Goal: Task Accomplishment & Management: Use online tool/utility

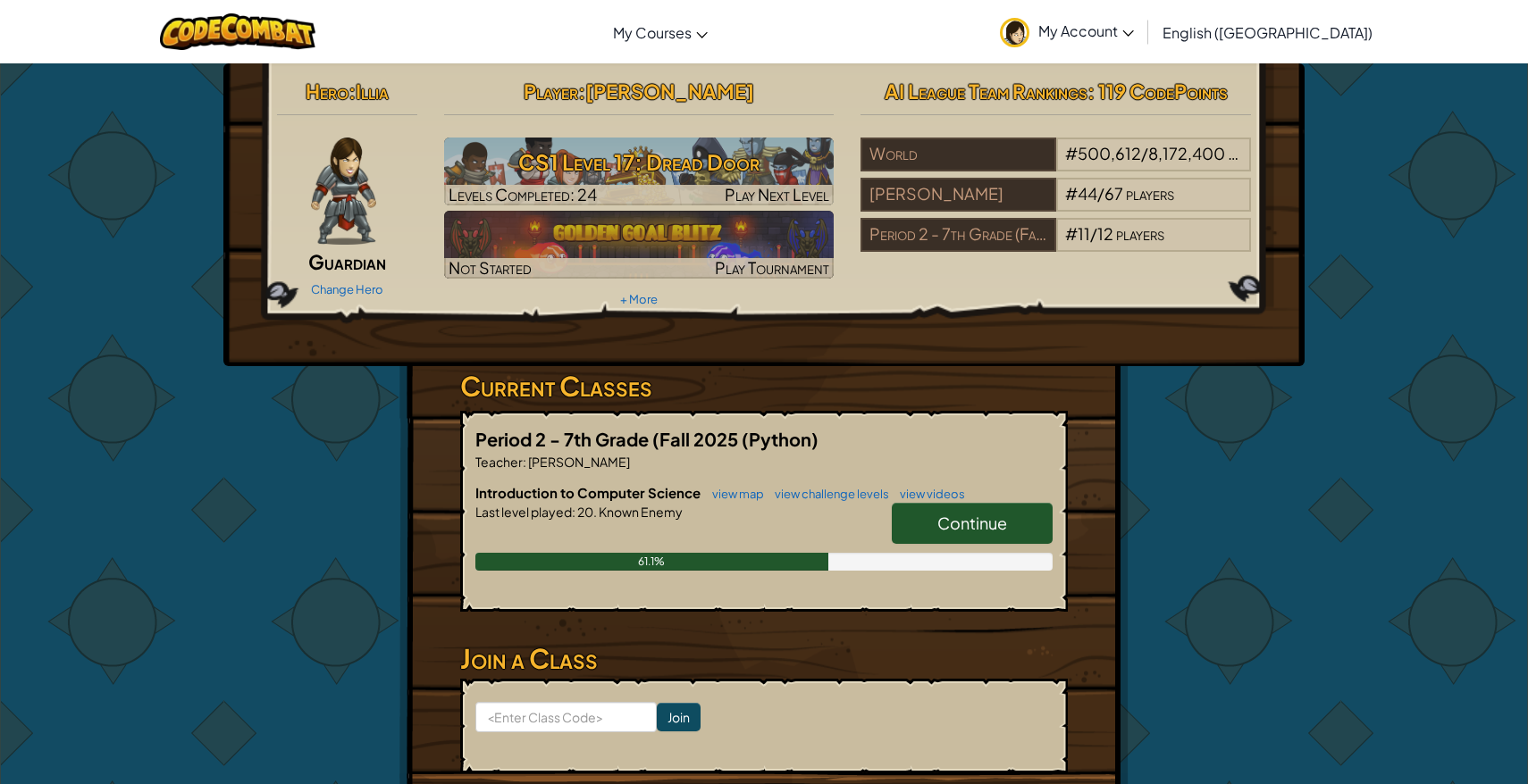
click at [1001, 514] on span "Continue" at bounding box center [971, 522] width 70 height 21
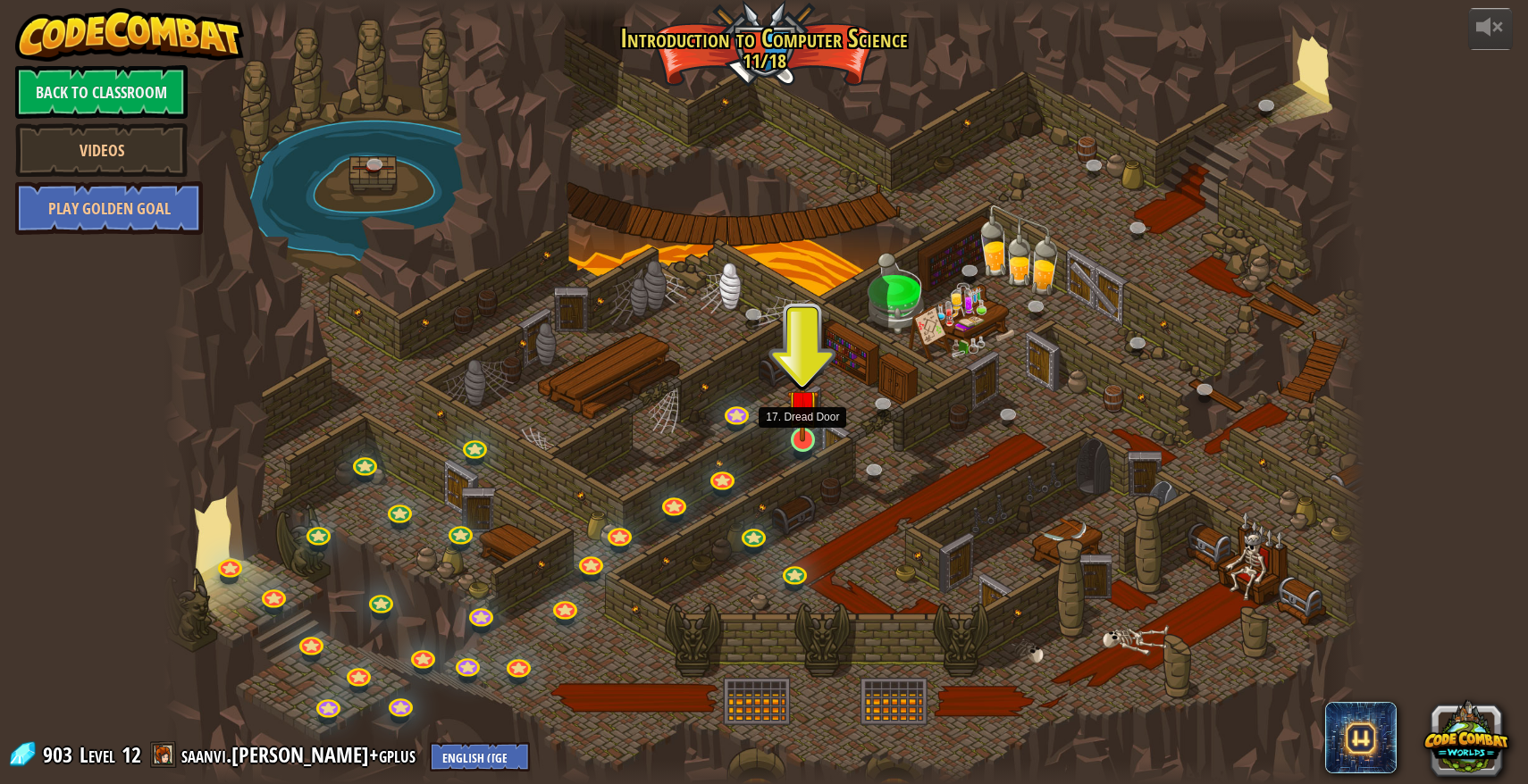
click at [812, 440] on img at bounding box center [803, 404] width 32 height 72
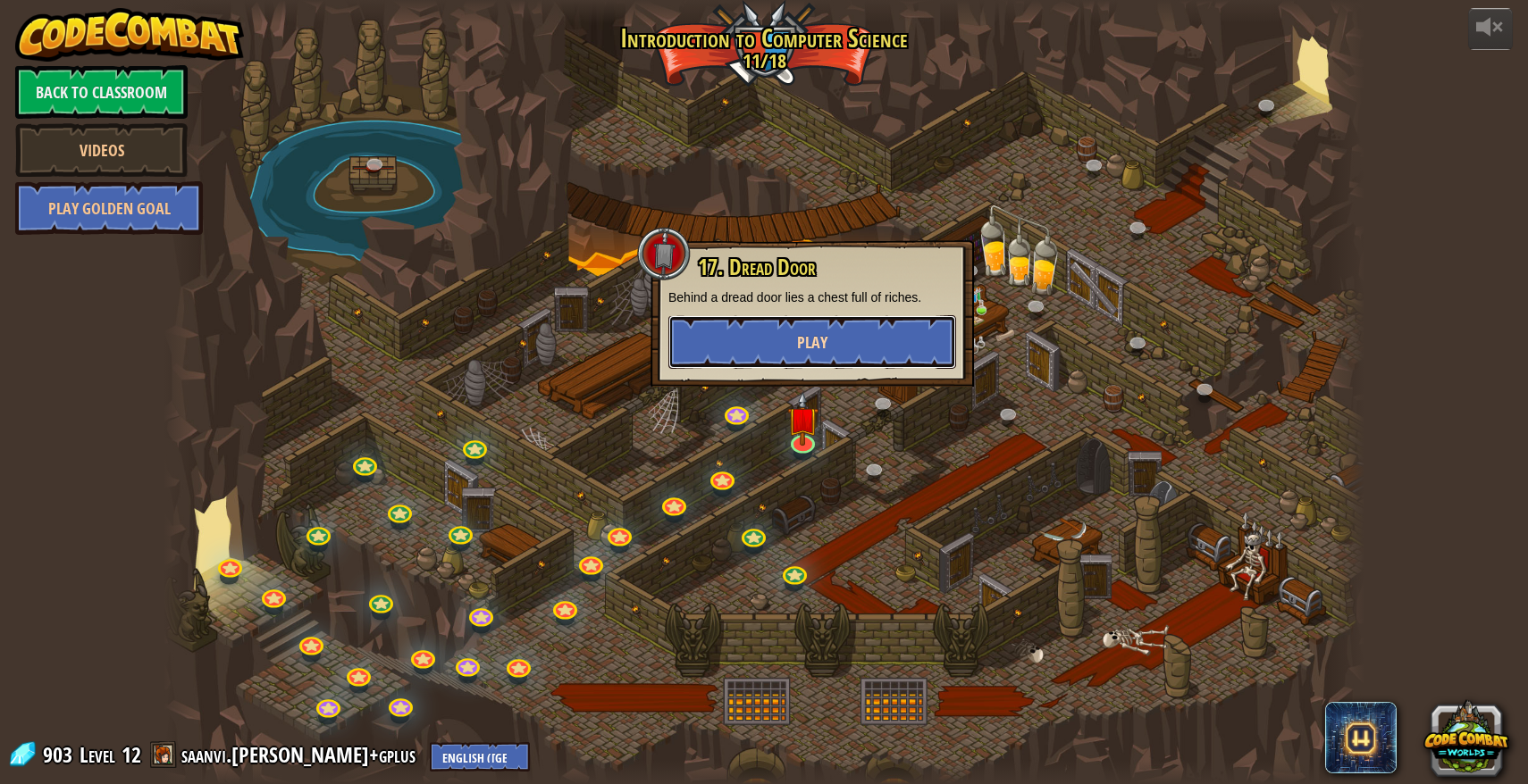
click at [845, 358] on button "Play" at bounding box center [812, 342] width 288 height 53
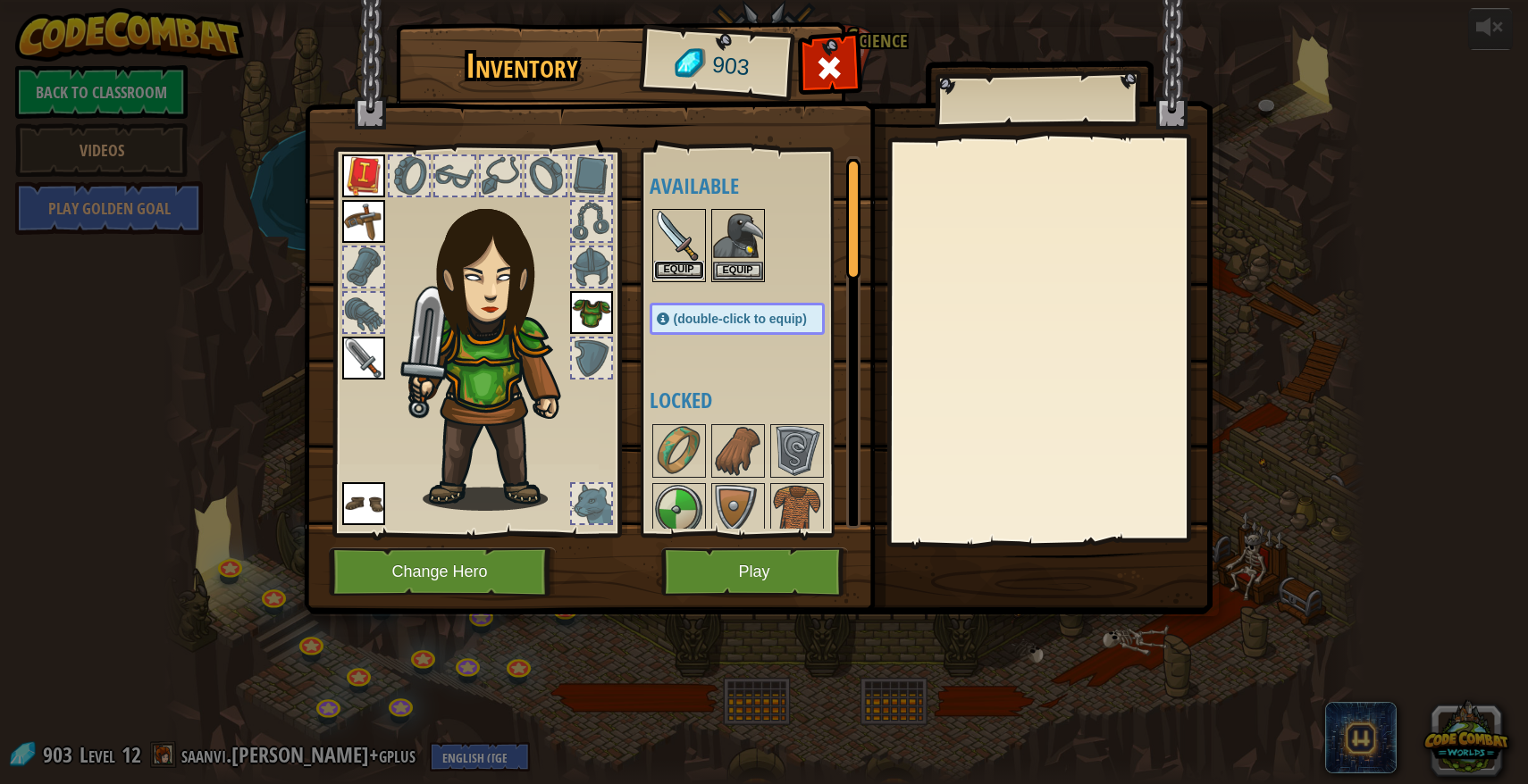
click at [667, 272] on button "Equip" at bounding box center [679, 270] width 50 height 19
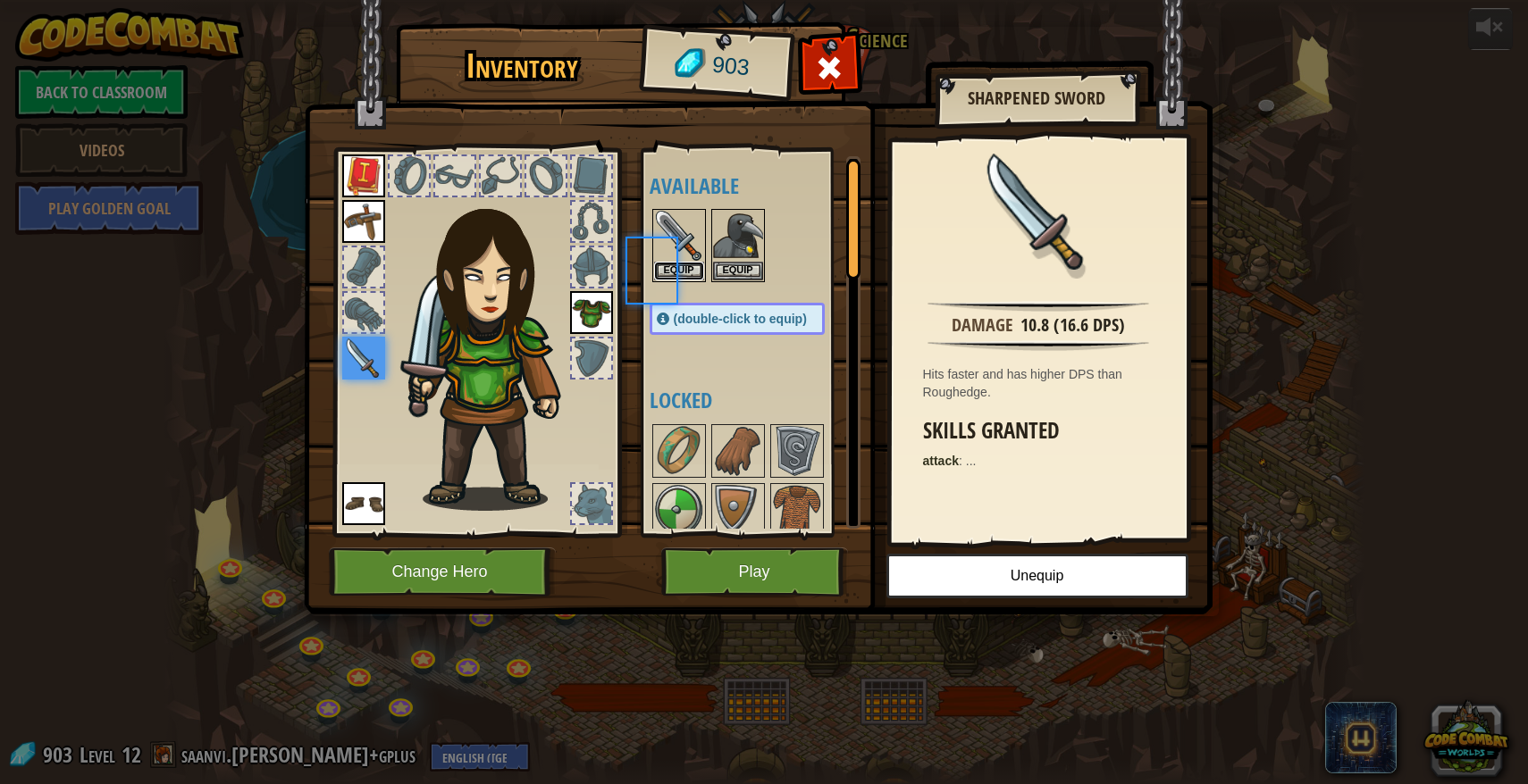
click at [667, 272] on button "Equip" at bounding box center [679, 271] width 50 height 19
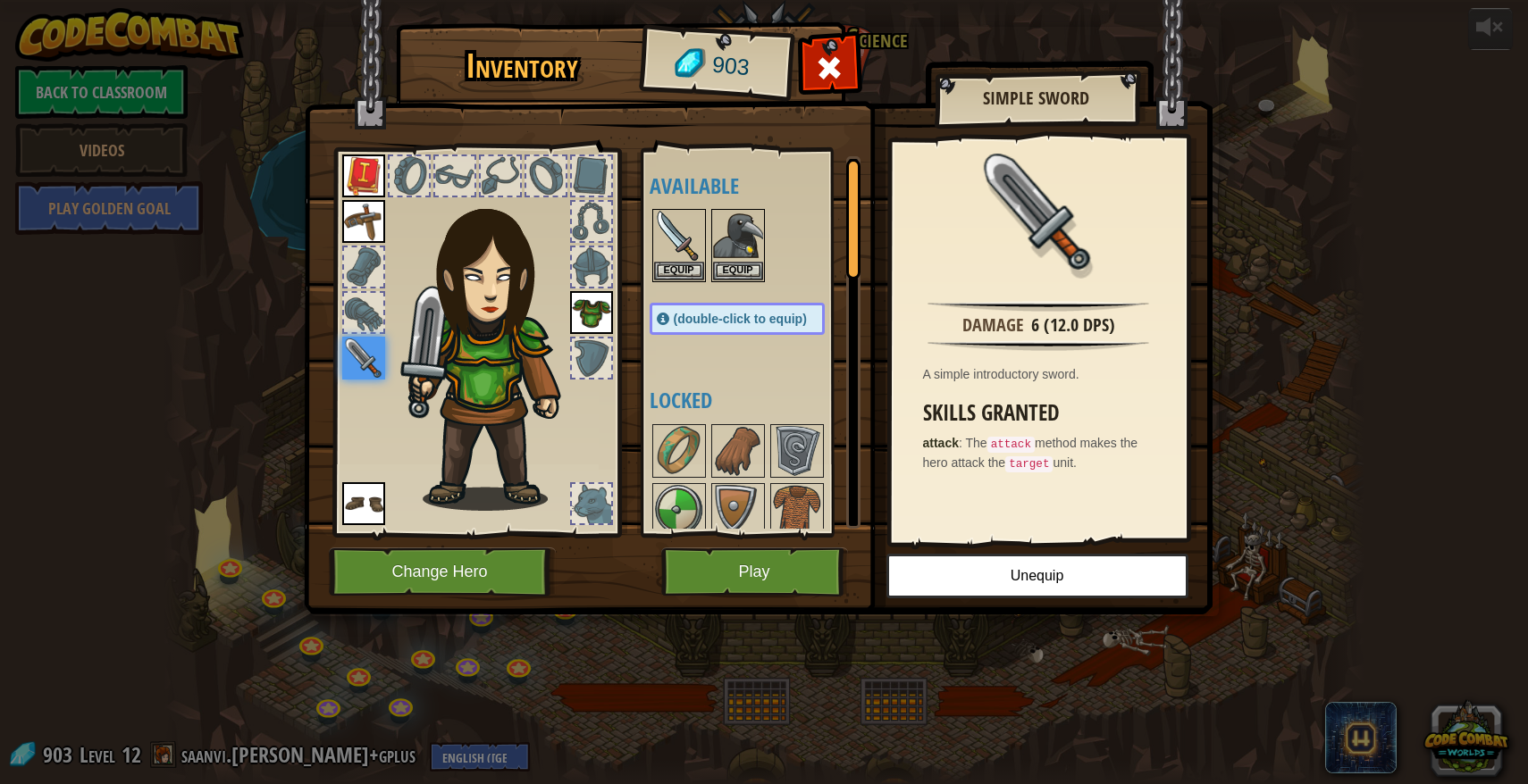
click at [354, 364] on img at bounding box center [364, 359] width 43 height 43
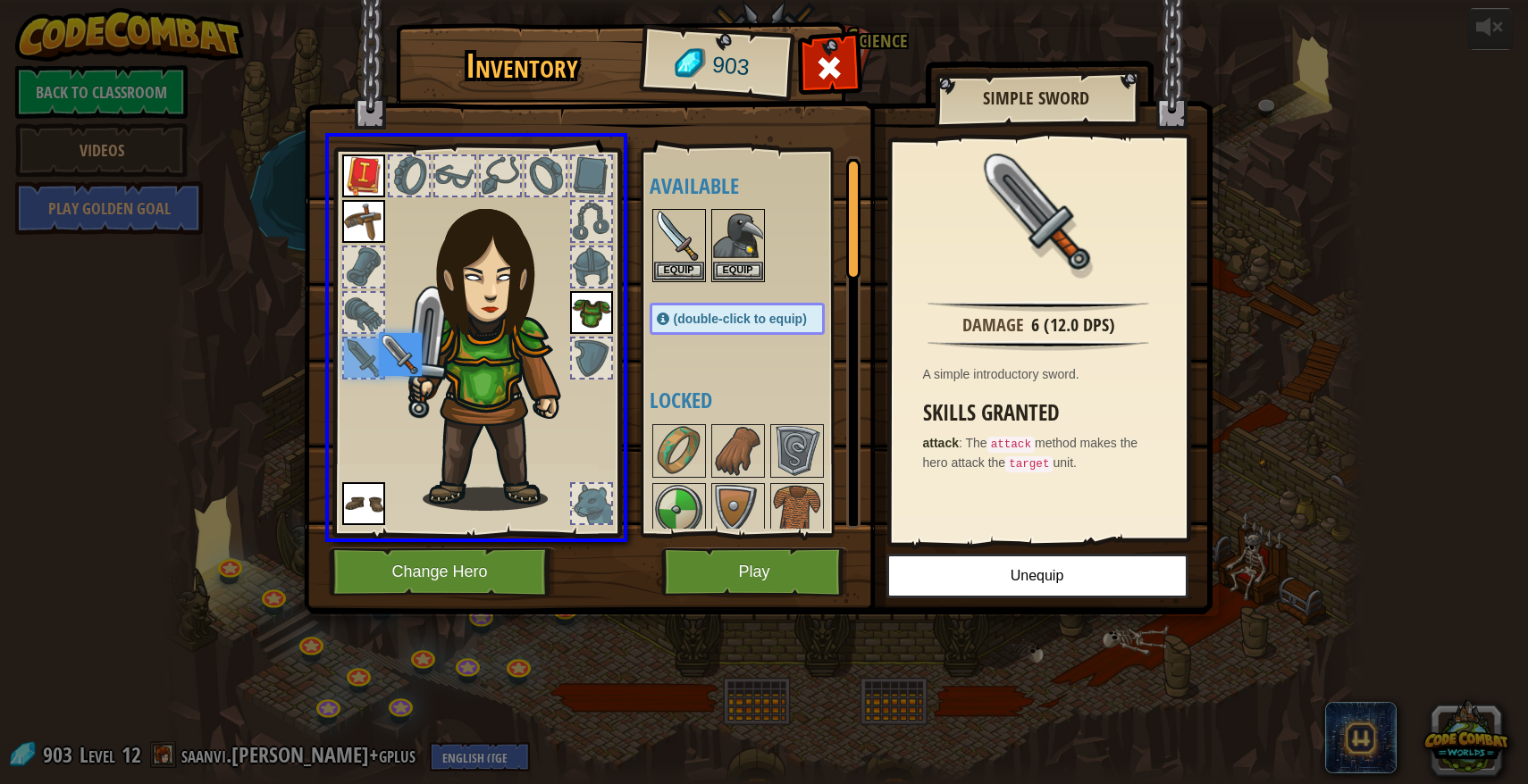
drag, startPoint x: 354, startPoint y: 364, endPoint x: 411, endPoint y: 363, distance: 57.0
click at [412, 363] on img at bounding box center [400, 355] width 43 height 43
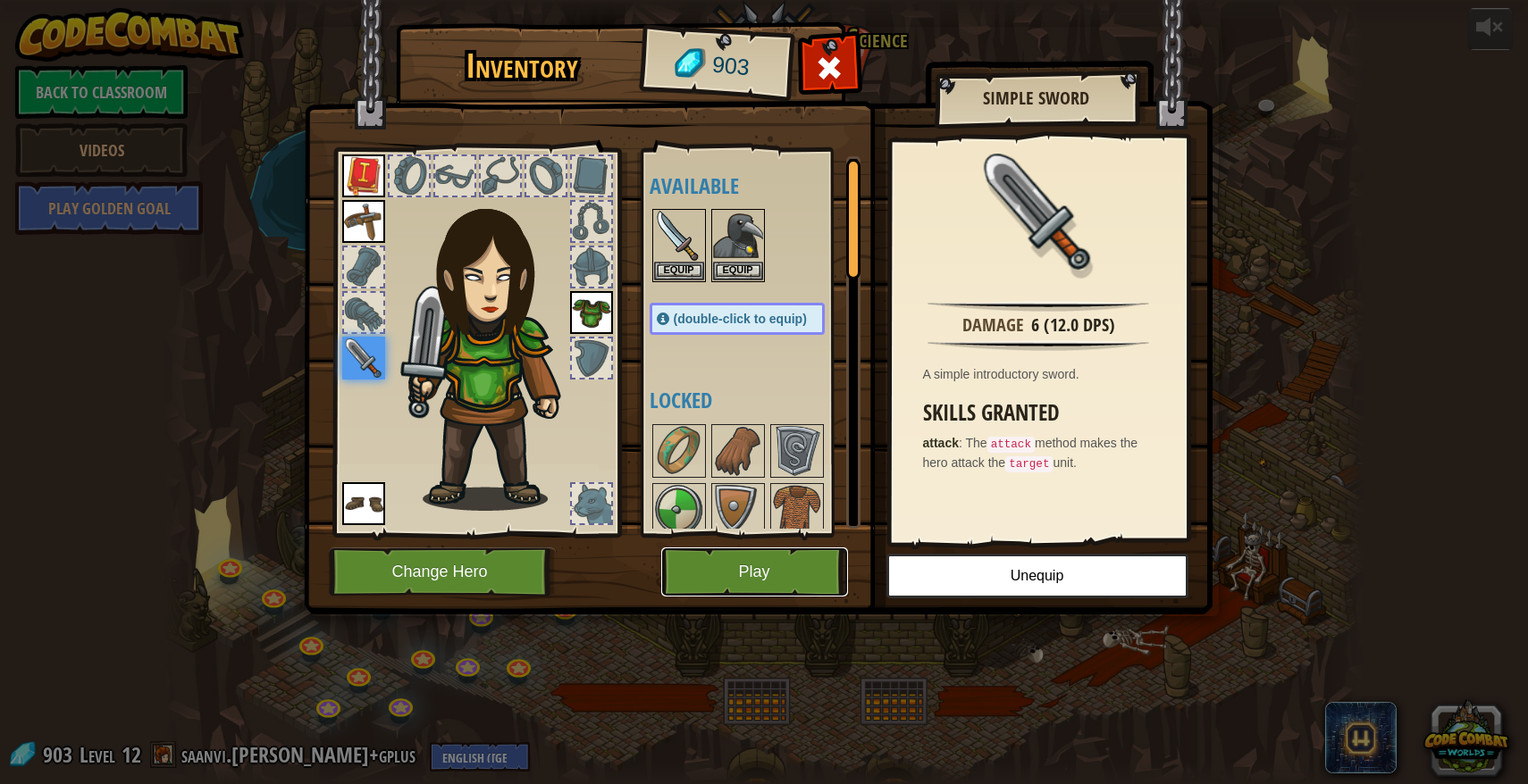
click at [734, 579] on button "Play" at bounding box center [755, 572] width 187 height 49
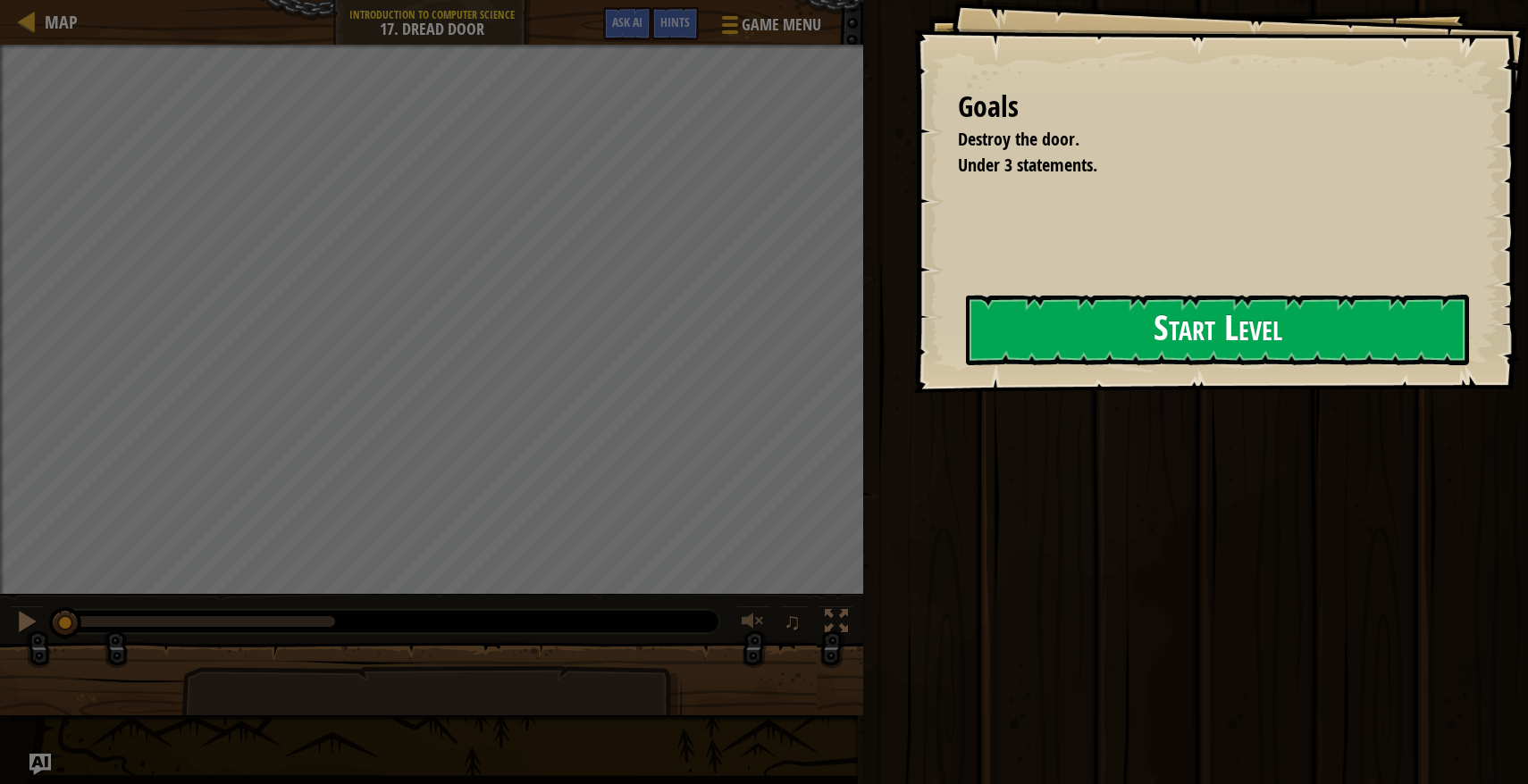
click at [991, 331] on button "Start Level" at bounding box center [1217, 330] width 503 height 71
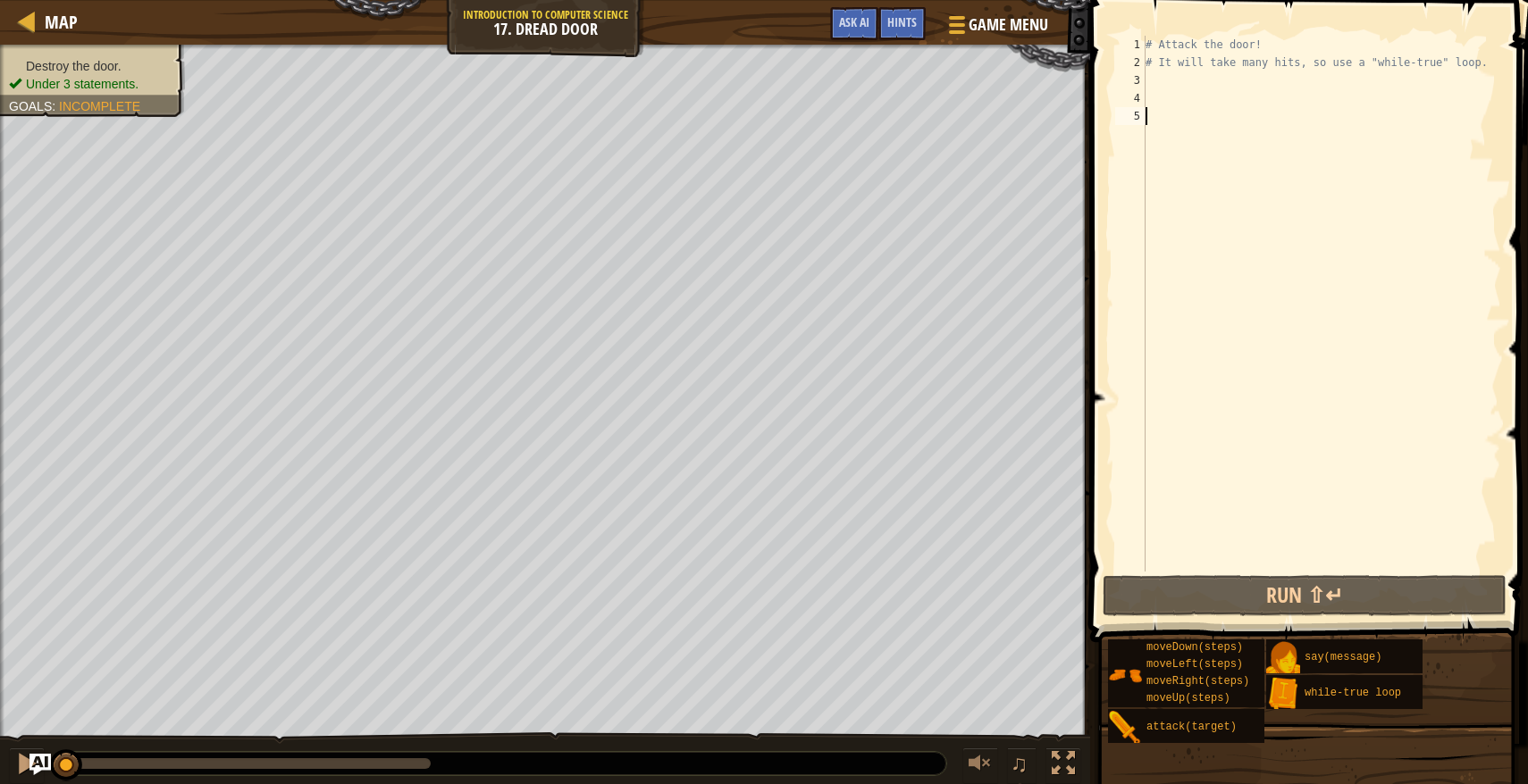
type textarea "W"
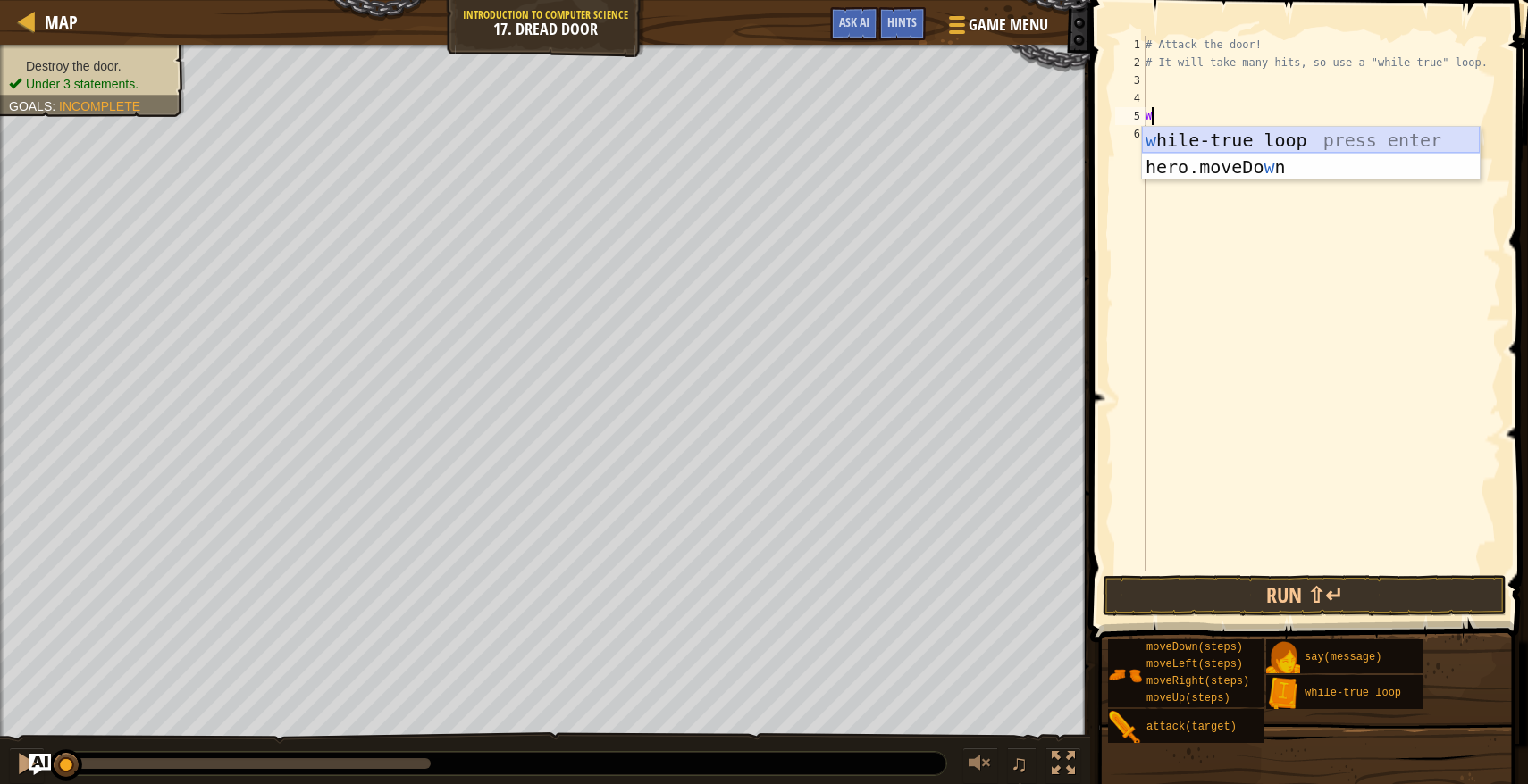
click at [1192, 140] on div "w [PERSON_NAME]-true loop press enter hero.moveDo w n press enter" at bounding box center [1310, 180] width 338 height 107
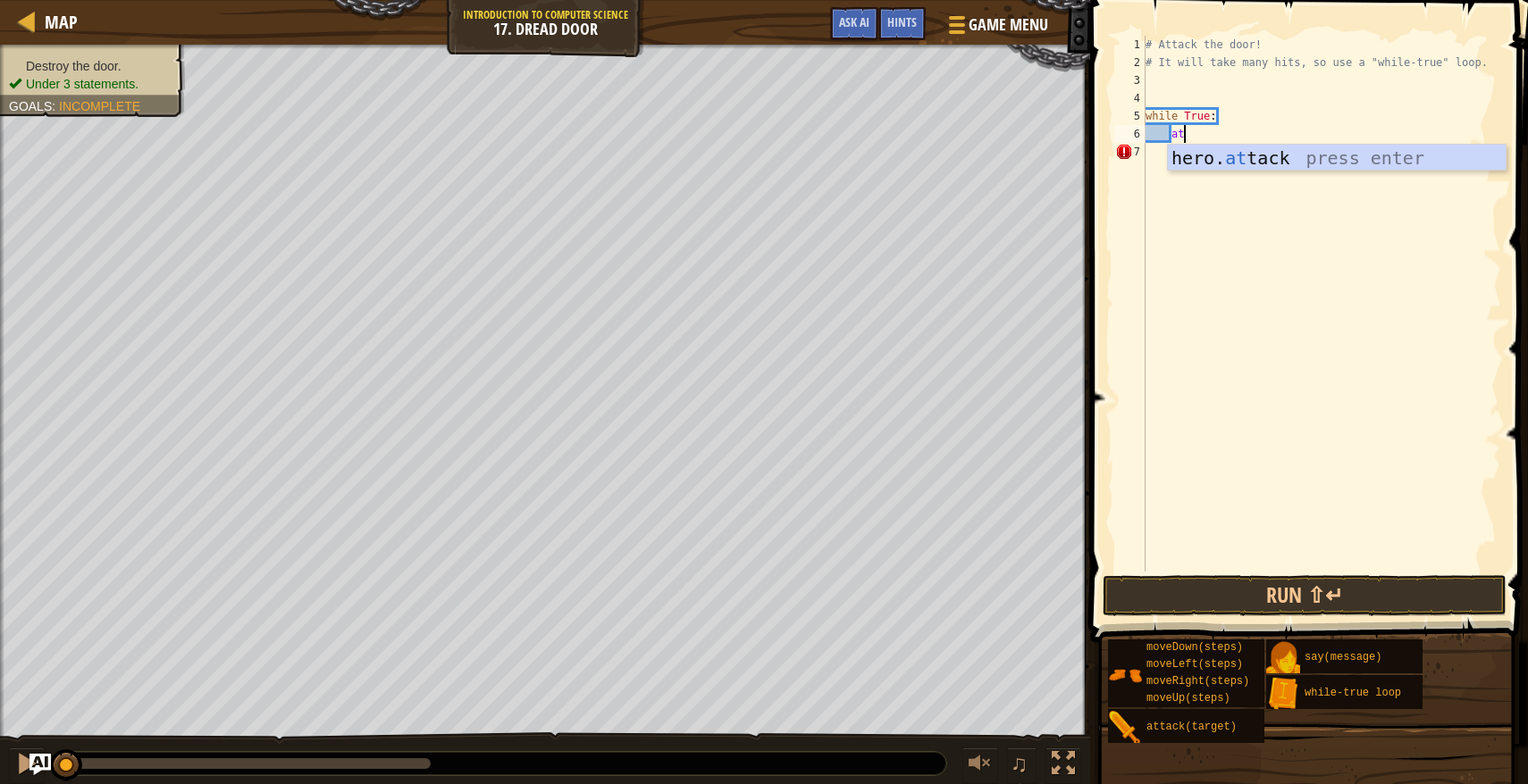
scroll to position [8, 3]
click at [1231, 166] on div "hero. att ack press enter" at bounding box center [1336, 185] width 338 height 81
click at [1275, 130] on div "# Attack the door! # It will take many hits, so use a "while-true" loop. while …" at bounding box center [1321, 321] width 360 height 571
drag, startPoint x: 1320, startPoint y: 139, endPoint x: 1257, endPoint y: 141, distance: 63.0
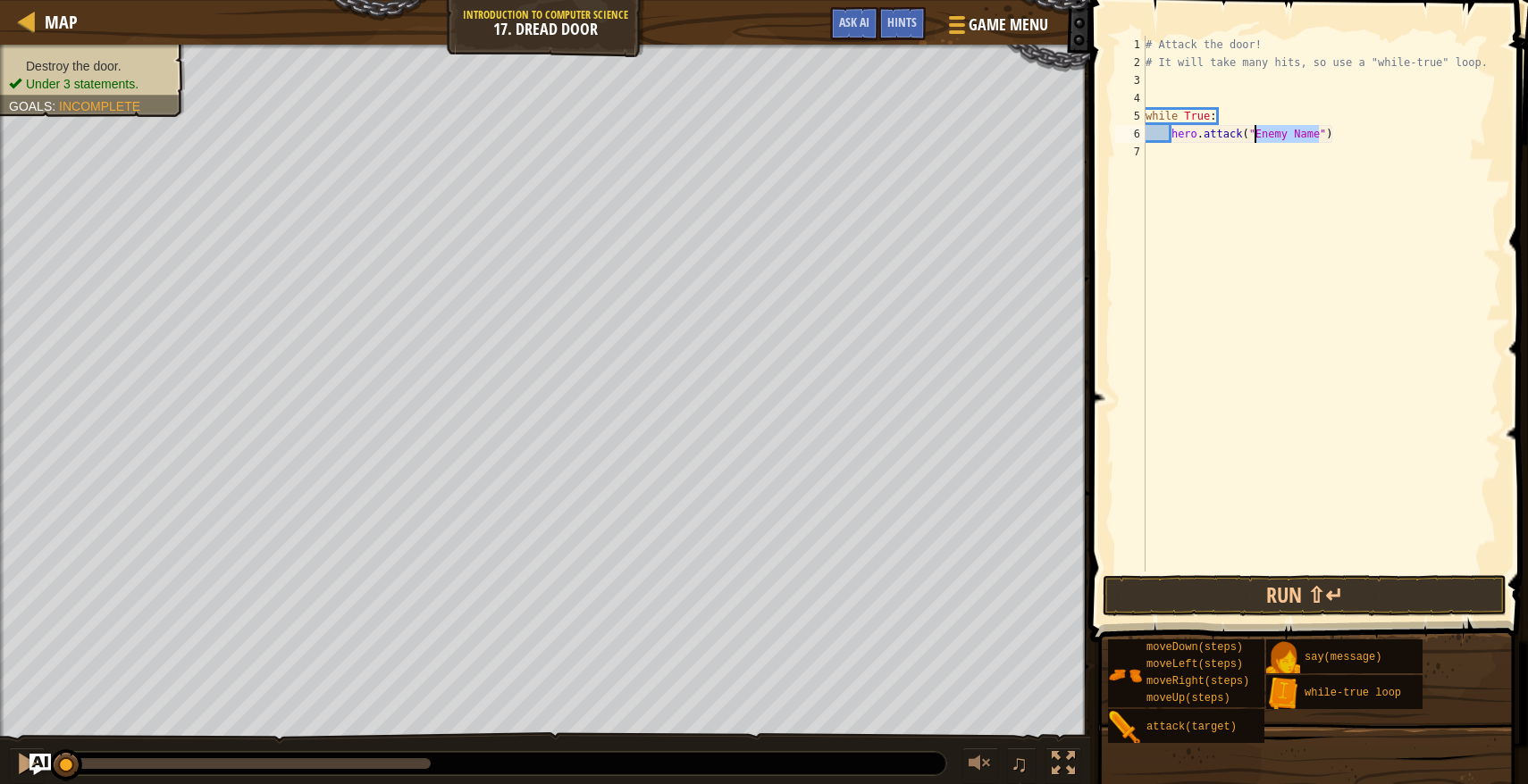
click at [1257, 141] on div "# Attack the door! # It will take many hits, so use a "while-true" loop. while …" at bounding box center [1321, 321] width 360 height 571
click at [1263, 580] on button "Run ⇧↵" at bounding box center [1304, 596] width 404 height 41
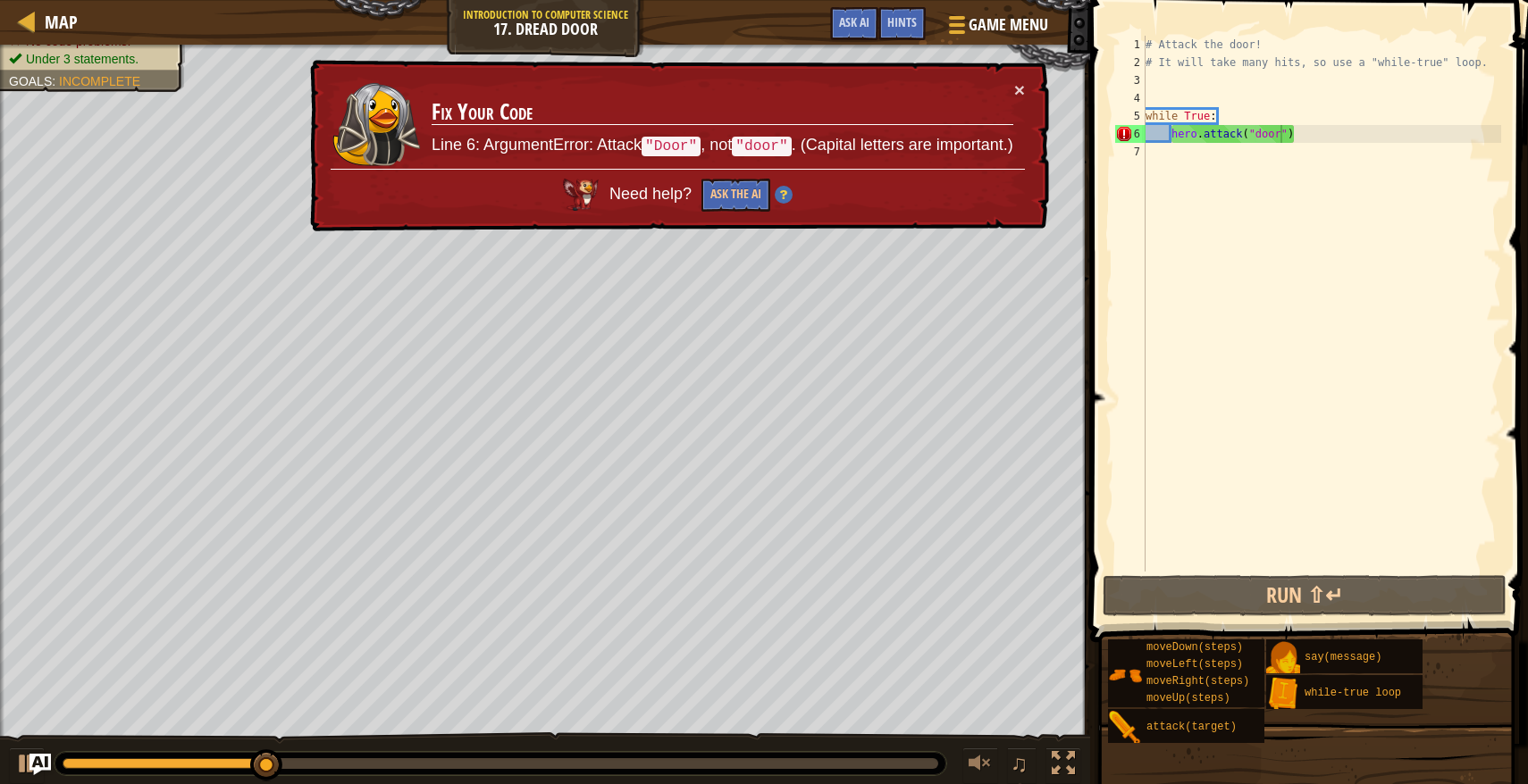
click at [1025, 89] on div "× Fix Your Code Line 6: ArgumentError: Attack "Door" , not "door" . (Capital le…" at bounding box center [678, 146] width 743 height 172
click at [1258, 136] on div "# Attack the door! # It will take many hits, so use a "while-true" loop. while …" at bounding box center [1321, 321] width 360 height 571
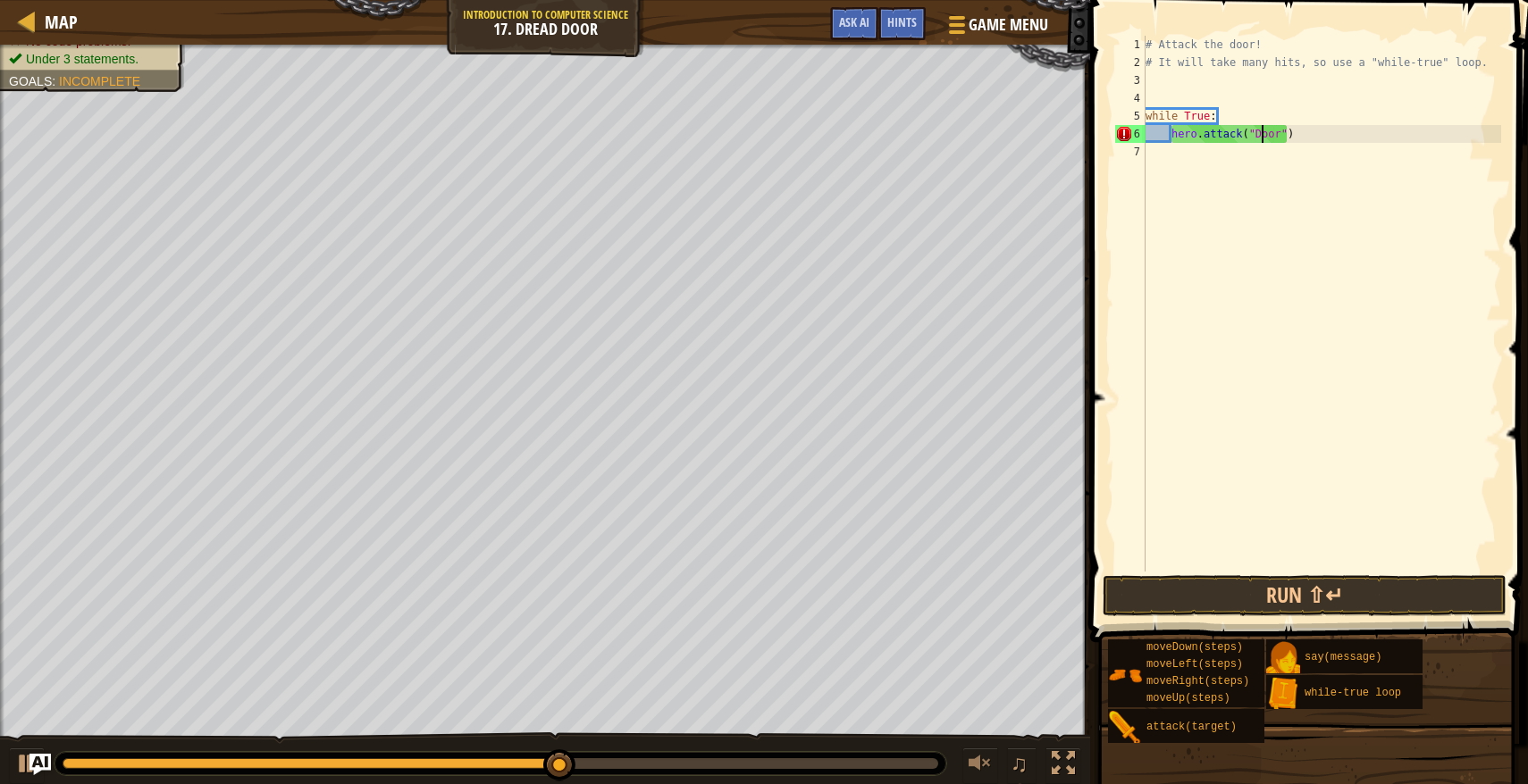
scroll to position [8, 10]
type textarea "hero.attack("Door")"
click at [1290, 595] on button "Run ⇧↵" at bounding box center [1304, 596] width 404 height 41
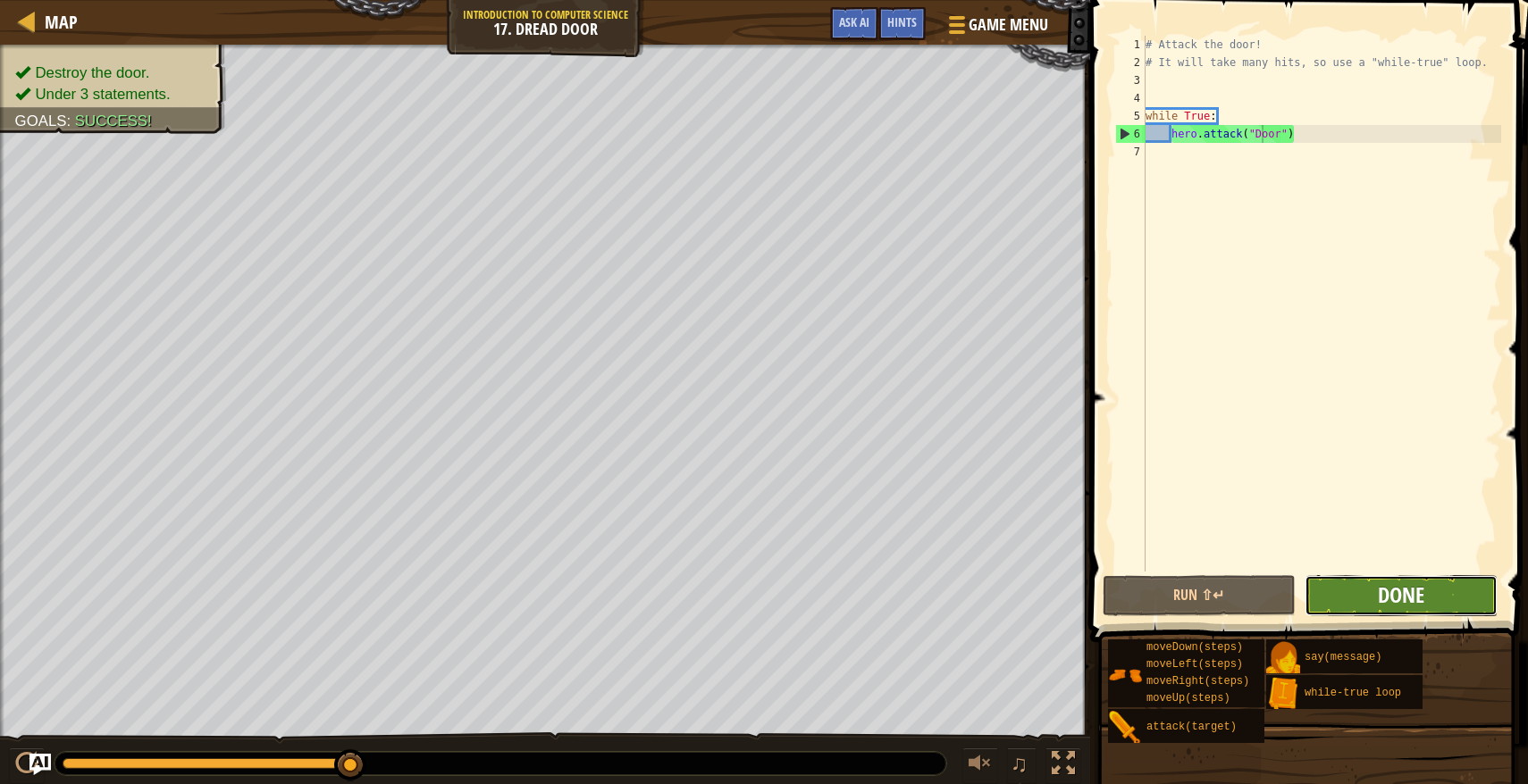
click at [1406, 594] on span "Done" at bounding box center [1400, 594] width 46 height 29
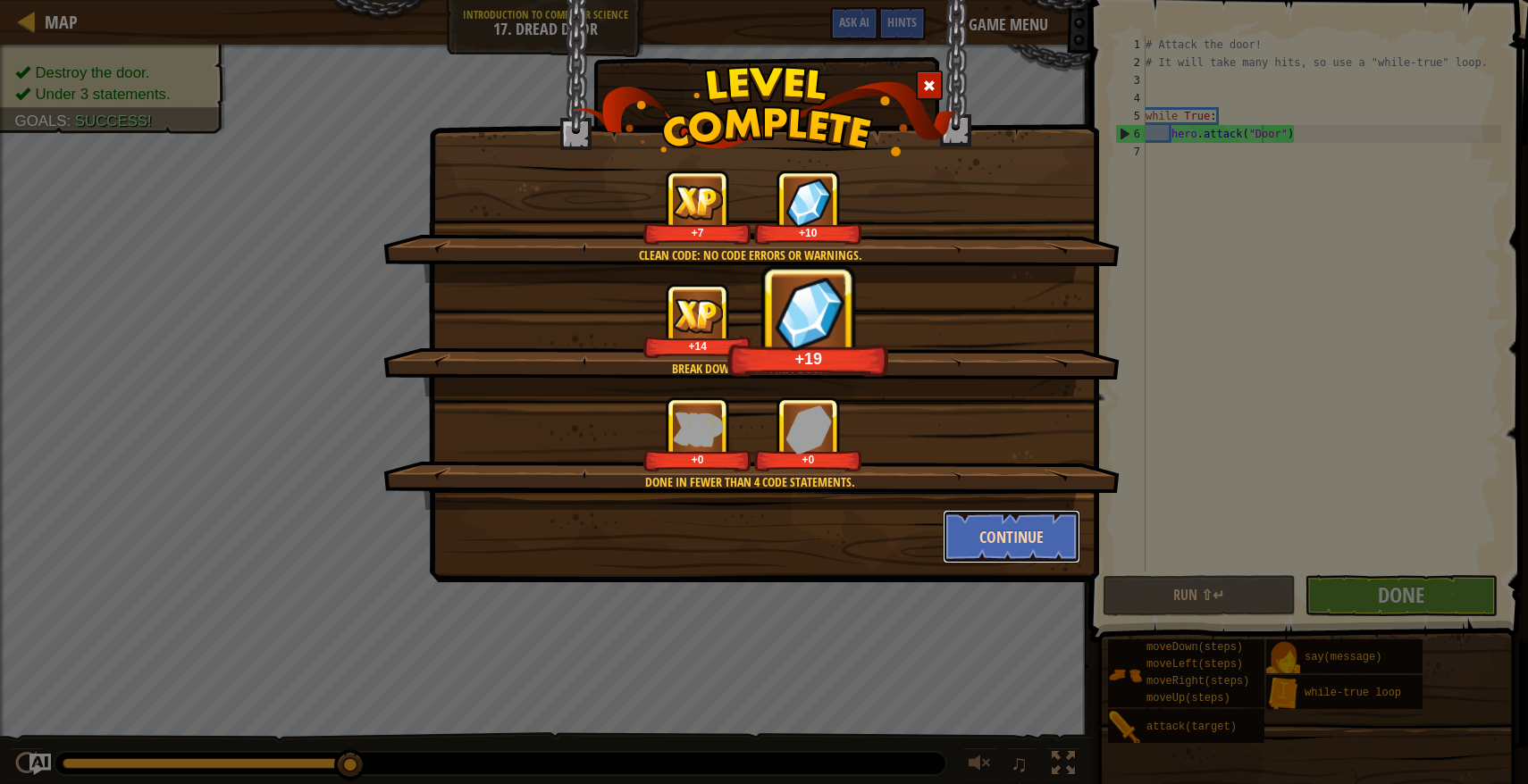
click at [1049, 539] on button "Continue" at bounding box center [1012, 537] width 139 height 53
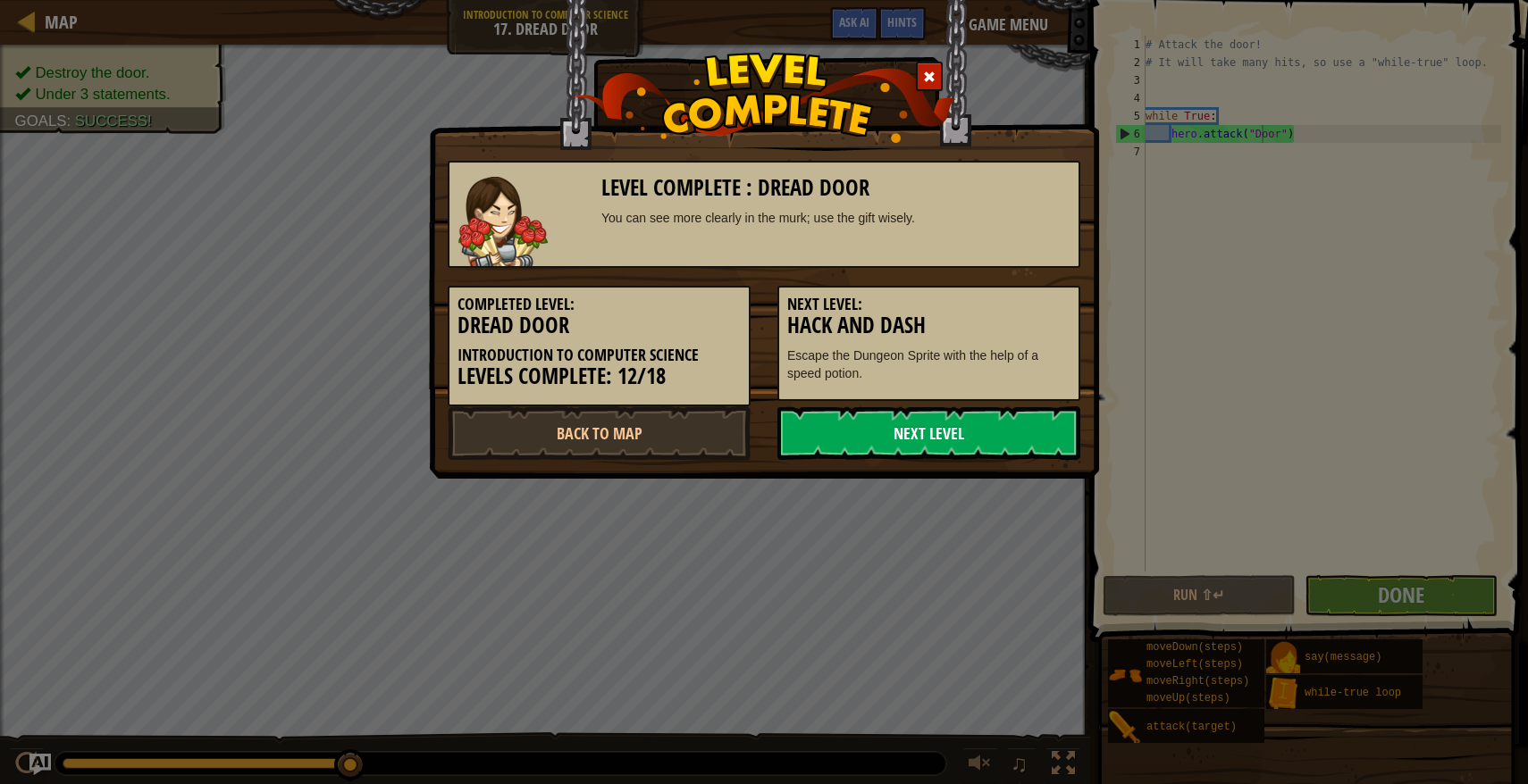
click at [1060, 446] on link "Next Level" at bounding box center [928, 433] width 302 height 53
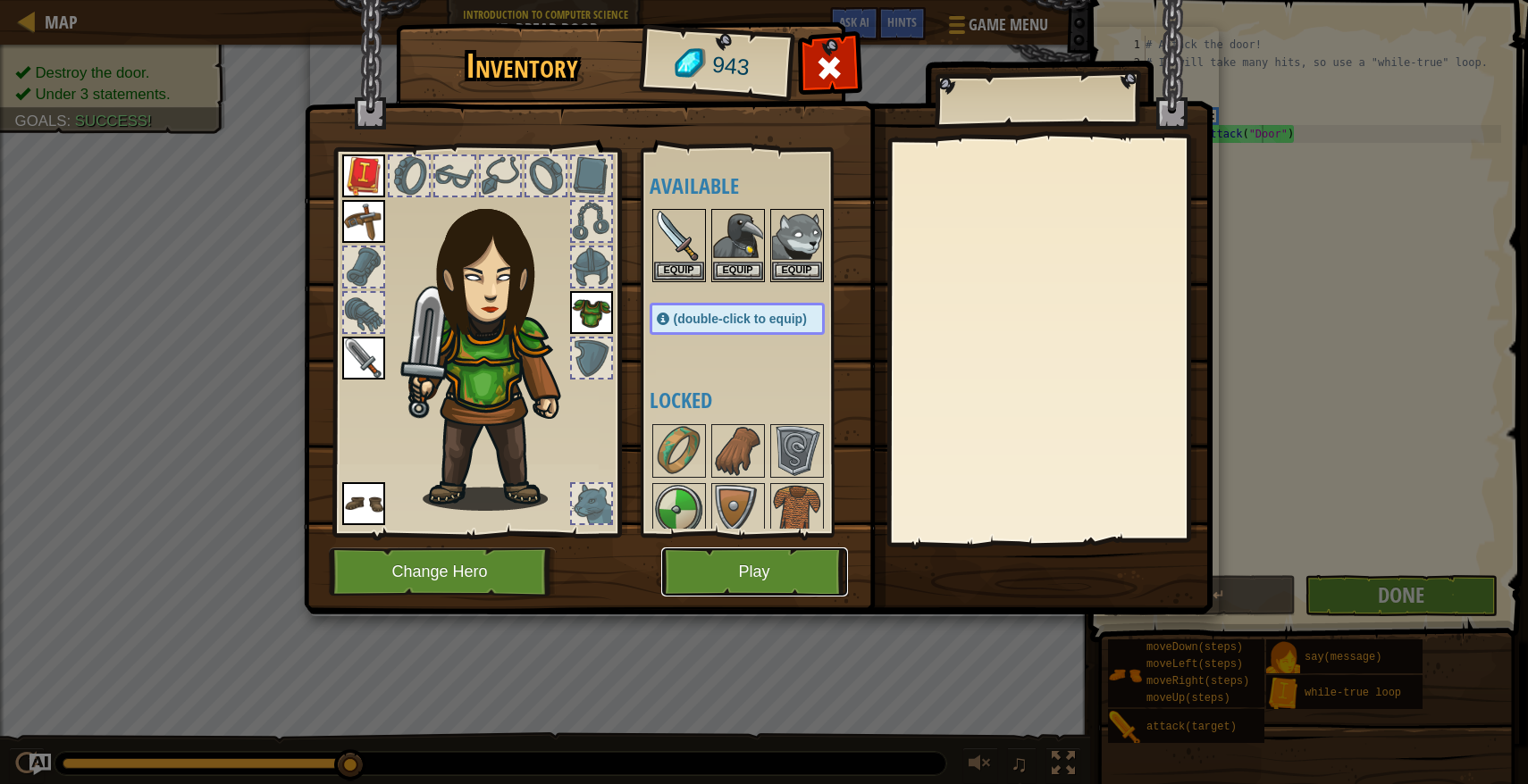
click at [778, 576] on button "Play" at bounding box center [755, 572] width 187 height 49
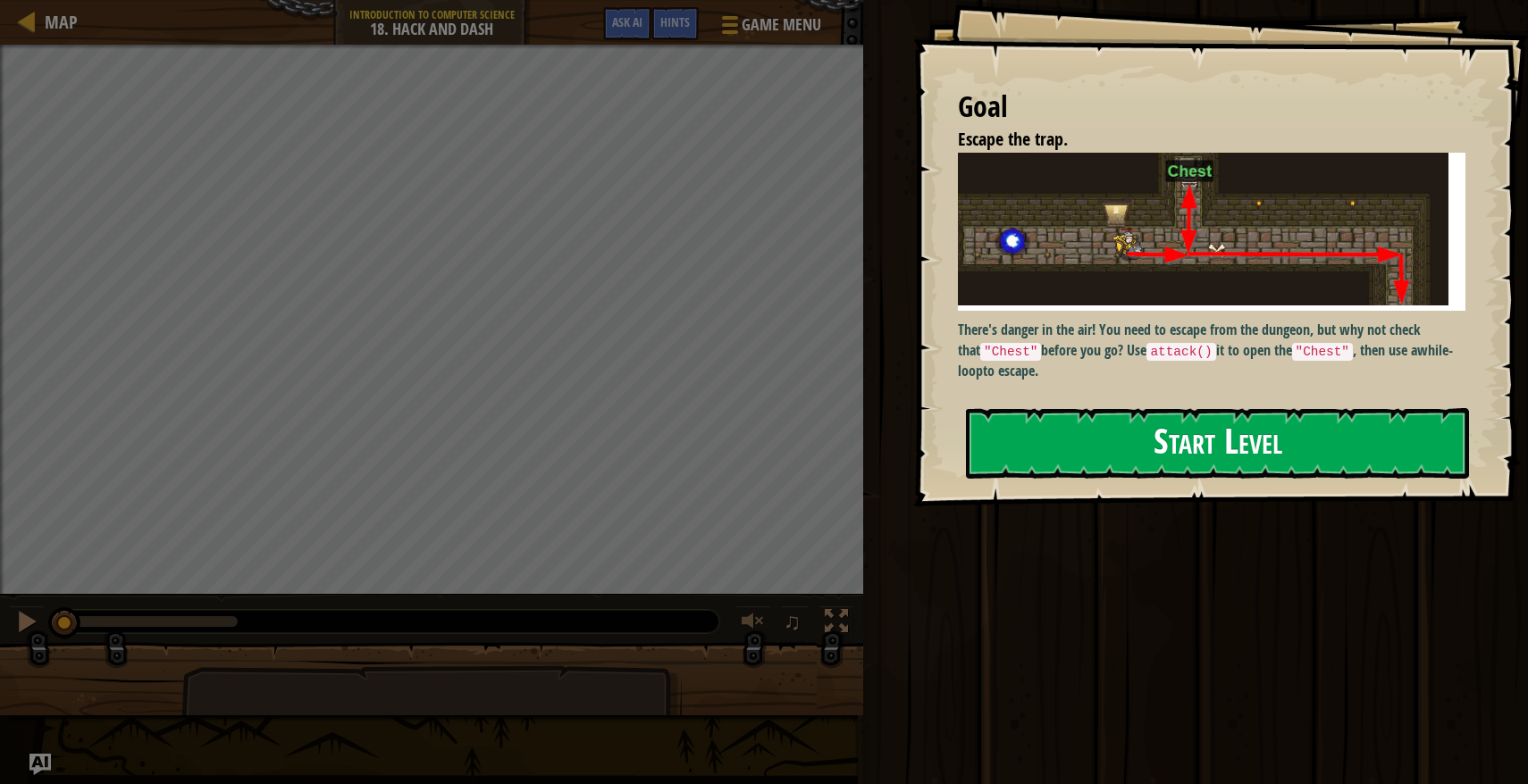
click at [1121, 446] on button "Start Level" at bounding box center [1217, 443] width 503 height 71
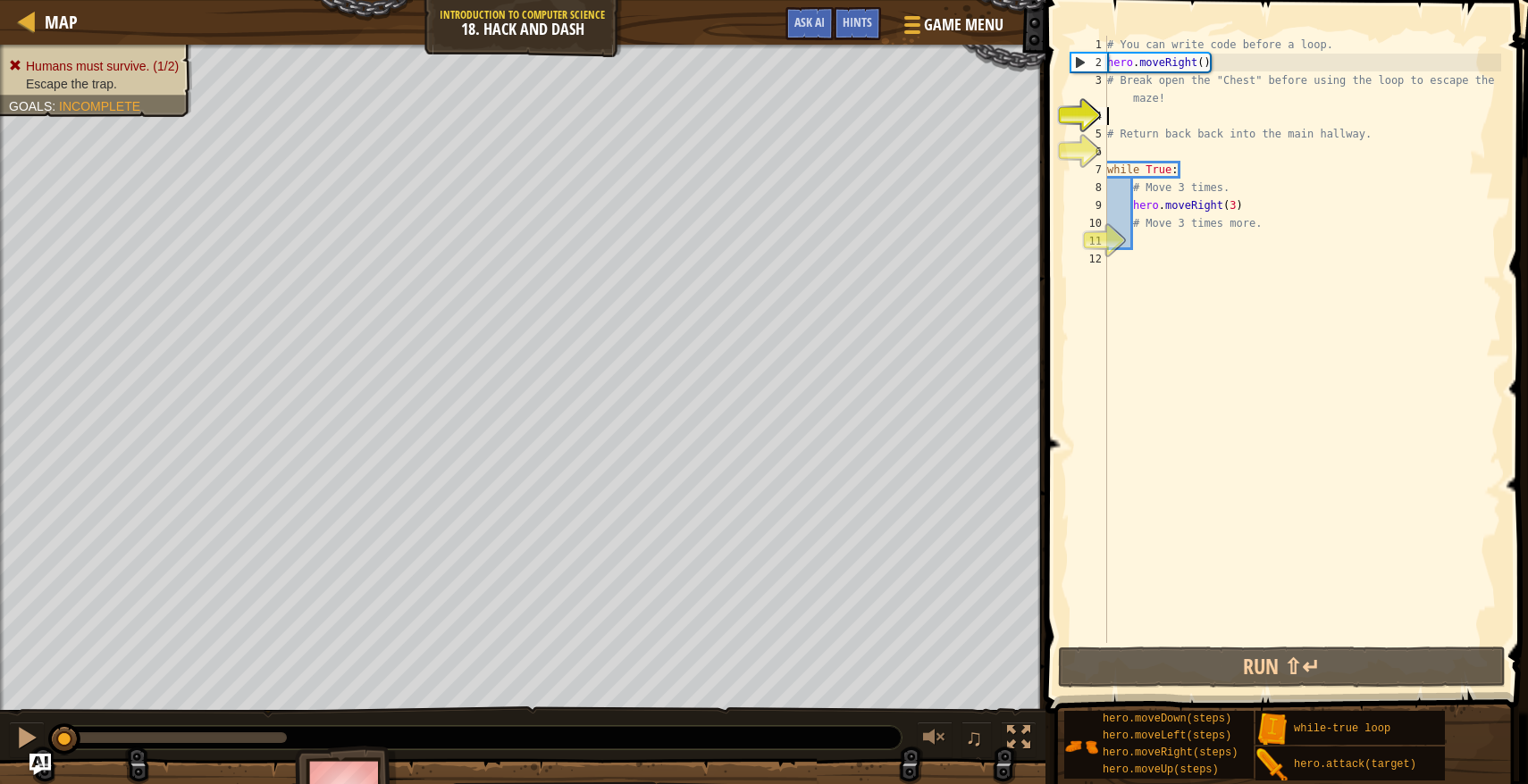
type textarea "H"
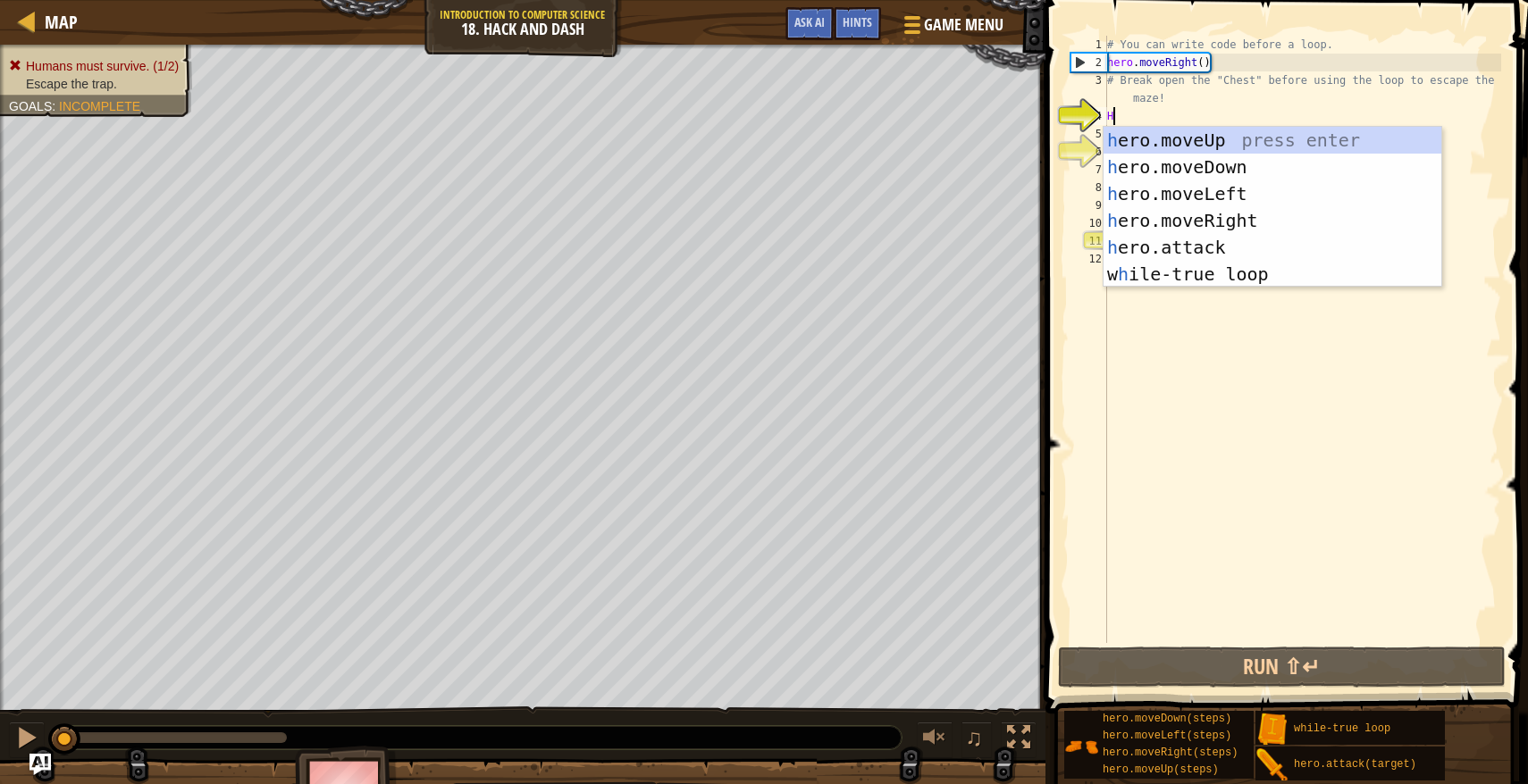
scroll to position [8, 0]
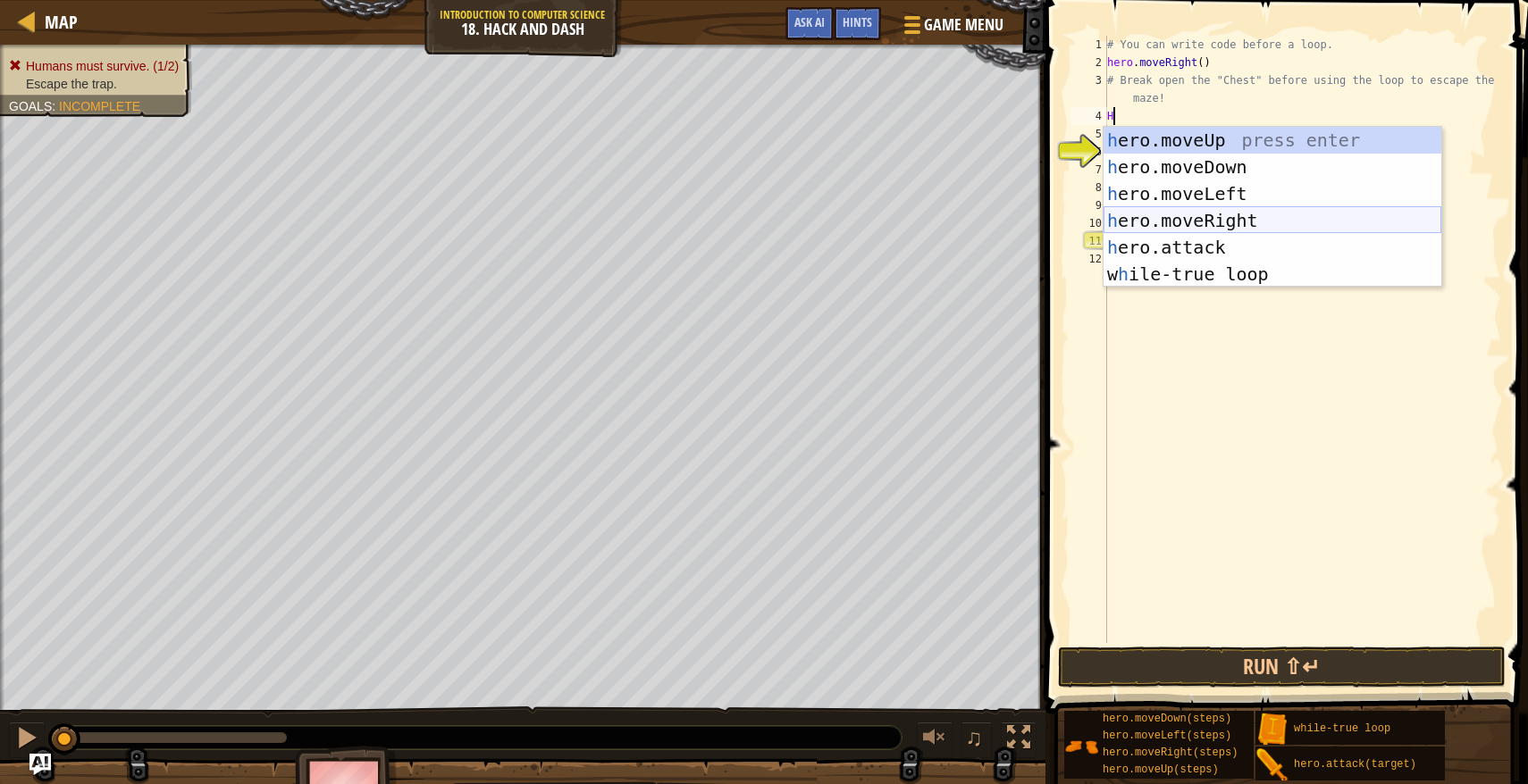
click at [1188, 224] on div "h ero.moveUp press enter h ero.moveDown press enter h ero.moveLeft press enter …" at bounding box center [1272, 234] width 338 height 215
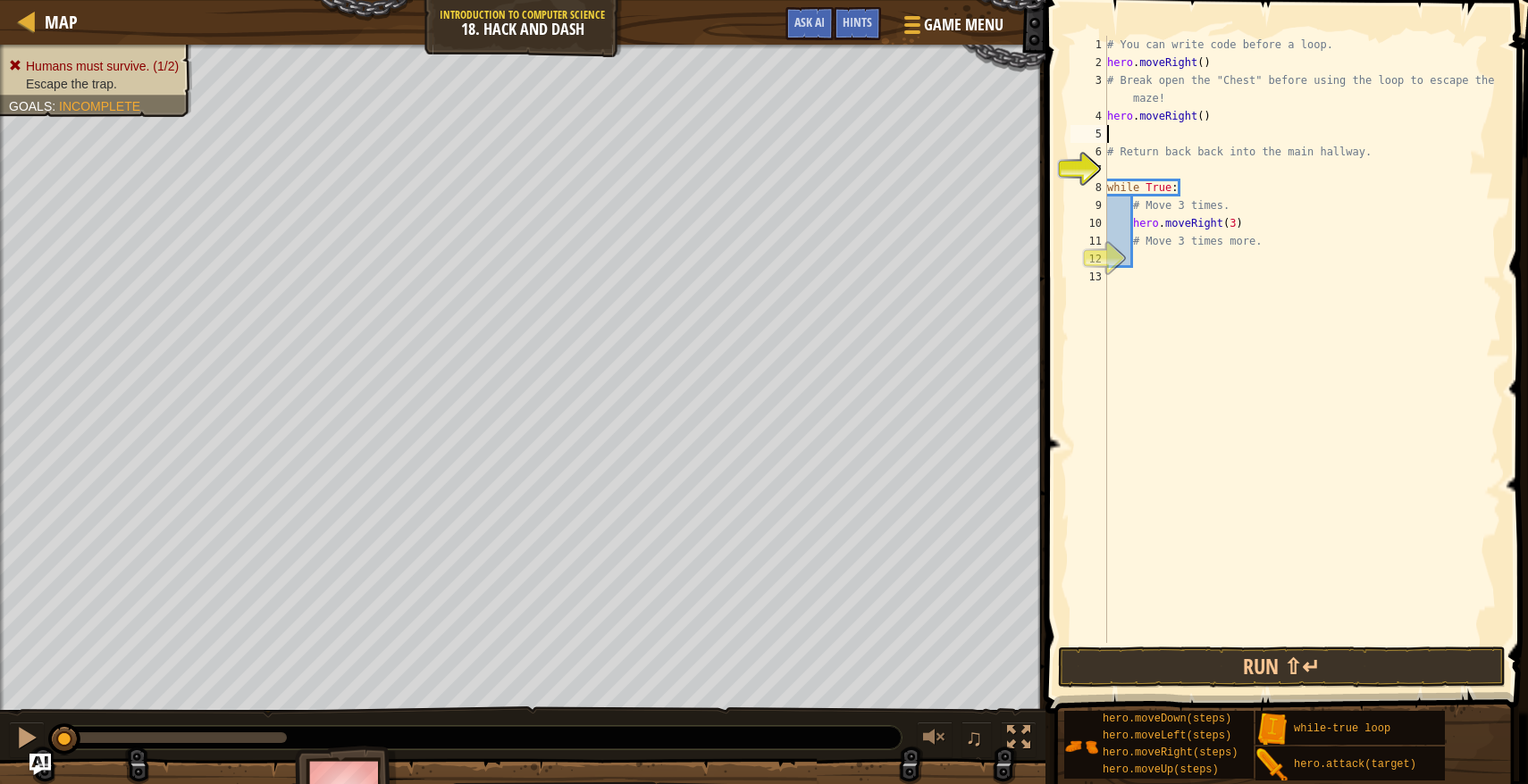
click at [1182, 120] on div "# You can write code before a loop. hero . moveRight ( ) # Break open the "Ches…" at bounding box center [1302, 357] width 398 height 643
type textarea "hero.moveRight()"
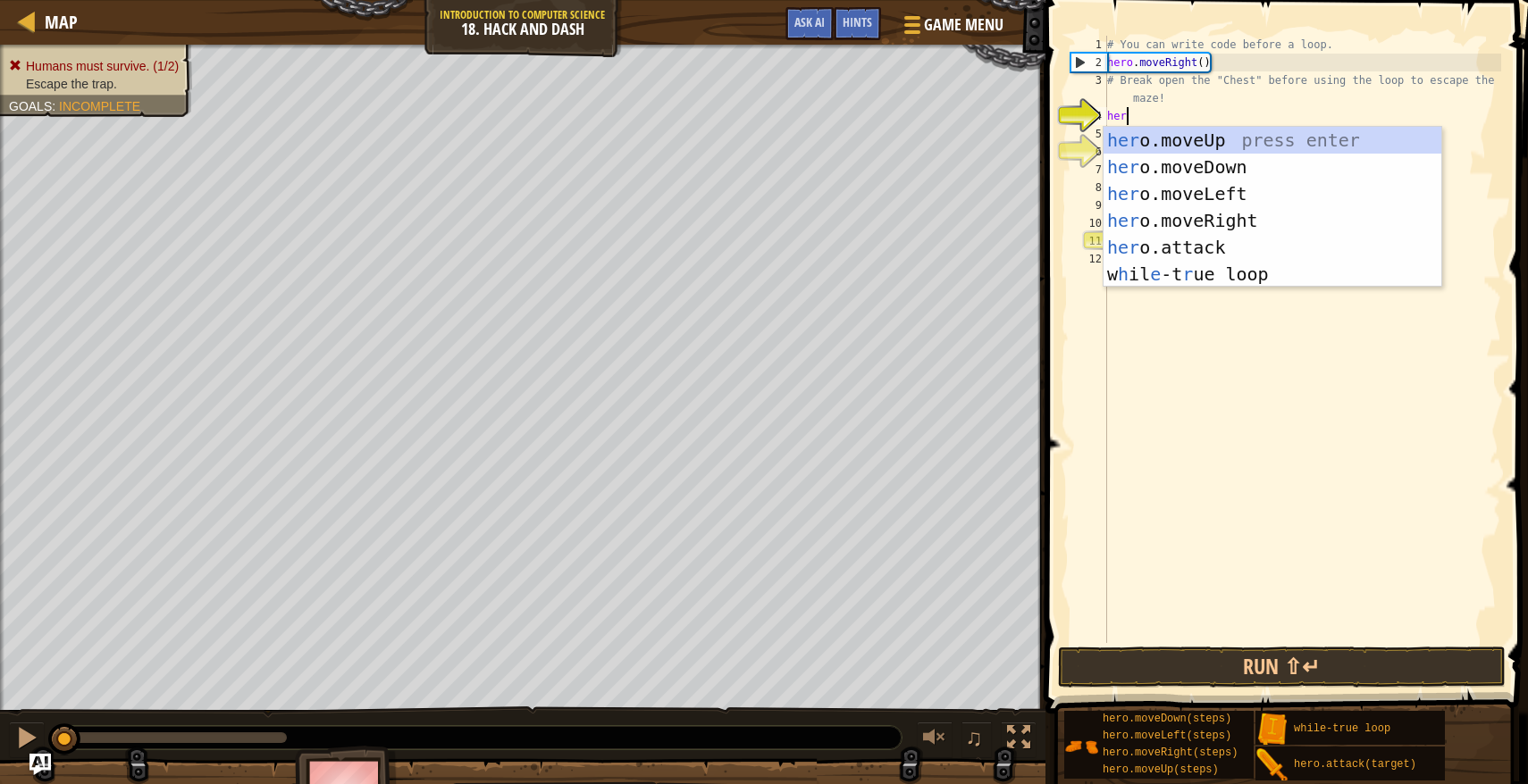
scroll to position [8, 1]
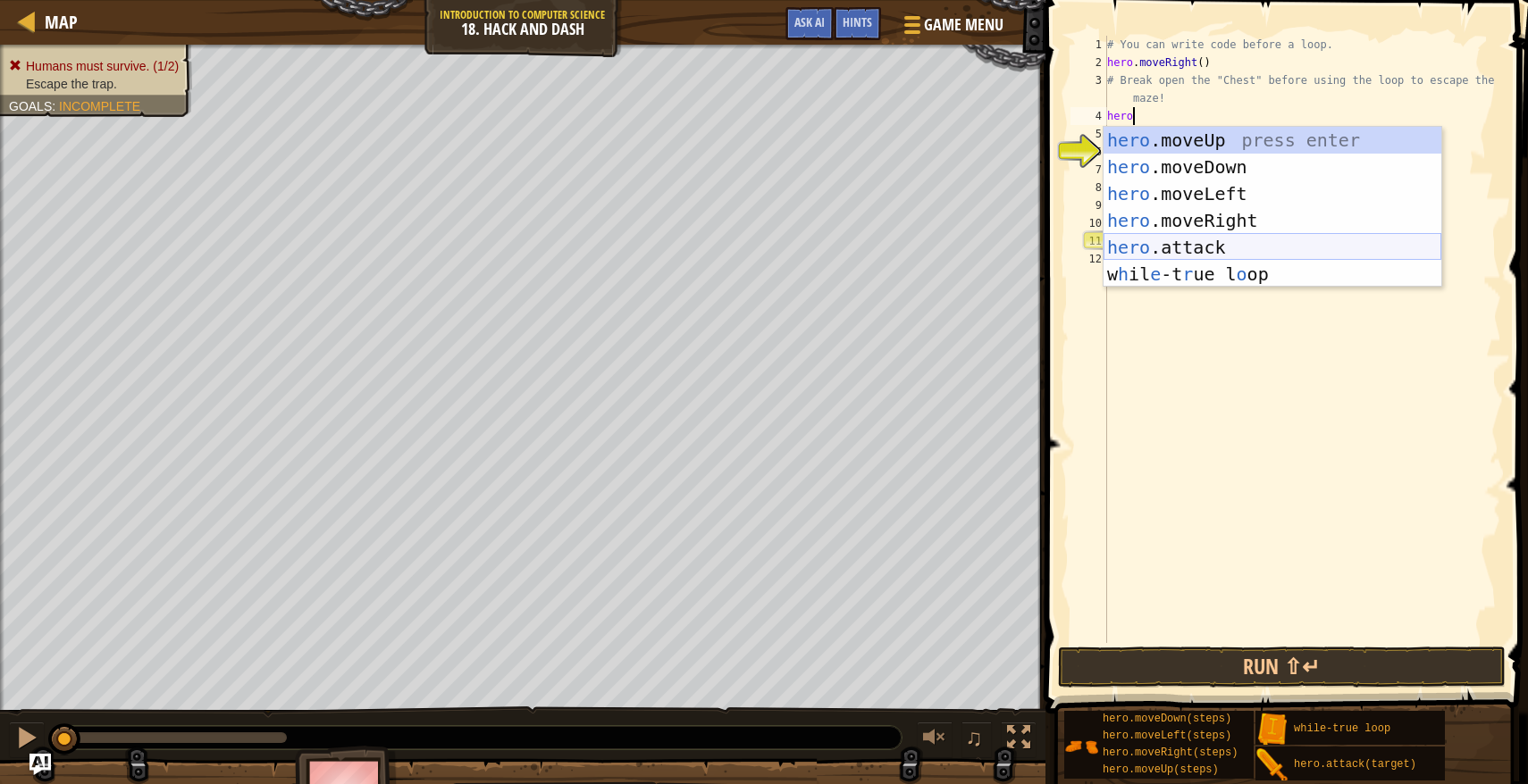
click at [1179, 244] on div "hero .moveUp press enter hero .moveDown press enter hero .moveLeft press enter …" at bounding box center [1272, 234] width 338 height 215
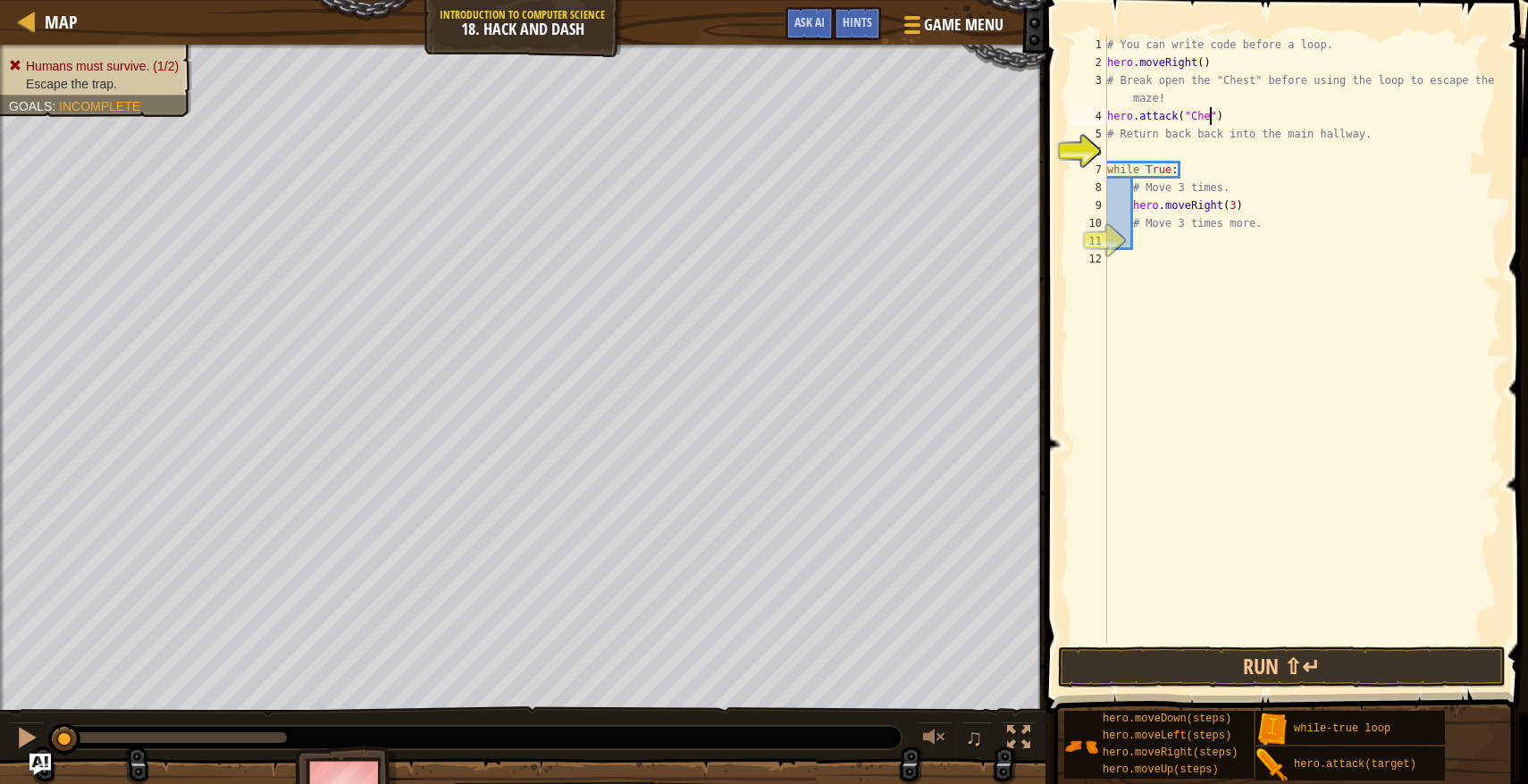
type textarea "hero.attack("Chest")"
click at [1164, 155] on div "# You can write code before a loop. hero . moveRight ( ) # Break open the "Ches…" at bounding box center [1302, 357] width 398 height 643
click at [1191, 661] on button "Run ⇧↵" at bounding box center [1282, 667] width 447 height 41
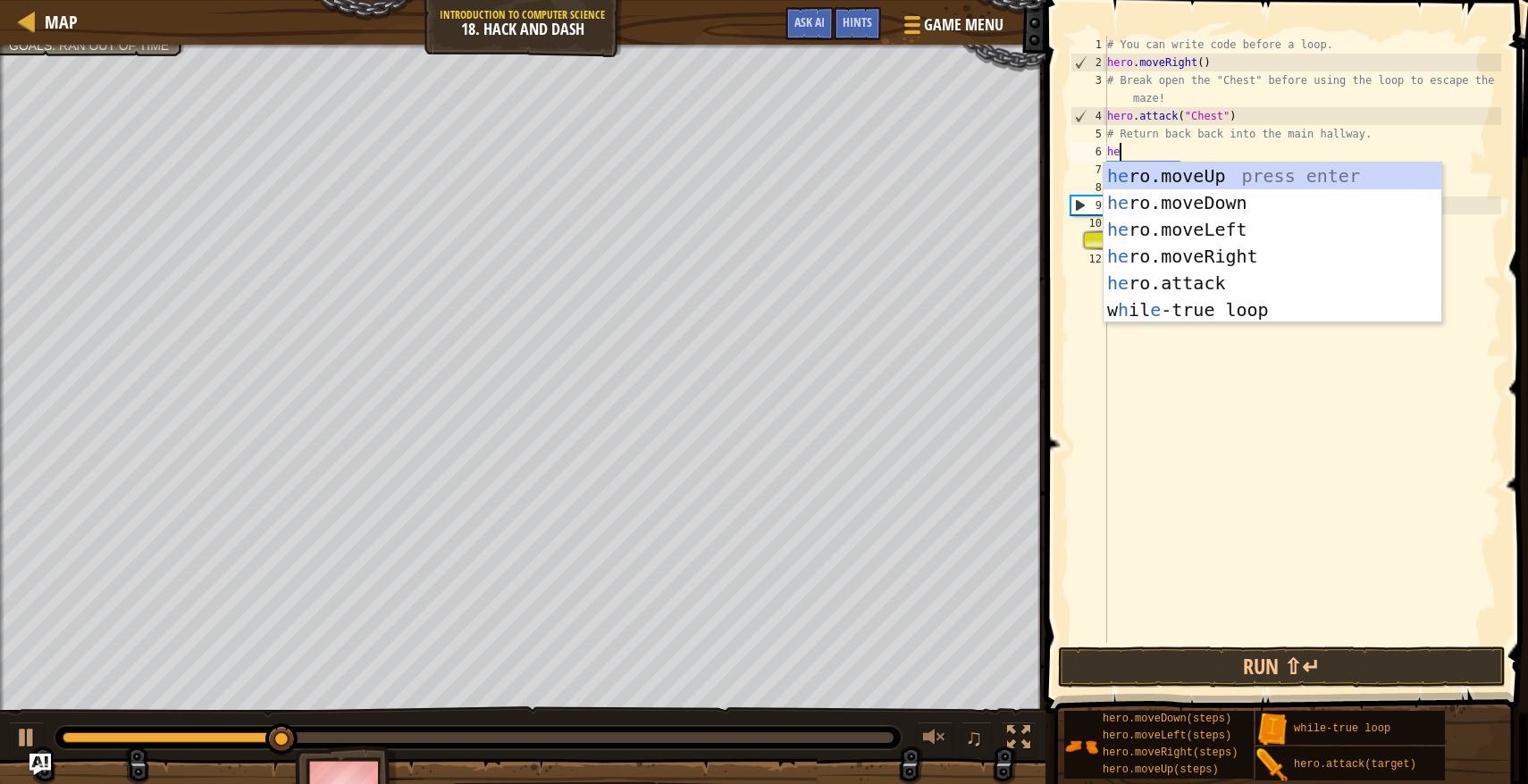
type textarea "hero"
click at [1245, 186] on div "hero .moveUp press enter hero .moveDown press enter hero .moveLeft press enter …" at bounding box center [1272, 270] width 338 height 215
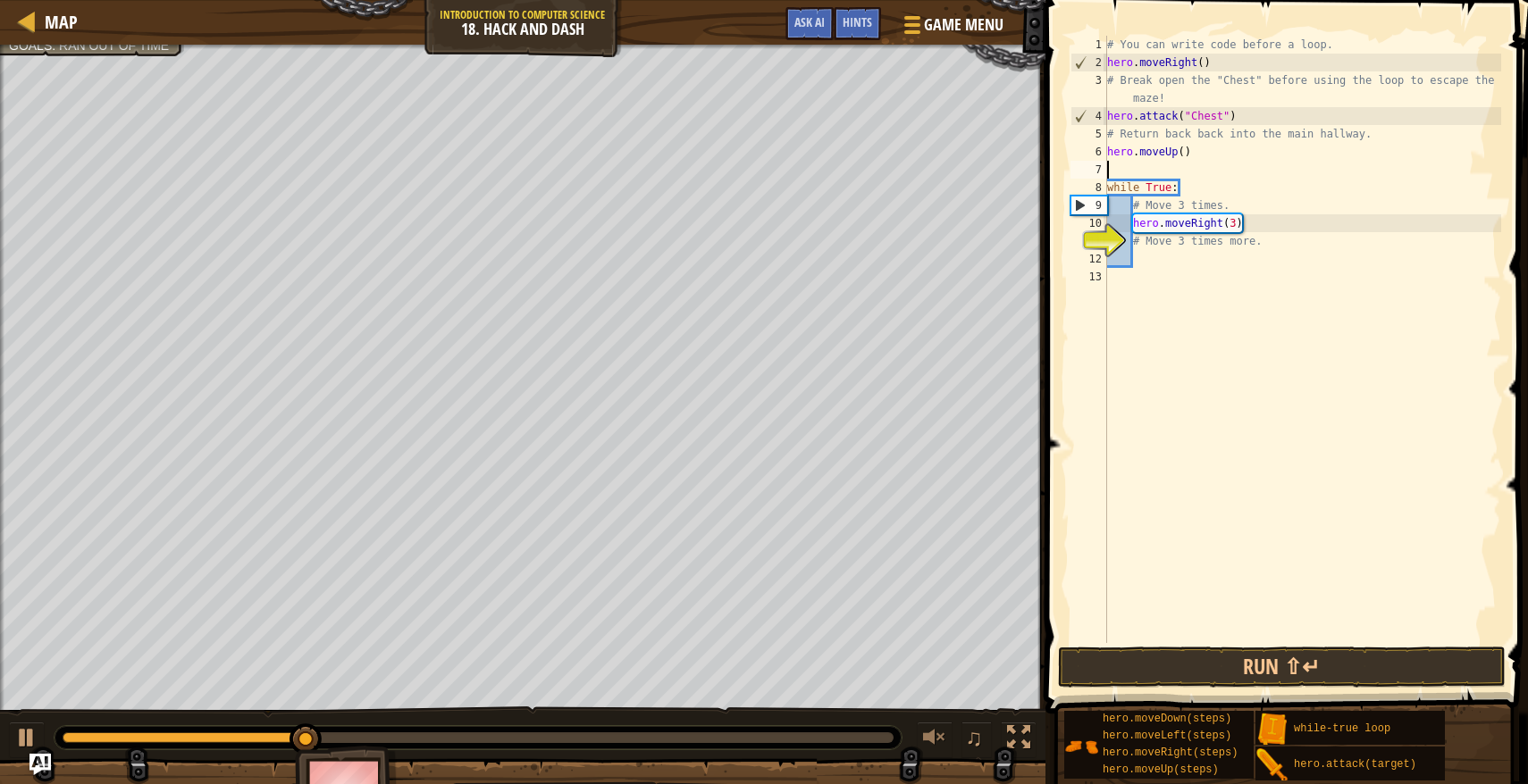
scroll to position [8, 0]
click at [1182, 152] on div "# You can write code before a loop. hero . moveRight ( ) # Break open the "Ches…" at bounding box center [1302, 357] width 398 height 643
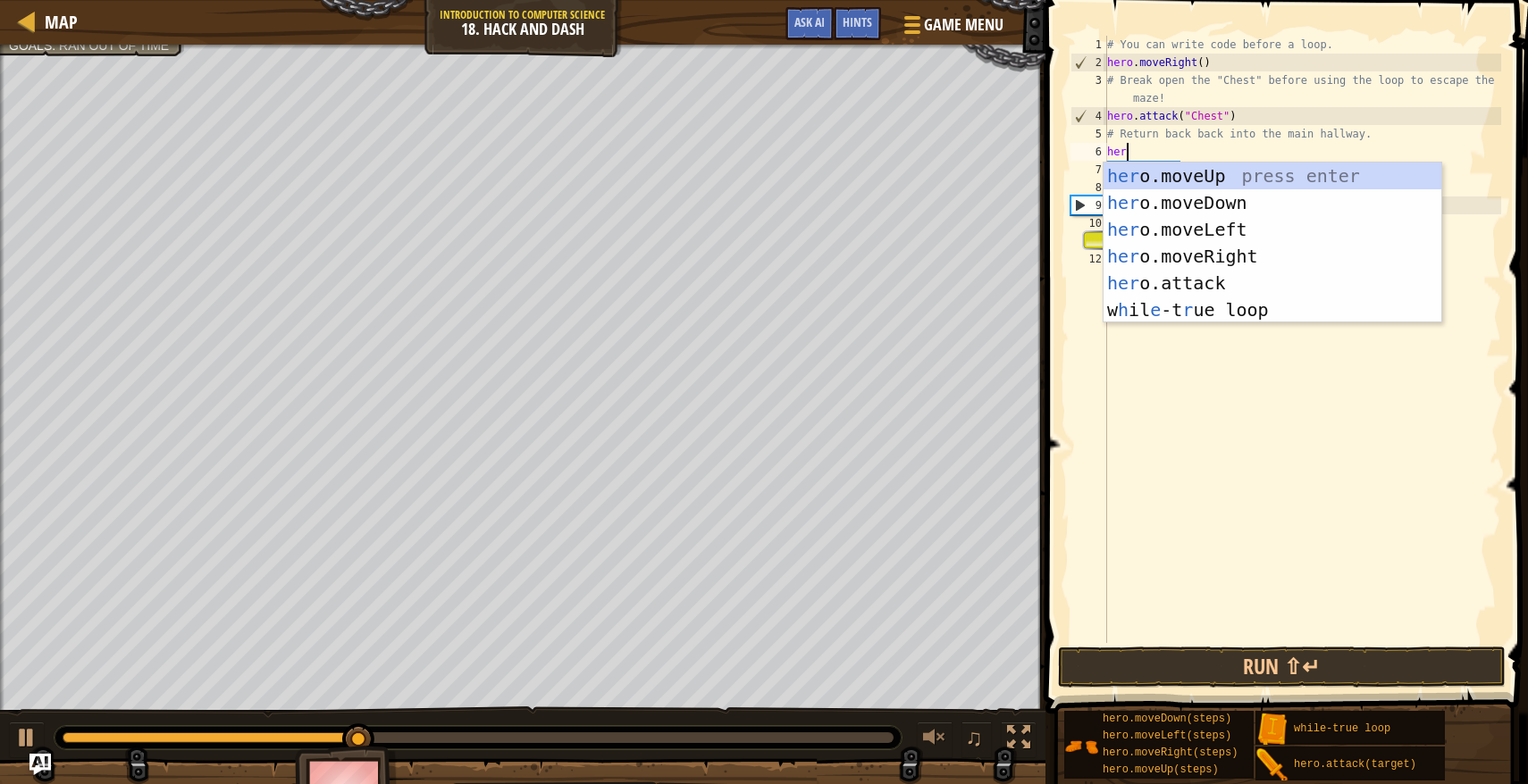
type textarea "hero"
click at [1202, 192] on div "hero .moveUp press enter hero .moveDown press enter hero .moveLeft press enter …" at bounding box center [1272, 270] width 338 height 215
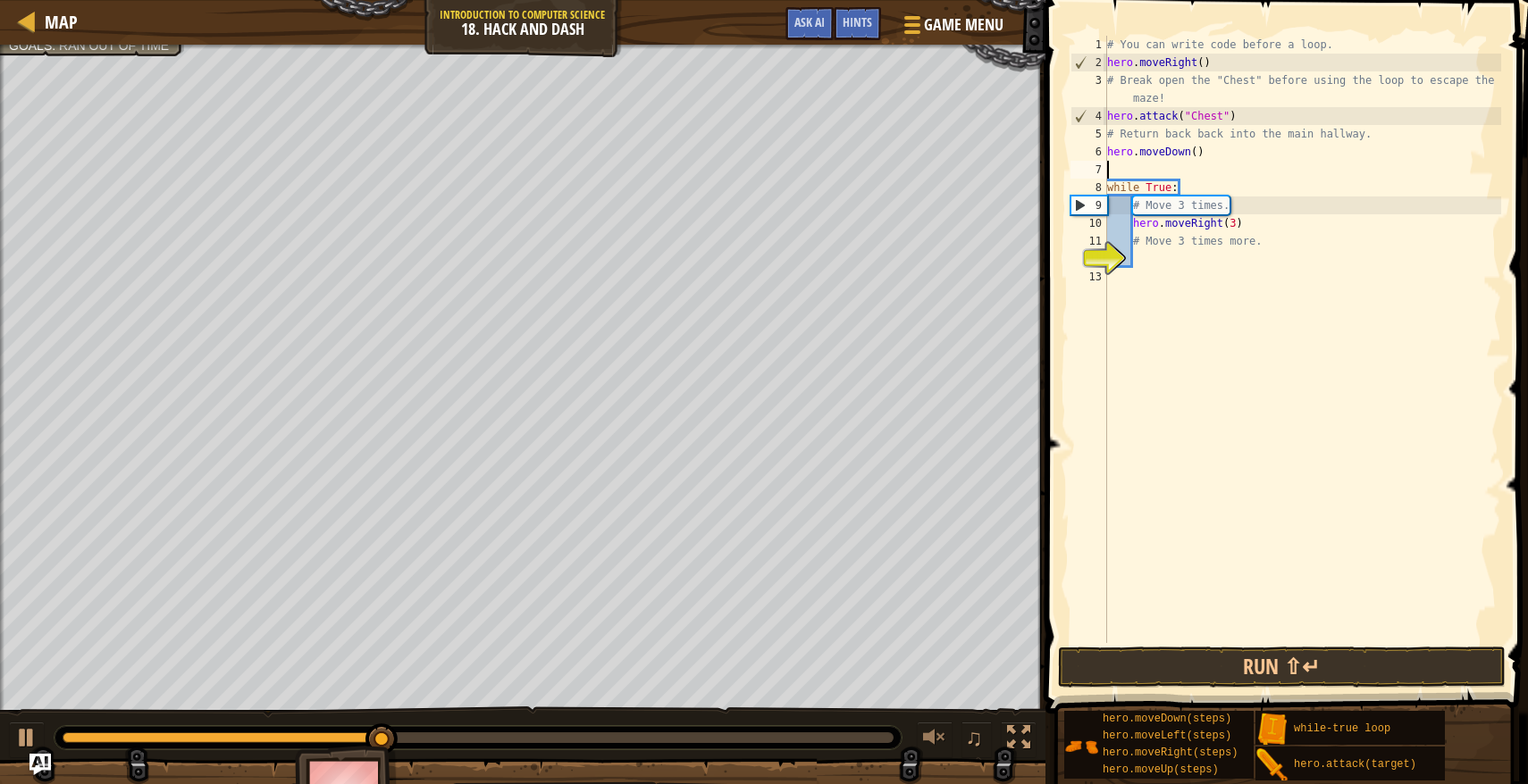
scroll to position [8, 0]
click at [1278, 684] on button "Run ⇧↵" at bounding box center [1282, 667] width 447 height 41
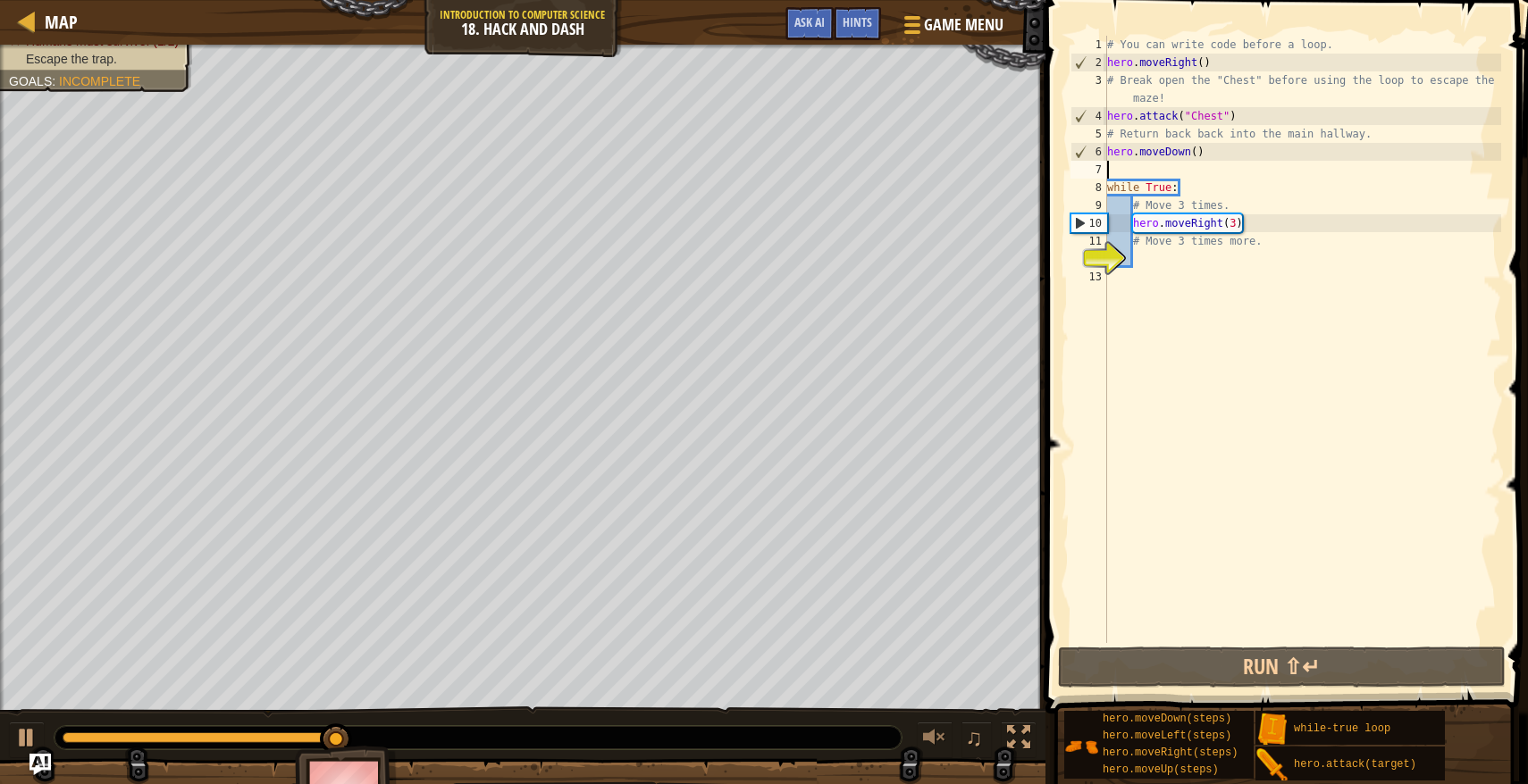
click at [1162, 263] on div "# You can write code before a loop. hero . moveRight ( ) # Break open the "Ches…" at bounding box center [1302, 357] width 398 height 643
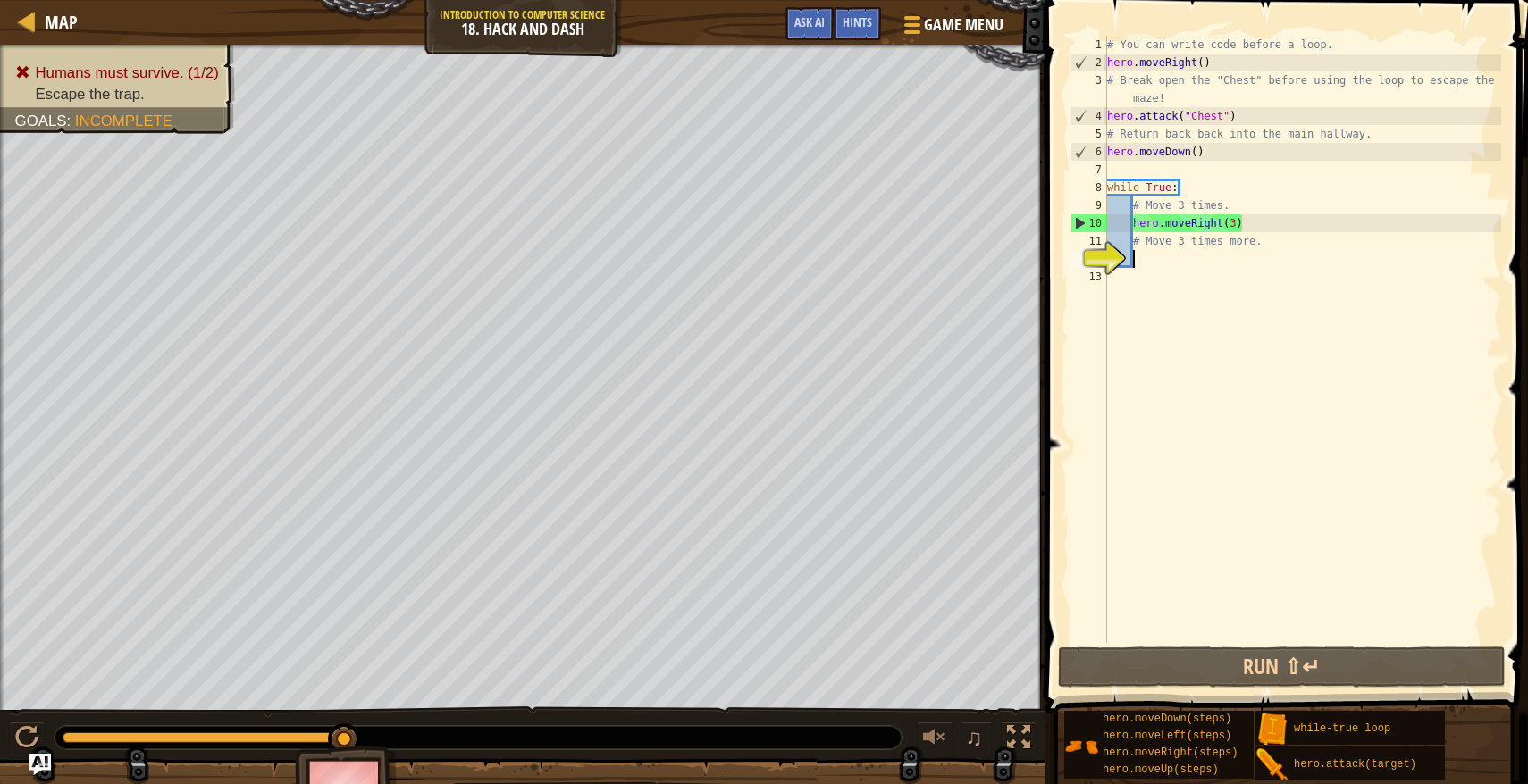
click at [1119, 285] on div "# You can write code before a loop. hero . moveRight ( ) # Break open the "Ches…" at bounding box center [1302, 357] width 398 height 643
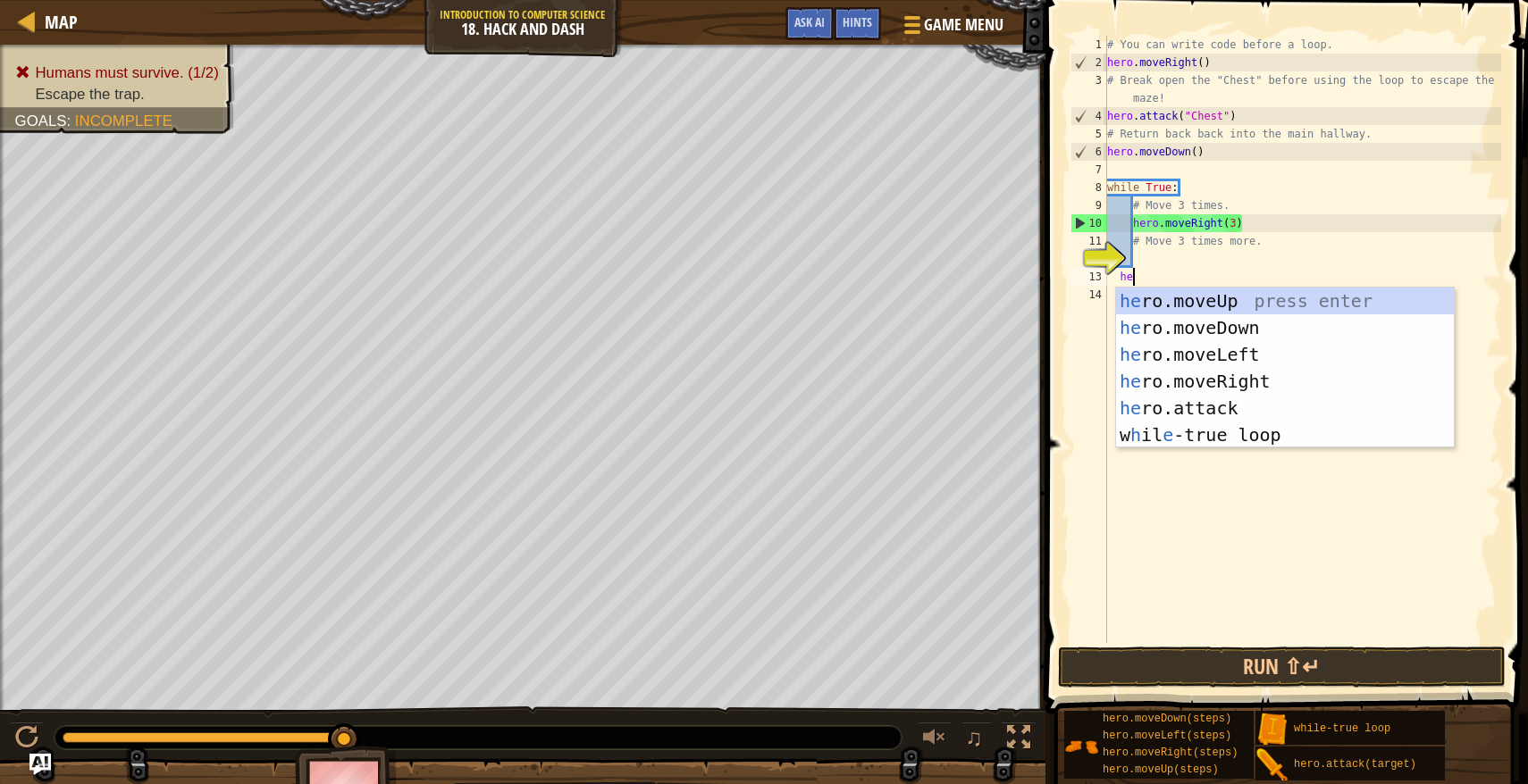
scroll to position [8, 3]
type textarea "hero"
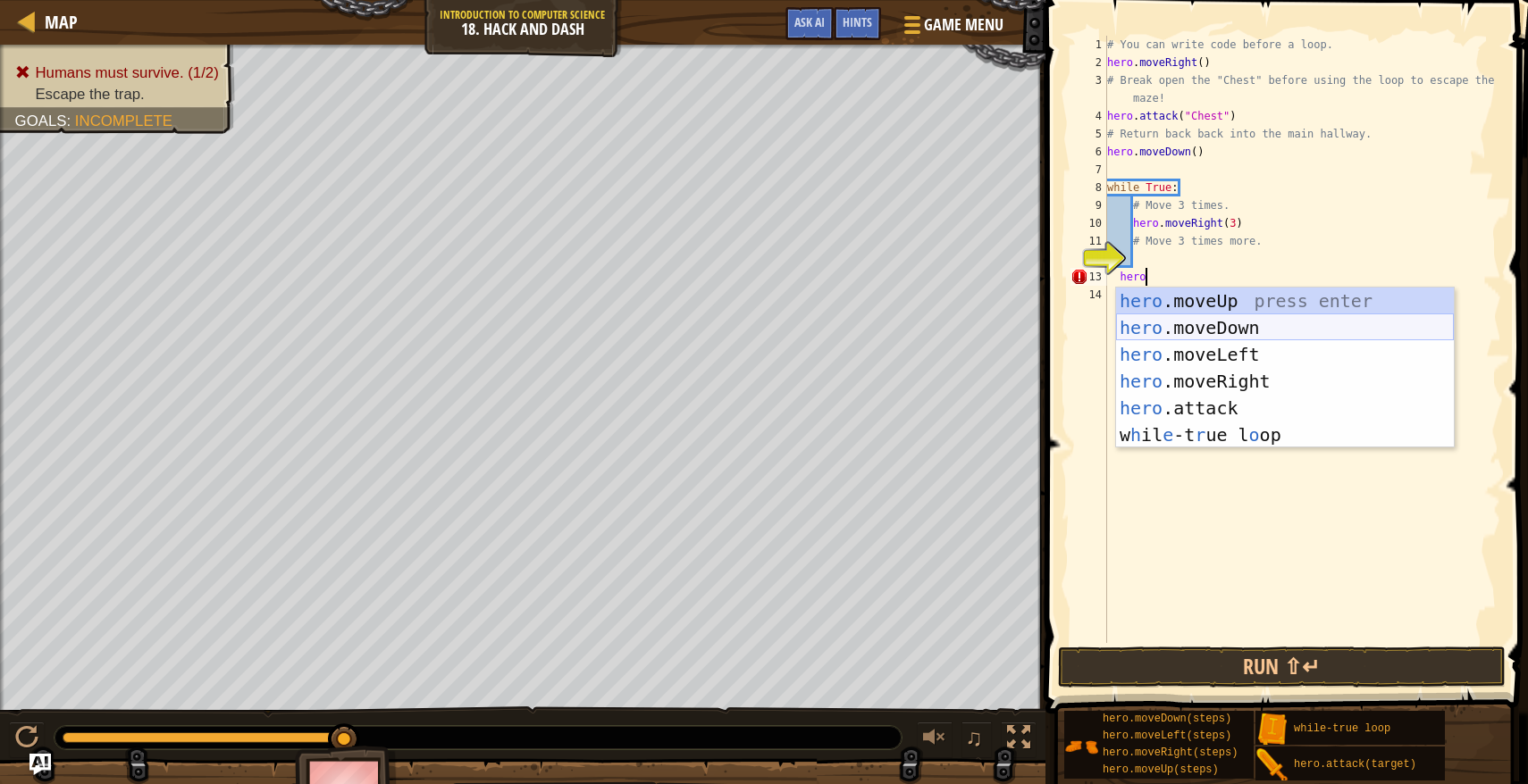
click at [1155, 321] on div "hero .moveUp press enter hero .moveDown press enter hero .moveLeft press enter …" at bounding box center [1285, 395] width 338 height 215
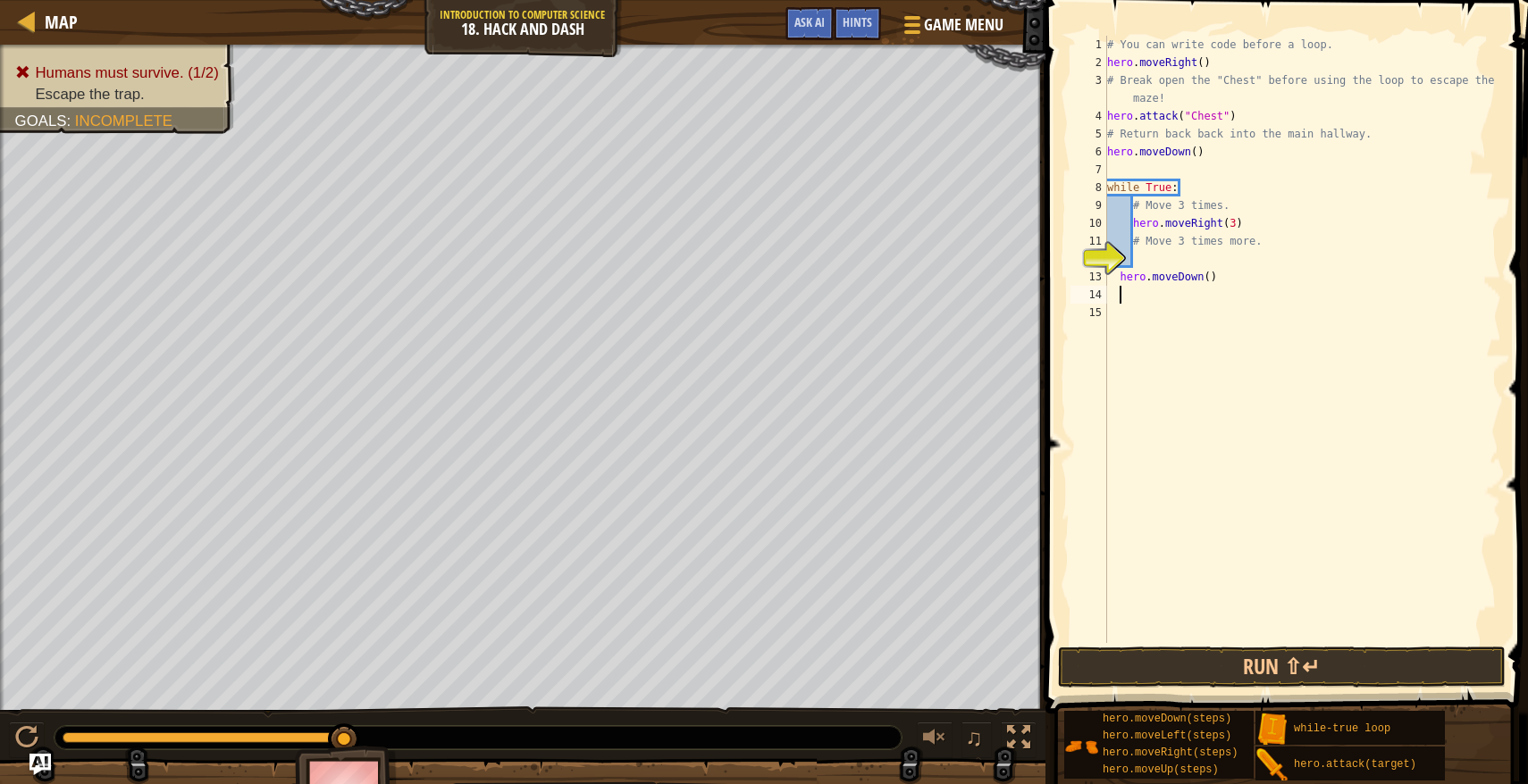
scroll to position [8, 1]
click at [1209, 275] on div "# You can write code before a loop. hero . moveRight ( ) # Break open the "Ches…" at bounding box center [1302, 357] width 398 height 643
type textarea "hero.moveDown(3)"
click at [1225, 667] on button "Run ⇧↵" at bounding box center [1282, 667] width 447 height 41
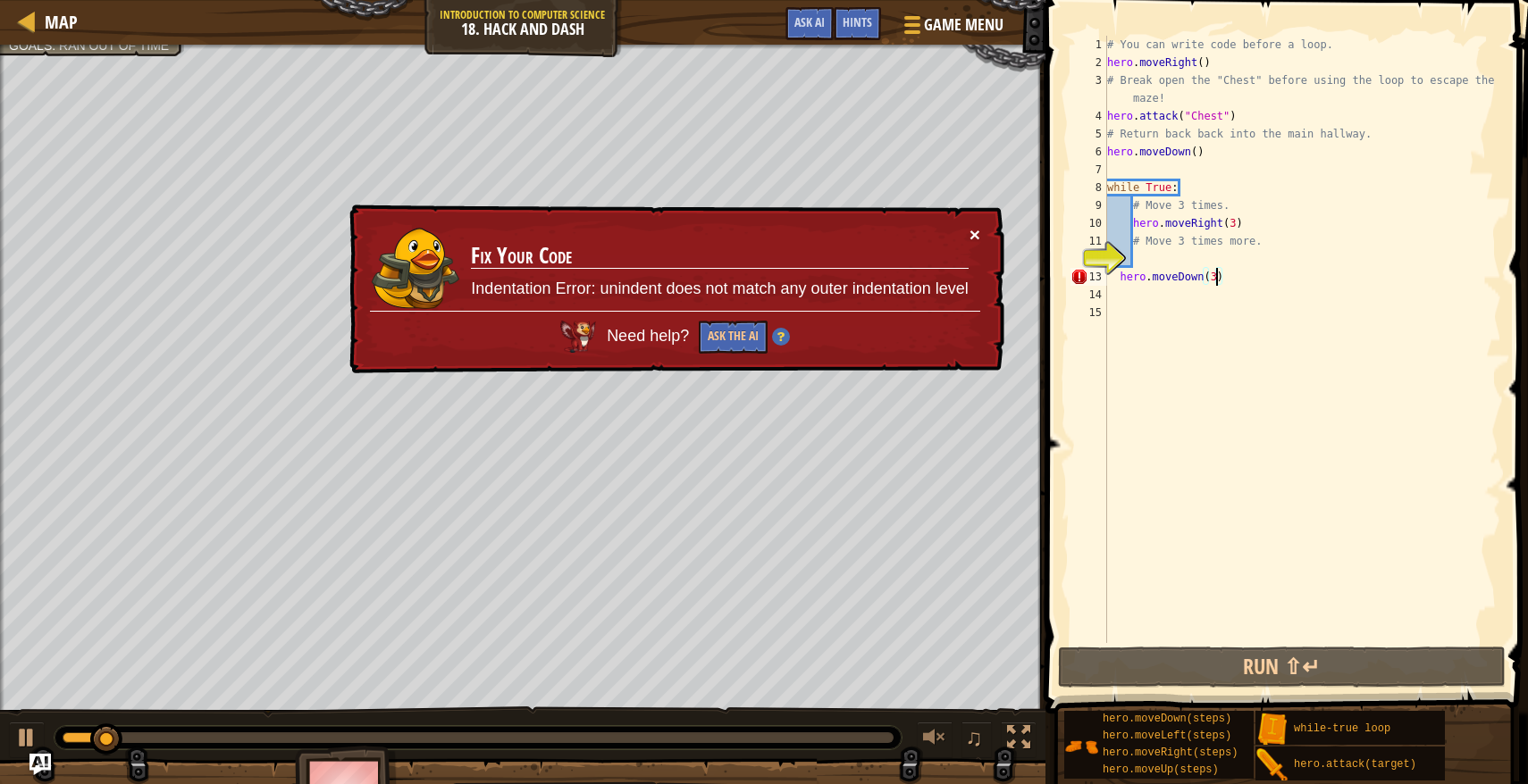
click at [970, 241] on button "×" at bounding box center [974, 234] width 11 height 19
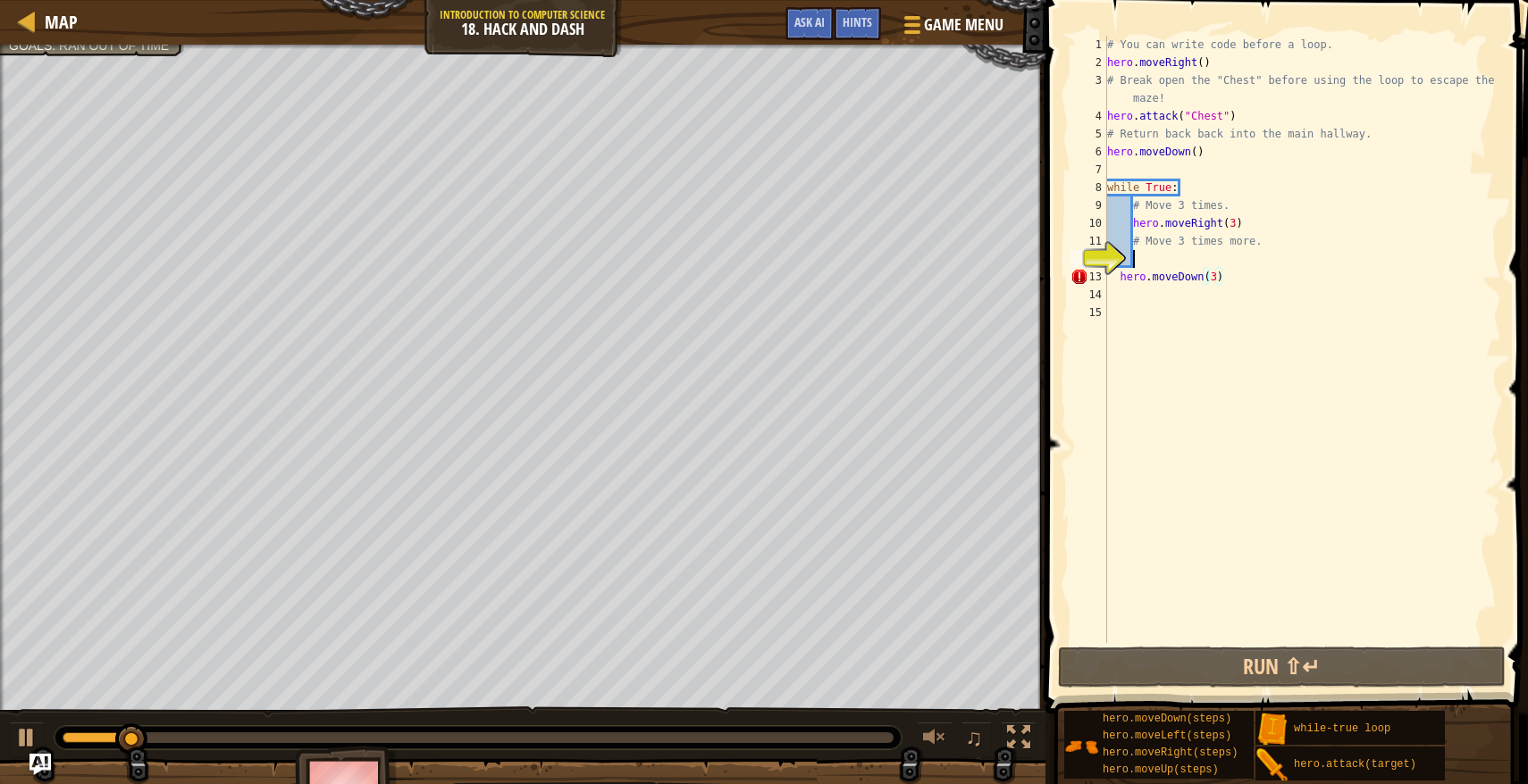
click at [1243, 256] on div "# You can write code before a loop. hero . moveRight ( ) # Break open the "Ches…" at bounding box center [1302, 357] width 398 height 643
click at [1210, 273] on div "# You can write code before a loop. hero . moveRight ( ) # Break open the "Ches…" at bounding box center [1302, 357] width 398 height 643
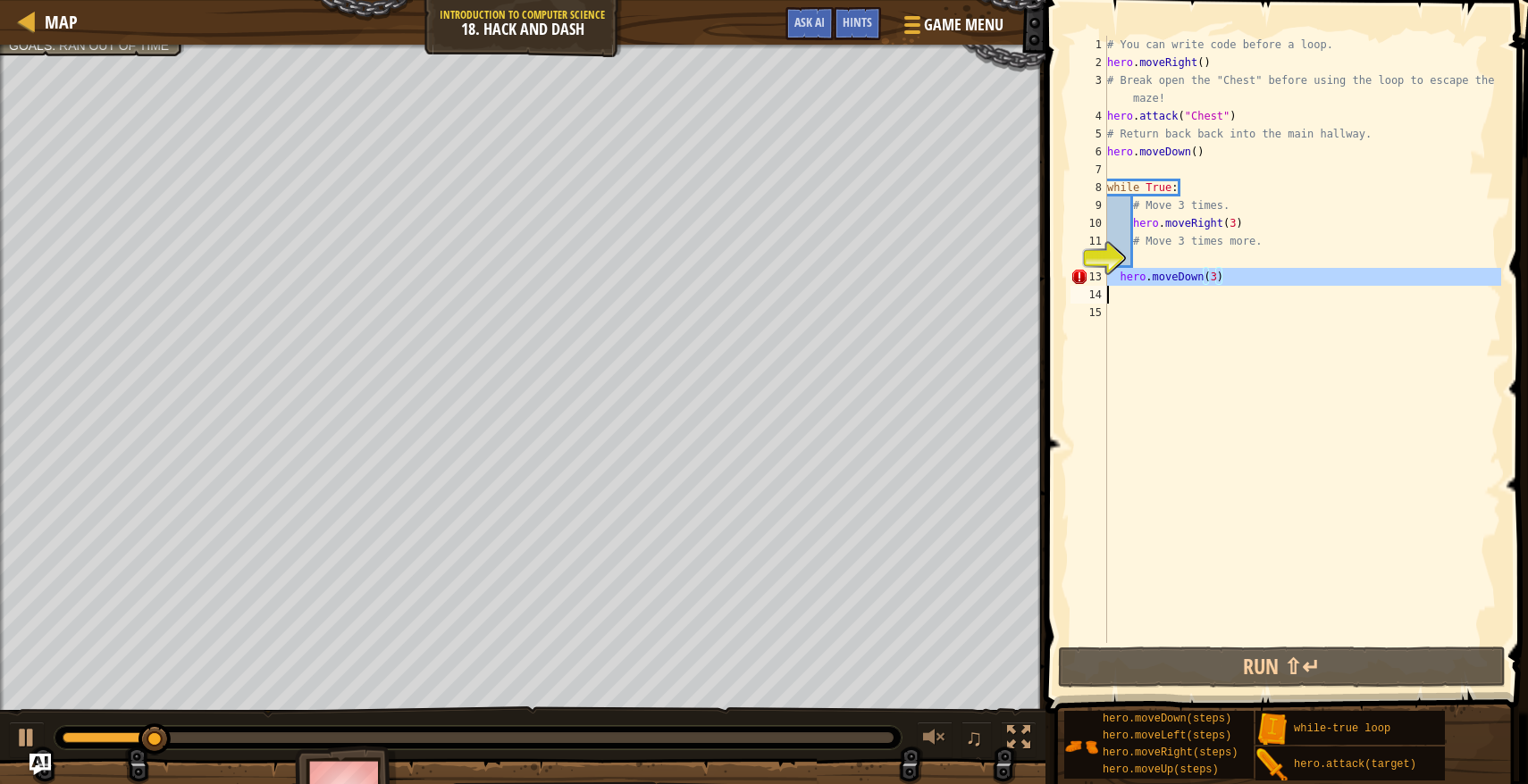
click at [1210, 273] on div "# You can write code before a loop. hero . moveRight ( ) # Break open the "Ches…" at bounding box center [1302, 357] width 398 height 643
type textarea "hero.moveDown(3)"
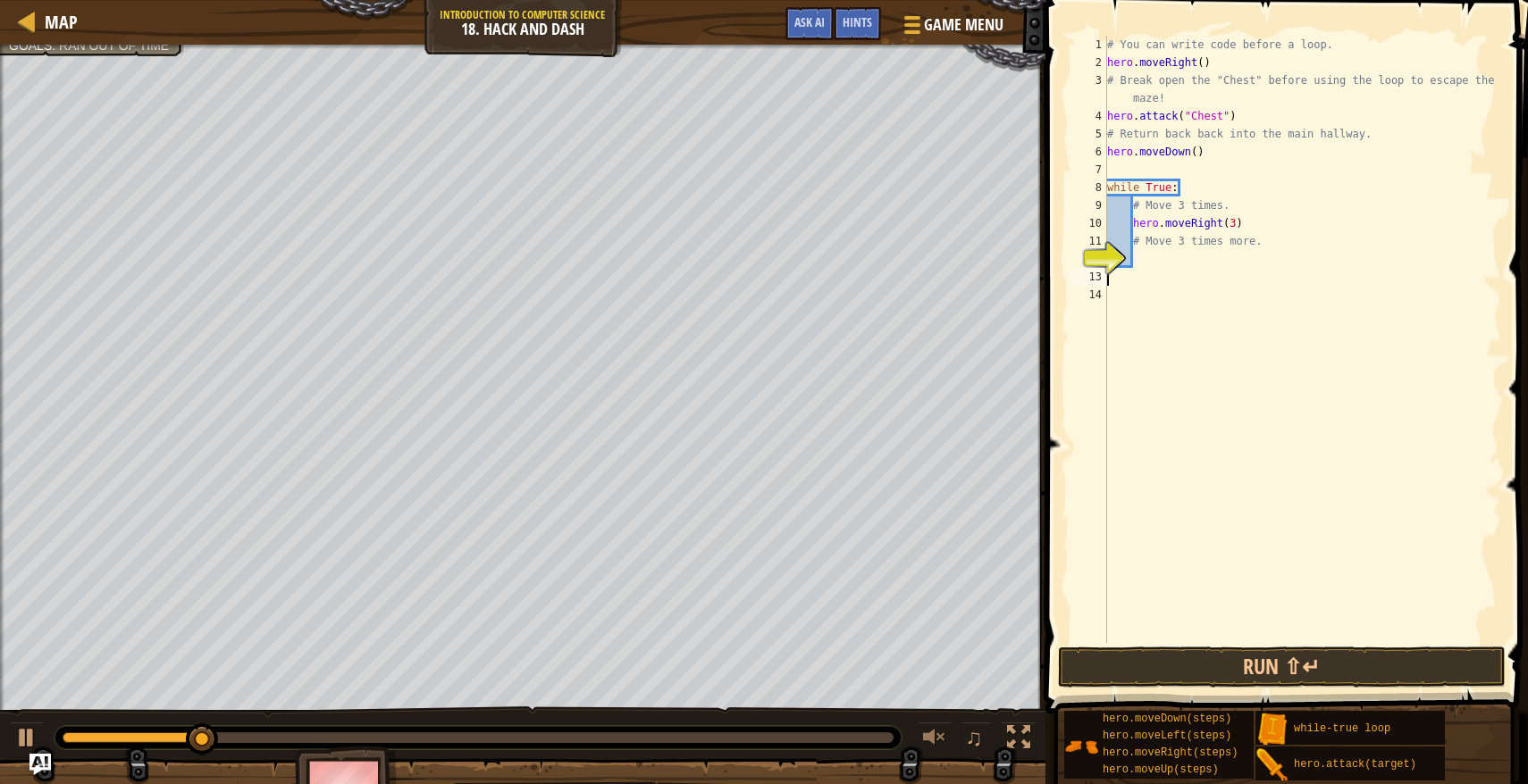
click at [1151, 256] on div "# You can write code before a loop. hero . moveRight ( ) # Break open the "Ches…" at bounding box center [1302, 357] width 398 height 643
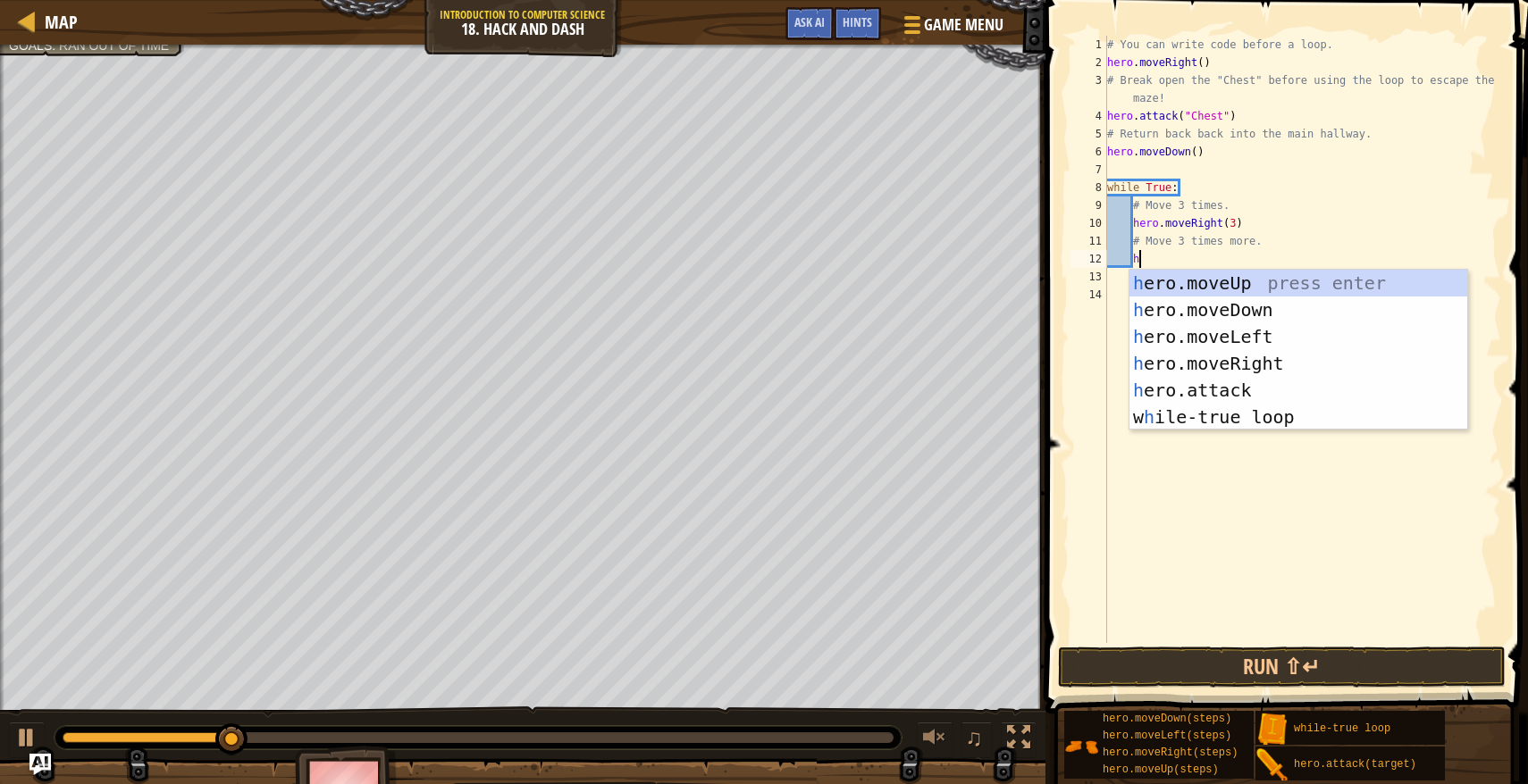
type textarea "hero"
click at [1178, 301] on div "hero .moveUp press enter hero .moveDown press enter hero .moveLeft press enter …" at bounding box center [1297, 377] width 338 height 215
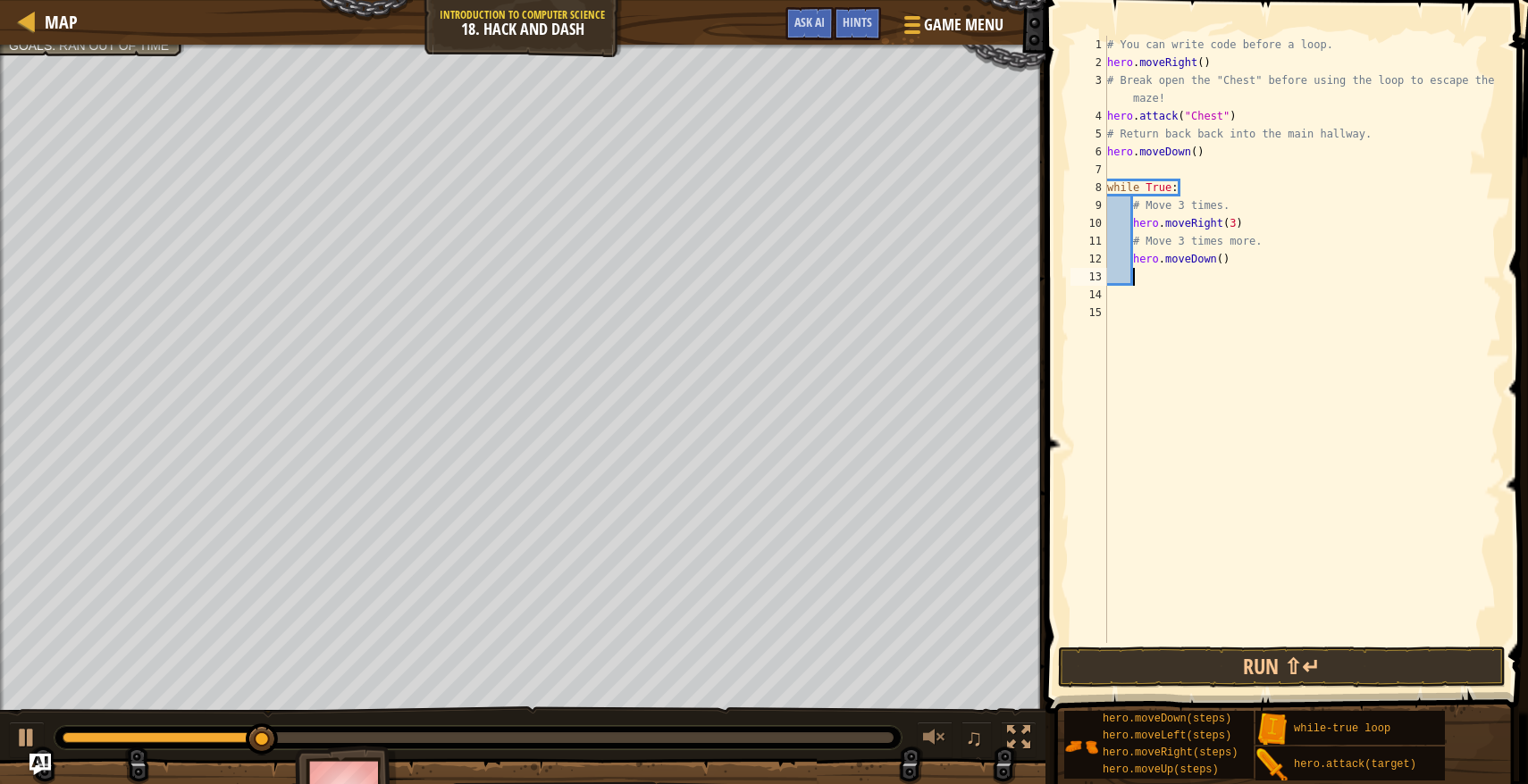
scroll to position [8, 1]
click at [1221, 257] on div "# You can write code before a loop. hero . moveRight ( ) # Break open the "Ches…" at bounding box center [1302, 357] width 398 height 643
type textarea "hero.moveDown(3)"
click at [1164, 271] on div "# You can write code before a loop. hero . moveRight ( ) # Break open the "Ches…" at bounding box center [1302, 357] width 398 height 643
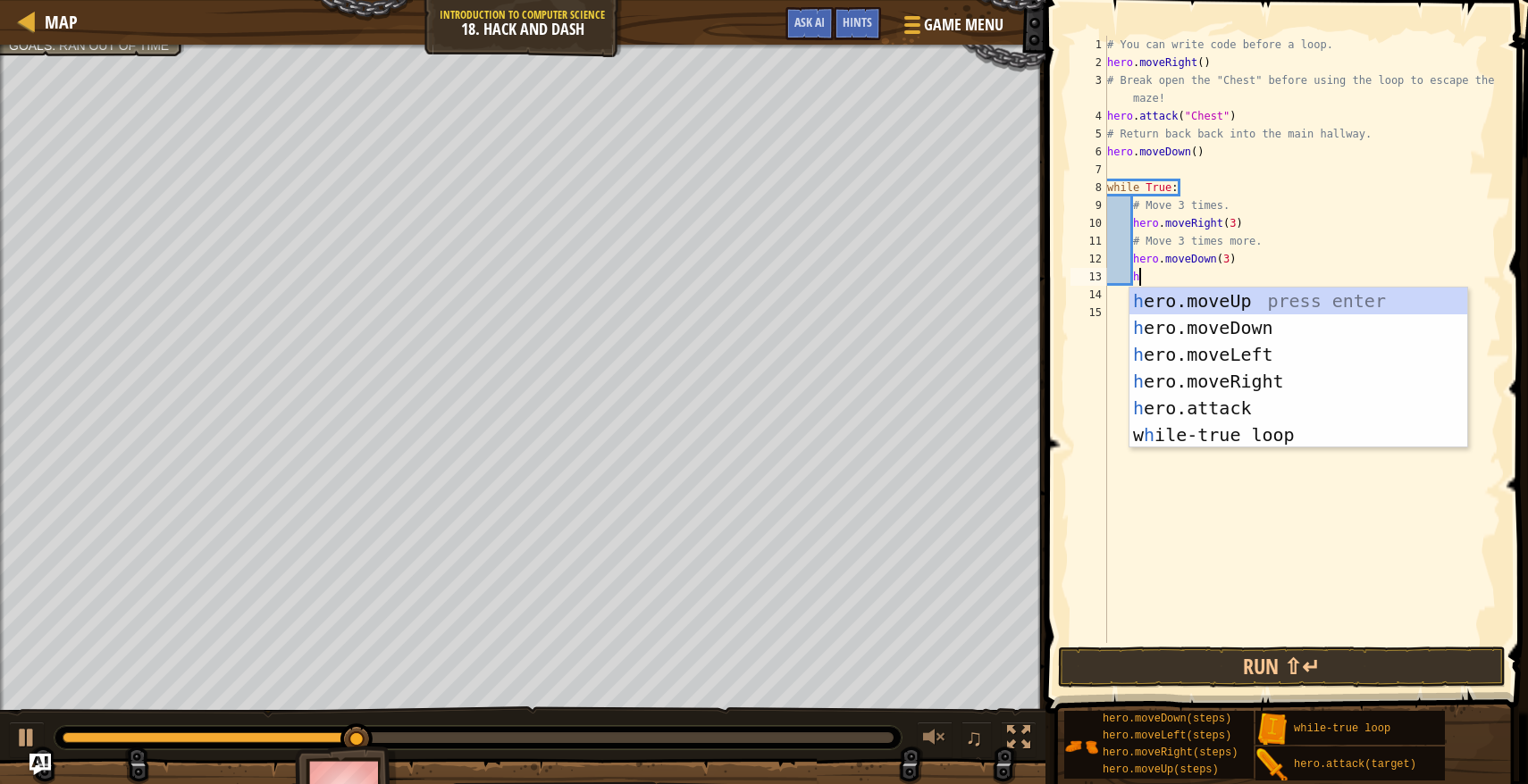
type textarea "hero"
click at [1189, 377] on div "hero .moveUp press enter hero .moveDown press enter hero .moveLeft press enter …" at bounding box center [1297, 395] width 338 height 215
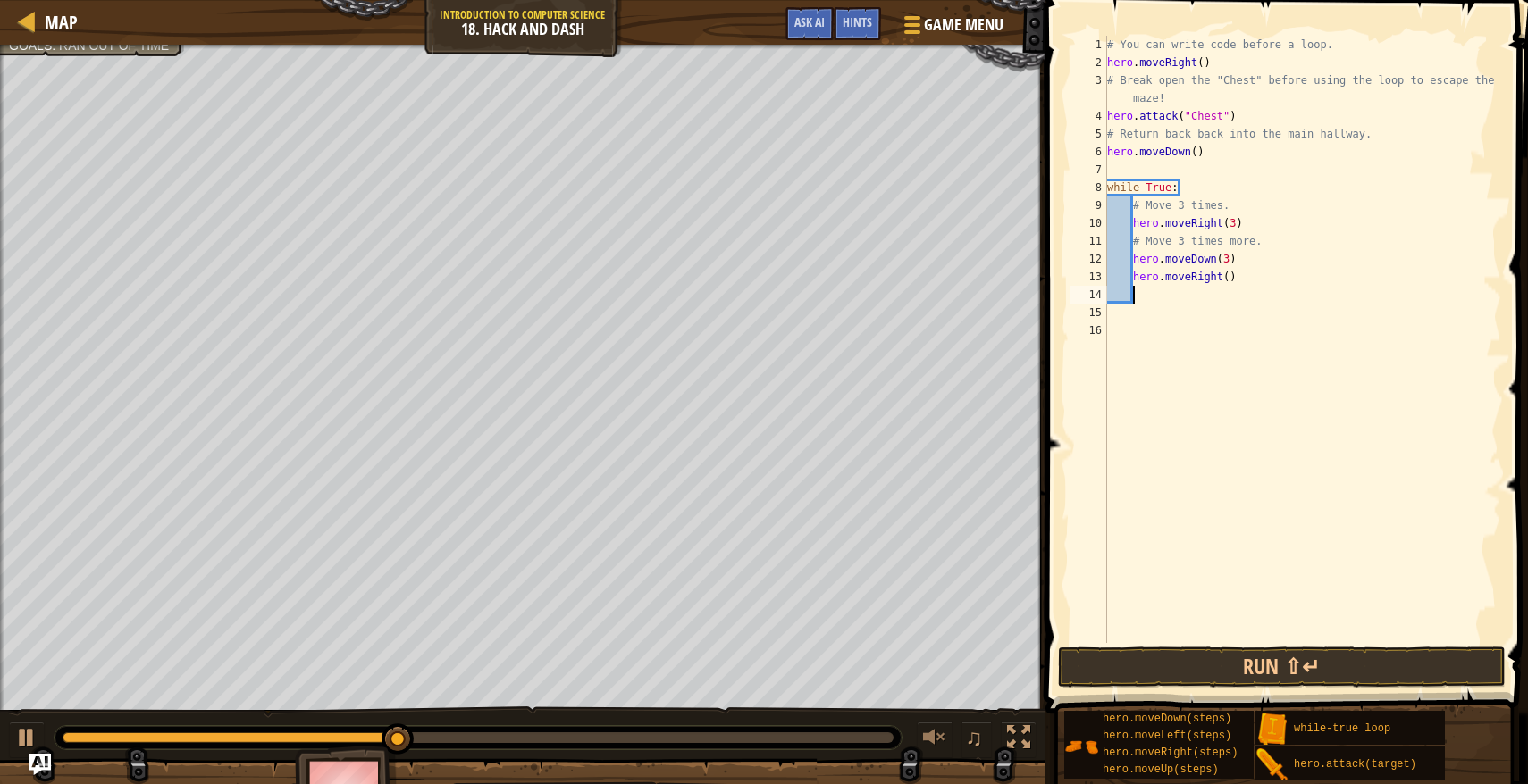
scroll to position [8, 1]
click at [1230, 286] on div "# You can write code before a loop. hero . moveRight ( ) # Break open the "Ches…" at bounding box center [1302, 357] width 398 height 643
type textarea "3"
click at [1365, 663] on button "Run ⇧↵" at bounding box center [1282, 667] width 447 height 41
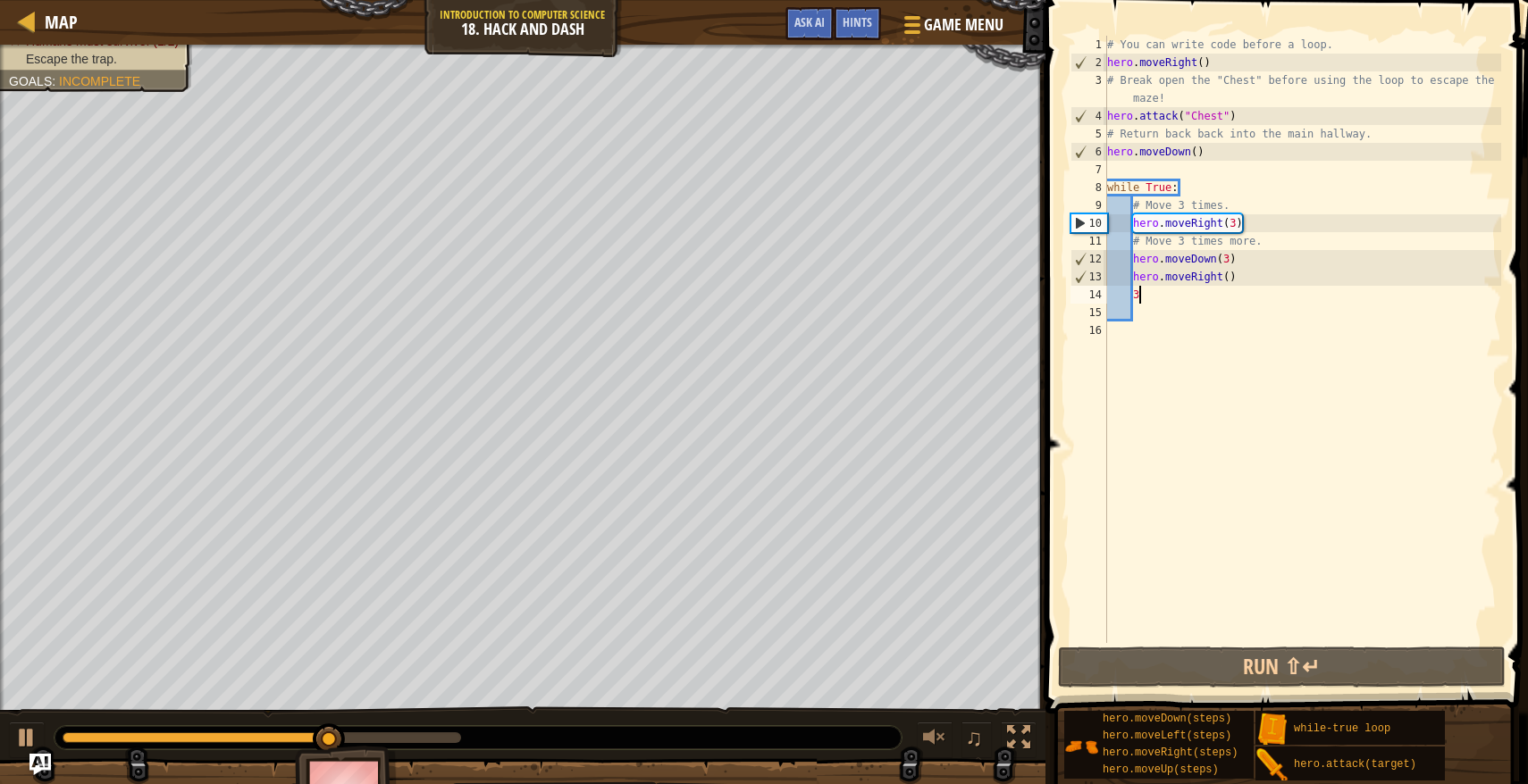
scroll to position [8, 1]
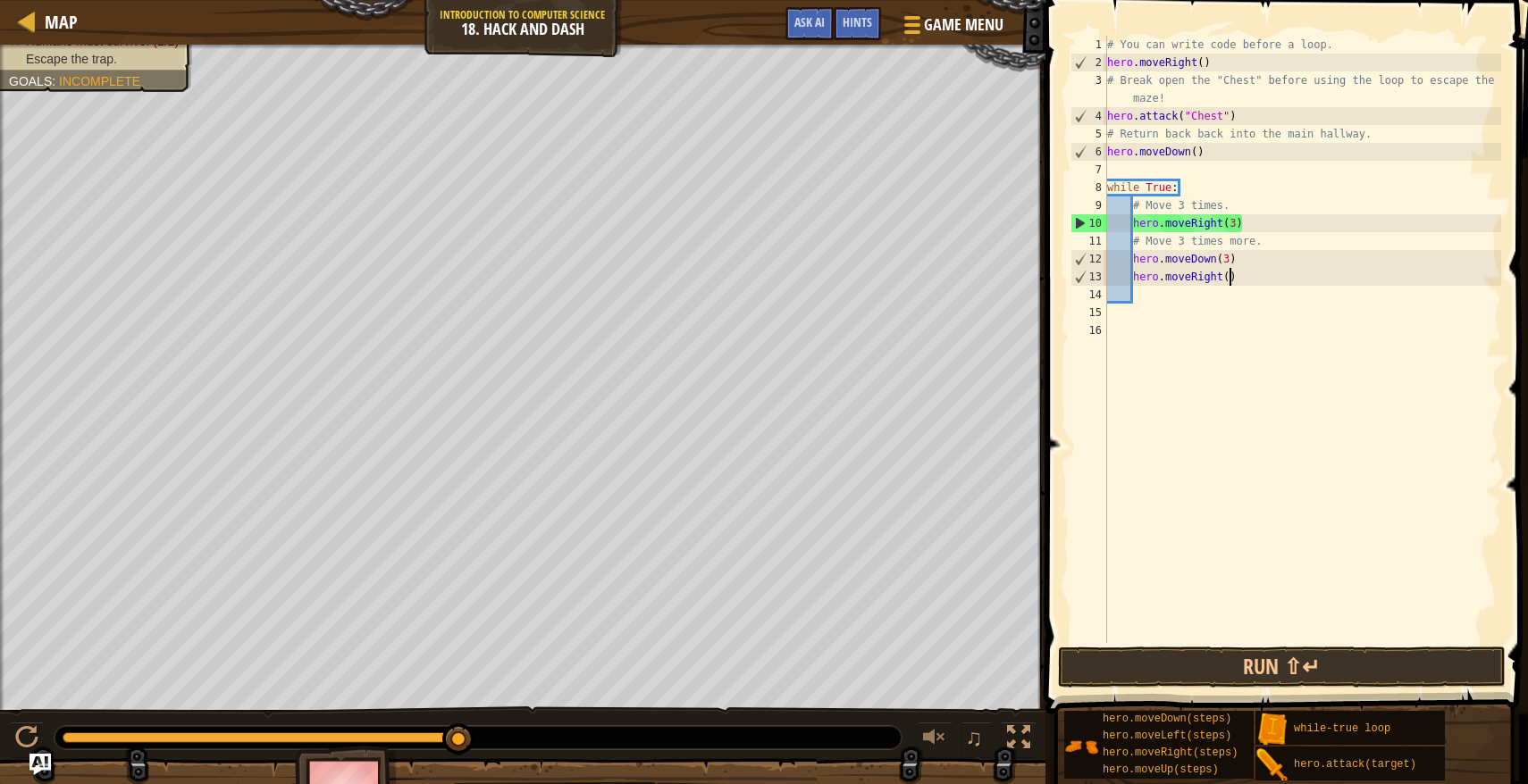
click at [1229, 278] on div "# You can write code before a loop. hero . moveRight ( ) # Break open the "Ches…" at bounding box center [1302, 357] width 398 height 643
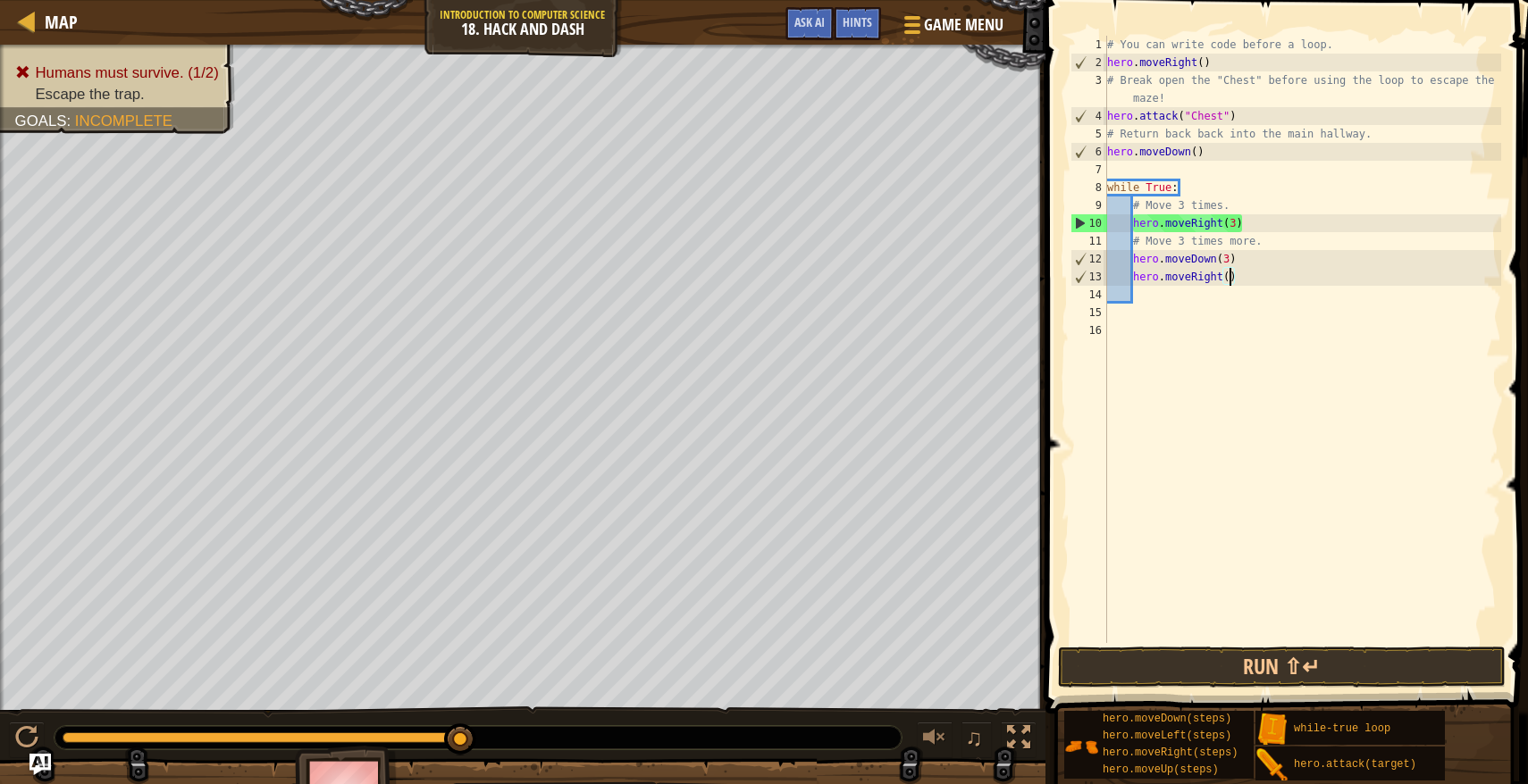
type textarea "hero.moveRight(3)"
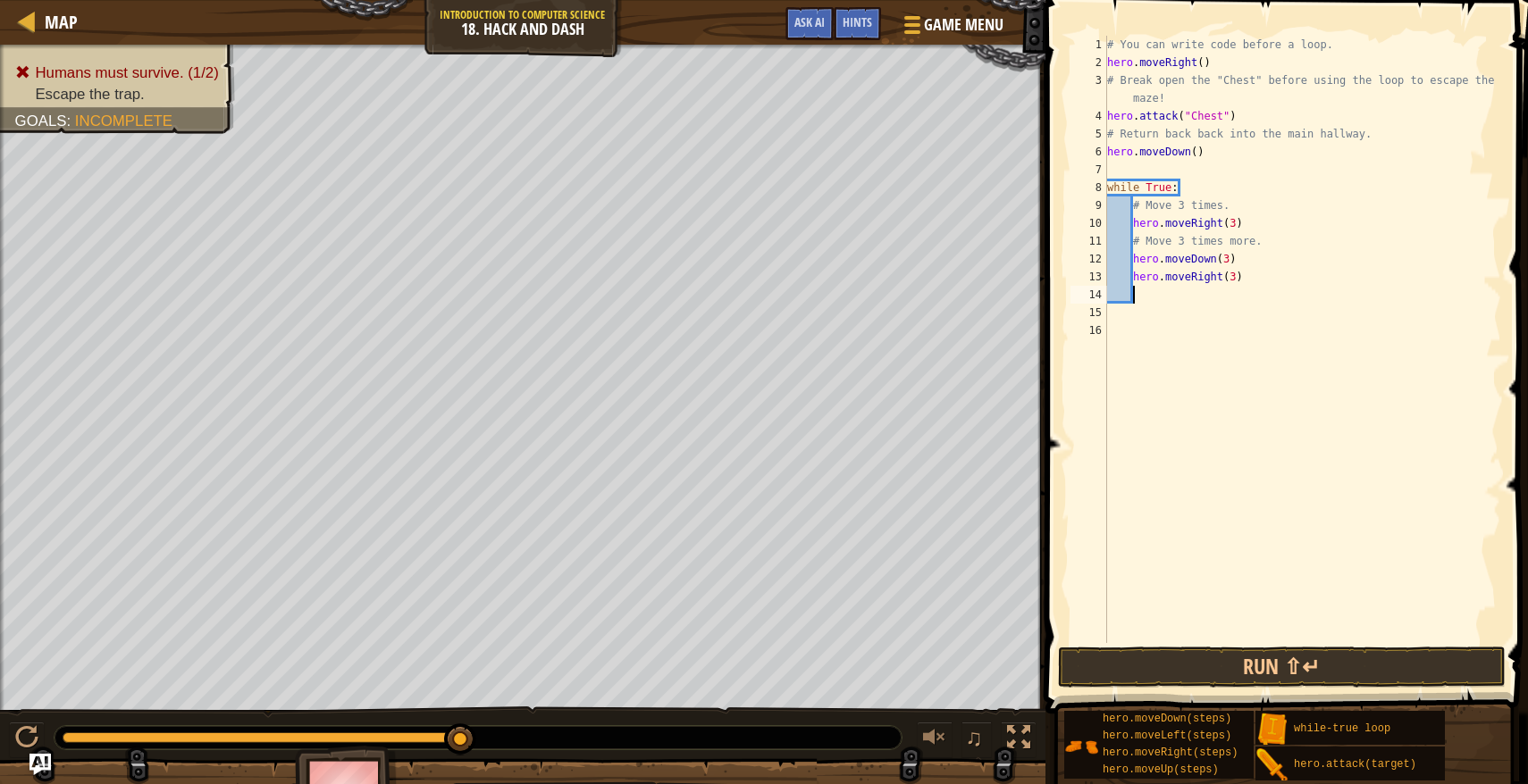
click at [1158, 299] on div "# You can write code before a loop. hero . moveRight ( ) # Break open the "Ches…" at bounding box center [1302, 357] width 398 height 643
click at [1283, 652] on button "Run ⇧↵" at bounding box center [1282, 667] width 447 height 41
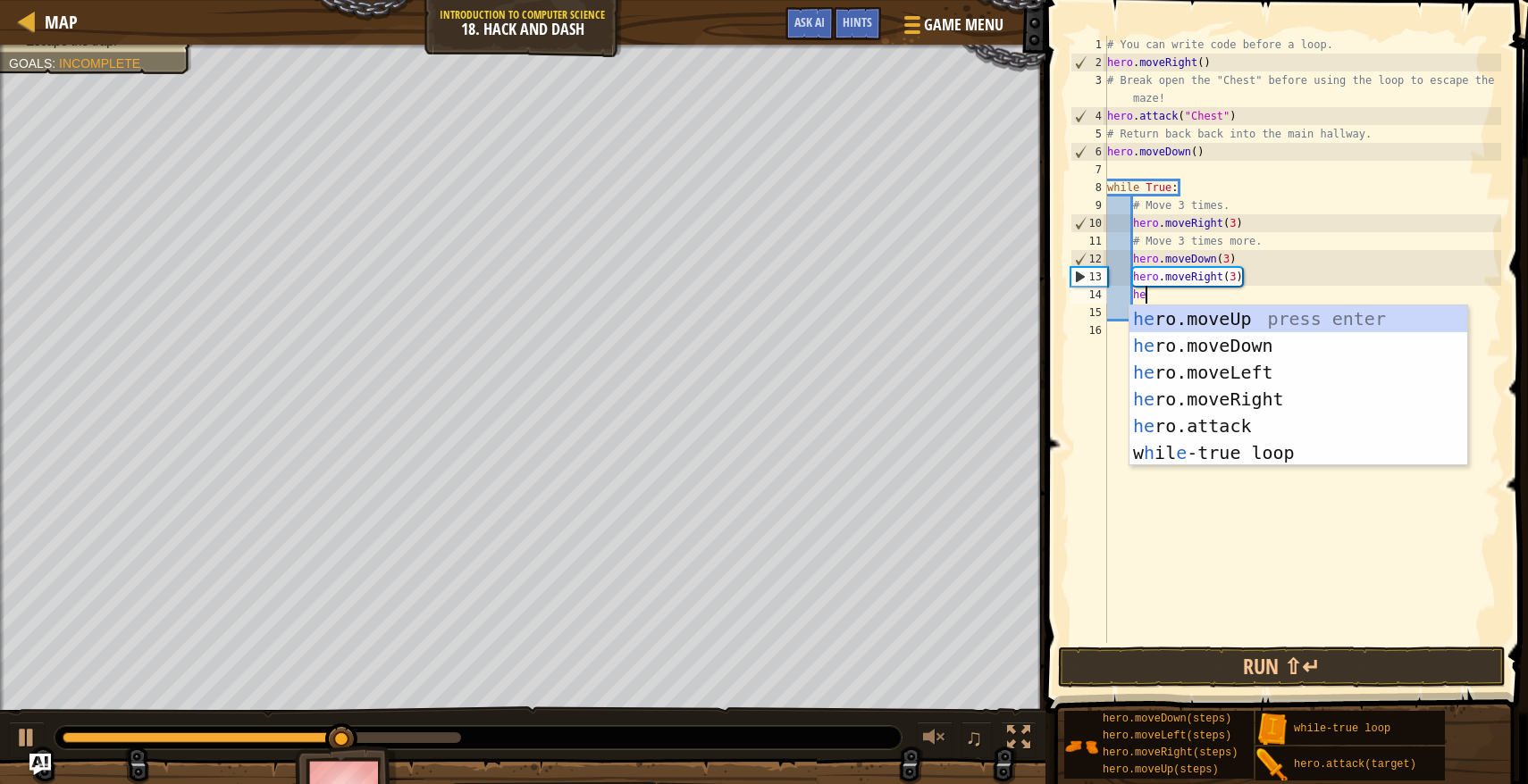
scroll to position [8, 3]
type textarea "her"
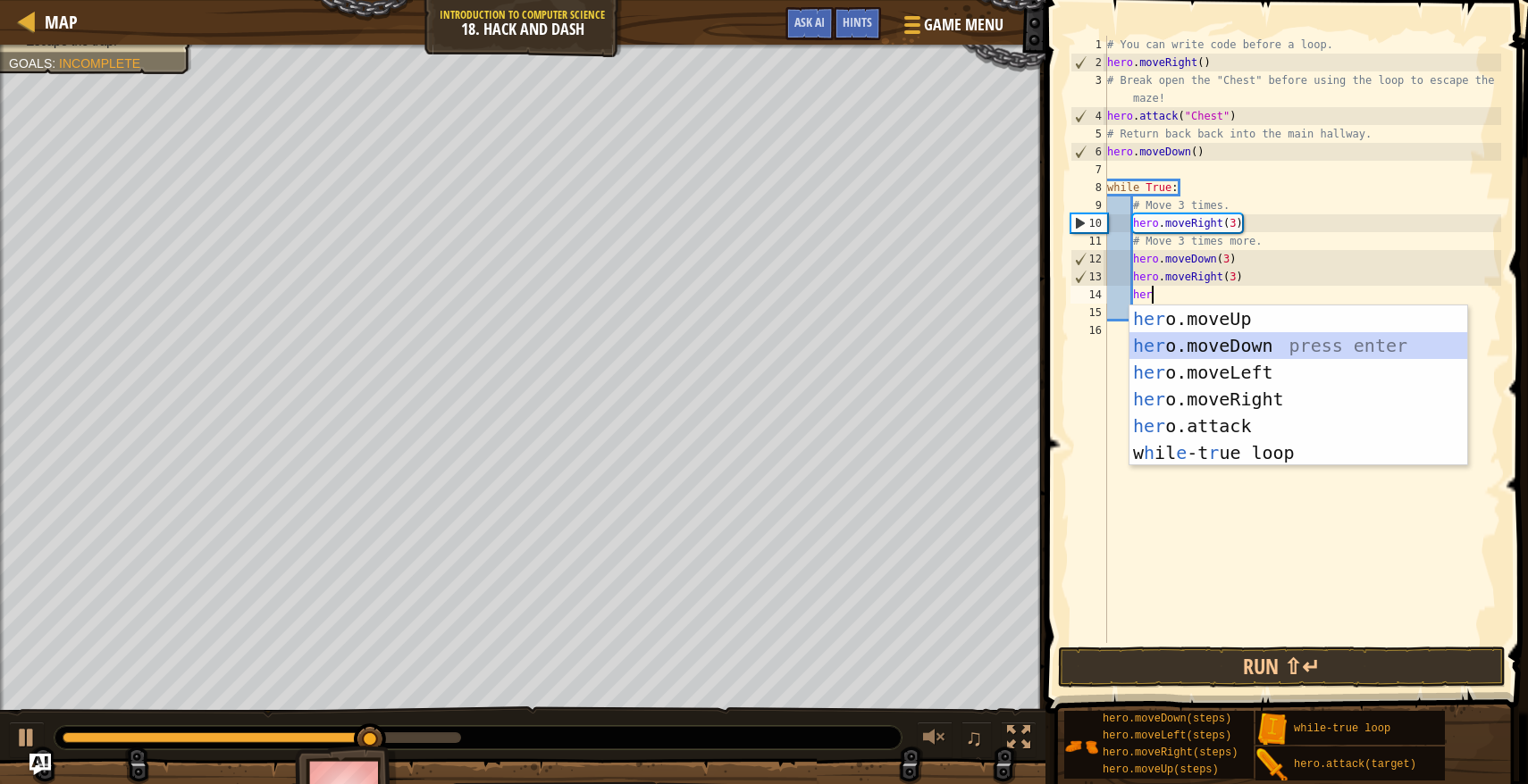
click at [1174, 344] on div "her o.moveUp press enter her o.moveDown press enter her o.moveLeft press enter …" at bounding box center [1297, 413] width 338 height 215
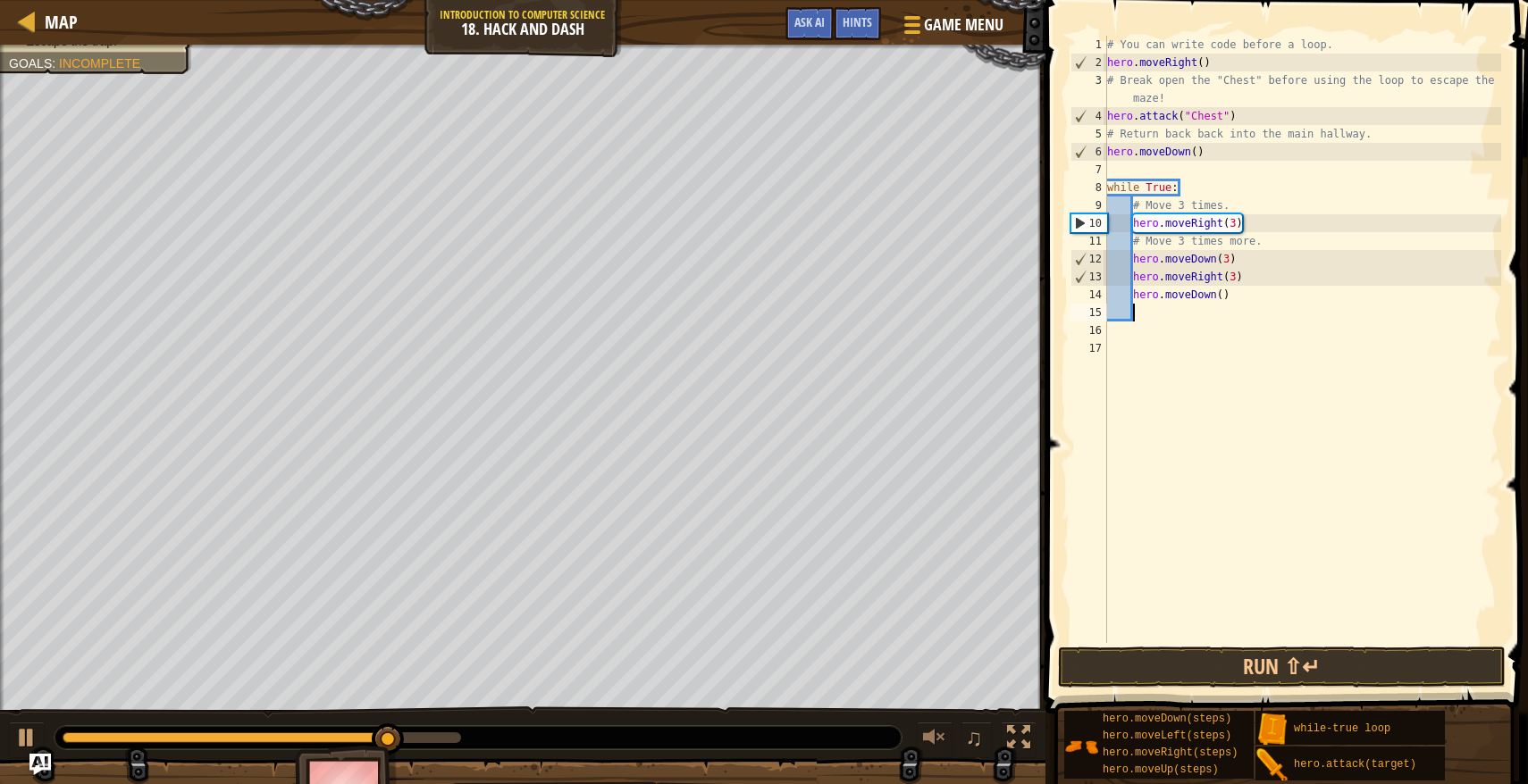
click at [1219, 296] on div "# You can write code before a loop. hero . moveRight ( ) # Break open the "Ches…" at bounding box center [1302, 357] width 398 height 643
click at [1222, 300] on div "# You can write code before a loop. hero . moveRight ( ) # Break open the "Ches…" at bounding box center [1302, 357] width 398 height 643
type textarea "hero.moveDown(3)"
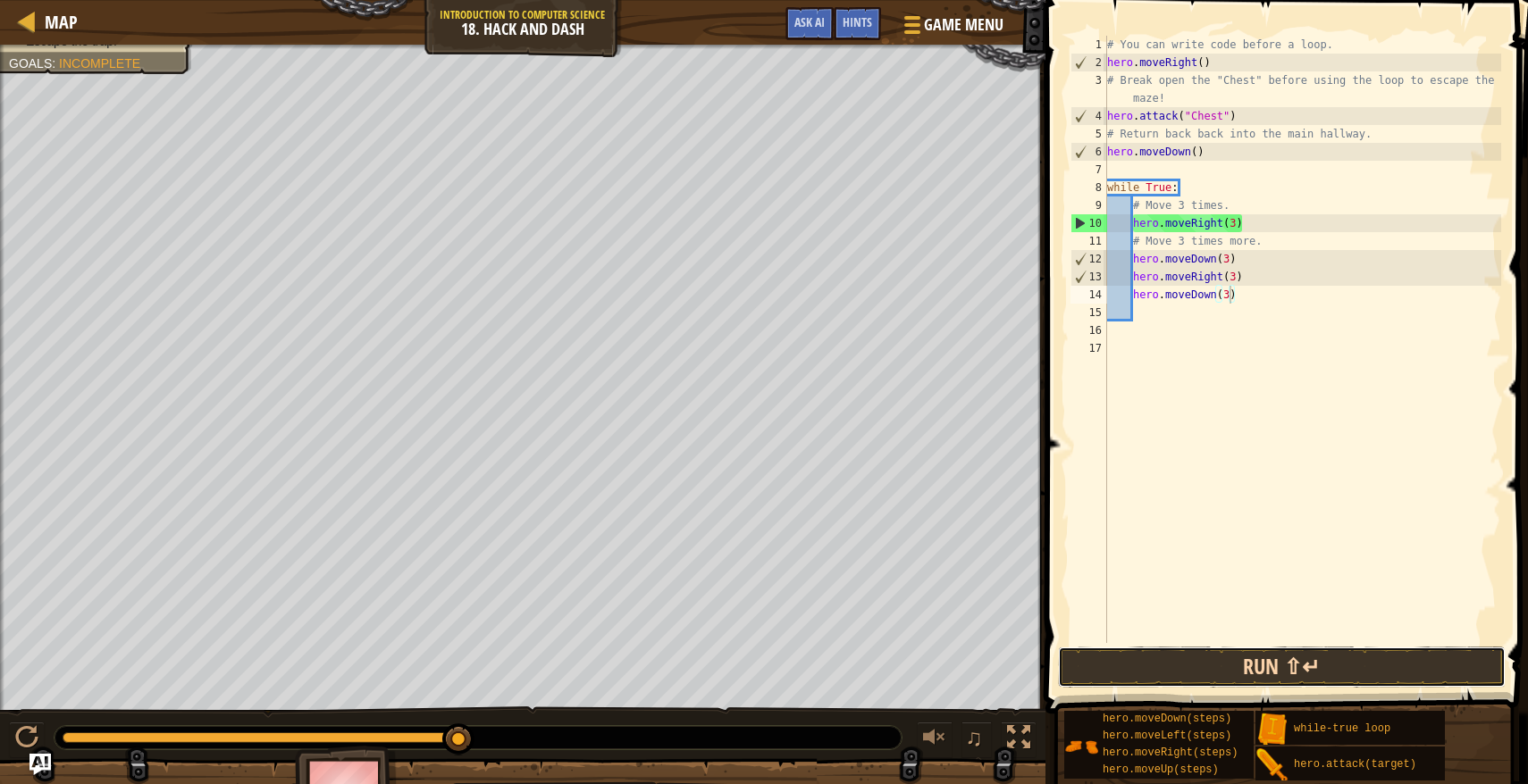
click at [1305, 670] on button "Run ⇧↵" at bounding box center [1282, 667] width 447 height 41
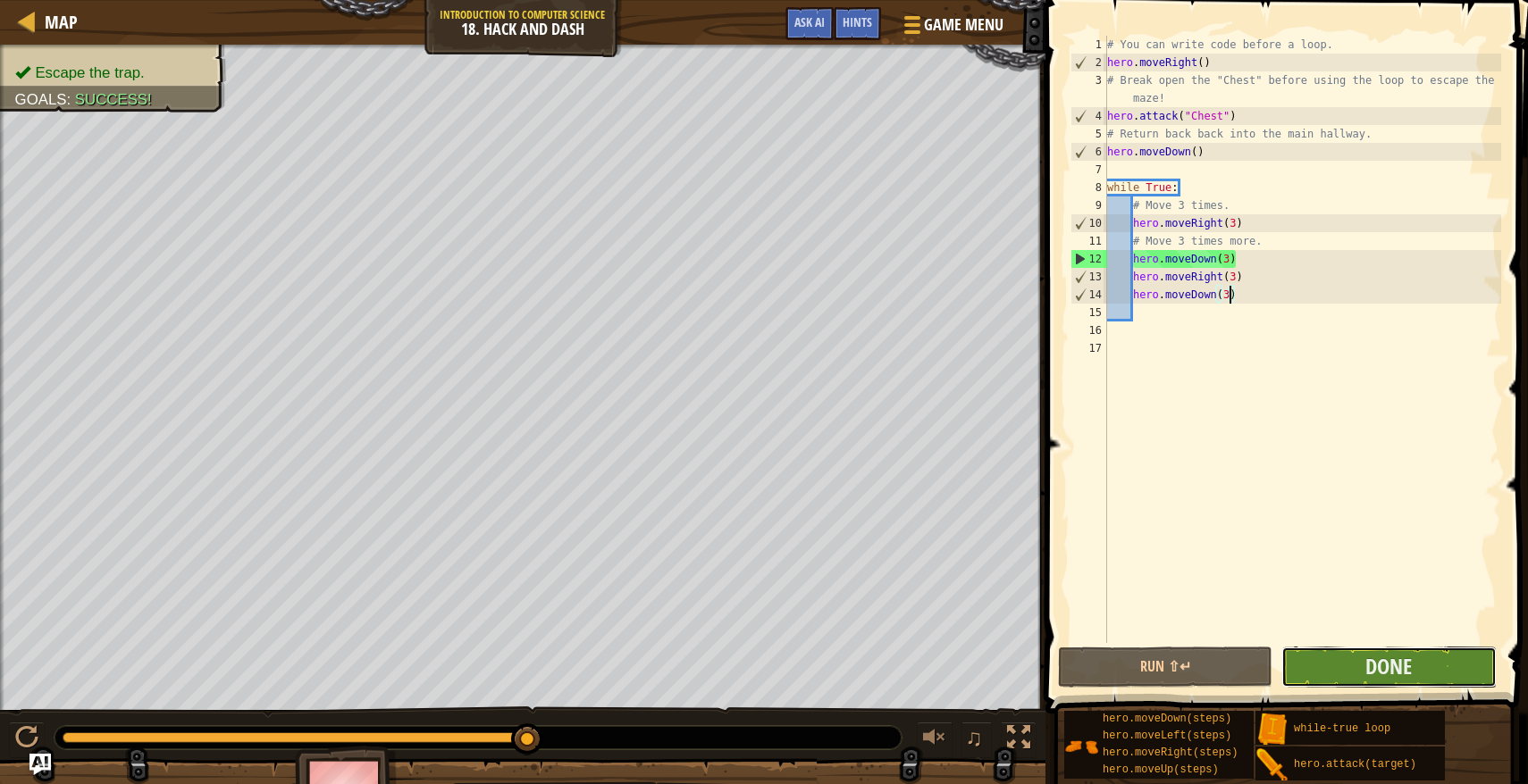
click at [1456, 650] on button "Done" at bounding box center [1388, 667] width 215 height 41
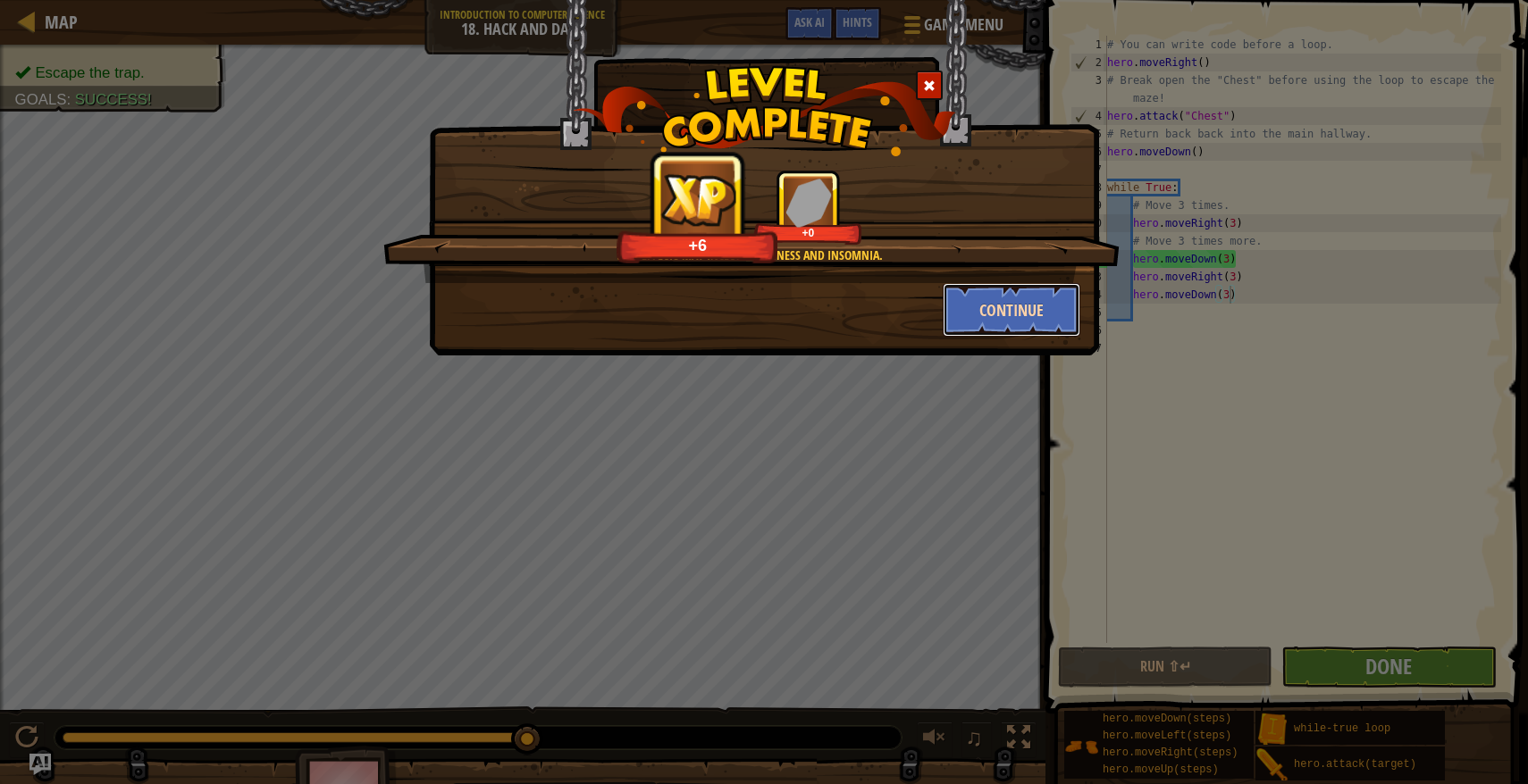
click at [1016, 319] on button "Continue" at bounding box center [1012, 309] width 139 height 53
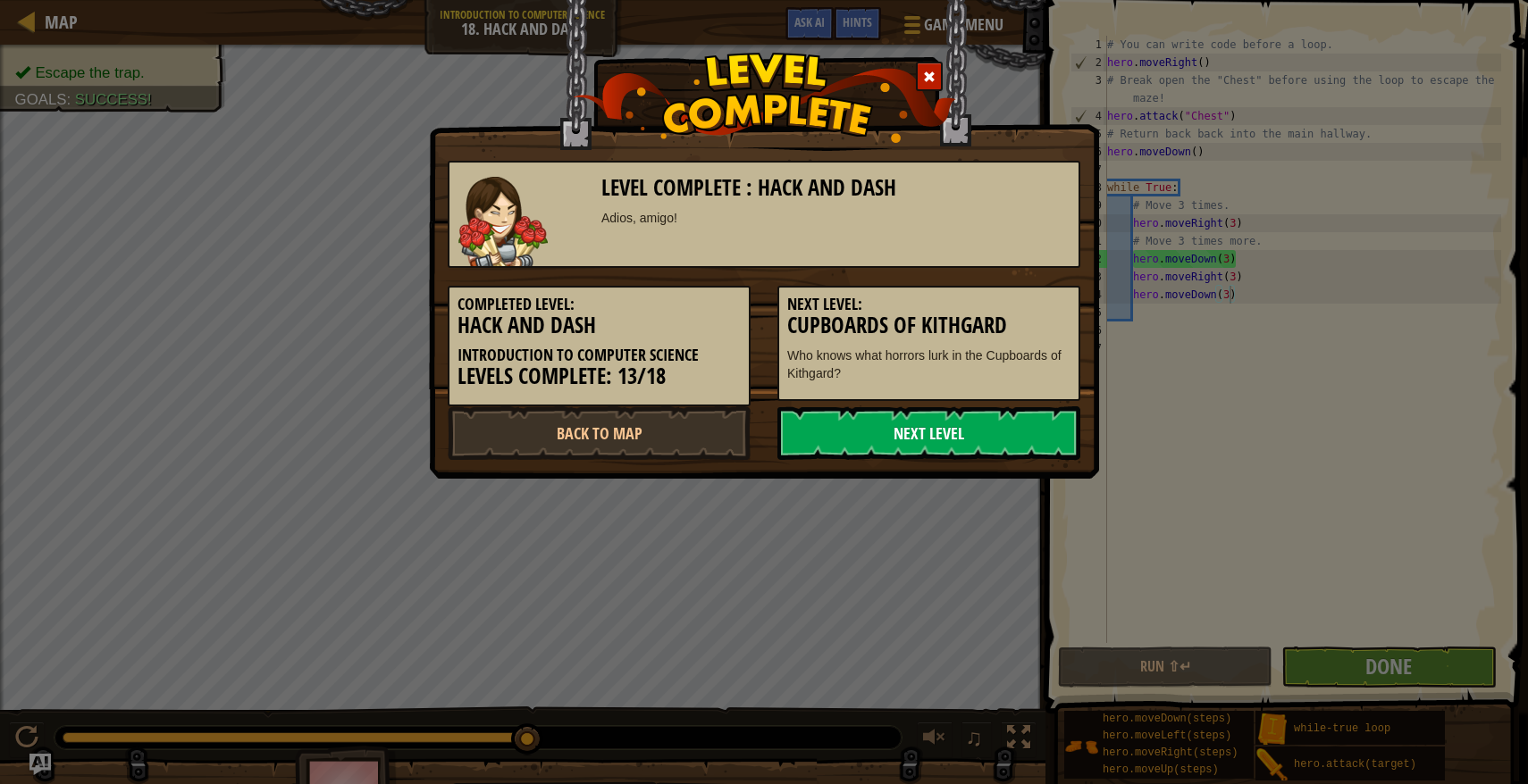
click at [977, 420] on link "Next Level" at bounding box center [928, 433] width 302 height 53
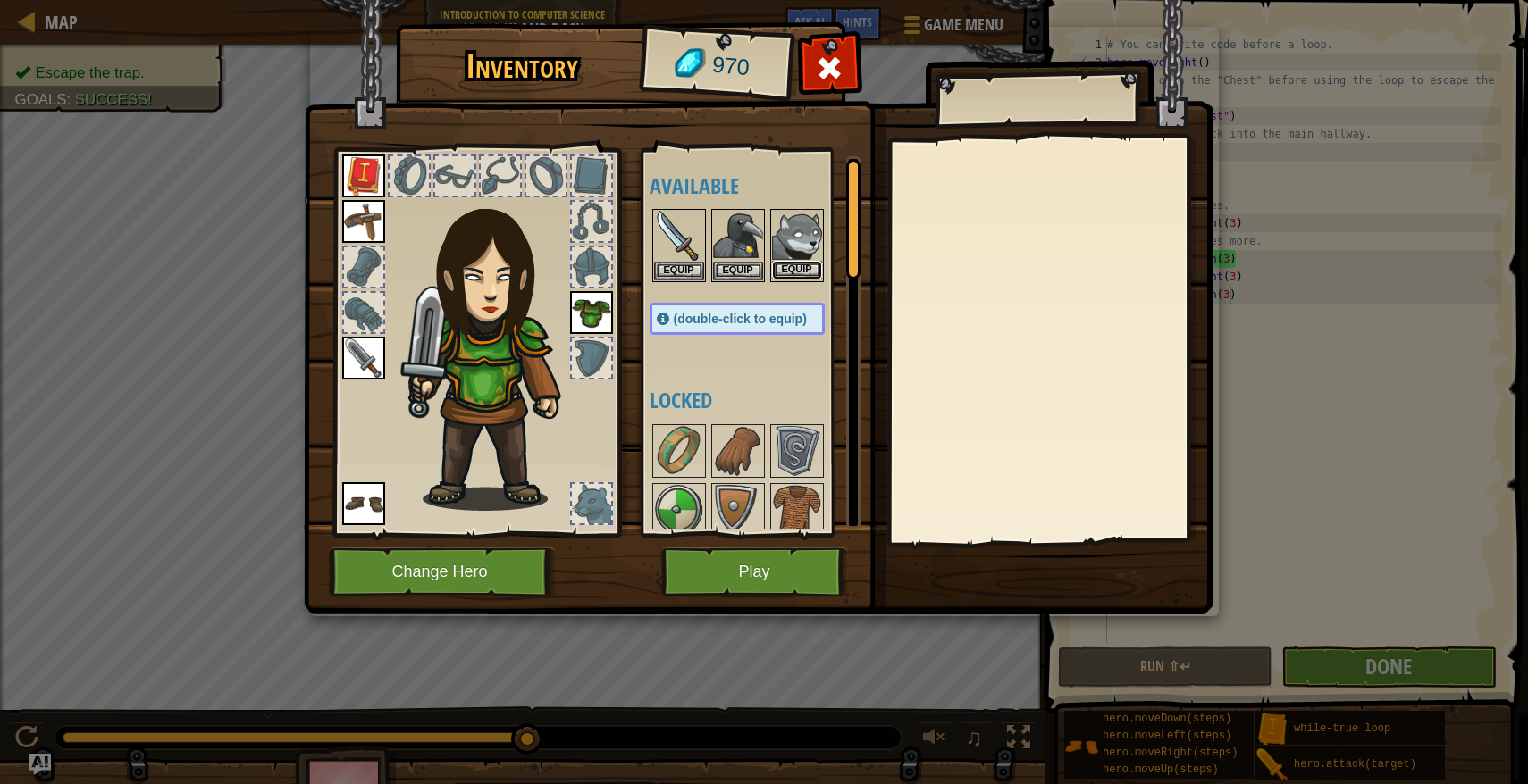
click at [806, 275] on button "Equip" at bounding box center [796, 270] width 50 height 19
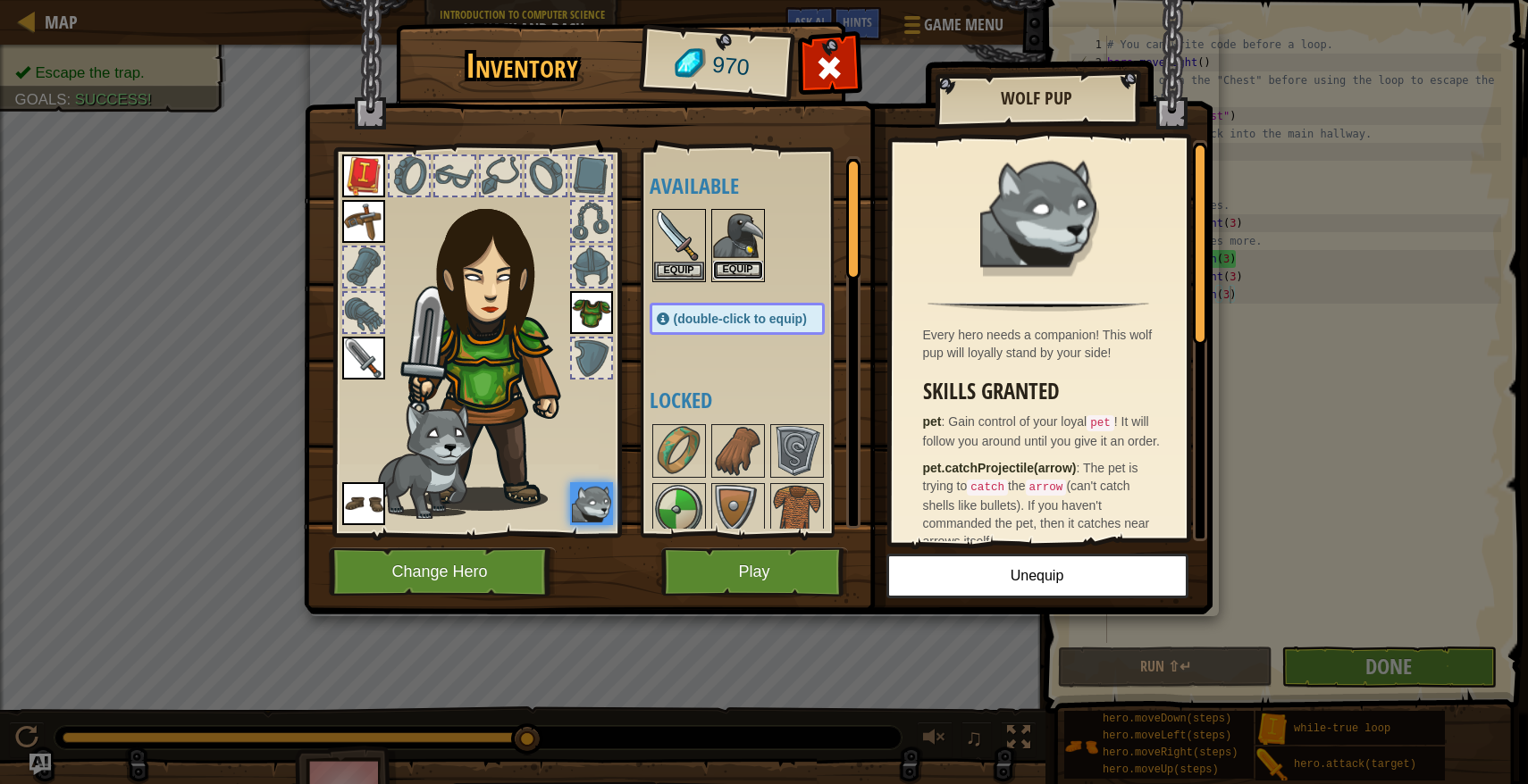
click at [731, 272] on button "Equip" at bounding box center [738, 270] width 50 height 19
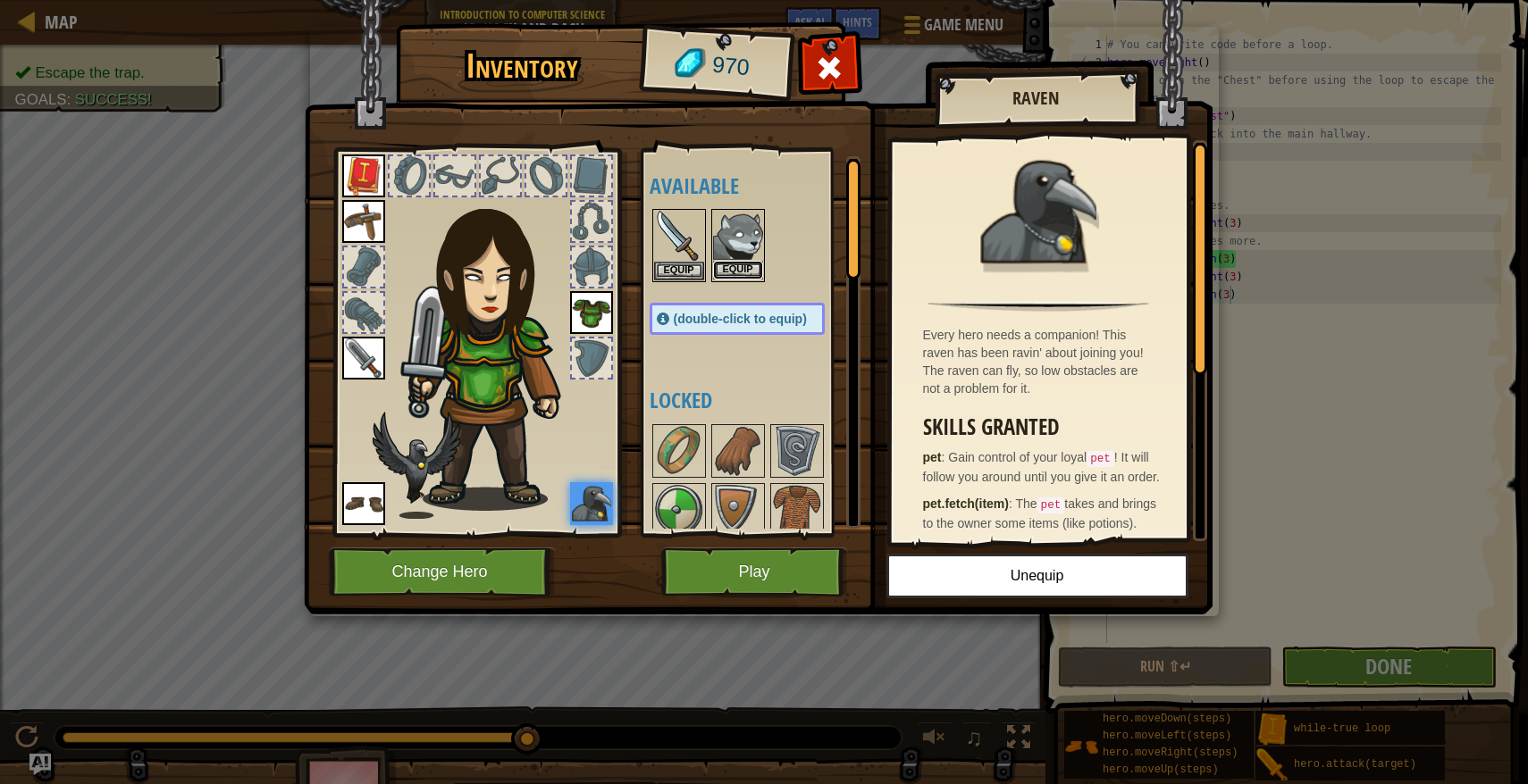
click at [737, 268] on button "Equip" at bounding box center [738, 270] width 50 height 19
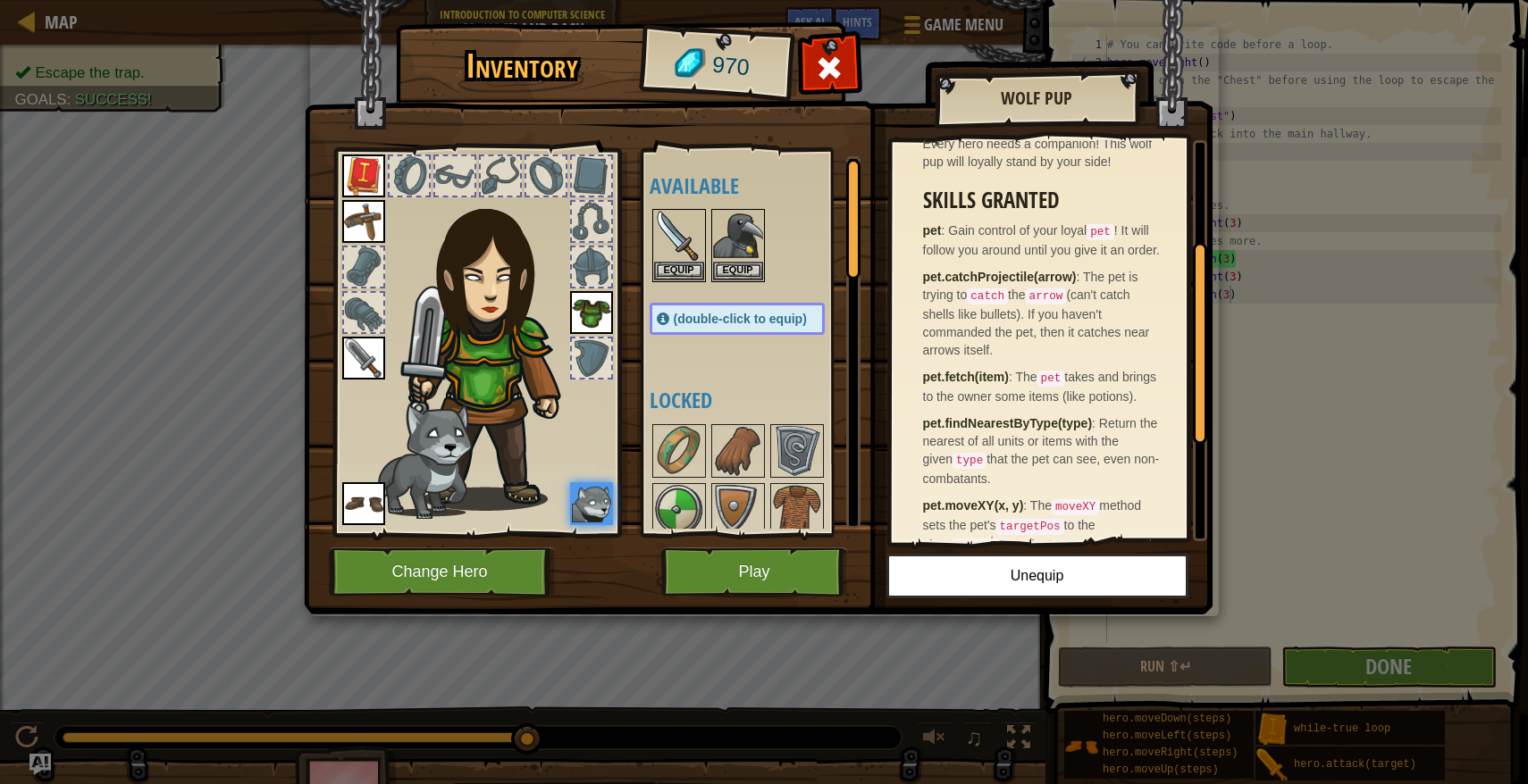
scroll to position [417, 0]
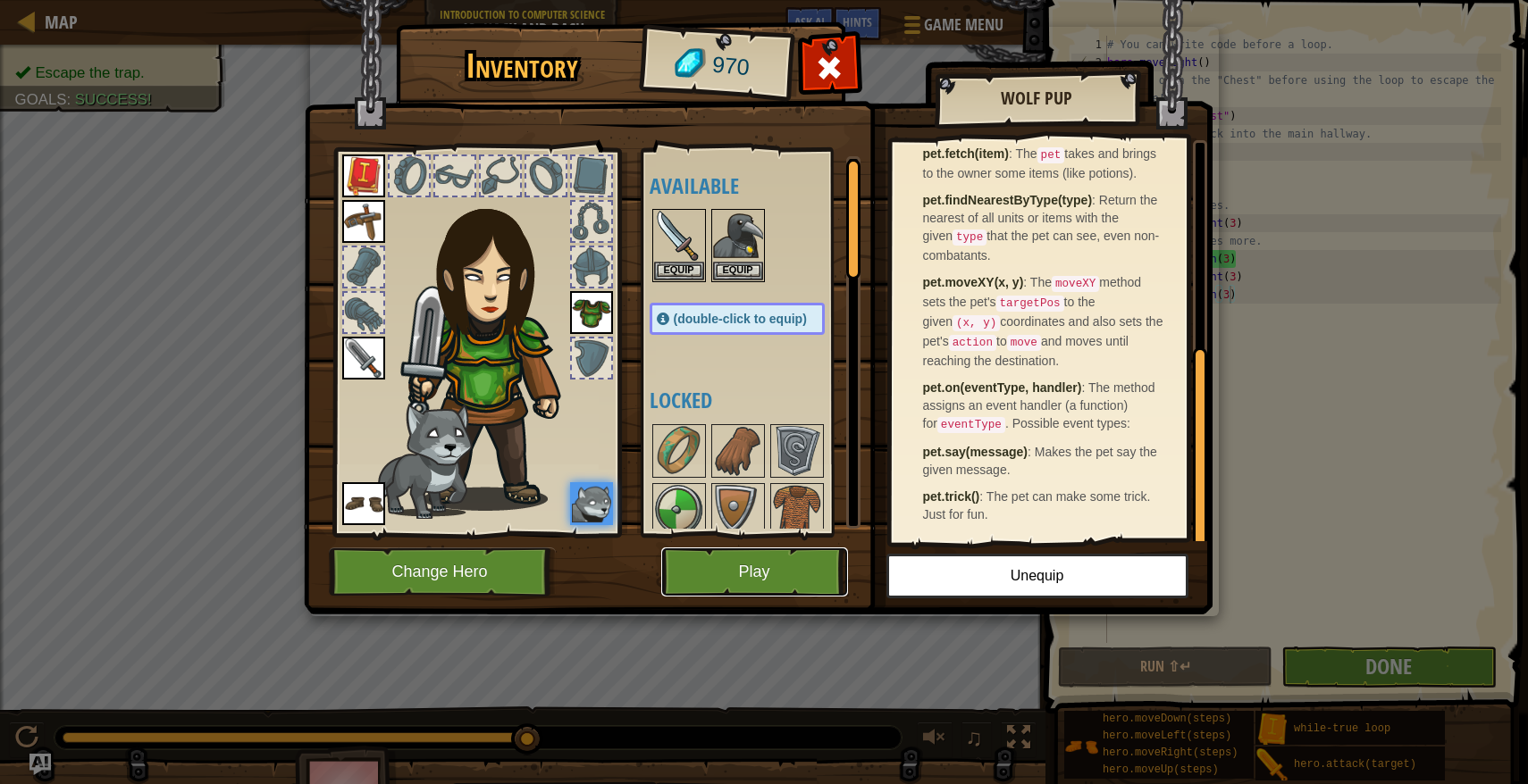
click at [788, 565] on button "Play" at bounding box center [755, 572] width 187 height 49
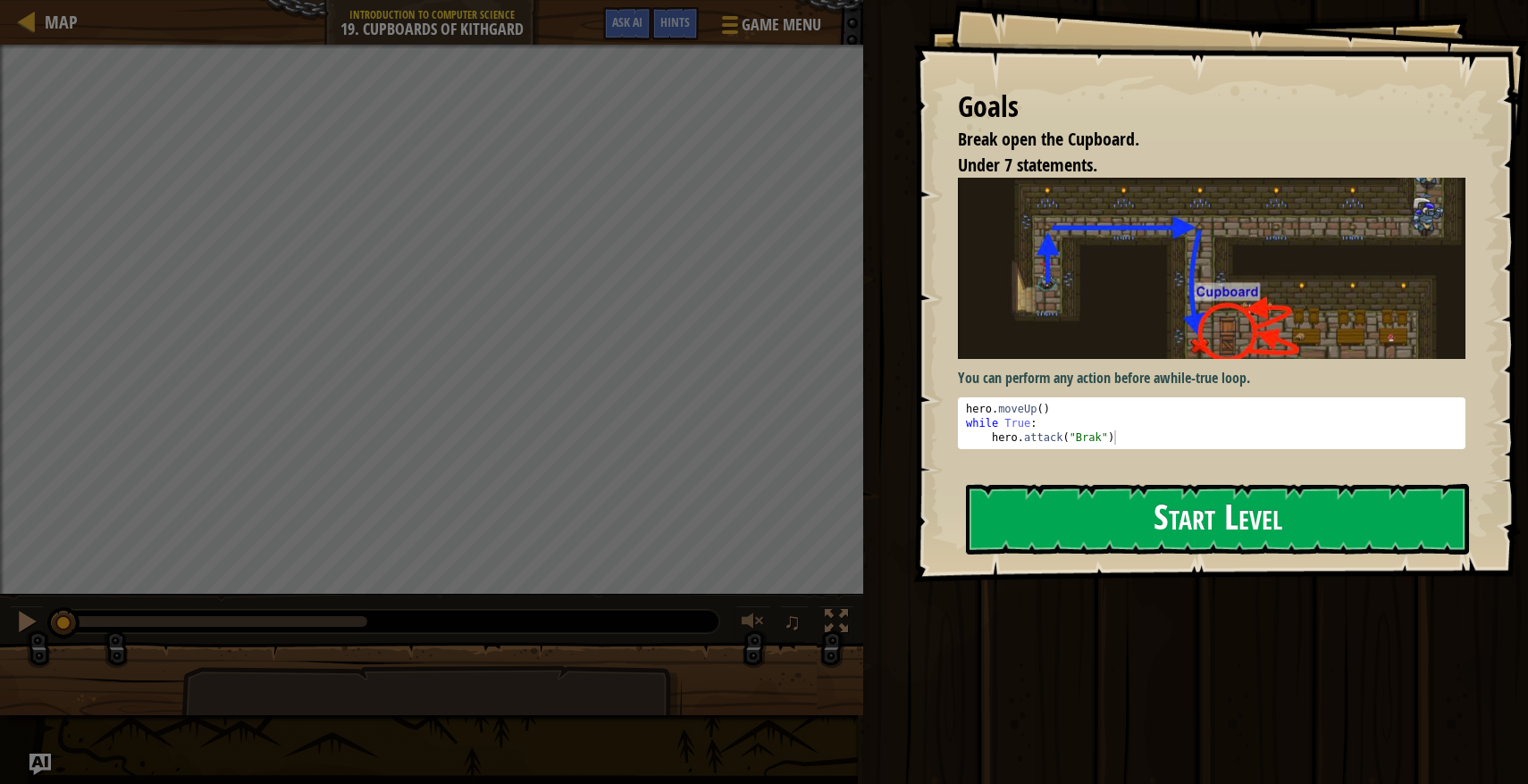
click at [1078, 330] on img at bounding box center [1211, 268] width 507 height 181
click at [1070, 531] on button "Start Level" at bounding box center [1217, 519] width 503 height 71
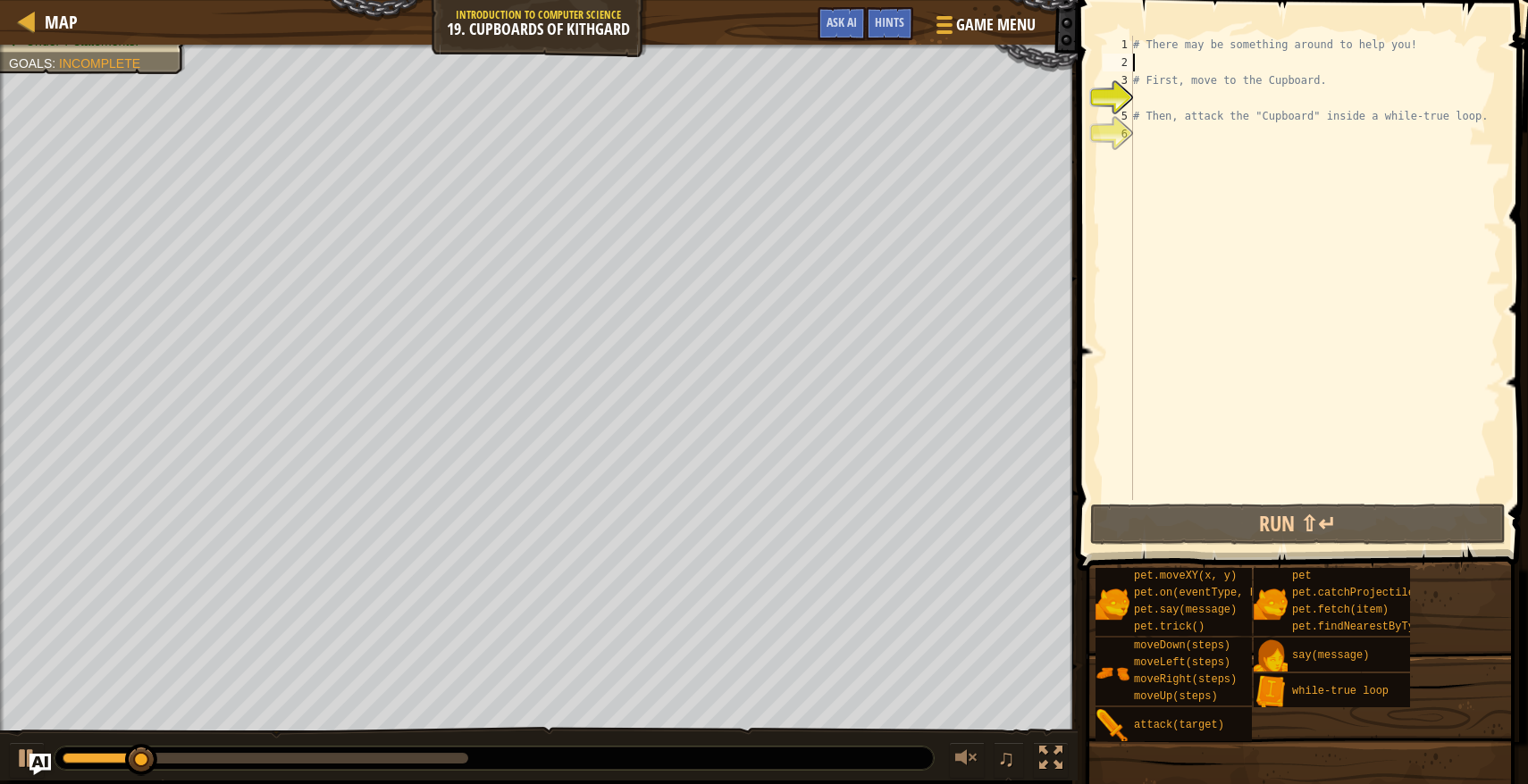
click at [1162, 59] on div "# There may be something around to help you! # First, move to the Cupboard. # T…" at bounding box center [1314, 286] width 371 height 500
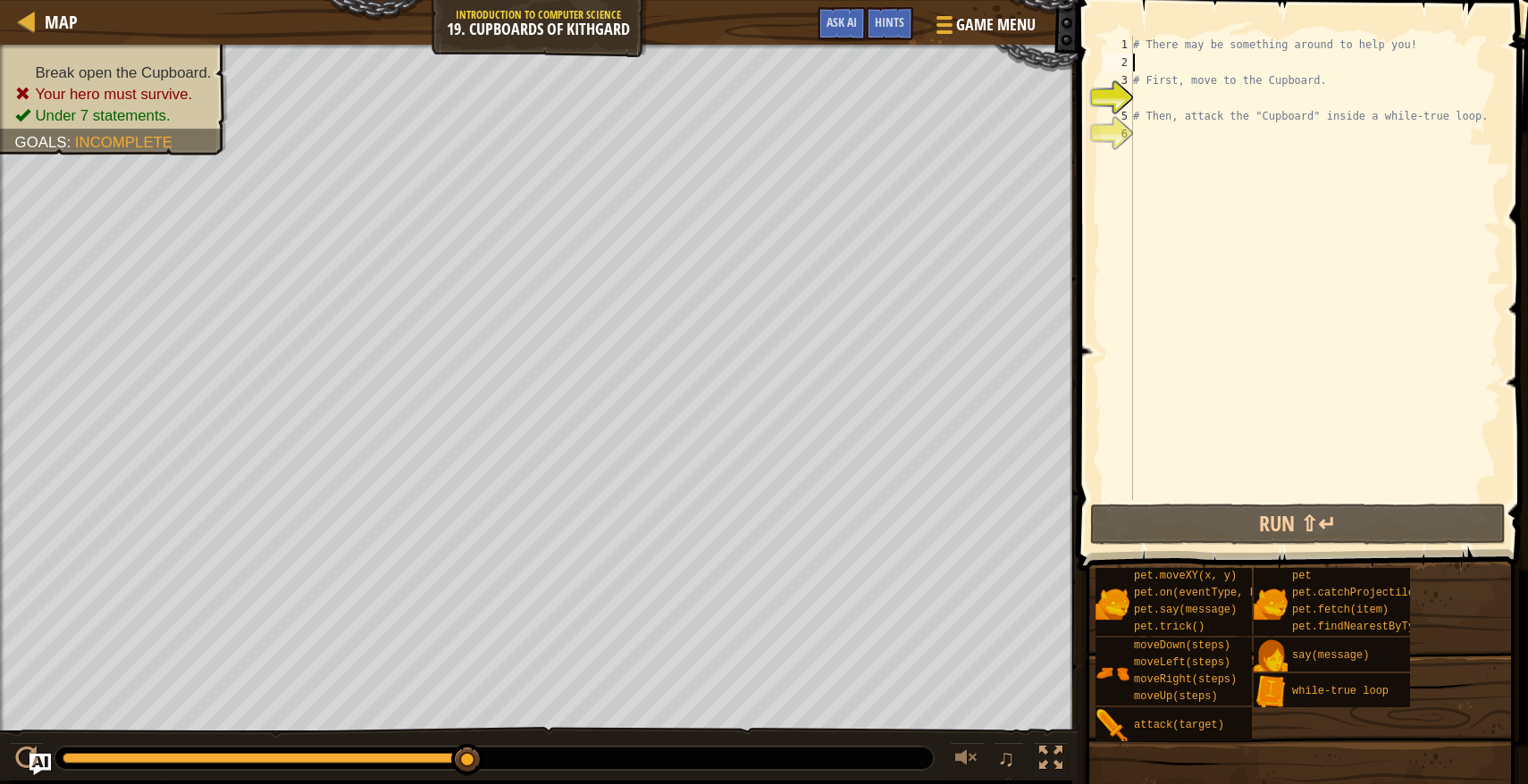
scroll to position [8, 0]
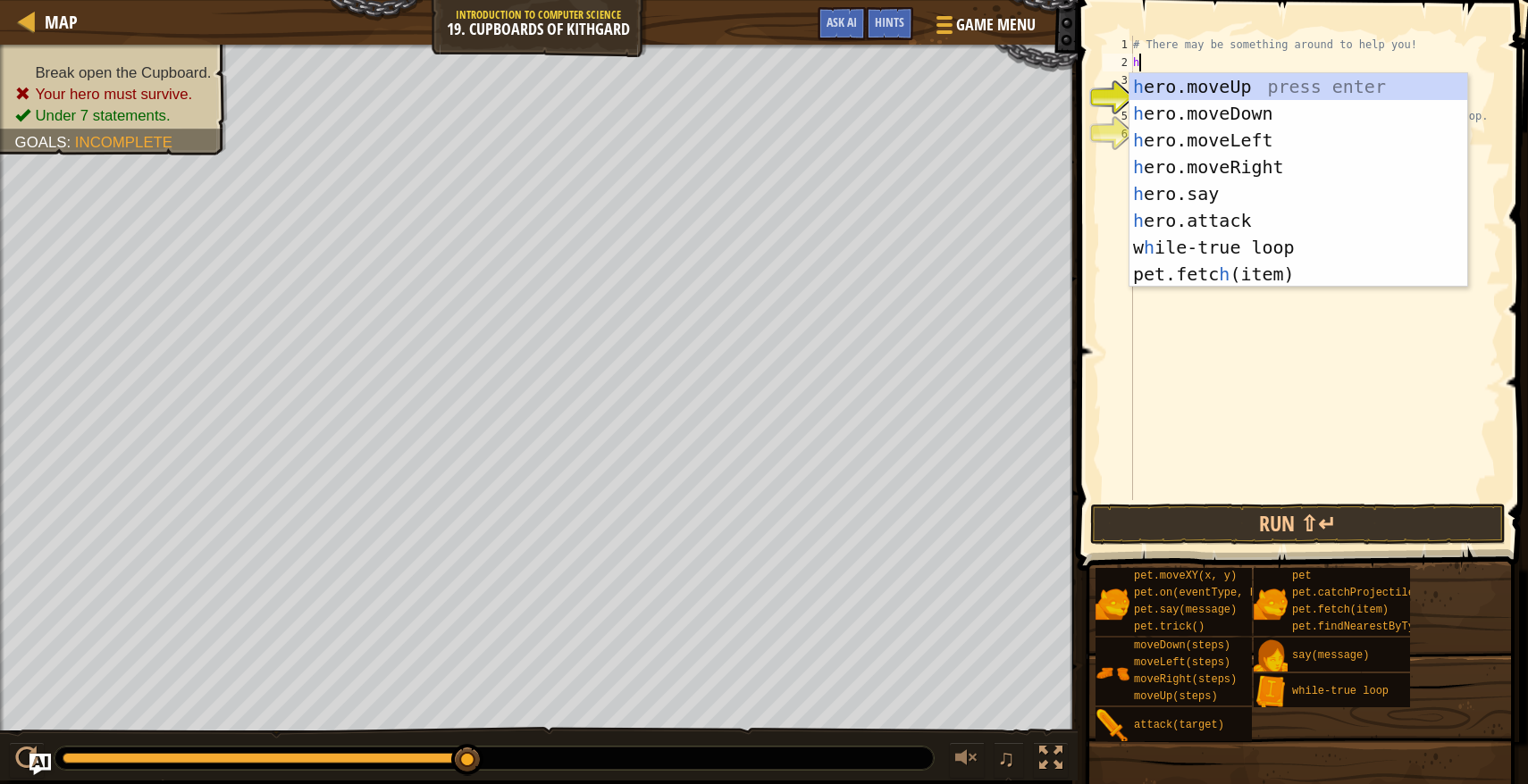
type textarea "hero"
click at [1199, 78] on div "hero .moveUp press enter hero .moveDown press enter hero .moveLeft press enter …" at bounding box center [1297, 207] width 338 height 268
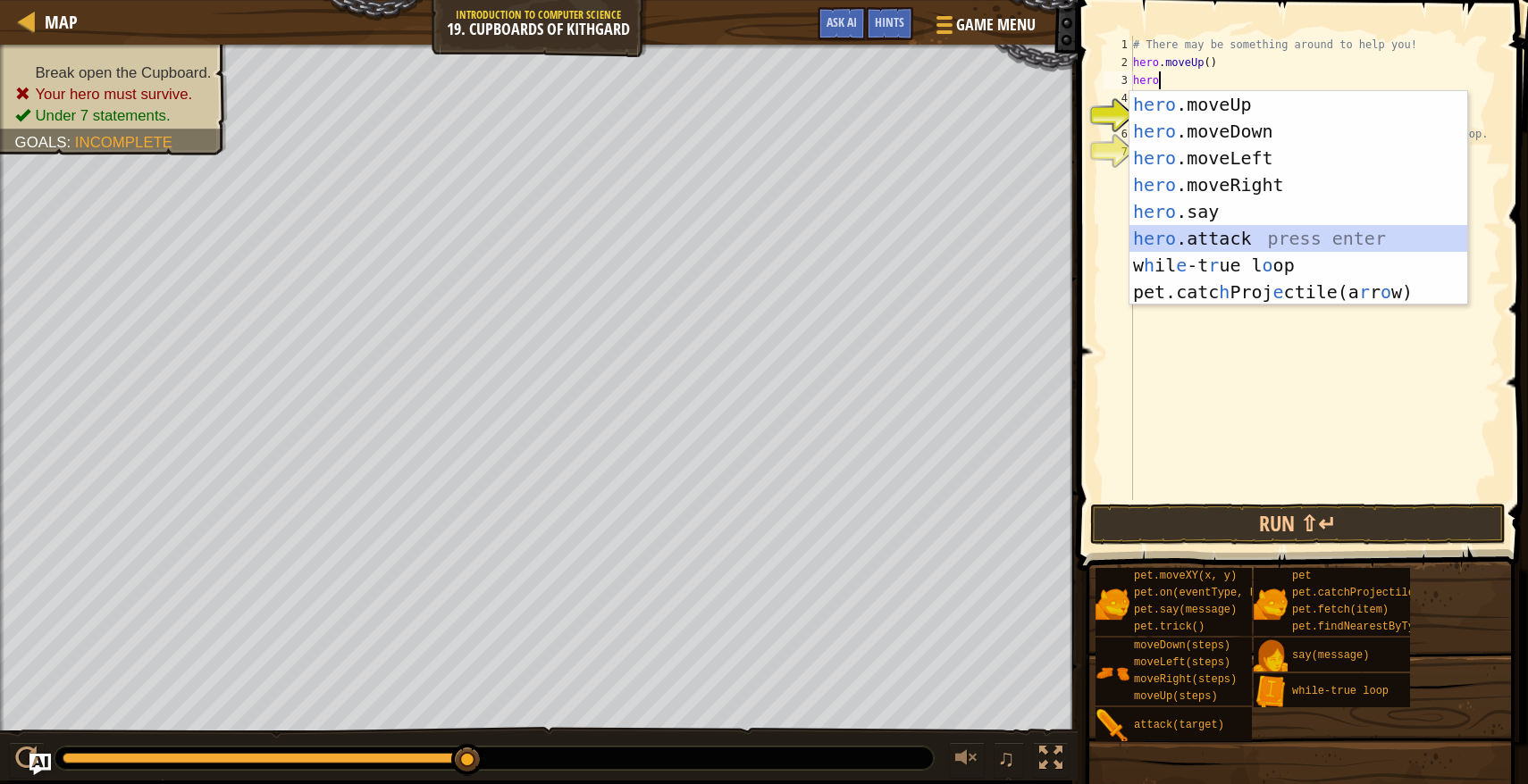
click at [1223, 239] on div "hero .moveUp press enter hero .moveDown press enter hero .moveLeft press enter …" at bounding box center [1297, 225] width 338 height 268
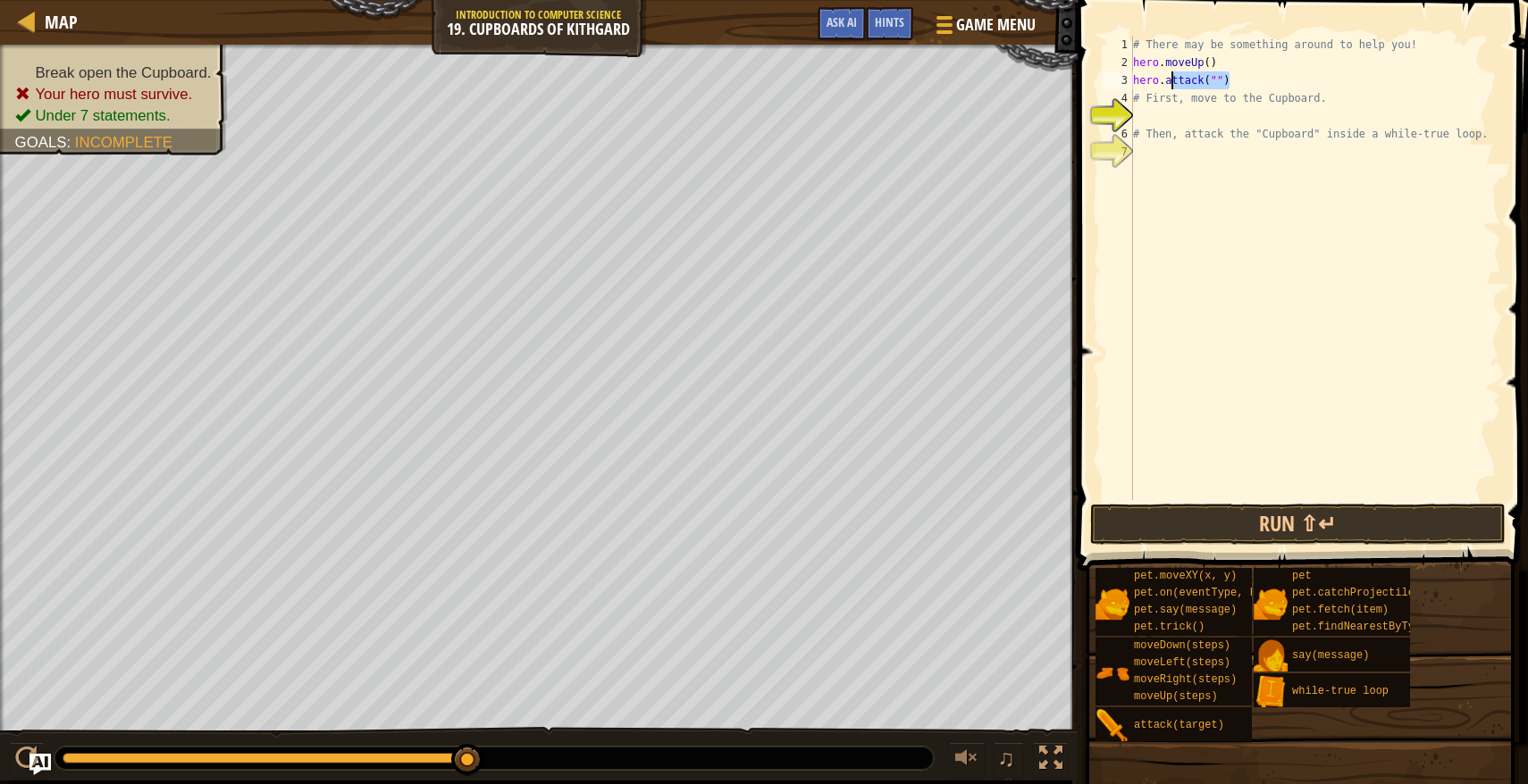
drag, startPoint x: 1250, startPoint y: 77, endPoint x: 1168, endPoint y: 82, distance: 82.2
click at [1168, 82] on div "# There may be something around to help you! hero . moveUp ( ) hero . attack ( …" at bounding box center [1314, 286] width 371 height 500
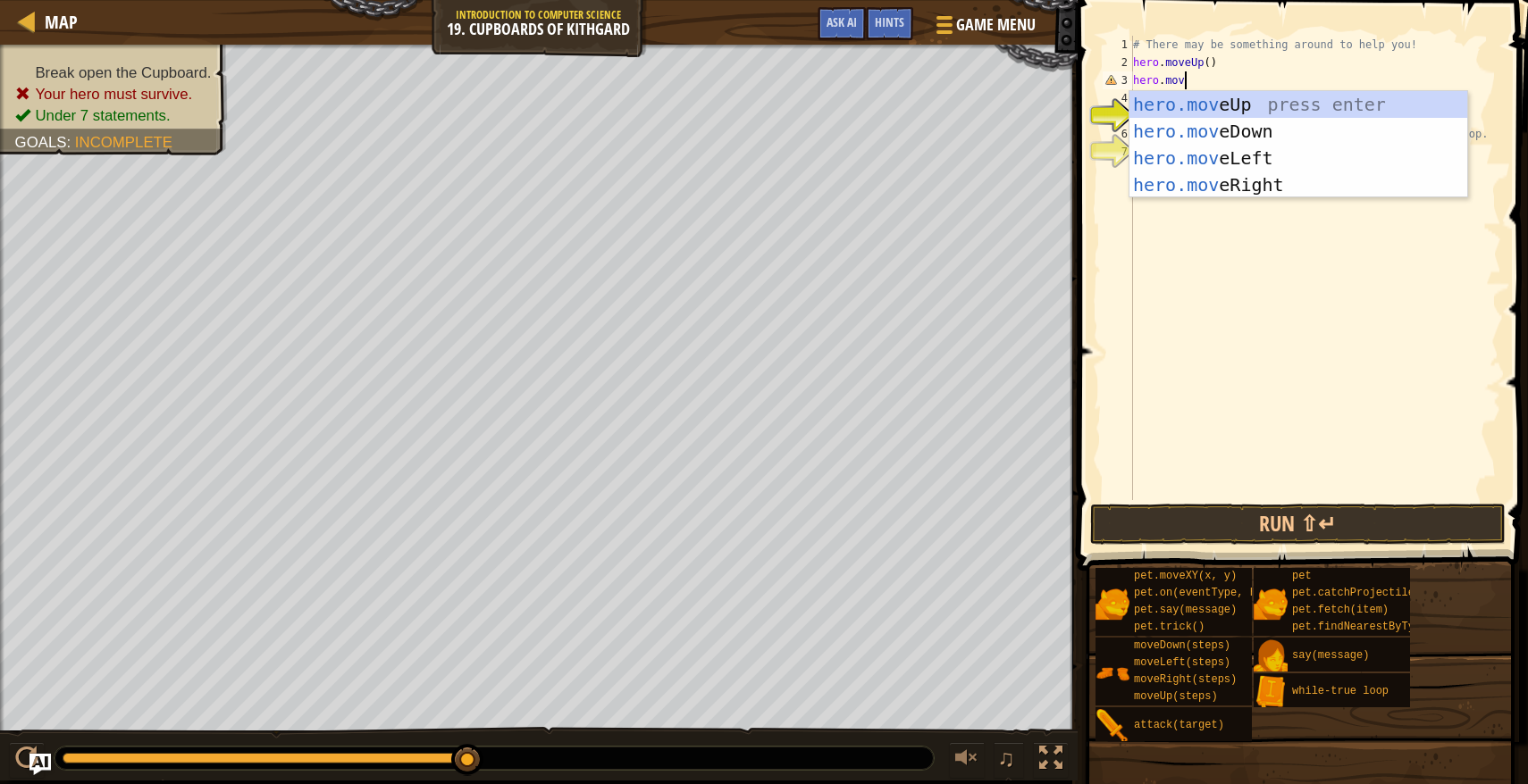
type textarea "hero.move"
click at [1229, 181] on div "hero.move Up press enter hero.move Down press enter hero.move Left press enter …" at bounding box center [1297, 170] width 338 height 161
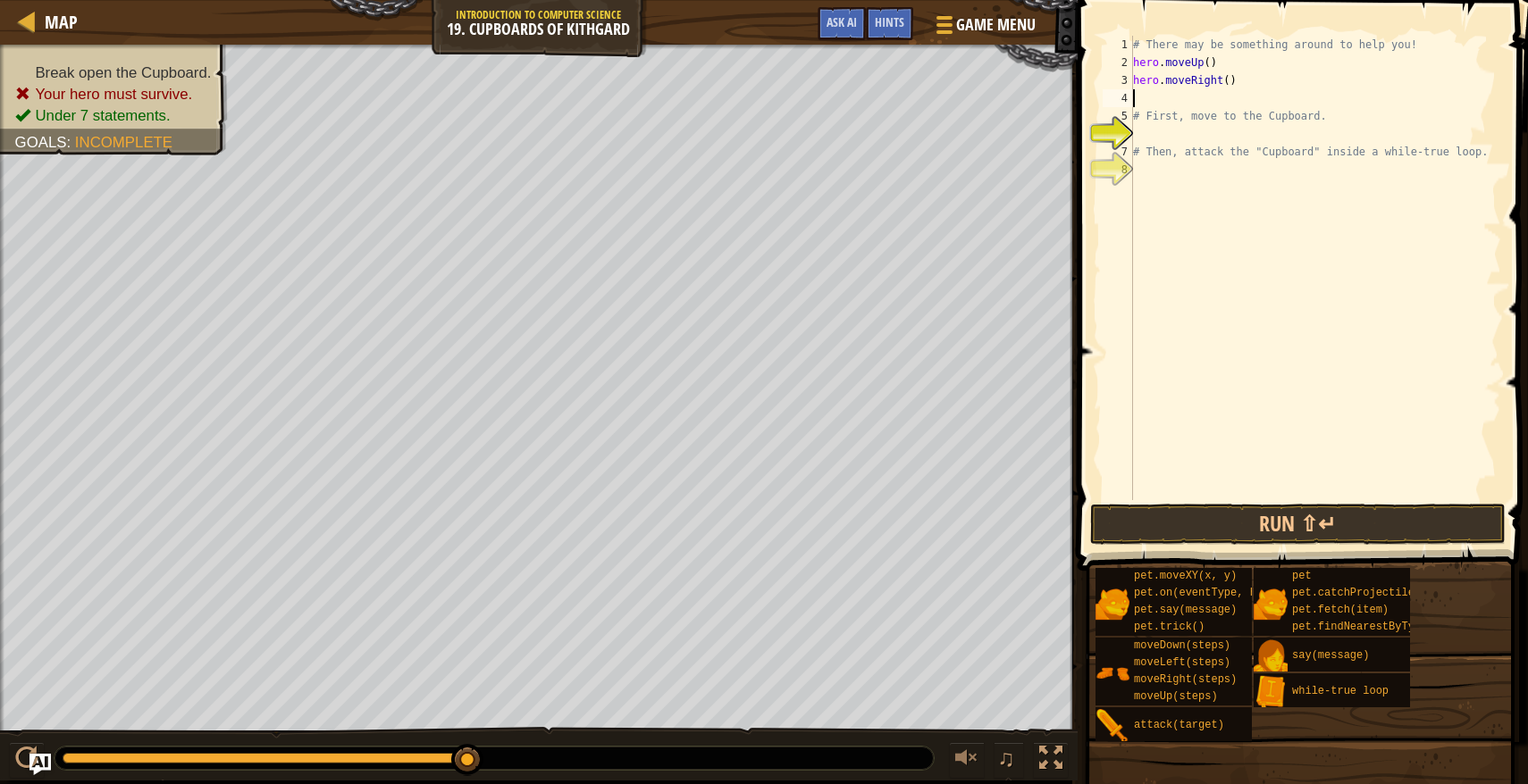
click at [1229, 88] on div "# There may be something around to help you! hero . moveUp ( ) hero . moveRight…" at bounding box center [1314, 286] width 371 height 500
type textarea "hero.moveRight(2)"
click at [1171, 103] on div "# There may be something around to help you! hero . moveUp ( ) hero . moveRight…" at bounding box center [1314, 286] width 371 height 500
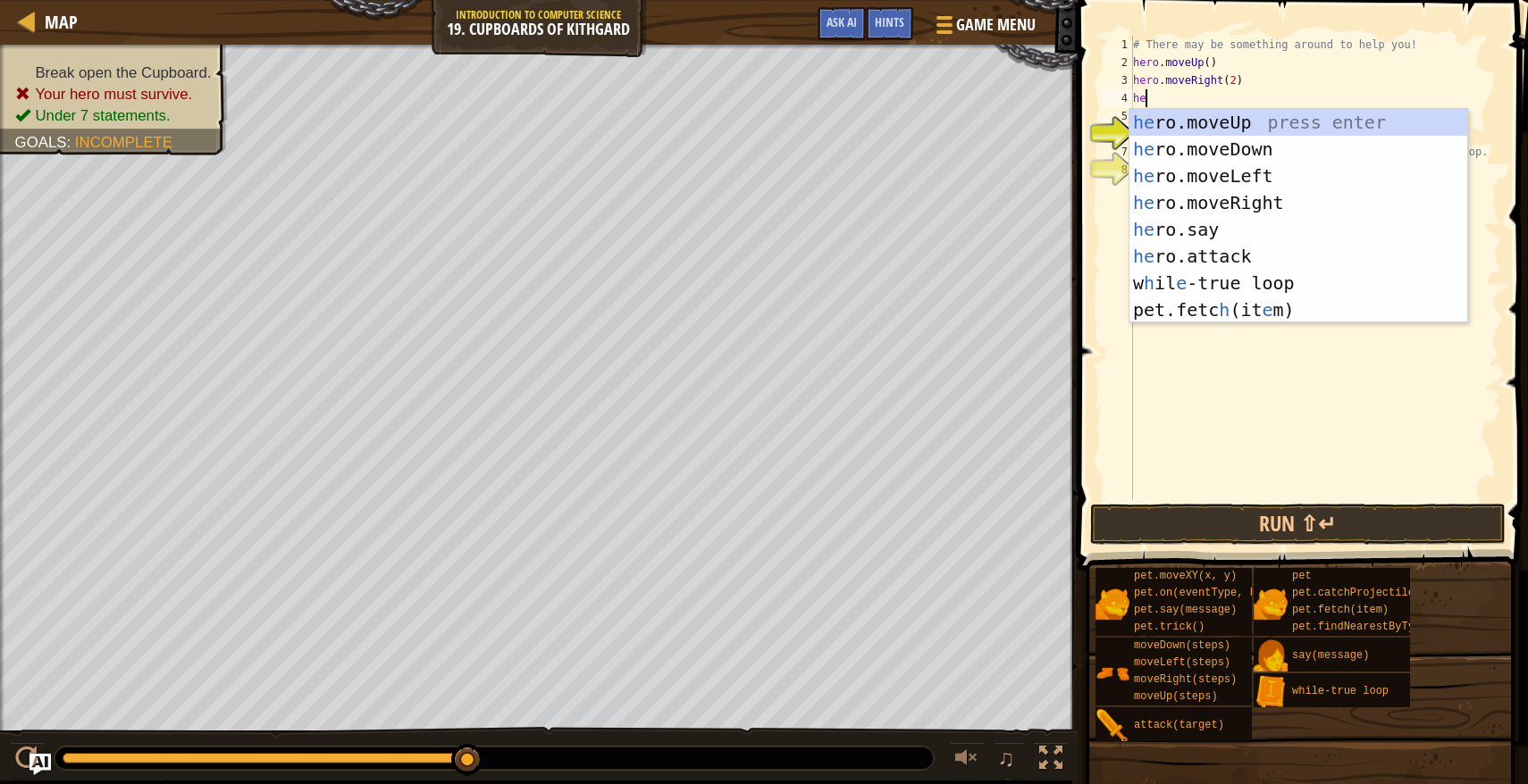
type textarea "hero"
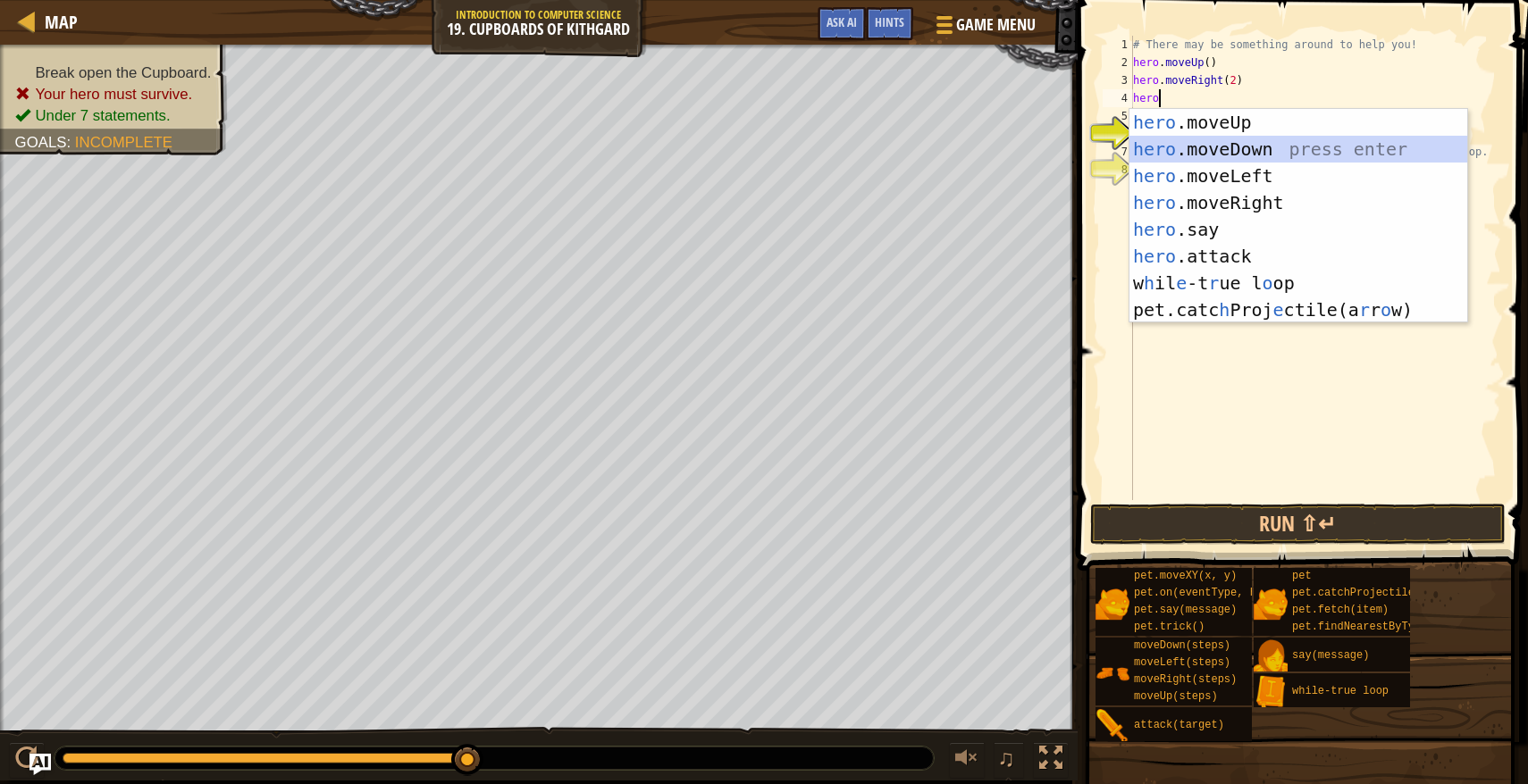
click at [1205, 146] on div "hero .moveUp press enter hero .moveDown press enter hero .moveLeft press enter …" at bounding box center [1297, 243] width 338 height 268
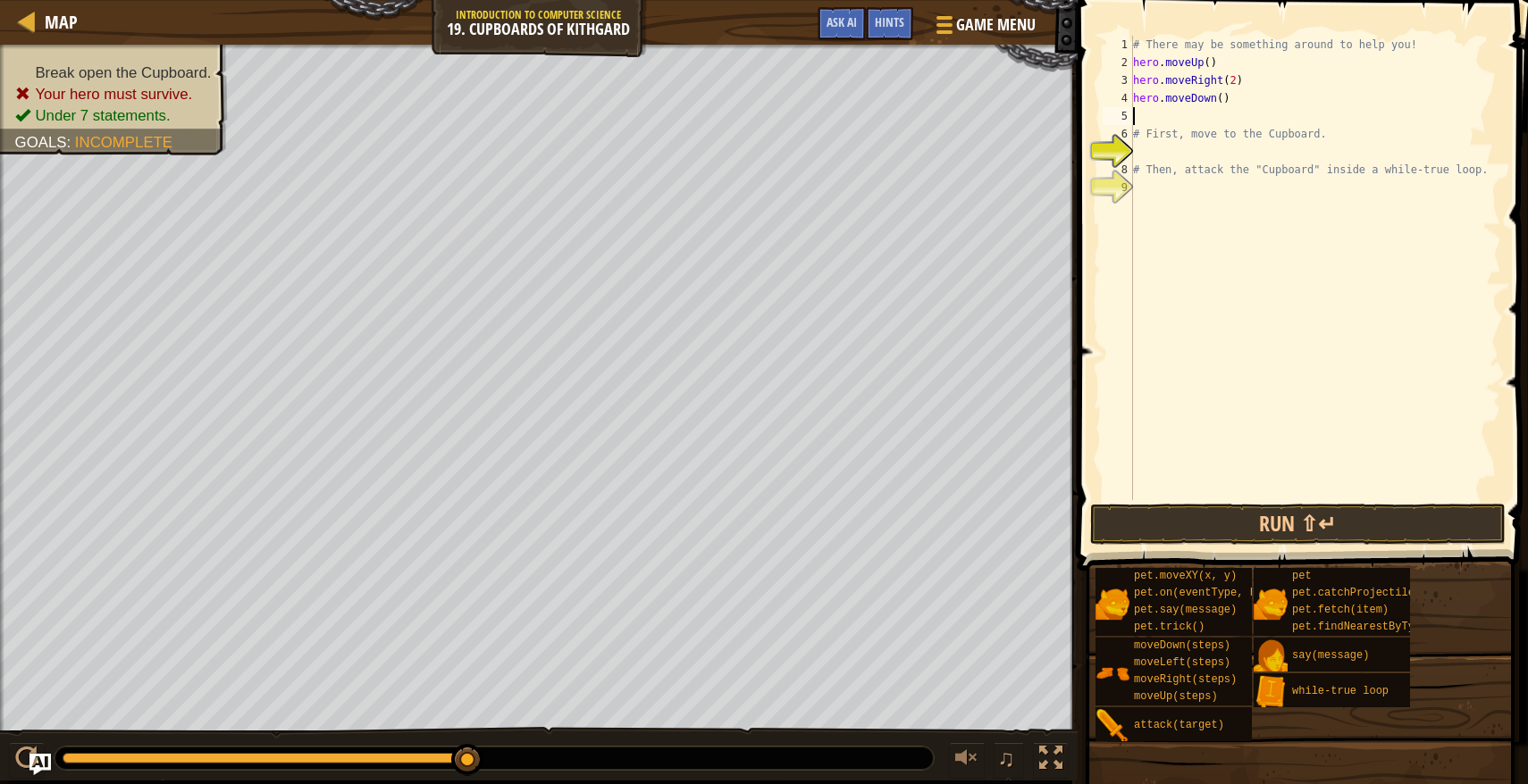
click at [1222, 102] on div "# There may be something around to help you! hero . moveUp ( ) hero . moveRight…" at bounding box center [1314, 286] width 371 height 500
type textarea "hero.moveDown(3)"
click at [1168, 113] on div "# There may be something around to help you! hero . moveUp ( ) hero . moveRight…" at bounding box center [1314, 286] width 371 height 500
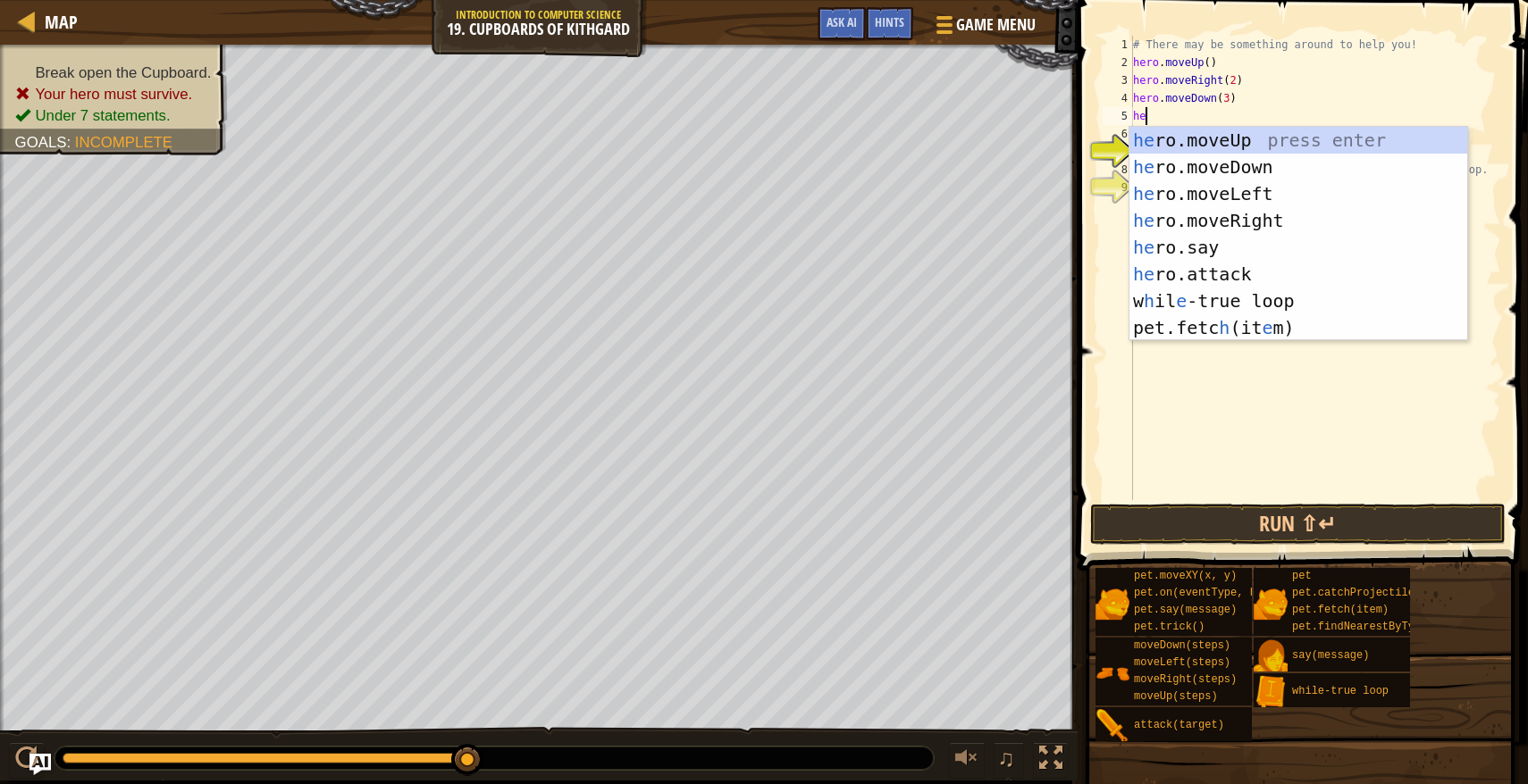
scroll to position [8, 1]
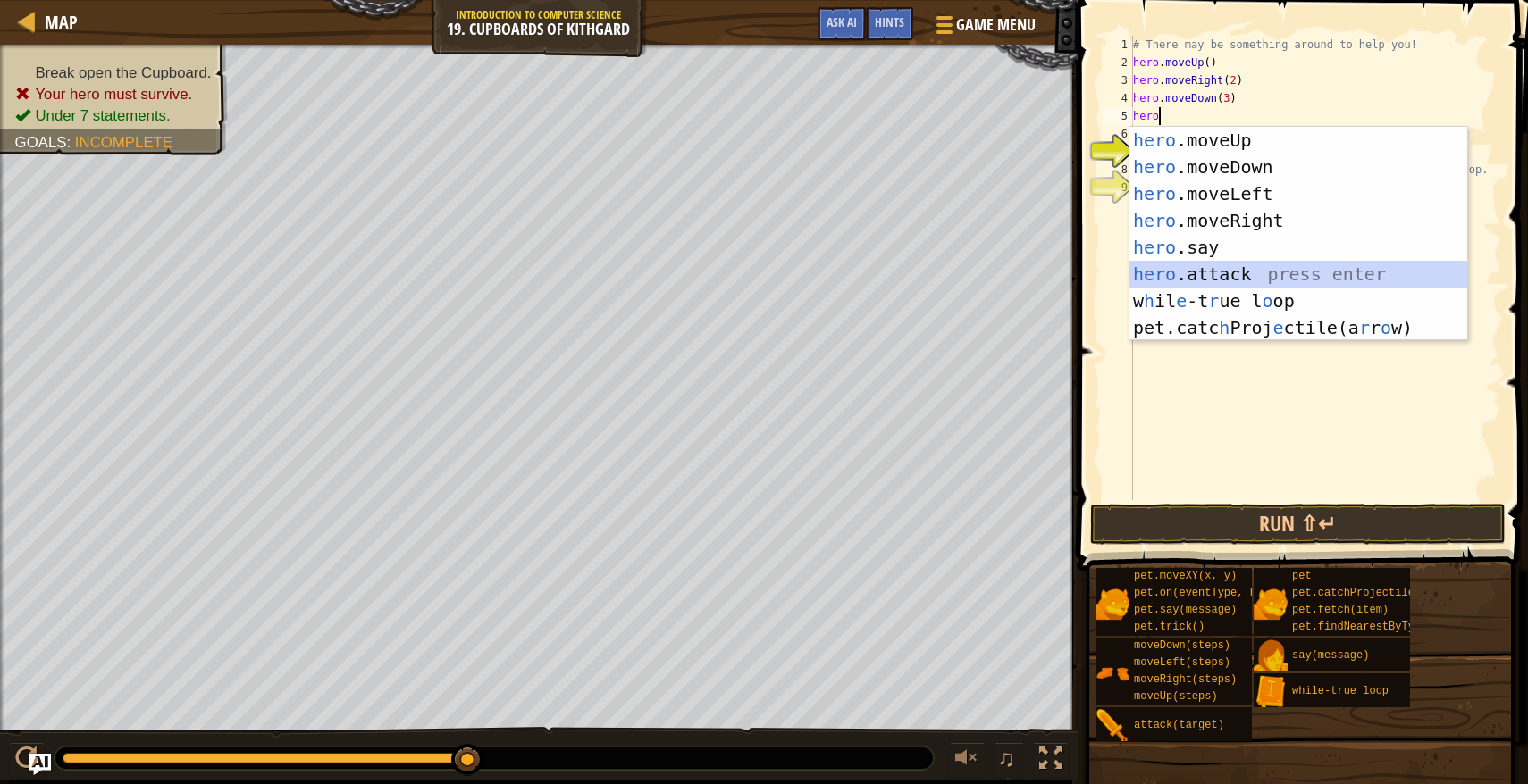
click at [1197, 282] on div "hero .moveUp press enter hero .moveDown press enter hero .moveLeft press enter …" at bounding box center [1297, 261] width 338 height 268
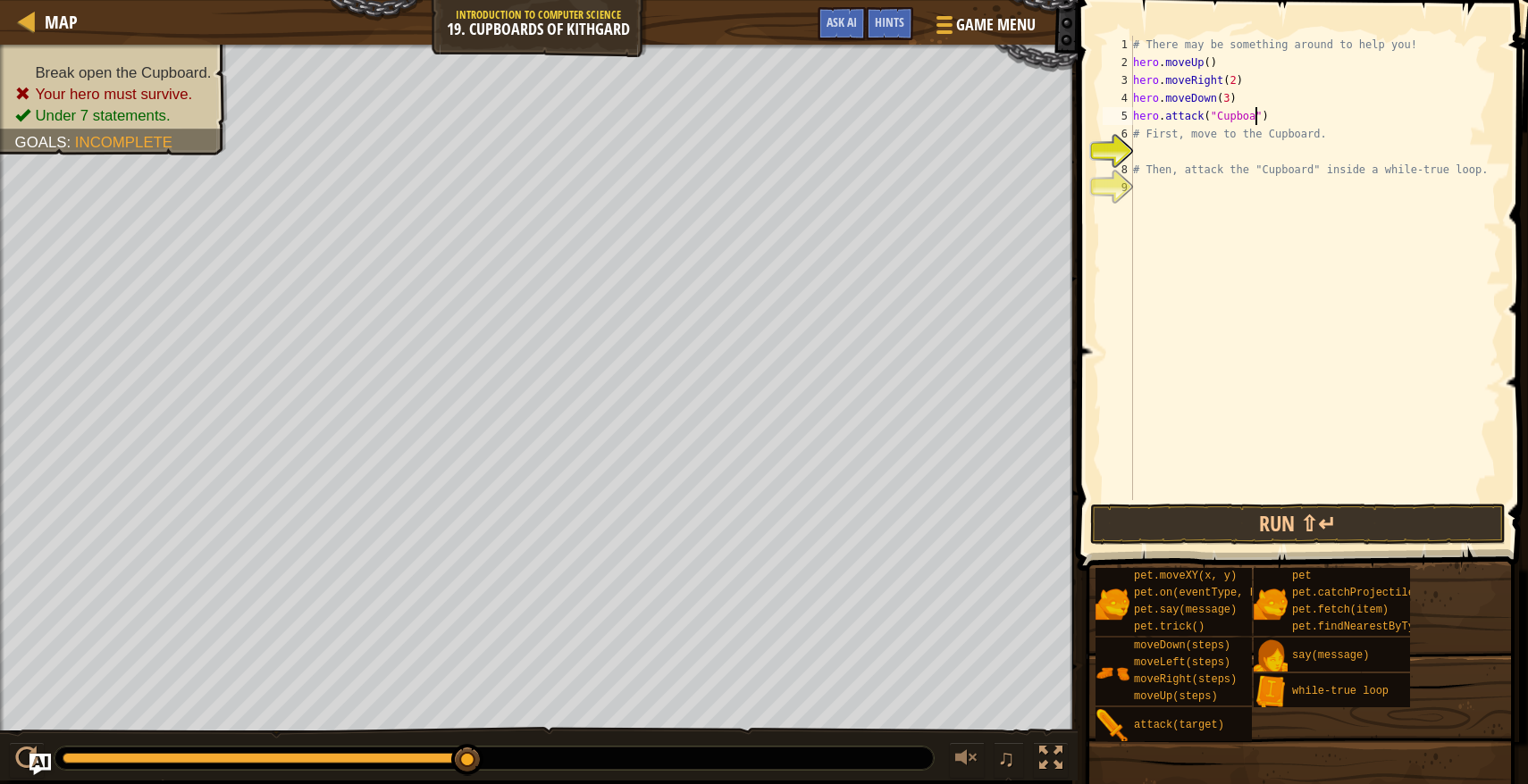
scroll to position [8, 11]
type textarea "hero.attack("Cupboard")"
click at [1238, 146] on div "# There may be something around to help you! hero . moveUp ( ) hero . moveRight…" at bounding box center [1314, 286] width 371 height 500
click at [1247, 95] on div "# There may be something around to help you! hero . moveUp ( ) hero . moveRight…" at bounding box center [1314, 286] width 371 height 500
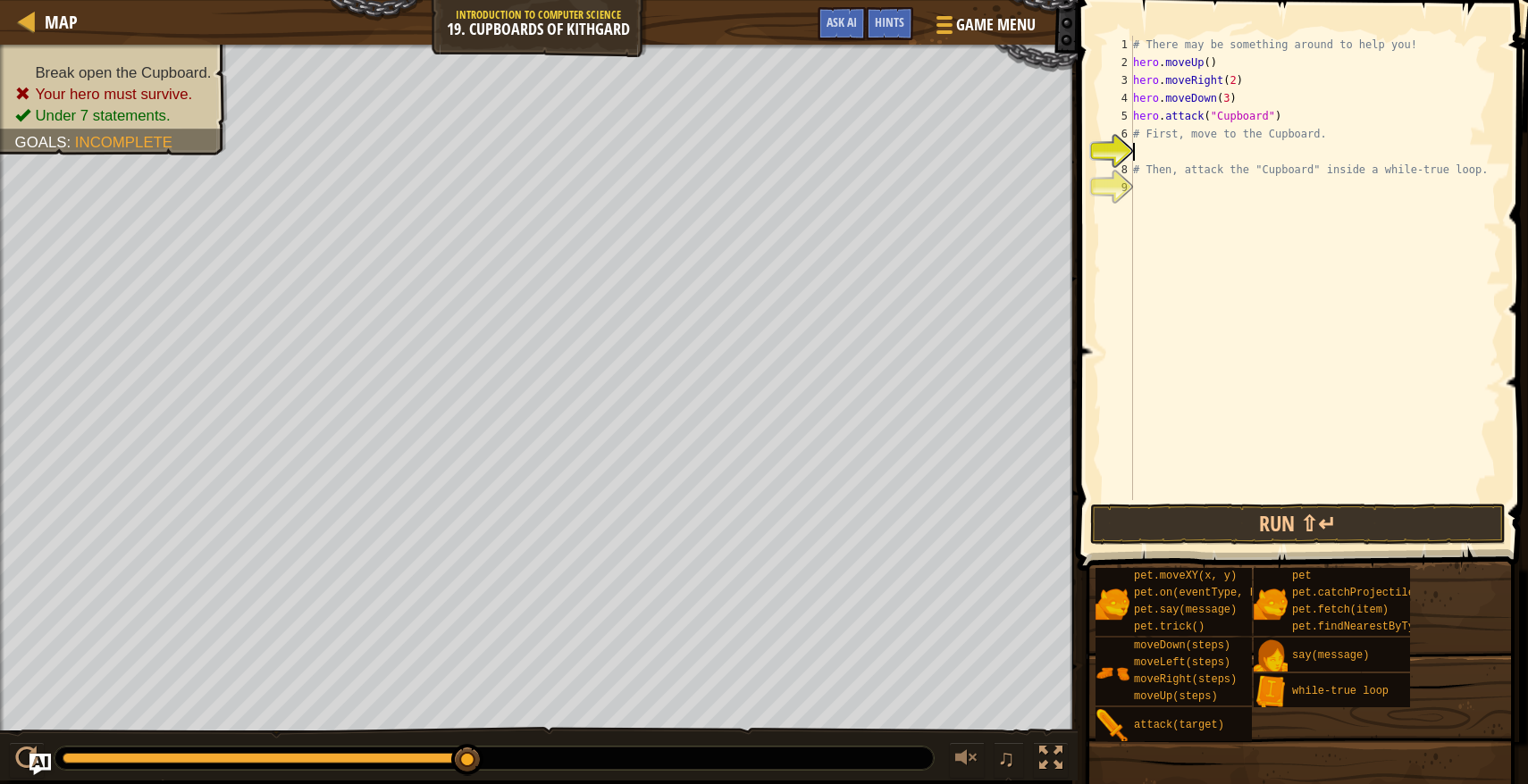
type textarea "hero.moveDown(3)"
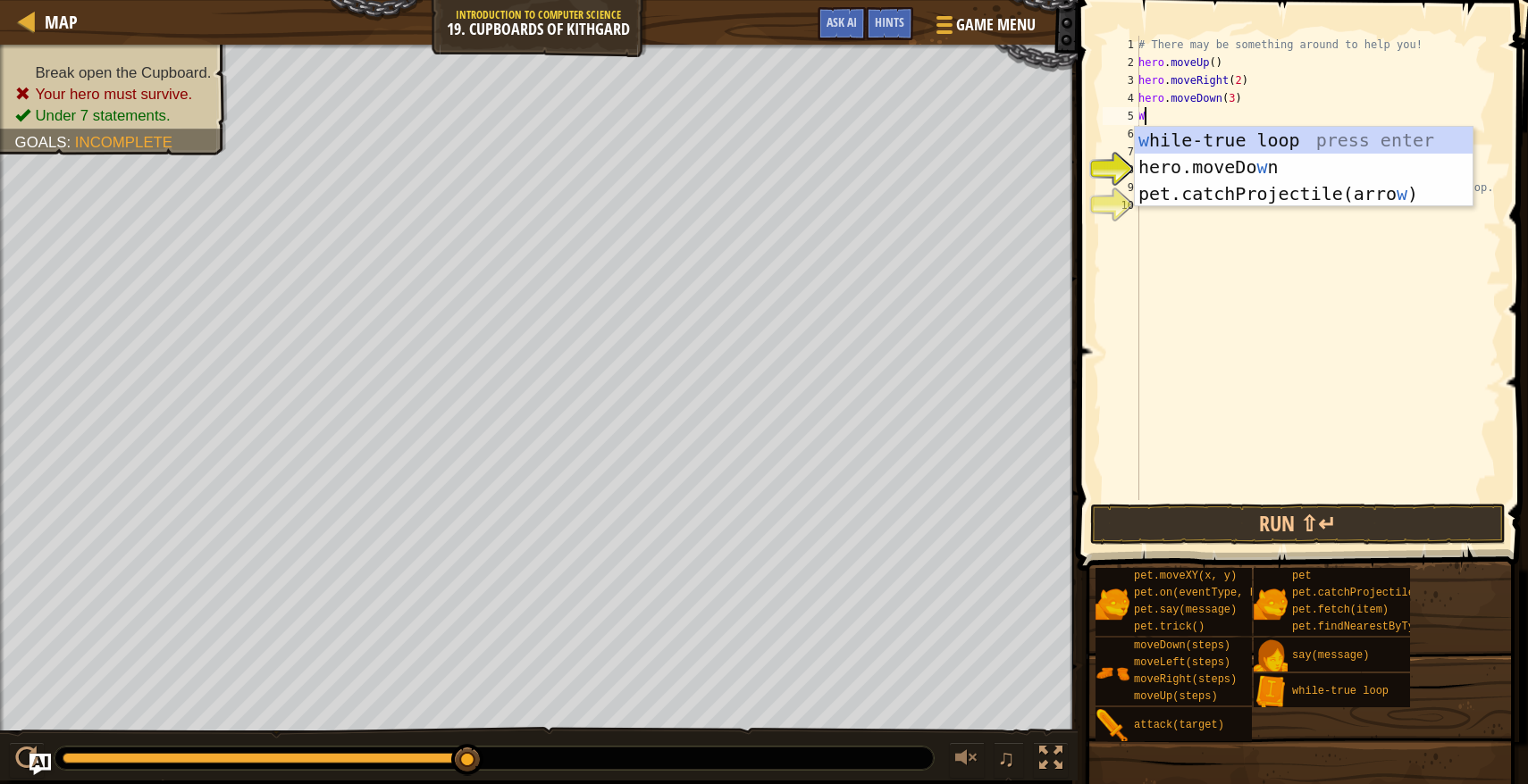
type textarea "Wh"
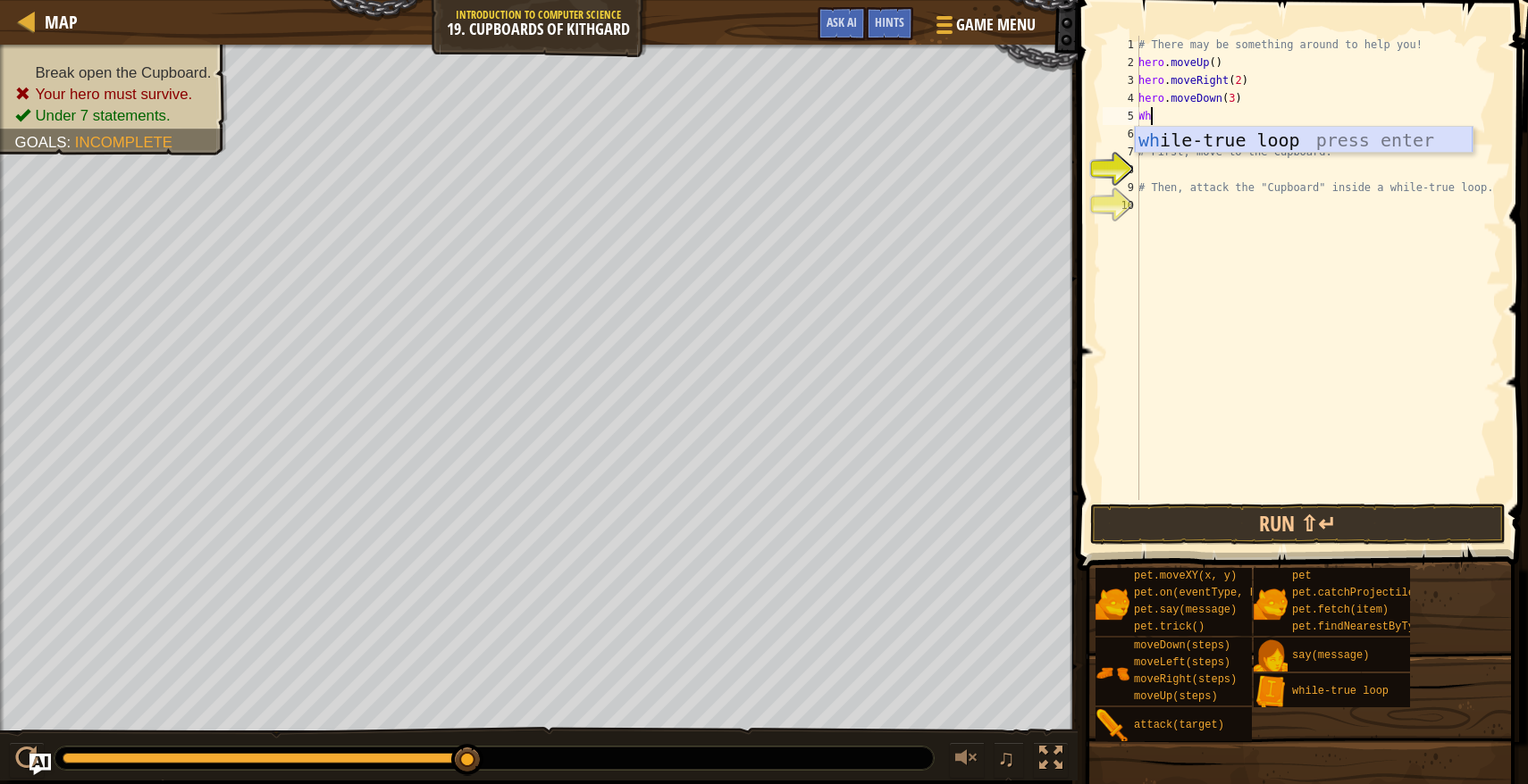
click at [1234, 147] on div "wh ile-true loop press enter" at bounding box center [1303, 167] width 338 height 81
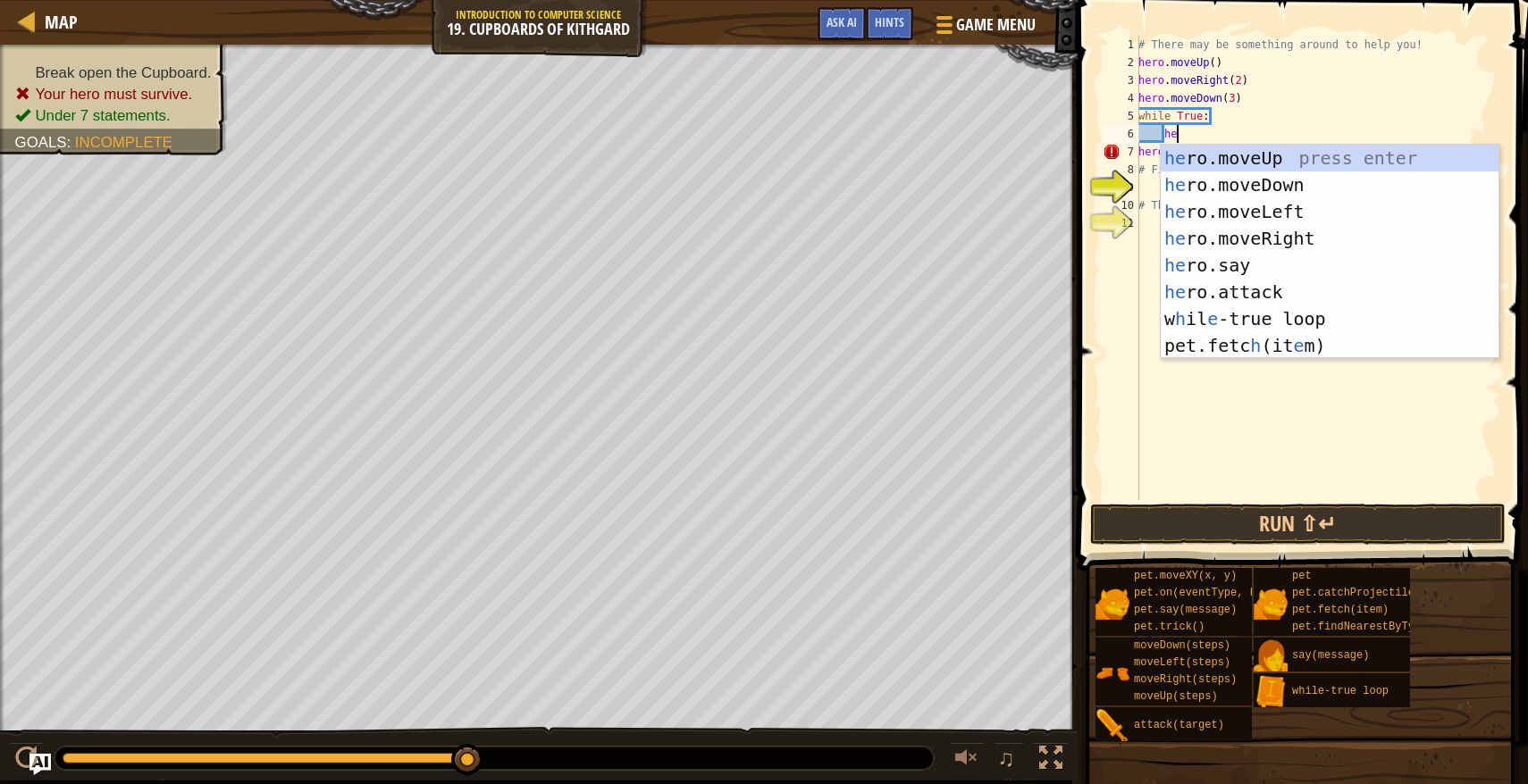
scroll to position [8, 4]
click at [1220, 293] on div "hero .moveUp press enter hero .moveDown press enter hero .moveLeft press enter …" at bounding box center [1329, 279] width 338 height 268
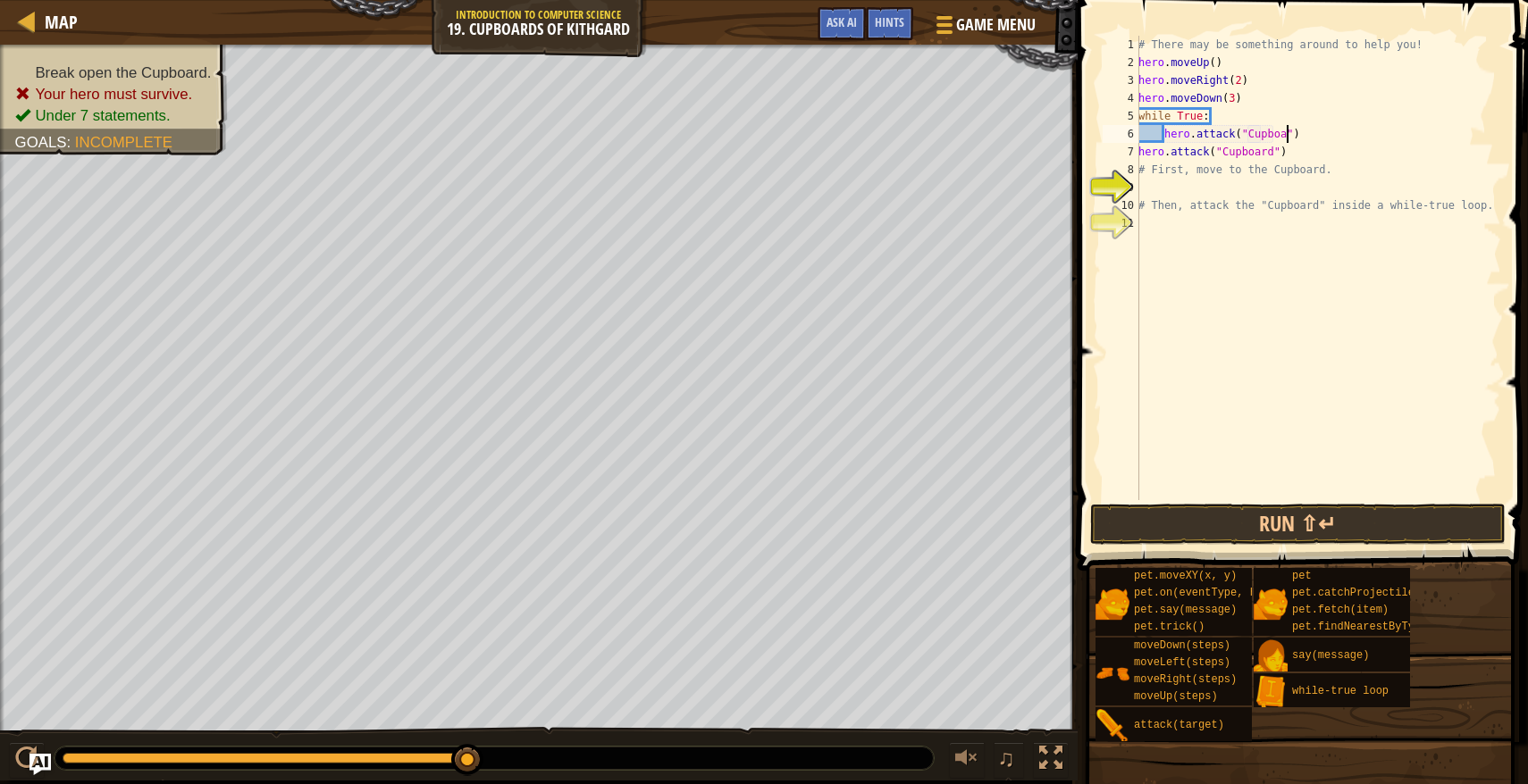
scroll to position [8, 14]
drag, startPoint x: 1305, startPoint y: 160, endPoint x: 1133, endPoint y: 155, distance: 172.1
click at [1133, 155] on div "hero.attack("Cupboard") 1 2 3 4 5 6 7 8 9 10 11 # There may be something around…" at bounding box center [1299, 268] width 402 height 465
type textarea "hero.attack("Cupboard")"
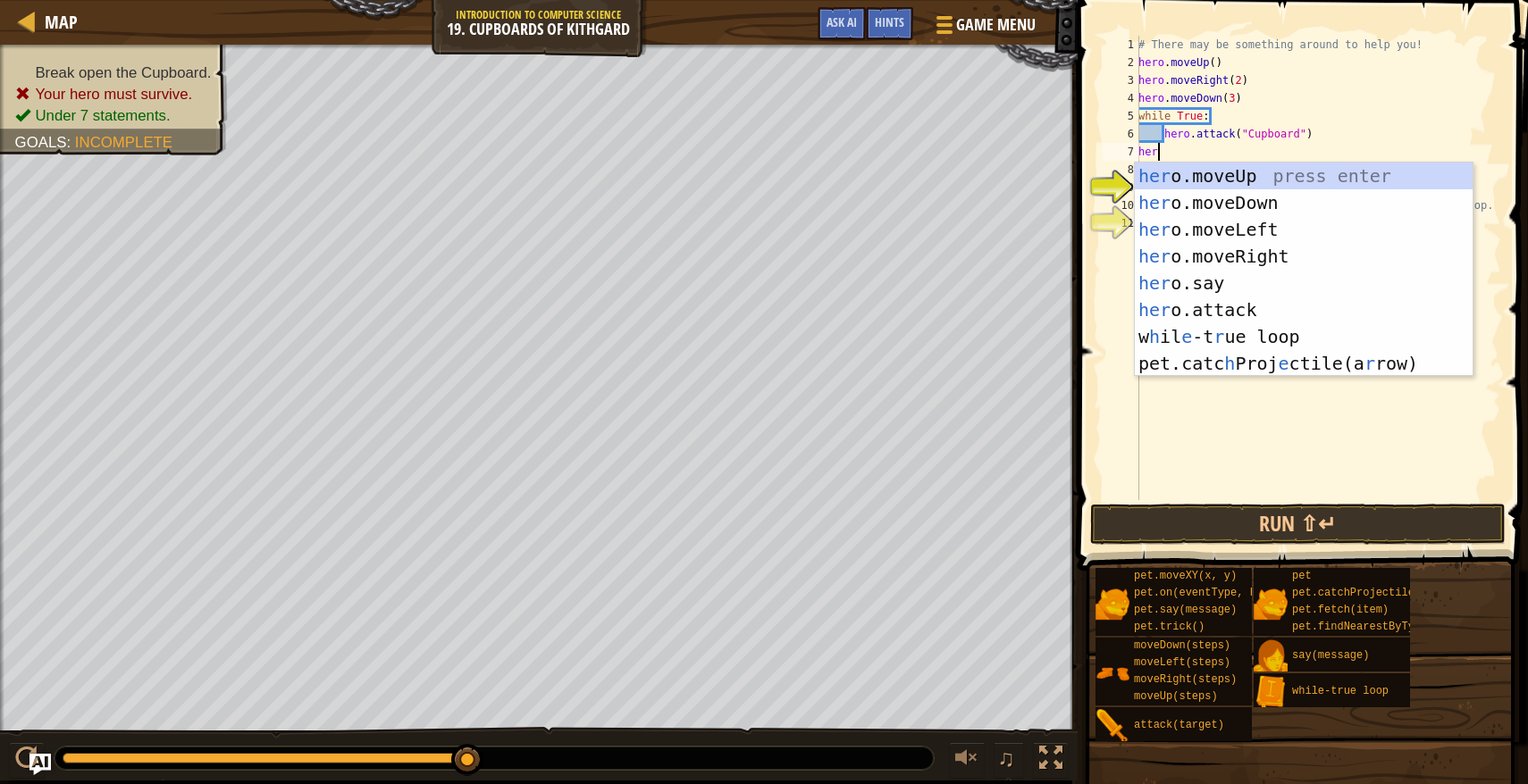
type textarea "hero"
click at [1211, 187] on div "hero .moveUp press enter hero .moveDown press enter hero .moveLeft press enter …" at bounding box center [1303, 296] width 338 height 268
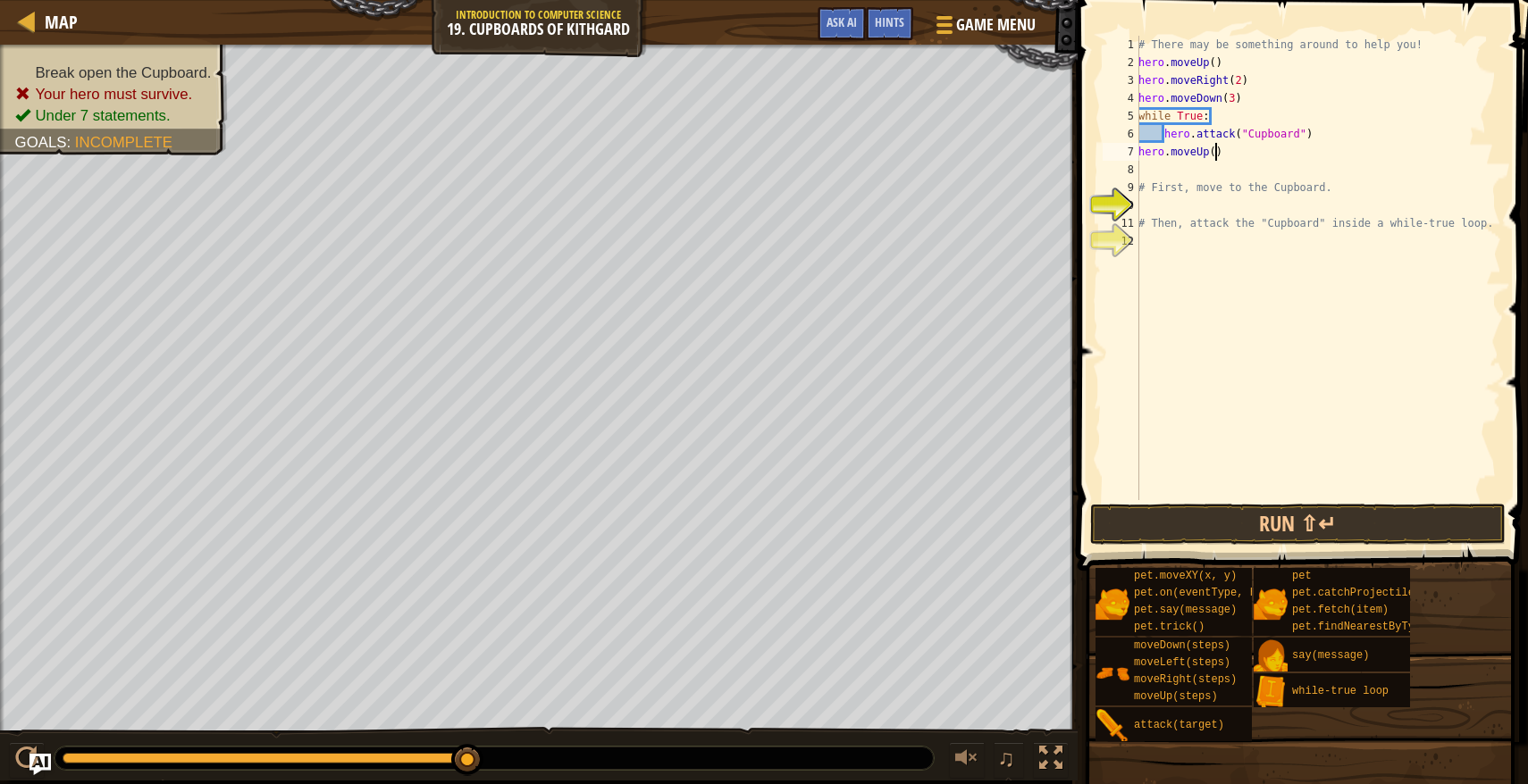
click at [1218, 155] on div "# There may be something around to help you! hero . moveUp ( ) hero . moveRight…" at bounding box center [1318, 286] width 366 height 500
type textarea "hero.moveUp(2)"
click at [1187, 168] on div "# There may be something around to help you! hero . moveUp ( ) hero . moveRight…" at bounding box center [1318, 286] width 366 height 500
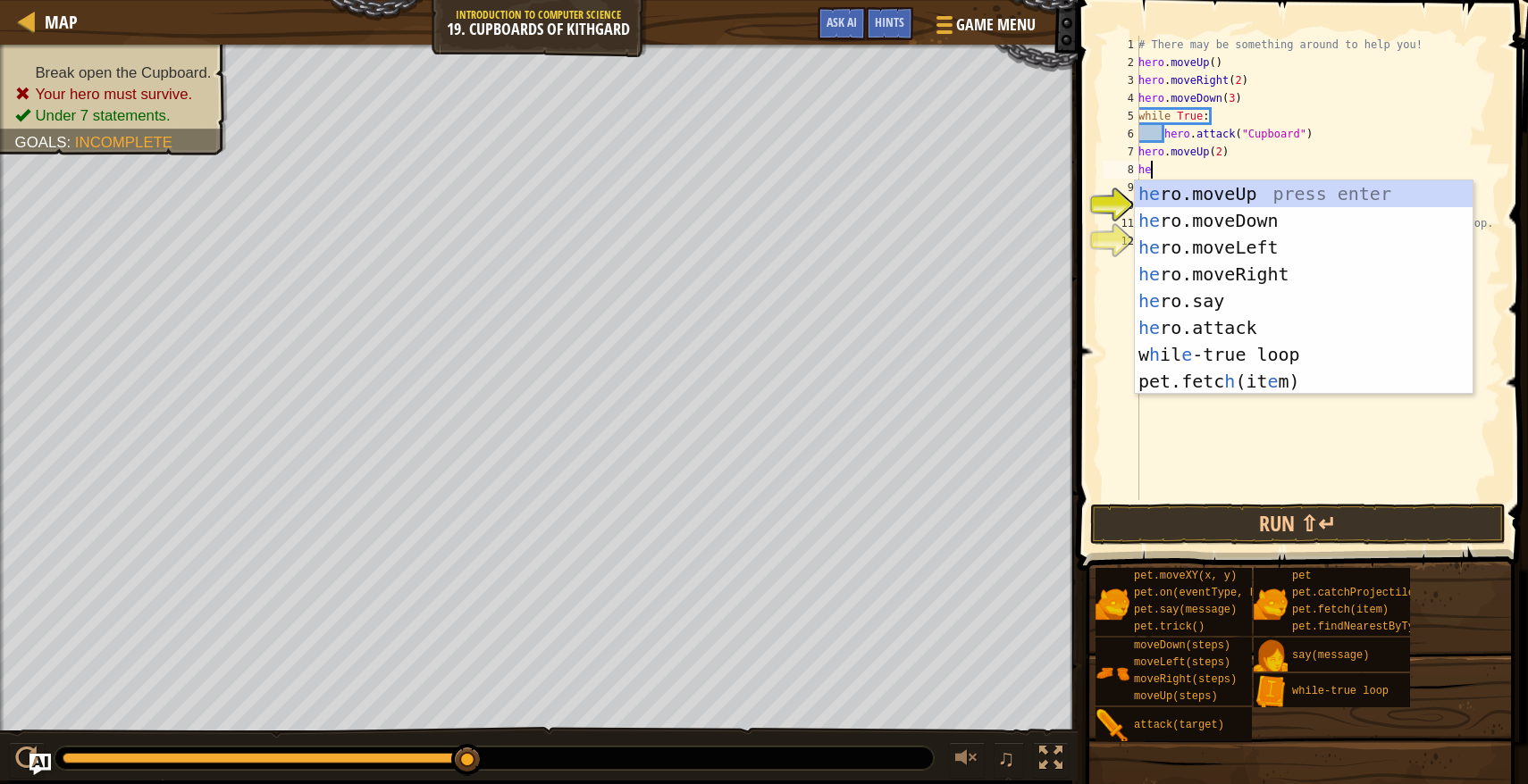
type textarea "hero"
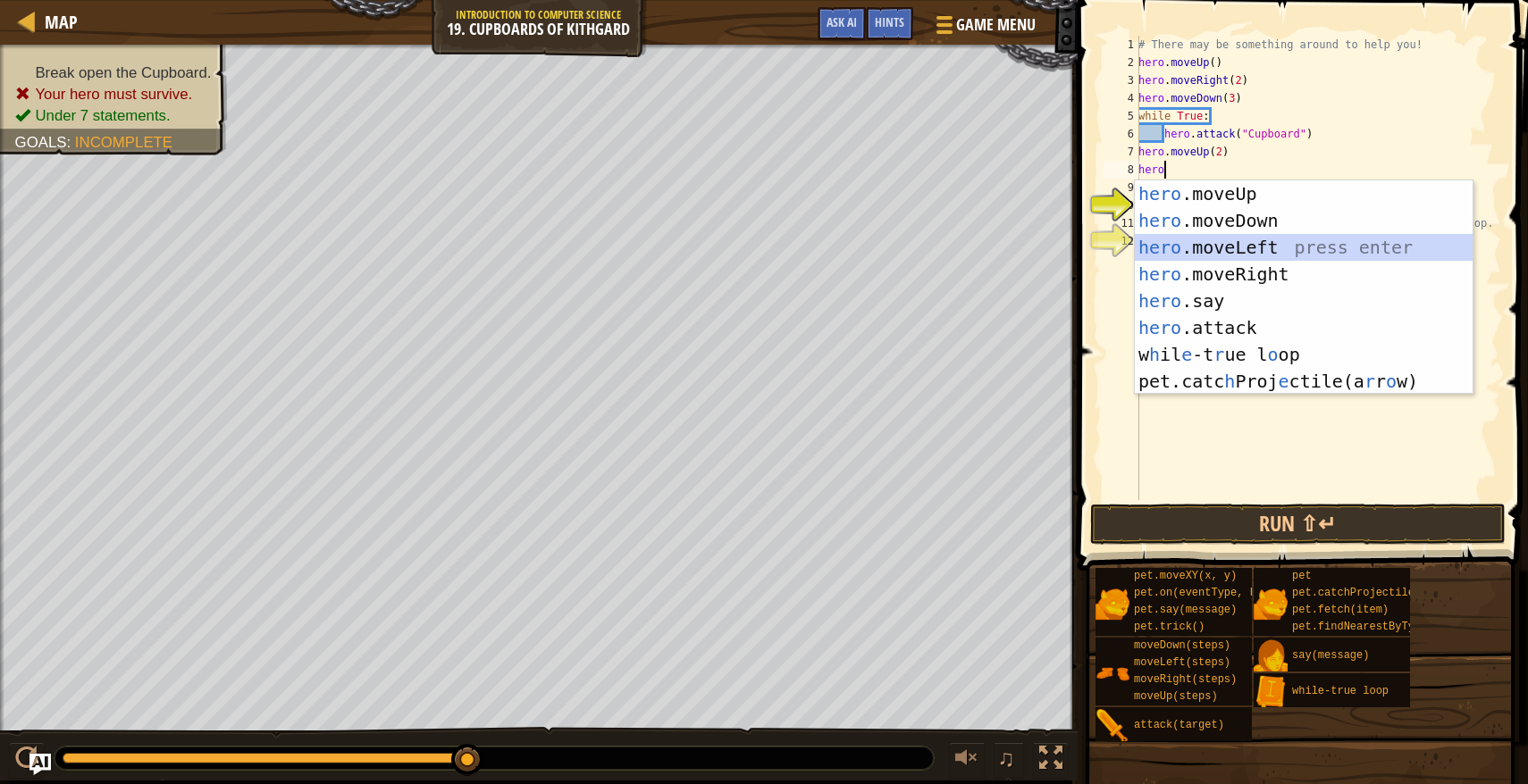
click at [1206, 244] on div "hero .moveUp press enter hero .moveDown press enter hero .moveLeft press enter …" at bounding box center [1303, 314] width 338 height 268
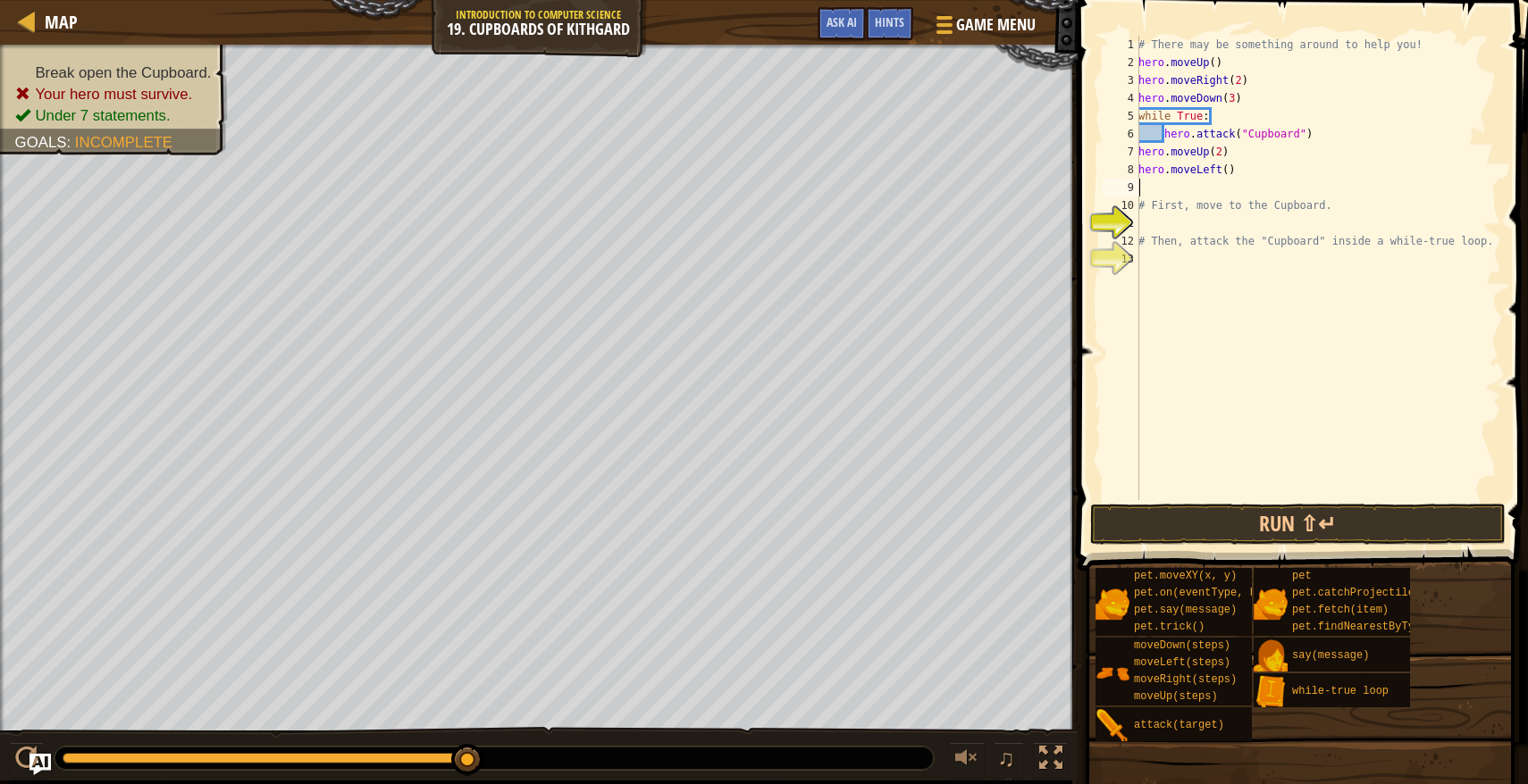
click at [1229, 177] on div "# There may be something around to help you! hero . moveUp ( ) hero . moveRight…" at bounding box center [1318, 286] width 366 height 500
type textarea "hero.moveLeft(3)"
click at [1218, 522] on button "Run ⇧↵" at bounding box center [1297, 524] width 417 height 41
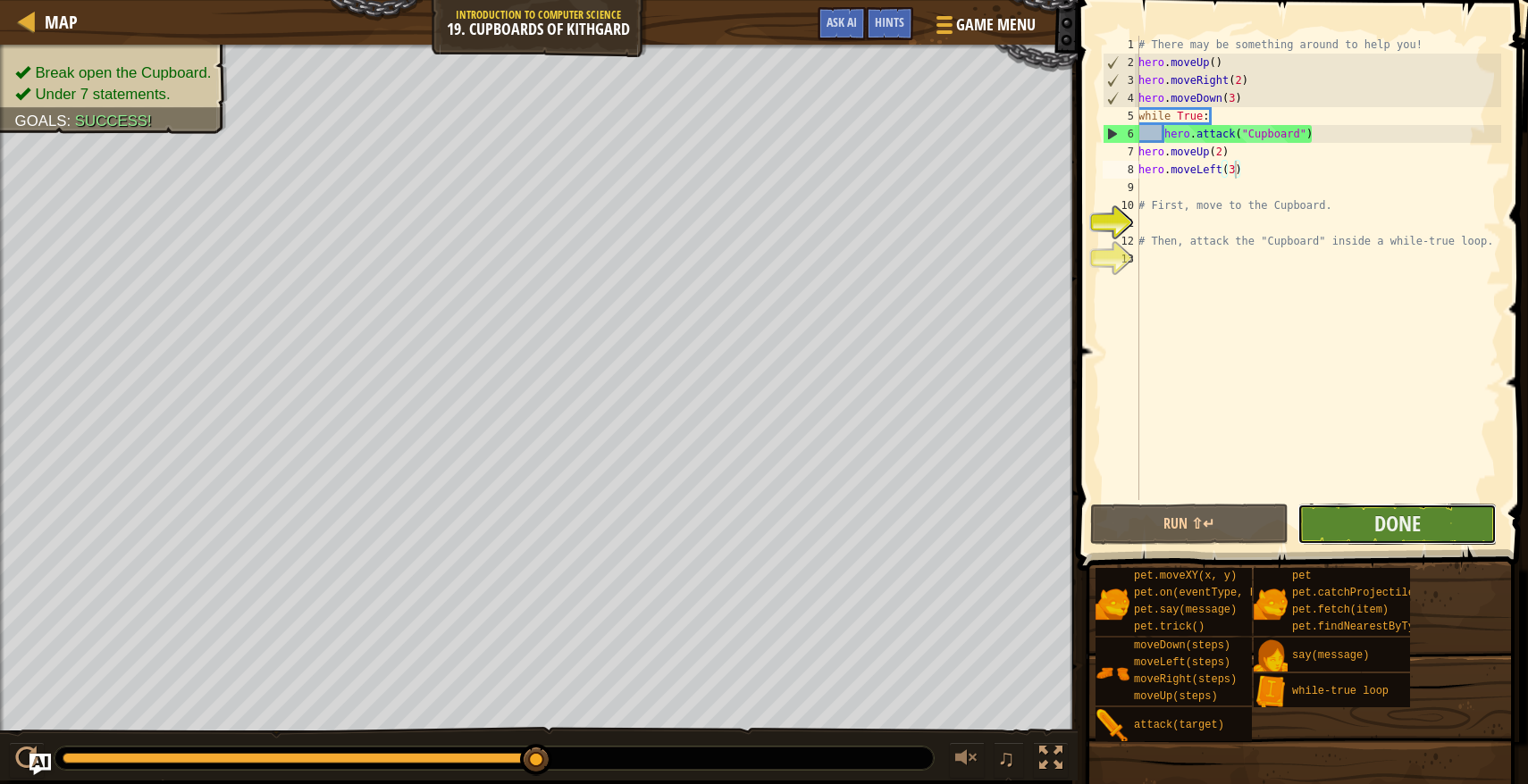
click at [1454, 535] on button "Done" at bounding box center [1397, 524] width 199 height 41
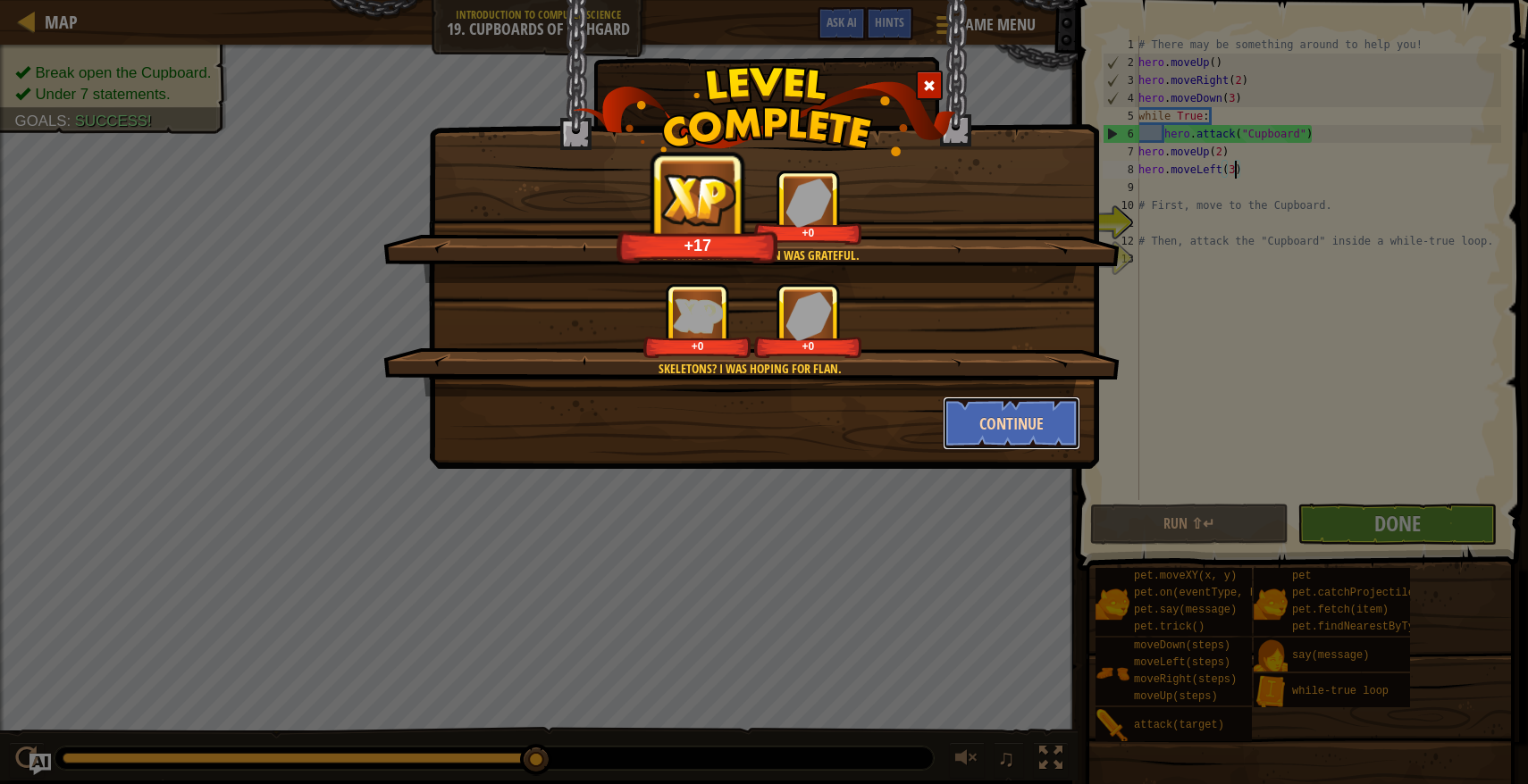
click at [965, 411] on button "Continue" at bounding box center [1012, 424] width 139 height 53
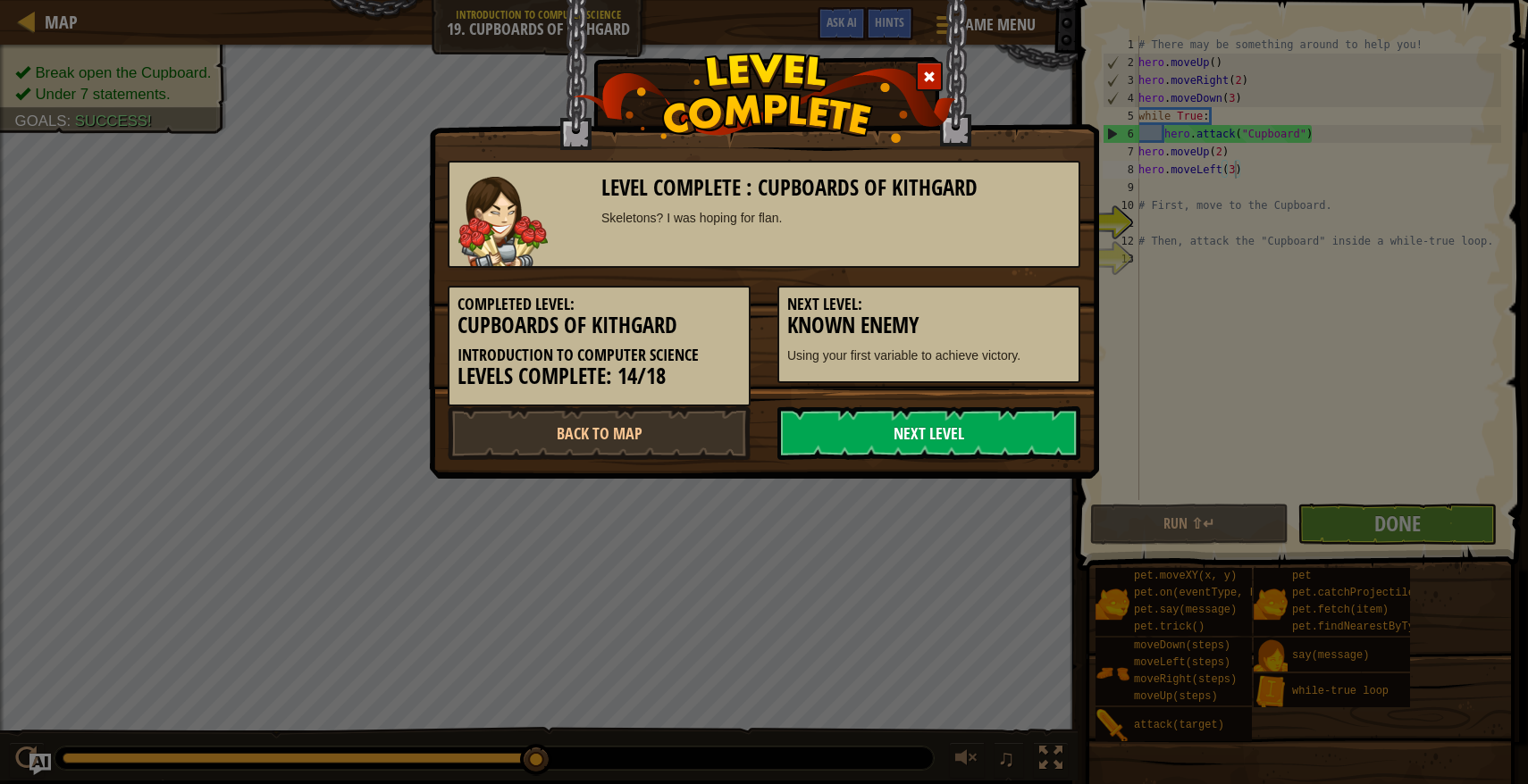
click at [951, 430] on link "Next Level" at bounding box center [928, 433] width 302 height 53
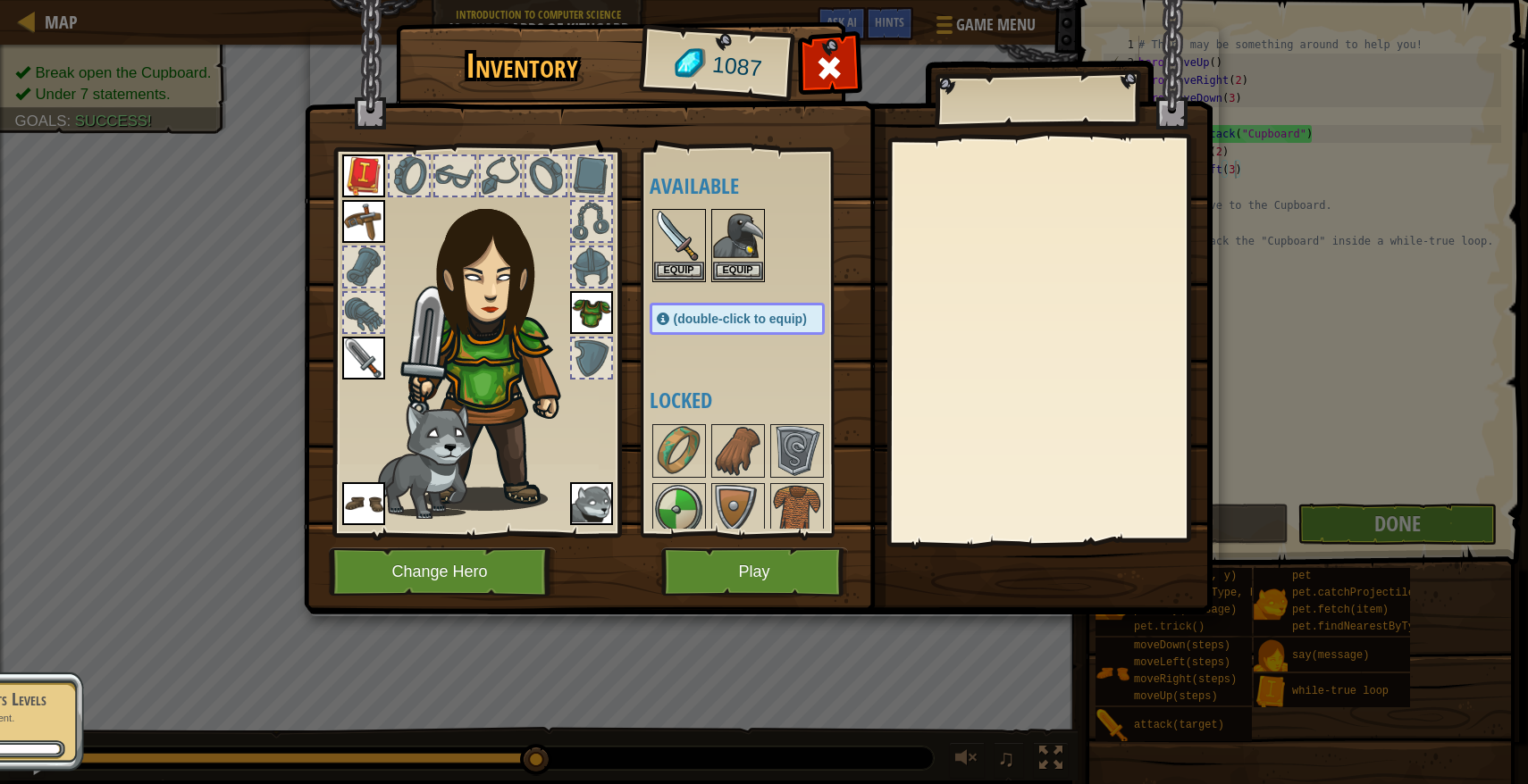
click at [509, 332] on img at bounding box center [496, 347] width 192 height 329
click at [582, 319] on img at bounding box center [592, 313] width 43 height 43
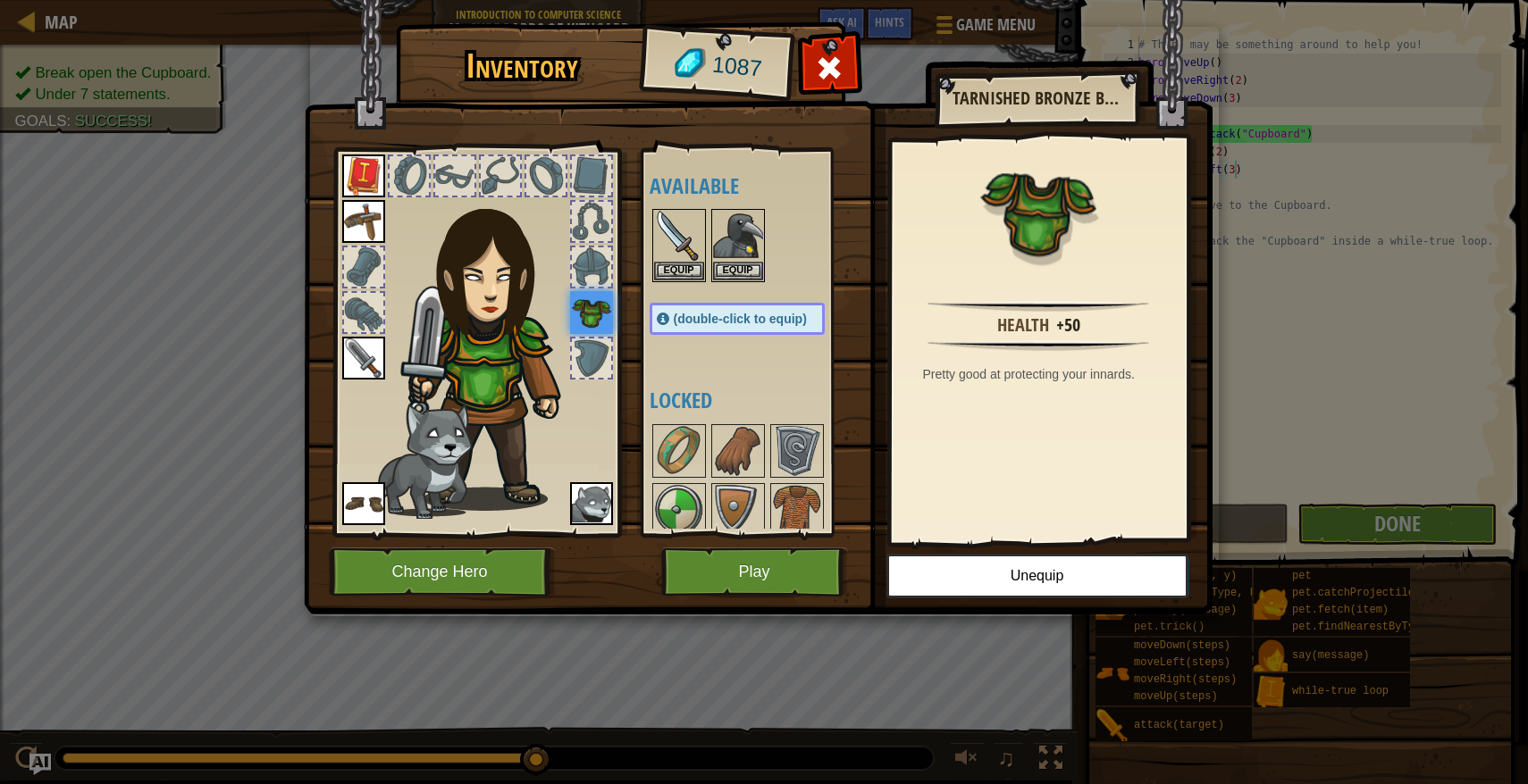
click at [582, 319] on img at bounding box center [592, 313] width 43 height 43
drag, startPoint x: 1036, startPoint y: 203, endPoint x: 879, endPoint y: 248, distance: 163.3
click at [879, 248] on div "Inventory 1087 Available Equip Equip Equip Equip Equip Equip Equip (double-clic…" at bounding box center [764, 321] width 908 height 589
click at [934, 590] on button "Unequip" at bounding box center [1037, 575] width 301 height 44
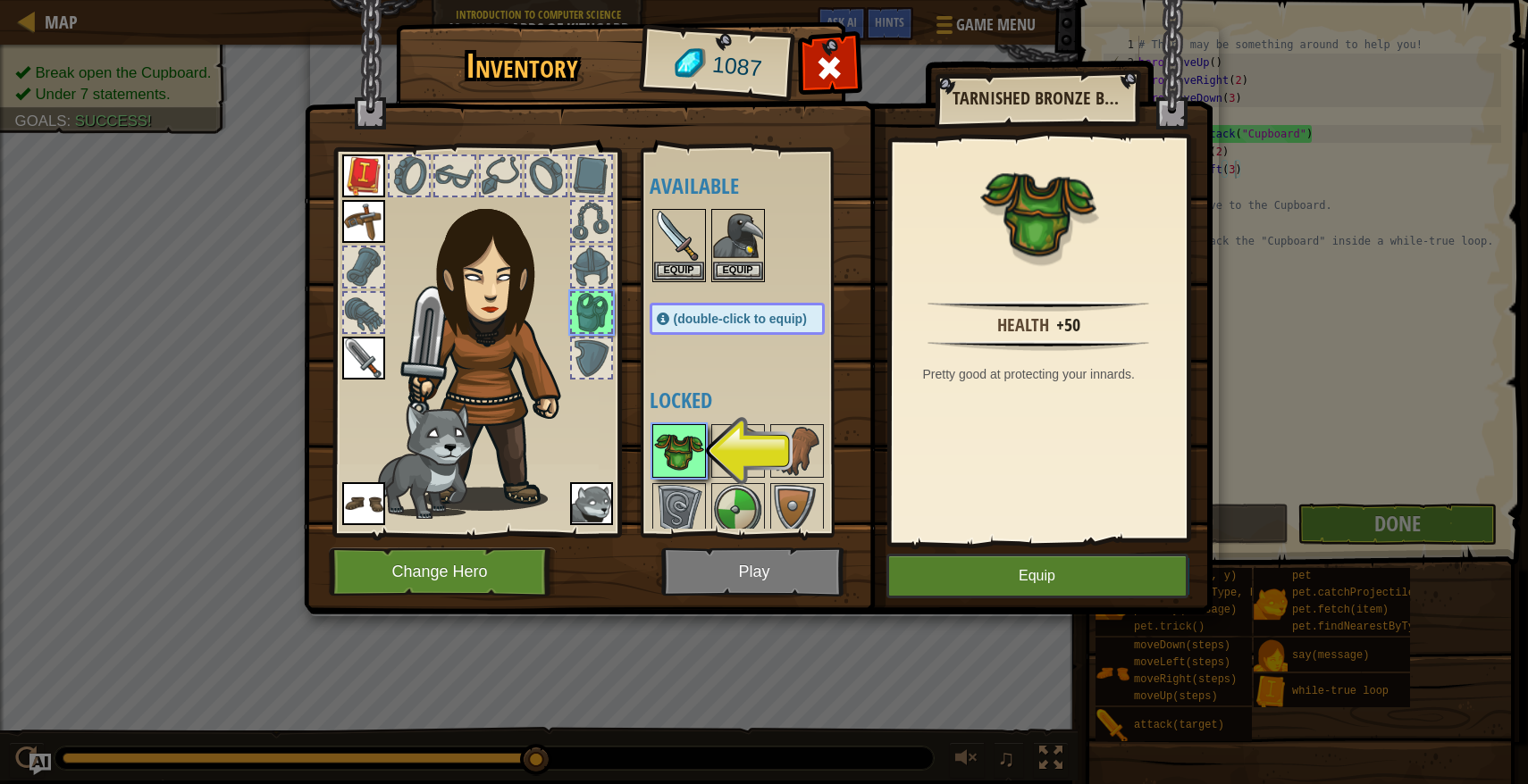
click at [666, 442] on img at bounding box center [679, 451] width 50 height 50
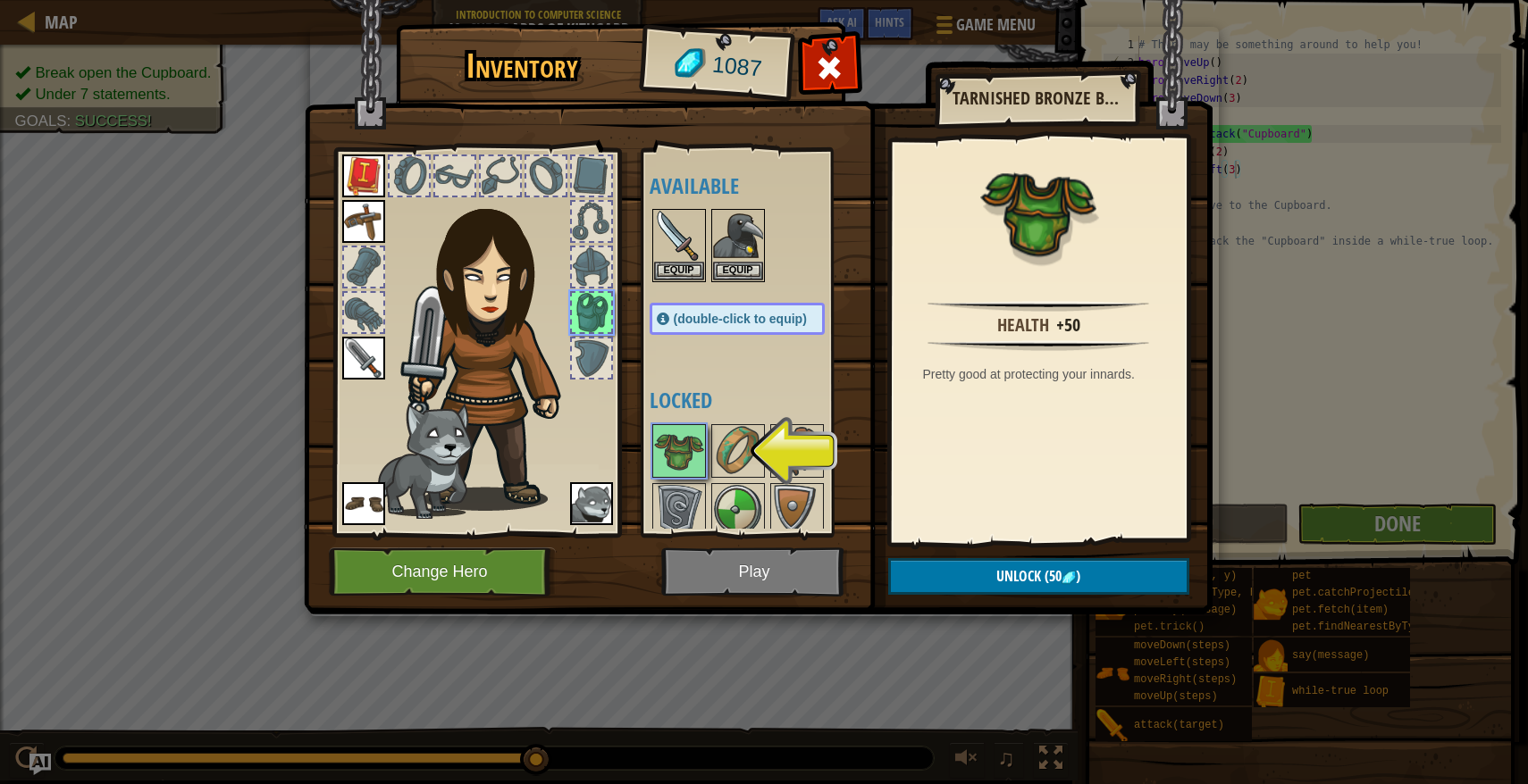
click at [603, 328] on div at bounding box center [591, 312] width 39 height 39
click at [682, 457] on img at bounding box center [679, 451] width 50 height 50
click at [944, 573] on button "Unlock (50 )" at bounding box center [1038, 576] width 301 height 36
click at [944, 573] on button "Confirm" at bounding box center [1038, 576] width 301 height 36
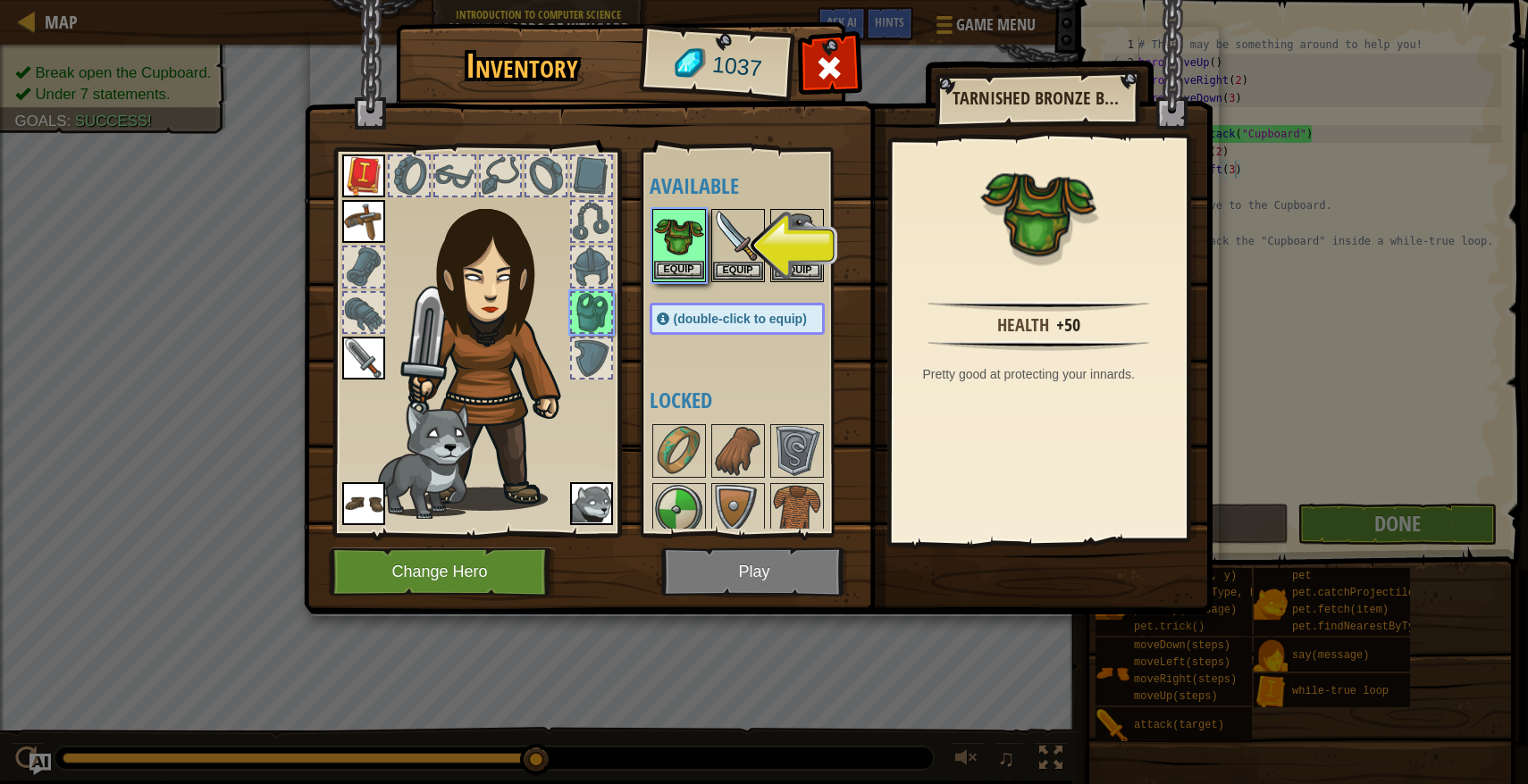
click at [691, 247] on img at bounding box center [679, 235] width 50 height 50
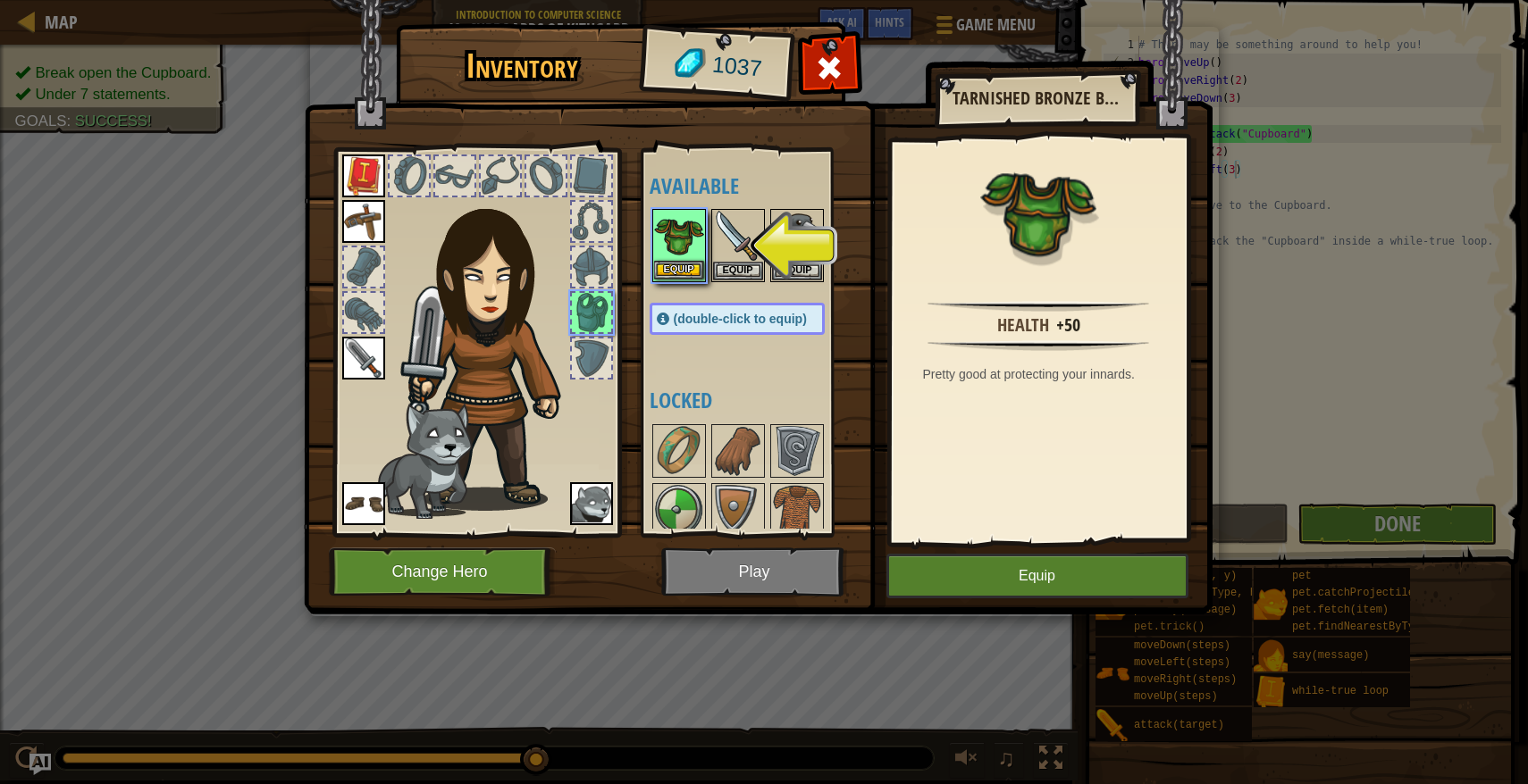
click at [691, 247] on img at bounding box center [679, 235] width 50 height 50
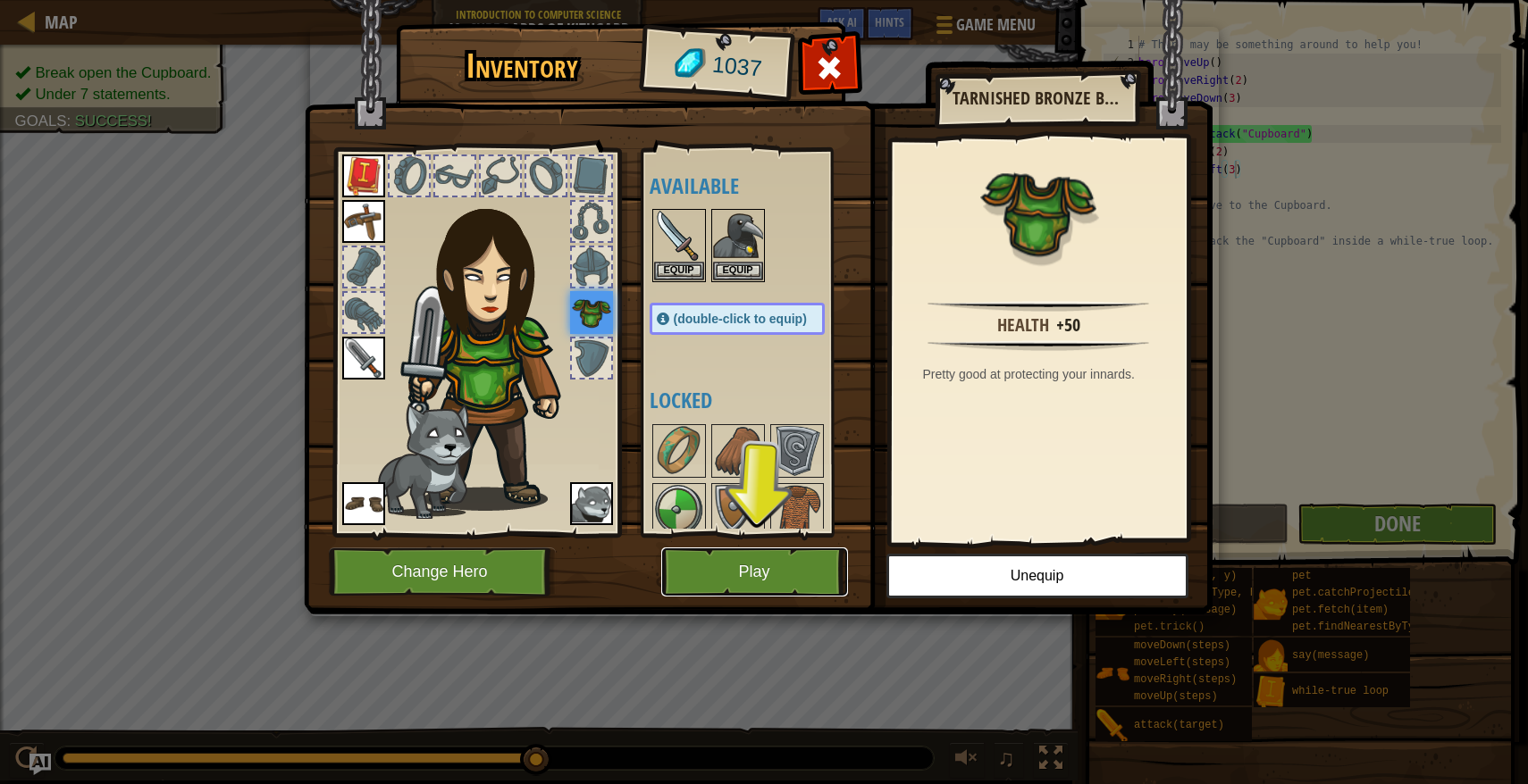
click at [732, 573] on button "Play" at bounding box center [755, 572] width 187 height 49
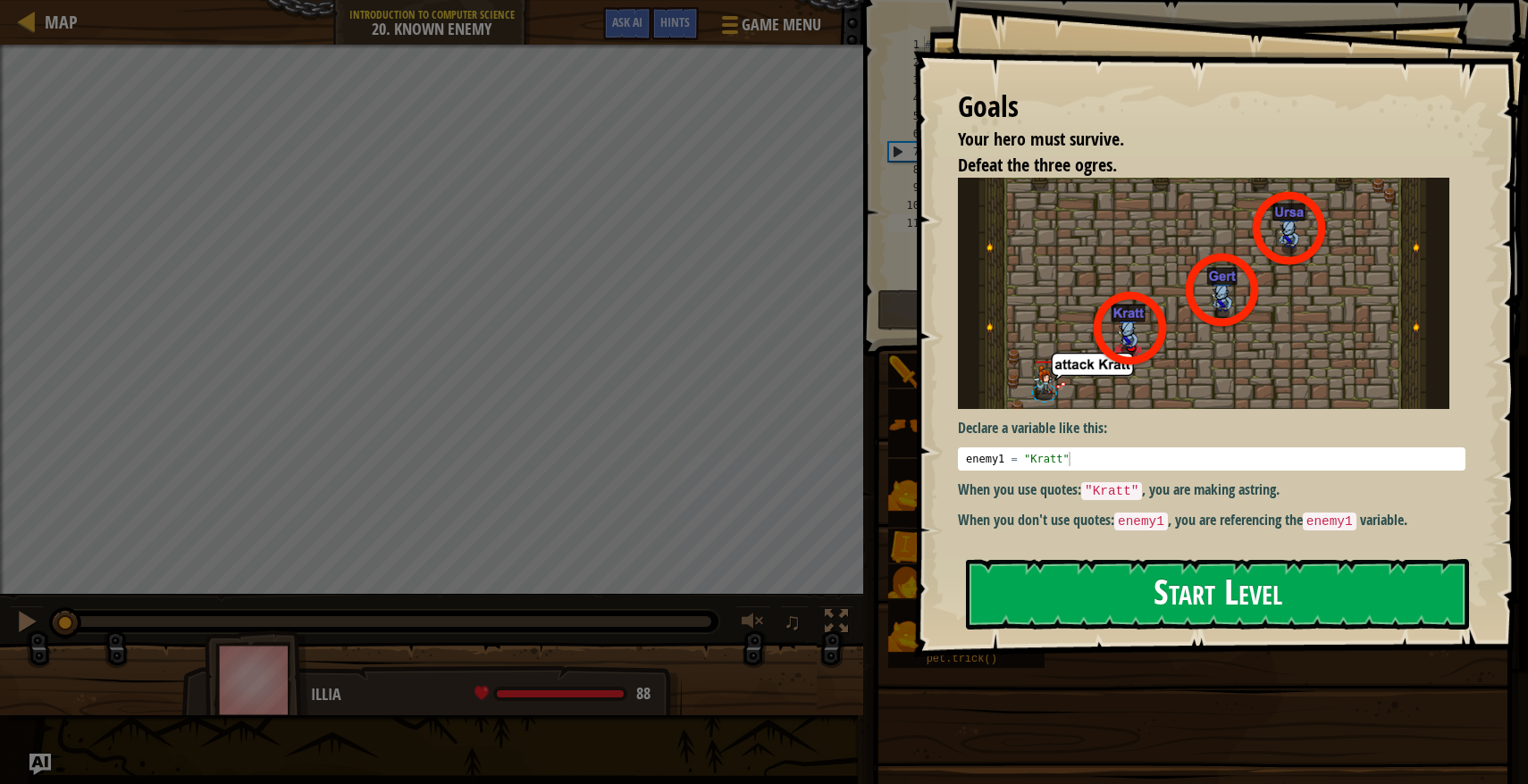
click at [1088, 577] on button "Start Level" at bounding box center [1217, 595] width 503 height 71
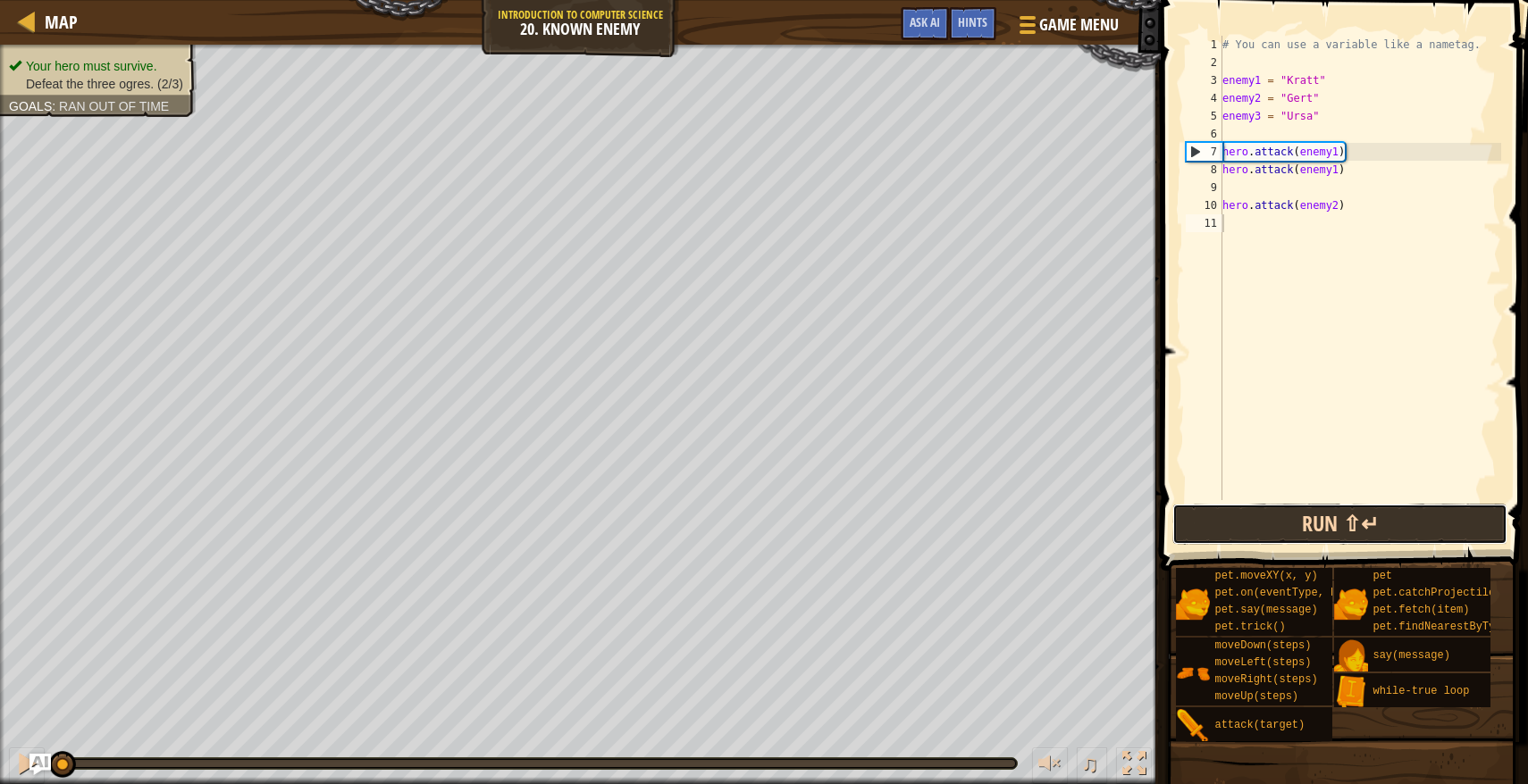
click at [1324, 526] on button "Run ⇧↵" at bounding box center [1340, 524] width 335 height 41
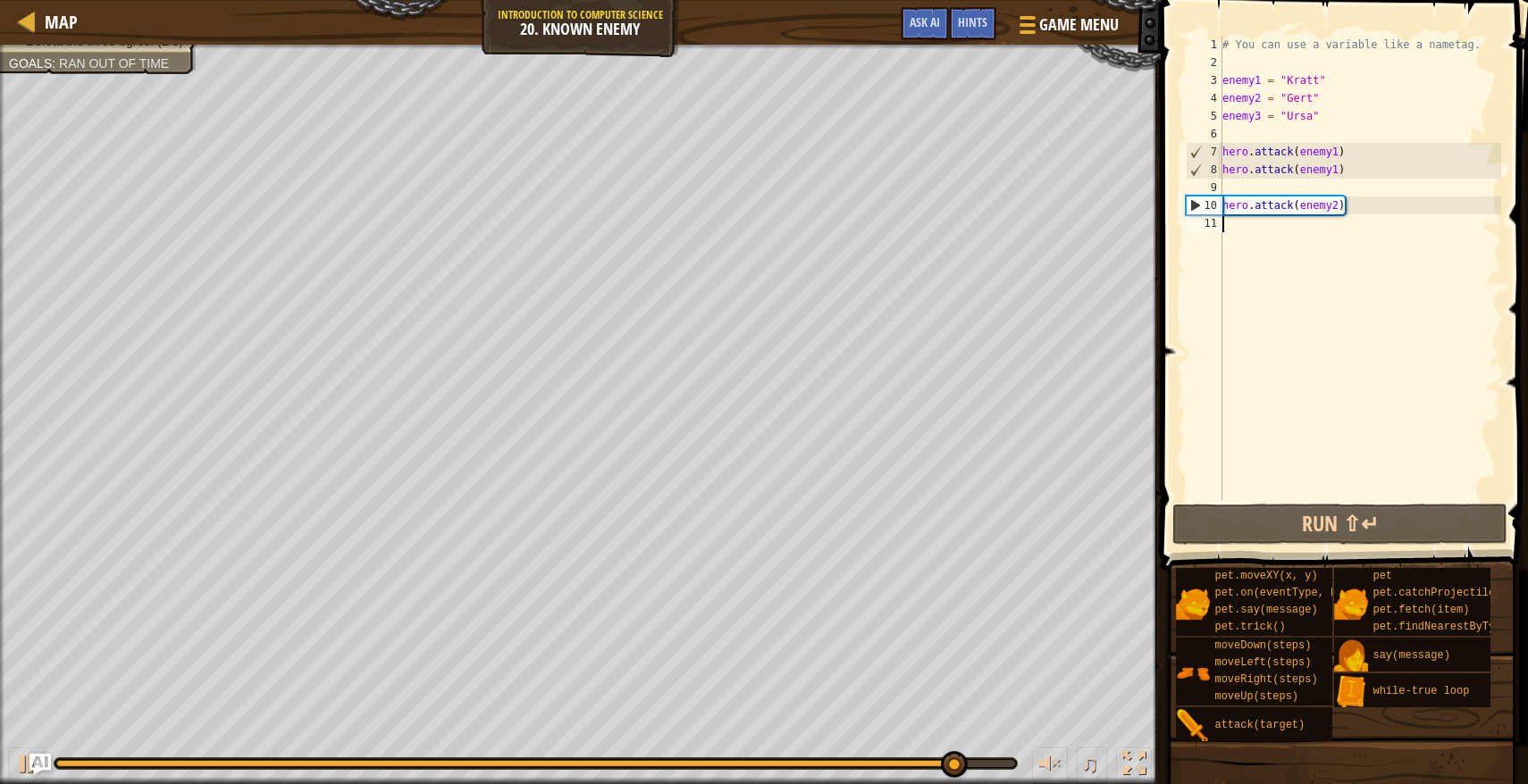
click at [1237, 190] on div "# You can use a variable like a nametag. enemy1 = "[PERSON_NAME]" enemy2 = "[PE…" at bounding box center [1360, 286] width 283 height 500
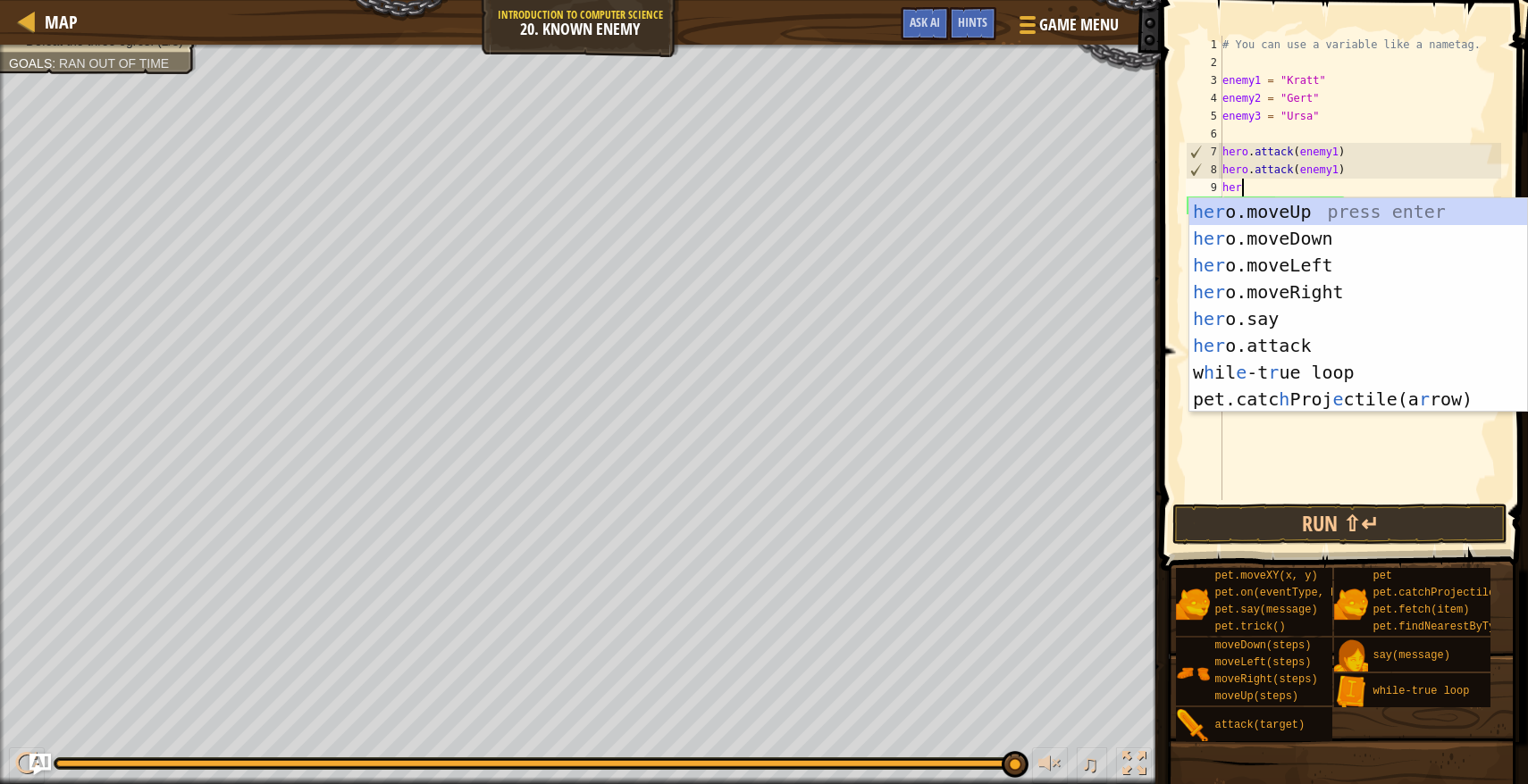
scroll to position [8, 1]
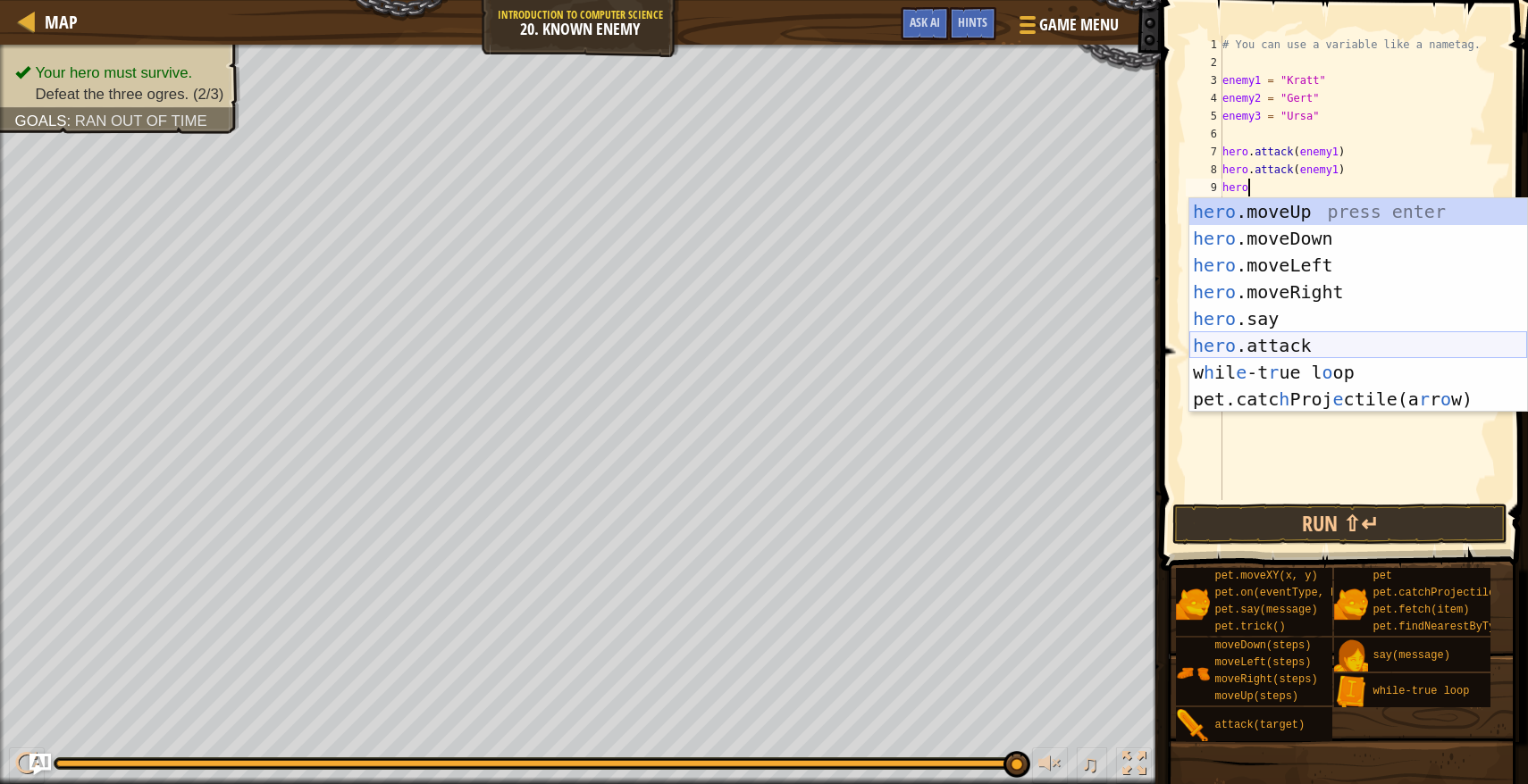
click at [1240, 347] on div "hero .moveUp press enter hero .moveDown press enter hero .moveLeft press enter …" at bounding box center [1358, 332] width 338 height 268
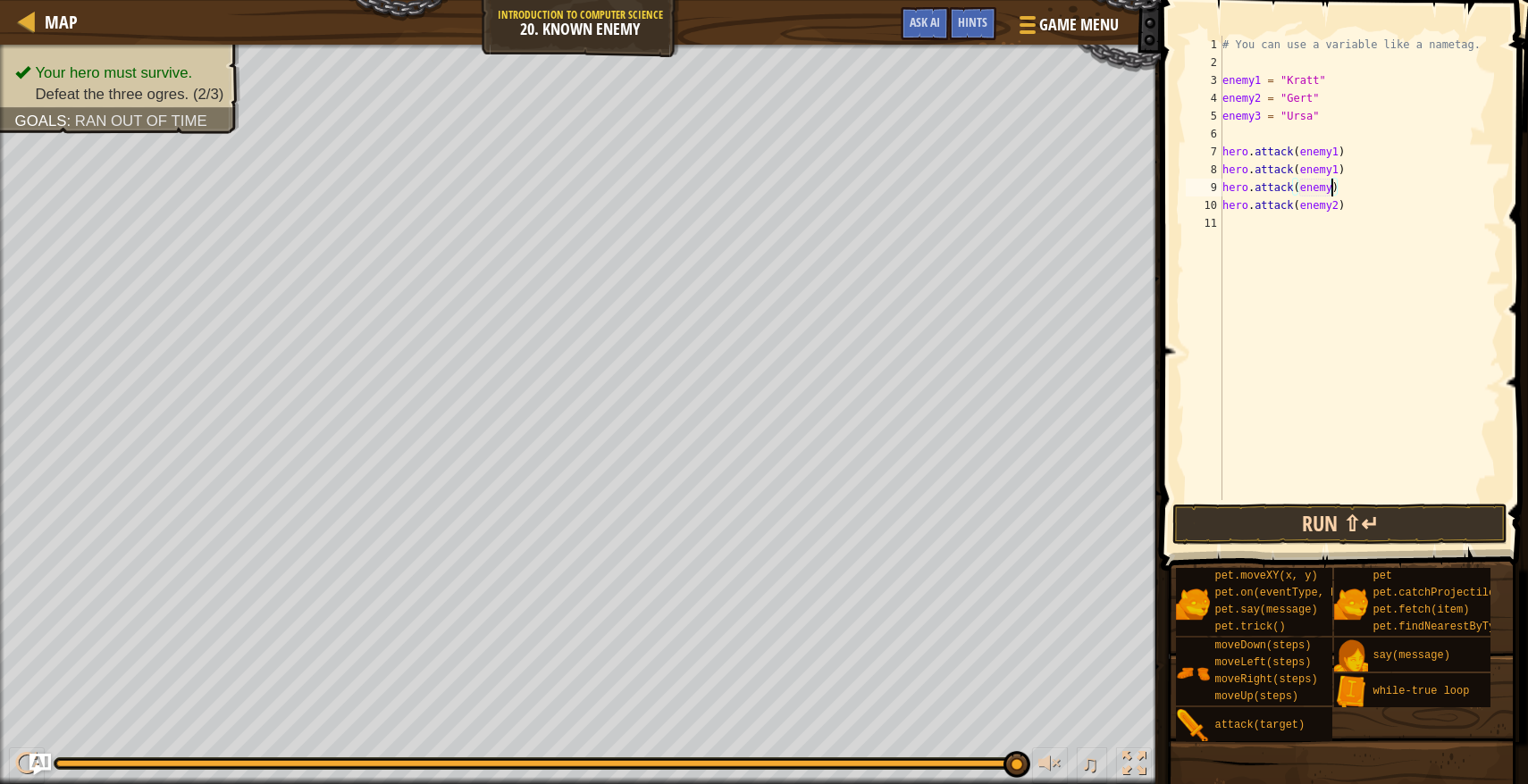
scroll to position [8, 9]
type textarea "hero.attack(enemy2)"
click at [1390, 520] on button "Run ⇧↵" at bounding box center [1340, 524] width 335 height 41
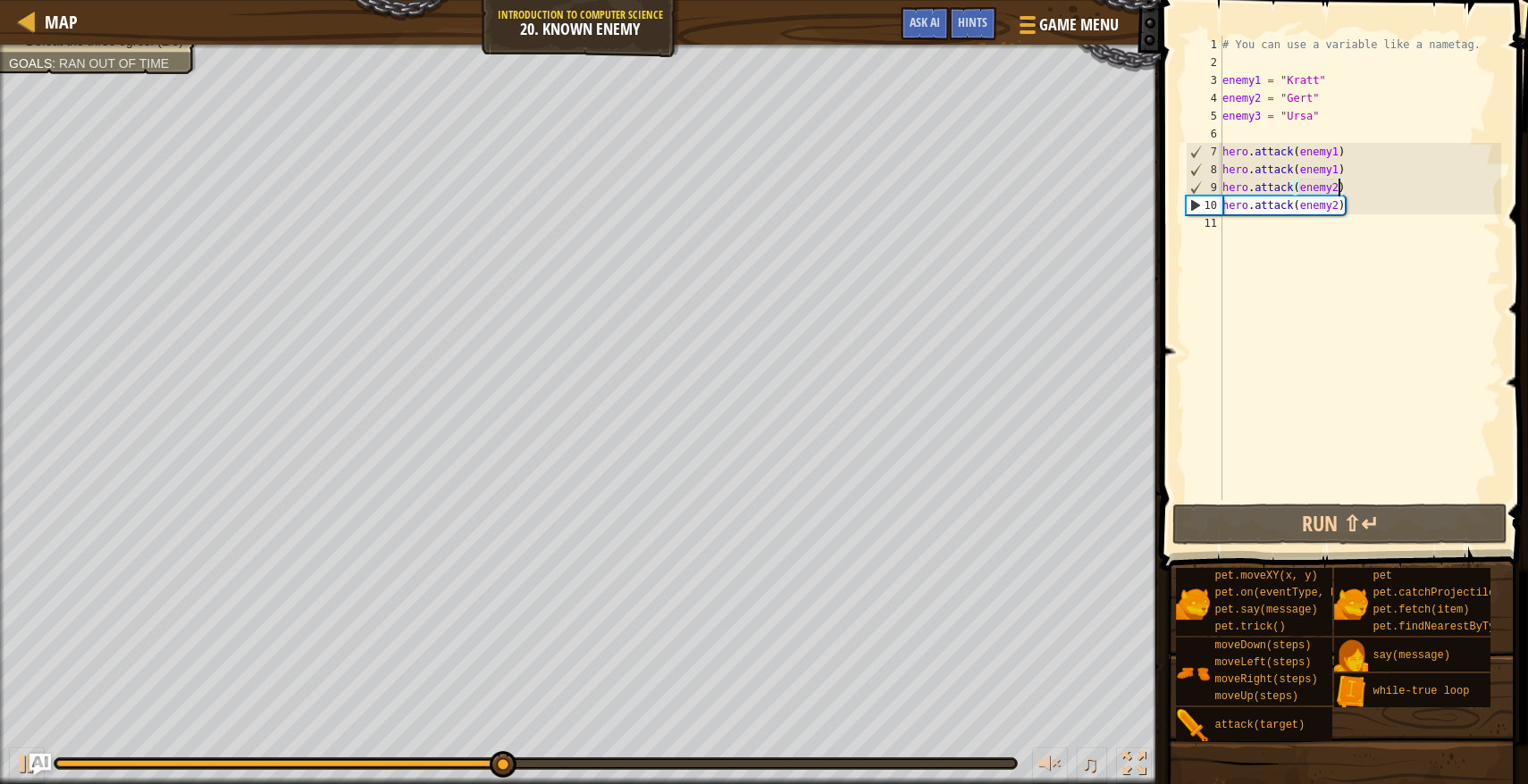
click at [1268, 234] on div "# You can use a variable like a nametag. enemy1 = "[PERSON_NAME]" enemy2 = "[PE…" at bounding box center [1360, 286] width 283 height 500
click at [1219, 147] on div "7" at bounding box center [1204, 152] width 35 height 18
type textarea "hero.attack(enemy1)"
click at [1228, 137] on div "# You can use a variable like a nametag. enemy1 = "[PERSON_NAME]" enemy2 = "[PE…" at bounding box center [1360, 286] width 283 height 500
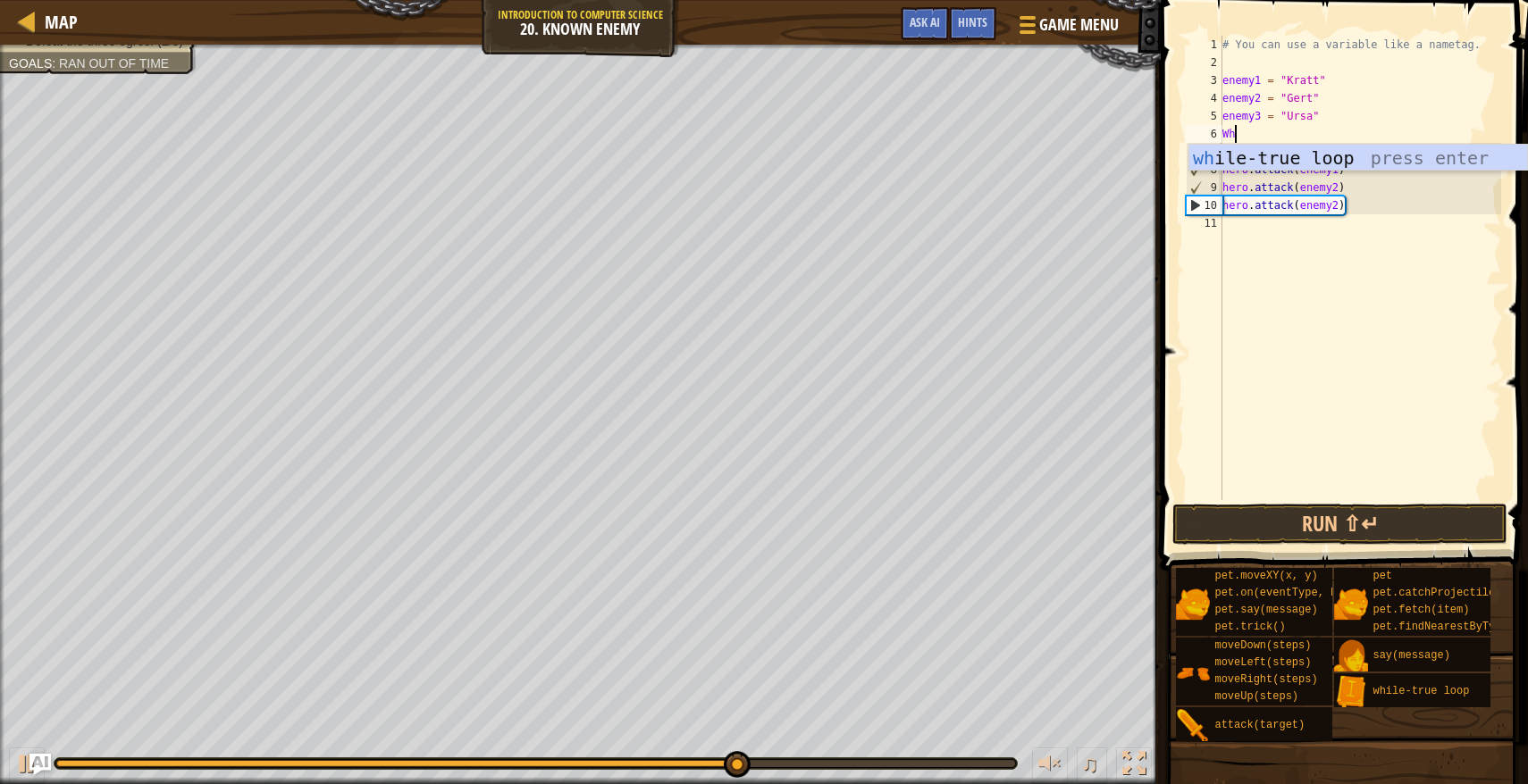
type textarea "Whi"
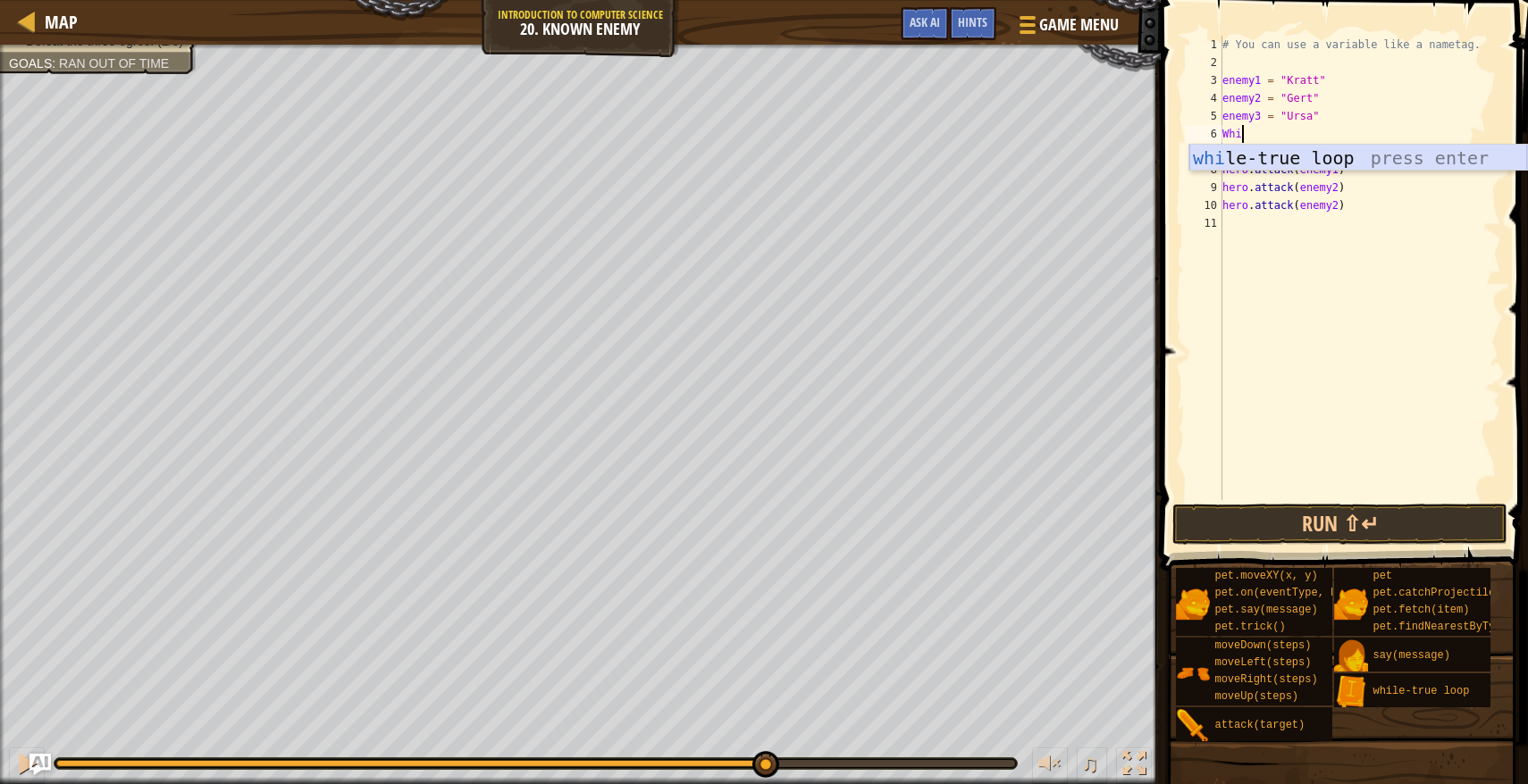
click at [1261, 162] on div "whi le-true loop press enter" at bounding box center [1358, 185] width 338 height 81
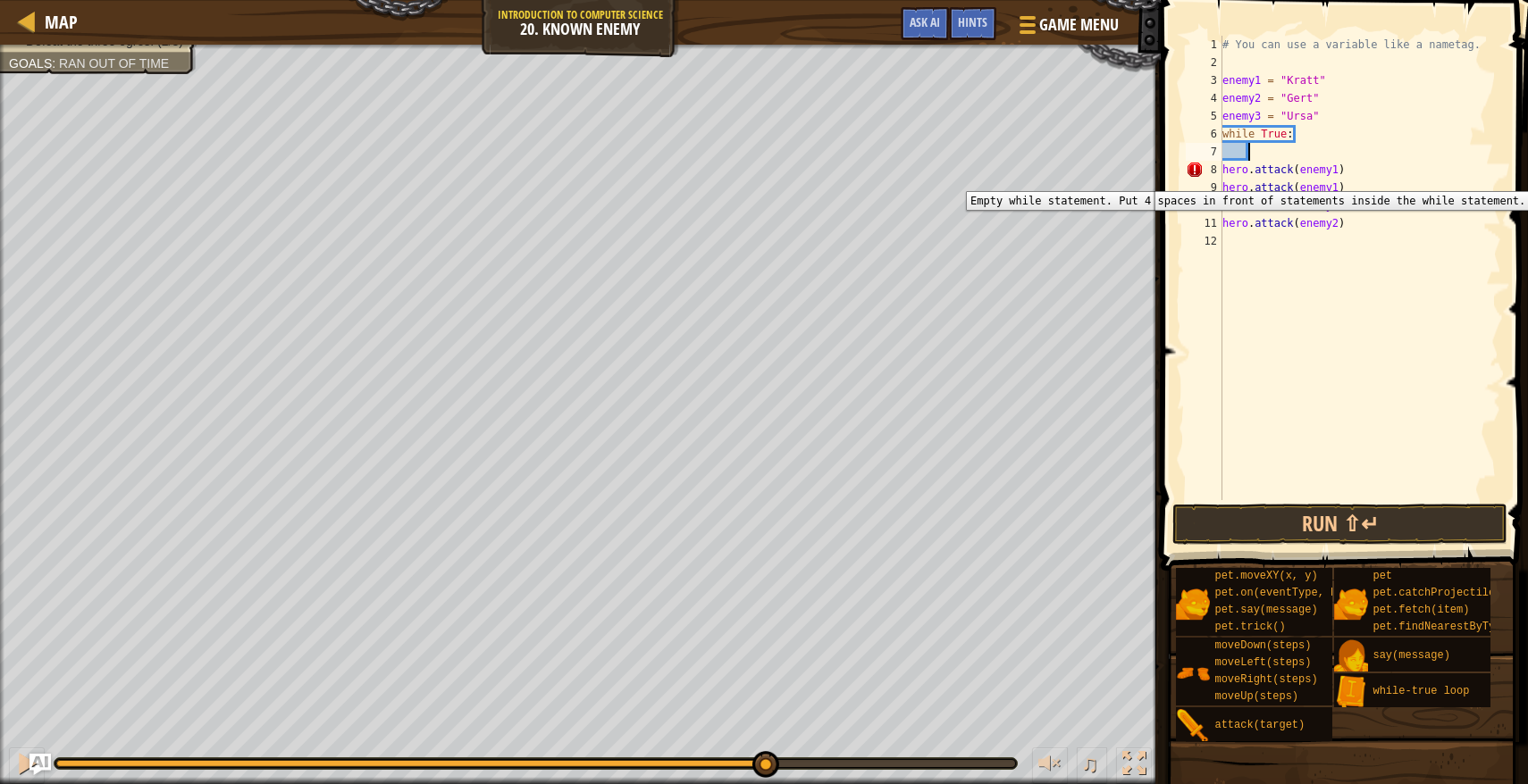
click at [1222, 177] on div "8" at bounding box center [1203, 169] width 36 height 18
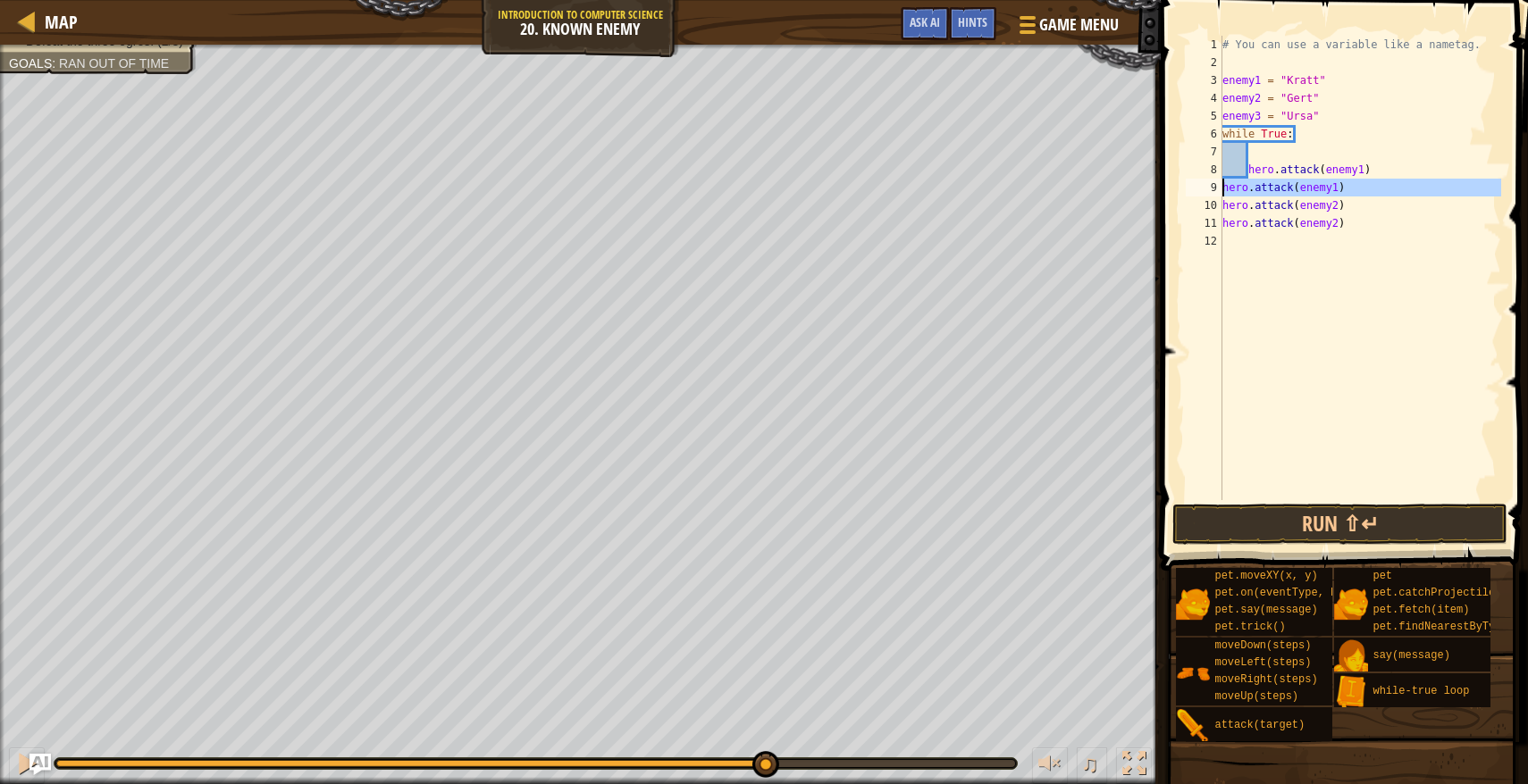
click at [1222, 192] on div "9" at bounding box center [1203, 187] width 36 height 18
click at [1222, 207] on div "# You can use a variable like a nametag. enemy1 = "[PERSON_NAME]" enemy2 = "[PE…" at bounding box center [1360, 286] width 283 height 500
click at [1219, 220] on div "11" at bounding box center [1203, 224] width 36 height 18
type textarea "hero.attack(enemy2)"
click at [1273, 407] on div "# You can use a variable like a nametag. enemy1 = "[PERSON_NAME]" enemy2 = "[PE…" at bounding box center [1360, 286] width 283 height 500
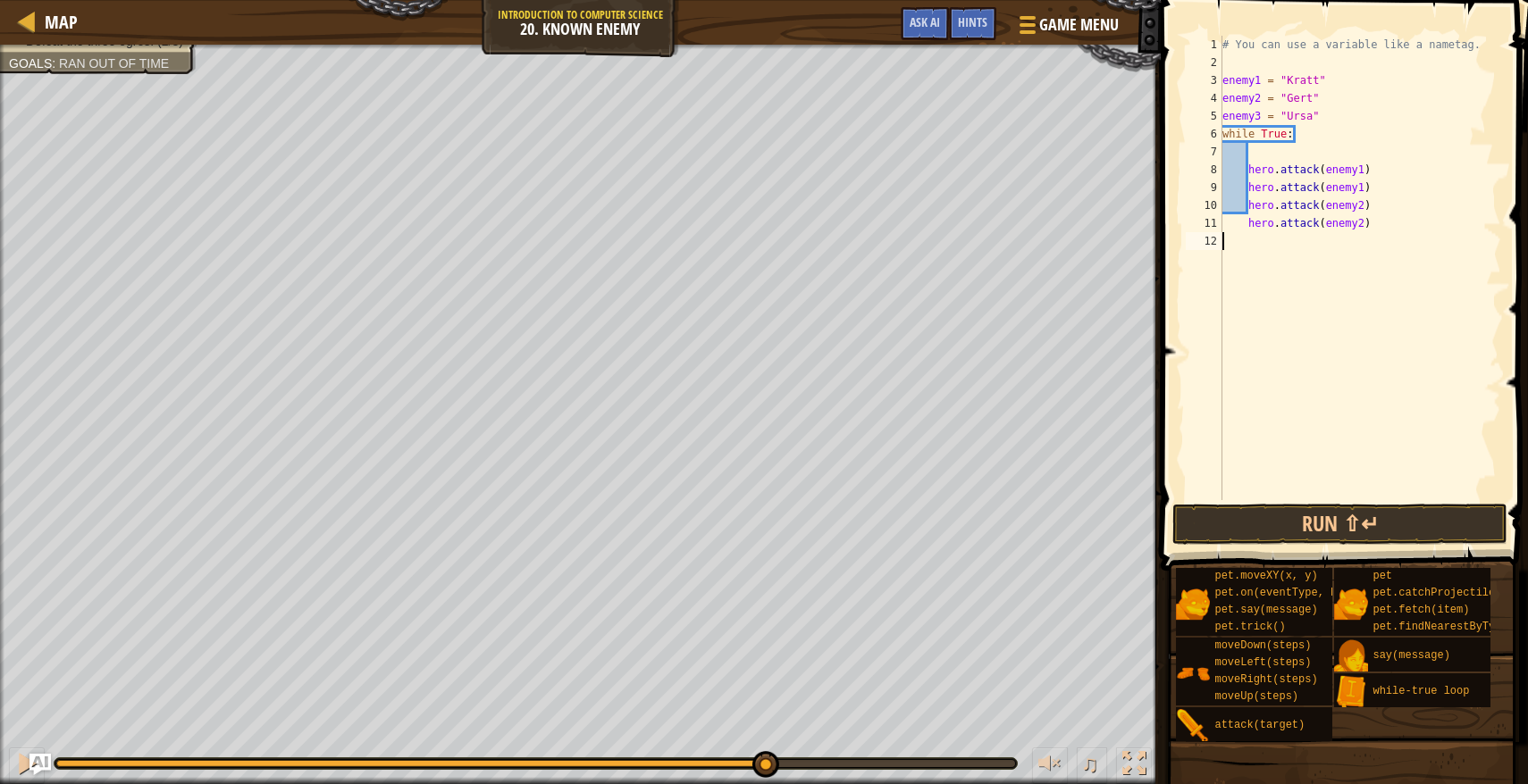
click at [1261, 161] on div "# You can use a variable like a nametag. enemy1 = "[PERSON_NAME]" enemy2 = "[PE…" at bounding box center [1360, 286] width 283 height 500
type textarea "hero.attack(enemy1)"
click at [1255, 152] on div "# You can use a variable like a nametag. enemy1 = "[PERSON_NAME]" enemy2 = "[PE…" at bounding box center [1360, 286] width 283 height 500
click at [1299, 536] on button "Run ⇧↵" at bounding box center [1340, 524] width 335 height 41
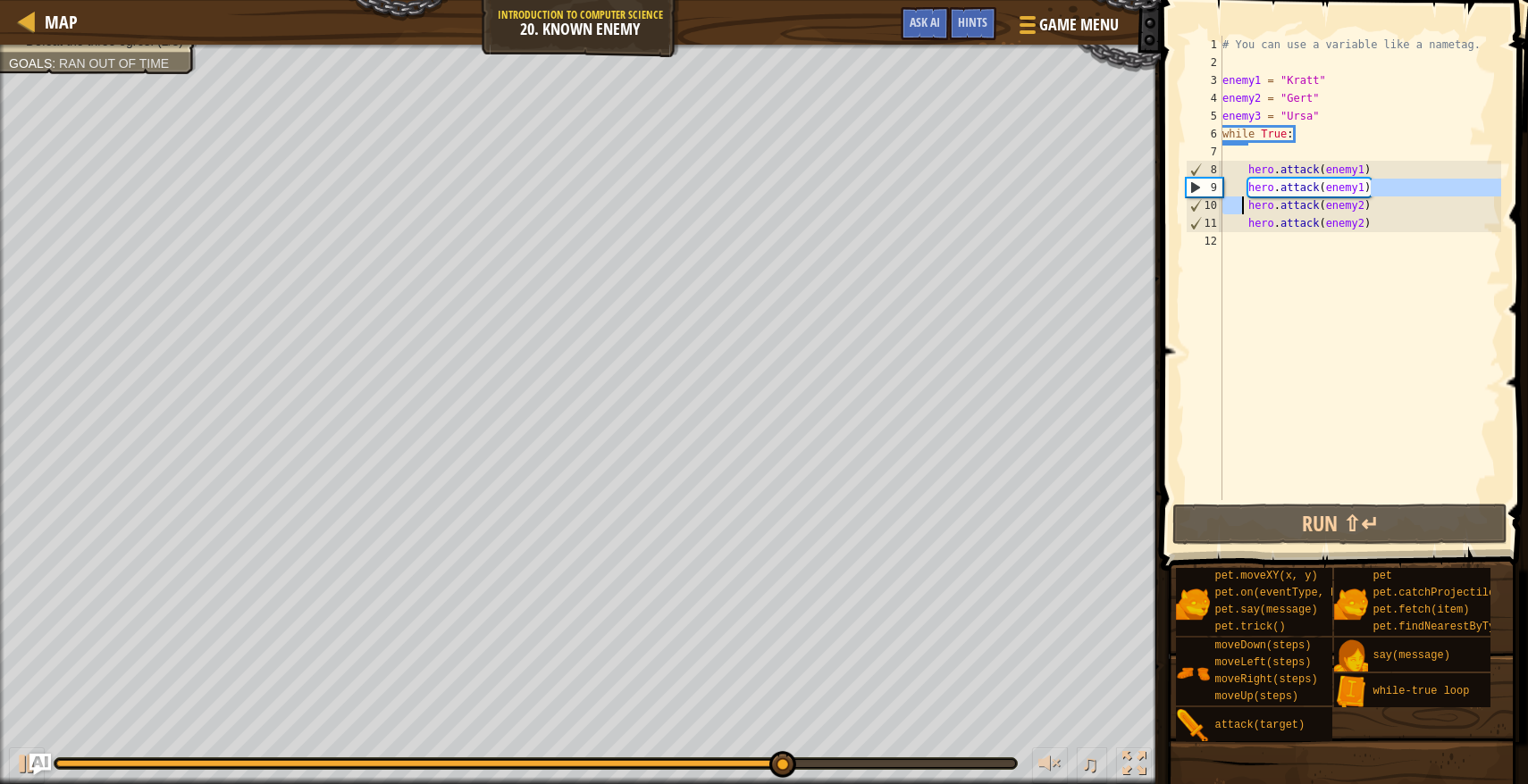
drag, startPoint x: 1375, startPoint y: 192, endPoint x: 1244, endPoint y: 197, distance: 131.1
click at [1244, 197] on div "# You can use a variable like a nametag. enemy1 = "[PERSON_NAME]" enemy2 = "[PE…" at bounding box center [1360, 286] width 283 height 500
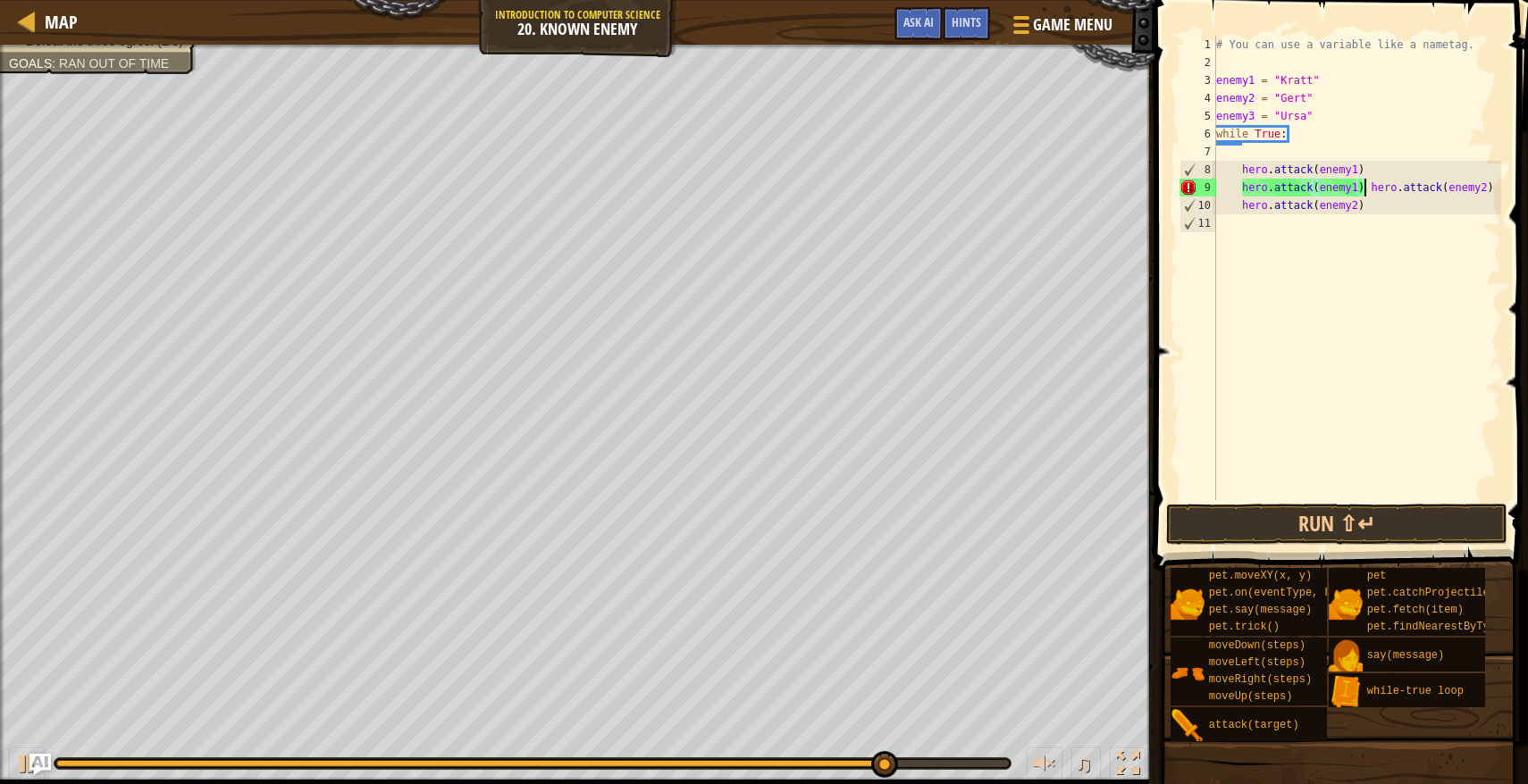
click at [1366, 187] on div "# You can use a variable like a nametag. enemy1 = "[PERSON_NAME]" enemy2 = "[PE…" at bounding box center [1356, 286] width 289 height 500
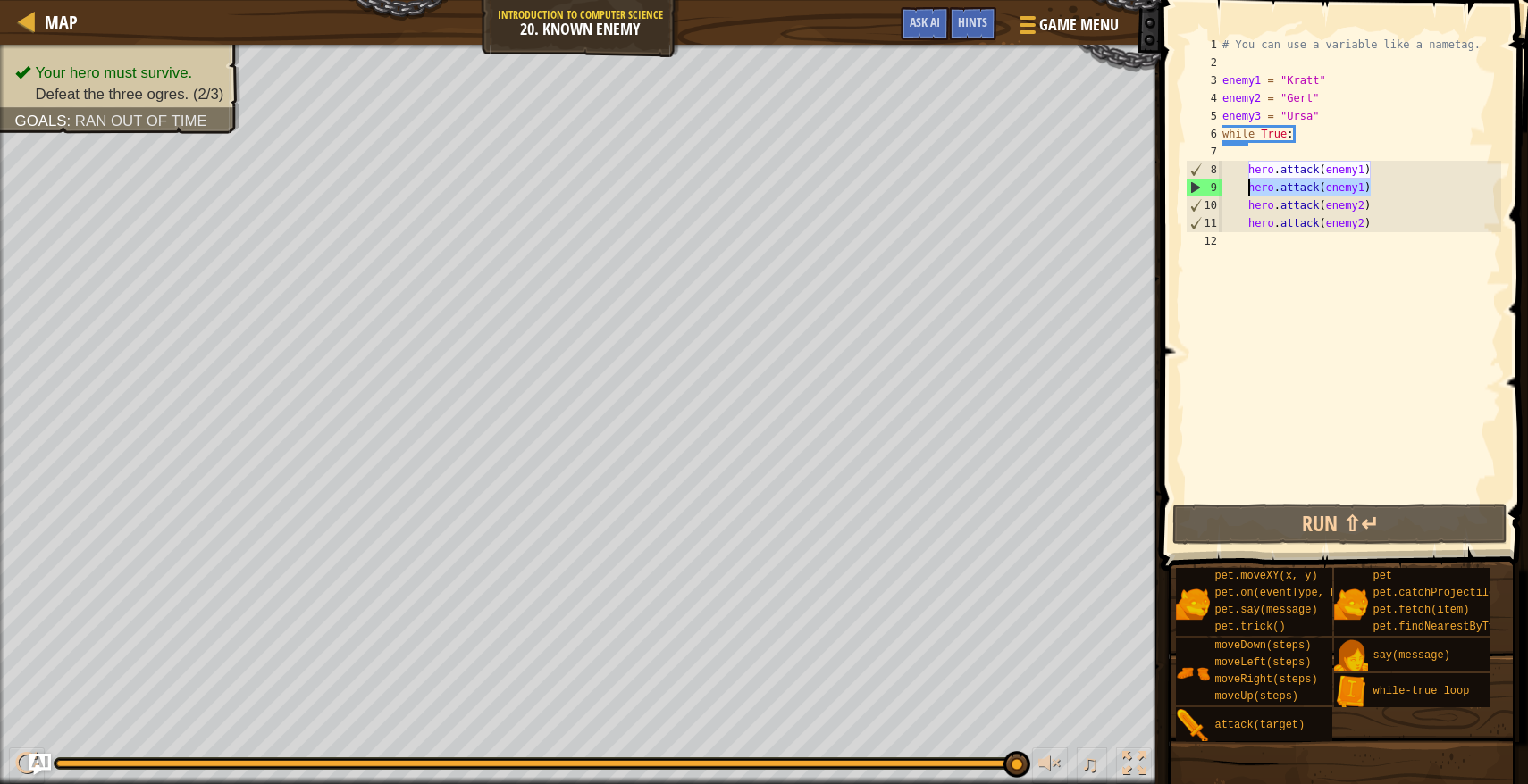
drag, startPoint x: 1374, startPoint y: 188, endPoint x: 1247, endPoint y: 191, distance: 127.0
click at [1247, 191] on div "# You can use a variable like a nametag. enemy1 = "[PERSON_NAME]" enemy2 = "[PE…" at bounding box center [1360, 286] width 283 height 500
type textarea "hero.attack(enemy1)"
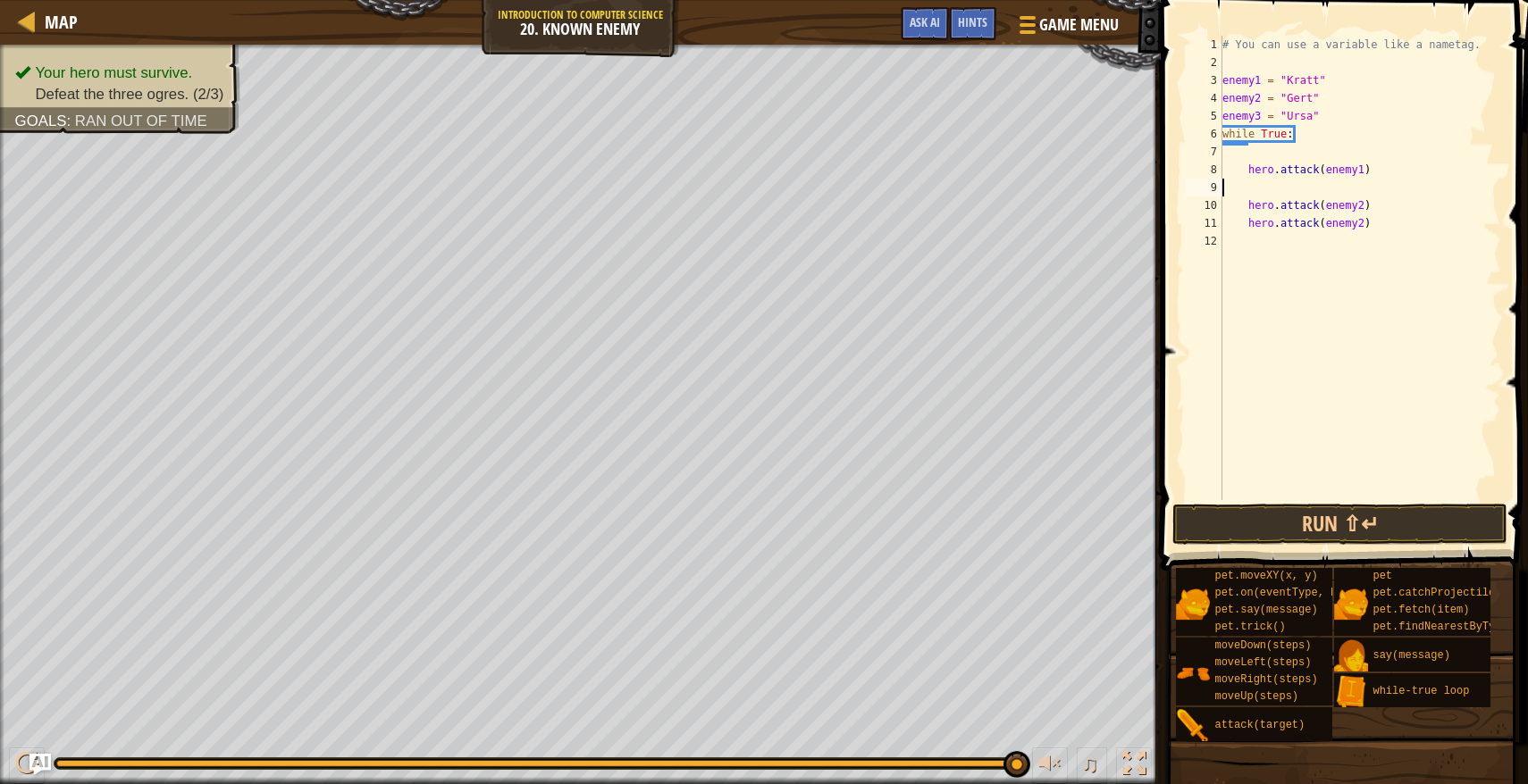
type textarea "hero.attack(enemy1)"
click at [1286, 532] on button "Run ⇧↵" at bounding box center [1340, 524] width 335 height 41
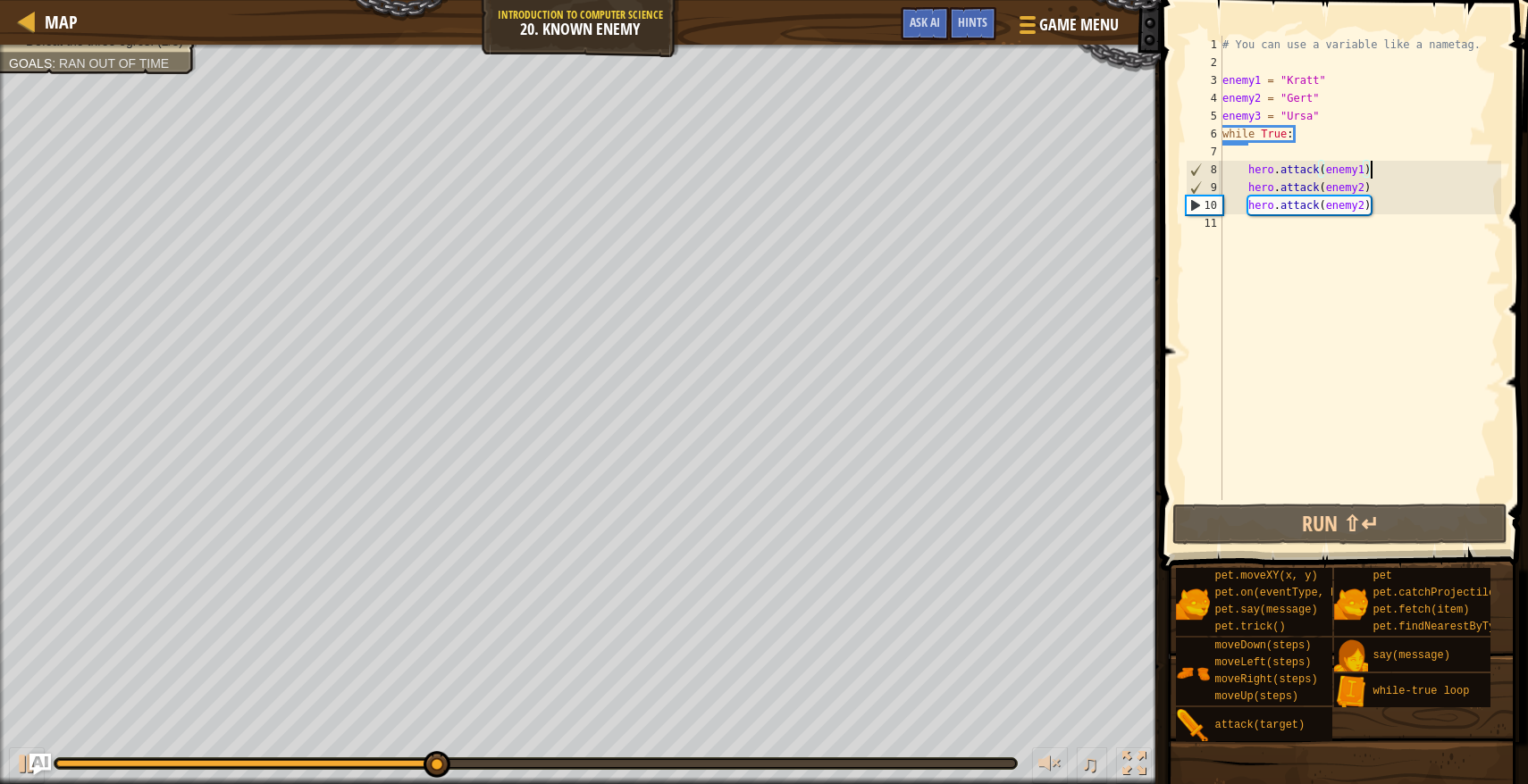
click at [1289, 241] on div "# You can use a variable like a nametag. enemy1 = "[PERSON_NAME]" enemy2 = "[PE…" at bounding box center [1360, 286] width 283 height 500
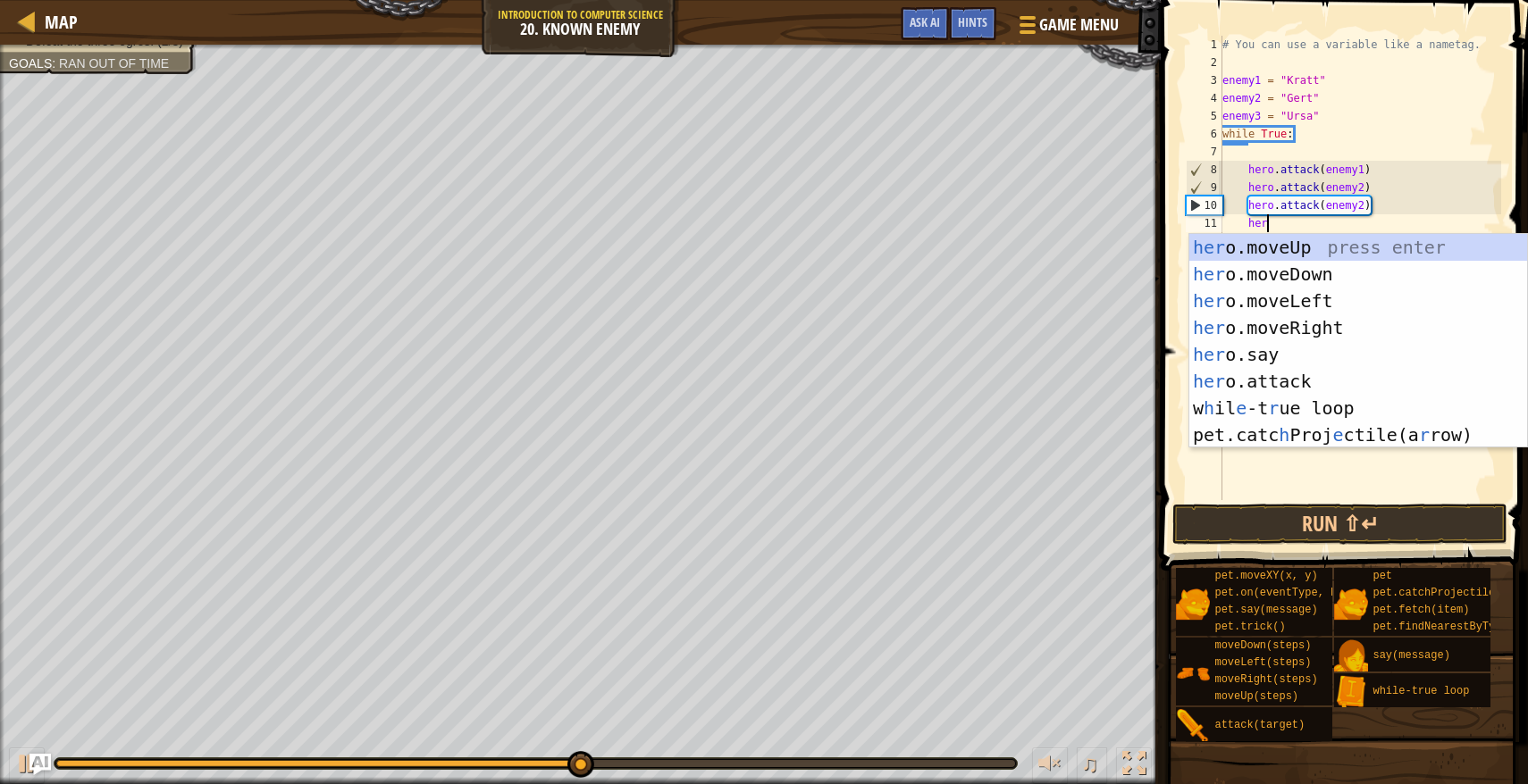
scroll to position [8, 3]
click at [1264, 374] on div "hero .moveUp press enter hero .moveDown press enter hero .moveLeft press enter …" at bounding box center [1358, 368] width 338 height 268
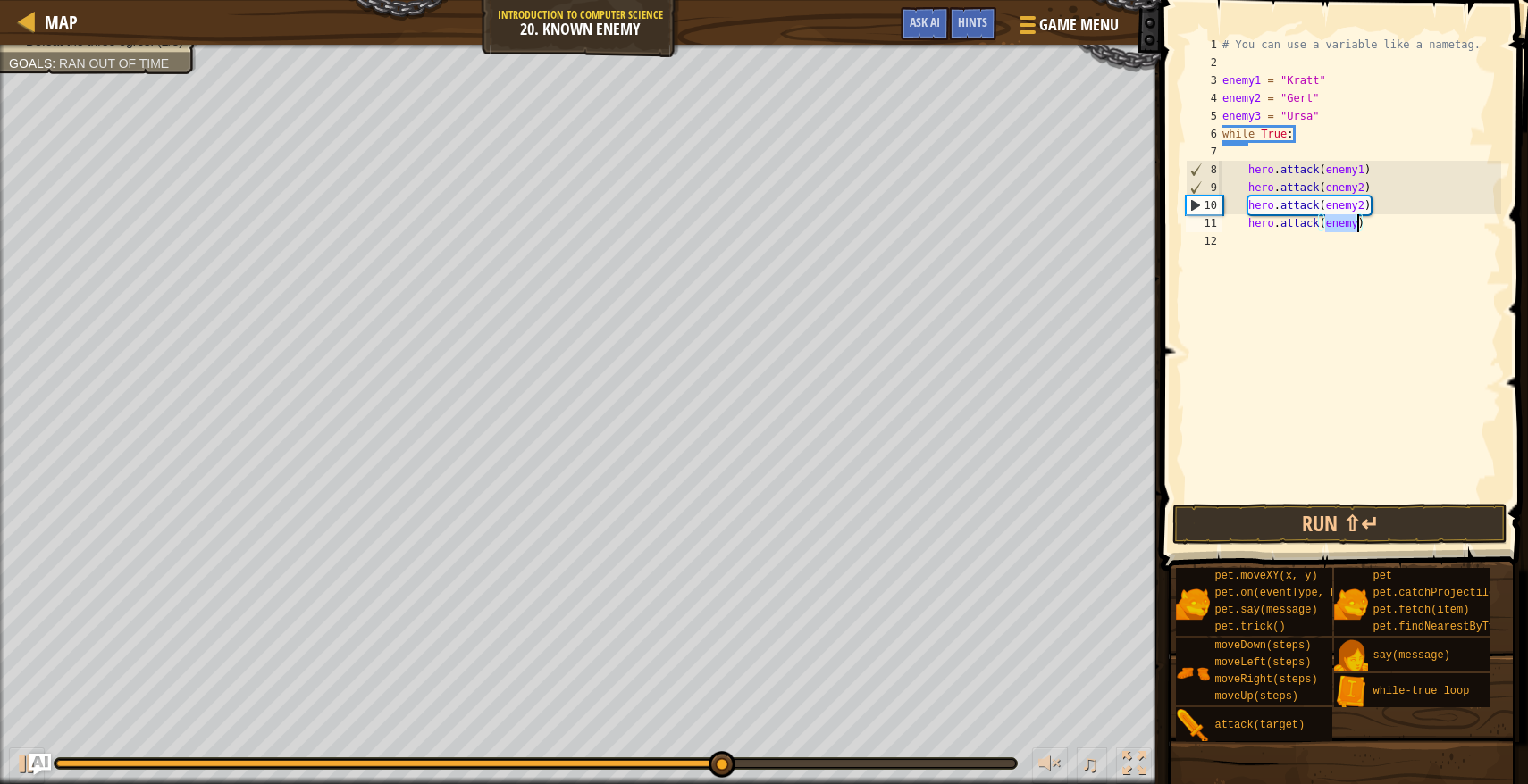
click at [1358, 229] on div "# You can use a variable like a nametag. enemy1 = "[PERSON_NAME]" enemy2 = "[PE…" at bounding box center [1360, 286] width 283 height 500
type textarea "hero.attack(enemy3)"
click at [1303, 249] on div "# You can use a variable like a nametag. enemy1 = "[PERSON_NAME]" enemy2 = "[PE…" at bounding box center [1360, 286] width 283 height 500
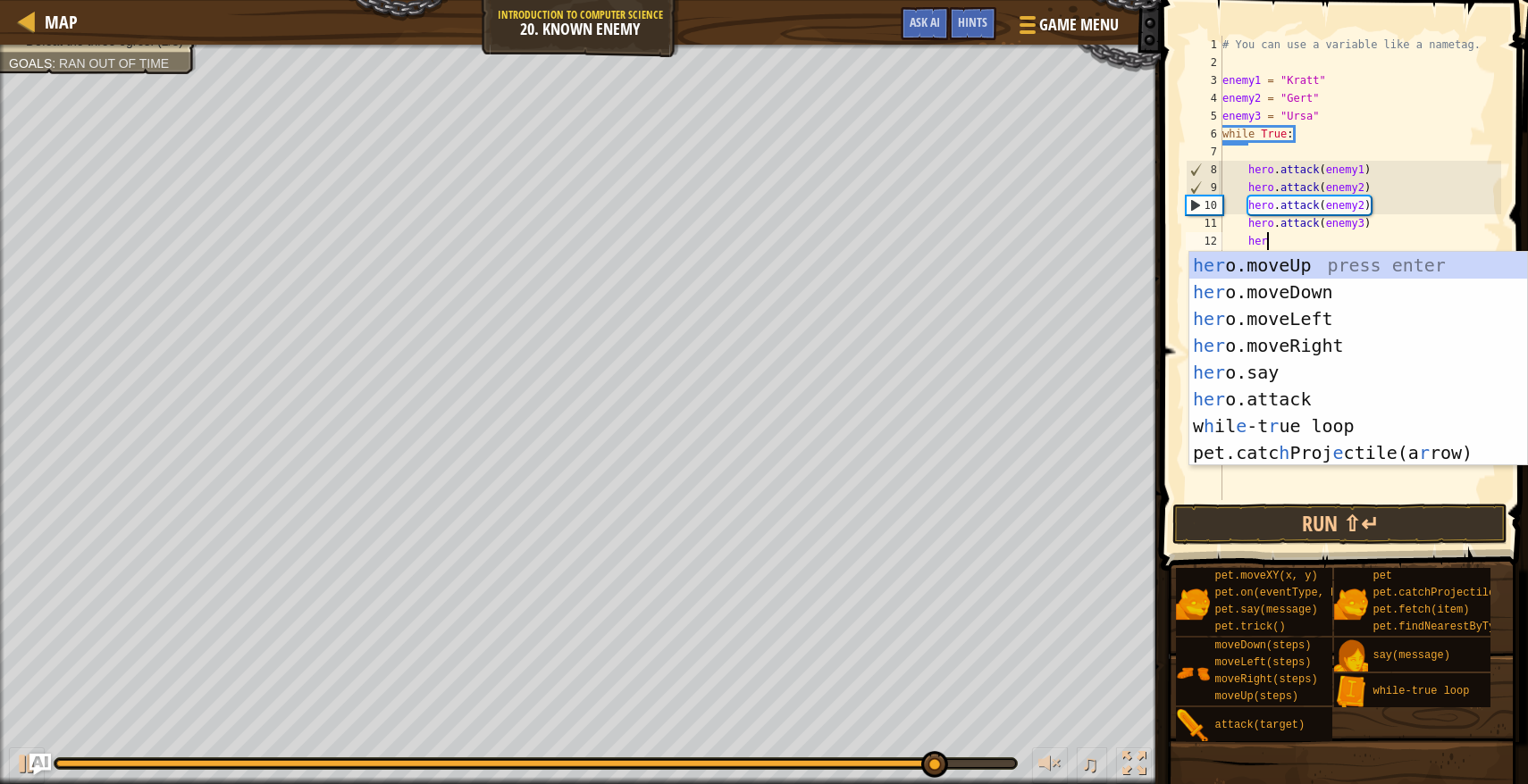
scroll to position [8, 3]
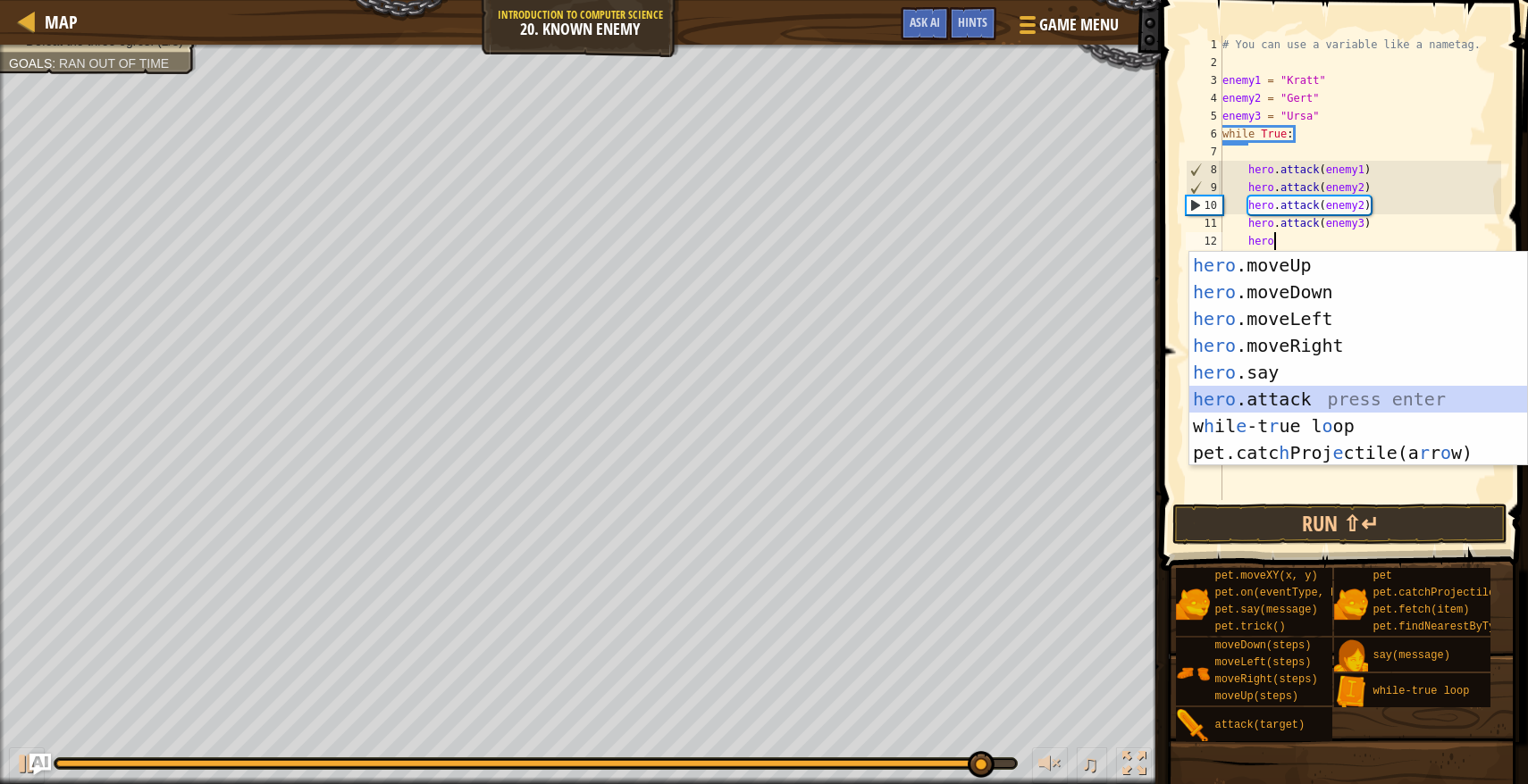
click at [1317, 398] on div "hero .moveUp press enter hero .moveDown press enter hero .moveLeft press enter …" at bounding box center [1358, 386] width 338 height 268
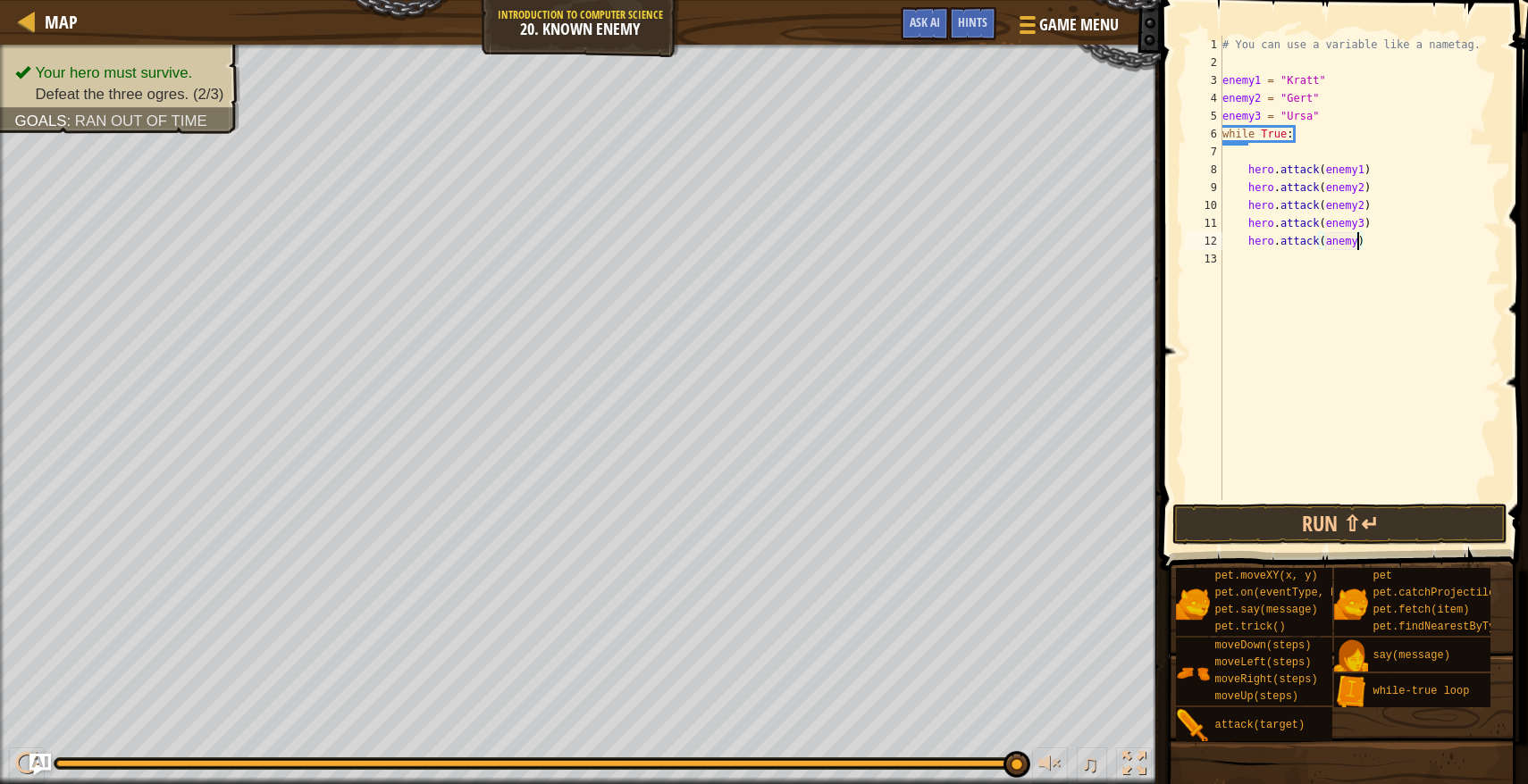
scroll to position [8, 11]
click at [1442, 522] on button "Run ⇧↵" at bounding box center [1340, 524] width 335 height 41
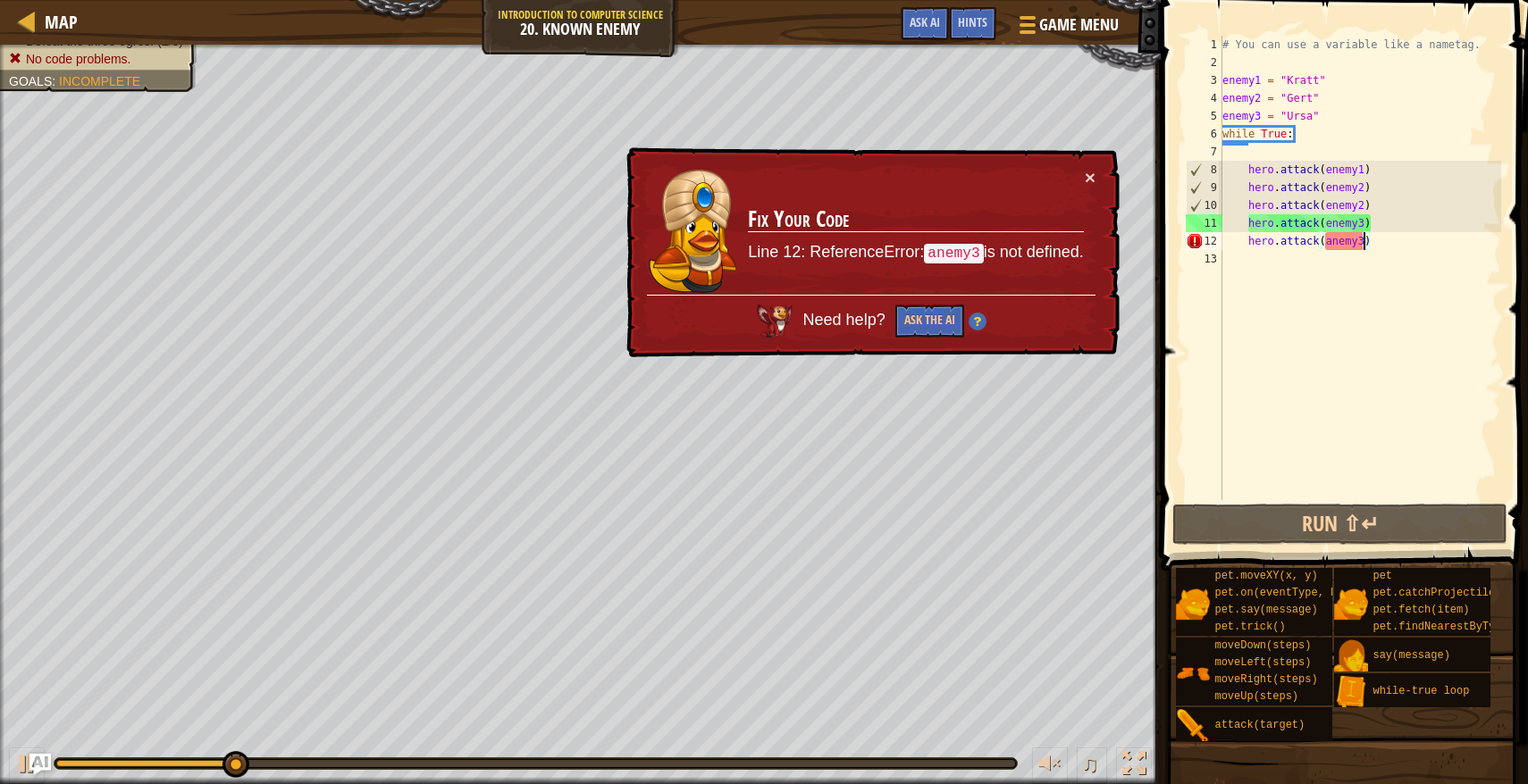
click at [1333, 240] on div "# You can use a variable like a nametag. enemy1 = "[PERSON_NAME]" enemy2 = "[PE…" at bounding box center [1360, 286] width 283 height 500
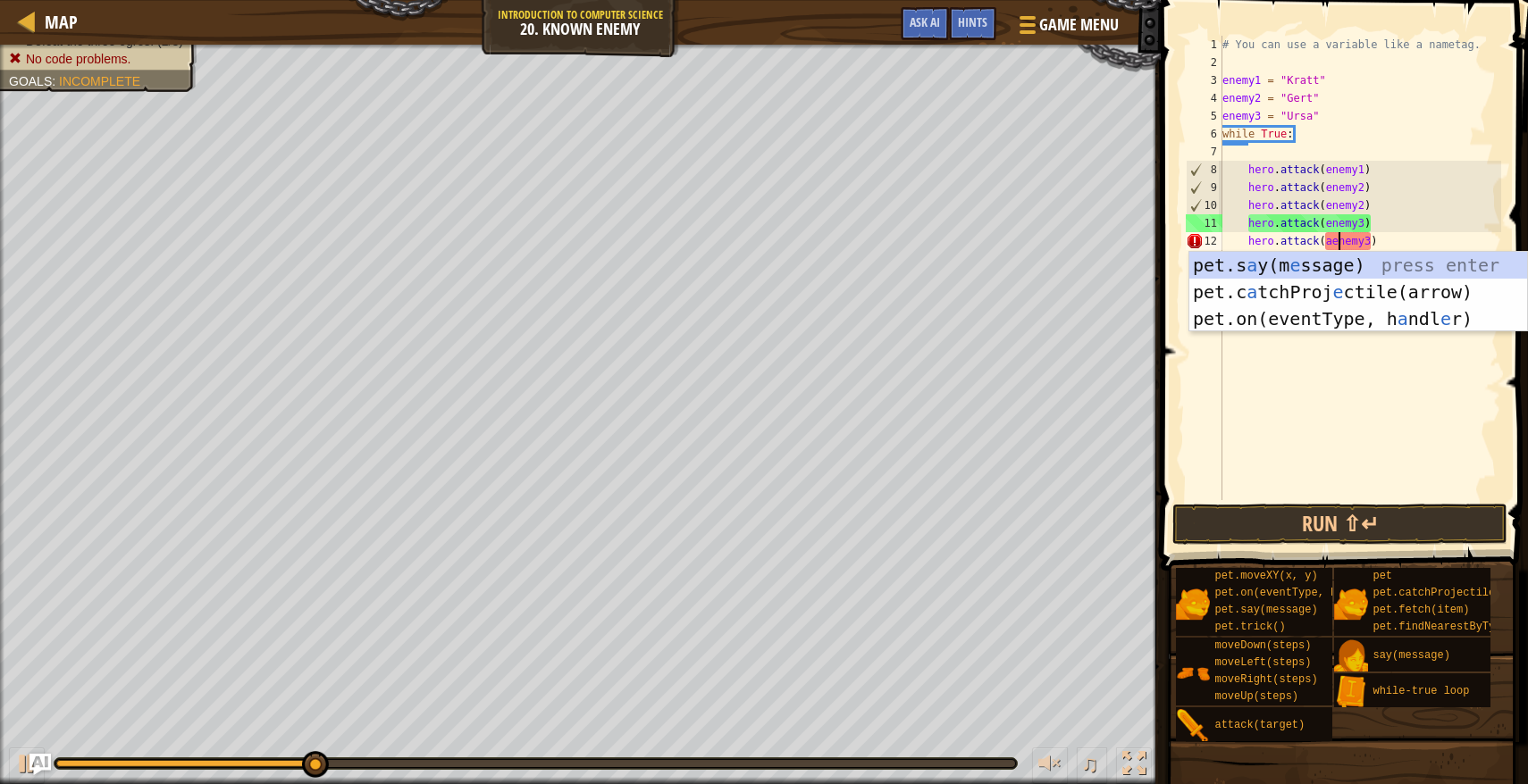
scroll to position [8, 10]
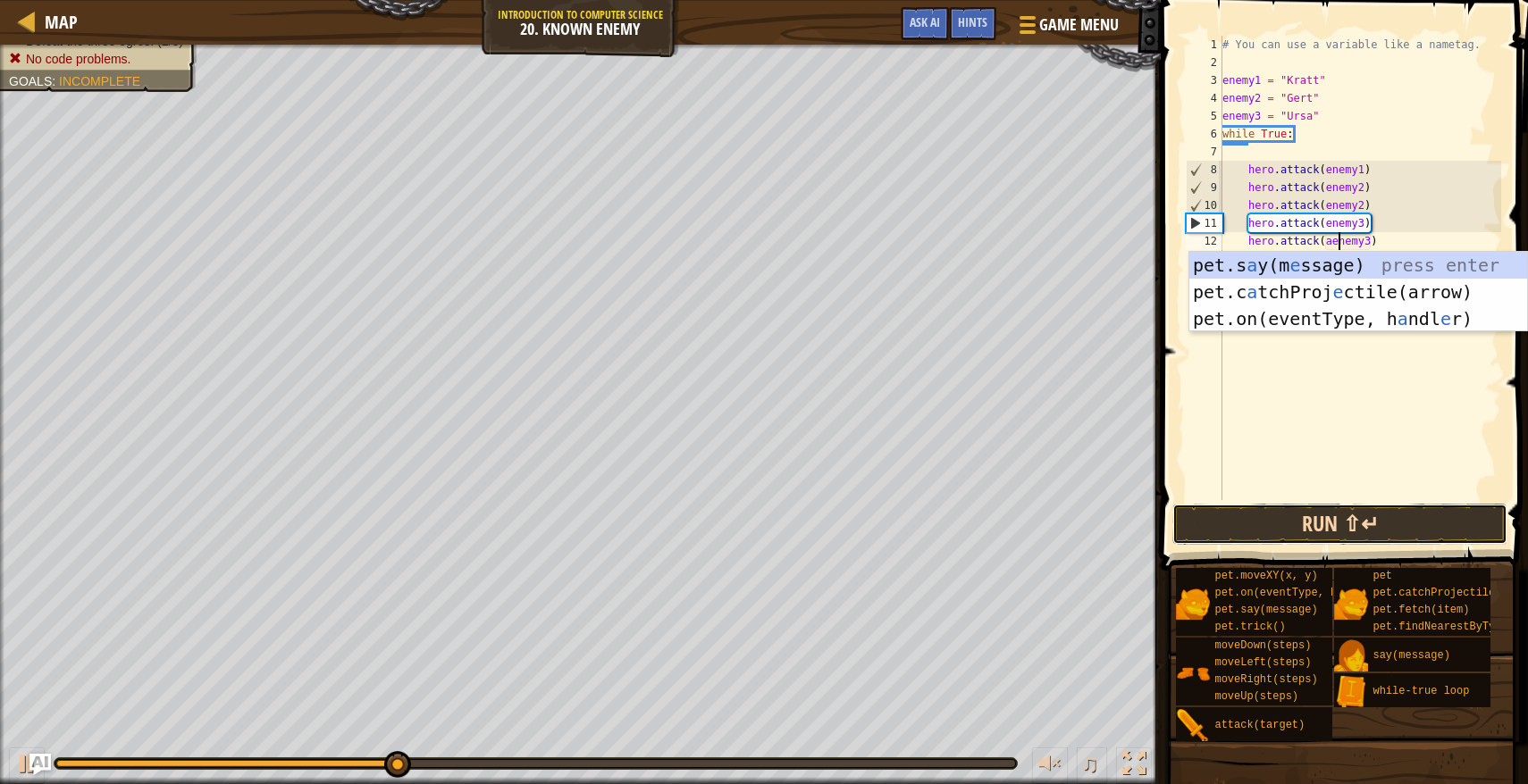
click at [1285, 531] on button "Run ⇧↵" at bounding box center [1340, 524] width 335 height 41
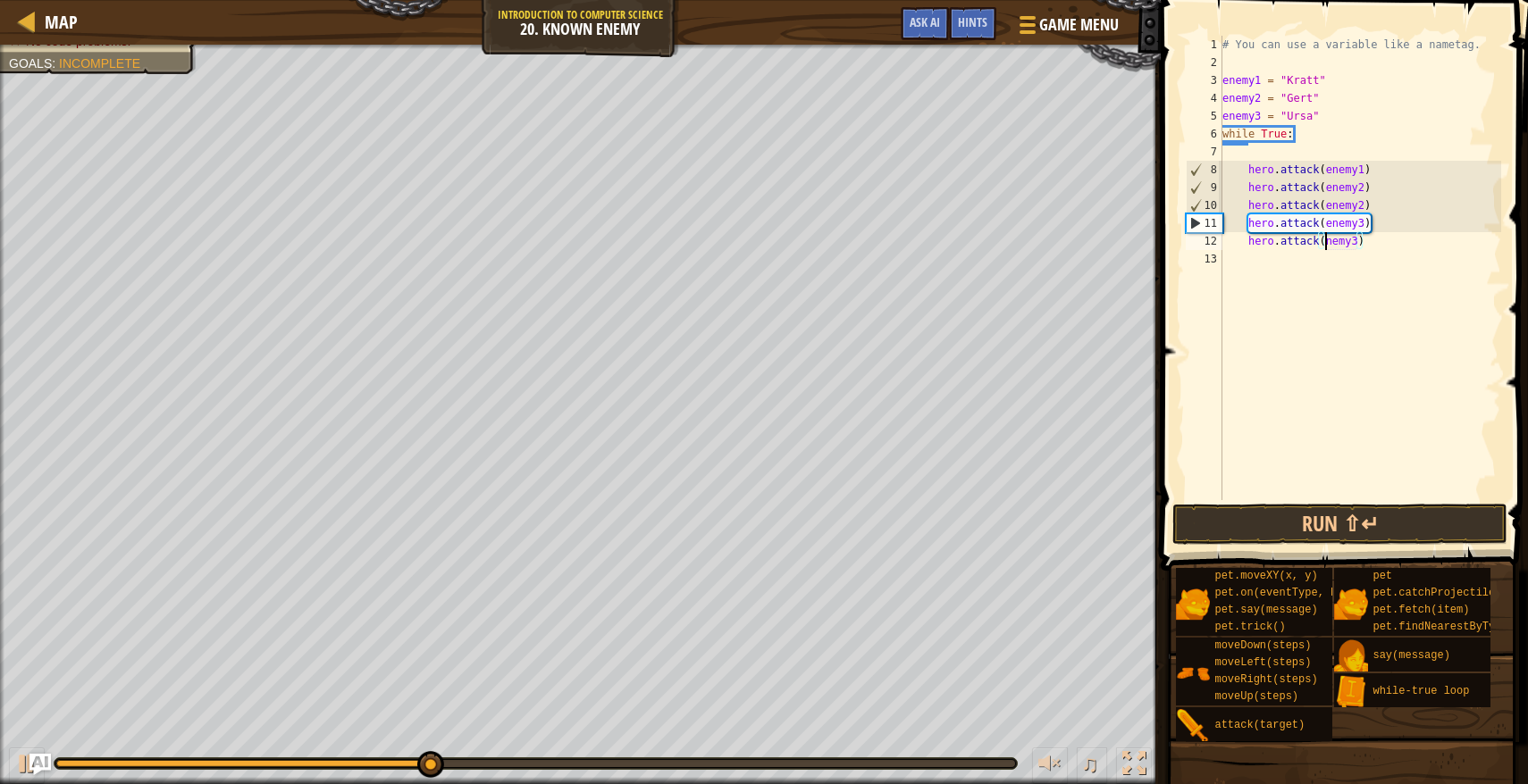
scroll to position [8, 9]
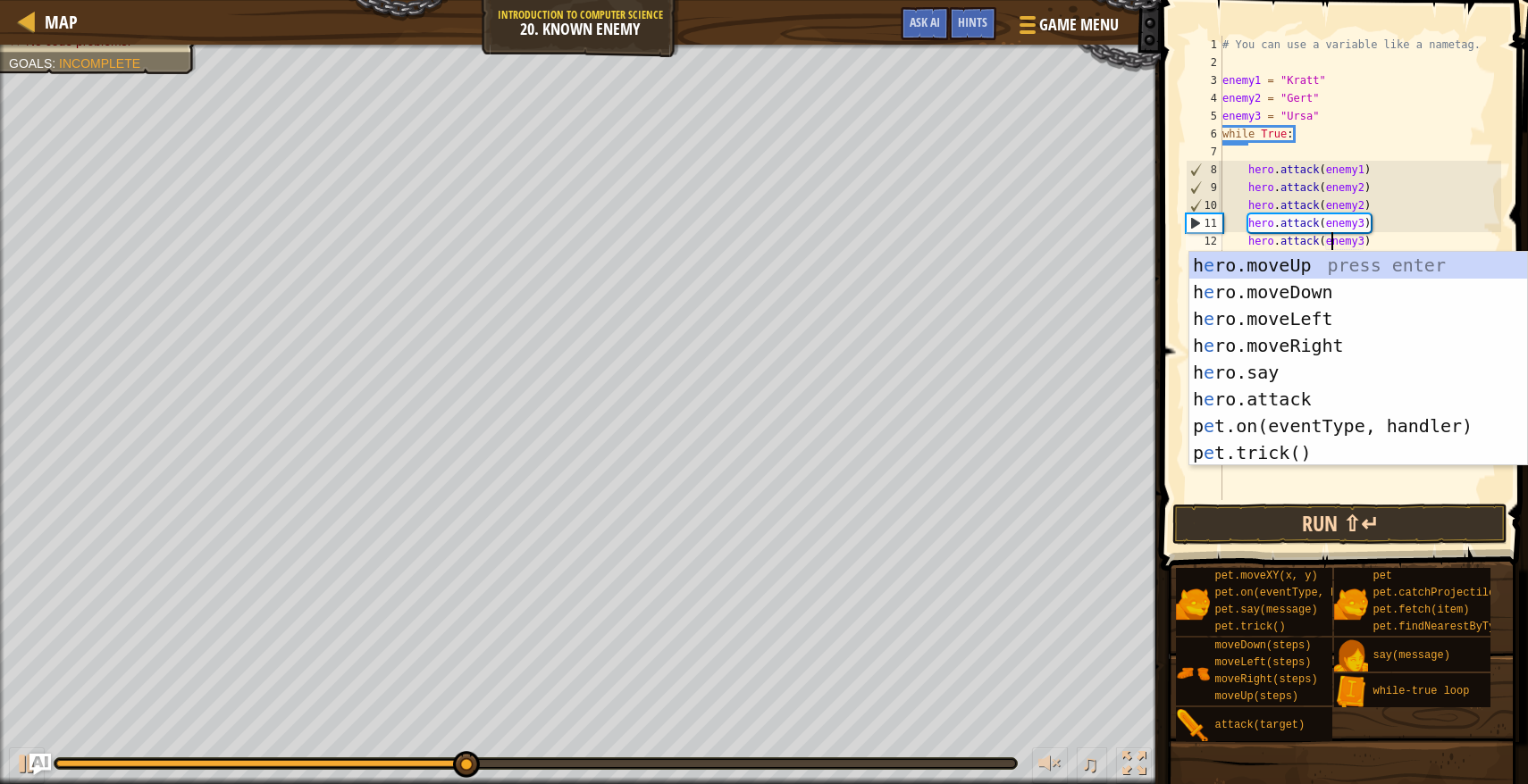
type textarea "hero.attack(enemy3)"
click at [1277, 529] on button "Run ⇧↵" at bounding box center [1340, 524] width 335 height 41
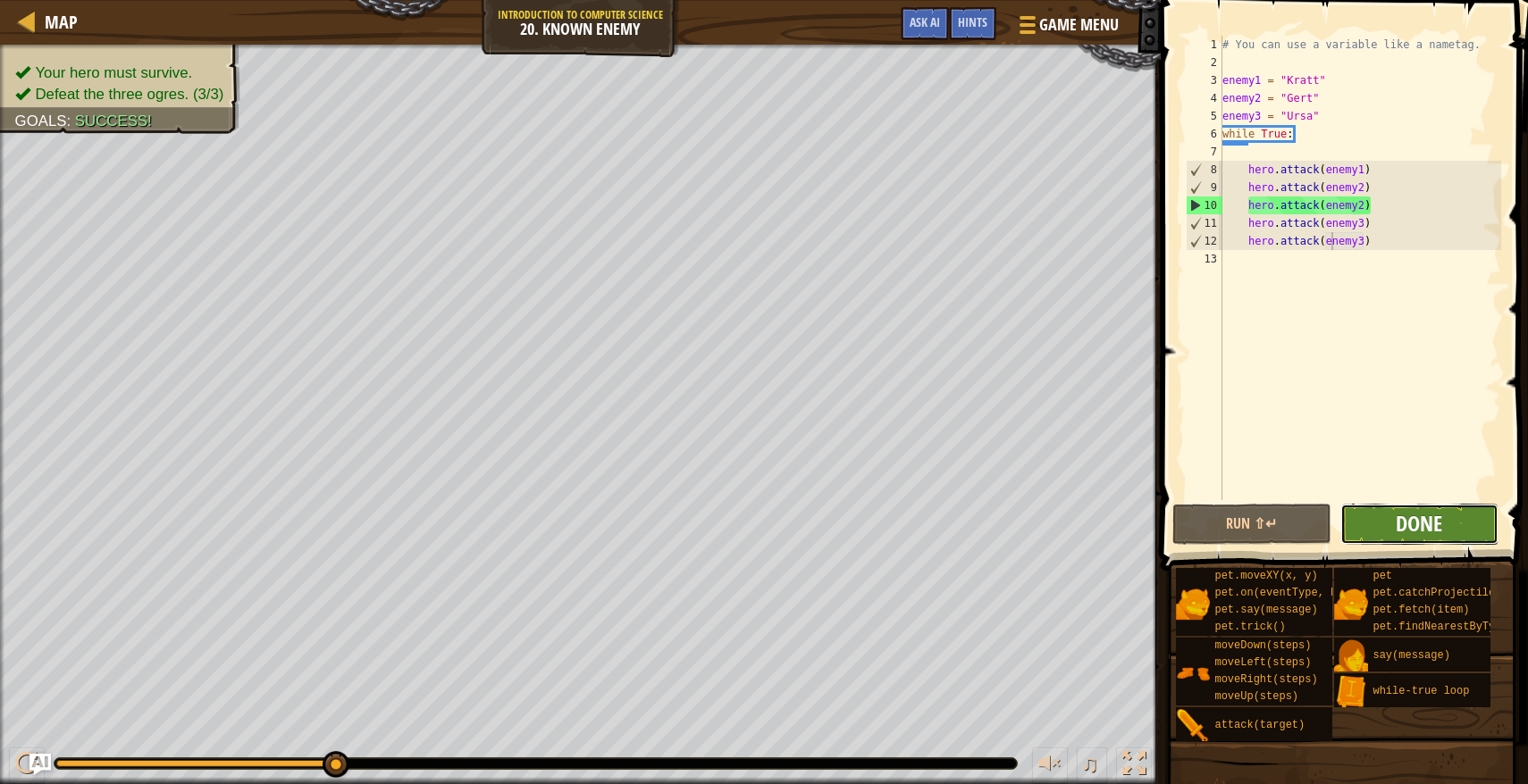
click at [1406, 517] on span "Done" at bounding box center [1418, 523] width 46 height 29
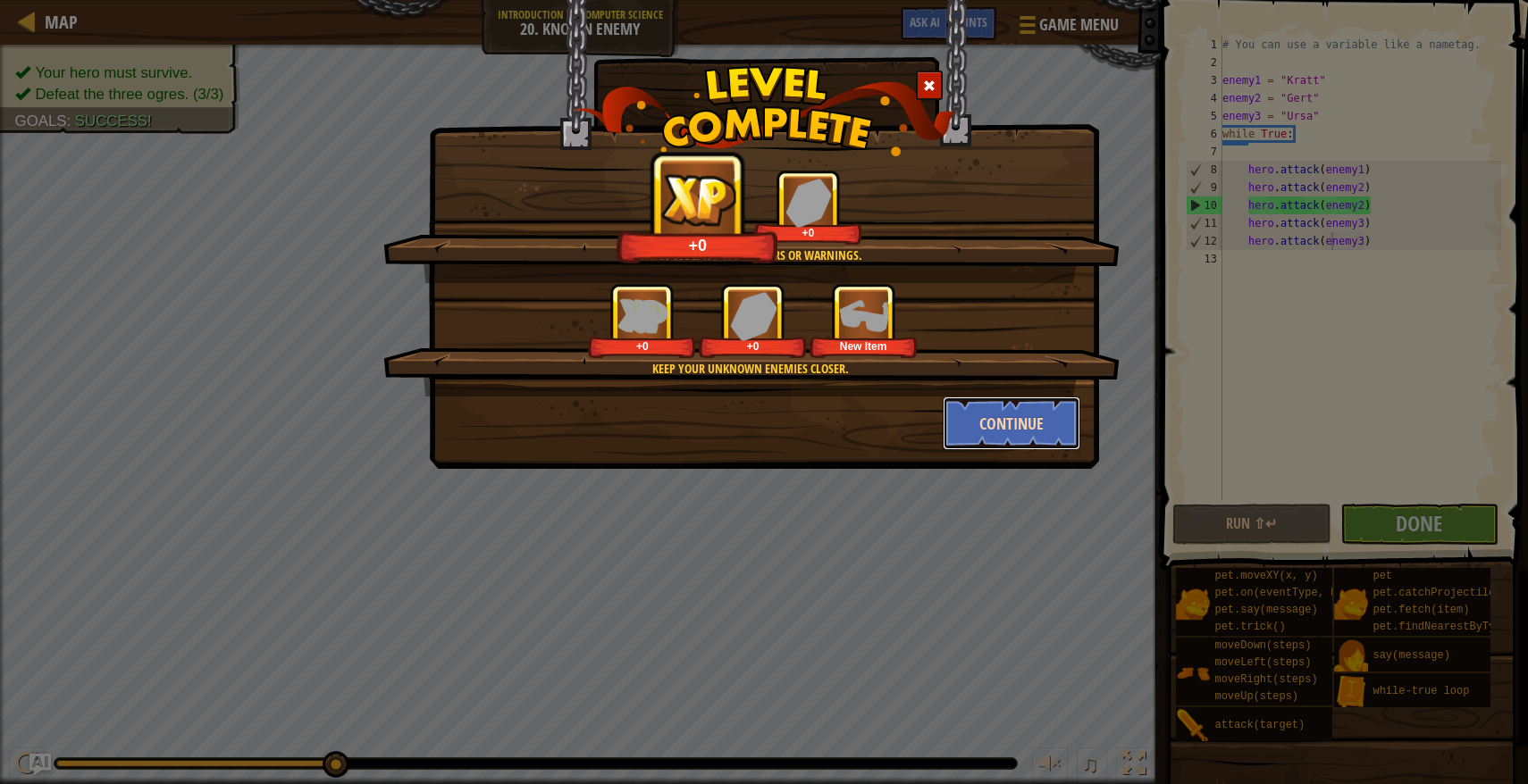
click at [999, 436] on button "Continue" at bounding box center [1012, 424] width 139 height 53
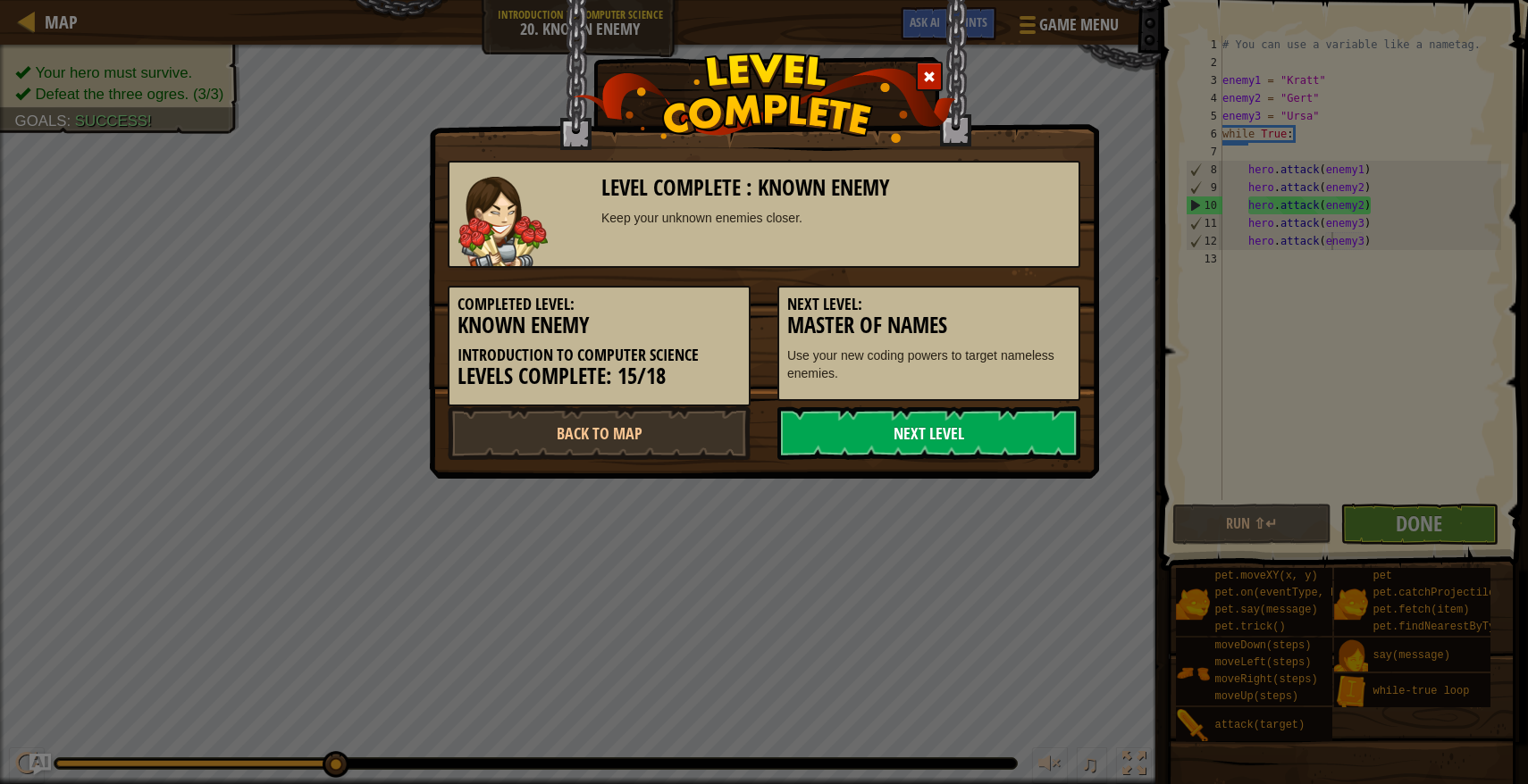
click at [990, 443] on link "Next Level" at bounding box center [928, 433] width 302 height 53
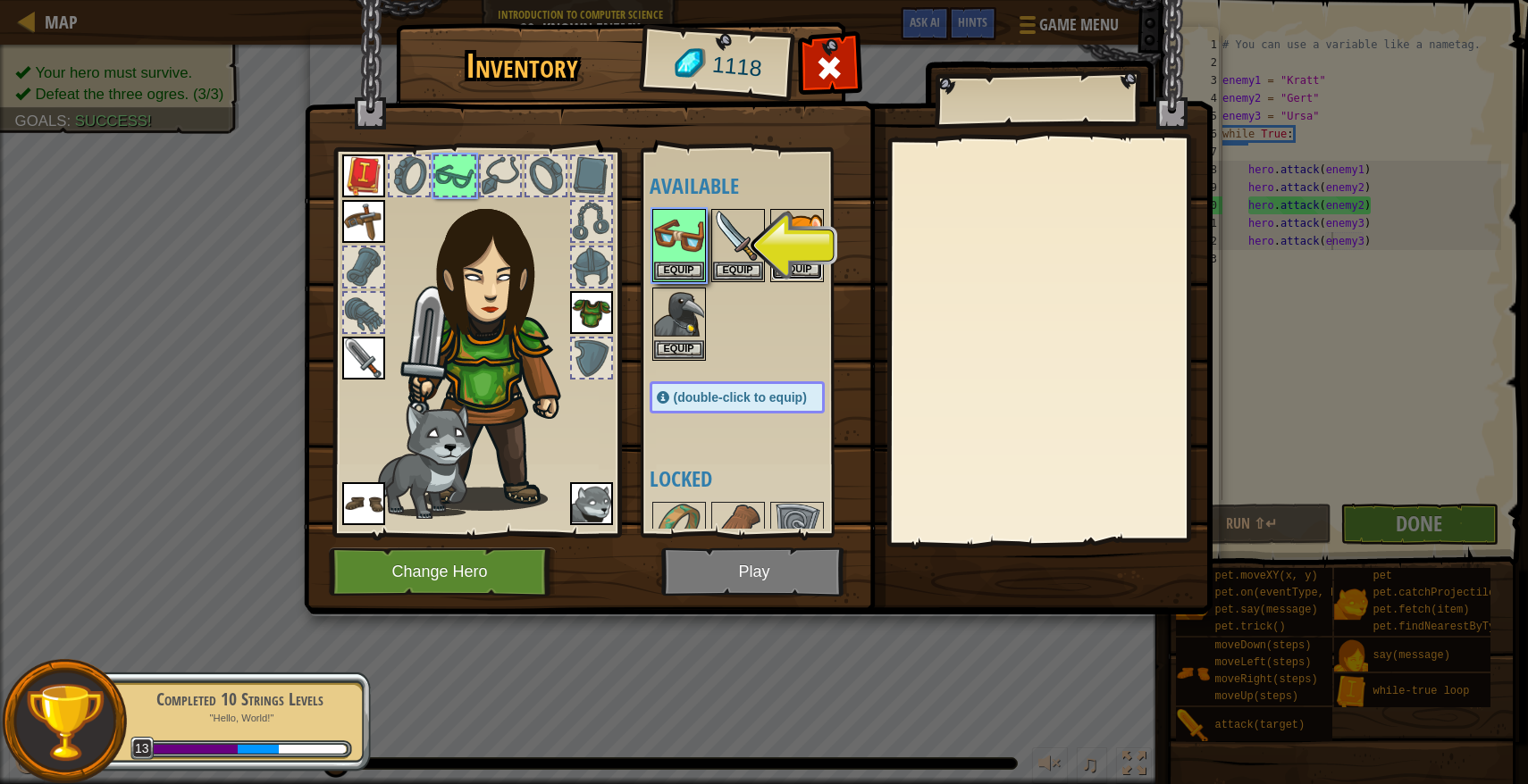
click at [809, 271] on button "Equip" at bounding box center [796, 270] width 50 height 19
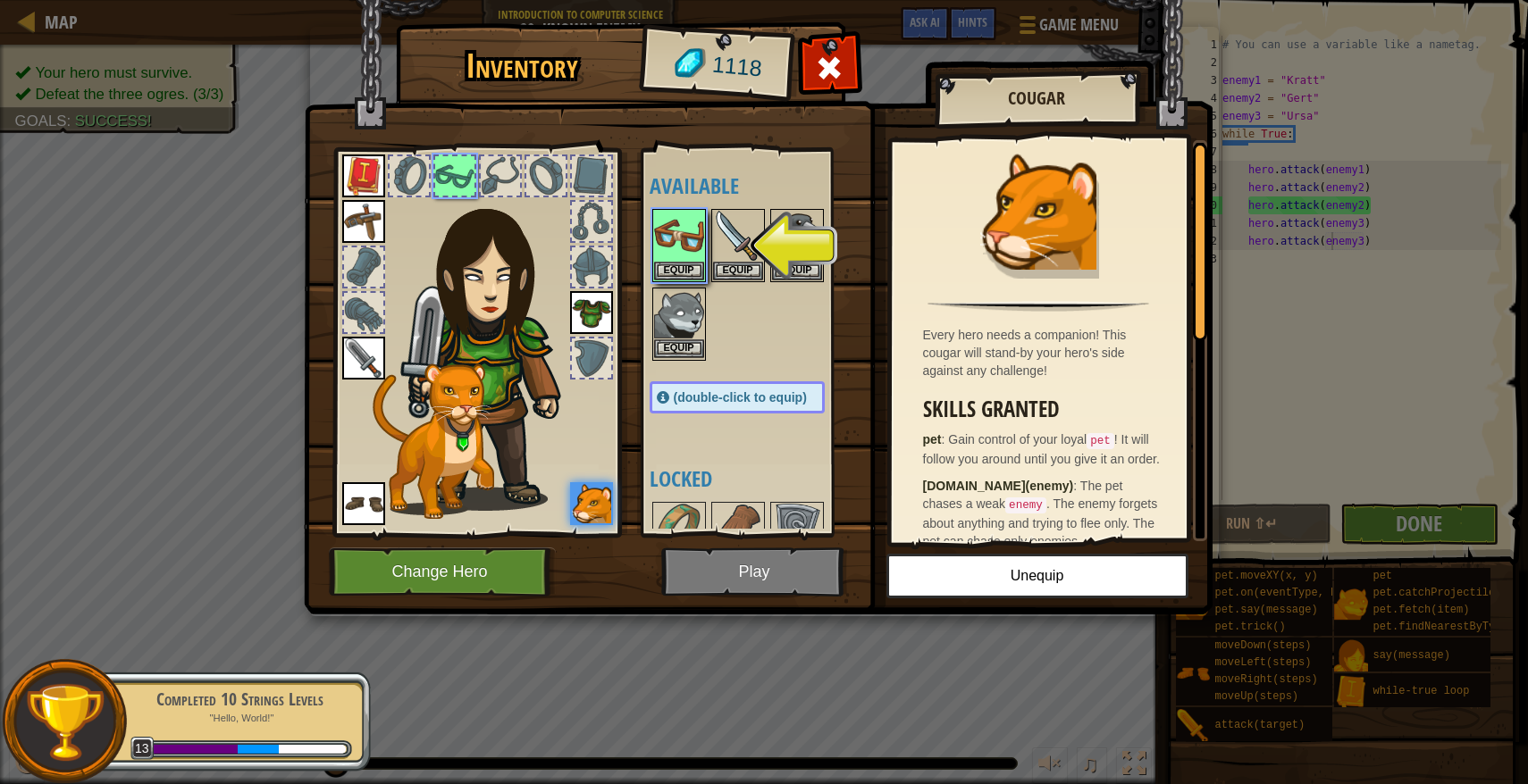
click at [701, 337] on img at bounding box center [679, 314] width 50 height 50
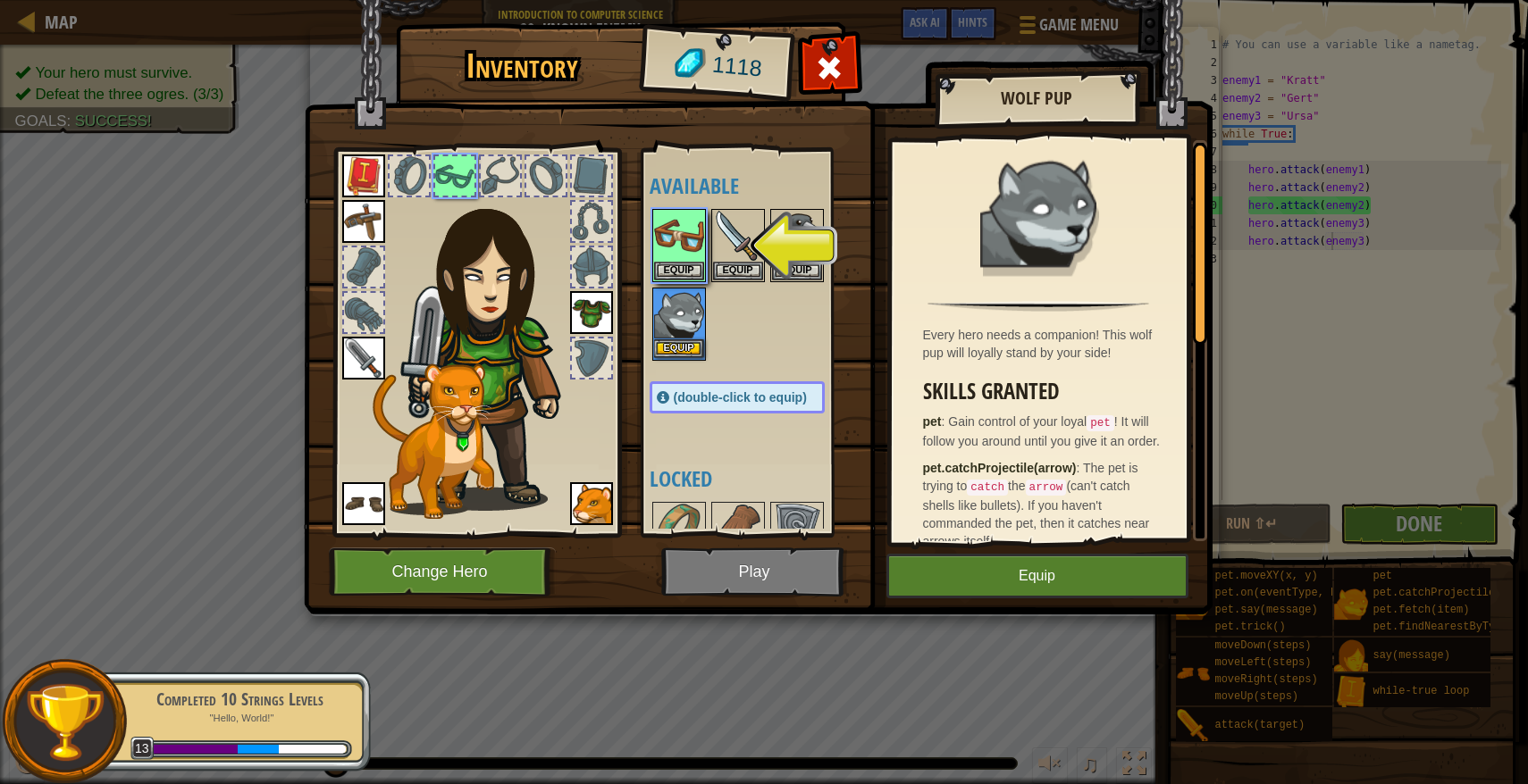
click at [687, 321] on img at bounding box center [679, 314] width 50 height 50
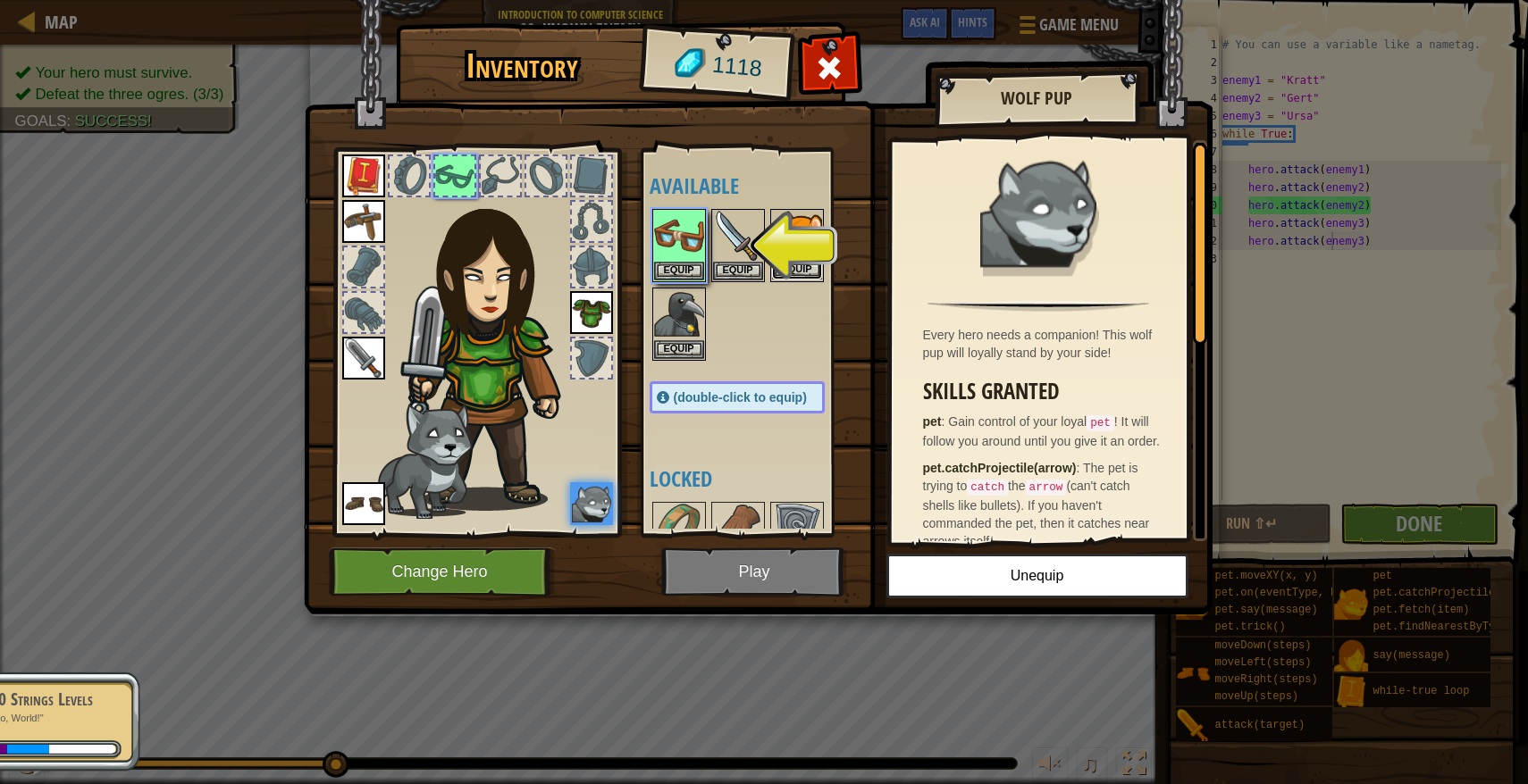
click at [789, 261] on button "Equip" at bounding box center [796, 270] width 50 height 19
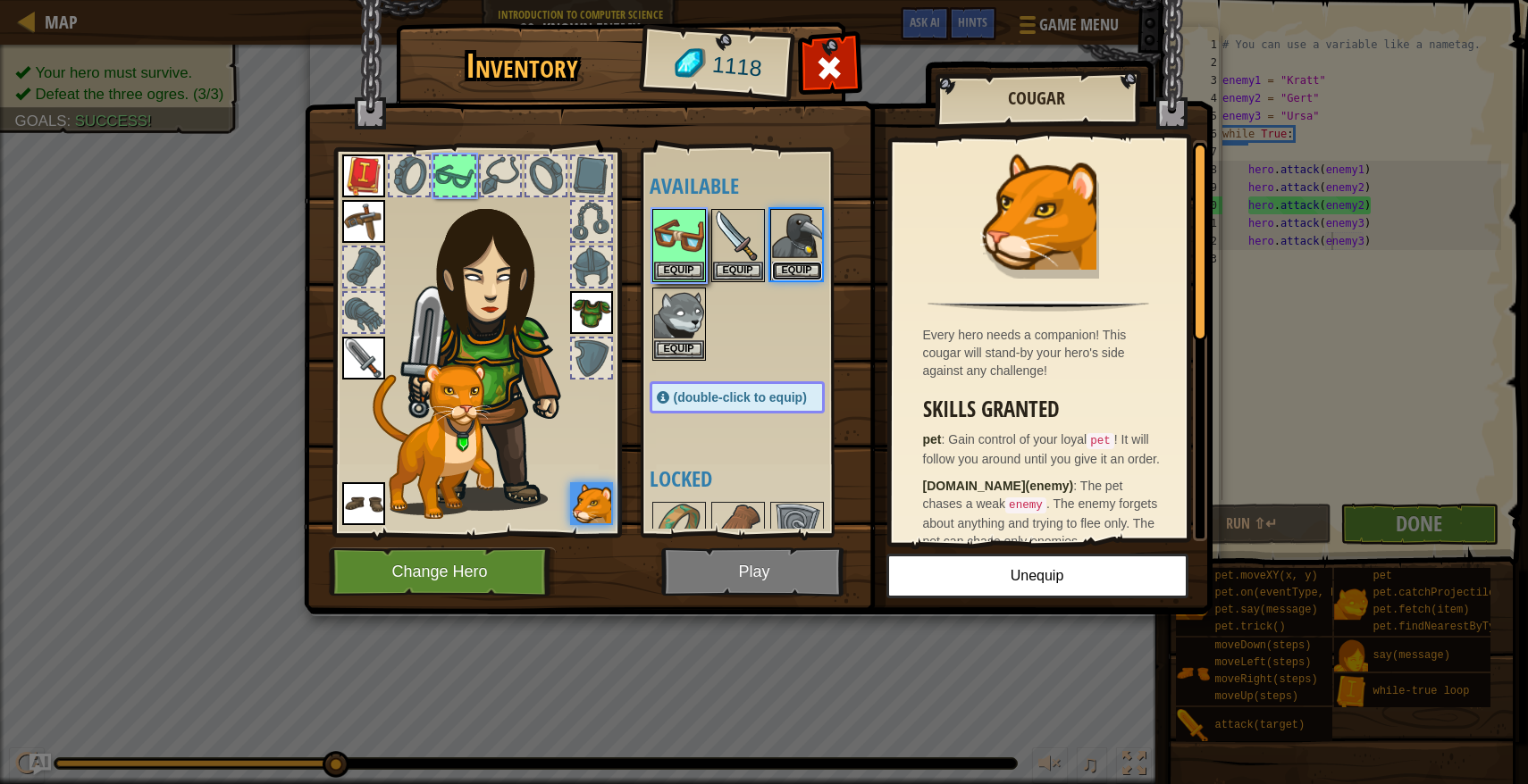
click at [789, 262] on button "Equip" at bounding box center [796, 271] width 50 height 19
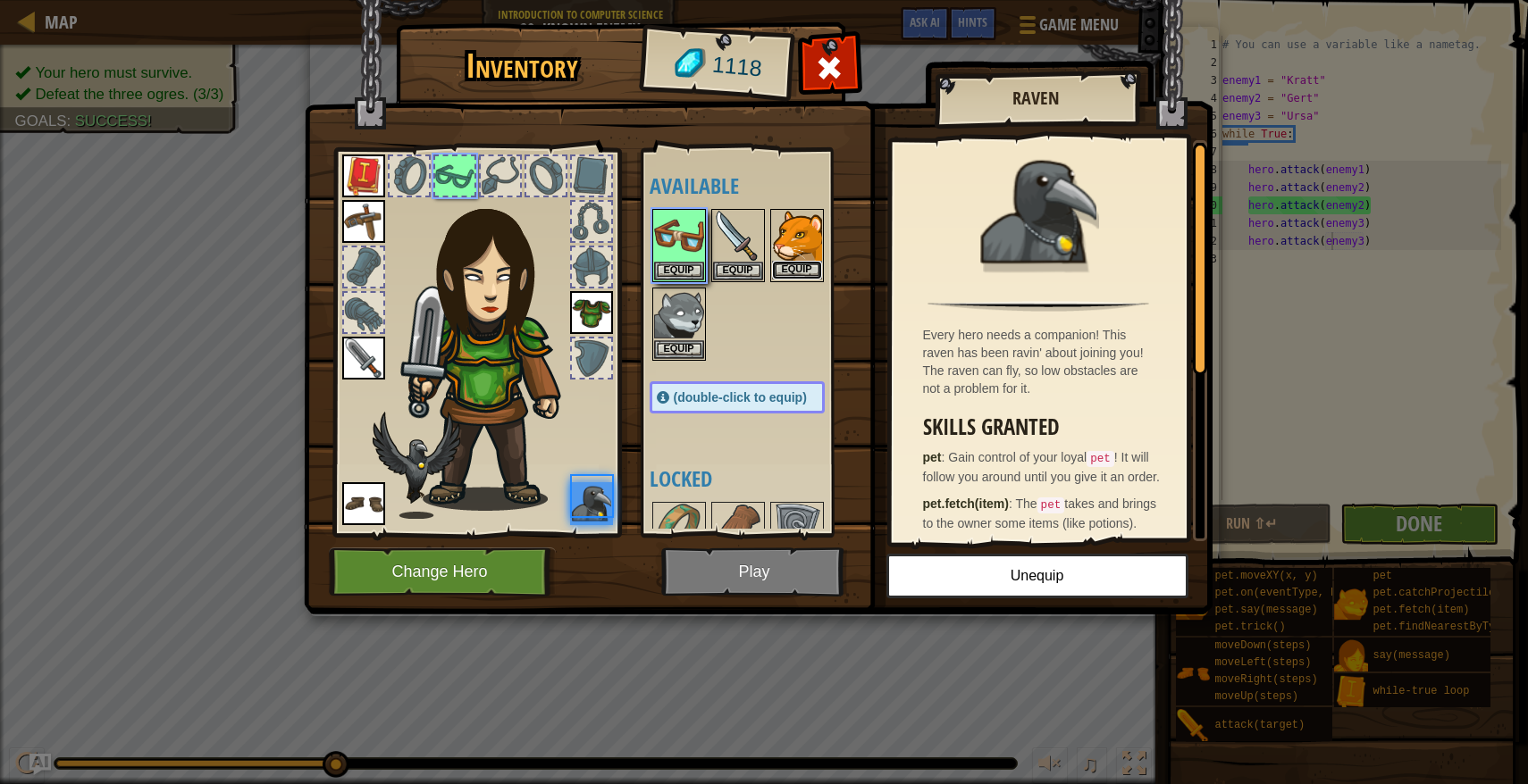
click at [789, 261] on button "Equip" at bounding box center [796, 270] width 50 height 19
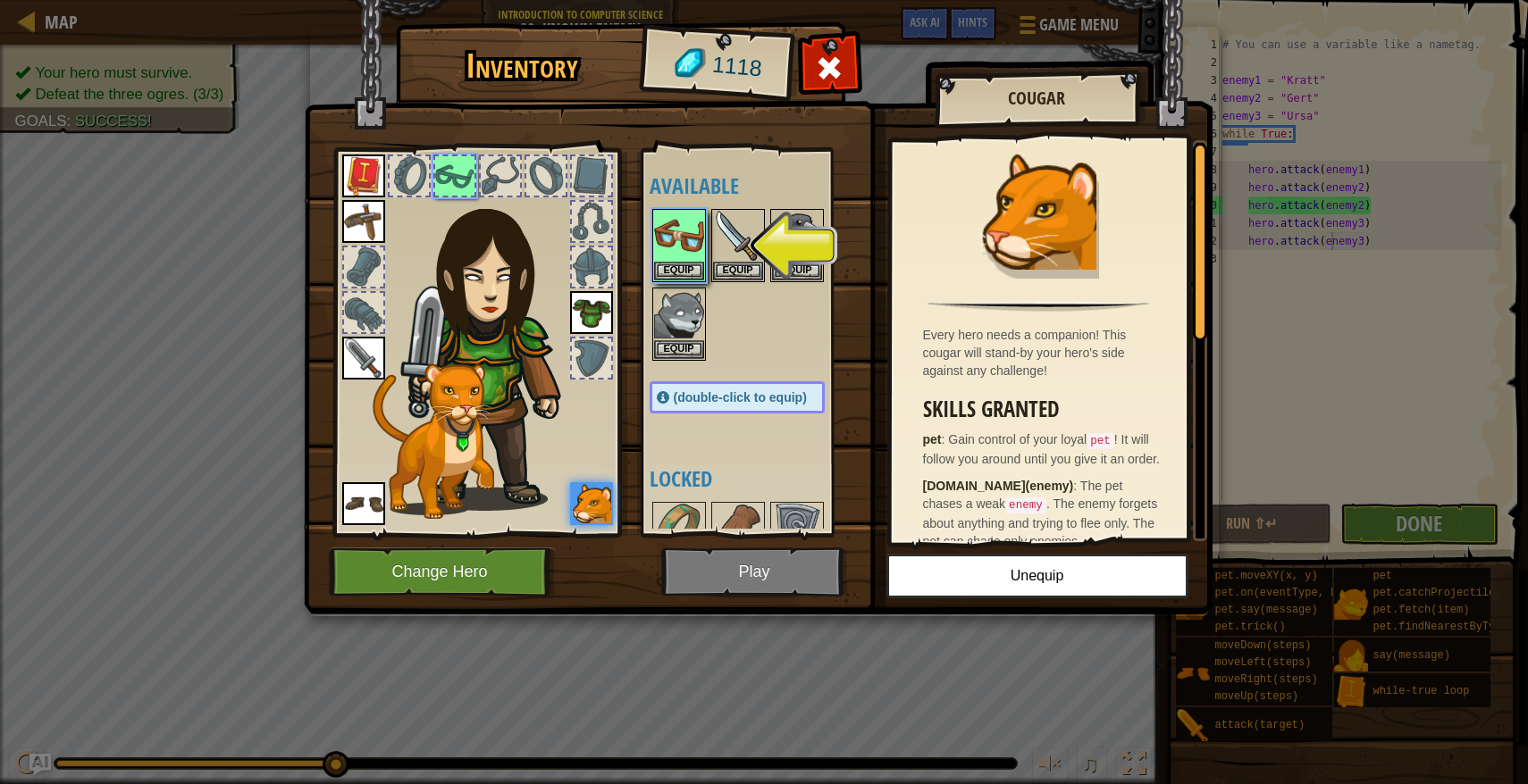
click at [764, 571] on img at bounding box center [758, 291] width 908 height 648
click at [786, 582] on img at bounding box center [758, 291] width 908 height 648
click at [694, 588] on img at bounding box center [758, 291] width 908 height 648
click at [689, 259] on img at bounding box center [679, 235] width 50 height 50
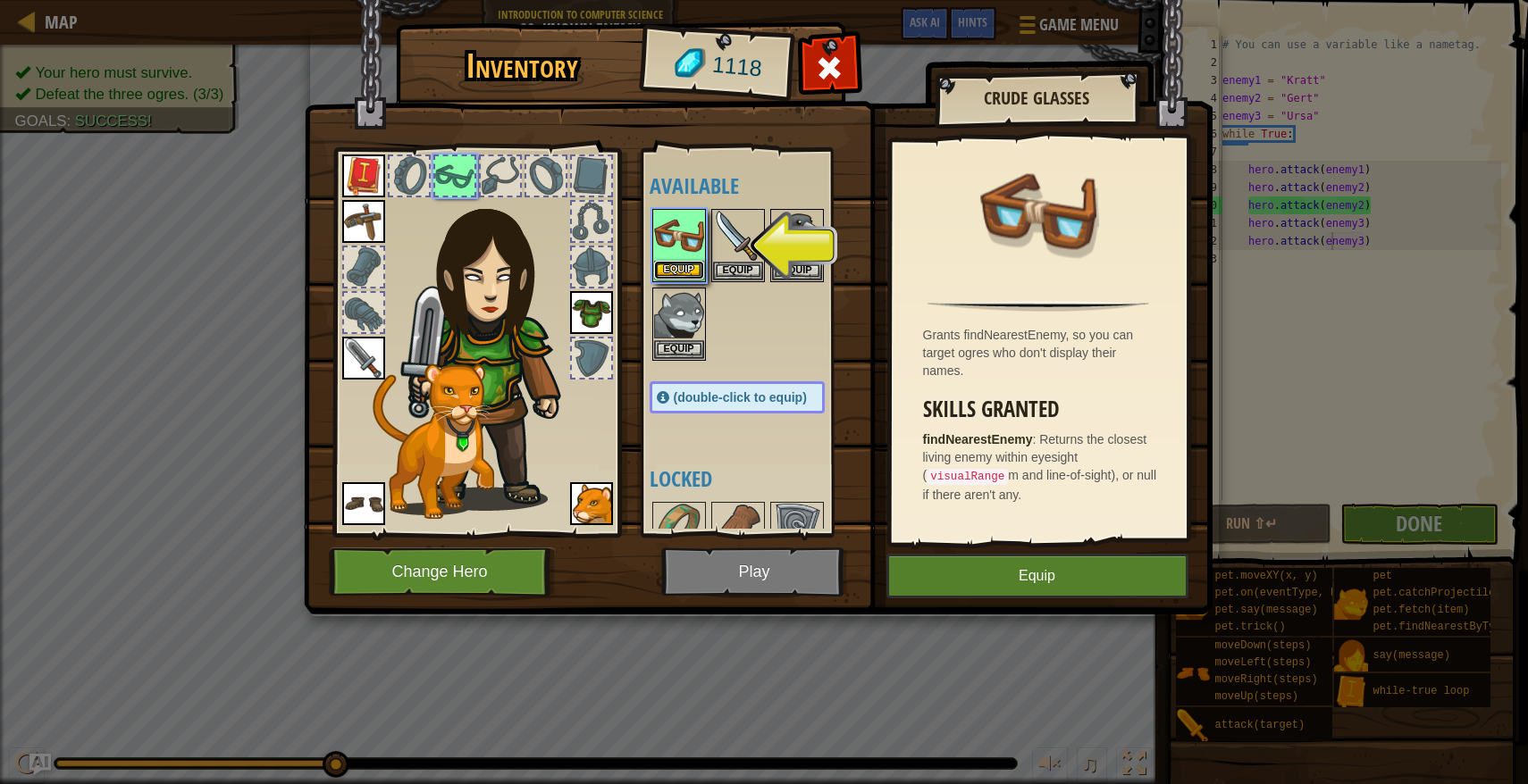
click at [689, 266] on button "Equip" at bounding box center [679, 270] width 50 height 19
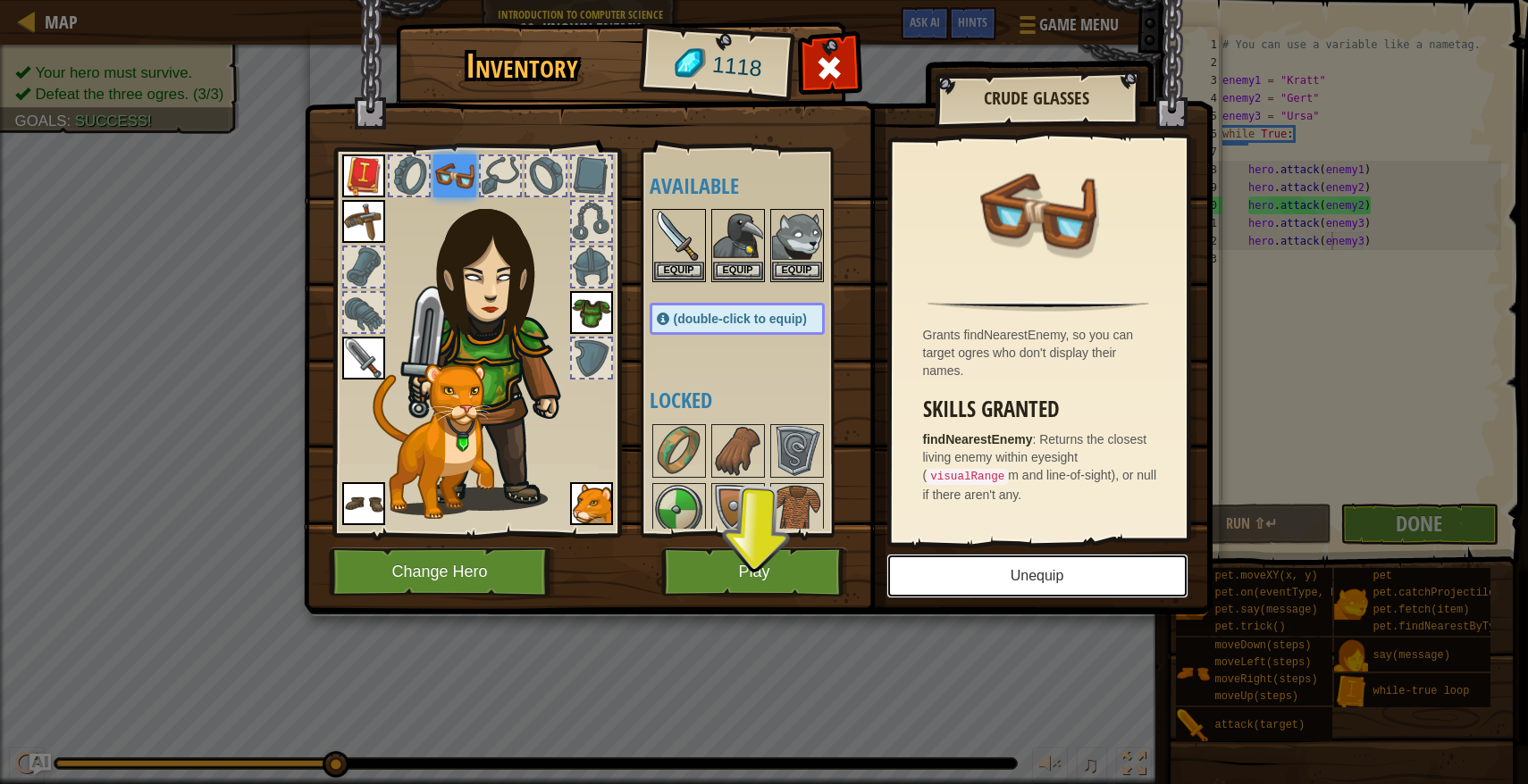
click at [1011, 581] on button "Unequip" at bounding box center [1037, 575] width 301 height 44
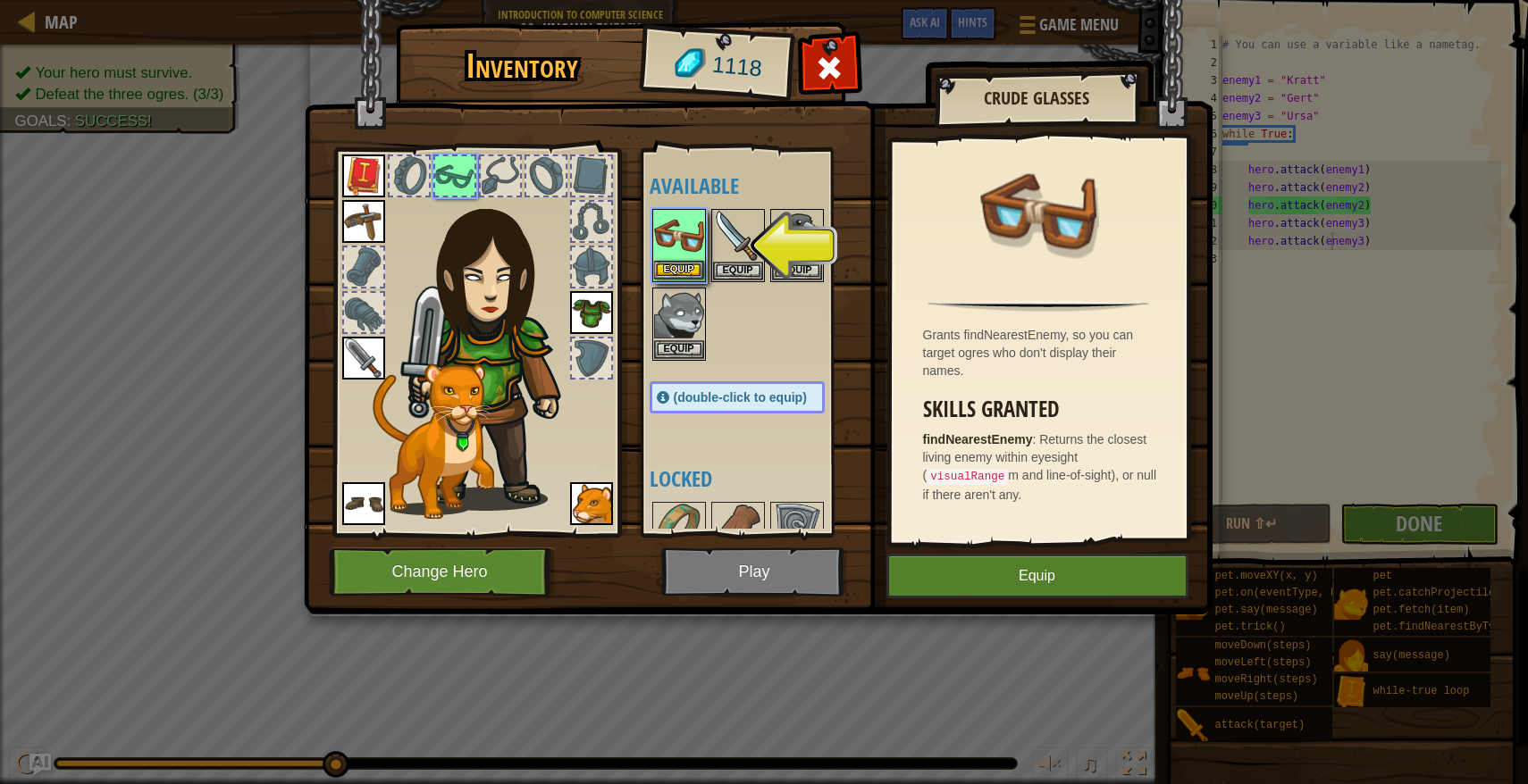
click at [663, 247] on img at bounding box center [679, 235] width 50 height 50
click at [697, 277] on button "Equip" at bounding box center [679, 270] width 50 height 19
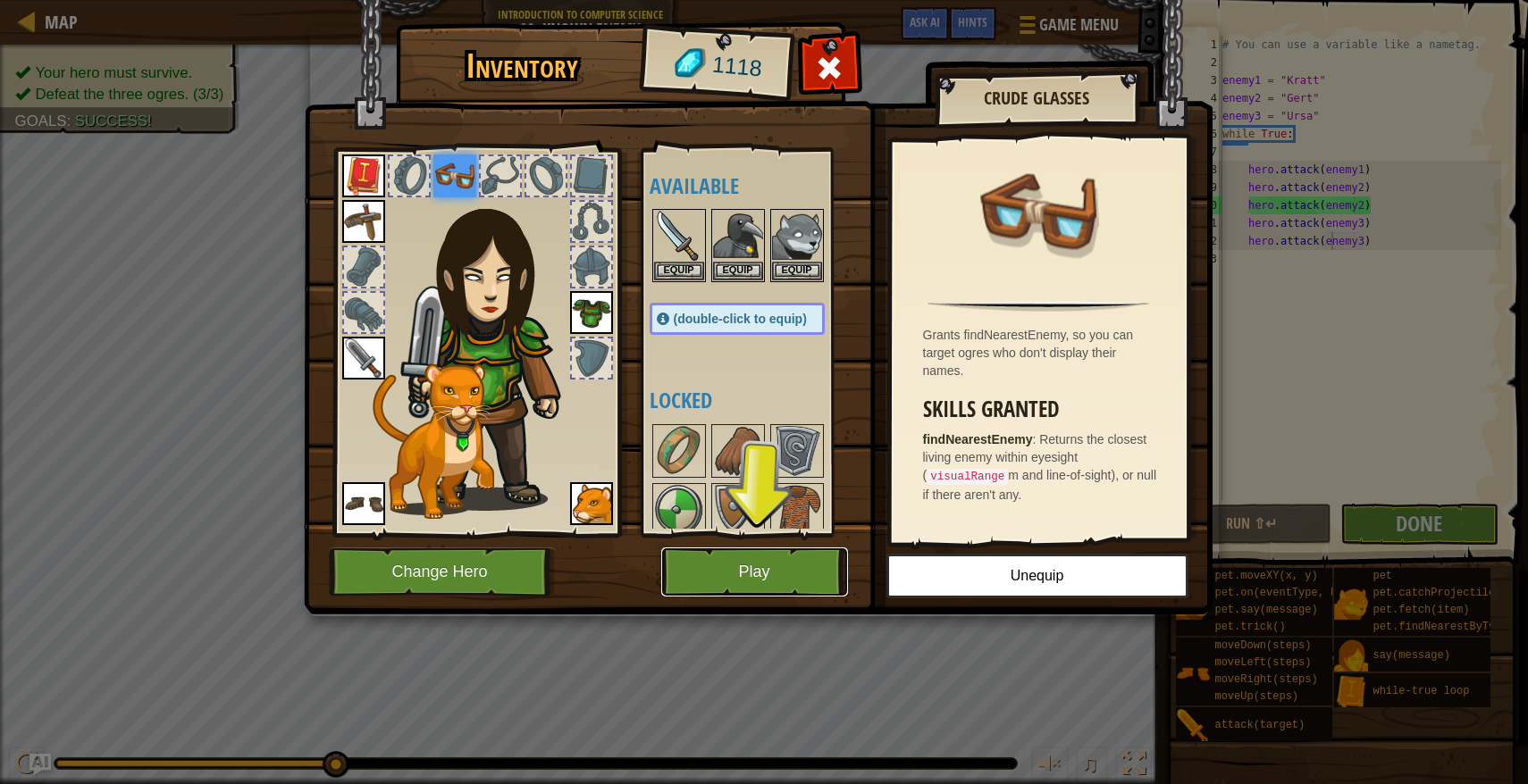
click at [791, 551] on button "Play" at bounding box center [755, 572] width 187 height 49
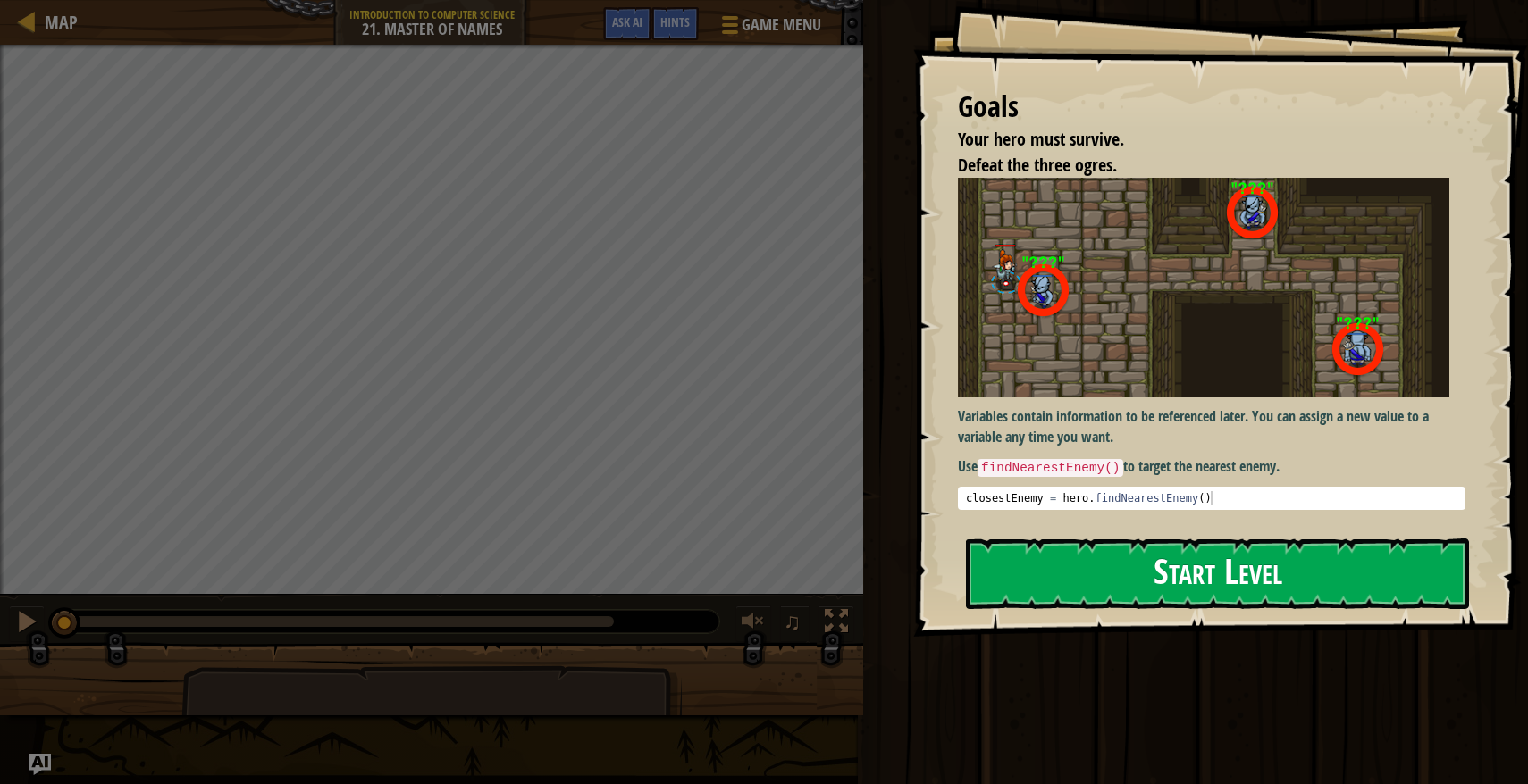
click at [1315, 584] on button "Start Level" at bounding box center [1217, 574] width 503 height 71
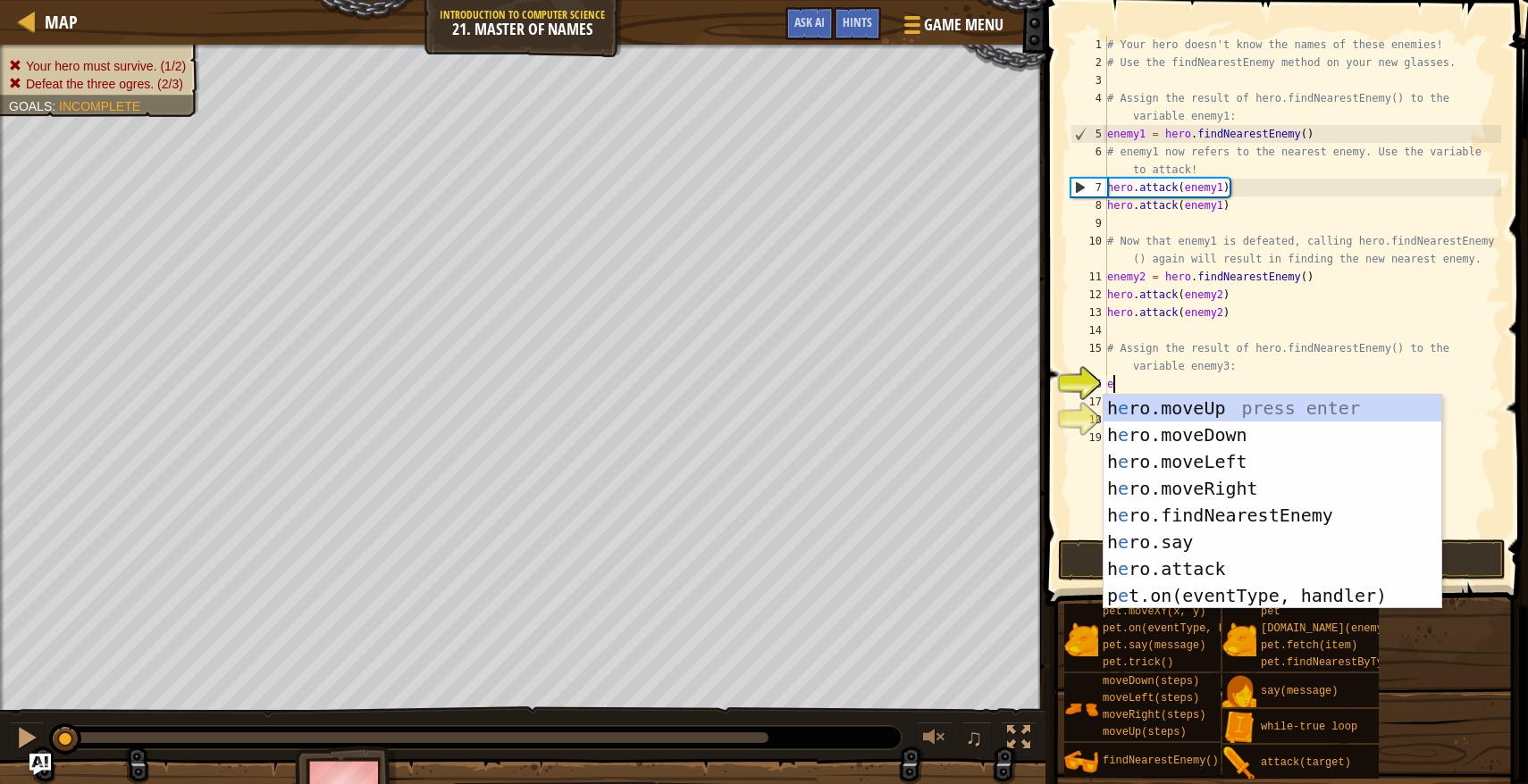
scroll to position [8, 0]
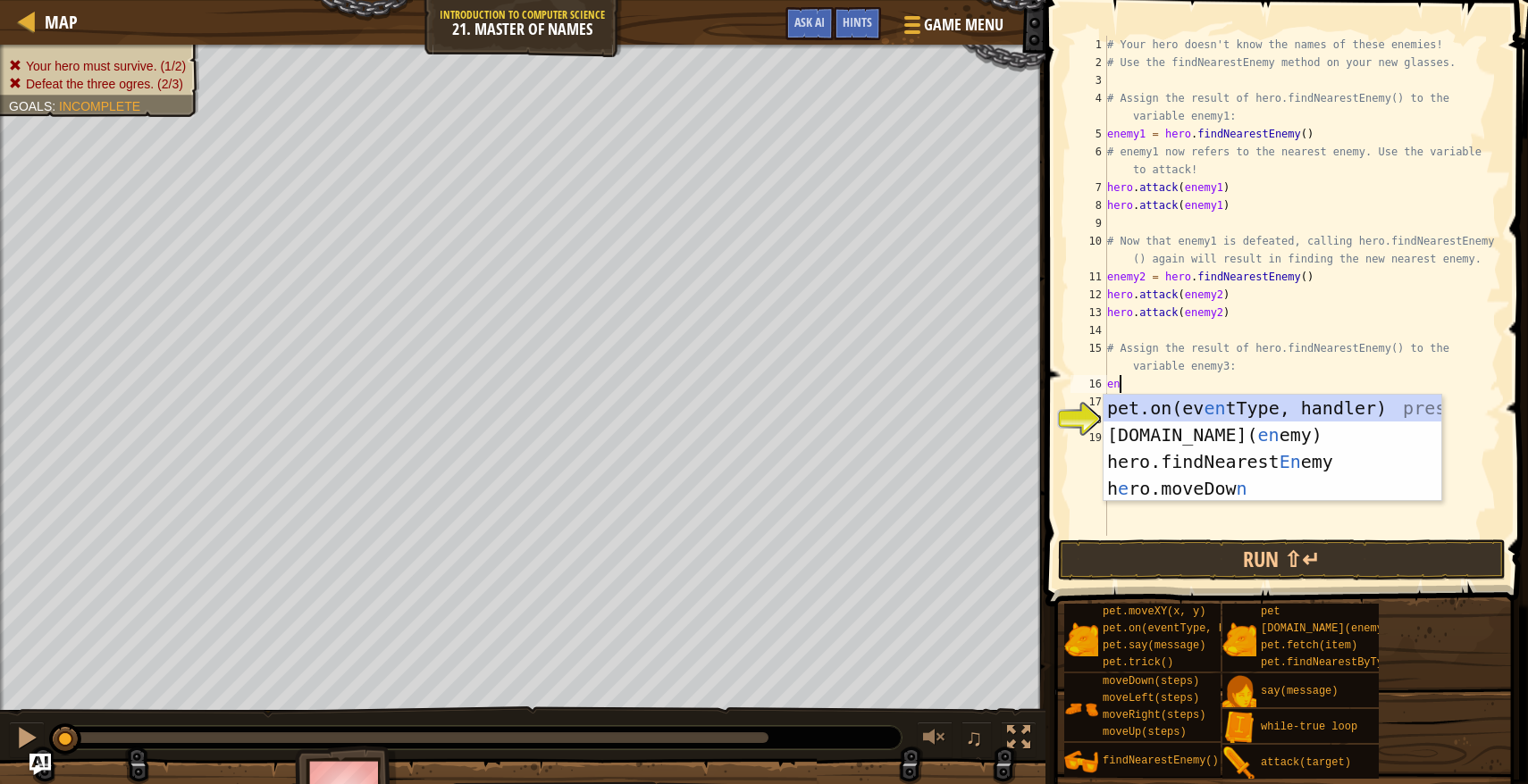
type textarea "enem"
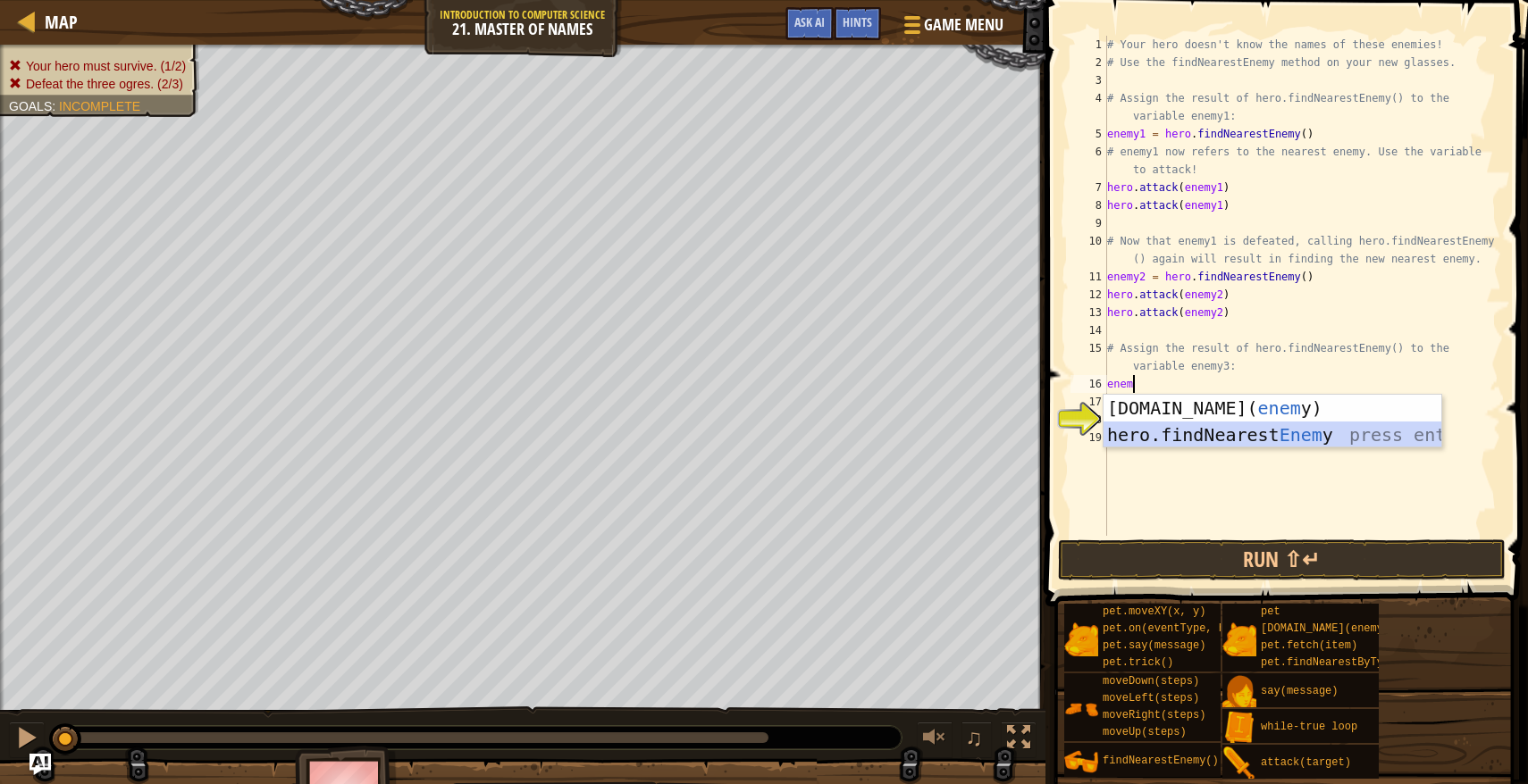
click at [1287, 434] on div "[DOMAIN_NAME]( enem y) press enter hero.findNearest Enem y press enter" at bounding box center [1272, 448] width 338 height 107
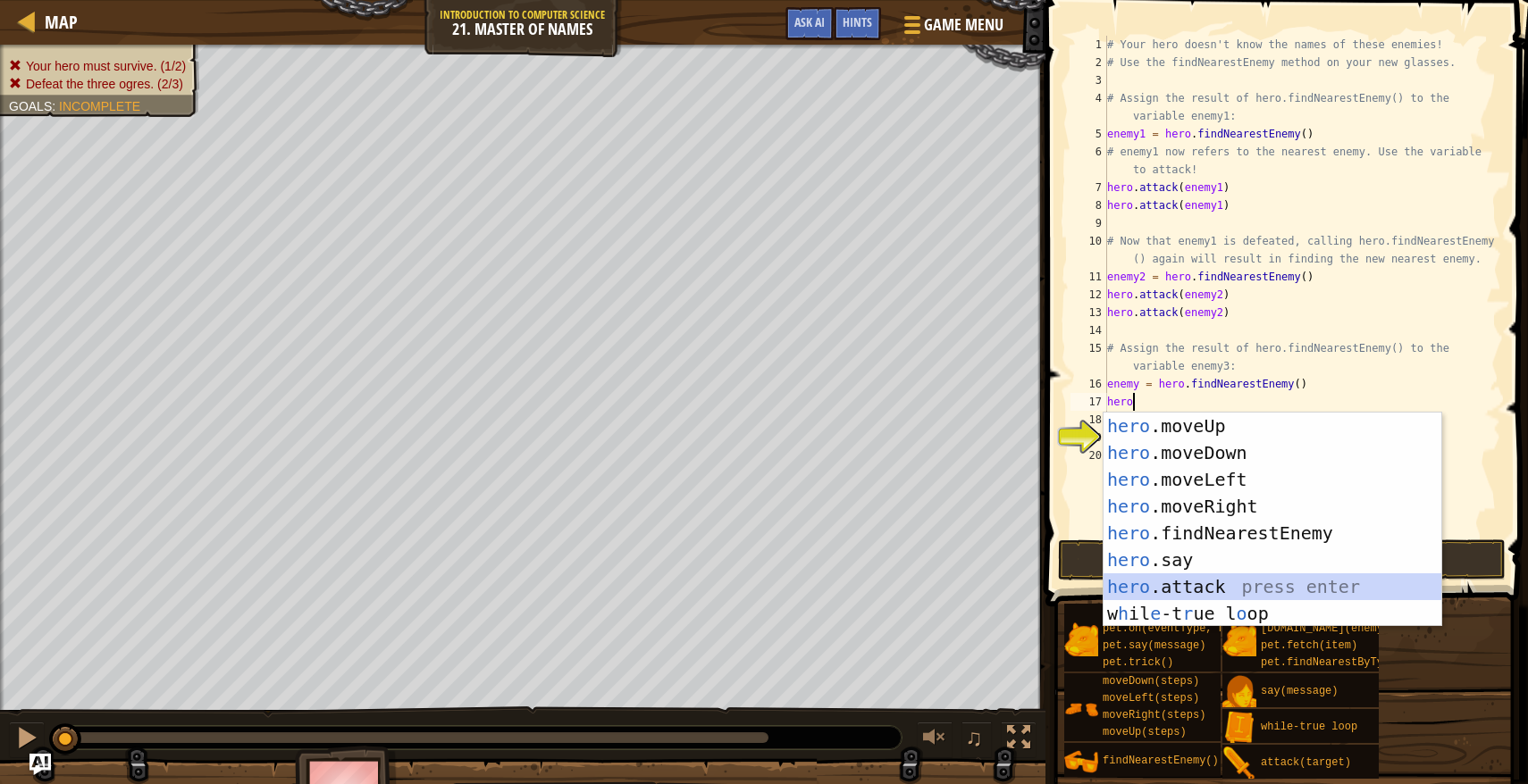
click at [1252, 576] on div "hero .moveUp press enter hero .moveDown press enter hero .moveLeft press enter …" at bounding box center [1272, 547] width 338 height 268
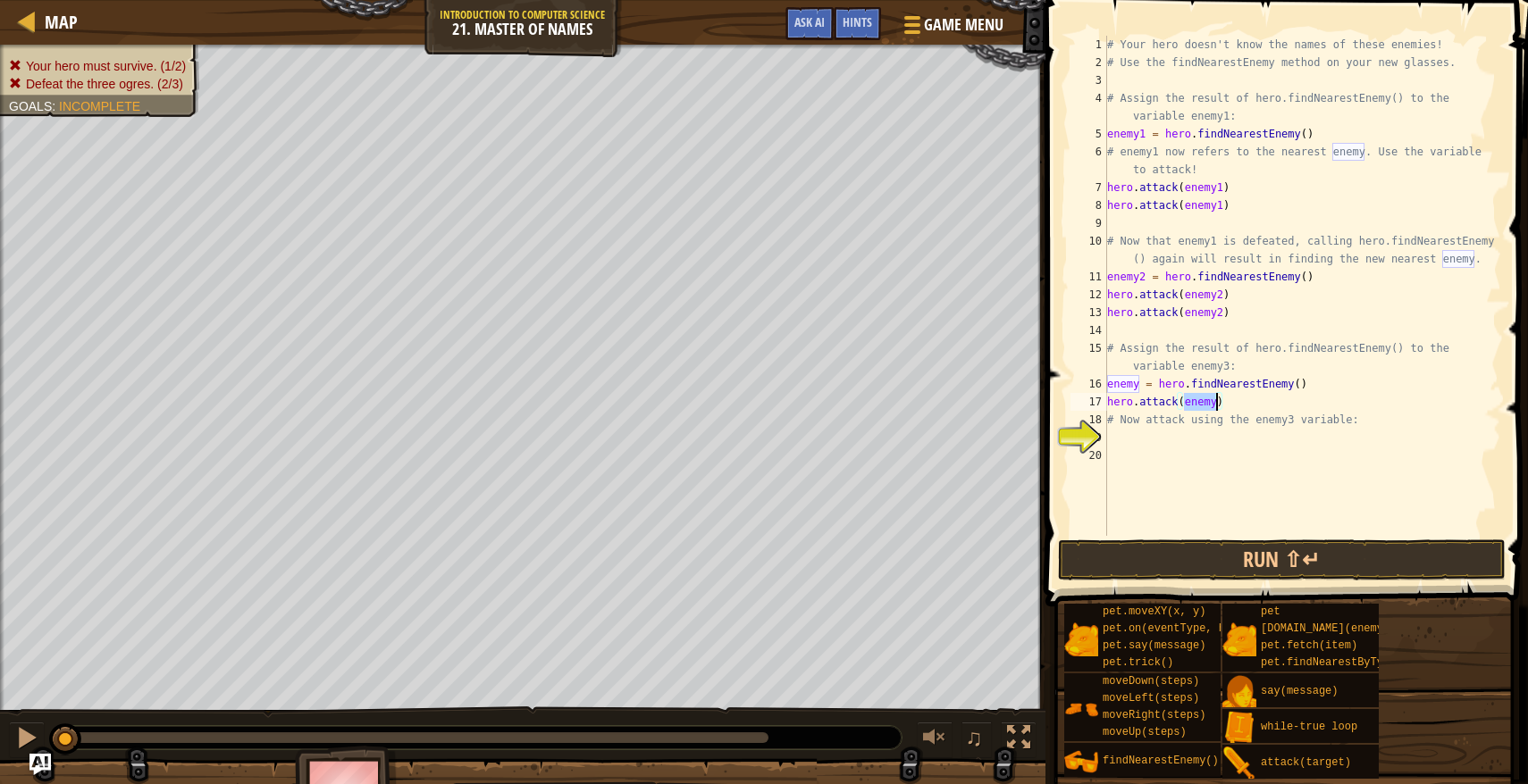
click at [1217, 398] on div "# Your hero doesn't know the names of these enemies! # Use the findNearestEnemy…" at bounding box center [1302, 303] width 398 height 536
type textarea "hero.attack(enemy3)"
click at [1250, 394] on div "# Your hero doesn't know the names of these enemies! # Use the findNearestEnemy…" at bounding box center [1302, 303] width 398 height 536
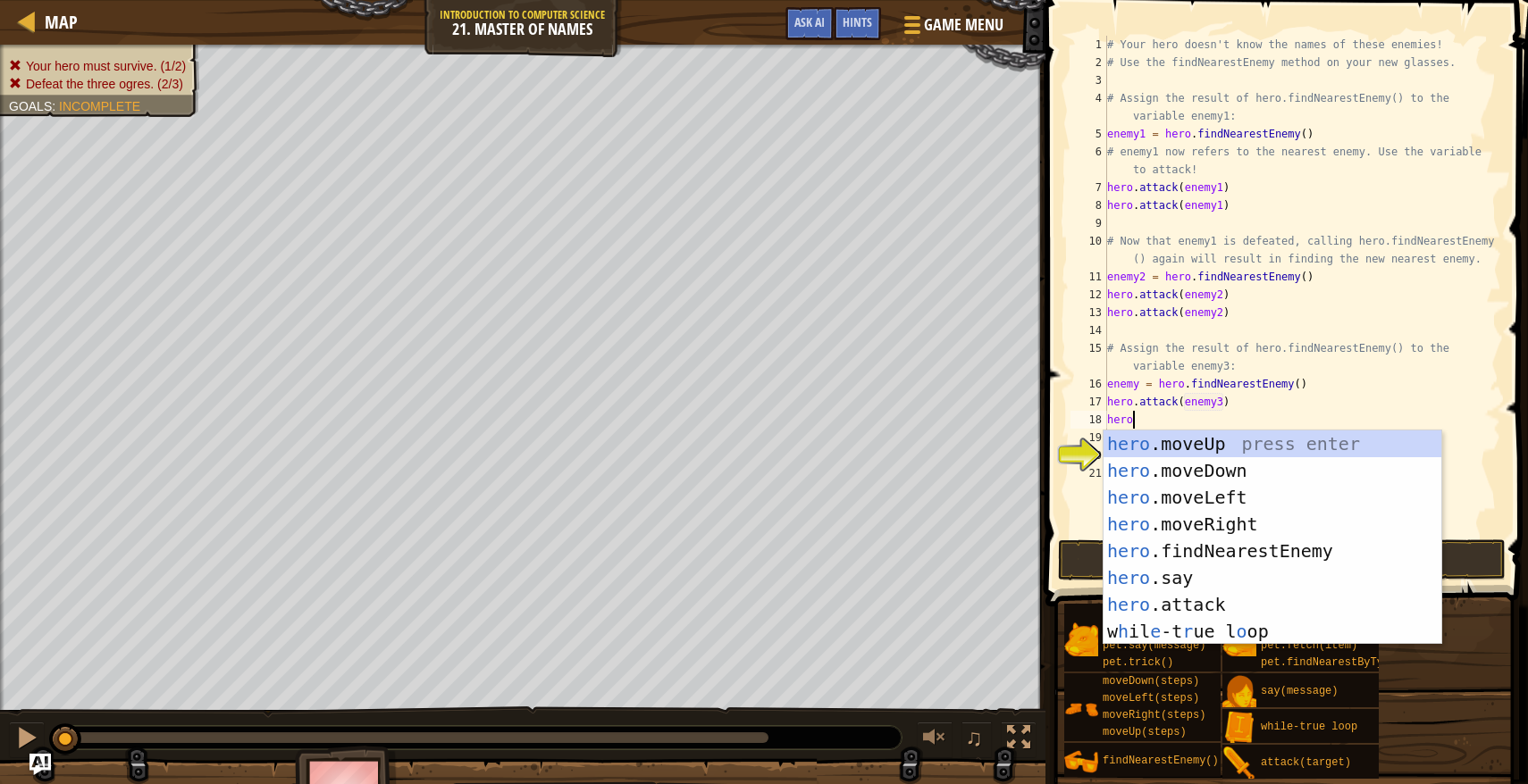
scroll to position [8, 1]
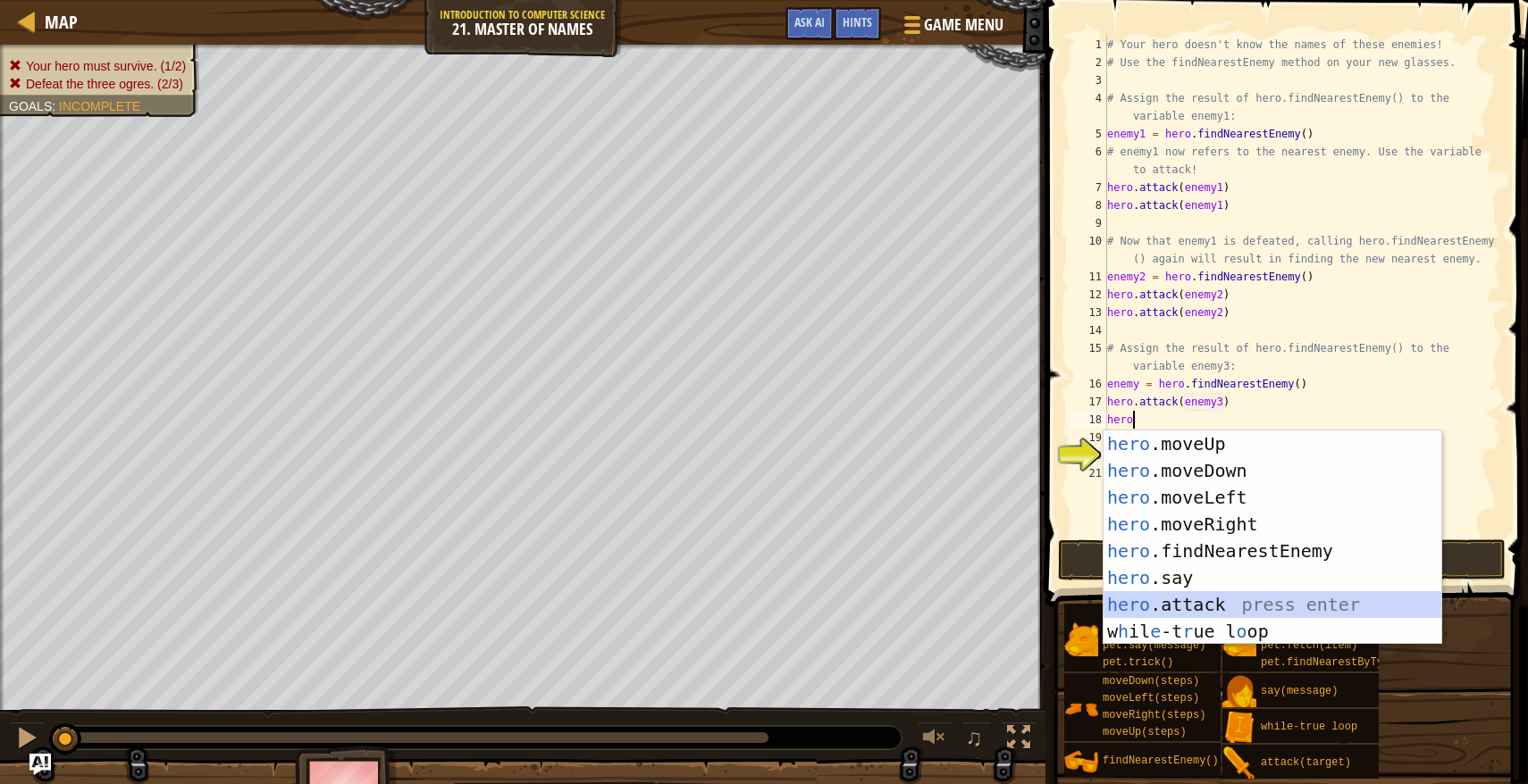
click at [1198, 600] on div "hero .moveUp press enter hero .moveDown press enter hero .moveLeft press enter …" at bounding box center [1272, 564] width 338 height 268
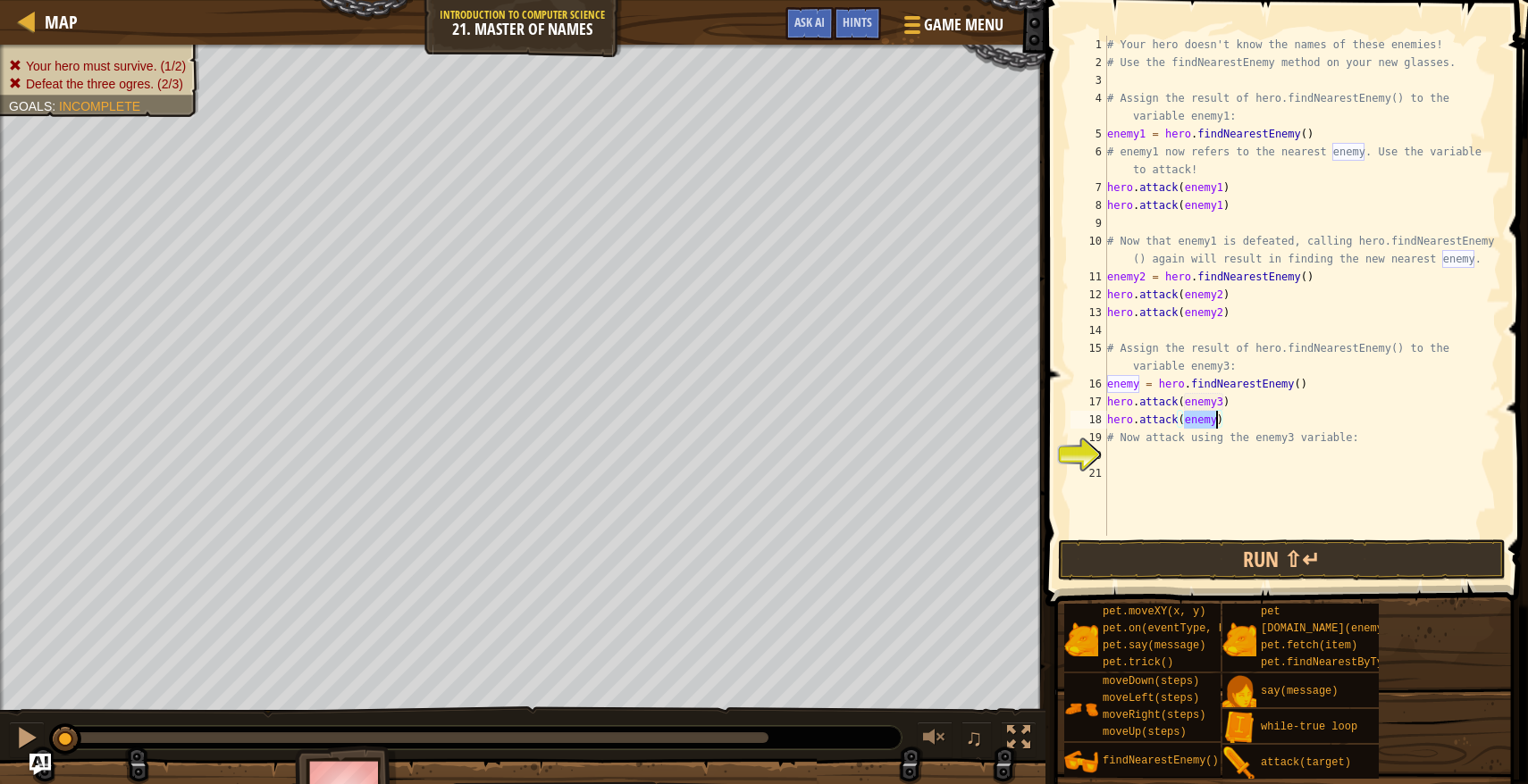
click at [1213, 420] on div "# Your hero doesn't know the names of these enemies! # Use the findNearestEnemy…" at bounding box center [1302, 303] width 398 height 536
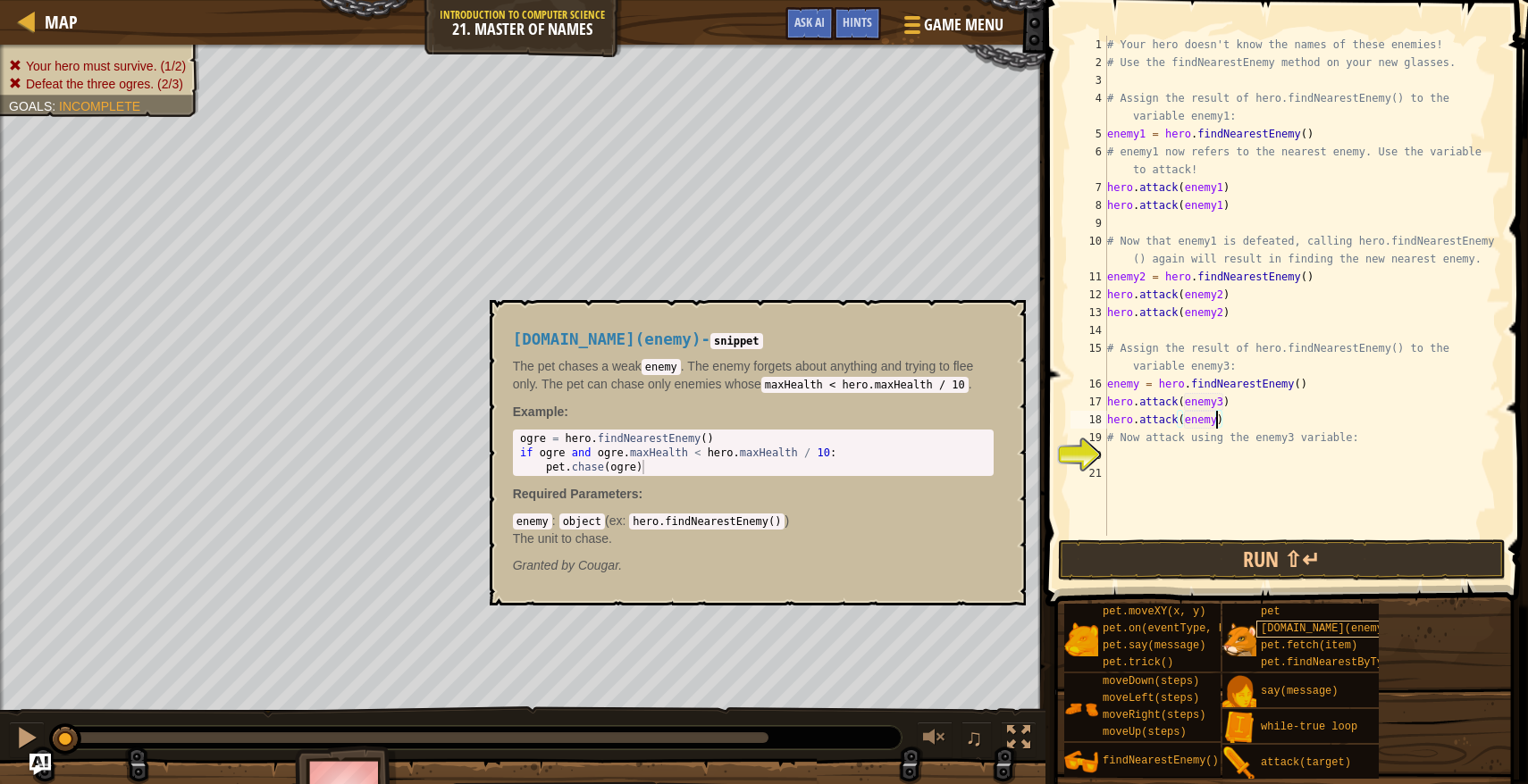
scroll to position [8, 9]
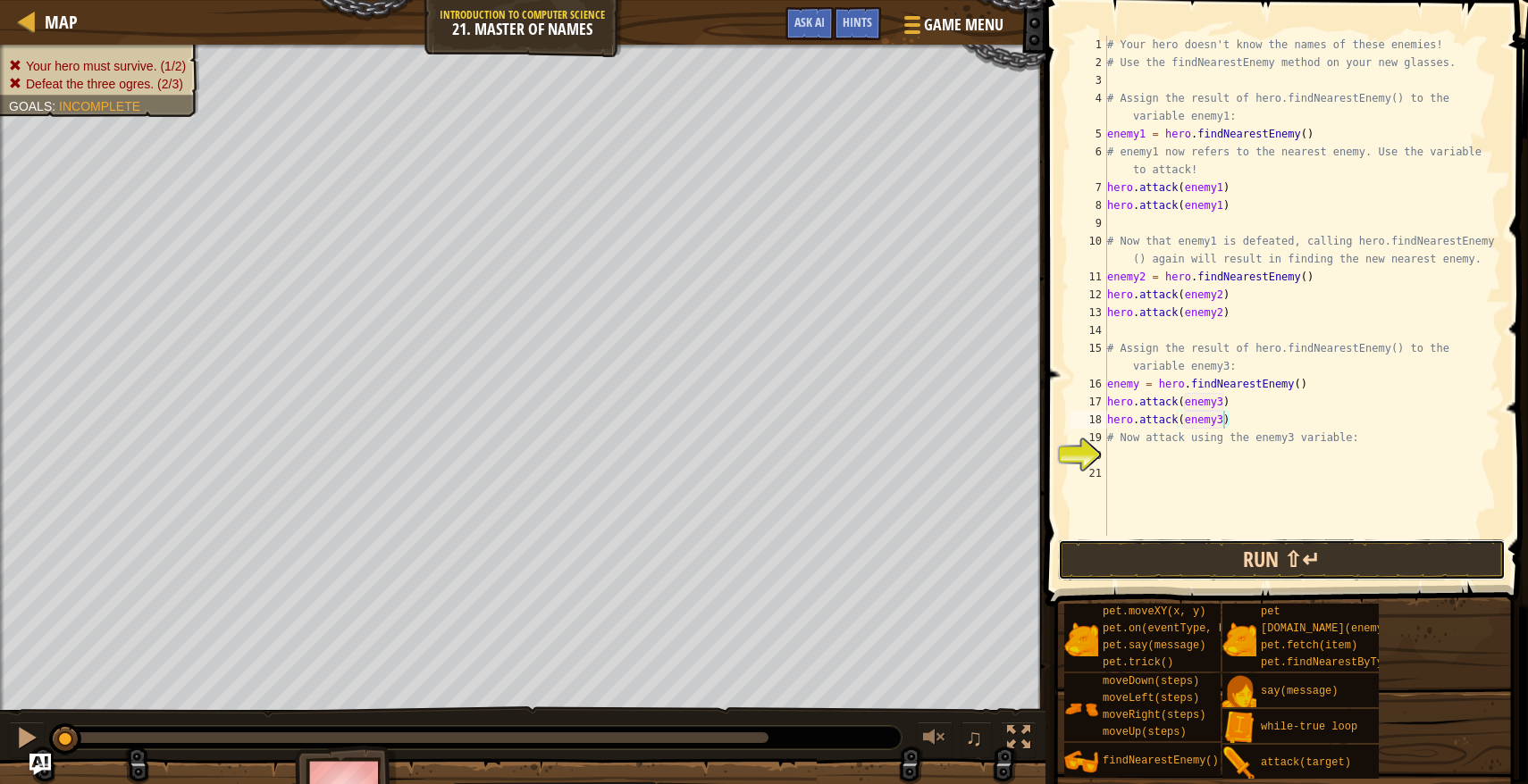
click at [1238, 579] on button "Run ⇧↵" at bounding box center [1282, 560] width 447 height 41
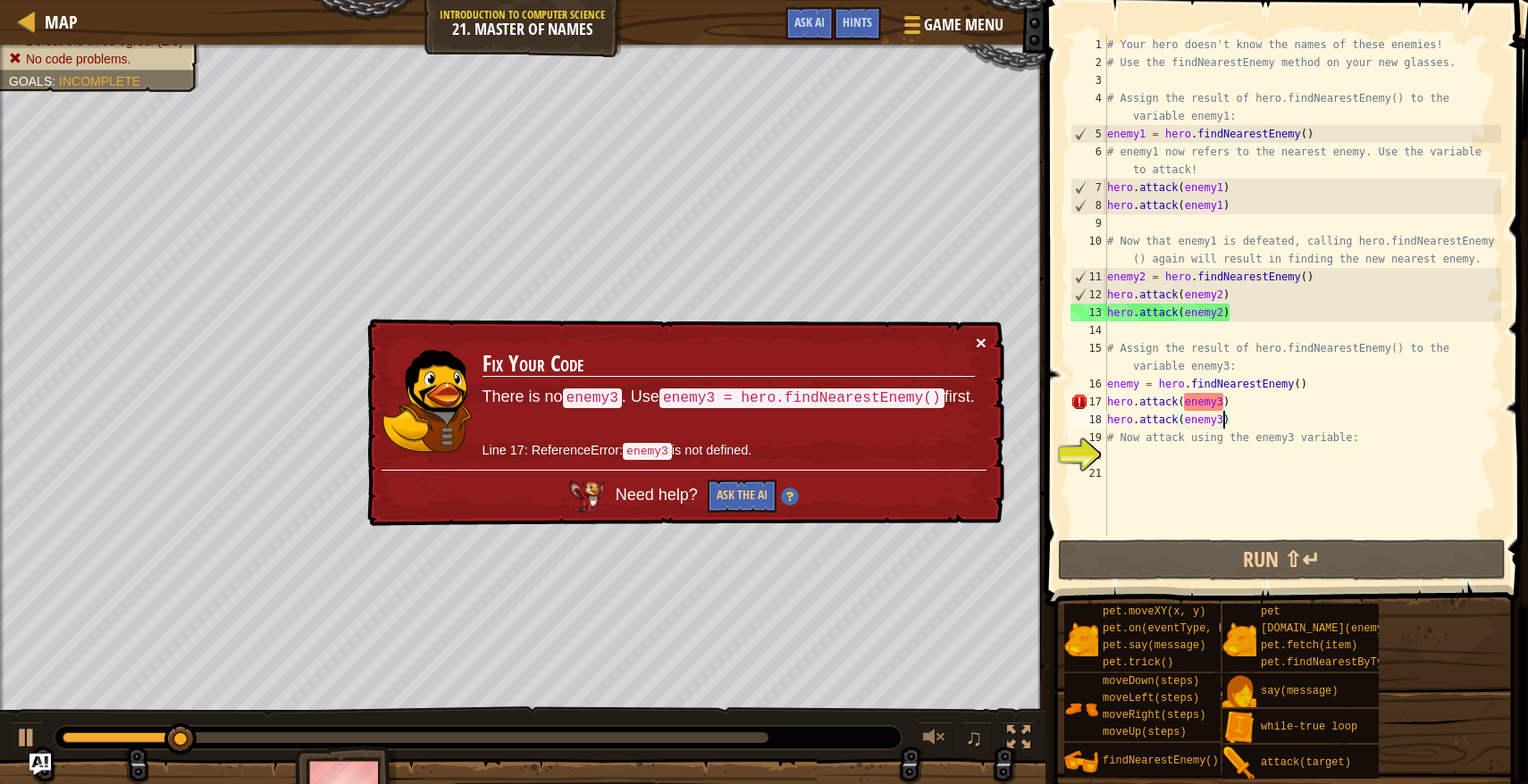
click at [982, 347] on button "×" at bounding box center [980, 342] width 11 height 19
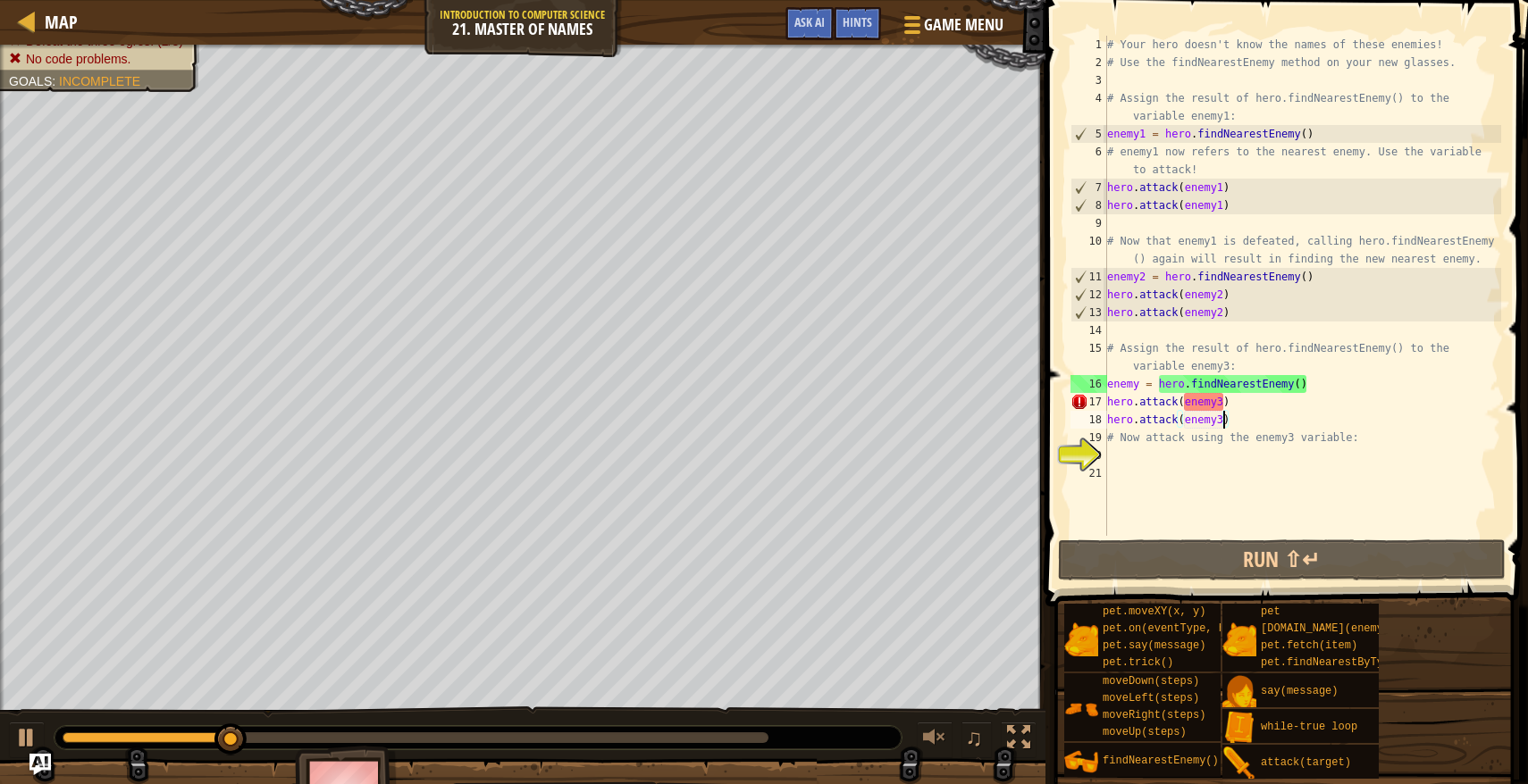
click at [1216, 407] on div "# Your hero doesn't know the names of these enemies! # Use the findNearestEnemy…" at bounding box center [1302, 303] width 398 height 536
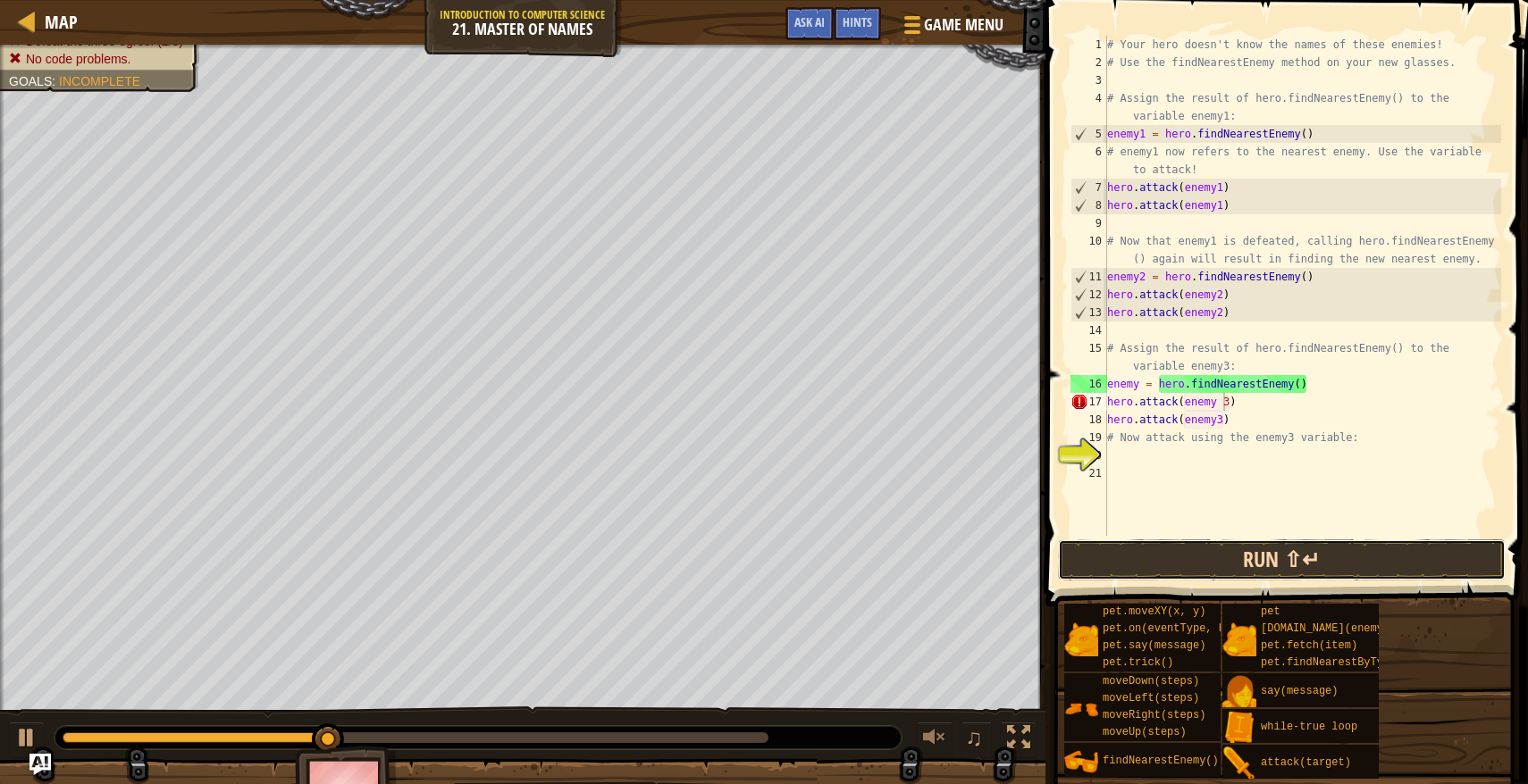
click at [1189, 541] on button "Run ⇧↵" at bounding box center [1282, 560] width 447 height 41
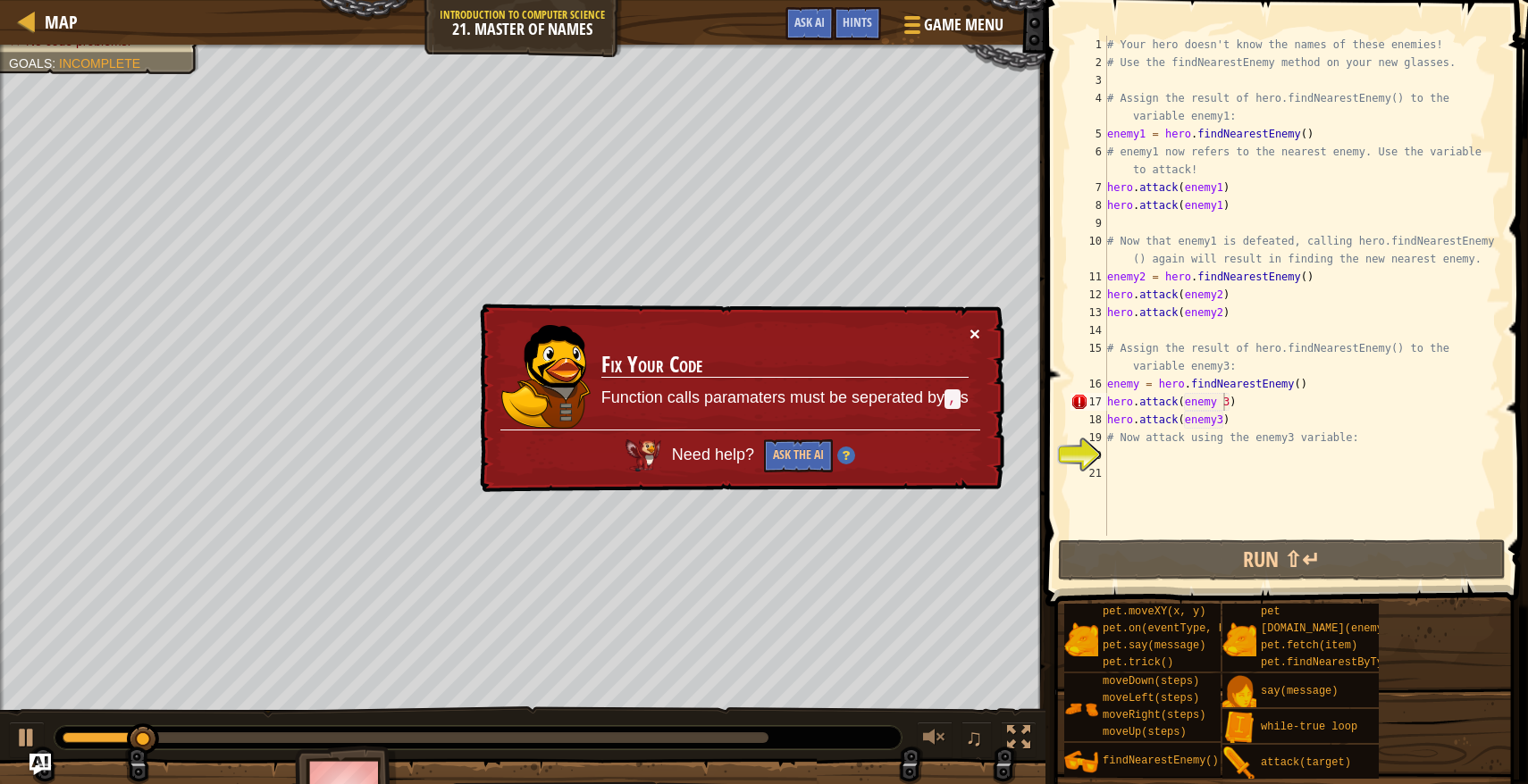
click at [973, 341] on button "×" at bounding box center [974, 333] width 11 height 19
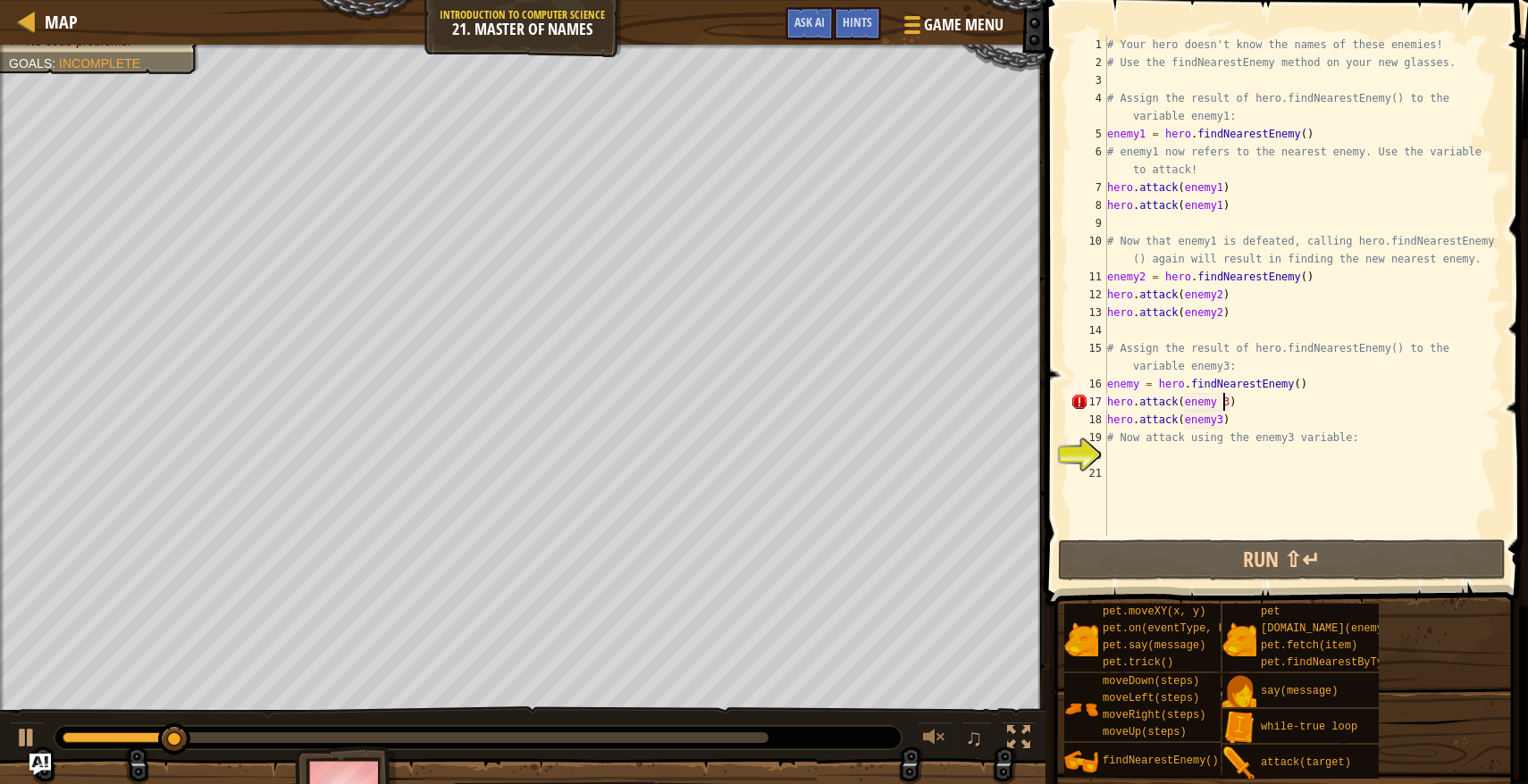
type textarea "hero.attack(enemy3)"
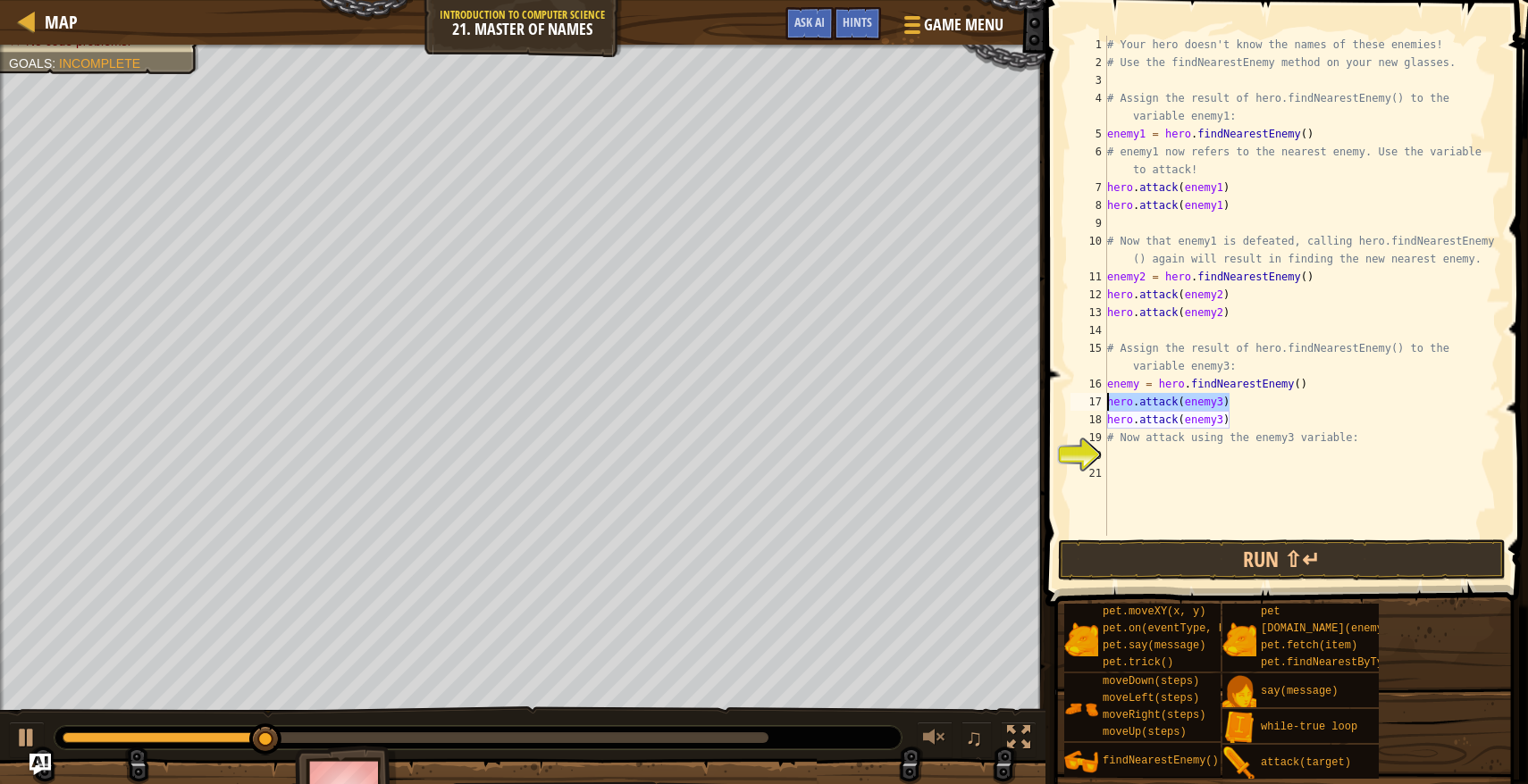
drag, startPoint x: 1242, startPoint y: 402, endPoint x: 1104, endPoint y: 399, distance: 138.0
click at [1104, 399] on div "hero.attack(enemy3) 1 2 3 4 5 6 7 8 9 10 11 12 13 14 15 16 17 18 19 20 21 # You…" at bounding box center [1284, 286] width 434 height 500
click at [1218, 561] on button "Run ⇧↵" at bounding box center [1282, 560] width 447 height 41
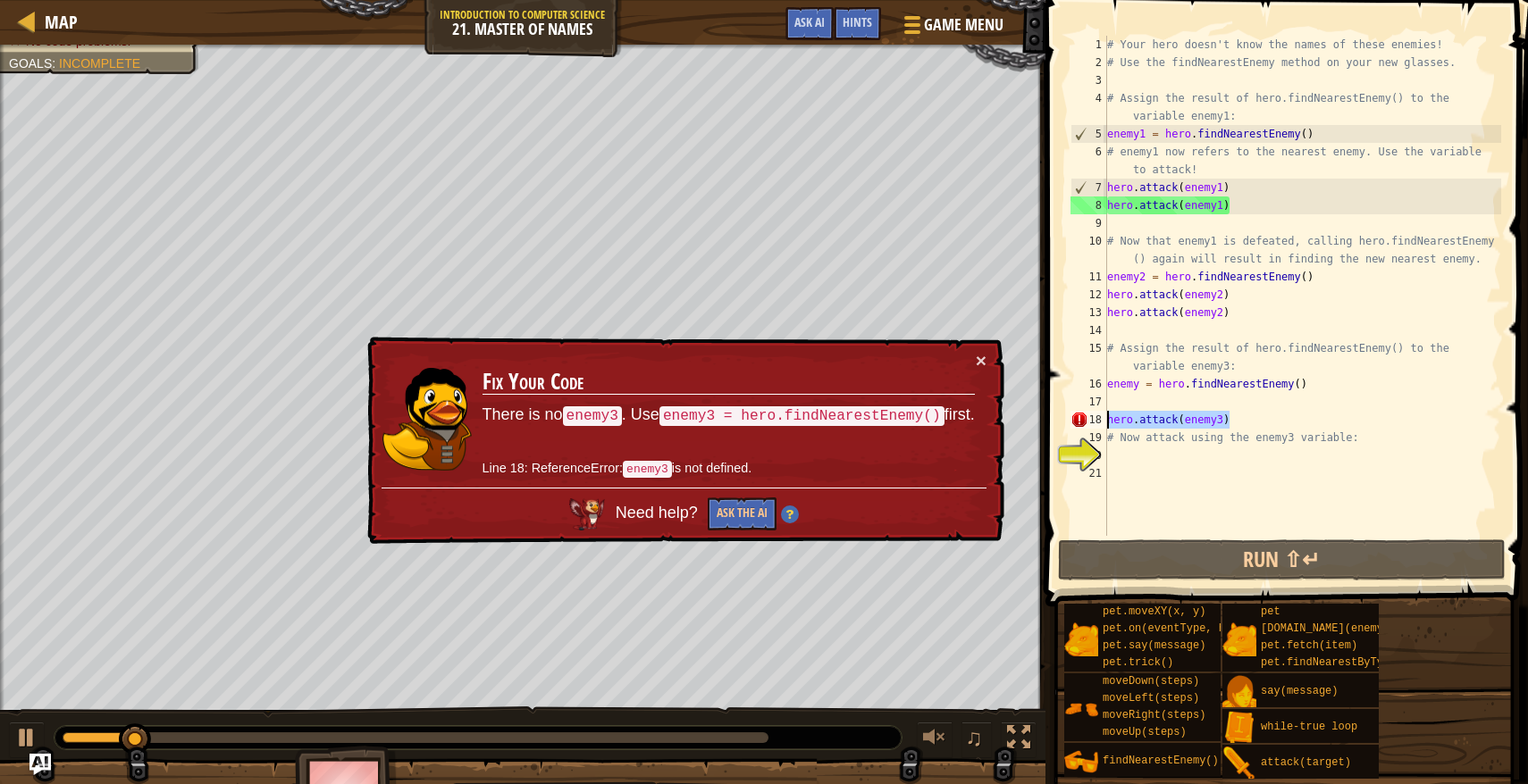
drag, startPoint x: 1247, startPoint y: 421, endPoint x: 1104, endPoint y: 423, distance: 143.0
click at [1104, 423] on div "1 2 3 4 5 6 7 8 9 10 11 12 13 14 15 16 17 18 19 20 21 # Your hero doesn't know …" at bounding box center [1284, 286] width 434 height 500
type textarea "hero.attack(enemy3)"
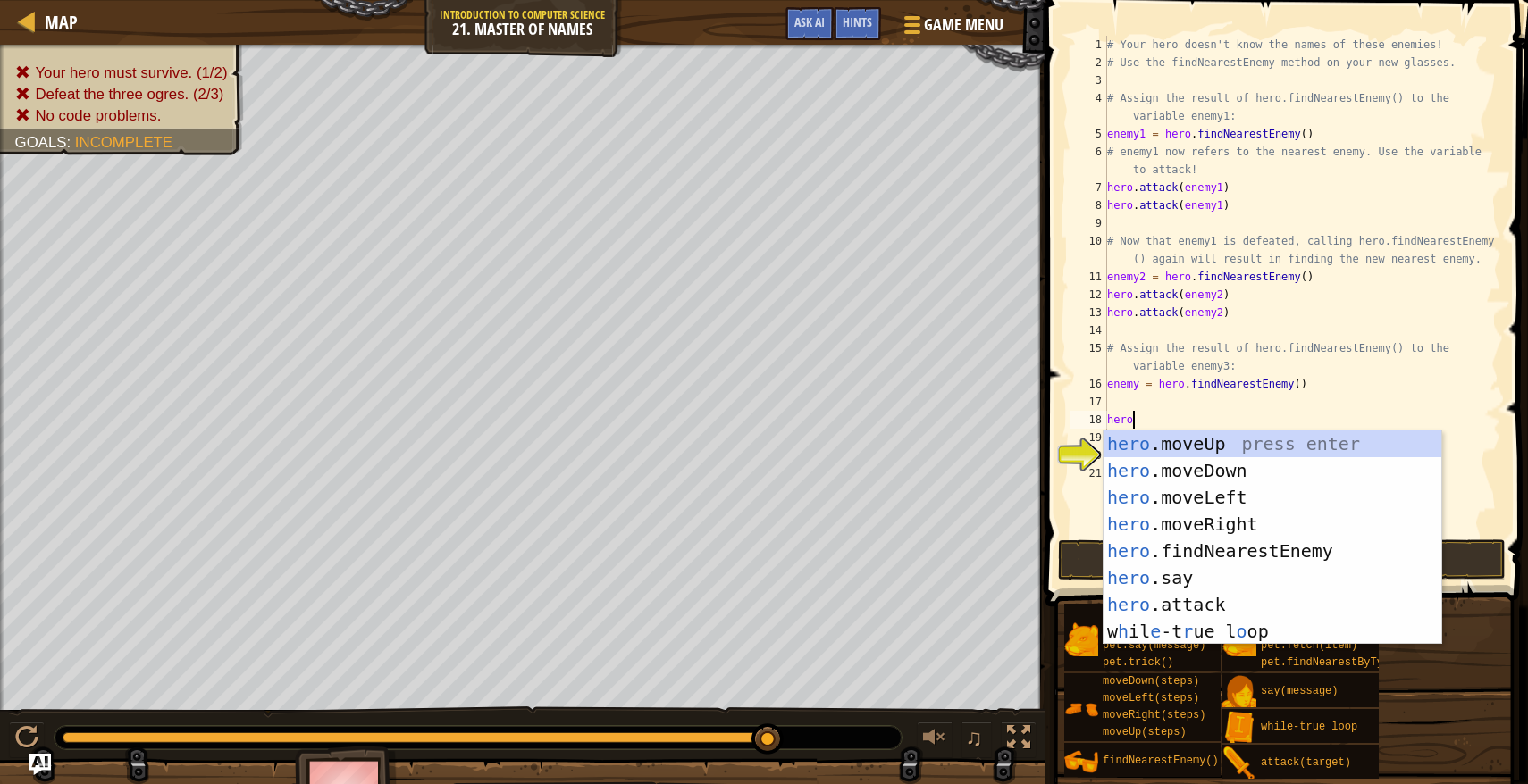
scroll to position [8, 1]
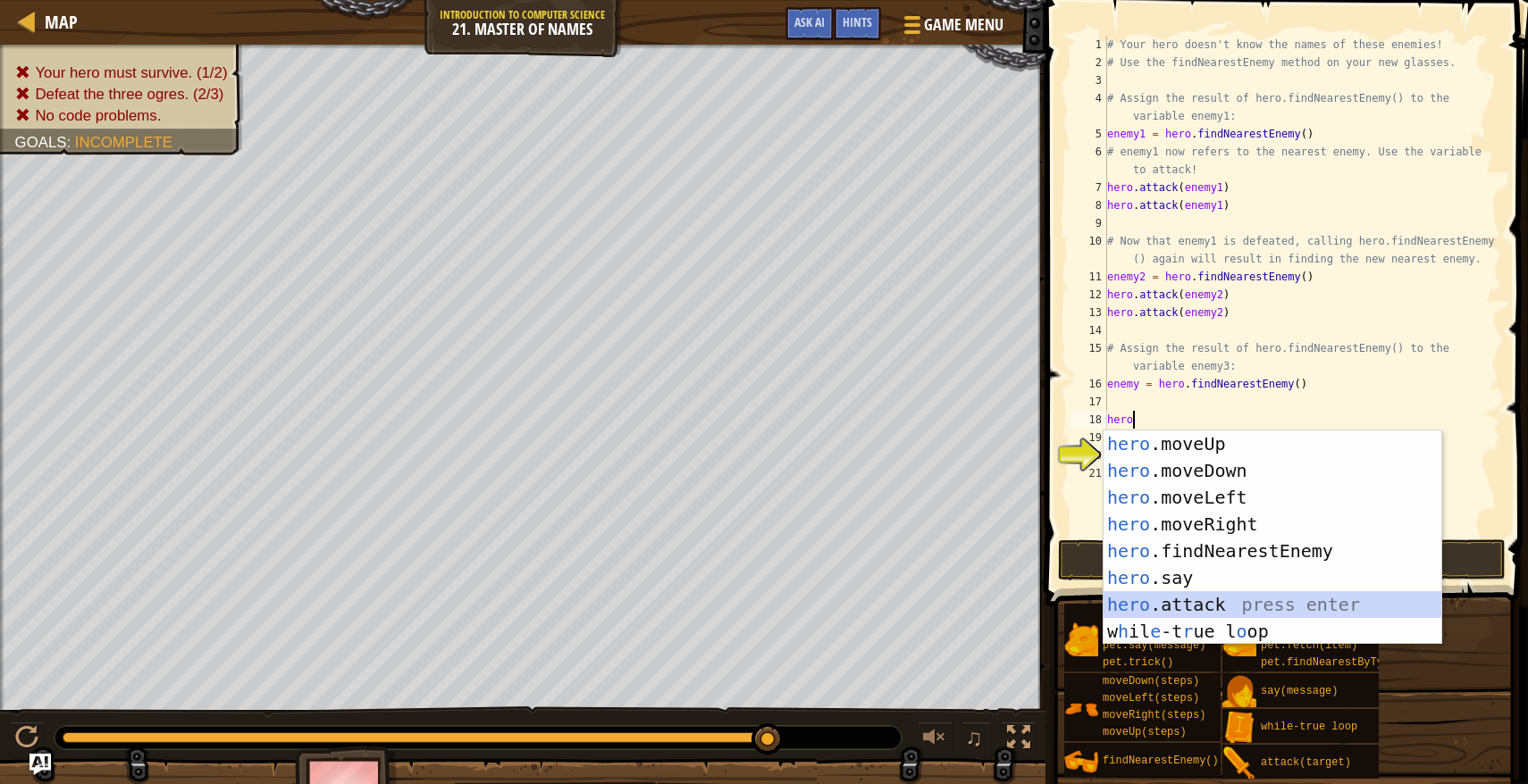
click at [1212, 593] on div "hero .moveUp press enter hero .moveDown press enter hero .moveLeft press enter …" at bounding box center [1272, 564] width 338 height 268
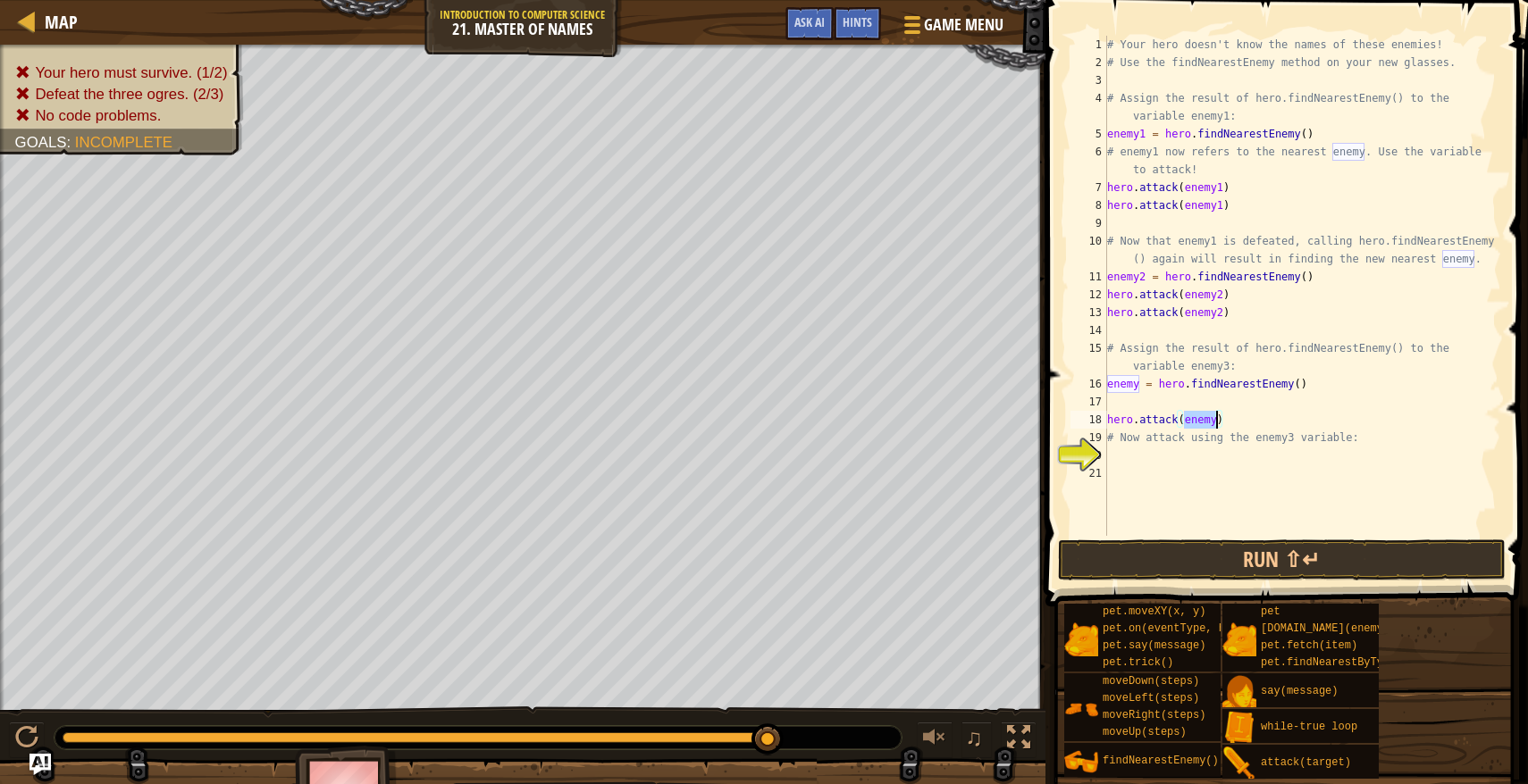
type textarea "hero.attack(enemy)"
click at [1214, 424] on div "# Your hero doesn't know the names of these enemies! # Use the findNearestEnemy…" at bounding box center [1302, 303] width 398 height 536
click at [1216, 557] on button "Run ⇧↵" at bounding box center [1282, 560] width 447 height 41
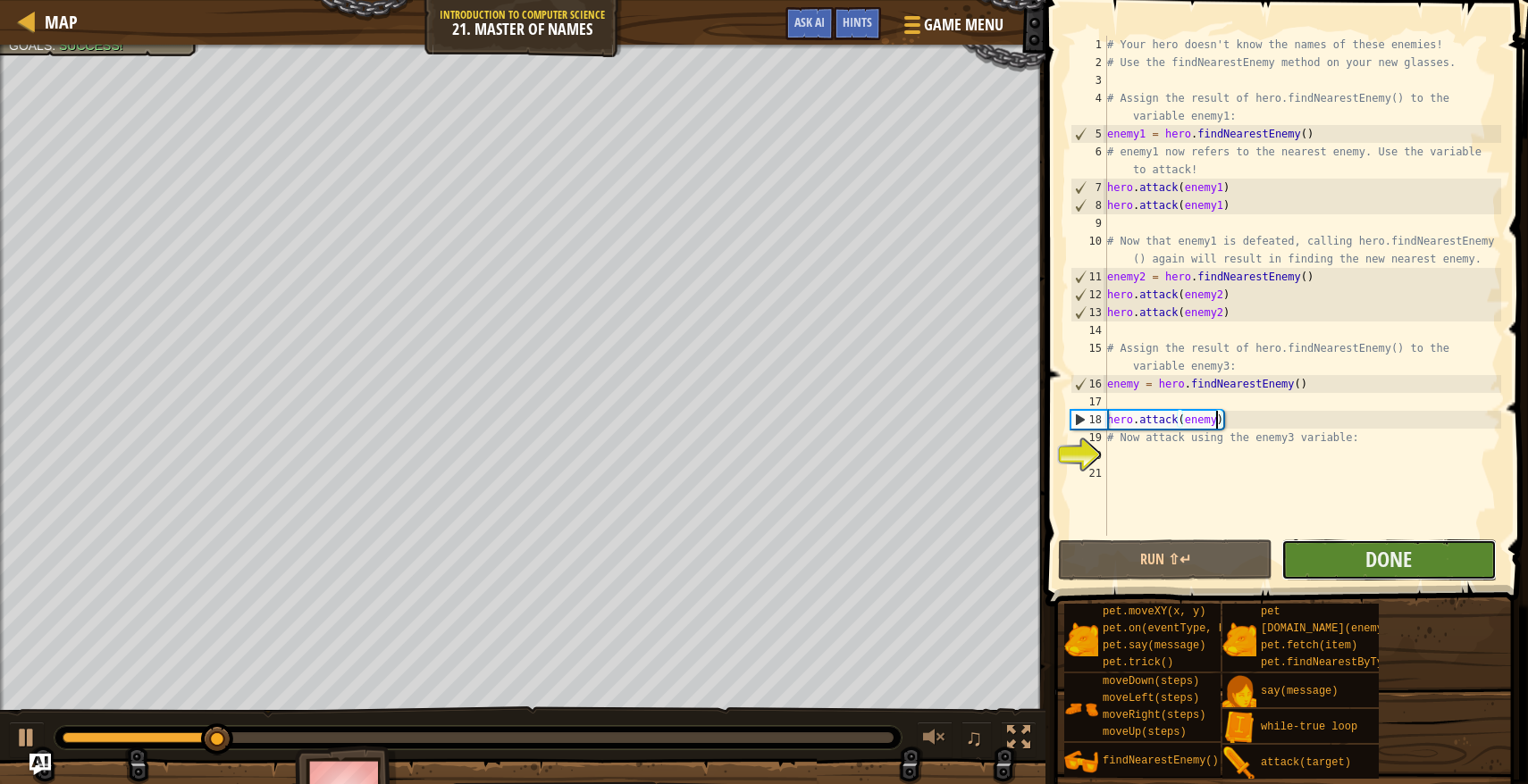
click at [1316, 546] on button "Done" at bounding box center [1388, 560] width 215 height 41
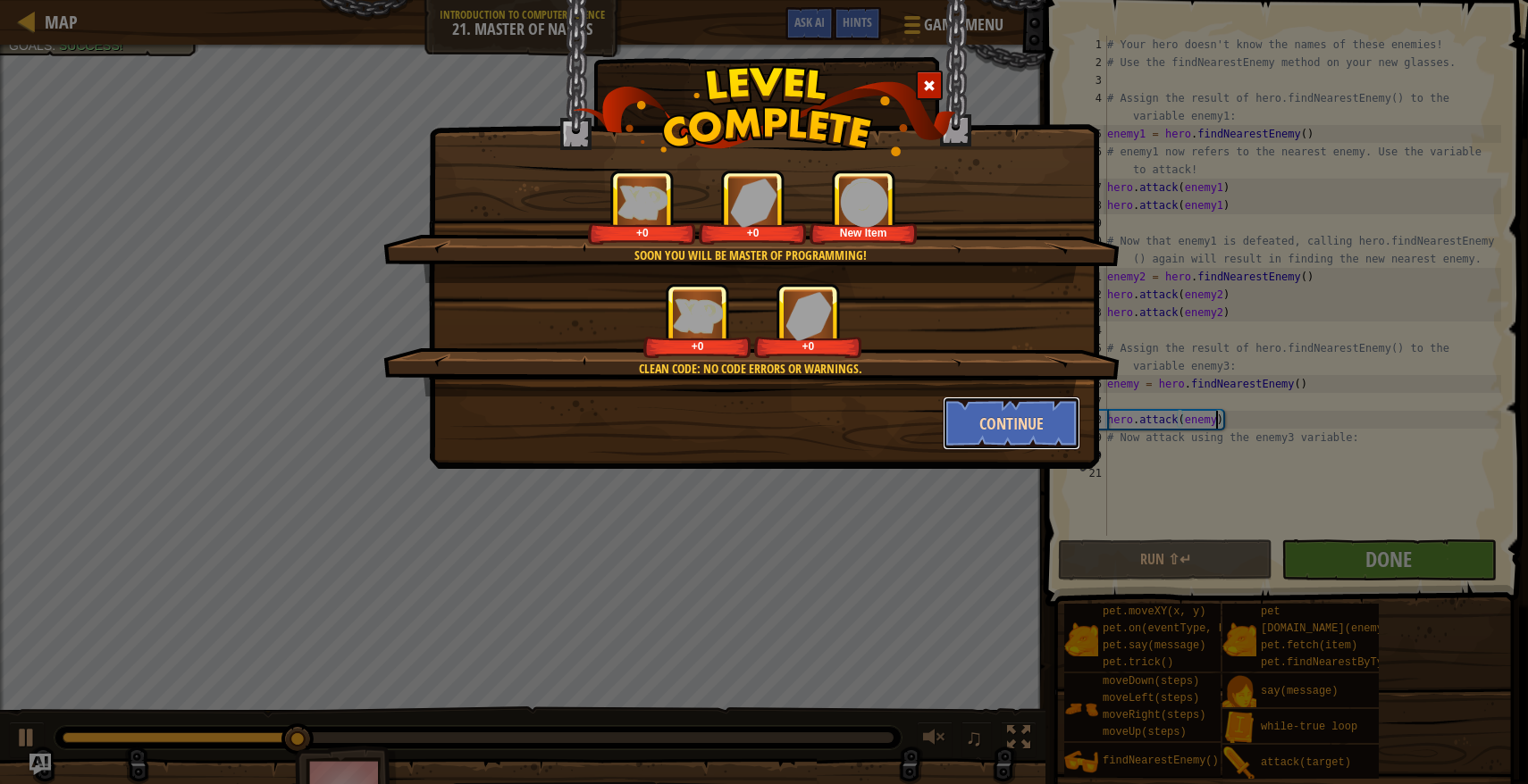
click at [985, 404] on button "Continue" at bounding box center [1012, 424] width 139 height 53
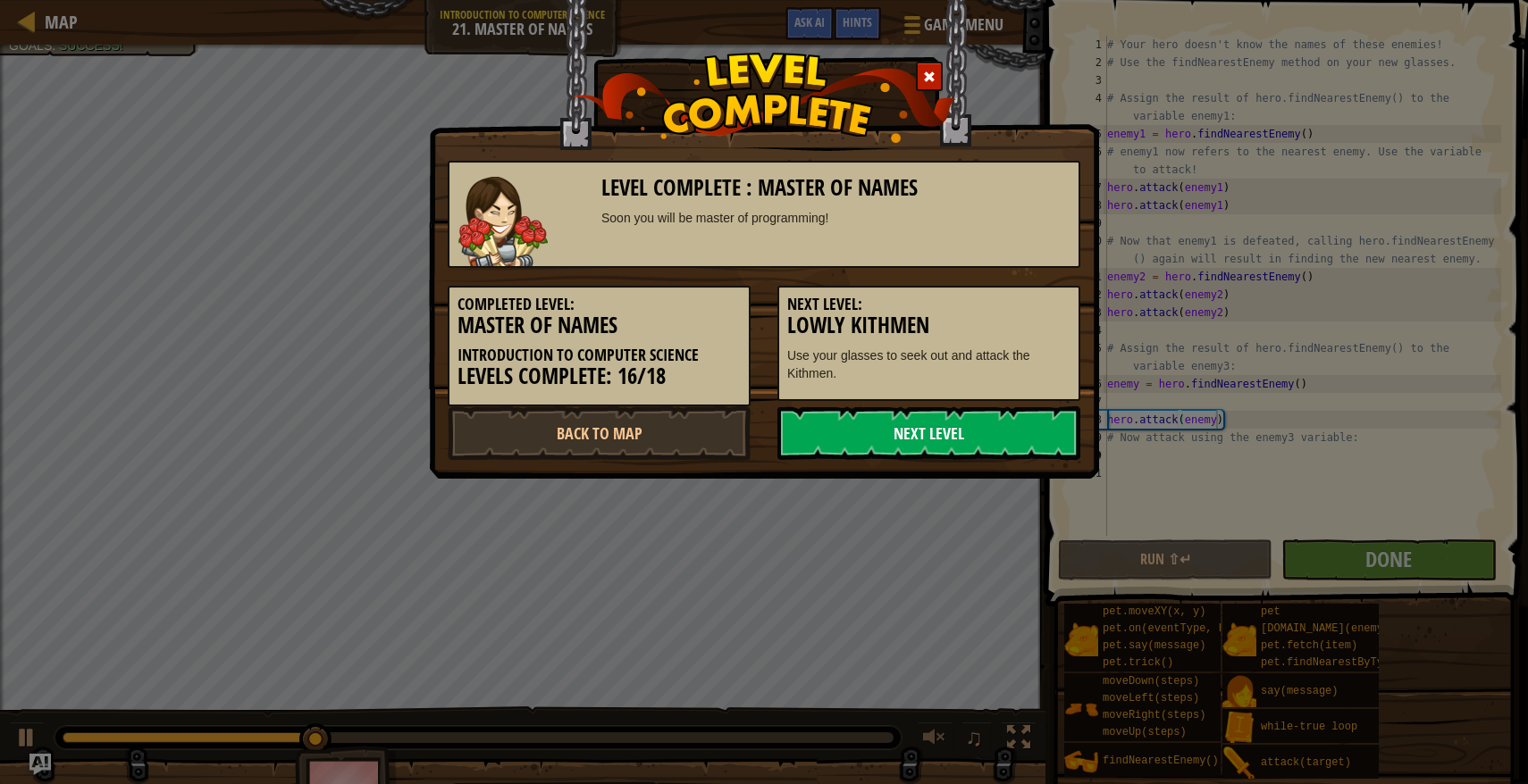
click at [939, 431] on link "Next Level" at bounding box center [928, 433] width 302 height 53
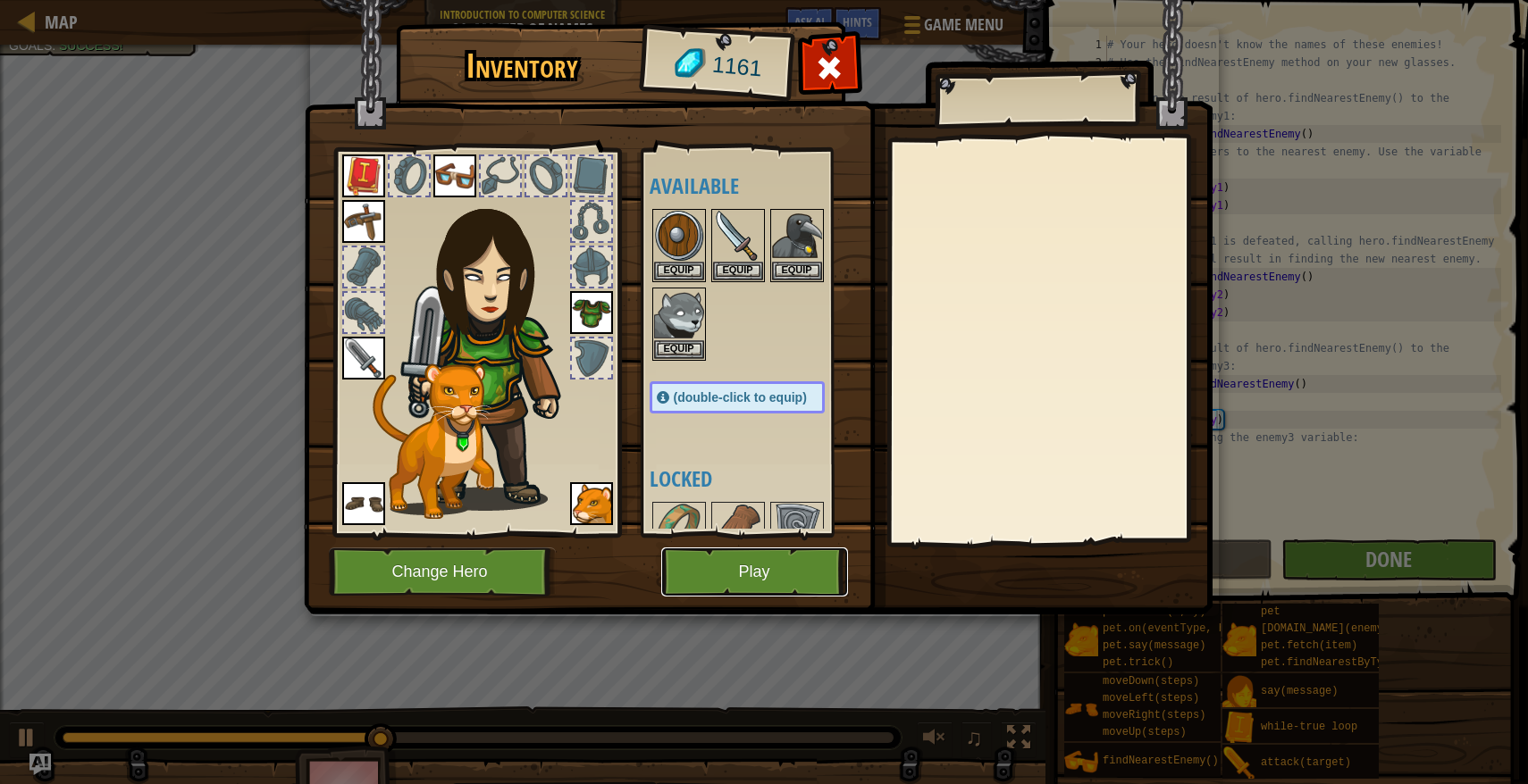
click at [780, 558] on button "Play" at bounding box center [755, 572] width 187 height 49
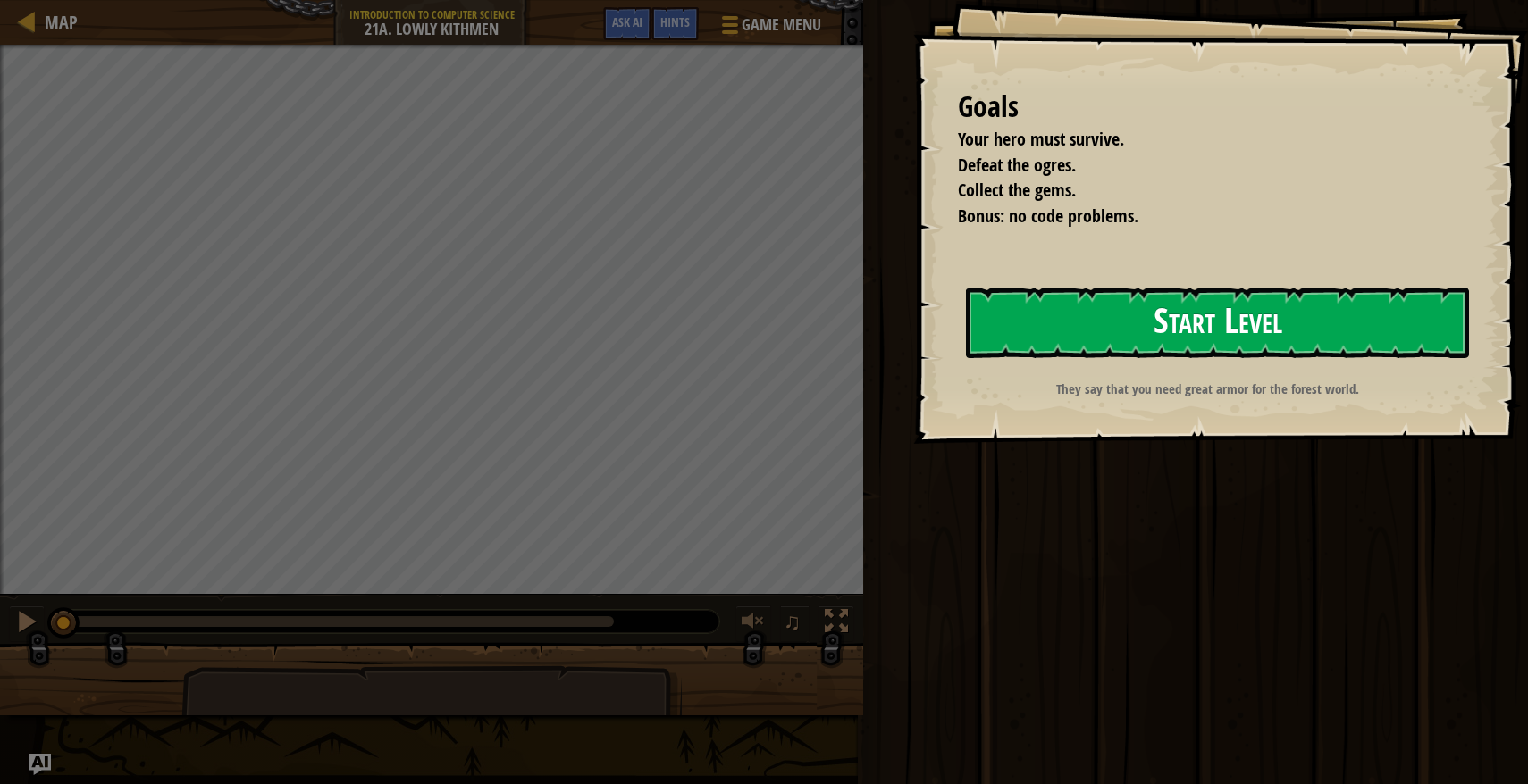
click at [1152, 324] on button "Start Level" at bounding box center [1217, 323] width 503 height 71
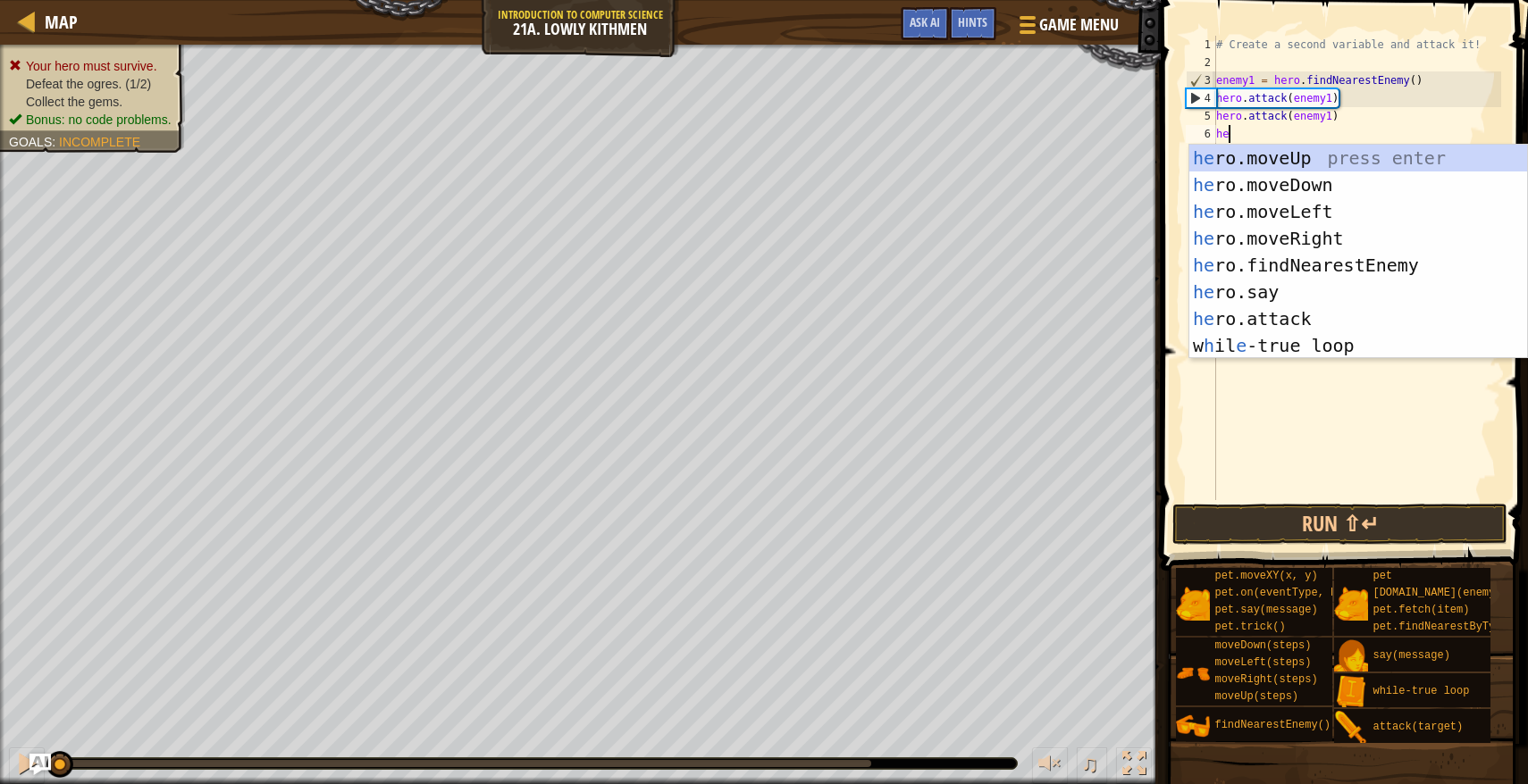
scroll to position [8, 1]
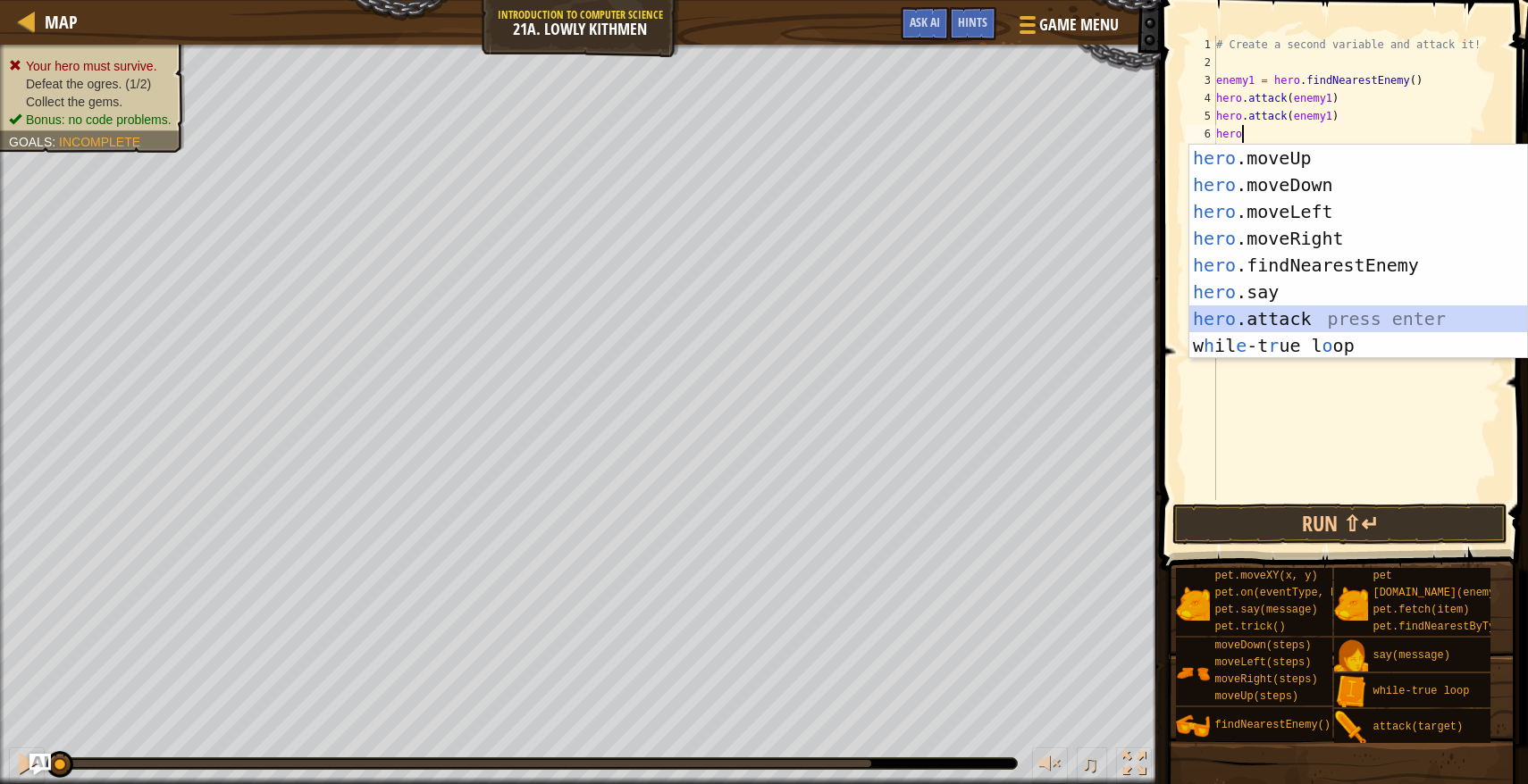
click at [1274, 315] on div "hero .moveUp press enter hero .moveDown press enter hero .moveLeft press enter …" at bounding box center [1358, 279] width 338 height 268
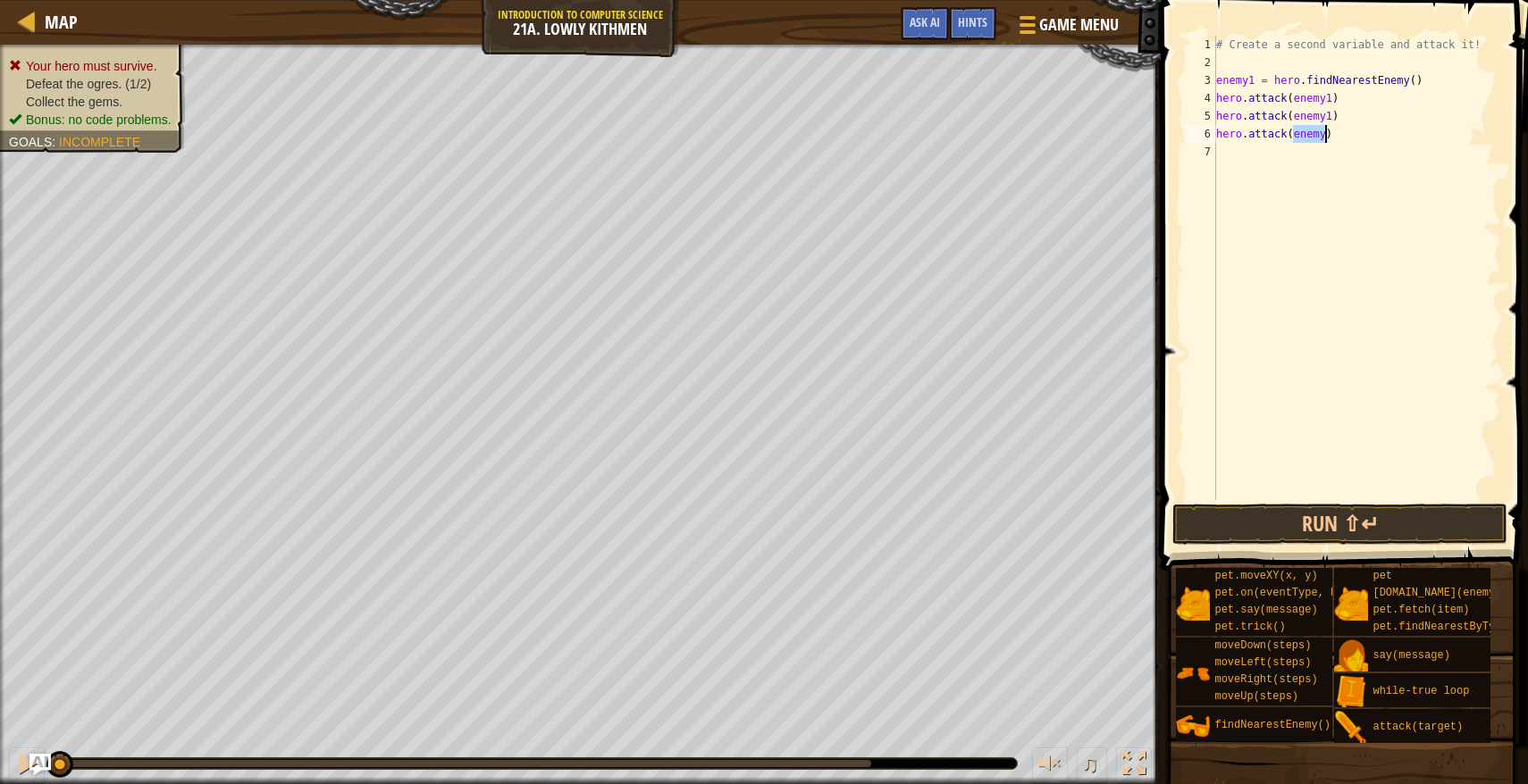
type textarea "hero.attack(enemy)"
click at [1162, 370] on span at bounding box center [1345, 259] width 381 height 623
click at [1302, 515] on button "Run ⇧↵" at bounding box center [1340, 524] width 335 height 41
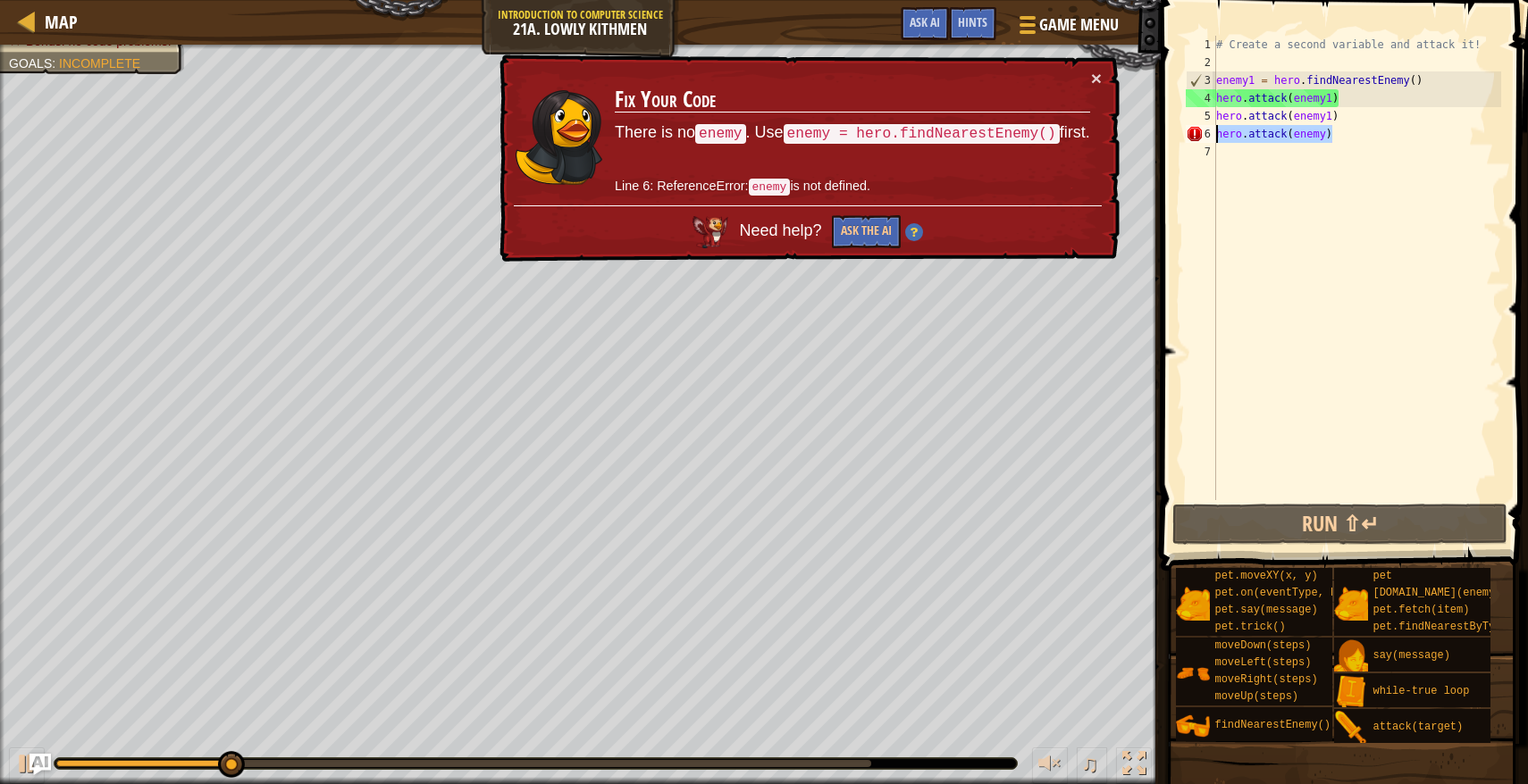
drag, startPoint x: 1350, startPoint y: 131, endPoint x: 1215, endPoint y: 130, distance: 135.0
click at [1215, 130] on div "hero.attack(enemy) 1 2 3 4 5 6 7 # Create a second variable and attack it! enem…" at bounding box center [1342, 268] width 319 height 465
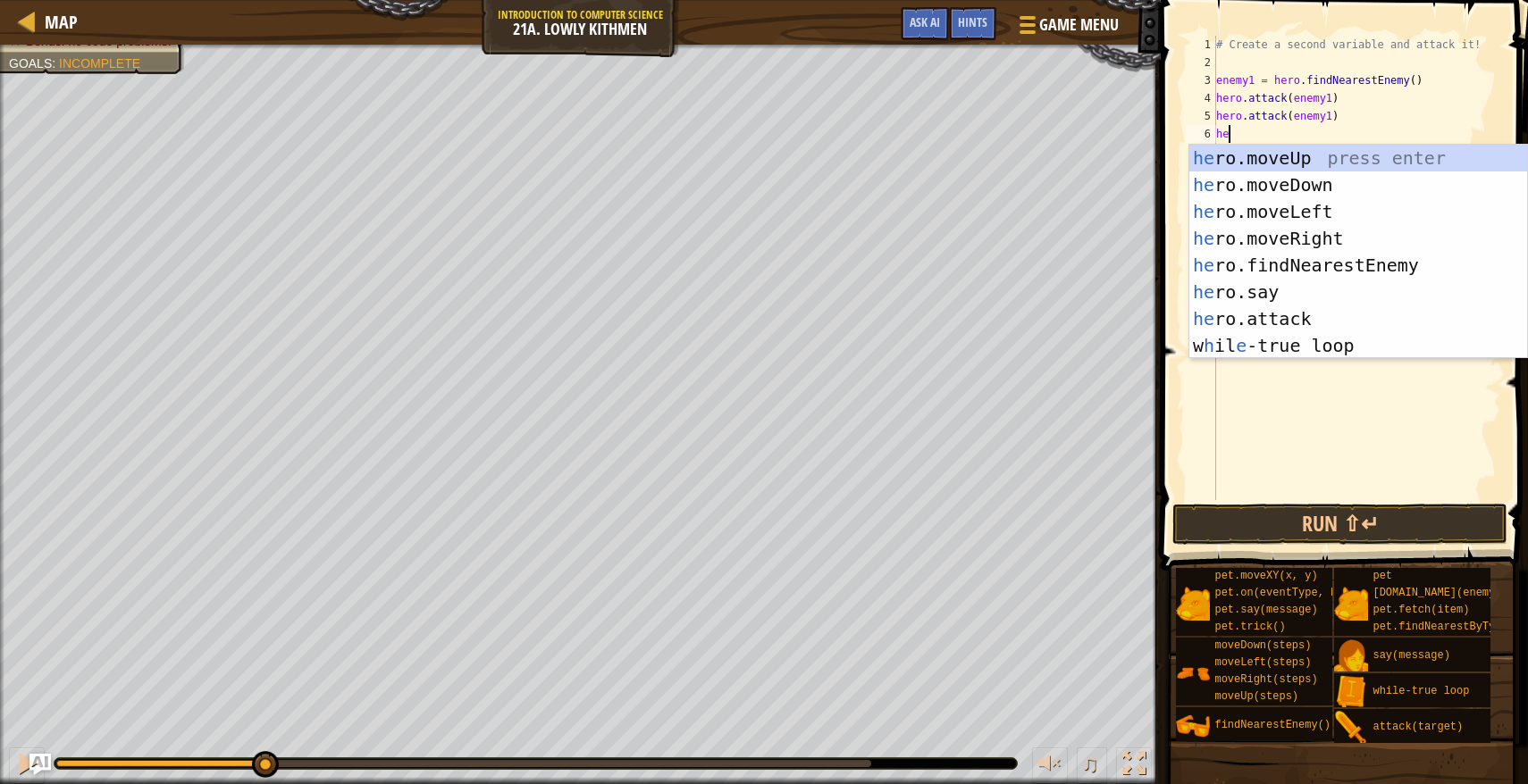
type textarea "her"
click at [1258, 259] on div "her o.moveUp press enter her o.moveDown press enter her o.moveLeft press enter …" at bounding box center [1358, 279] width 338 height 268
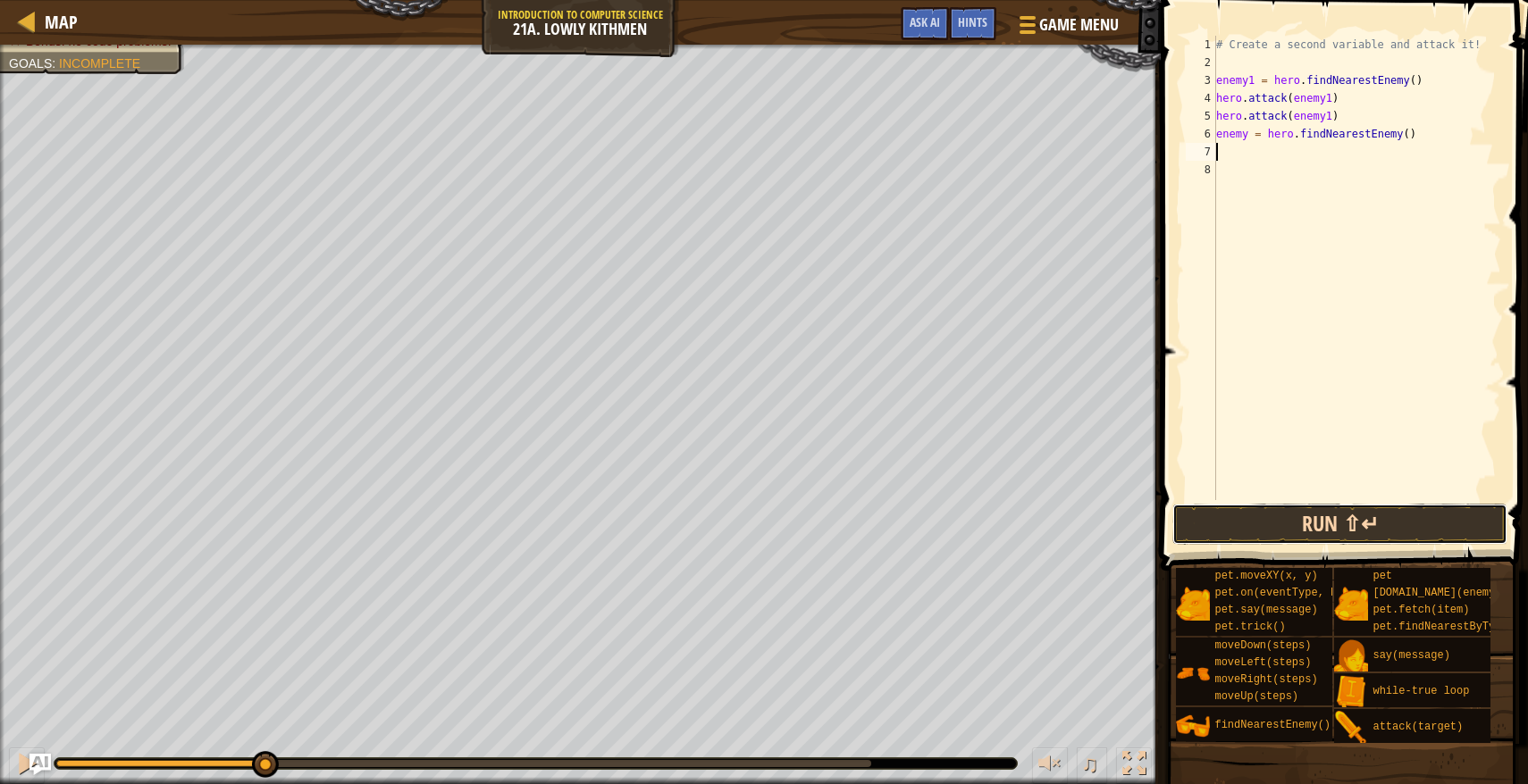
click at [1322, 504] on button "Run ⇧↵" at bounding box center [1340, 524] width 335 height 41
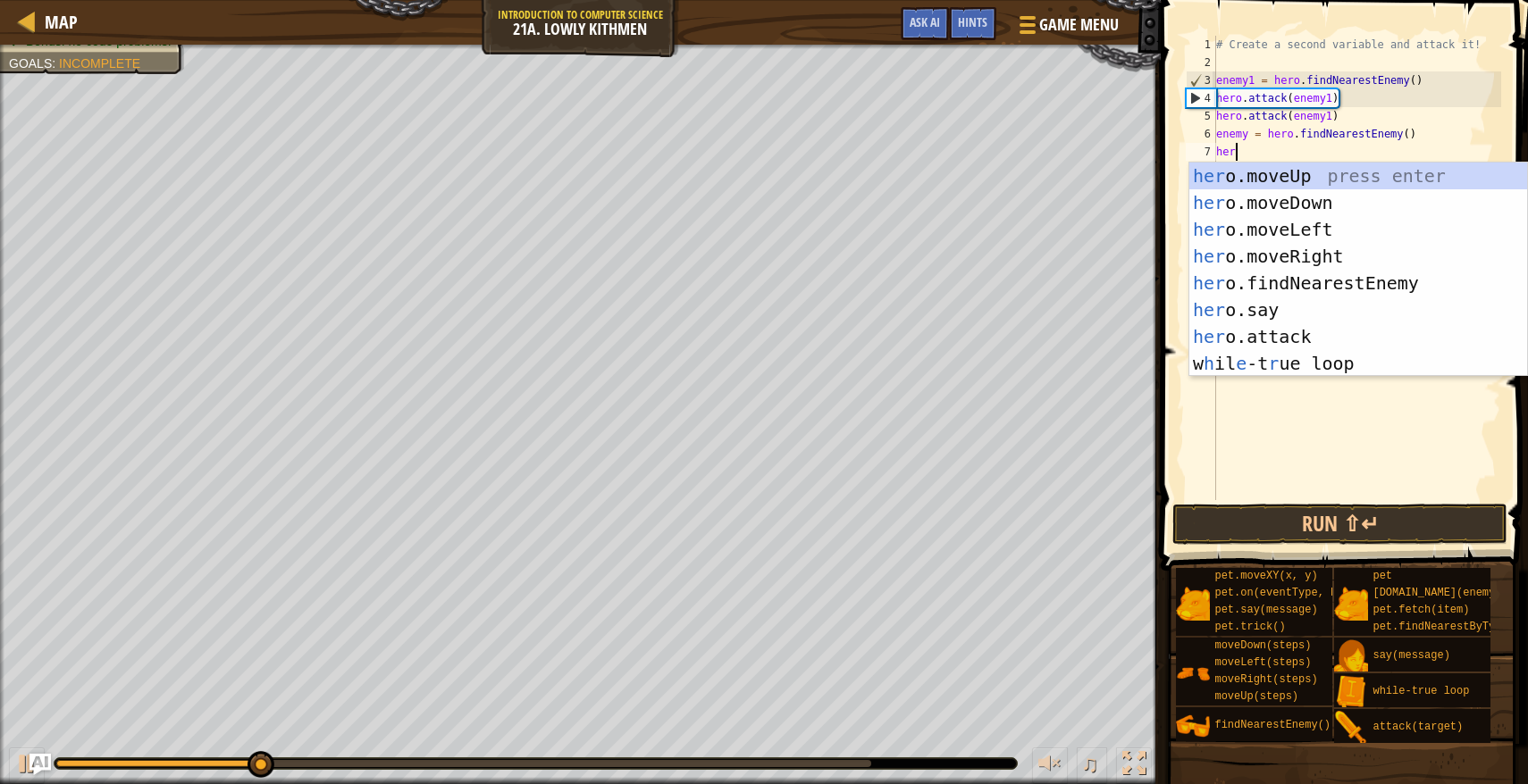
scroll to position [8, 1]
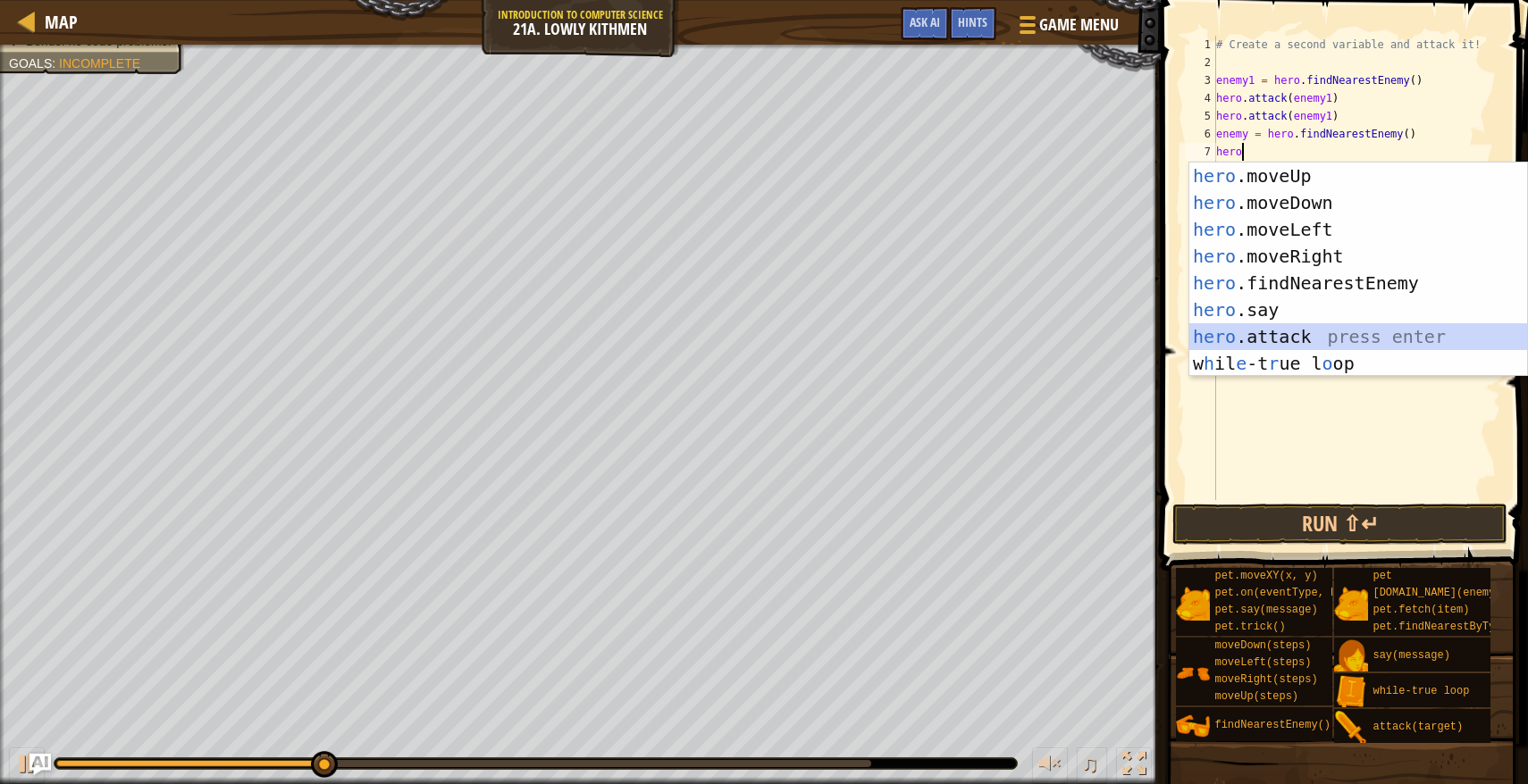
click at [1256, 329] on div "hero .moveUp press enter hero .moveDown press enter hero .moveLeft press enter …" at bounding box center [1358, 296] width 338 height 268
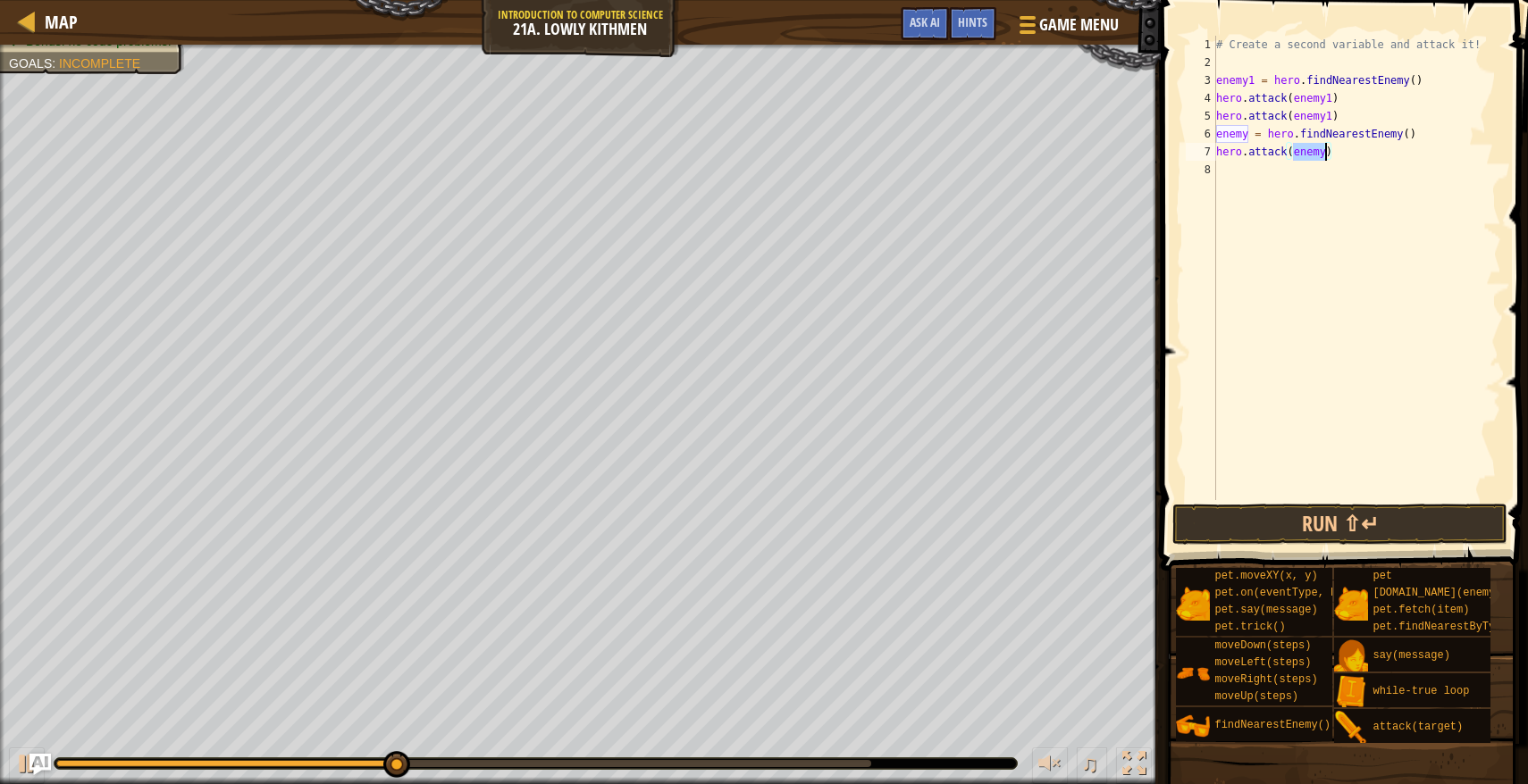
type textarea "hero.attack(enemy)"
click at [1326, 154] on div "# Create a second variable and attack it! enemy1 = hero . findNearestEnemy ( ) …" at bounding box center [1356, 286] width 289 height 500
click at [1286, 522] on button "Run ⇧↵" at bounding box center [1340, 524] width 335 height 41
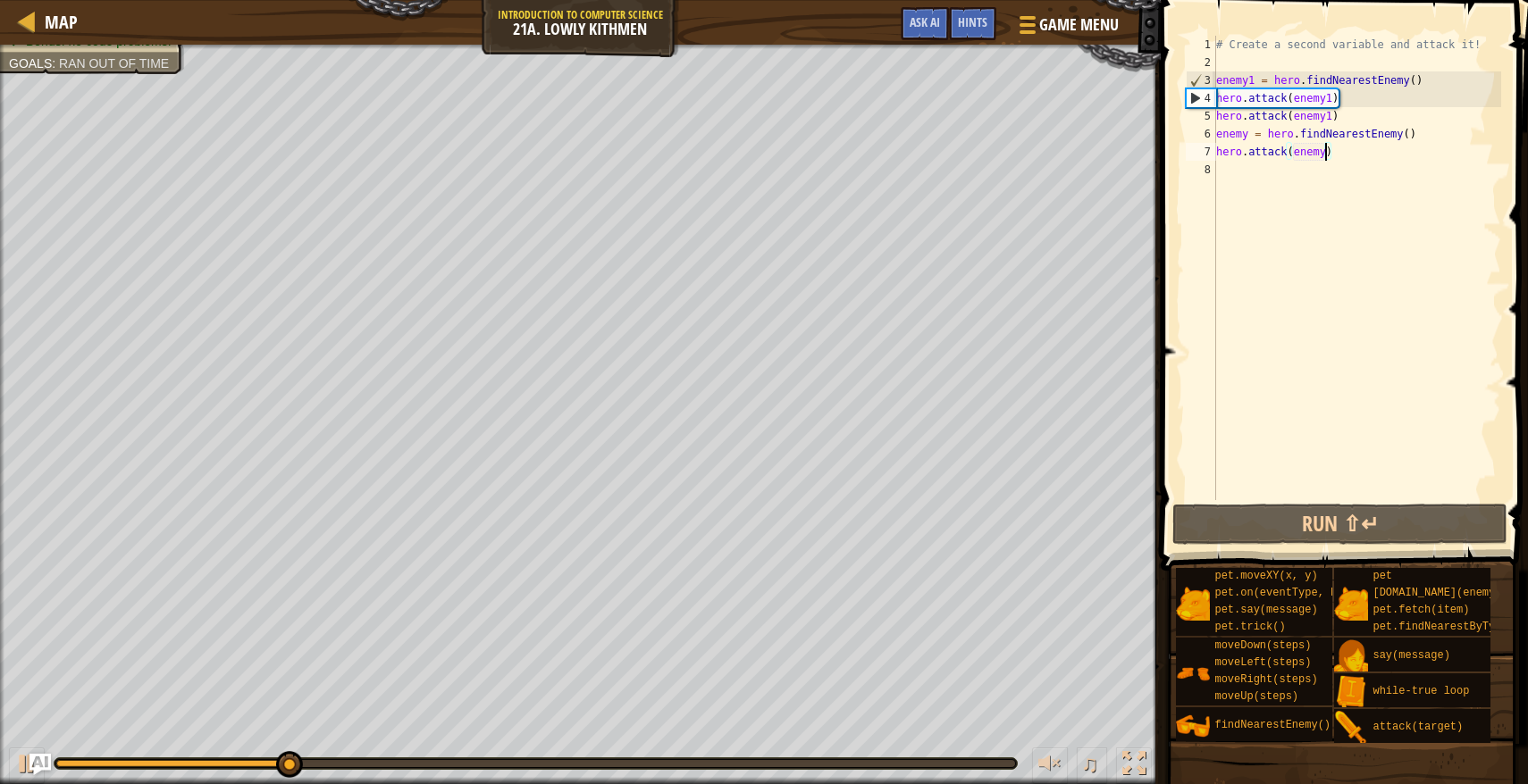
click at [1263, 167] on div "# Create a second variable and attack it! enemy1 = hero . findNearestEnemy ( ) …" at bounding box center [1356, 286] width 289 height 500
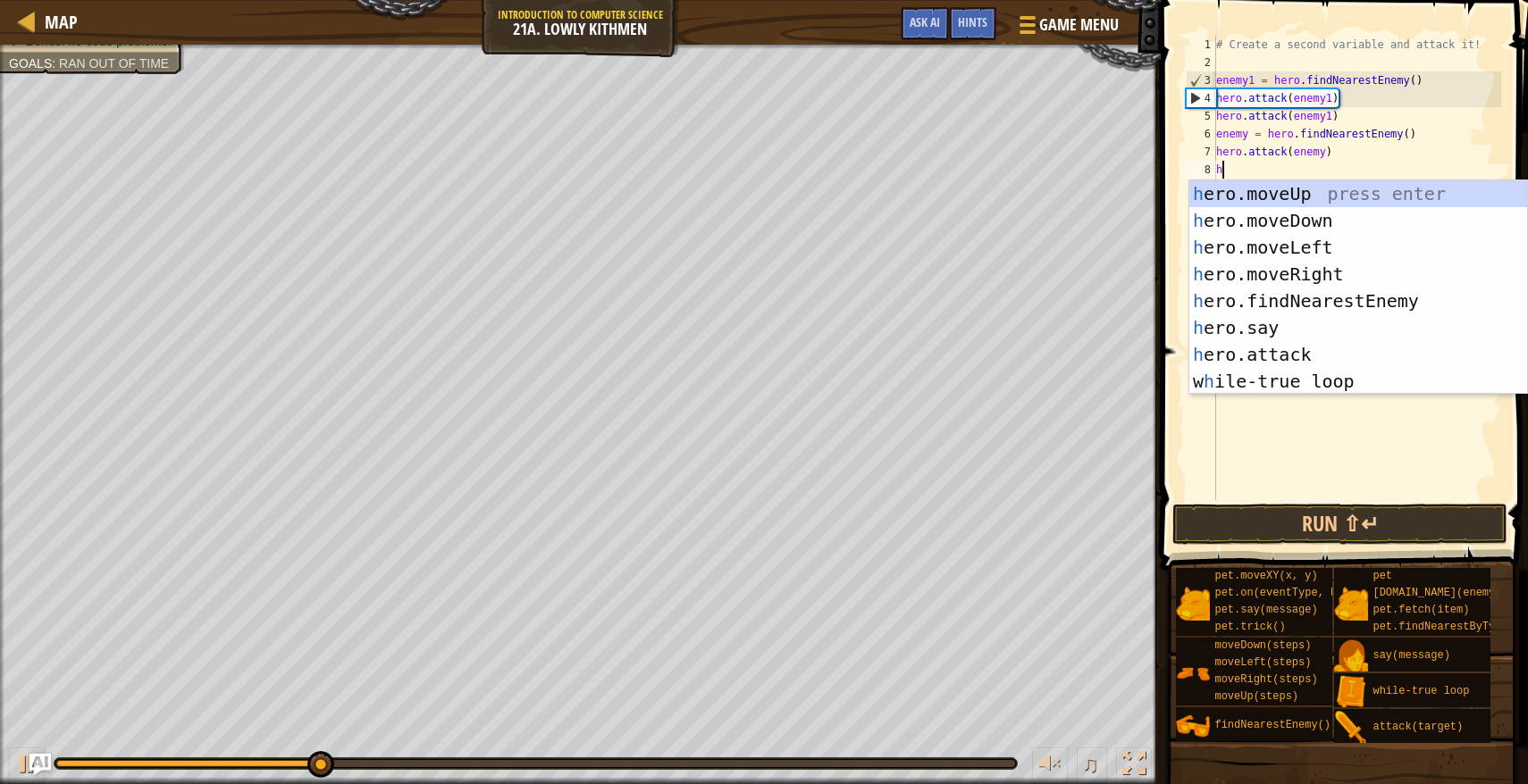
type textarea "hero"
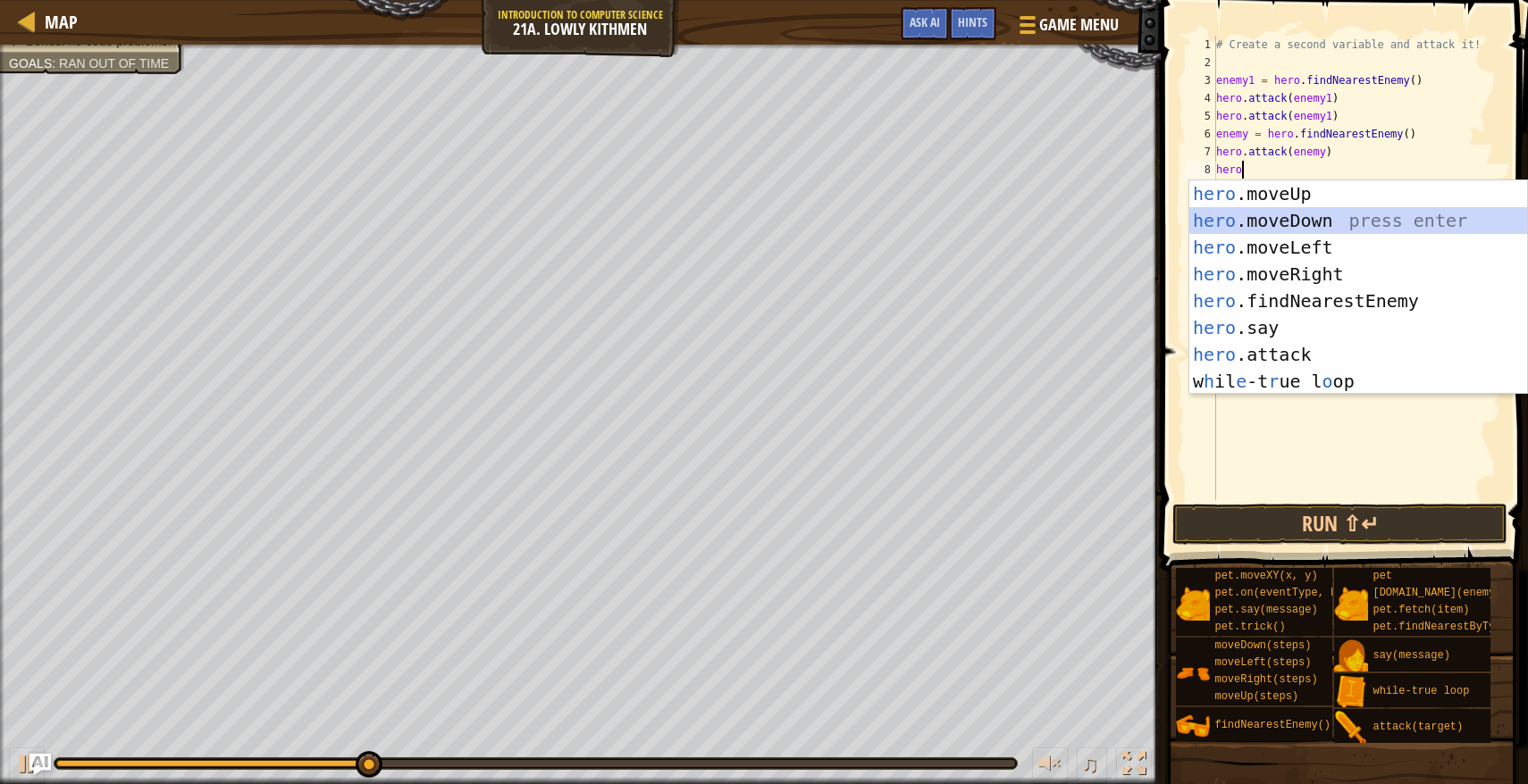
click at [1271, 212] on div "hero .moveUp press enter hero .moveDown press enter hero .moveLeft press enter …" at bounding box center [1358, 314] width 338 height 268
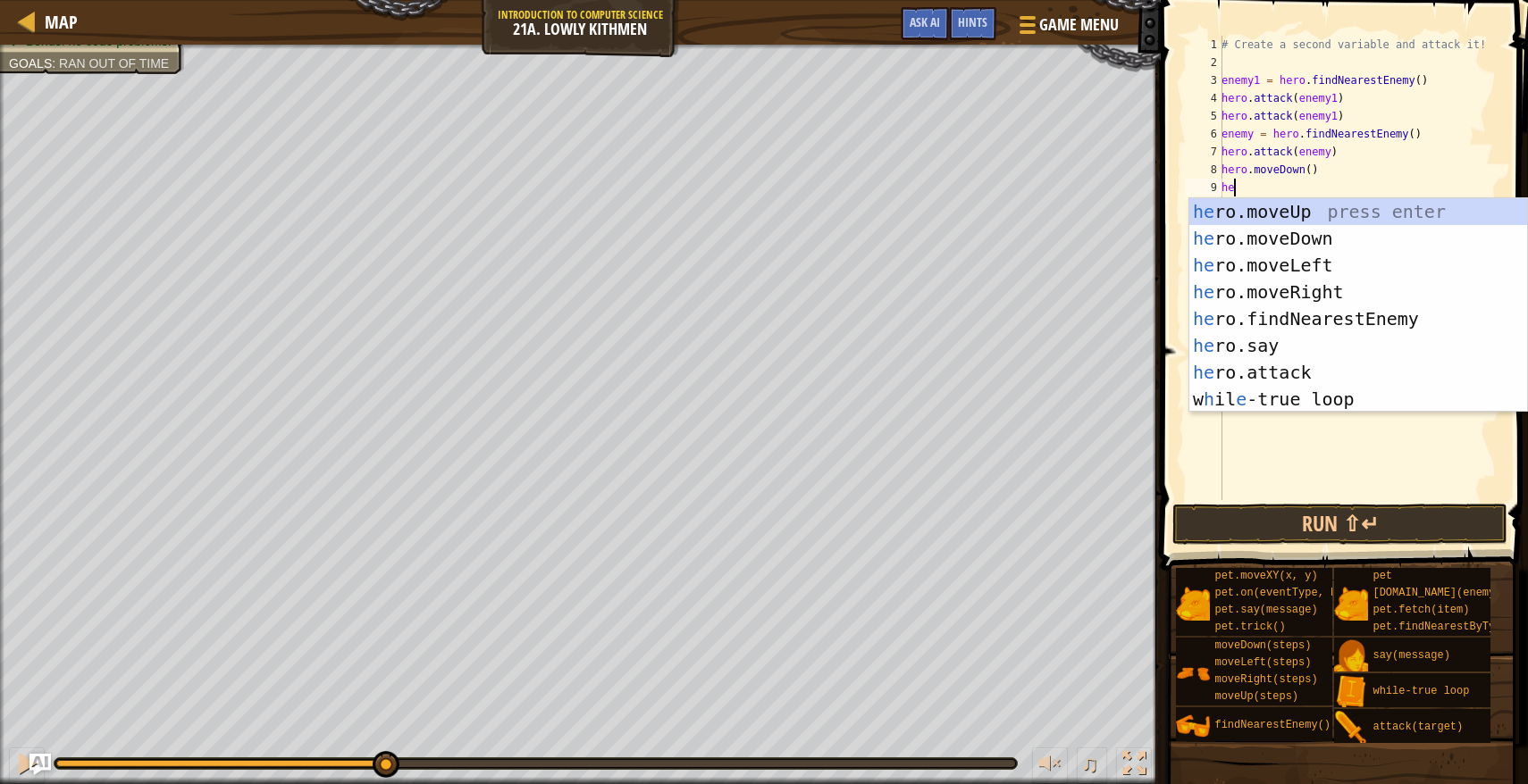
scroll to position [8, 0]
type textarea "hero"
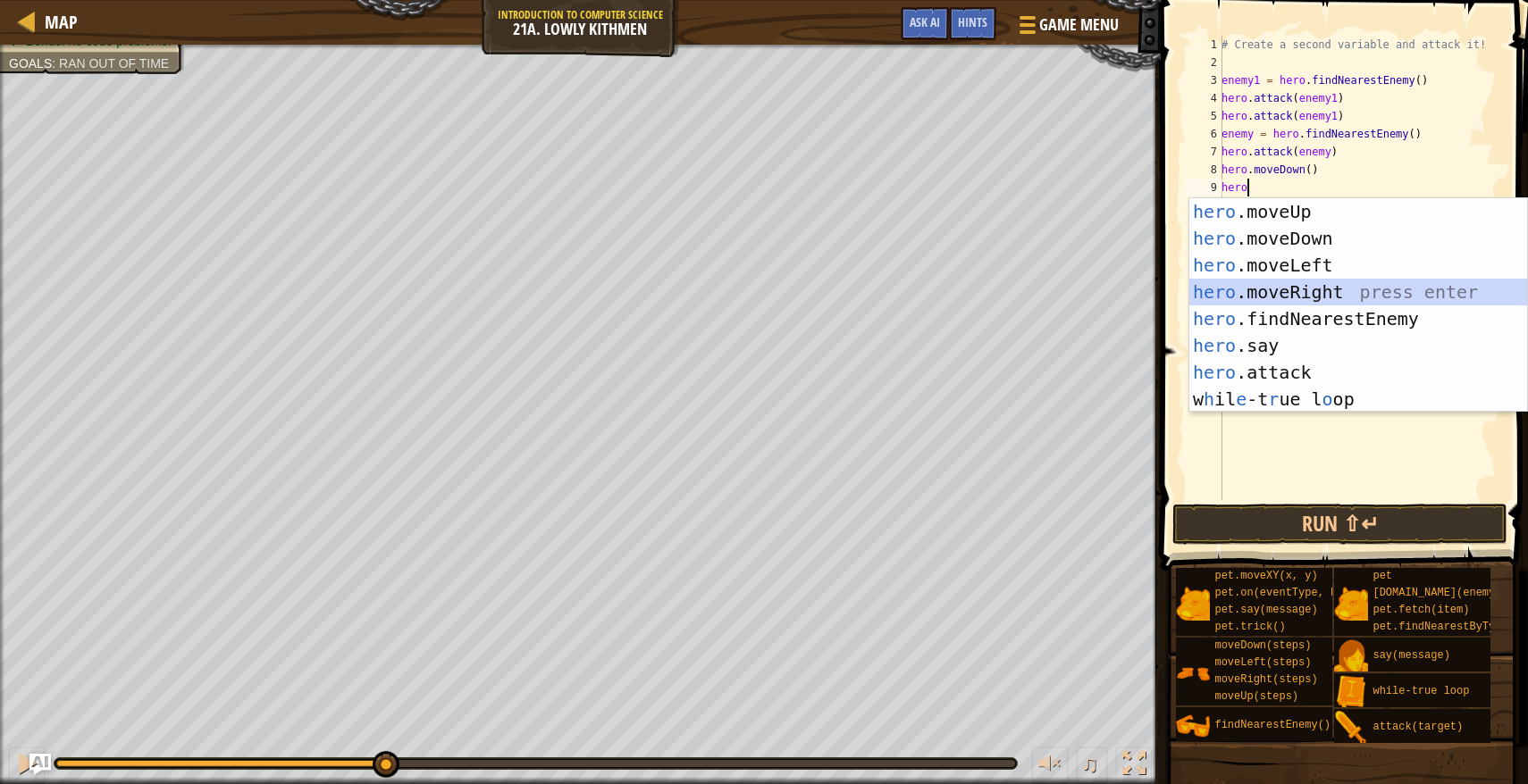
click at [1269, 298] on div "hero .moveUp press enter hero .moveDown press enter hero .moveLeft press enter …" at bounding box center [1358, 332] width 338 height 268
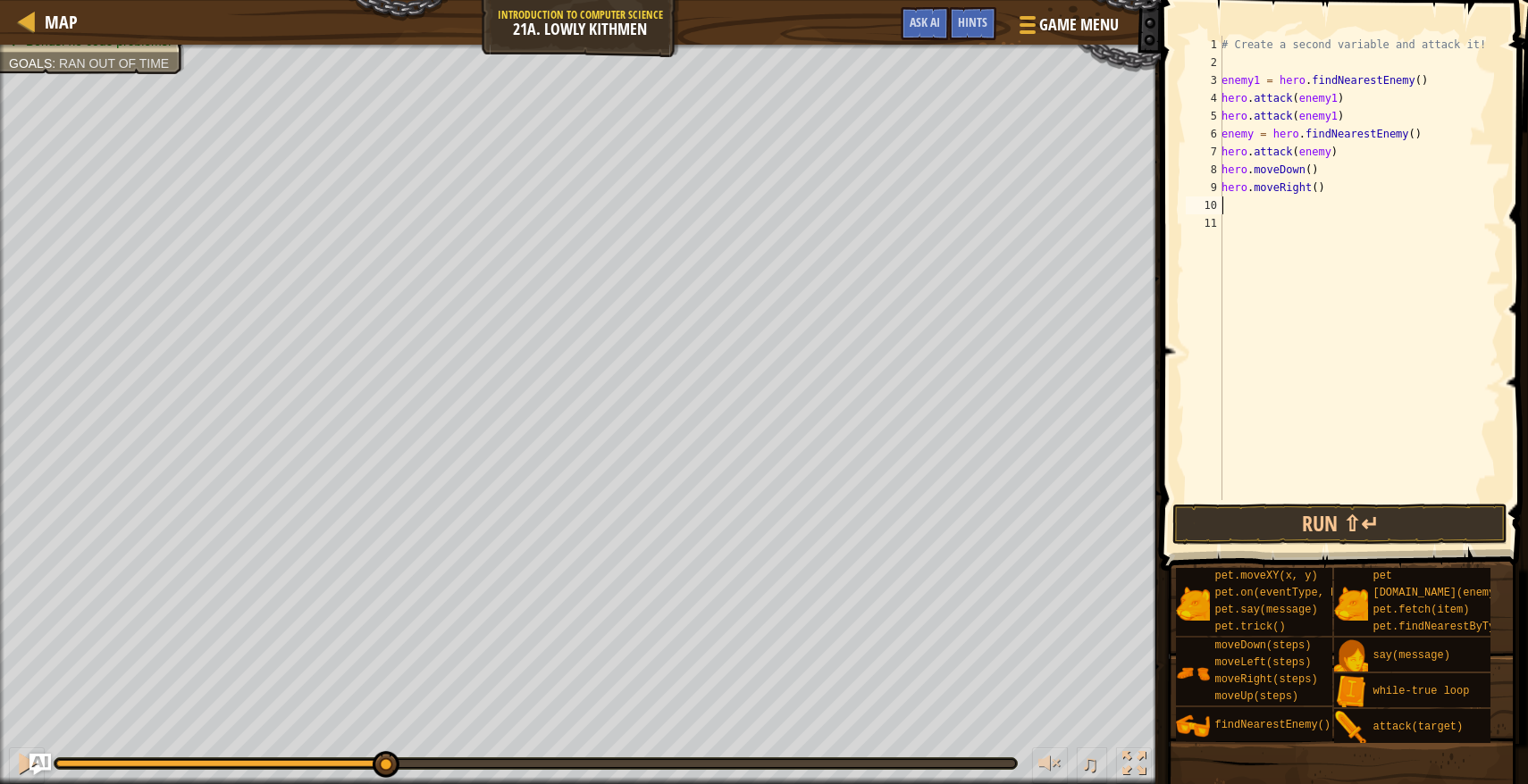
click at [1317, 191] on div "# Create a second variable and attack it! enemy1 = hero . findNearestEnemy ( ) …" at bounding box center [1359, 286] width 283 height 500
type textarea "hero.moveRight(2)"
click at [1320, 528] on button "Run ⇧↵" at bounding box center [1340, 524] width 335 height 41
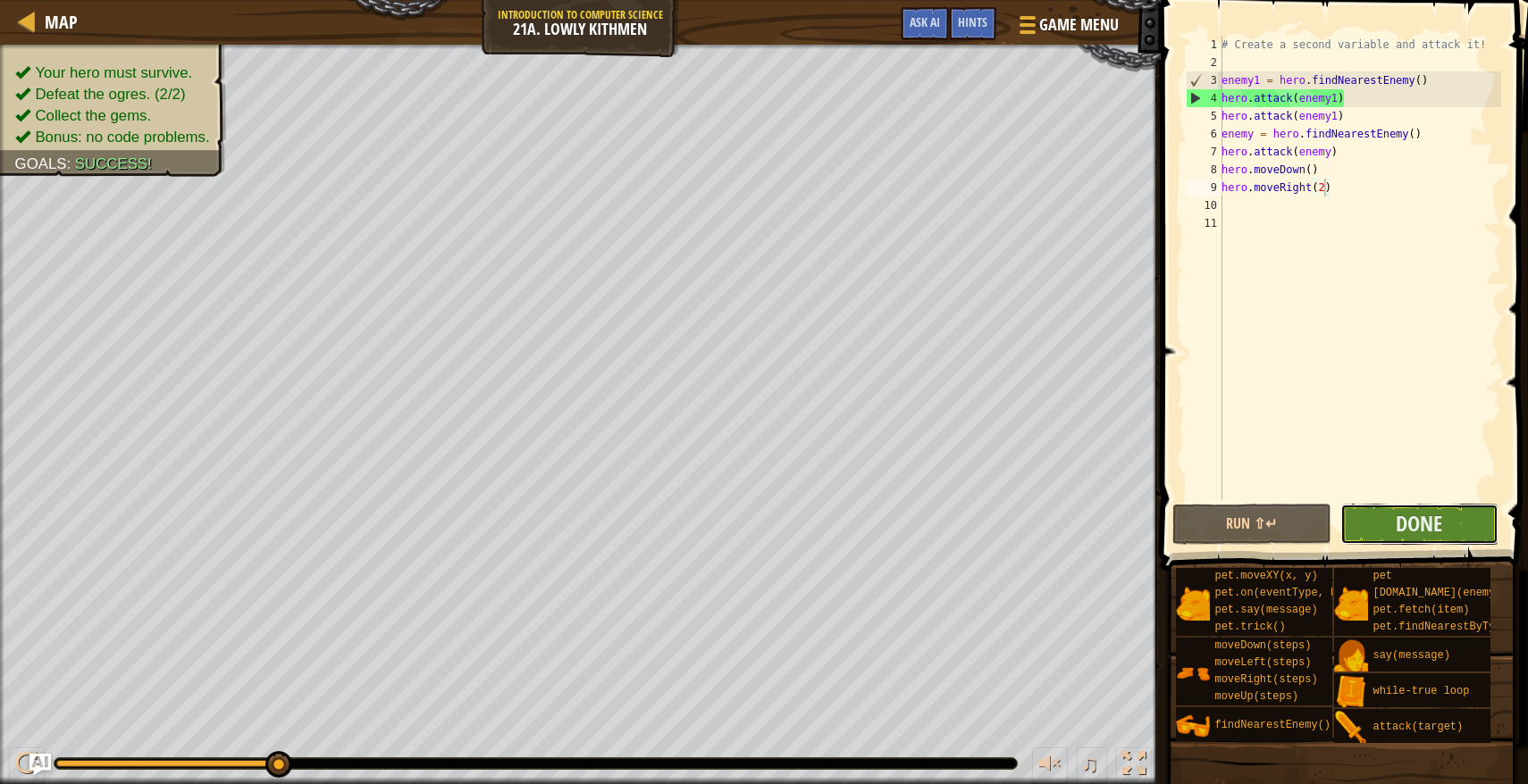
click at [1448, 522] on button "Done" at bounding box center [1419, 524] width 159 height 41
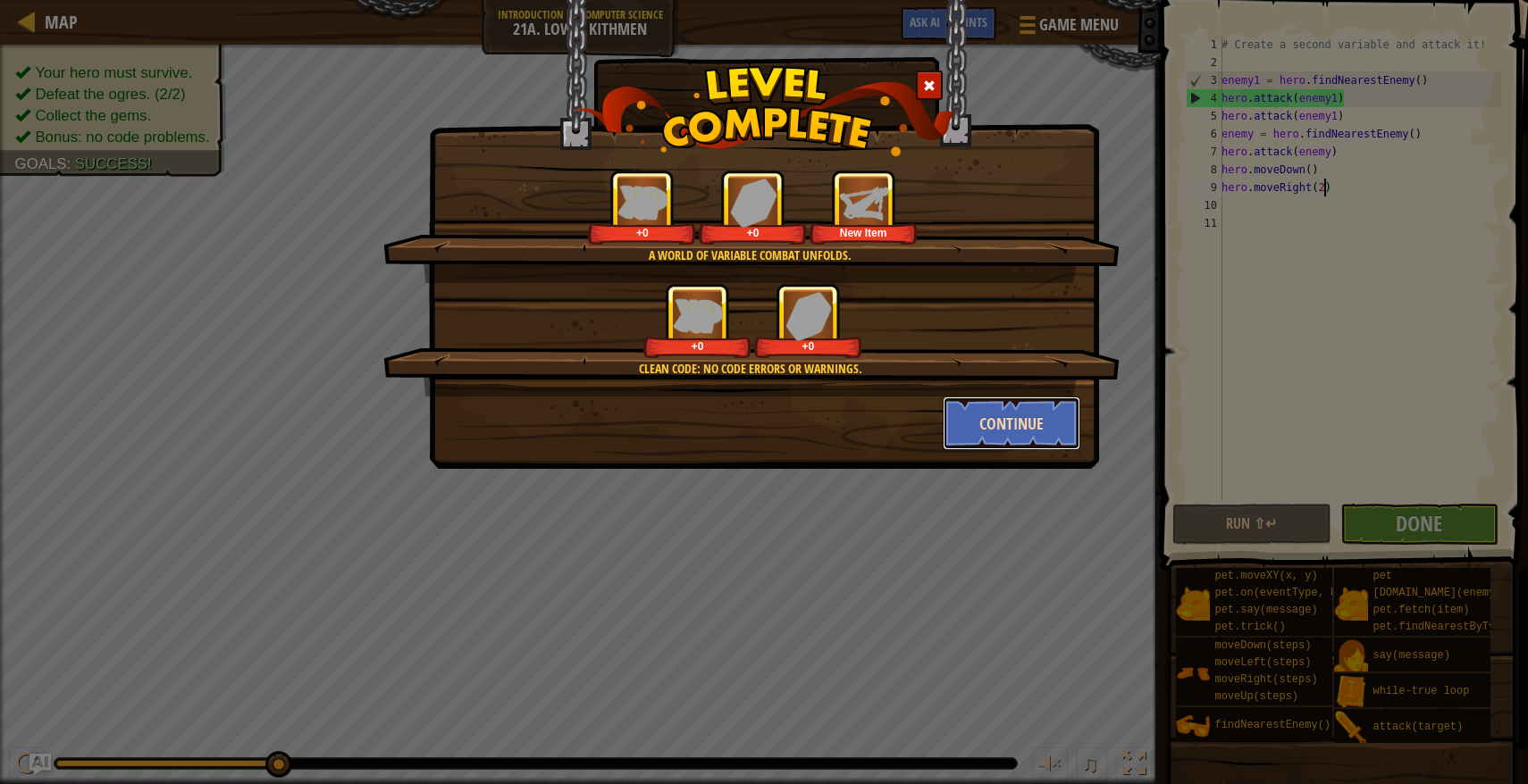
click at [1030, 435] on button "Continue" at bounding box center [1012, 424] width 139 height 53
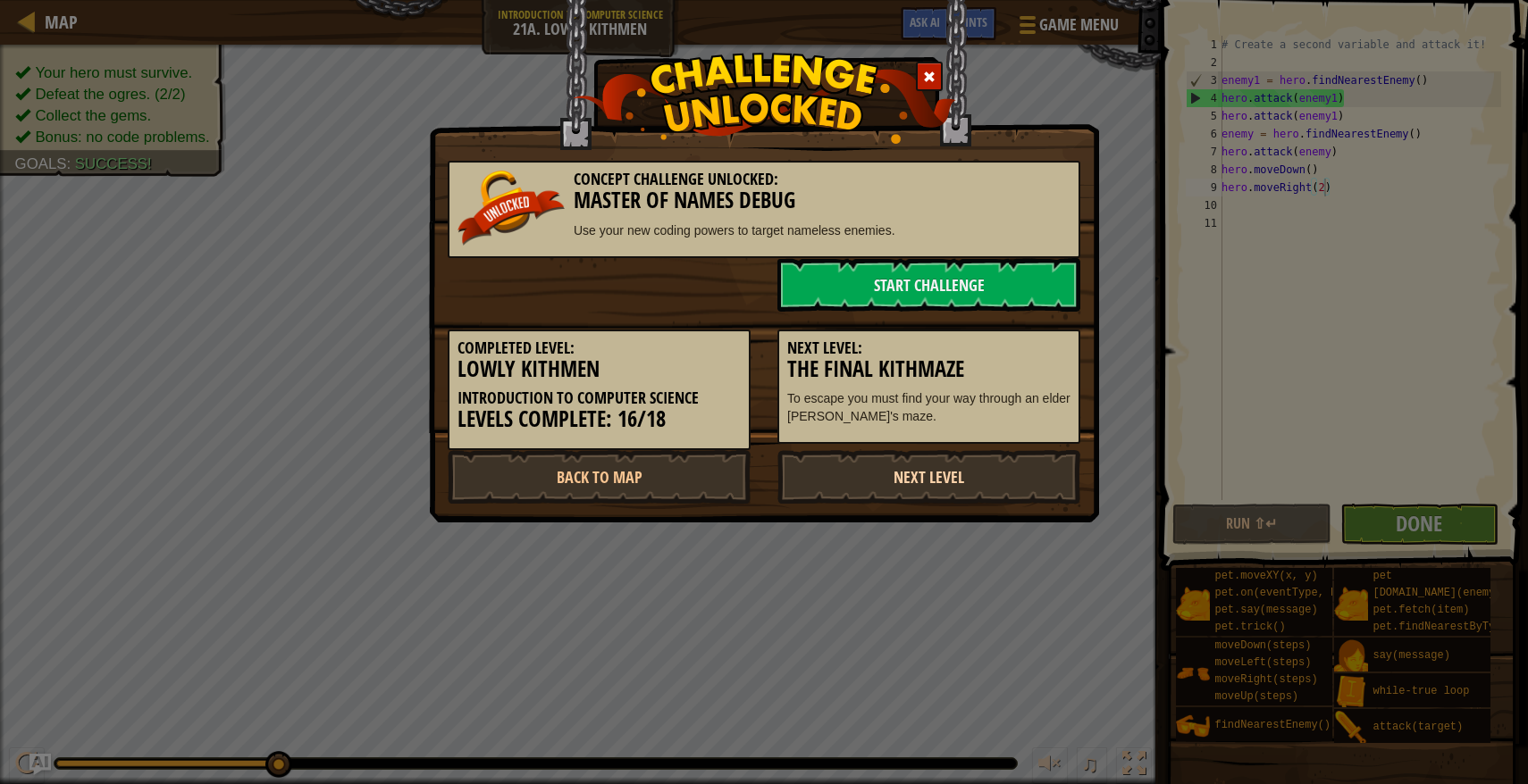
click at [970, 470] on link "Next Level" at bounding box center [928, 477] width 302 height 53
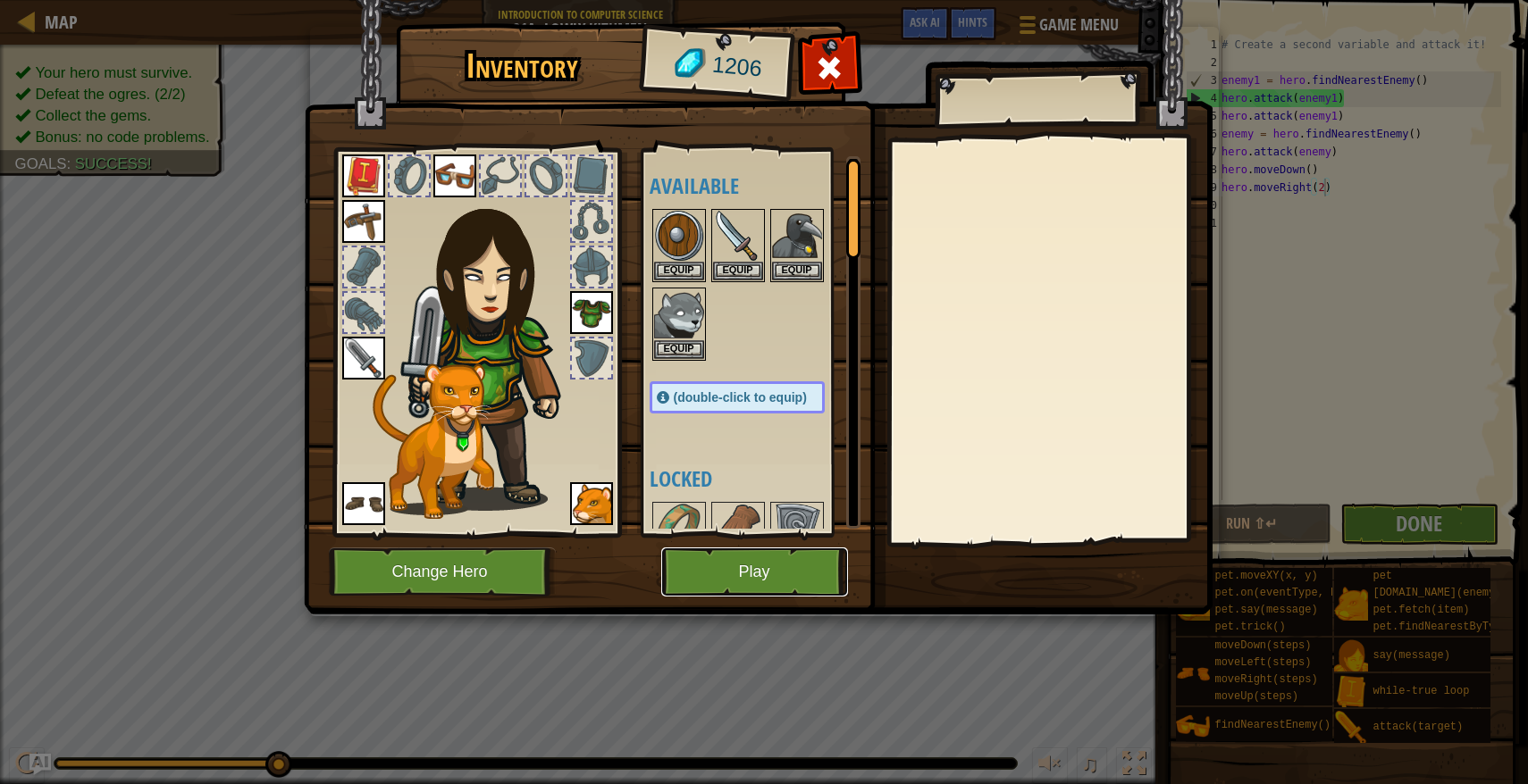
click at [822, 560] on button "Play" at bounding box center [755, 572] width 187 height 49
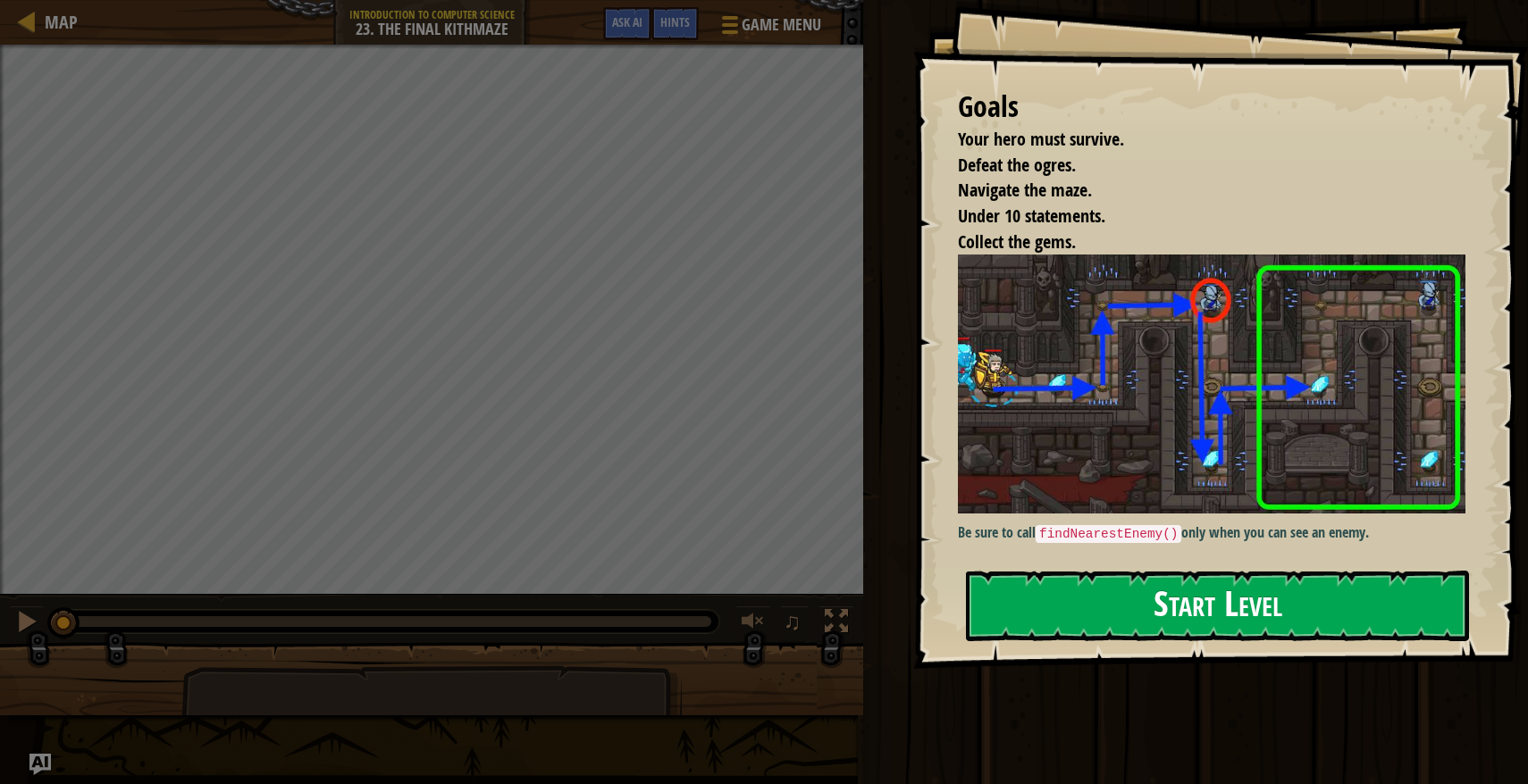
click at [1068, 616] on button "Start Level" at bounding box center [1217, 606] width 503 height 71
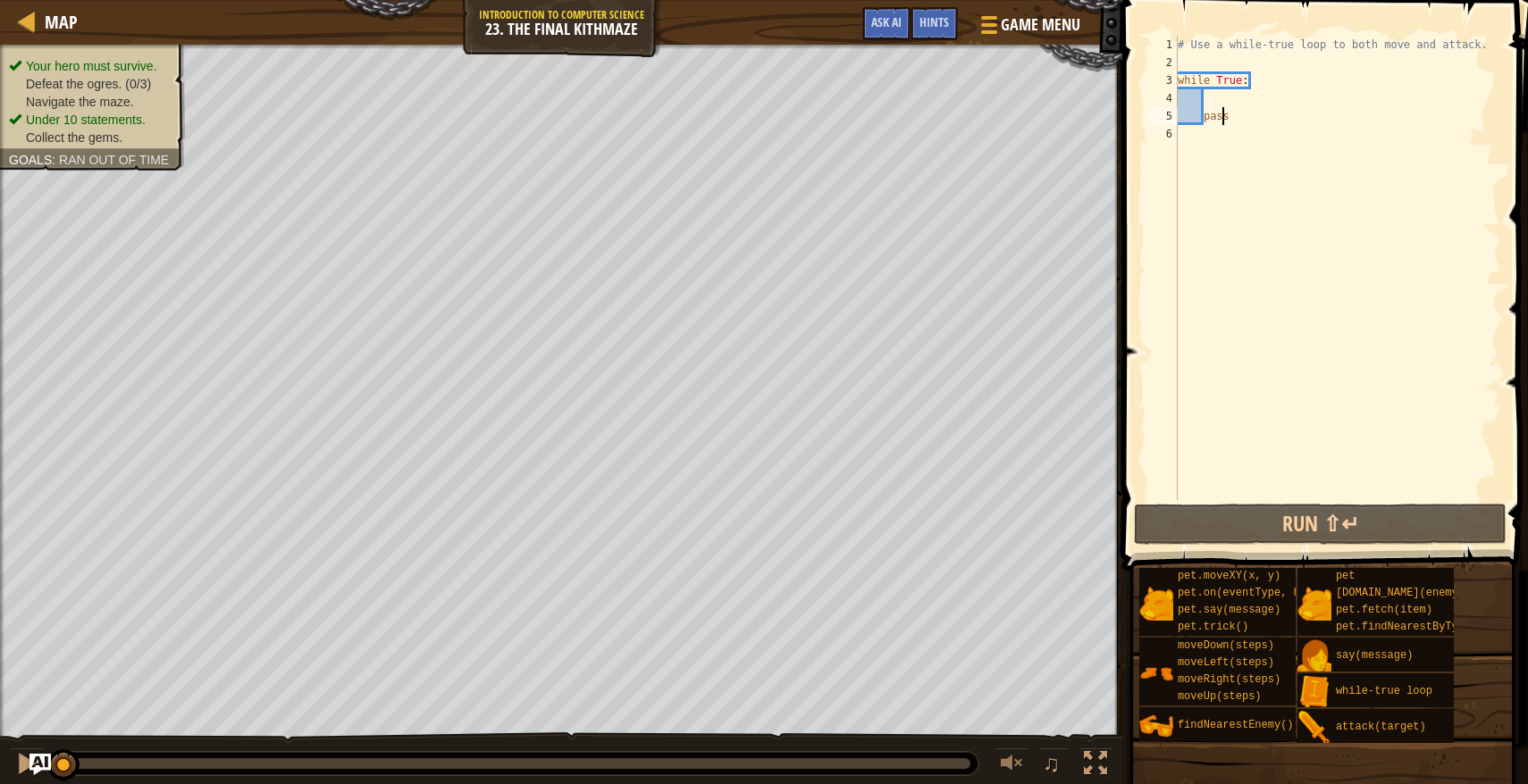
click at [1225, 112] on div "# Use a while-true loop to both move and attack. while True : pass" at bounding box center [1337, 286] width 327 height 500
click at [1233, 115] on div "# Use a while-true loop to both move and attack. while True : pass" at bounding box center [1337, 286] width 327 height 500
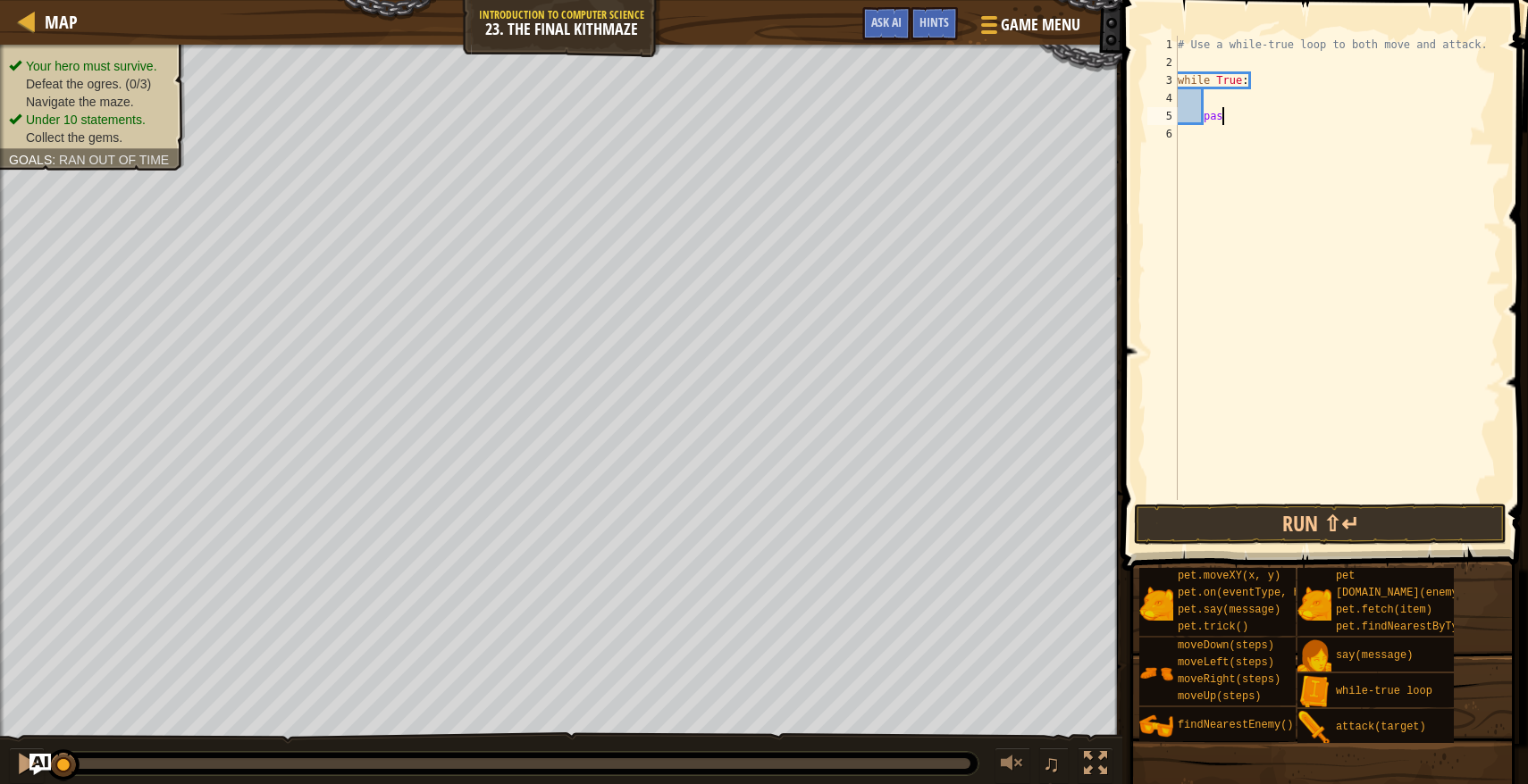
type textarea "p"
click at [1214, 101] on div "# Use a while-true loop to both move and attack. while True :" at bounding box center [1337, 286] width 327 height 500
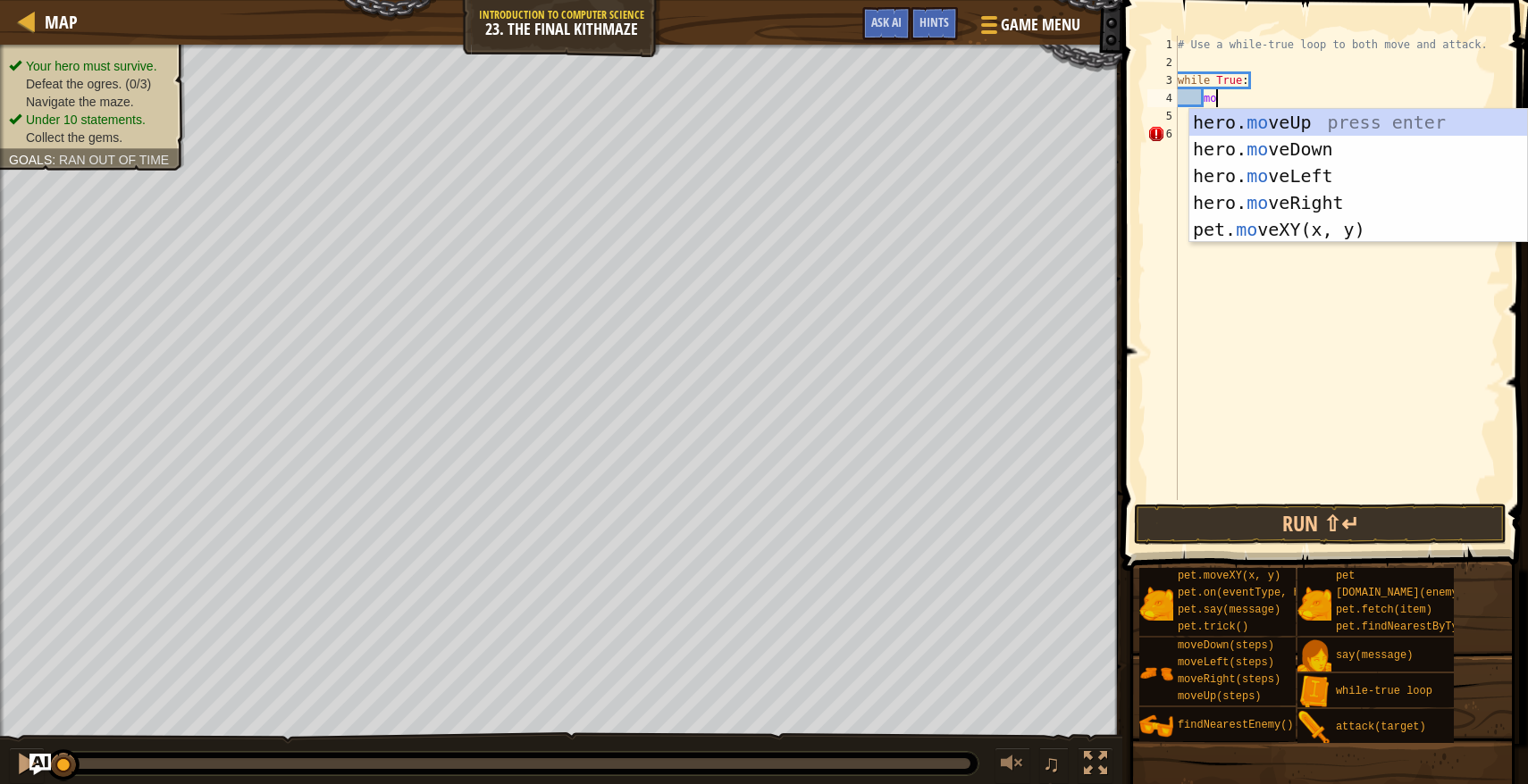
type textarea "move"
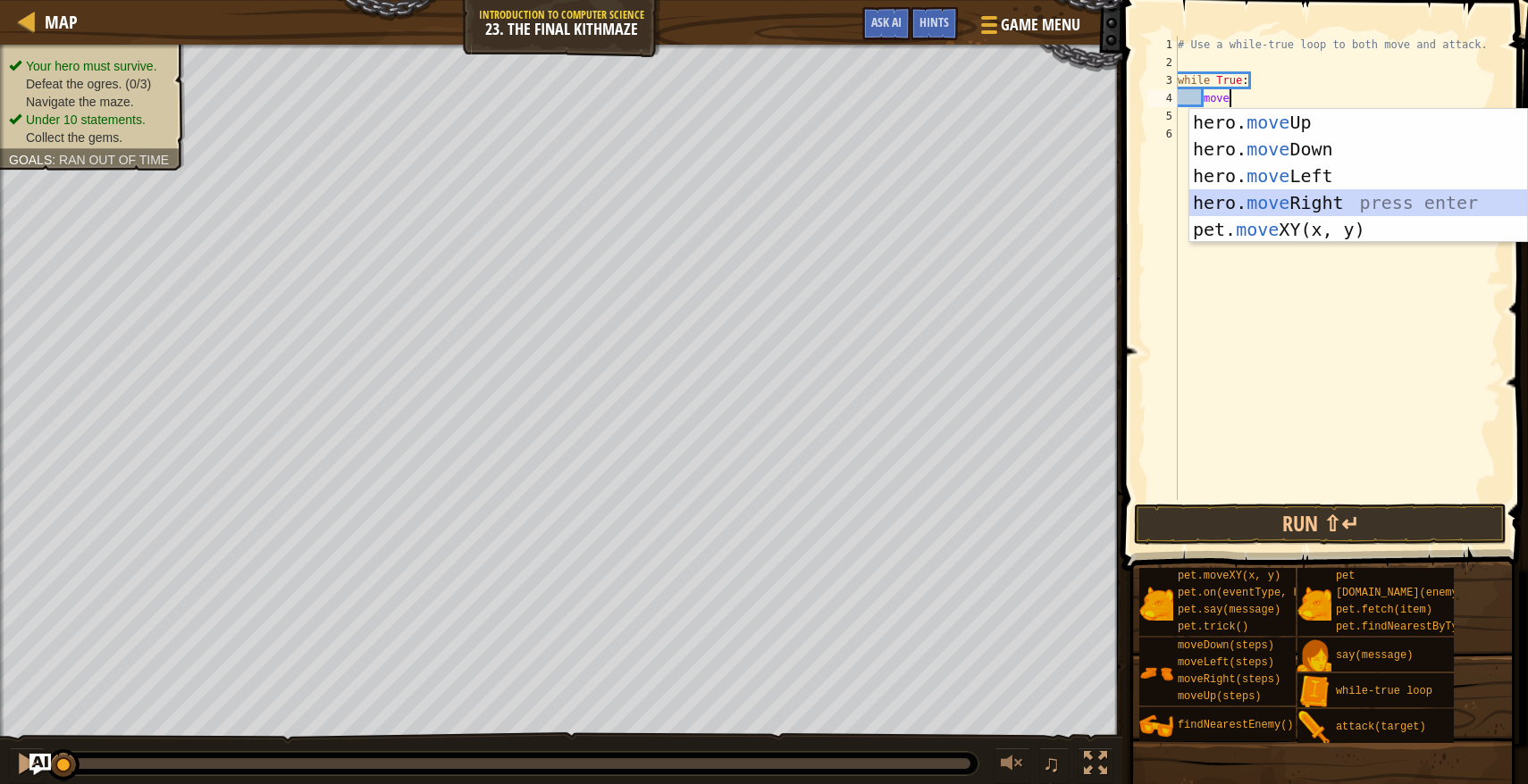
click at [1282, 195] on div "hero. move Up press enter hero. move Down press enter hero. move Left press ent…" at bounding box center [1358, 203] width 338 height 187
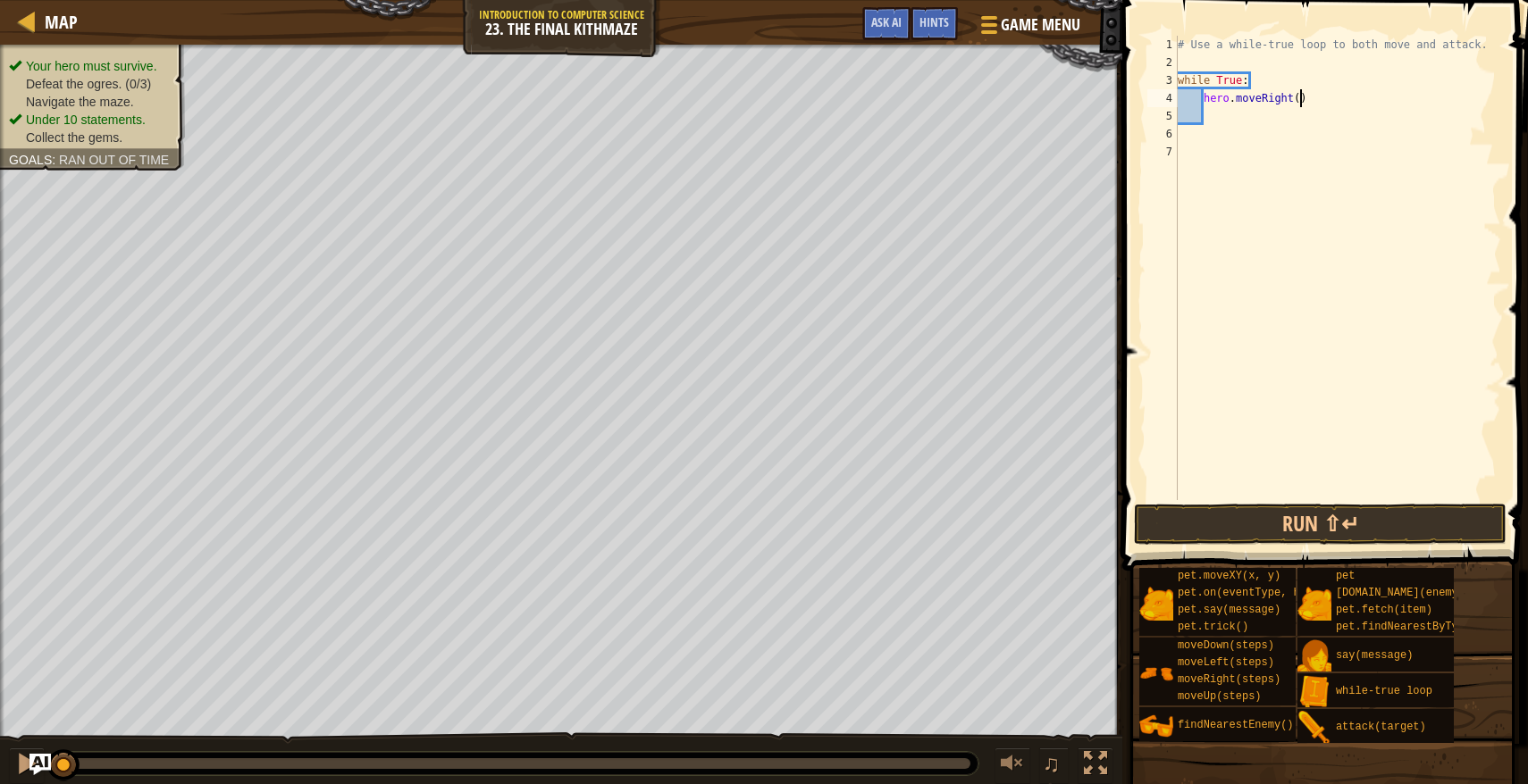
click at [1300, 102] on div "# Use a while-true loop to both move and attack. while True : hero . moveRight …" at bounding box center [1337, 286] width 327 height 500
type textarea "hero.moveRight(2)"
click at [1239, 114] on div "# Use a while-true loop to both move and attack. while True : hero . moveRight …" at bounding box center [1337, 286] width 327 height 500
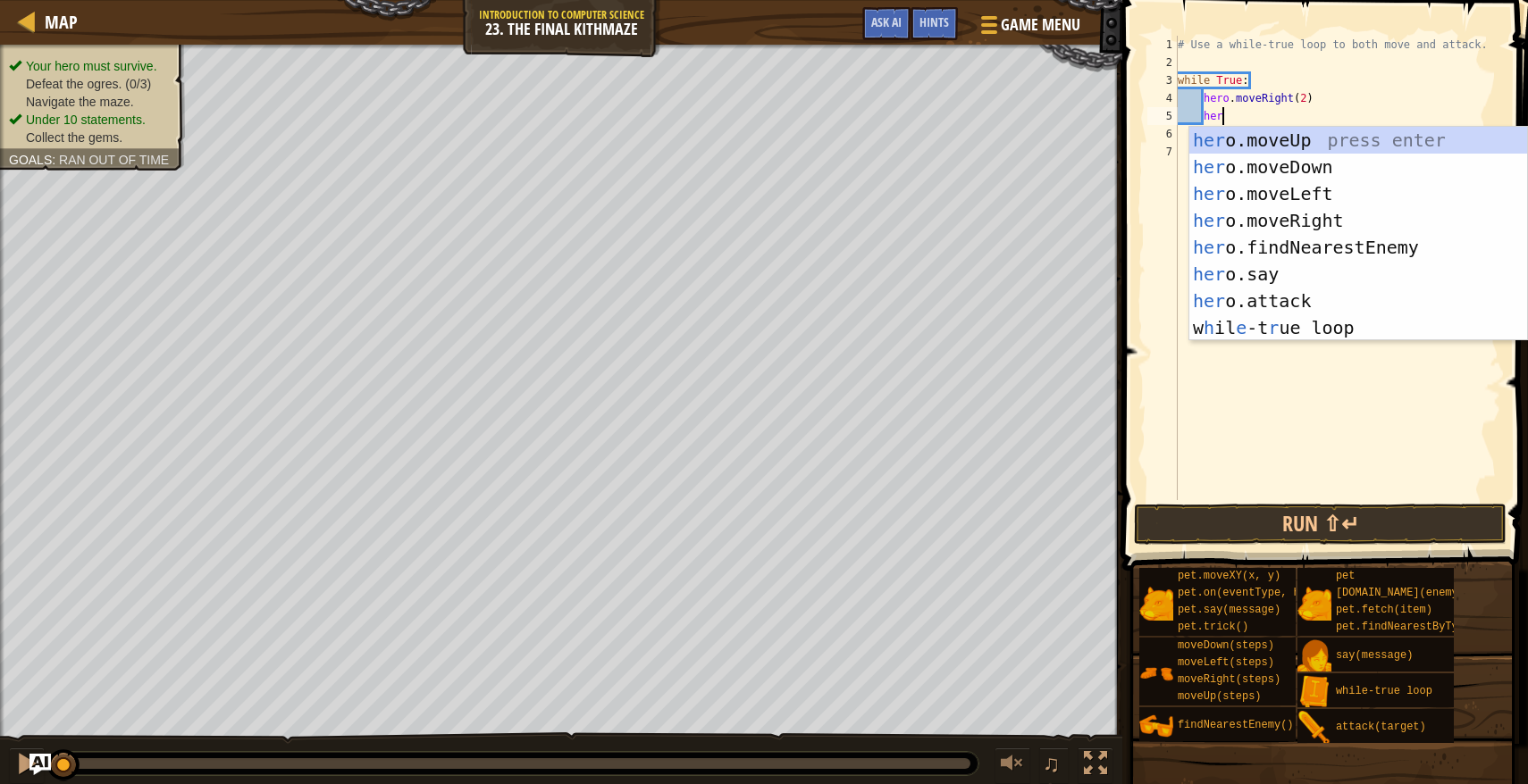
type textarea "hero"
click at [1260, 147] on div "hero .moveUp press enter hero .moveDown press enter hero .moveLeft press enter …" at bounding box center [1358, 261] width 338 height 268
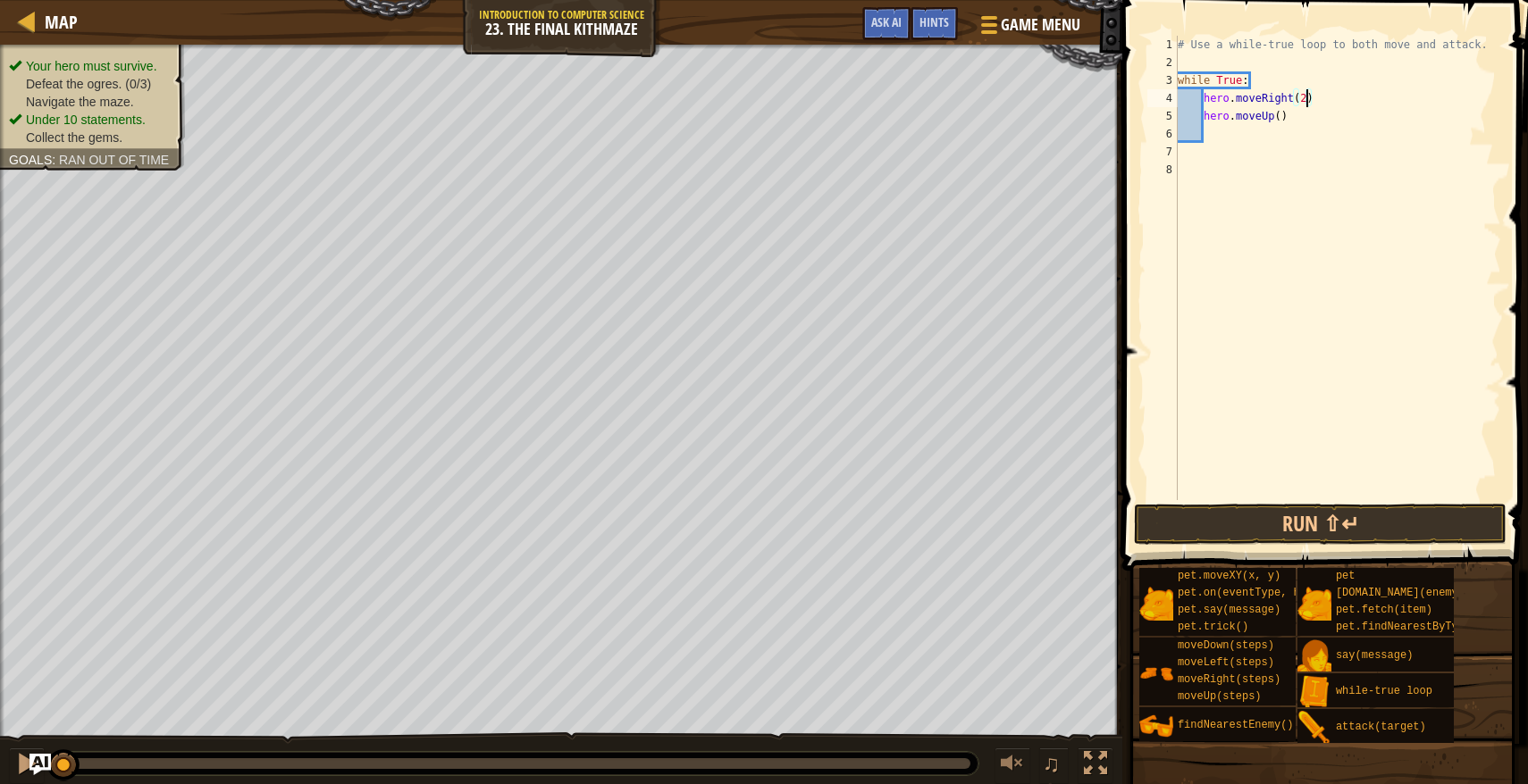
click at [1306, 100] on div "# Use a while-true loop to both move and attack. while True : hero . moveRight …" at bounding box center [1337, 286] width 327 height 500
type textarea "hero.moveRight()"
click at [1195, 165] on div "# Use a while-true loop to both move and attack. while True : hero . moveRight …" at bounding box center [1337, 286] width 327 height 500
click at [1189, 158] on div "# Use a while-true loop to both move and attack. while True : hero . moveRight …" at bounding box center [1337, 286] width 327 height 500
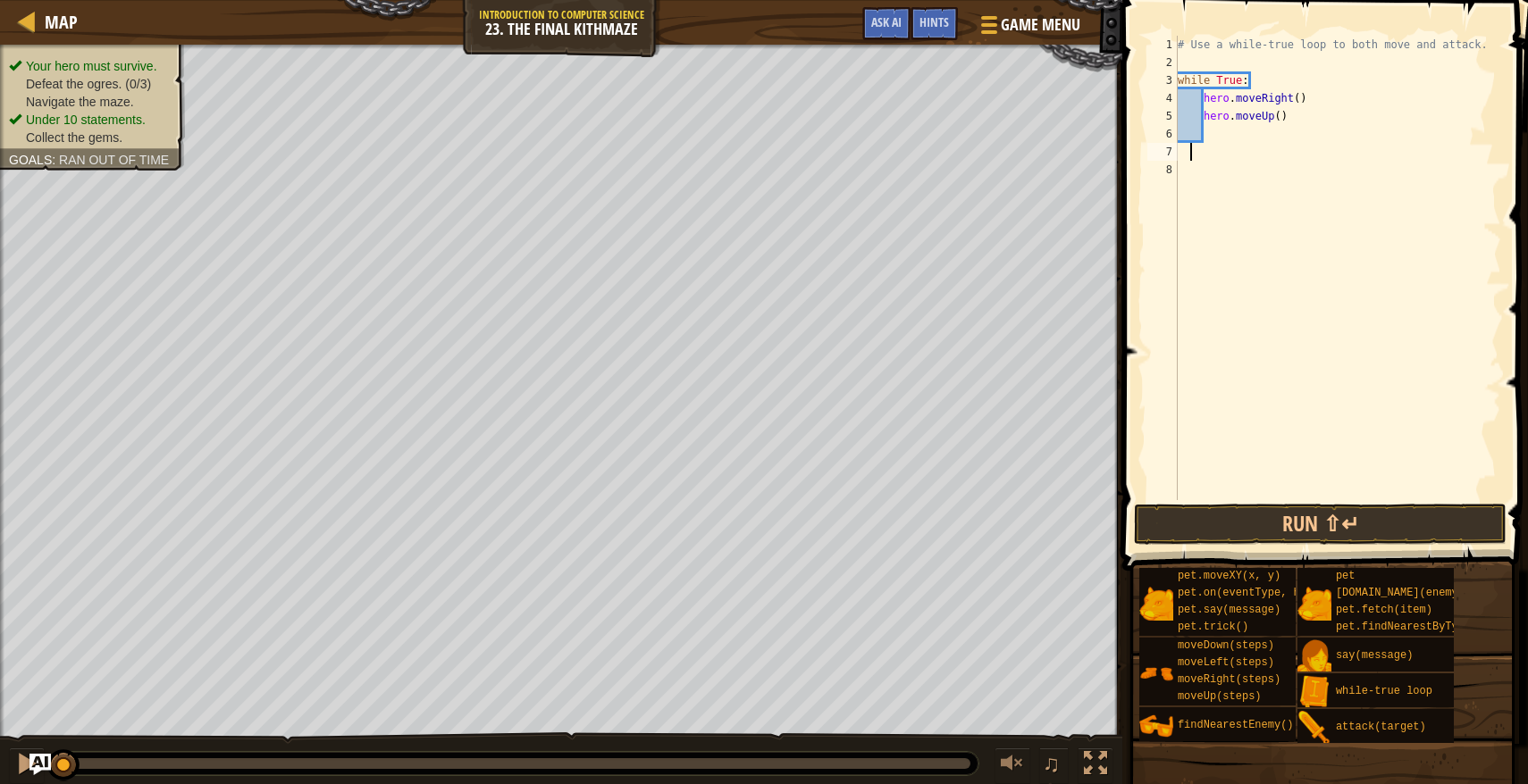
scroll to position [8, 2]
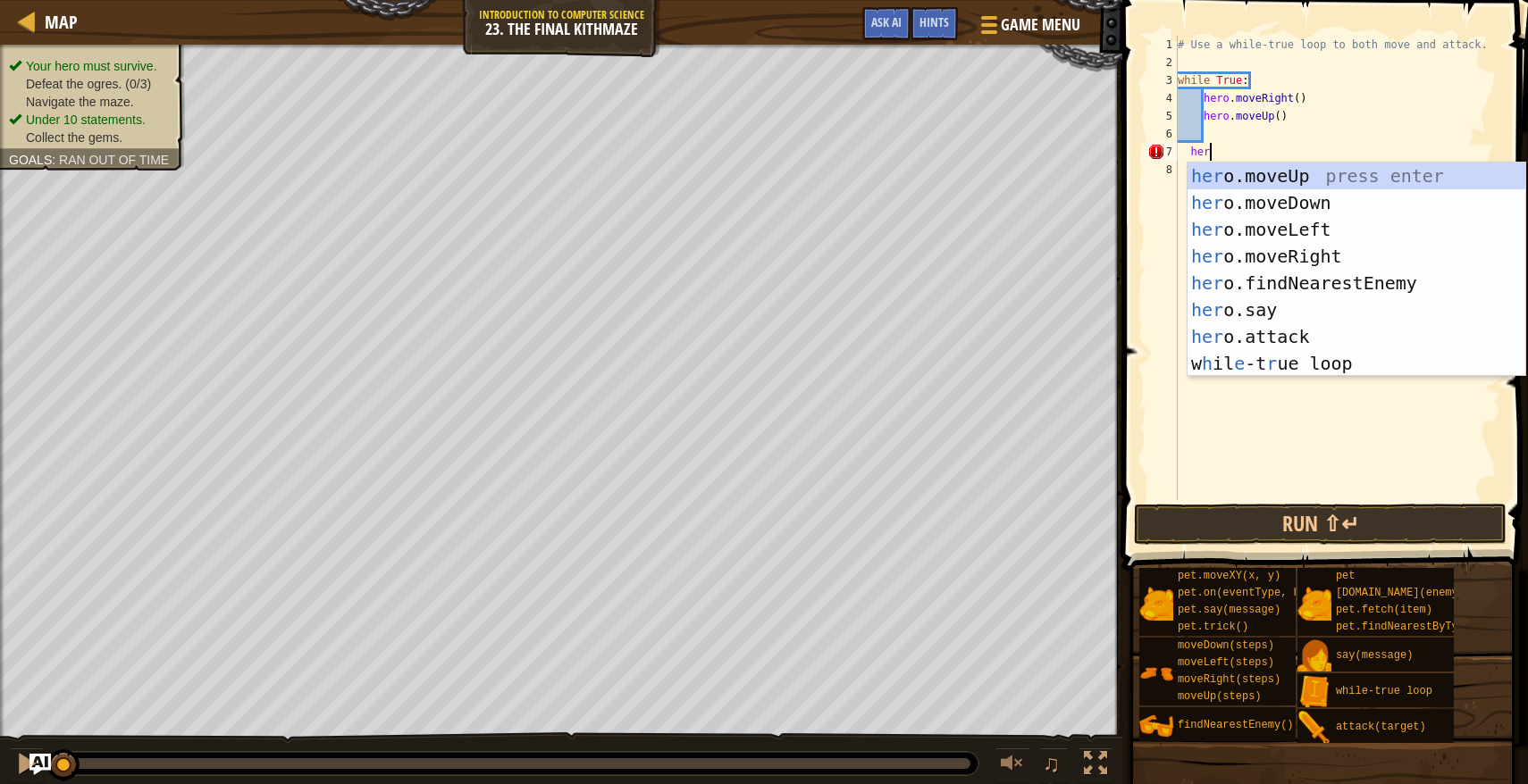
type textarea "hero"
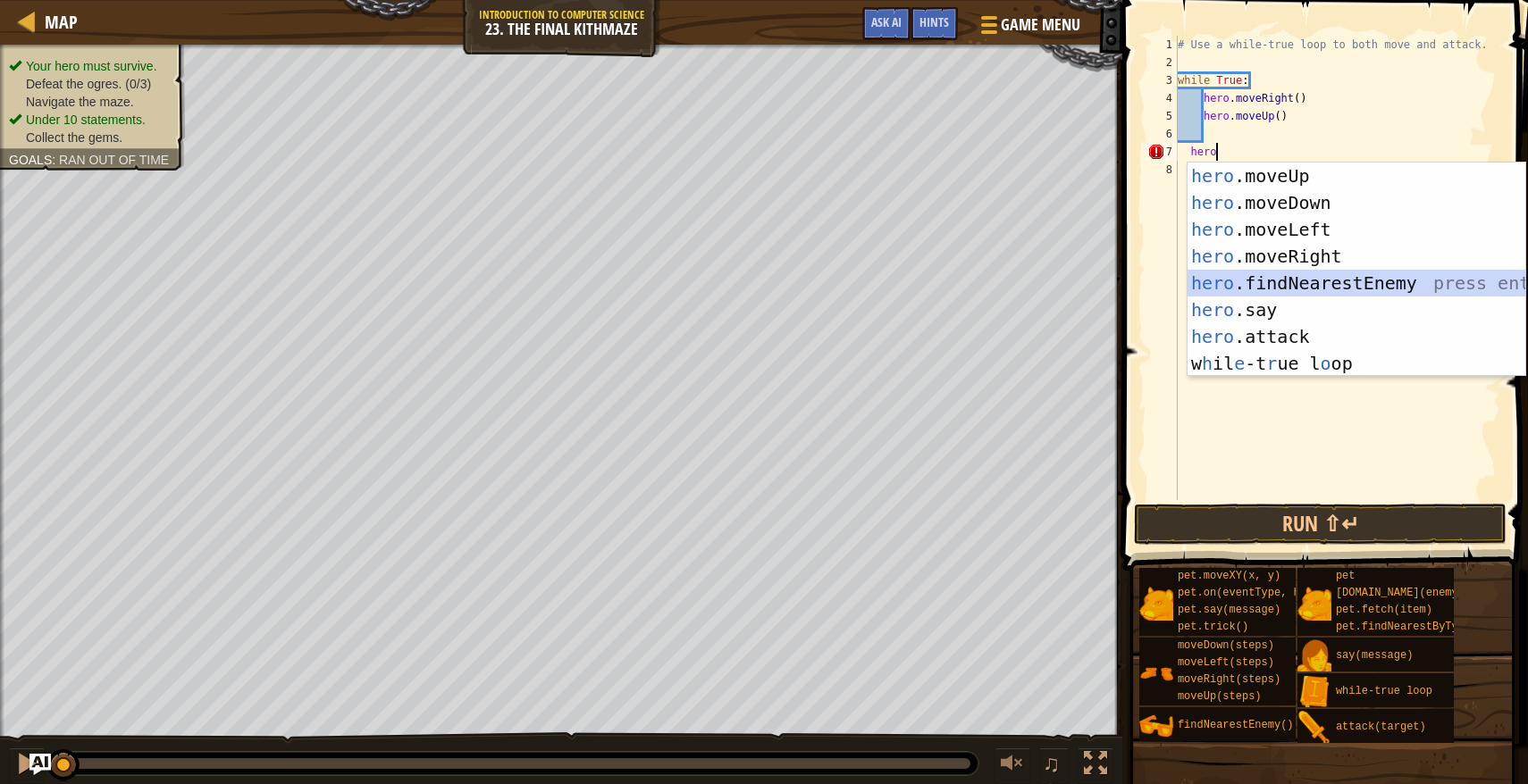
click at [1205, 285] on div "hero .moveUp press enter hero .moveDown press enter hero .moveLeft press enter …" at bounding box center [1356, 296] width 338 height 268
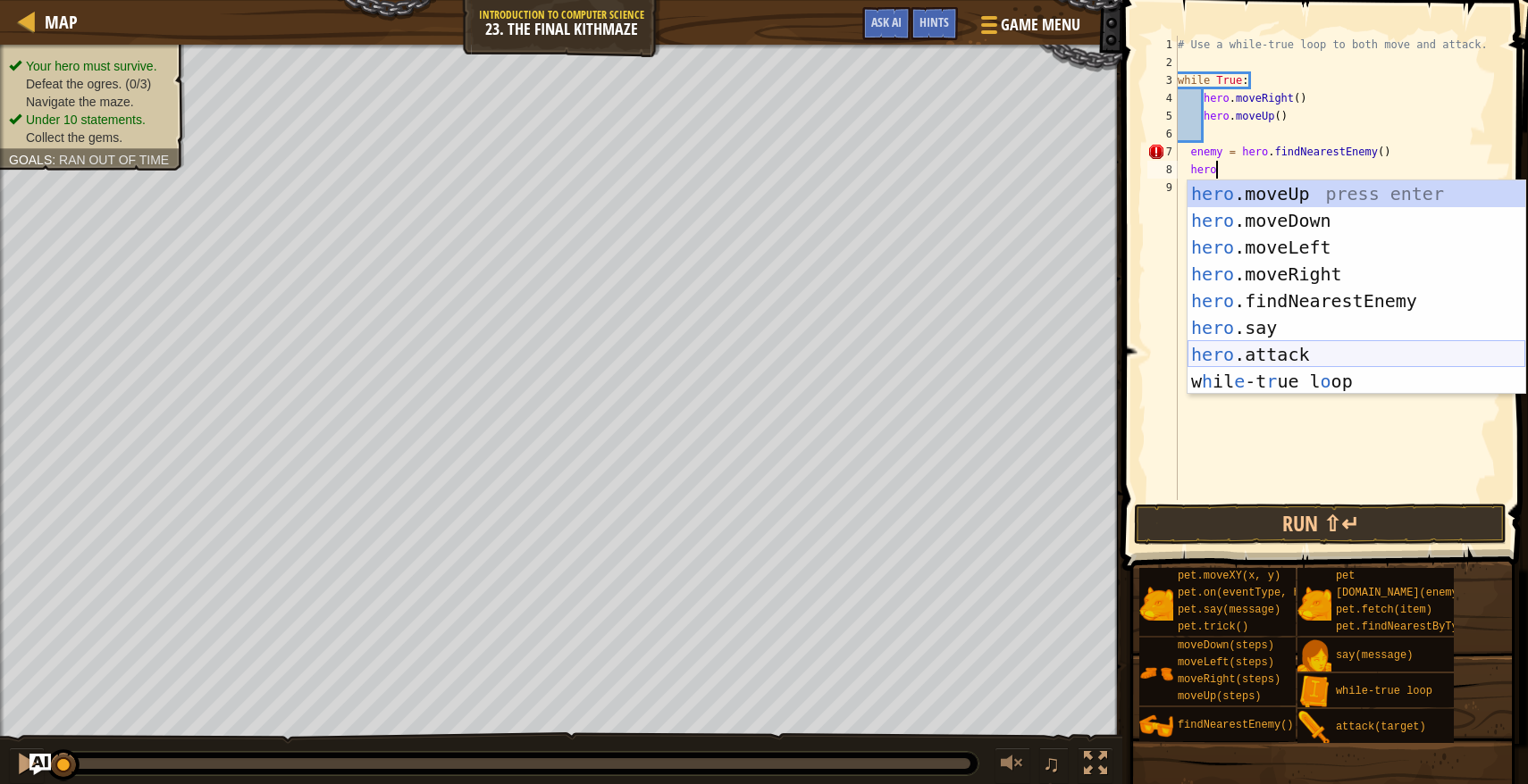
click at [1212, 347] on div "hero .moveUp press enter hero .moveDown press enter hero .moveLeft press enter …" at bounding box center [1356, 314] width 338 height 268
type textarea "hero.attack(enemy)"
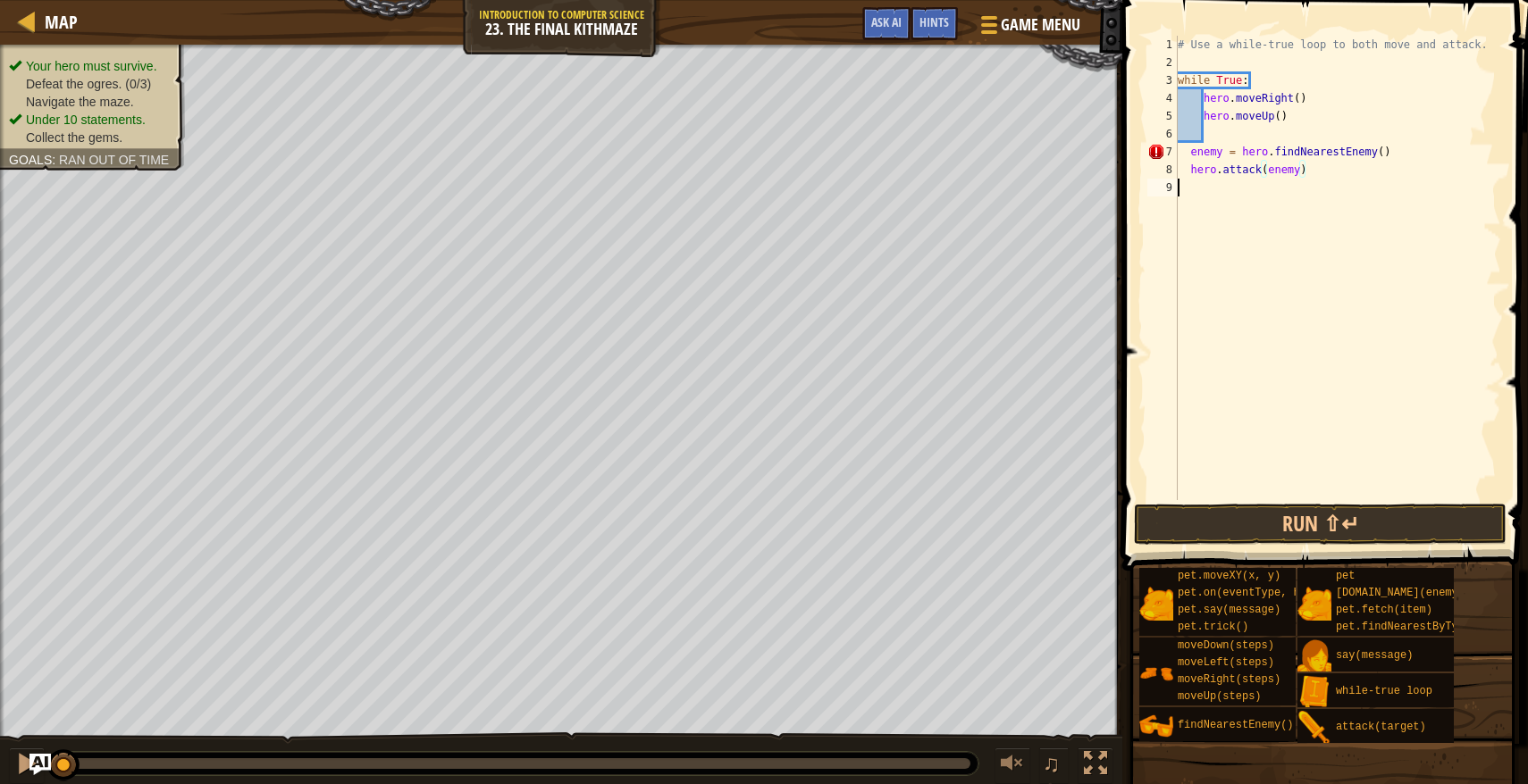
click at [1234, 197] on div "# Use a while-true loop to both move and attack. while True : hero . moveRight …" at bounding box center [1337, 286] width 327 height 500
click at [1272, 540] on button "Run ⇧↵" at bounding box center [1320, 524] width 372 height 41
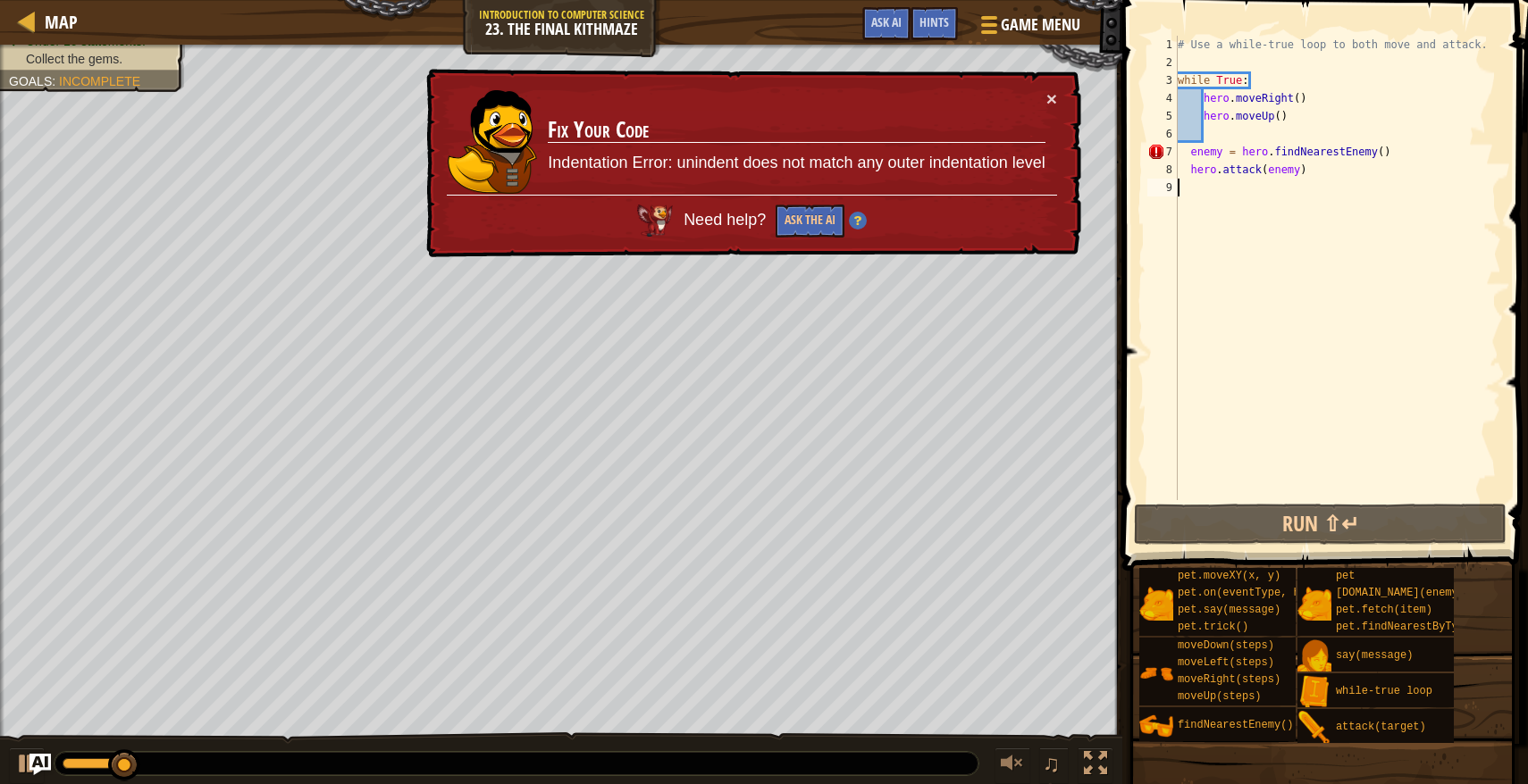
click at [1193, 162] on div "# Use a while-true loop to both move and attack. while True : hero . moveRight …" at bounding box center [1337, 286] width 327 height 500
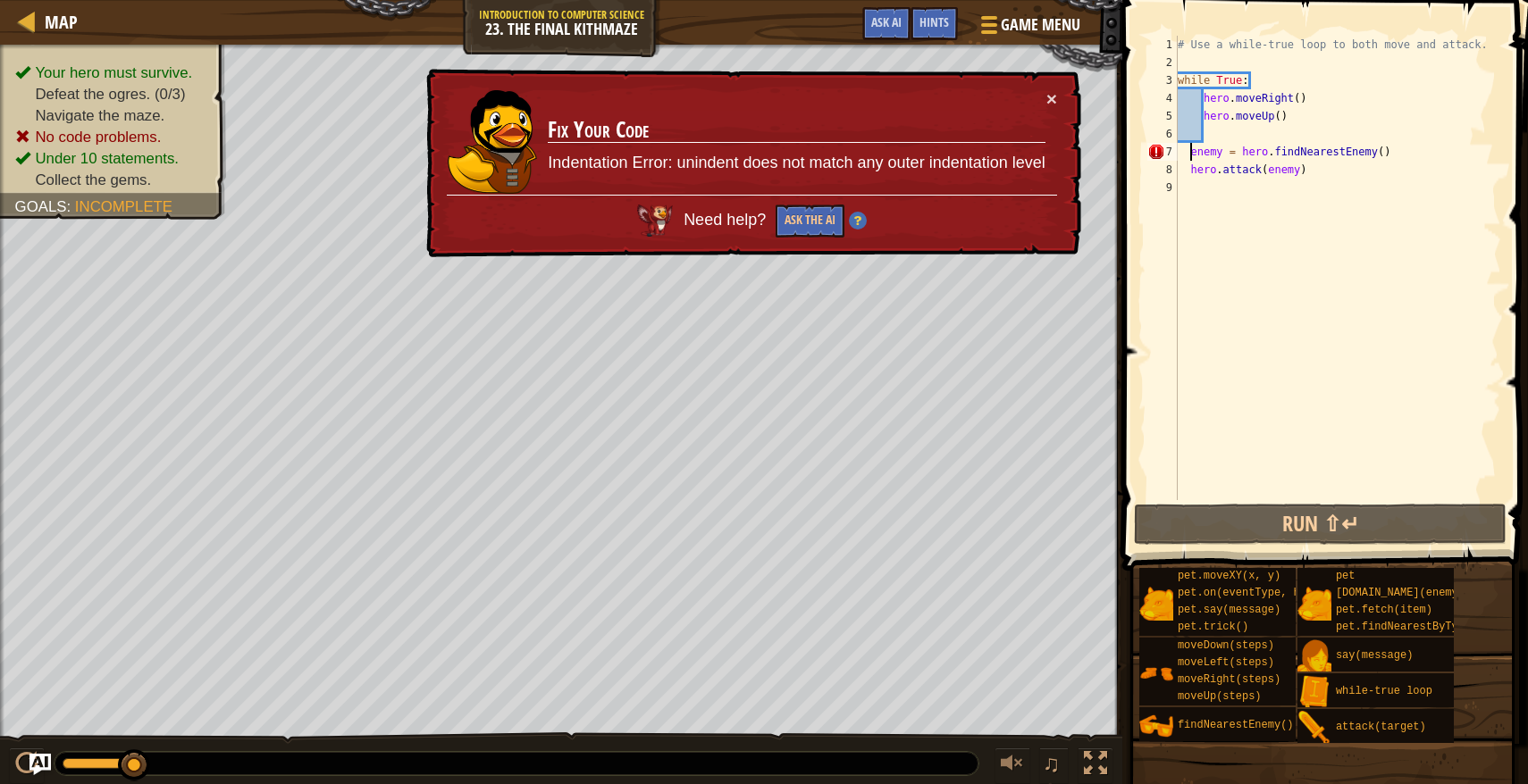
click at [1192, 149] on div "# Use a while-true loop to both move and attack. while True : hero . moveRight …" at bounding box center [1337, 286] width 327 height 500
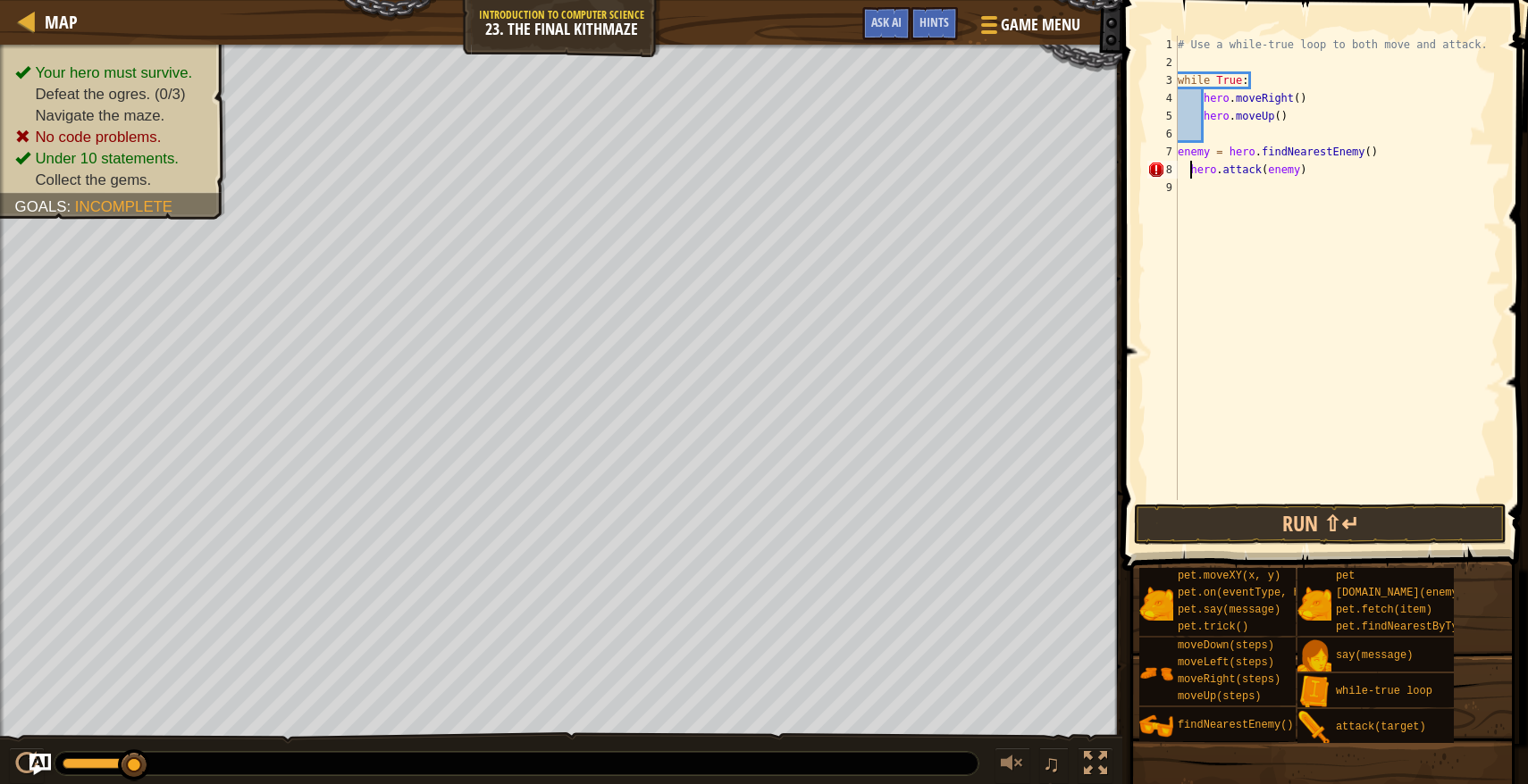
click at [1193, 170] on div "# Use a while-true loop to both move and attack. while True : hero . moveRight …" at bounding box center [1337, 286] width 327 height 500
type textarea "hero.attack(enemy)"
click at [1177, 512] on button "Run ⇧↵" at bounding box center [1320, 524] width 372 height 41
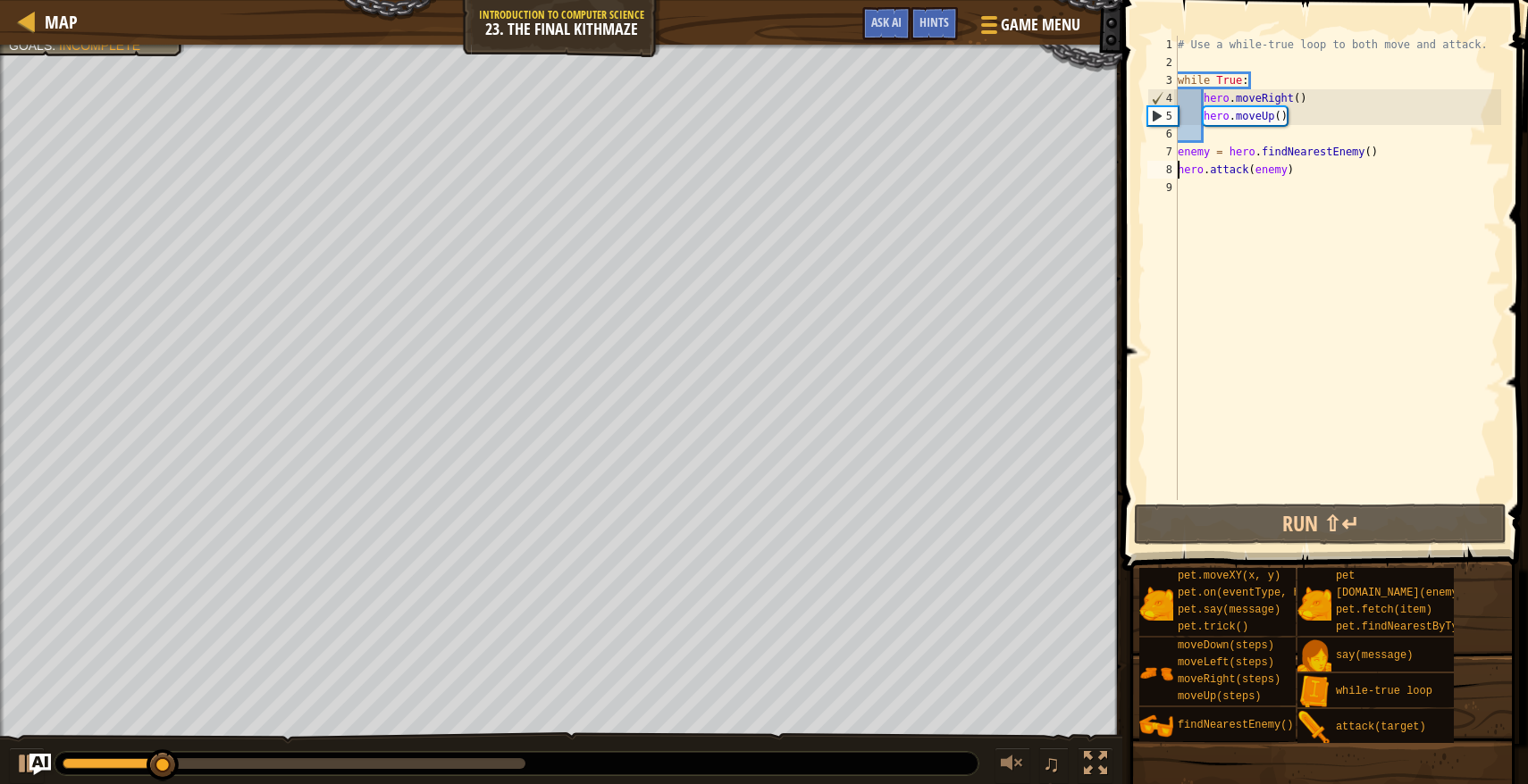
click at [1216, 139] on div "# Use a while-true loop to both move and attack. while True : hero . moveRight …" at bounding box center [1337, 286] width 327 height 500
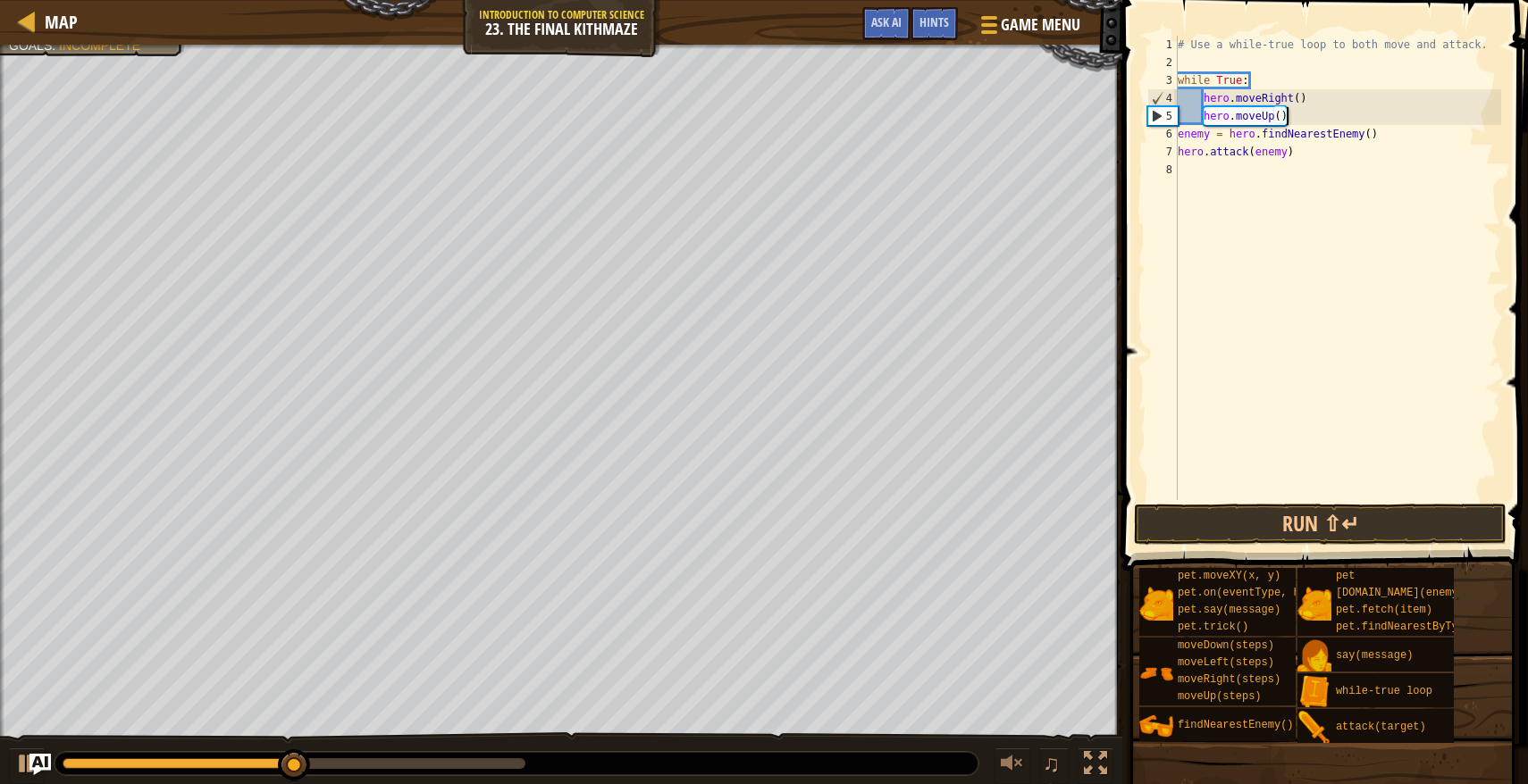
click at [1180, 133] on div "# Use a while-true loop to both move and attack. while True : hero . moveRight …" at bounding box center [1337, 286] width 327 height 500
click at [1181, 149] on div "# Use a while-true loop to both move and attack. while True : hero . moveRight …" at bounding box center [1337, 286] width 327 height 500
click at [1177, 158] on div "# Use a while-true loop to both move and attack. while True : hero . moveRight …" at bounding box center [1337, 286] width 327 height 500
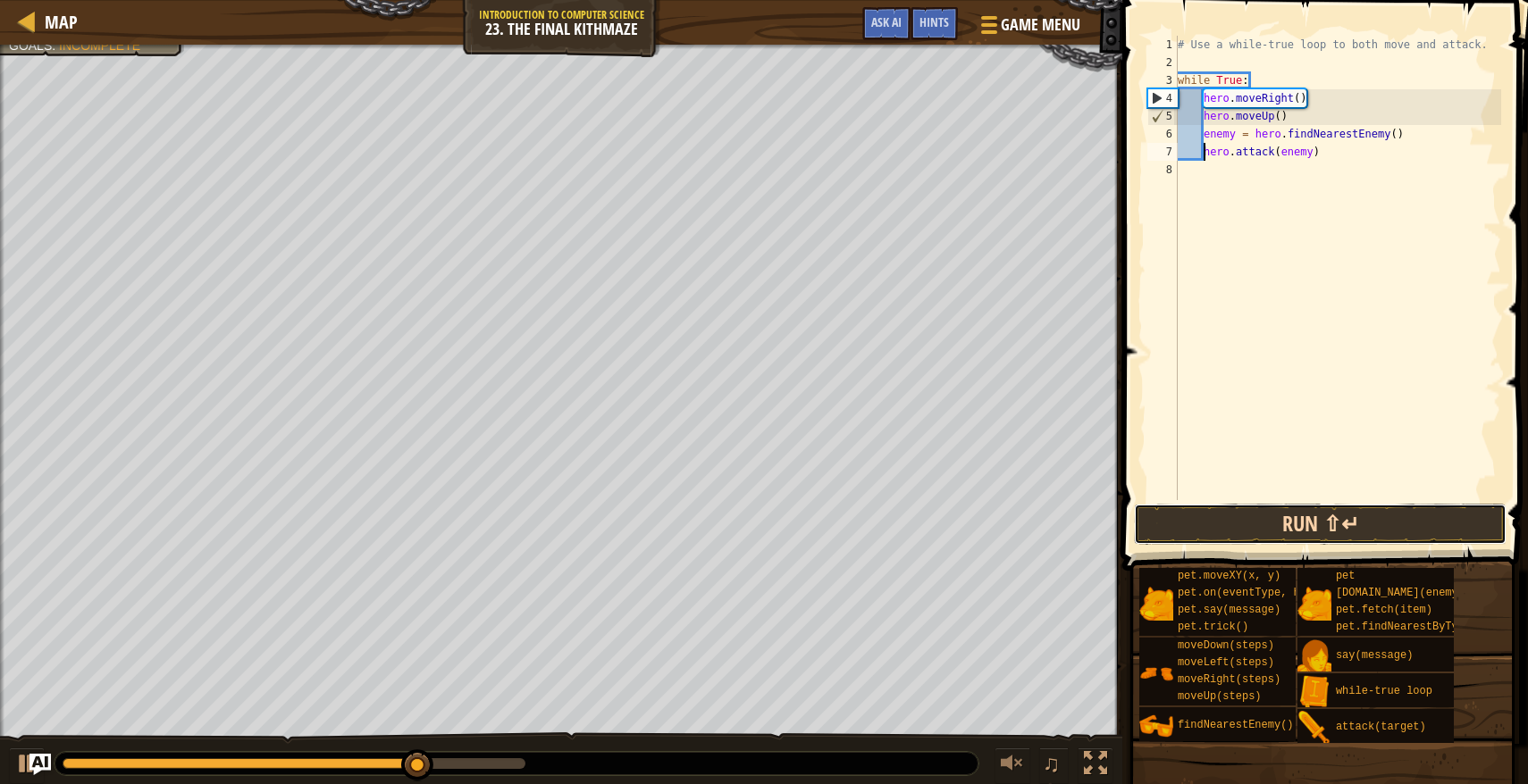
click at [1263, 520] on button "Run ⇧↵" at bounding box center [1320, 524] width 372 height 41
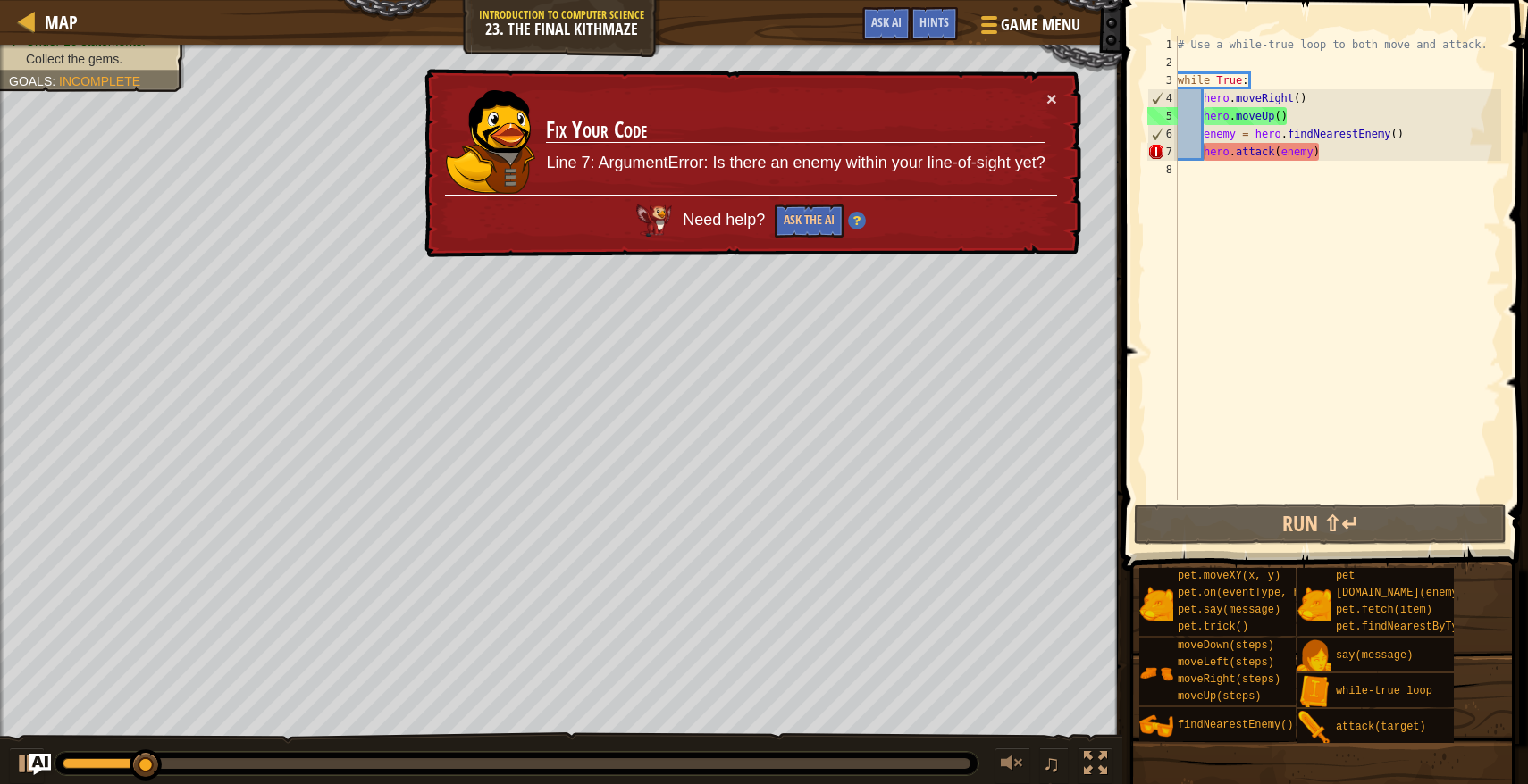
click at [1065, 97] on div "× Fix Your Code Line 7: ArgumentError: Is there an enemy within your line-of-si…" at bounding box center [751, 163] width 660 height 189
click at [1052, 100] on button "×" at bounding box center [1051, 98] width 11 height 19
click at [819, 214] on button "Ask the AI" at bounding box center [809, 222] width 69 height 33
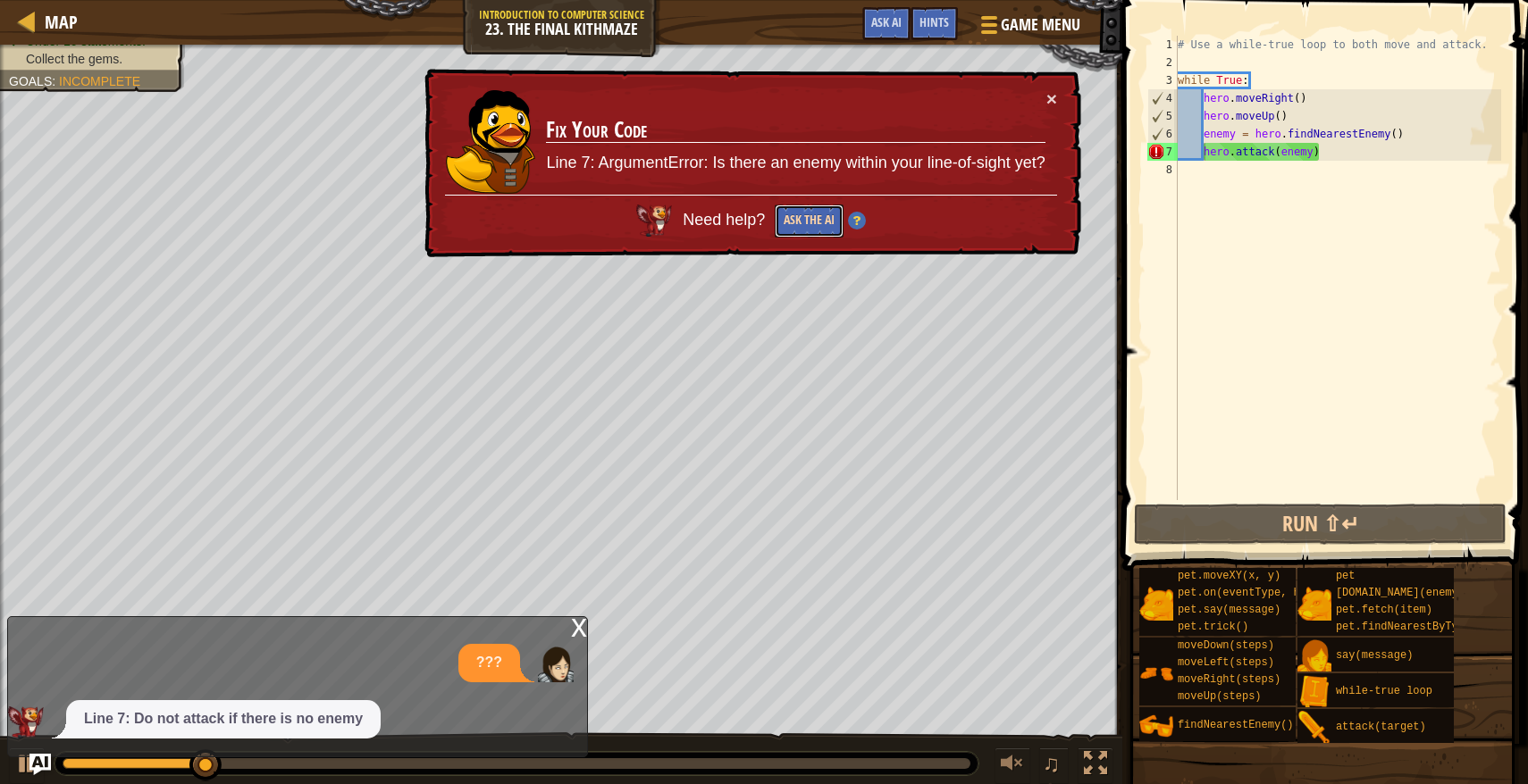
click at [809, 216] on button "Ask the AI" at bounding box center [809, 222] width 69 height 33
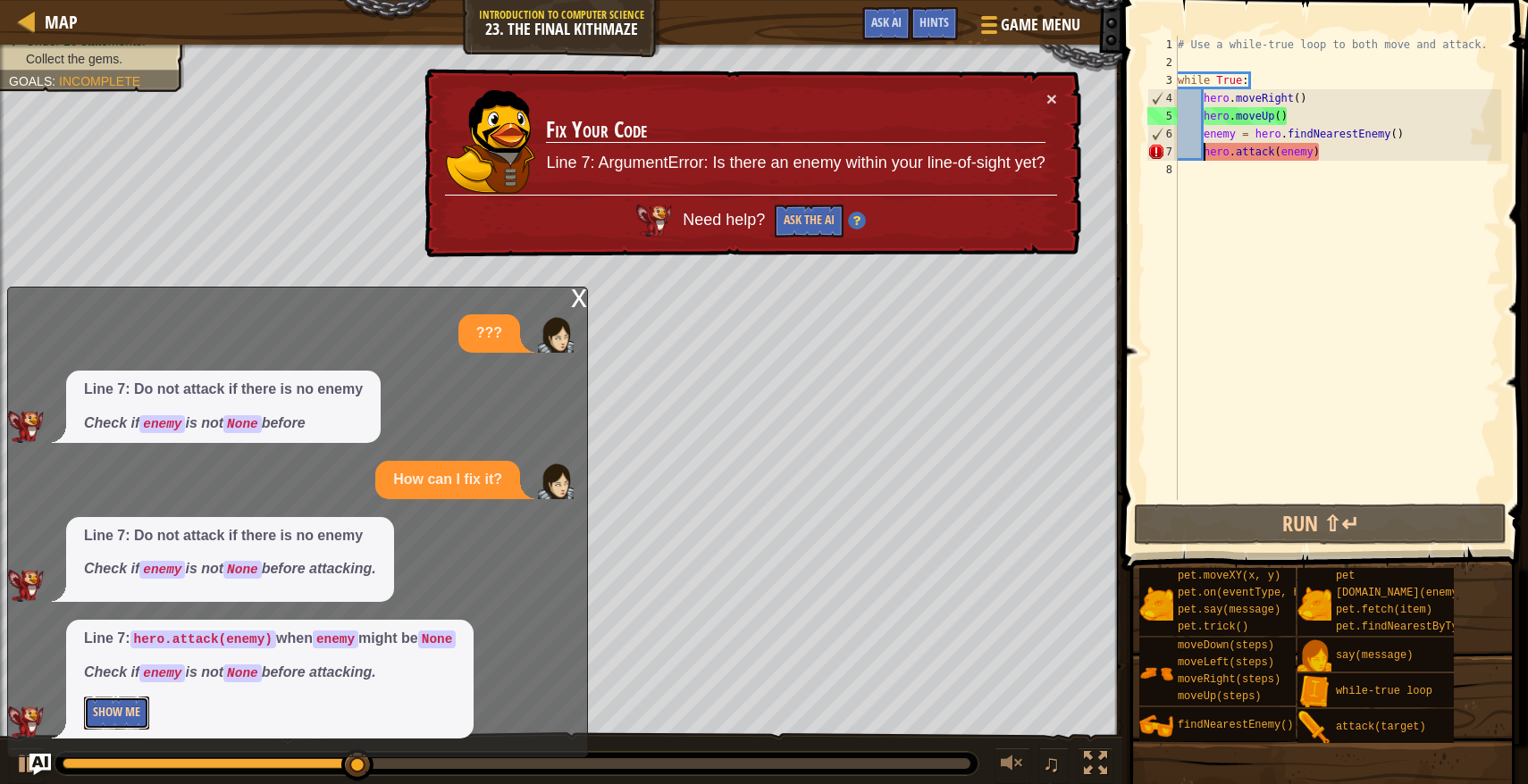
click at [139, 716] on button "Show Me" at bounding box center [116, 713] width 65 height 33
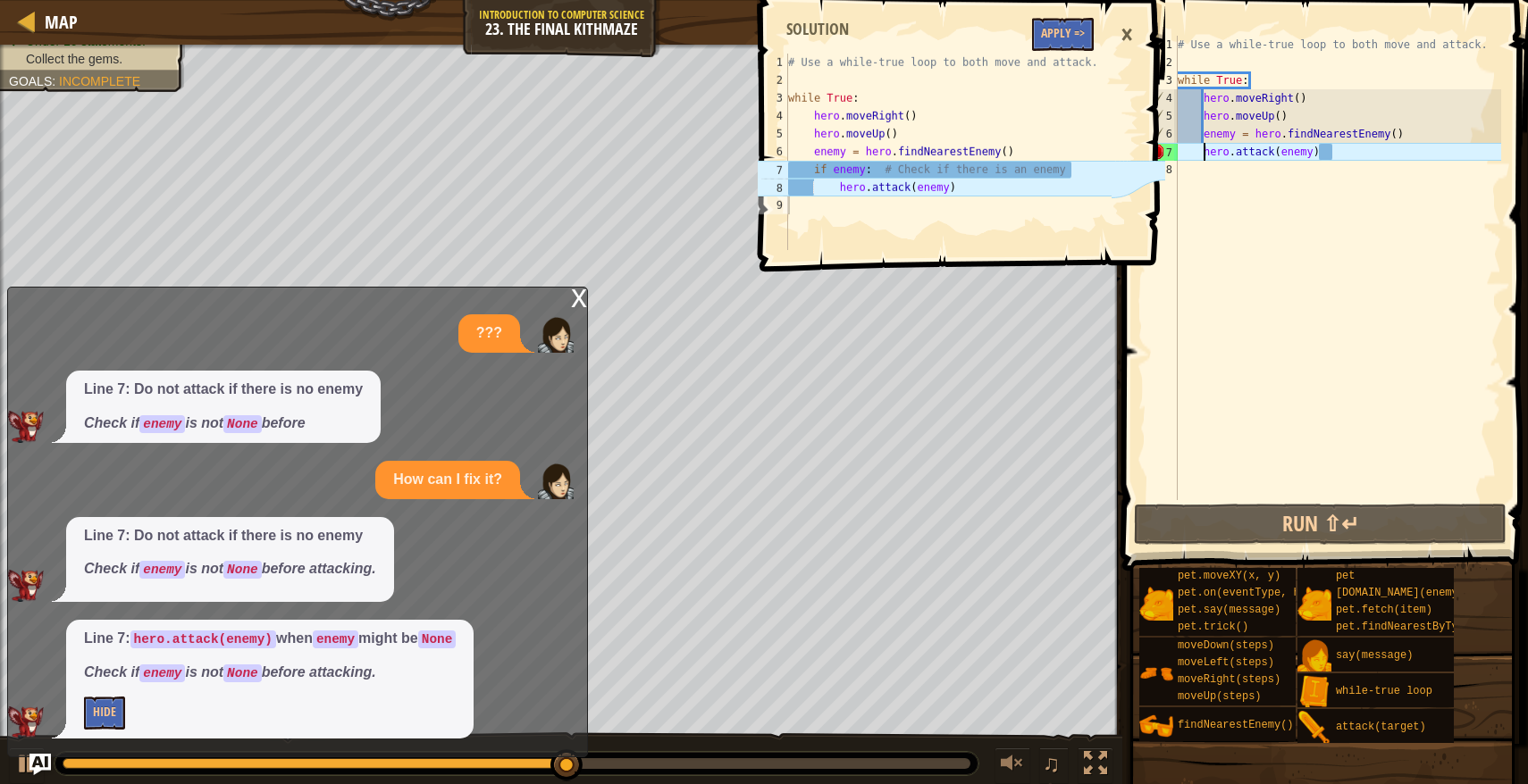
click at [1412, 137] on div "# Use a while-true loop to both move and attack. while True : hero . moveRight …" at bounding box center [1337, 286] width 327 height 500
type textarea "enemy = hero.findNearestEnemy()"
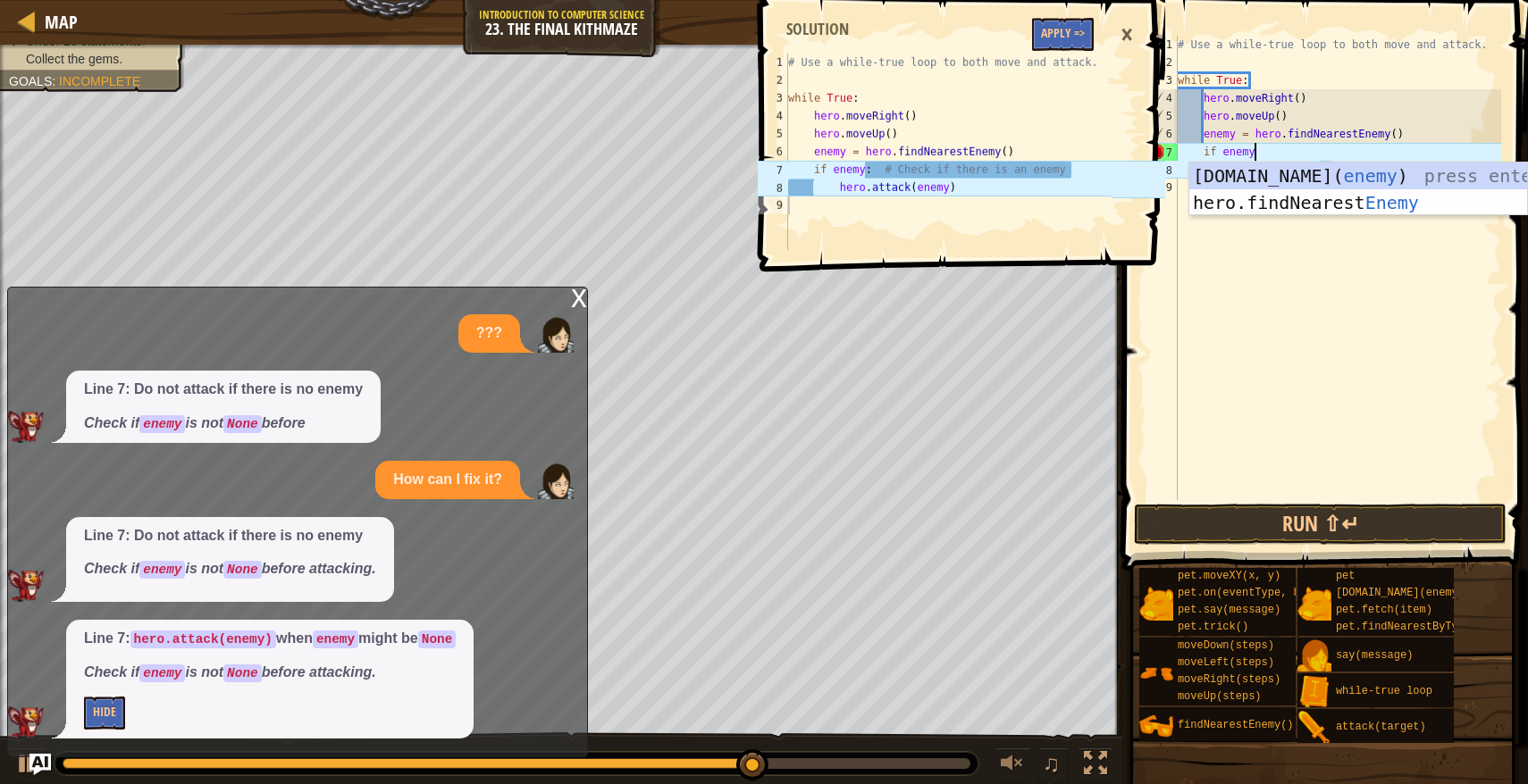
scroll to position [8, 6]
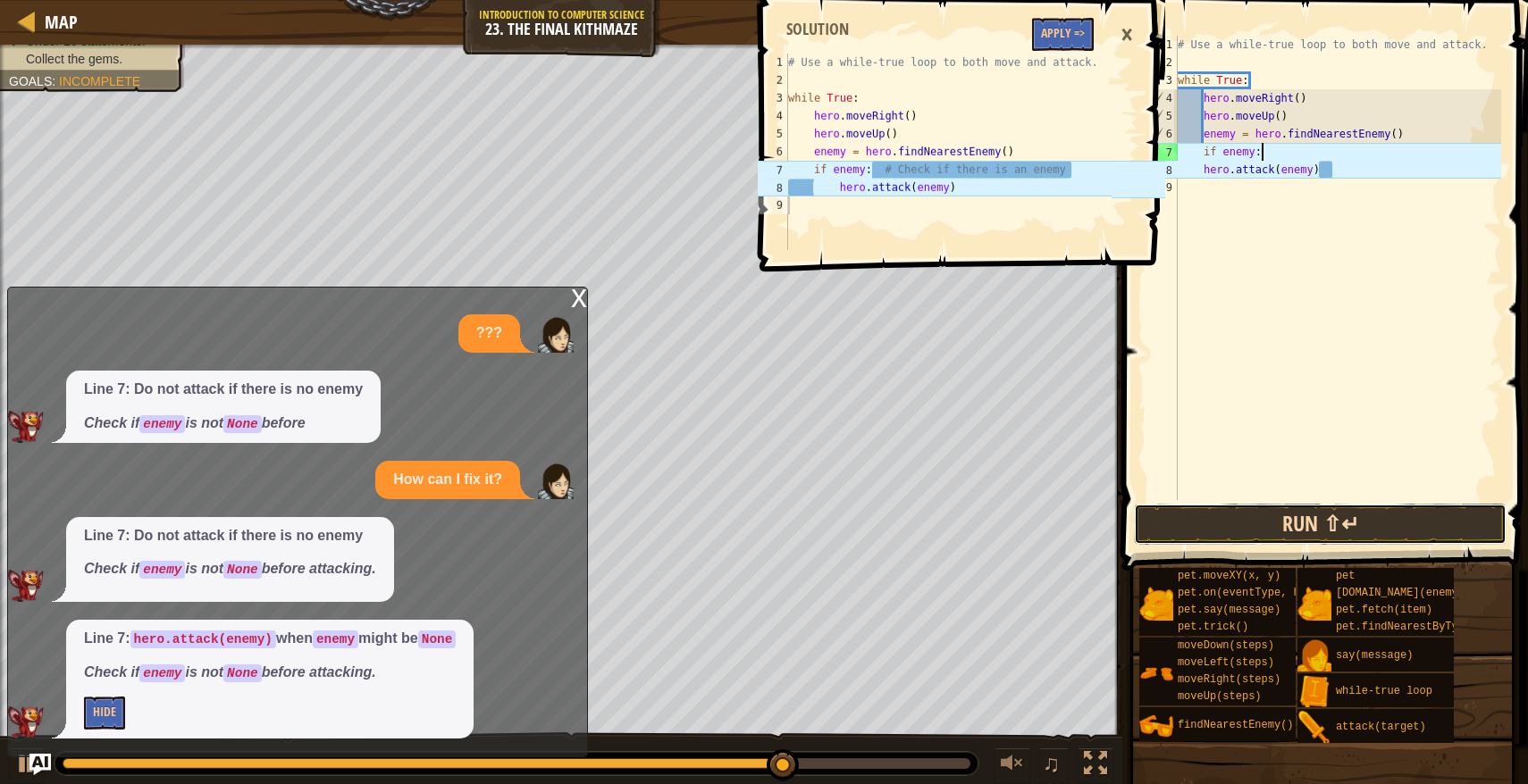
click at [1291, 509] on button "Run ⇧↵" at bounding box center [1320, 524] width 372 height 41
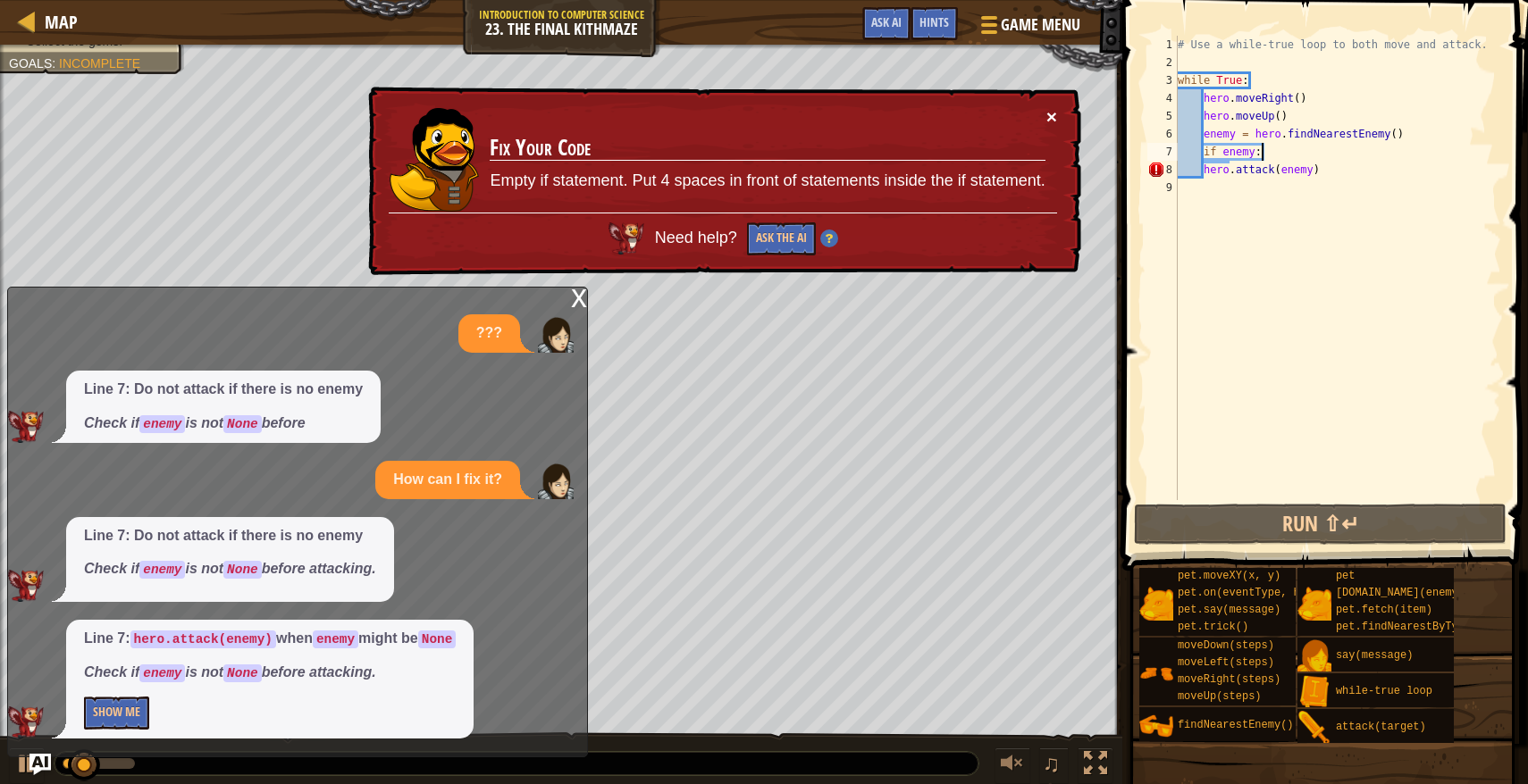
click at [1050, 113] on button "×" at bounding box center [1051, 116] width 11 height 19
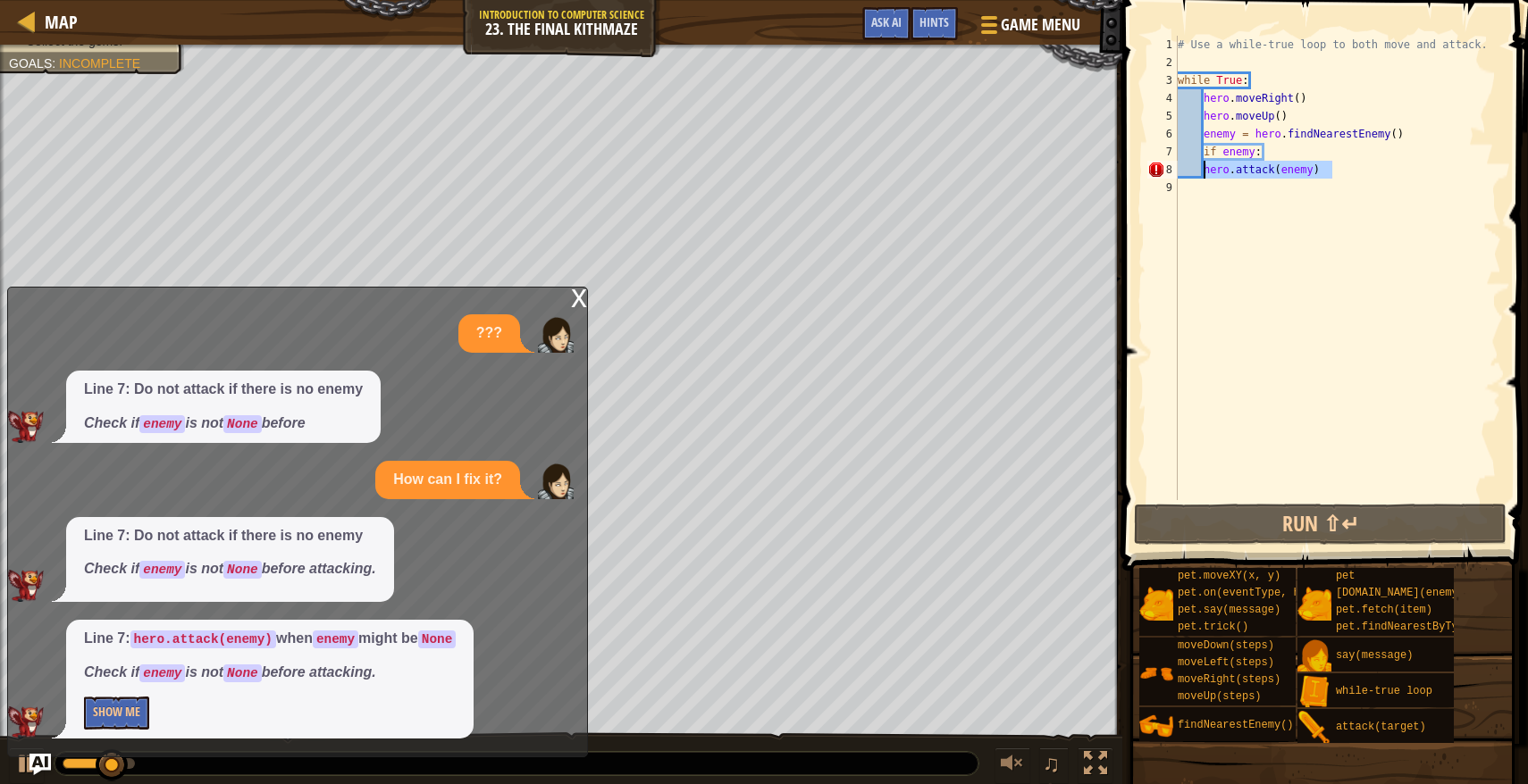
drag, startPoint x: 1392, startPoint y: 171, endPoint x: 1197, endPoint y: 174, distance: 195.0
click at [1197, 175] on div "# Use a while-true loop to both move and attack. while True : hero . moveRight …" at bounding box center [1337, 286] width 327 height 500
type textarea "hero.attack(enemy)"
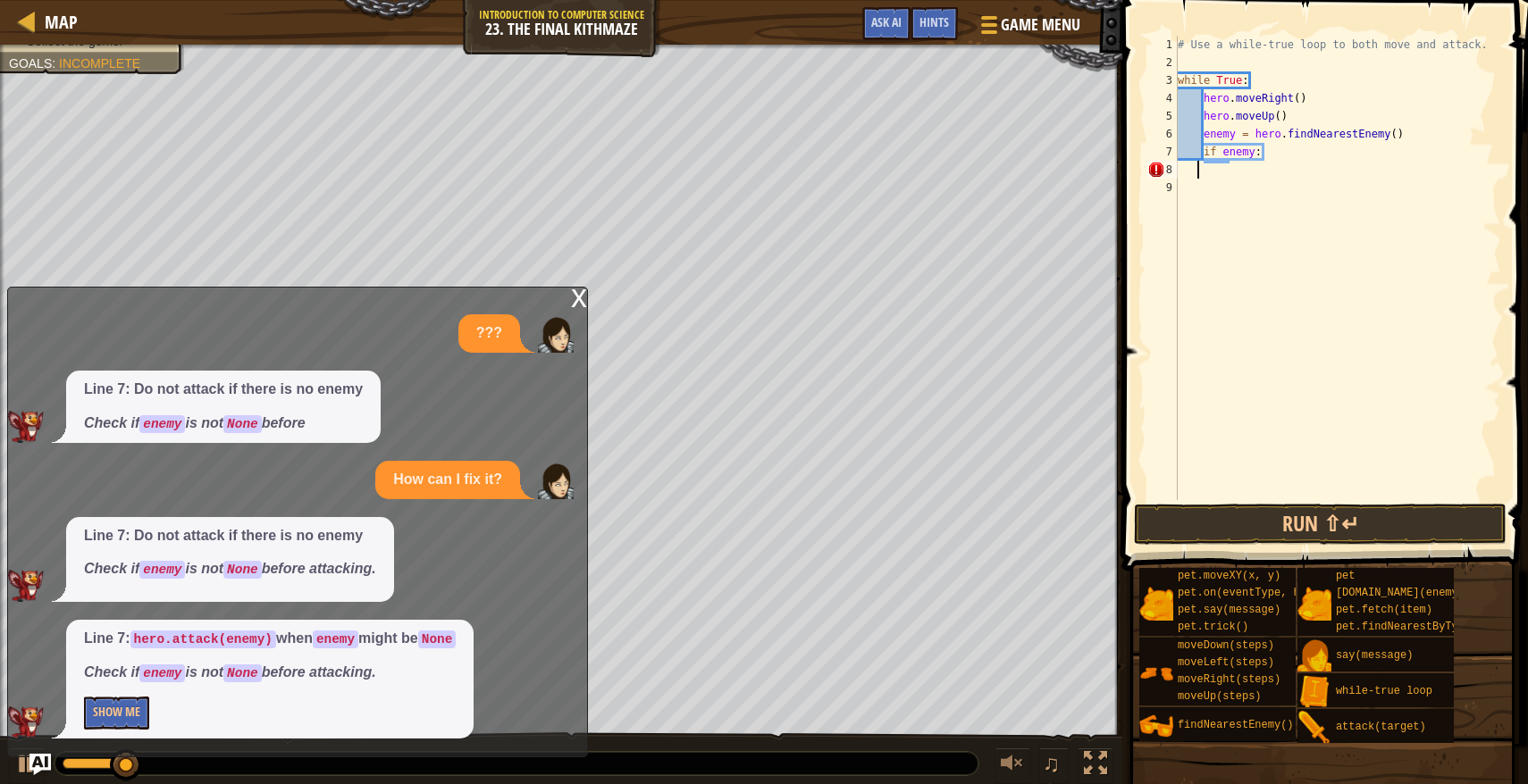
scroll to position [8, 0]
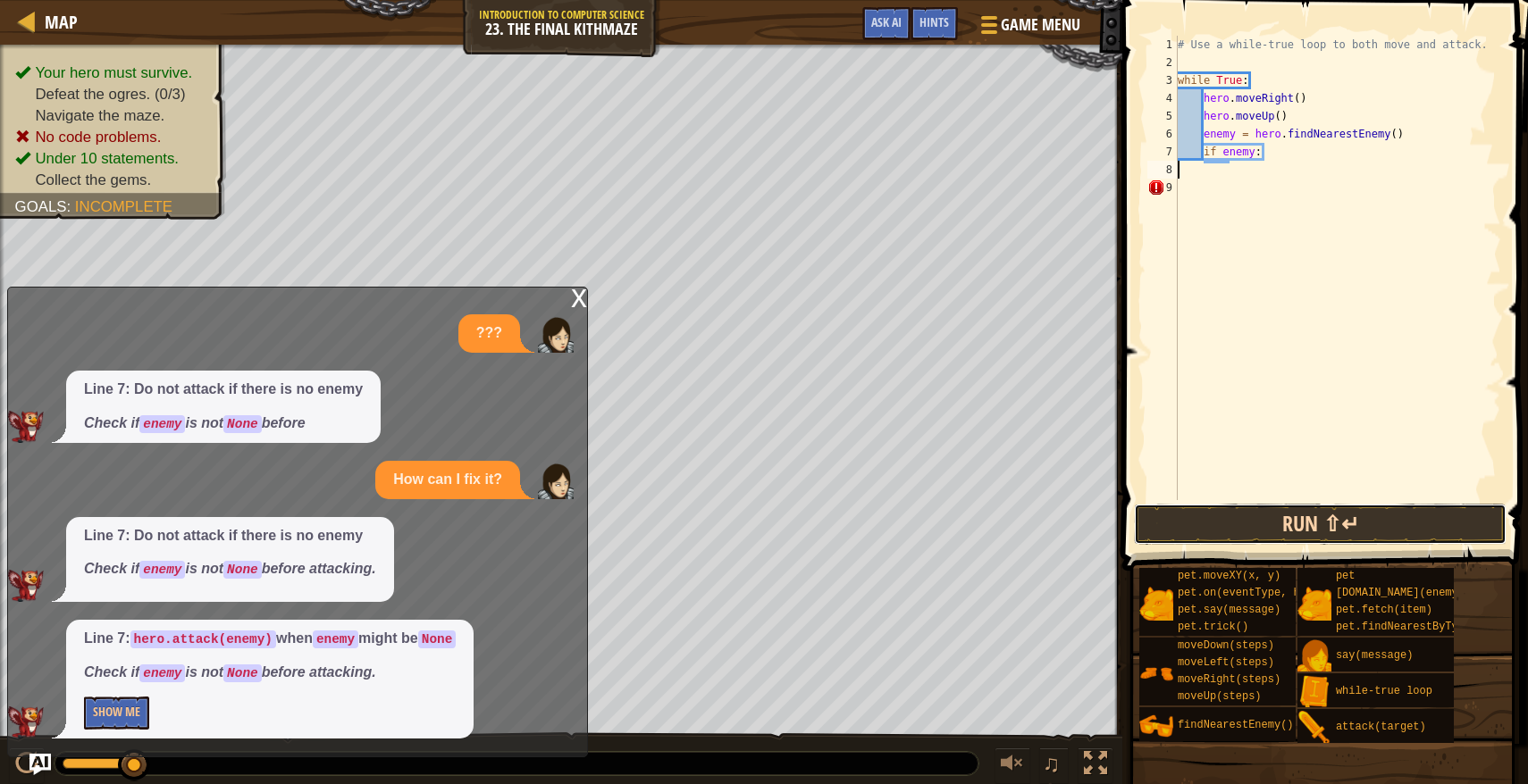
click at [1190, 523] on button "Run ⇧↵" at bounding box center [1320, 524] width 372 height 41
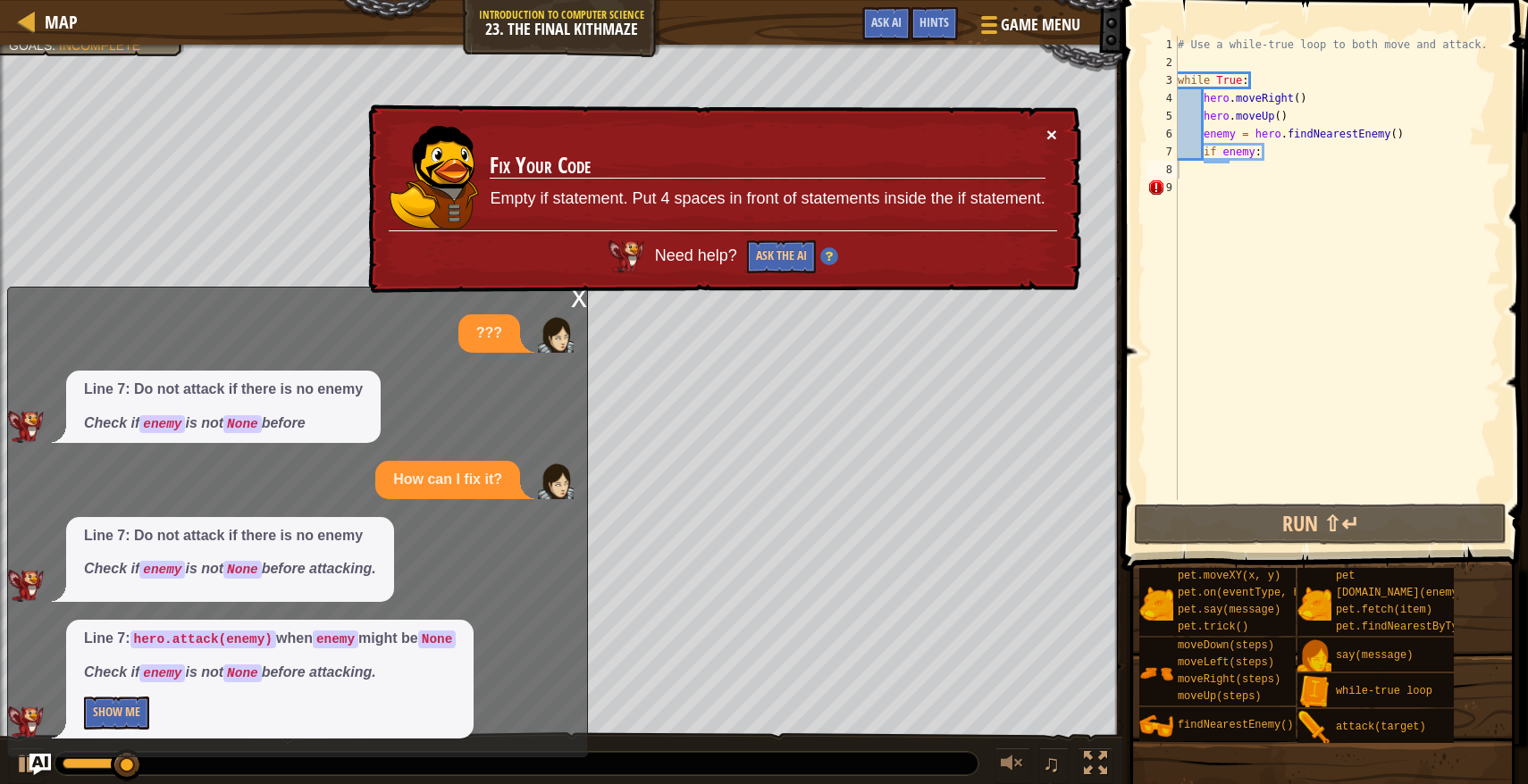
click at [1051, 138] on button "×" at bounding box center [1051, 134] width 11 height 19
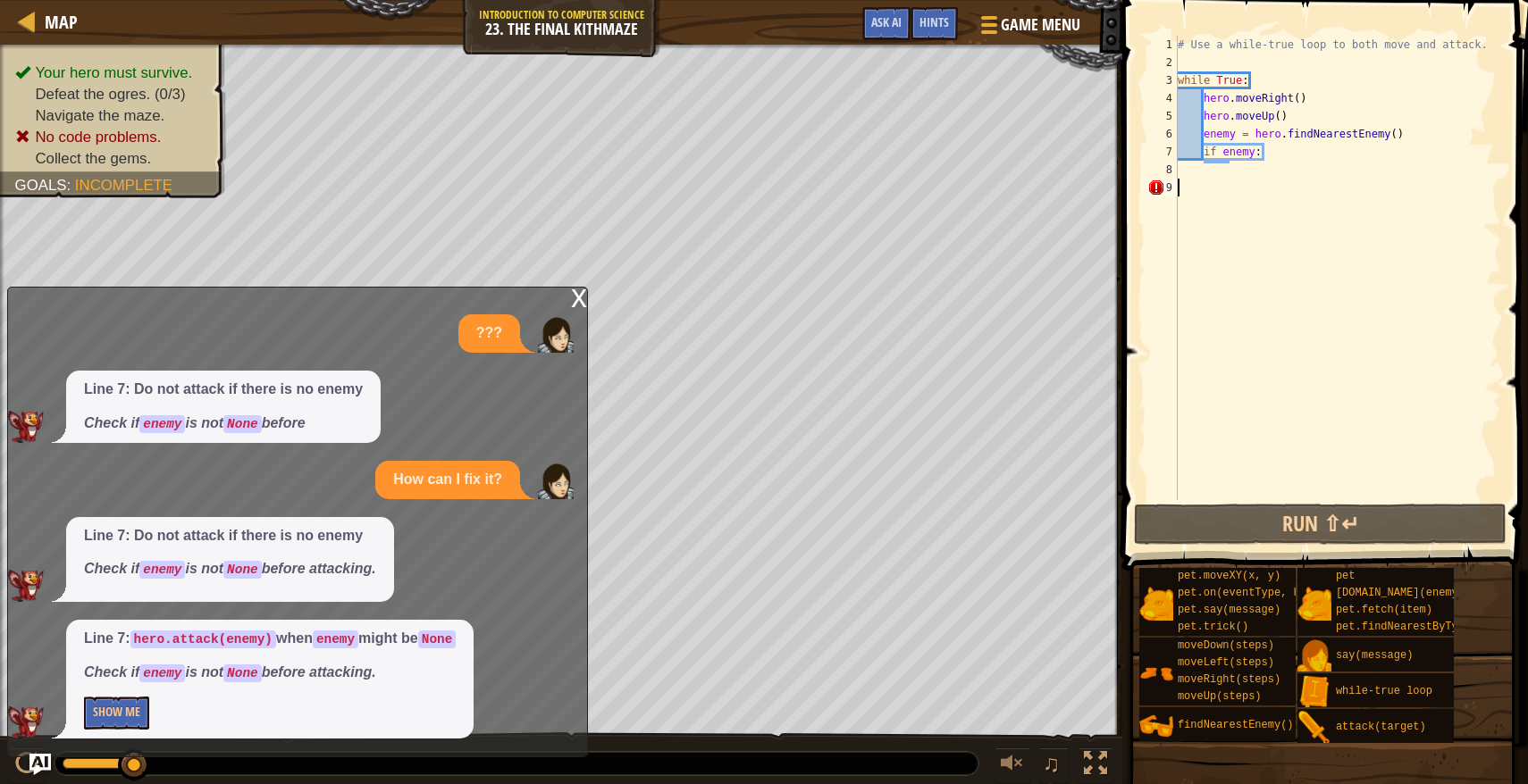
click at [1316, 192] on div "# Use a while-true loop to both move and attack. while True : hero . moveRight …" at bounding box center [1337, 286] width 327 height 500
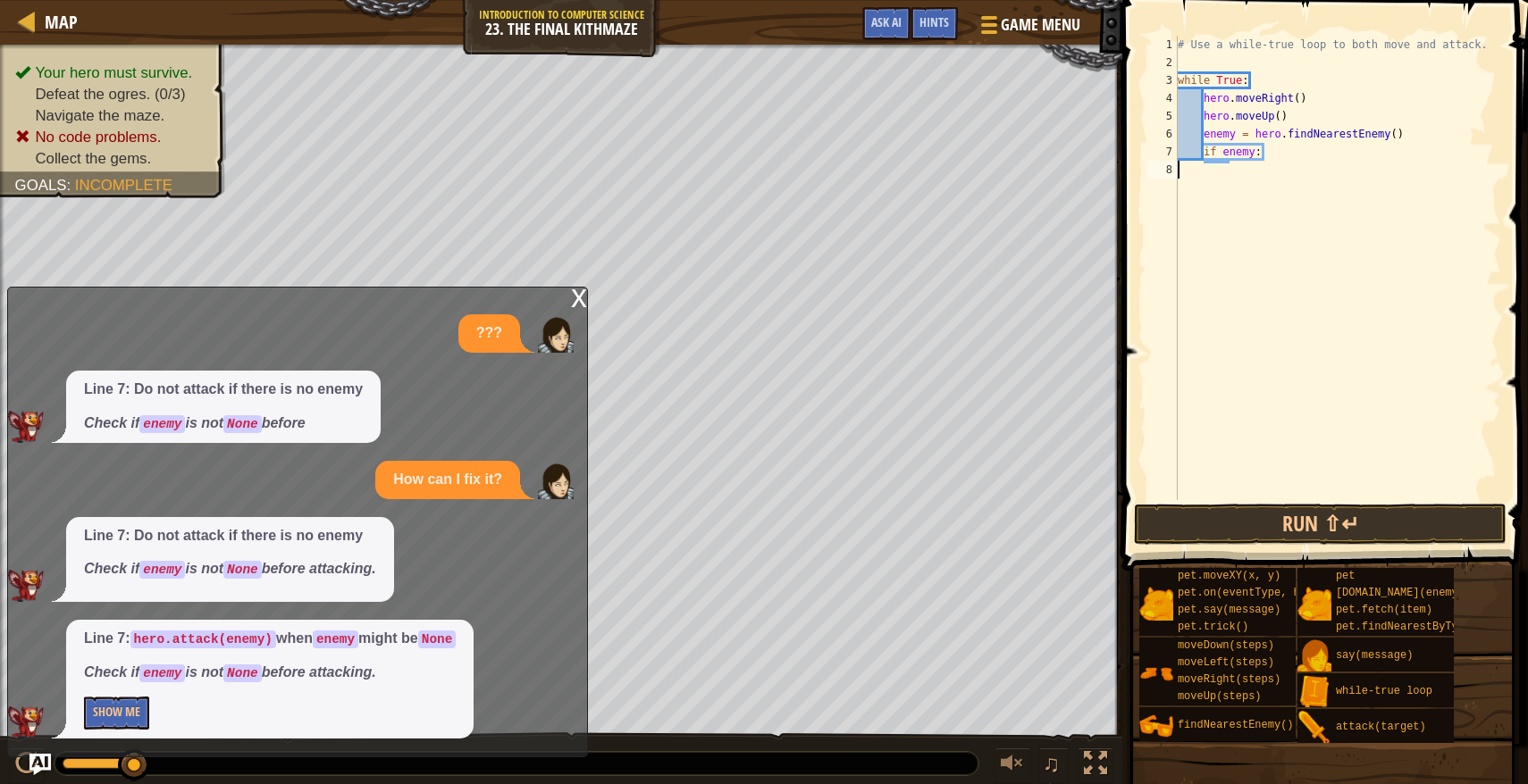
type textarea "if enemy:"
click at [1314, 535] on button "Run ⇧↵" at bounding box center [1320, 524] width 372 height 41
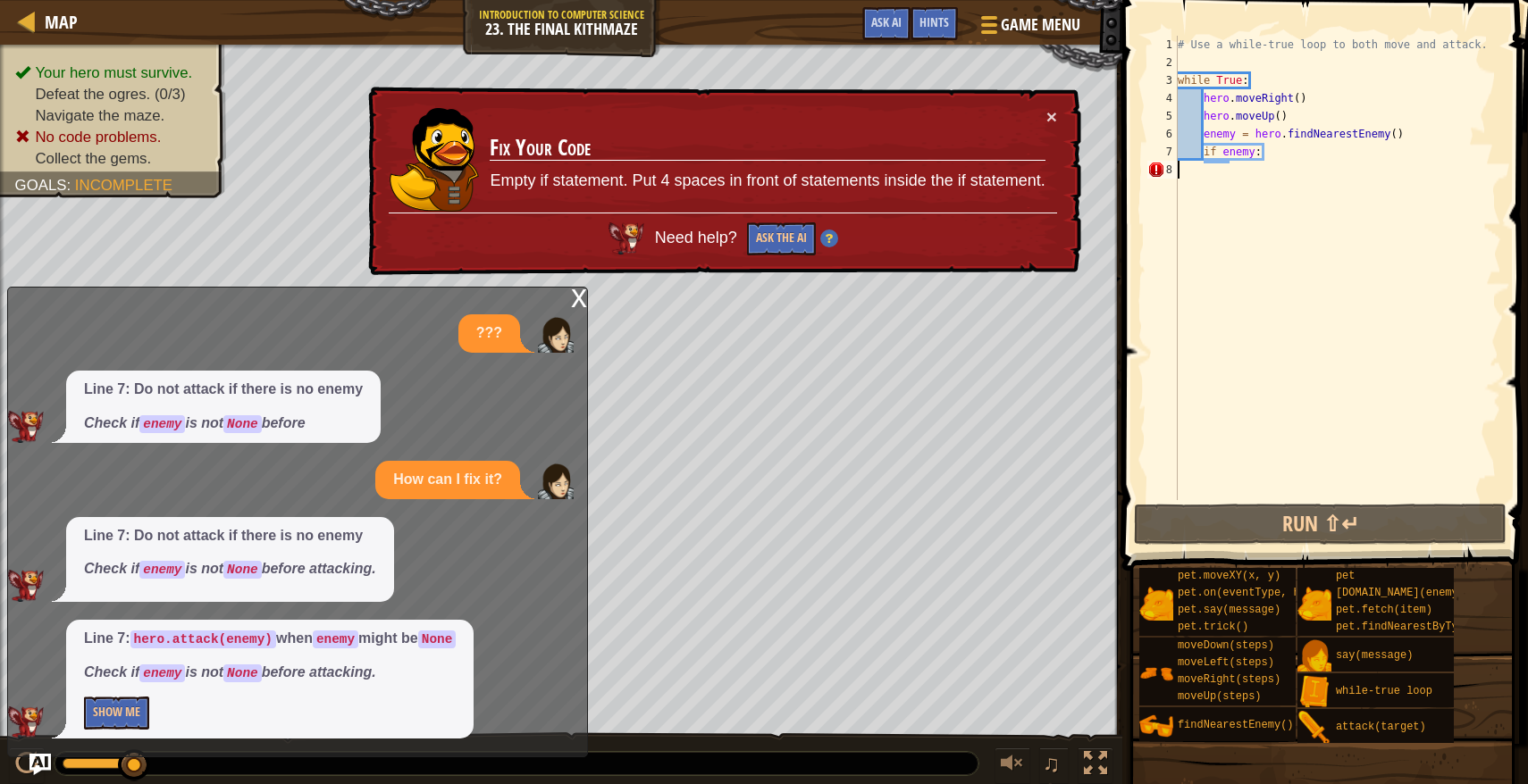
click at [1214, 166] on div "# Use a while-true loop to both move and attack. while True : hero . moveRight …" at bounding box center [1337, 286] width 327 height 500
type textarea "if enemy:"
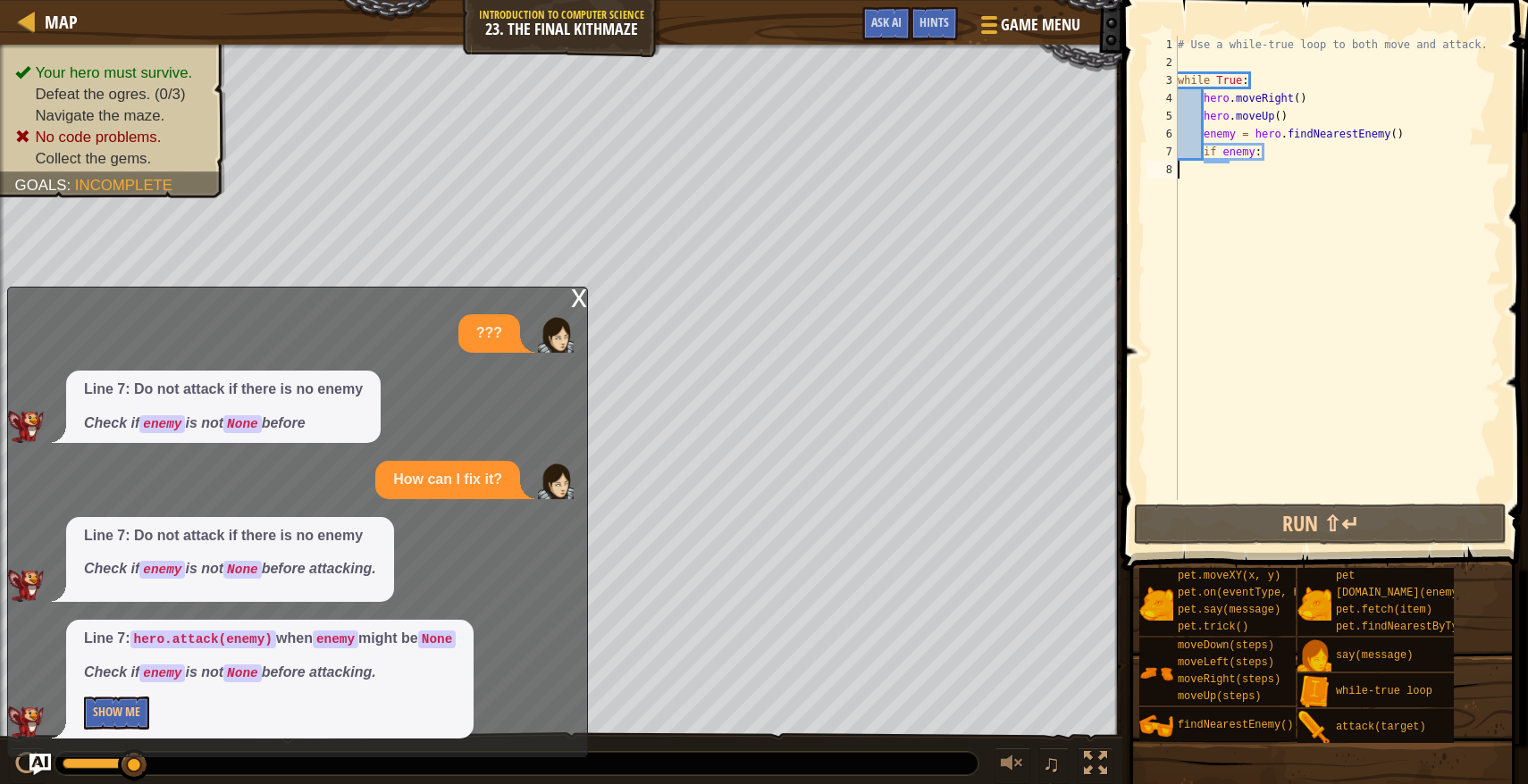
click at [1196, 170] on div "# Use a while-true loop to both move and attack. while True : hero . moveRight …" at bounding box center [1337, 286] width 327 height 500
type textarea "if enemy:"
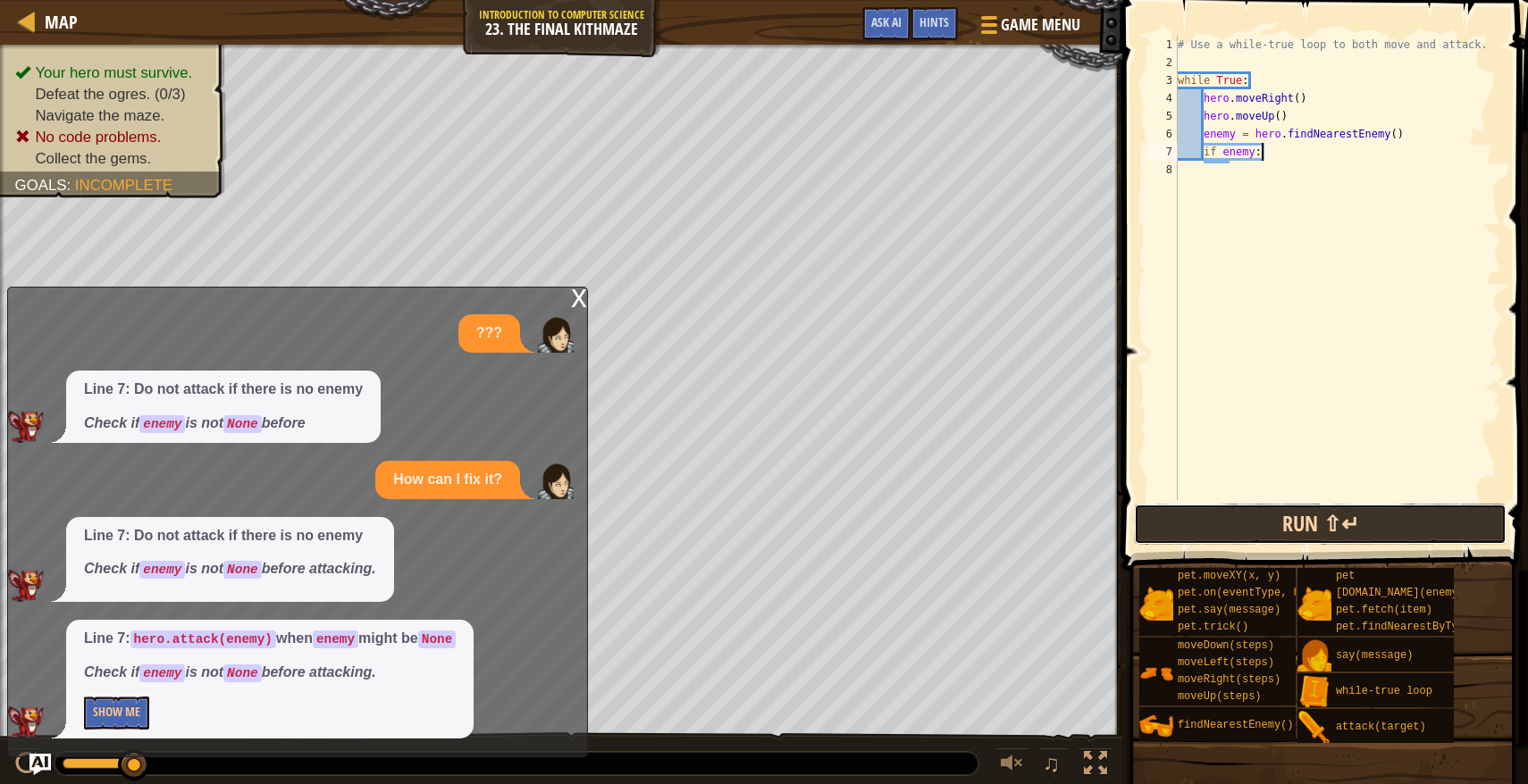
click at [1198, 533] on button "Run ⇧↵" at bounding box center [1320, 524] width 372 height 41
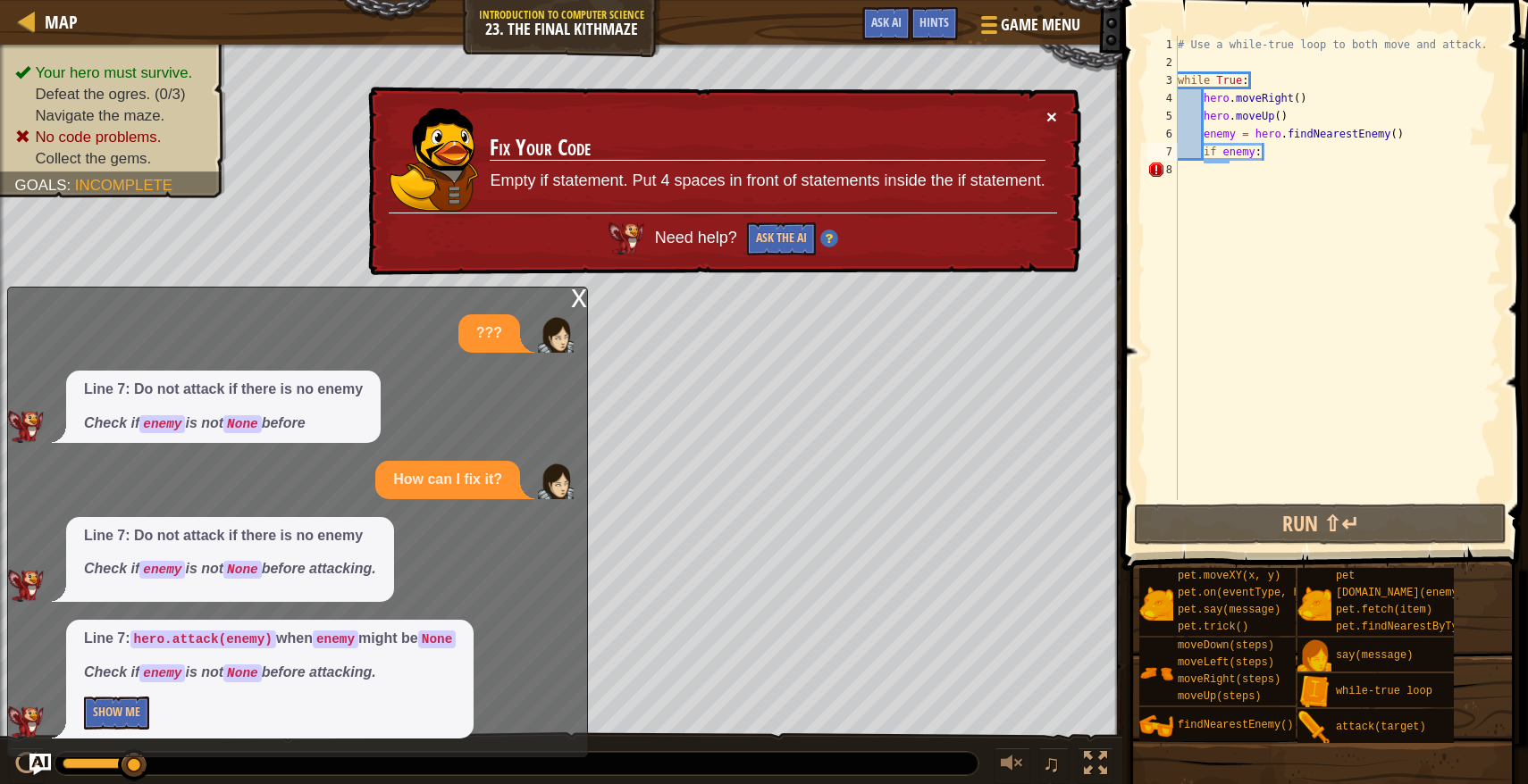
click at [1055, 126] on button "×" at bounding box center [1051, 116] width 11 height 19
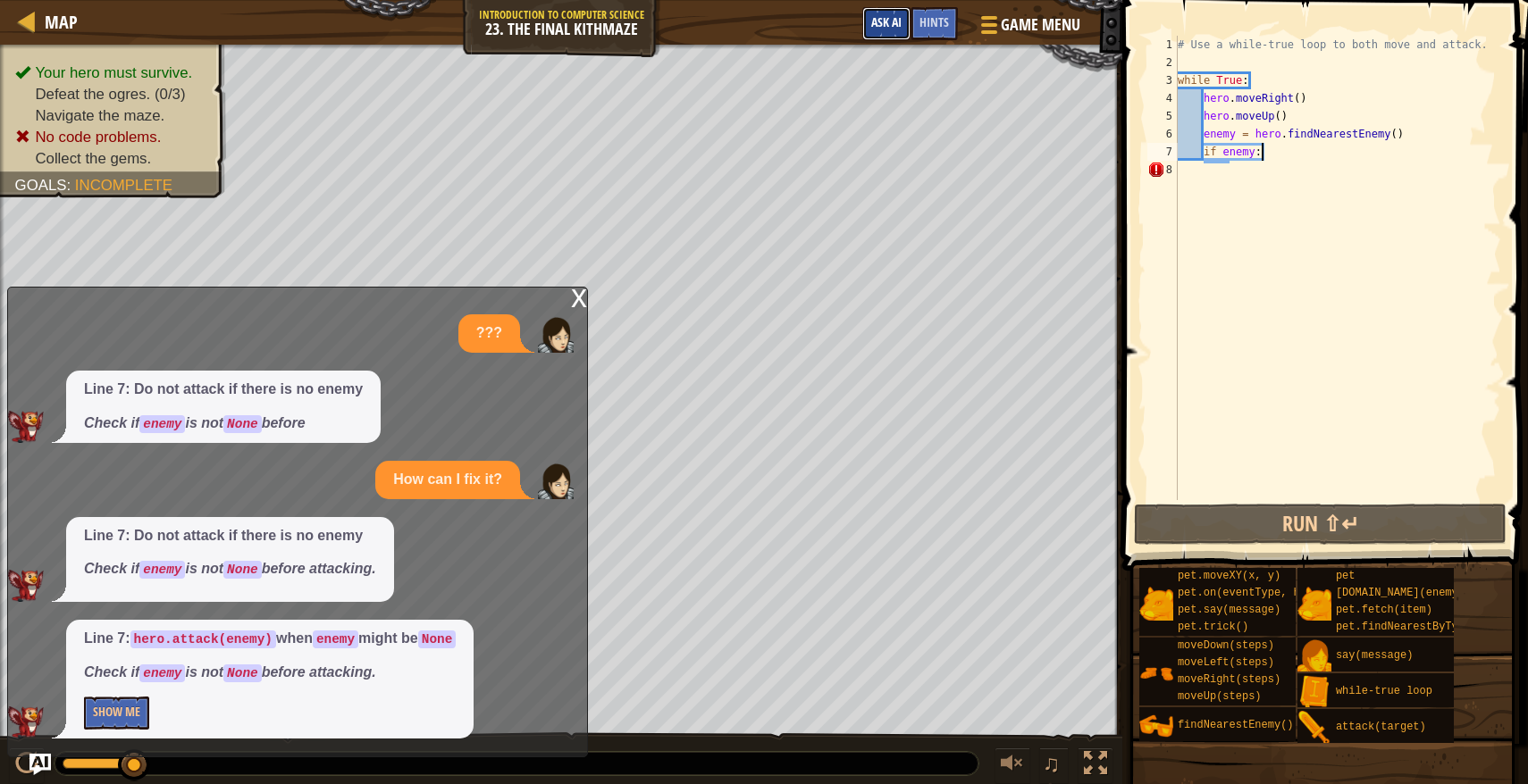
click at [891, 19] on span "Ask AI" at bounding box center [886, 22] width 31 height 17
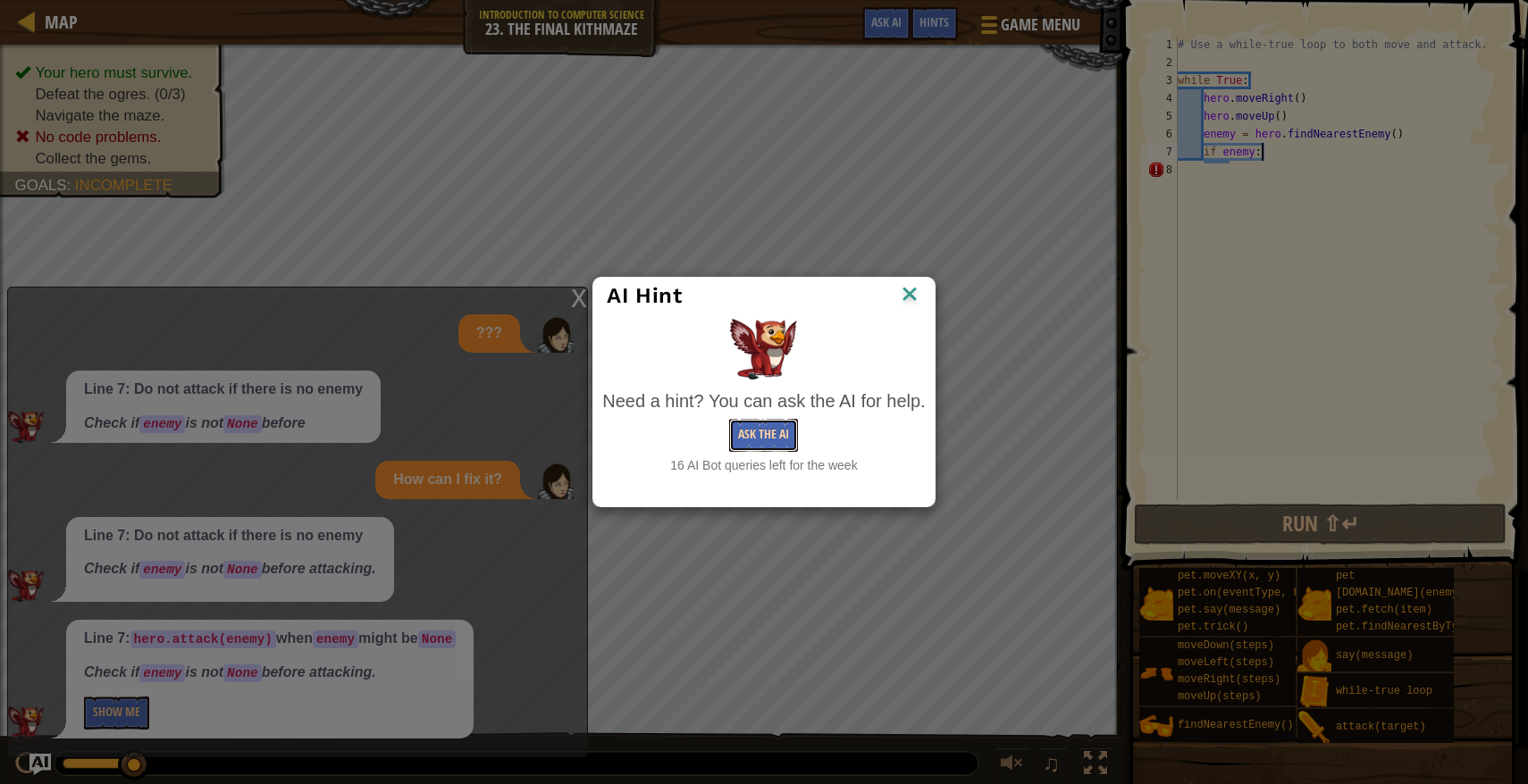
click at [763, 435] on button "Ask the AI" at bounding box center [764, 435] width 69 height 33
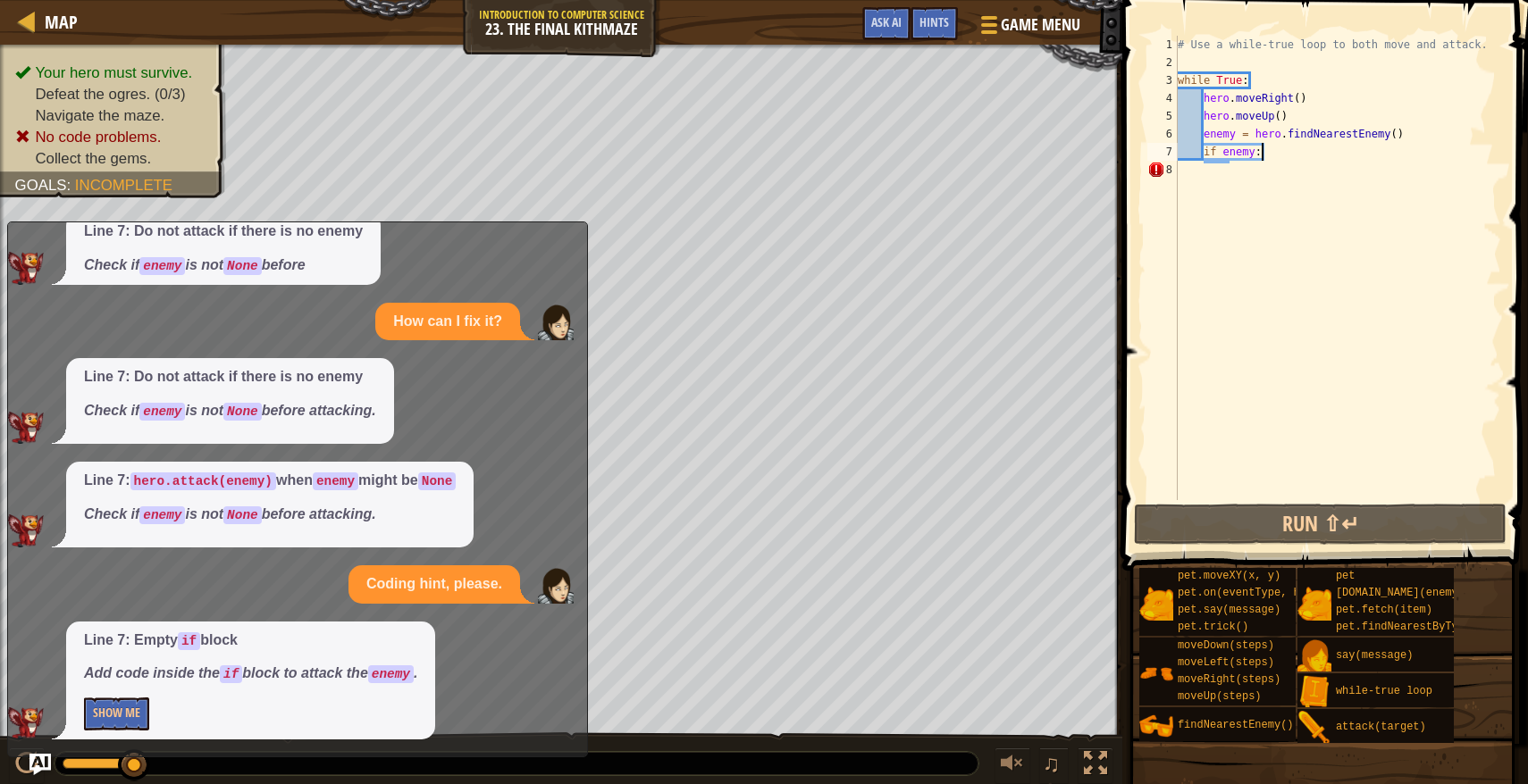
scroll to position [94, 0]
drag, startPoint x: 1281, startPoint y: 158, endPoint x: 1162, endPoint y: 156, distance: 119.0
click at [1161, 156] on div "if enemy: 1 2 3 4 5 6 7 8 # Use a while-true loop to both move and attack. whil…" at bounding box center [1322, 268] width 358 height 465
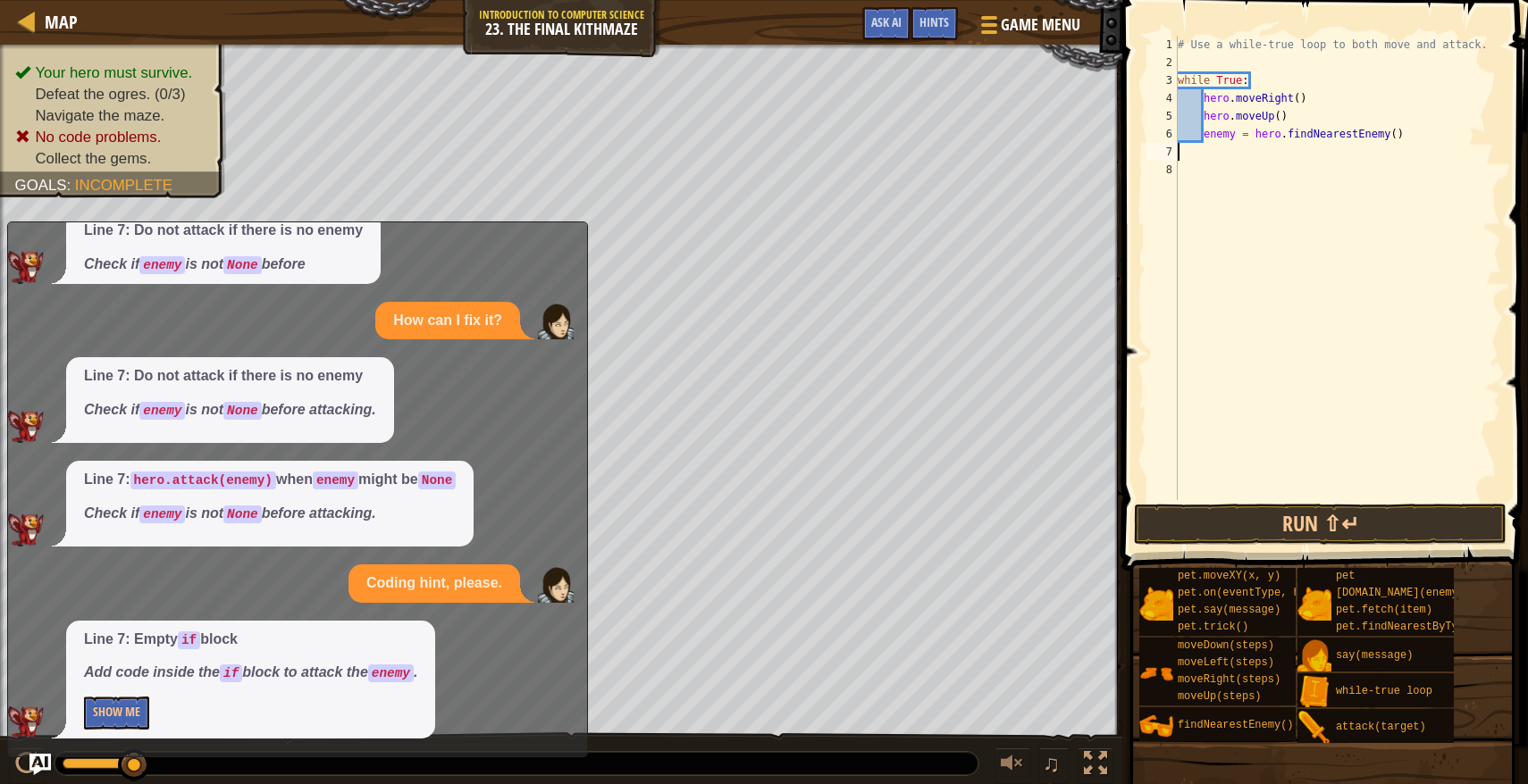
type textarea "enemy = hero.findNearestEnemy()"
click at [1302, 518] on button "Run ⇧↵" at bounding box center [1320, 524] width 372 height 41
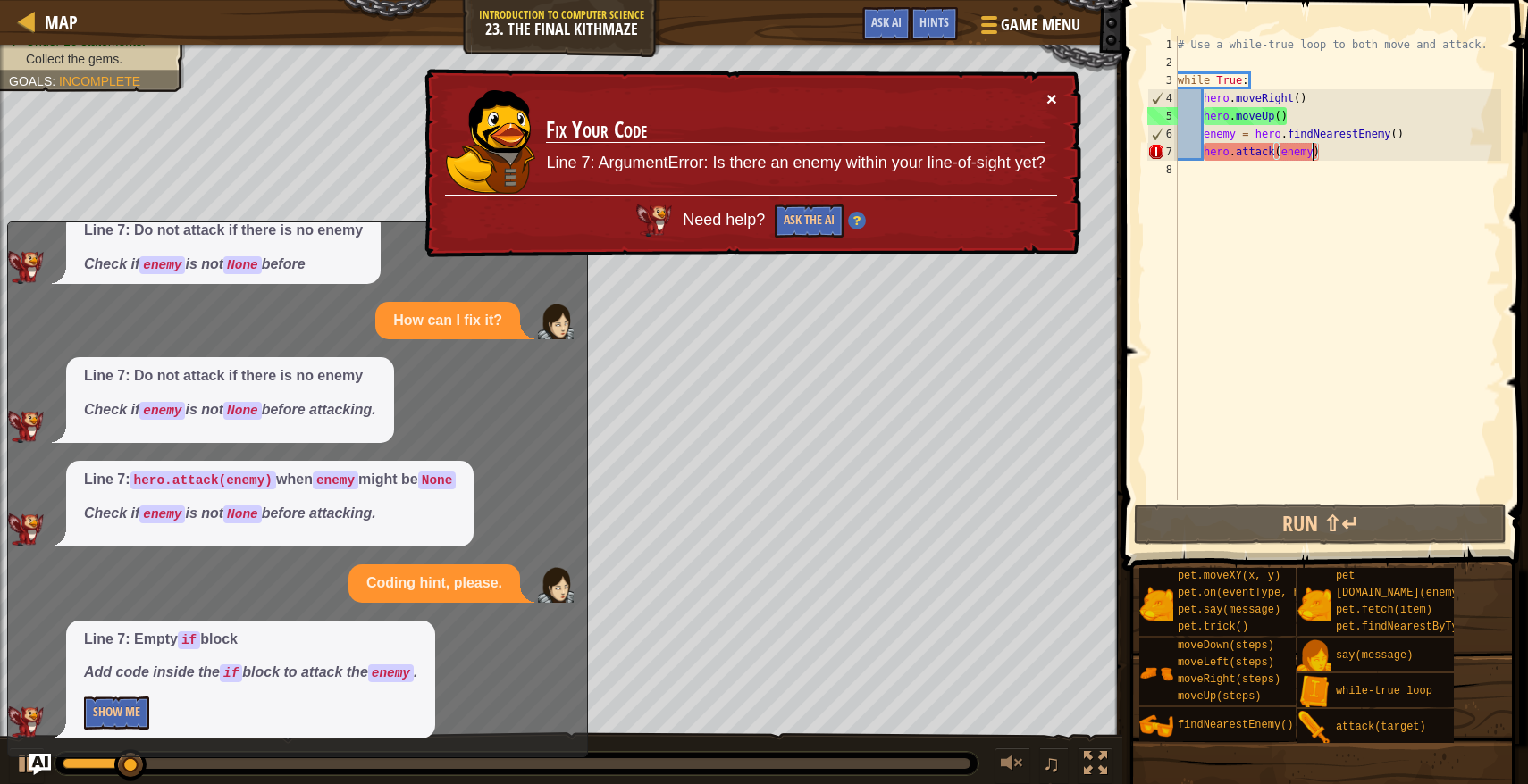
click at [1049, 98] on button "×" at bounding box center [1051, 98] width 11 height 19
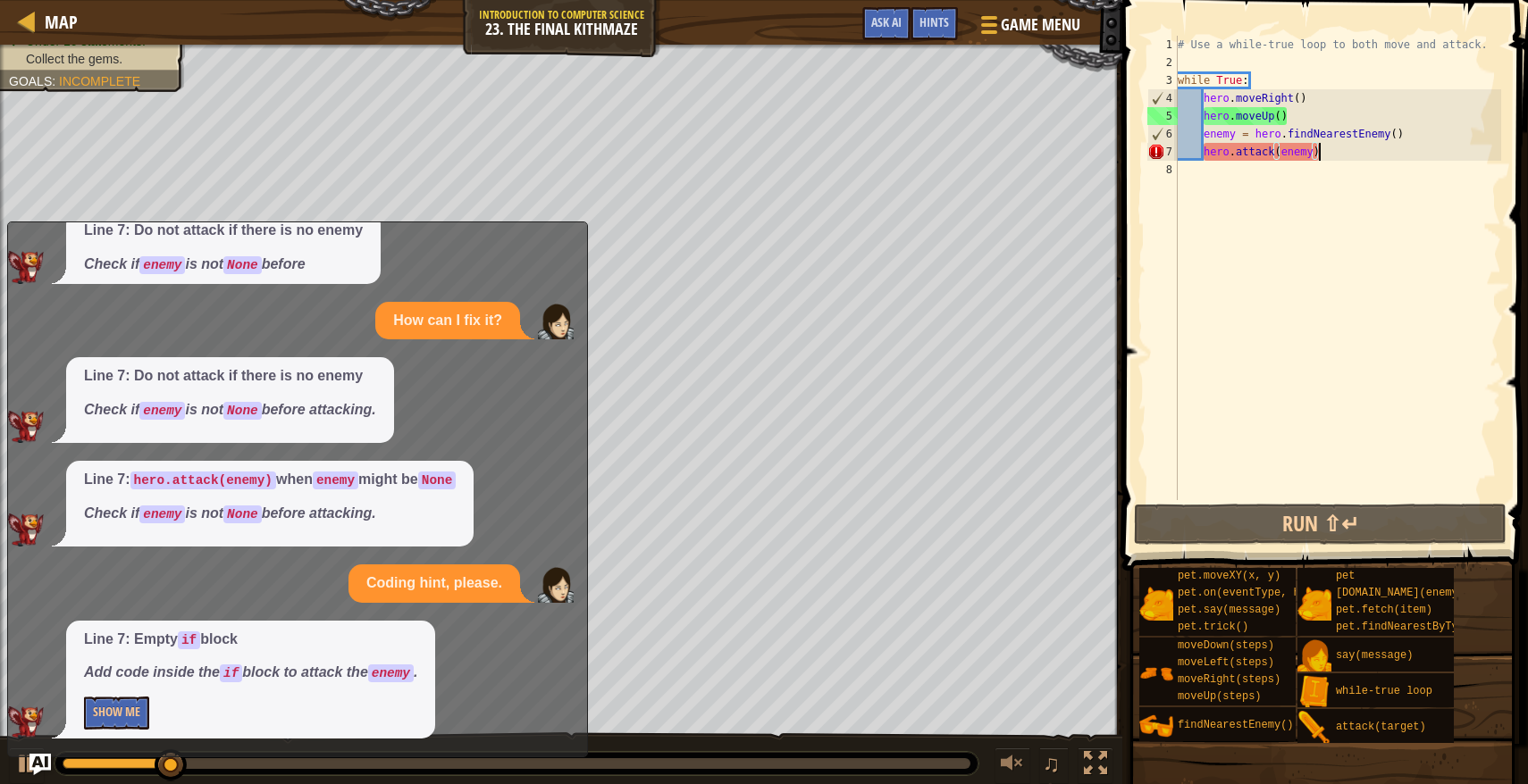
click at [1342, 151] on div "# Use a while-true loop to both move and attack. while True : hero . moveRight …" at bounding box center [1337, 286] width 327 height 500
click at [1300, 115] on div "# Use a while-true loop to both move and attack. while True : hero . moveRight …" at bounding box center [1337, 286] width 327 height 500
type textarea "hero.moveUp()"
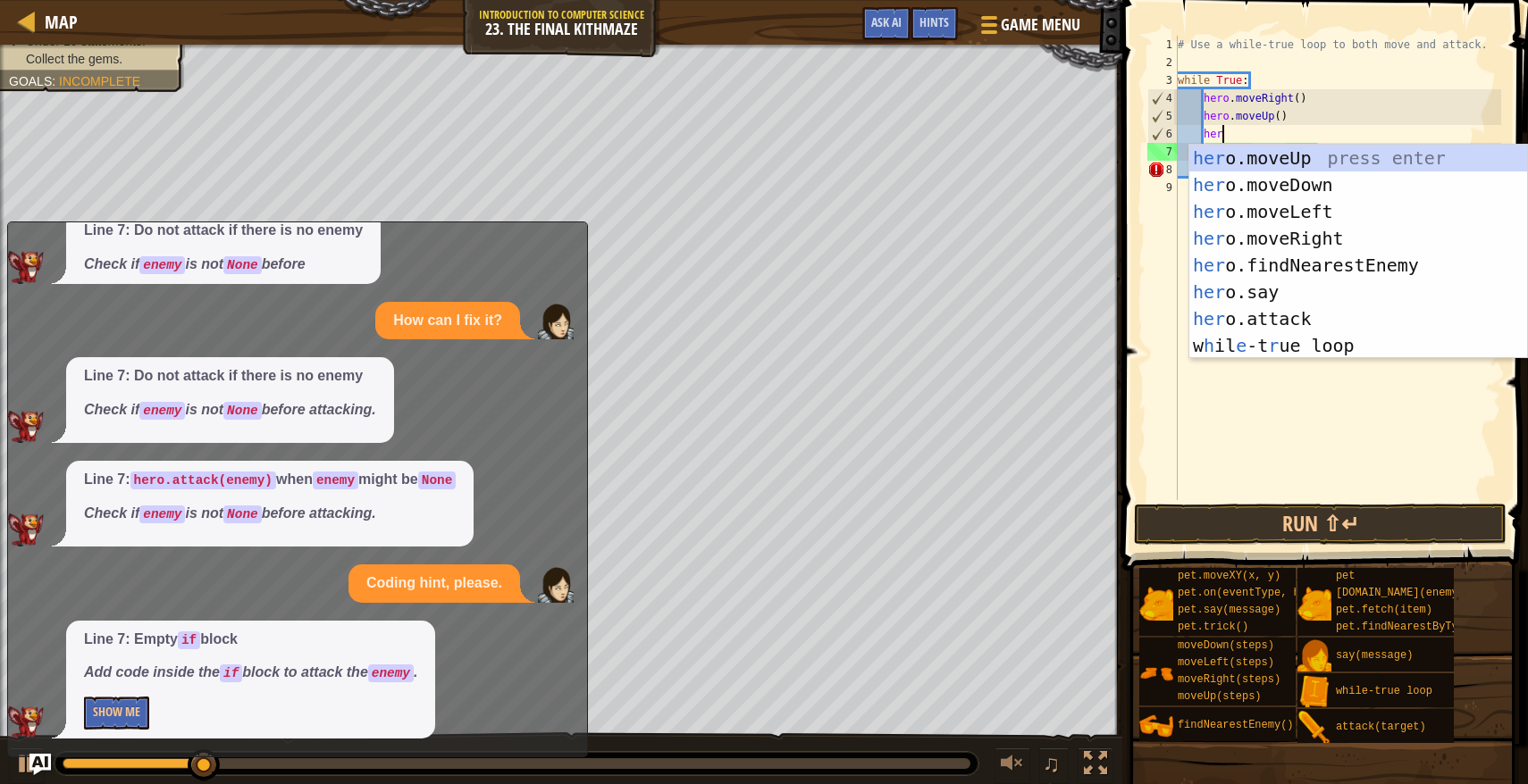
scroll to position [8, 4]
type textarea "hero"
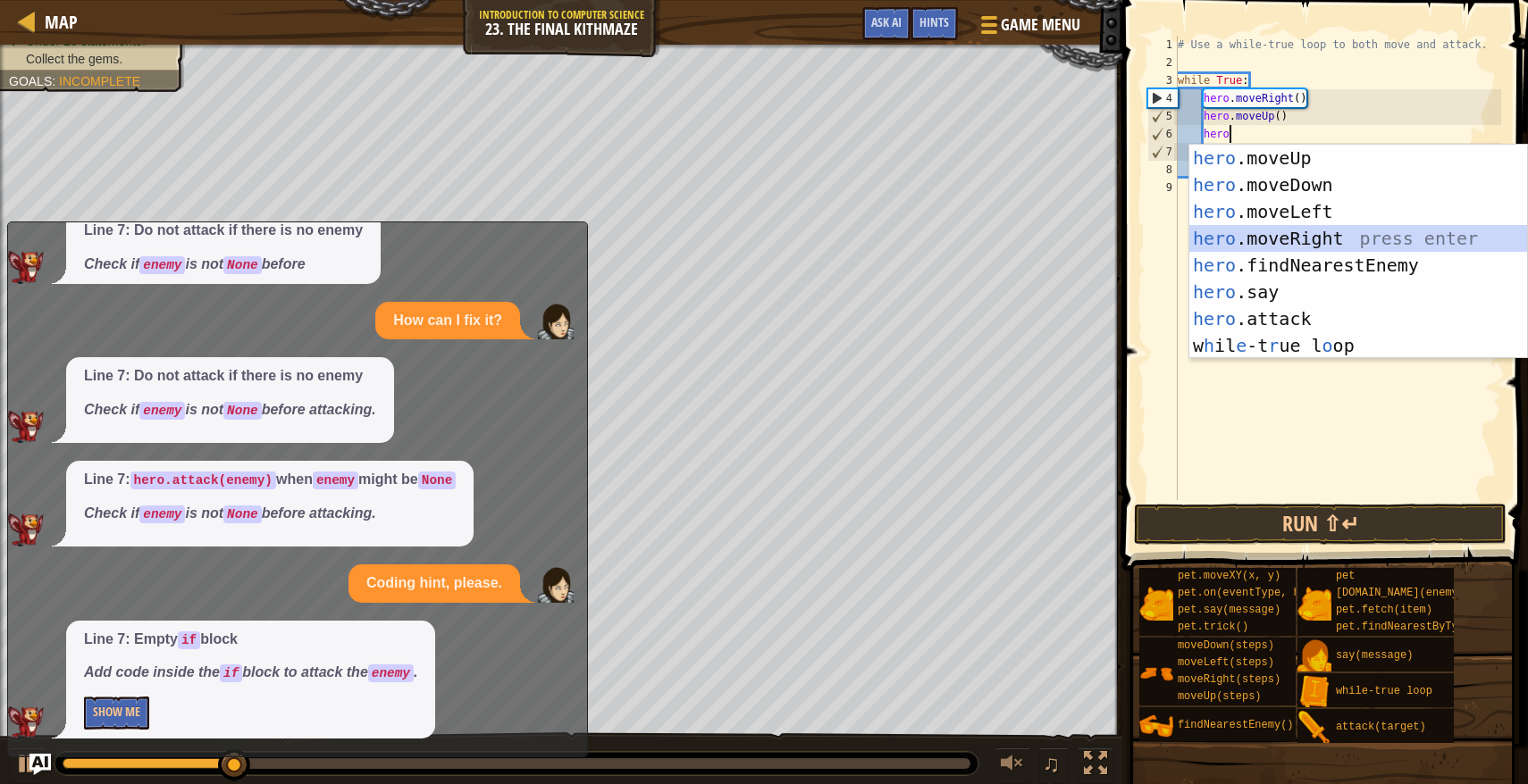
click at [1274, 238] on div "hero .moveUp press enter hero .moveDown press enter hero .moveLeft press enter …" at bounding box center [1358, 279] width 338 height 268
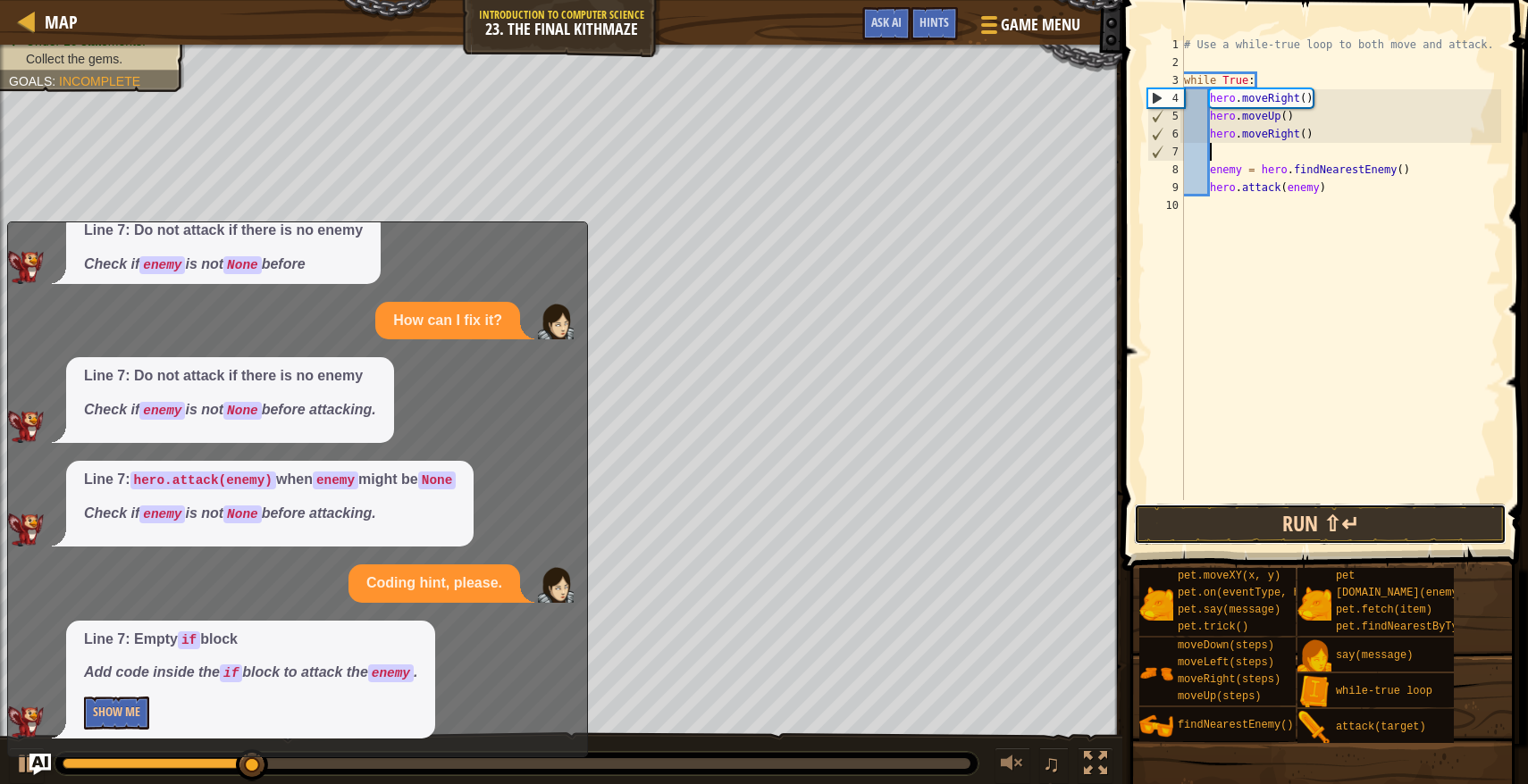
click at [1271, 533] on button "Run ⇧↵" at bounding box center [1320, 524] width 372 height 41
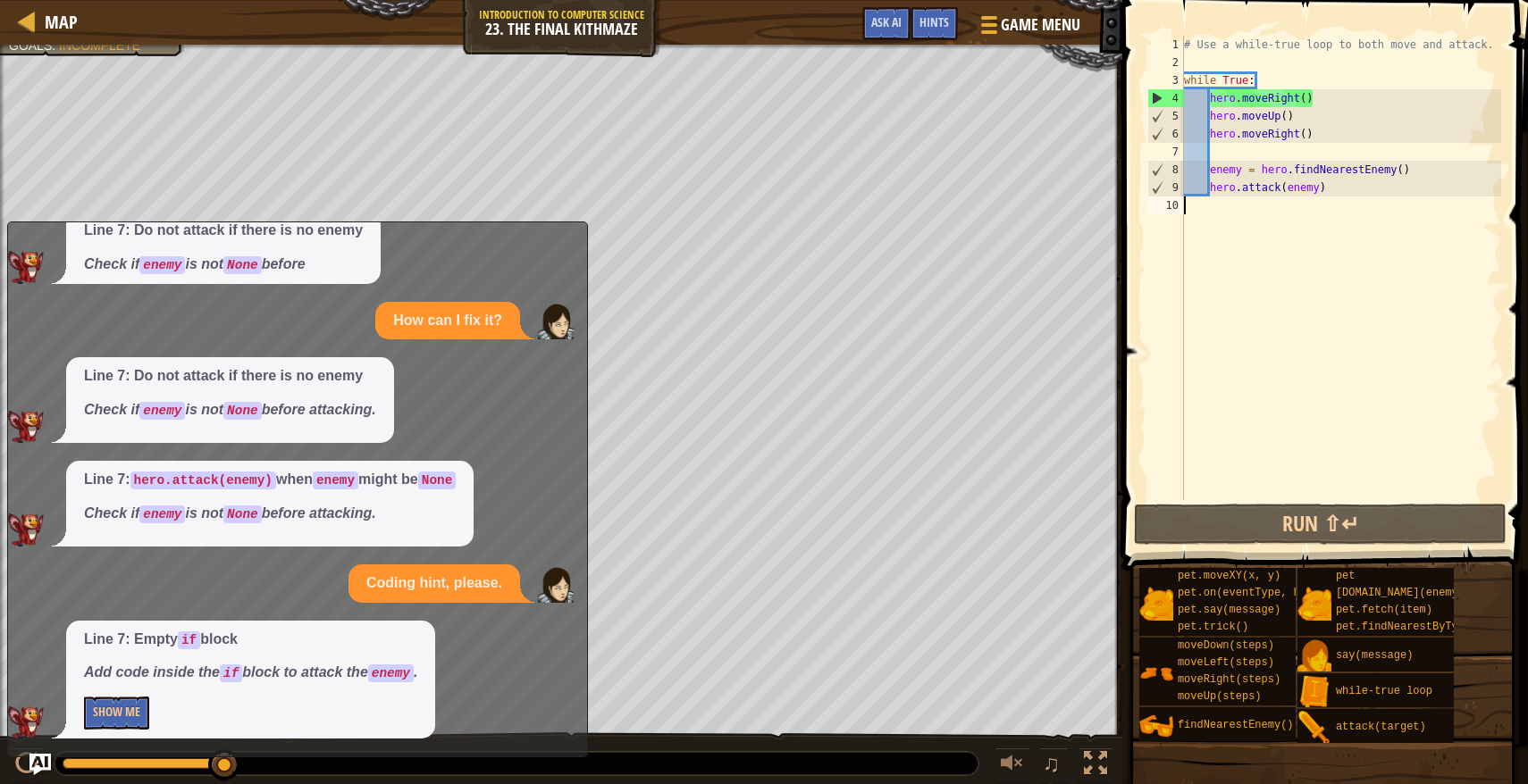
click at [1206, 213] on div "# Use a while-true loop to both move and attack. while True : hero . moveRight …" at bounding box center [1341, 286] width 321 height 500
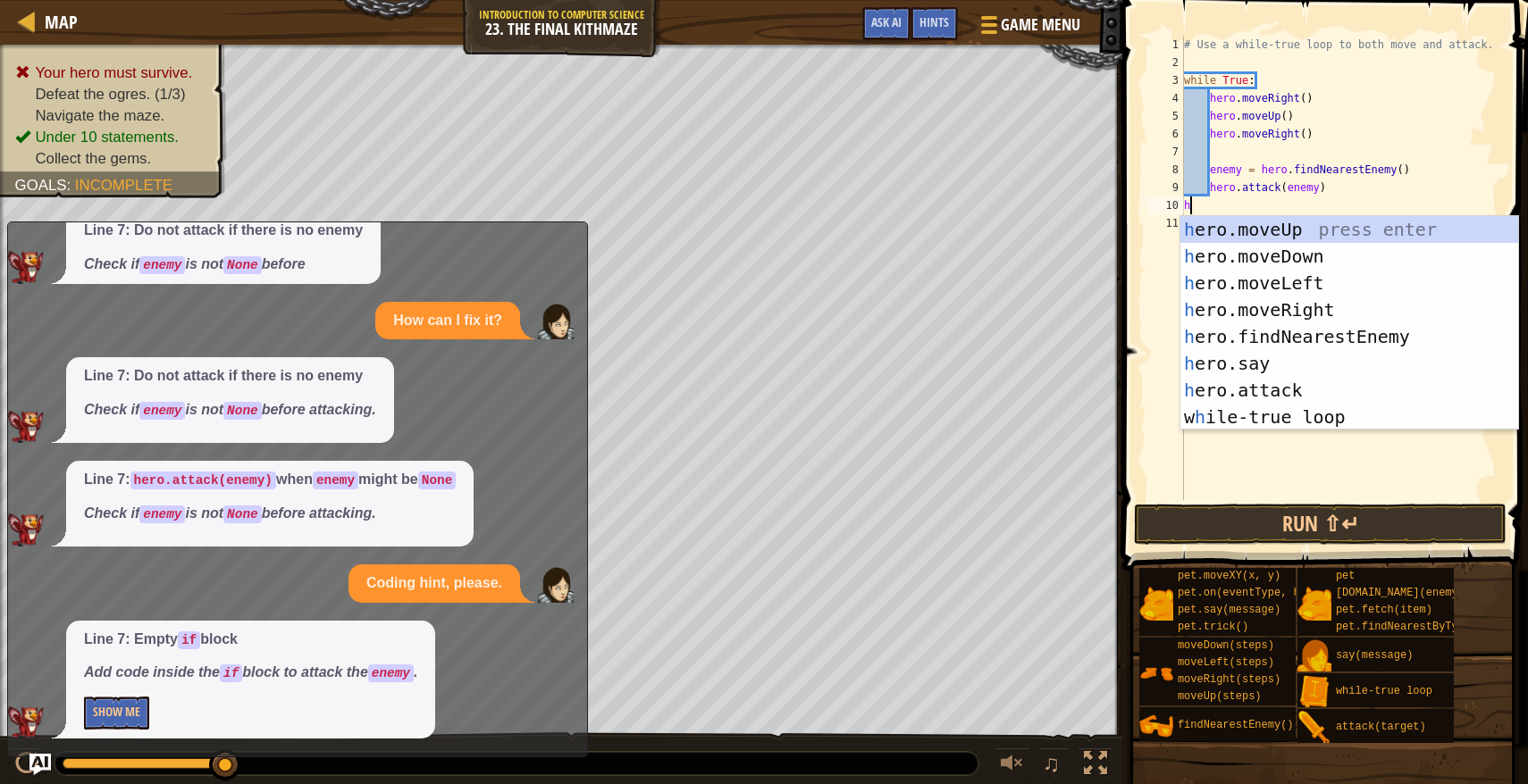
type textarea "hero"
click at [1224, 263] on div "hero .moveUp press enter hero .moveDown press enter hero .moveLeft press enter …" at bounding box center [1349, 350] width 338 height 268
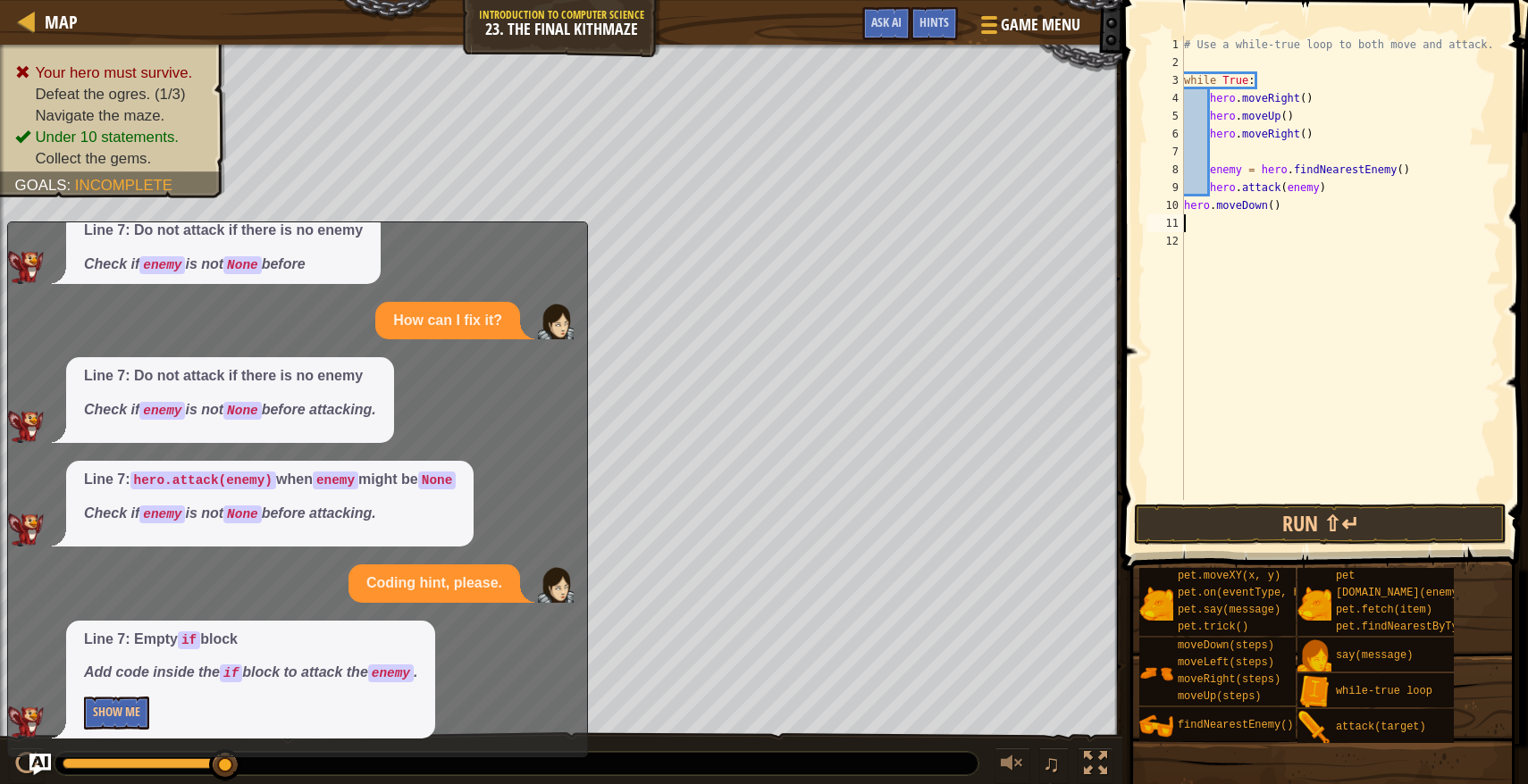
scroll to position [8, 0]
click at [1274, 212] on div "# Use a while-true loop to both move and attack. while True : hero . moveRight …" at bounding box center [1341, 286] width 321 height 500
type textarea "hero.moveDown(2)"
click at [1220, 160] on div "# Use a while-true loop to both move and attack. while True : hero . moveRight …" at bounding box center [1341, 286] width 321 height 500
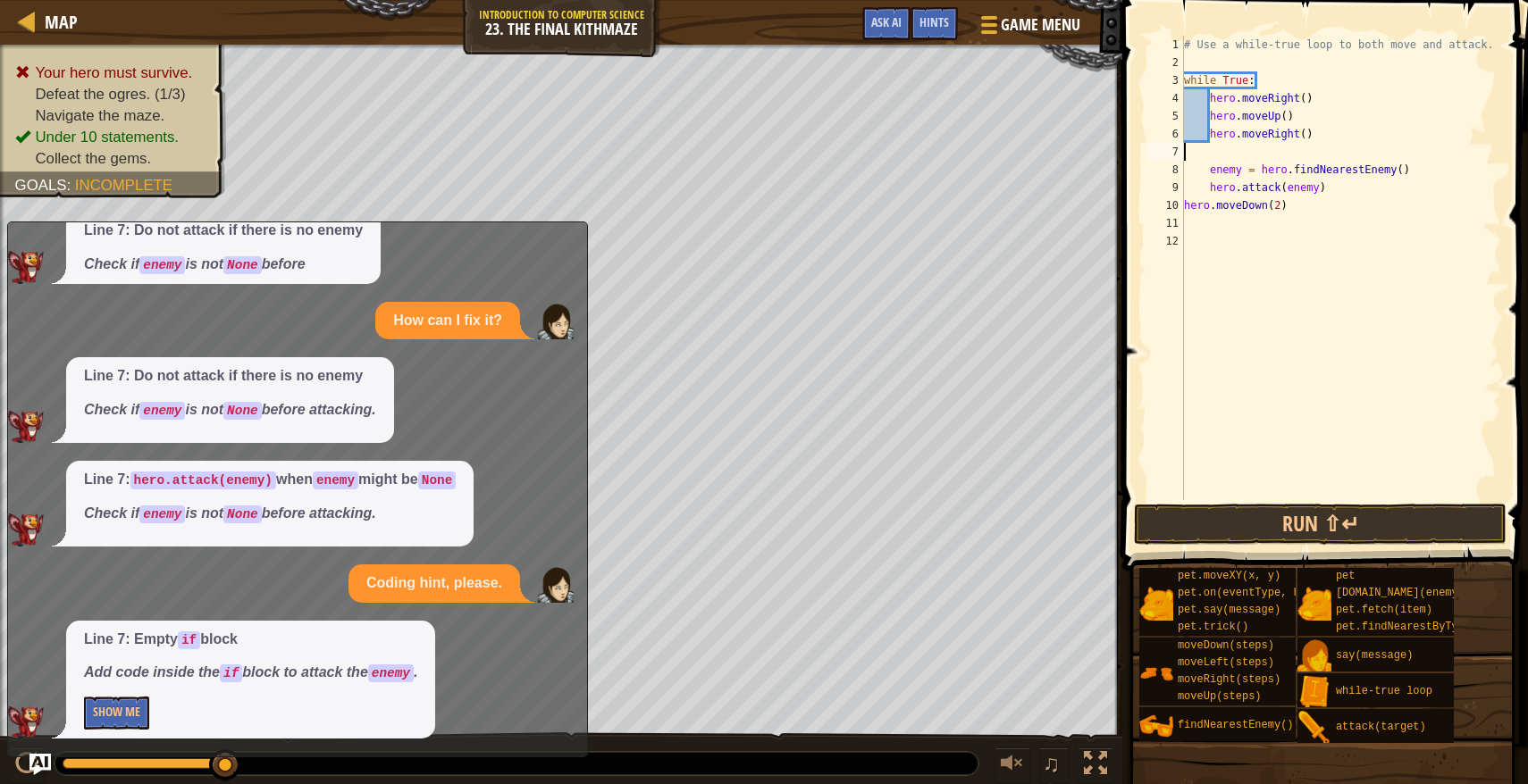
scroll to position [8, 0]
type textarea "hero.moveRight()"
click at [1235, 210] on div "# Use a while-true loop to both move and attack. while True : hero . moveRight …" at bounding box center [1341, 286] width 321 height 500
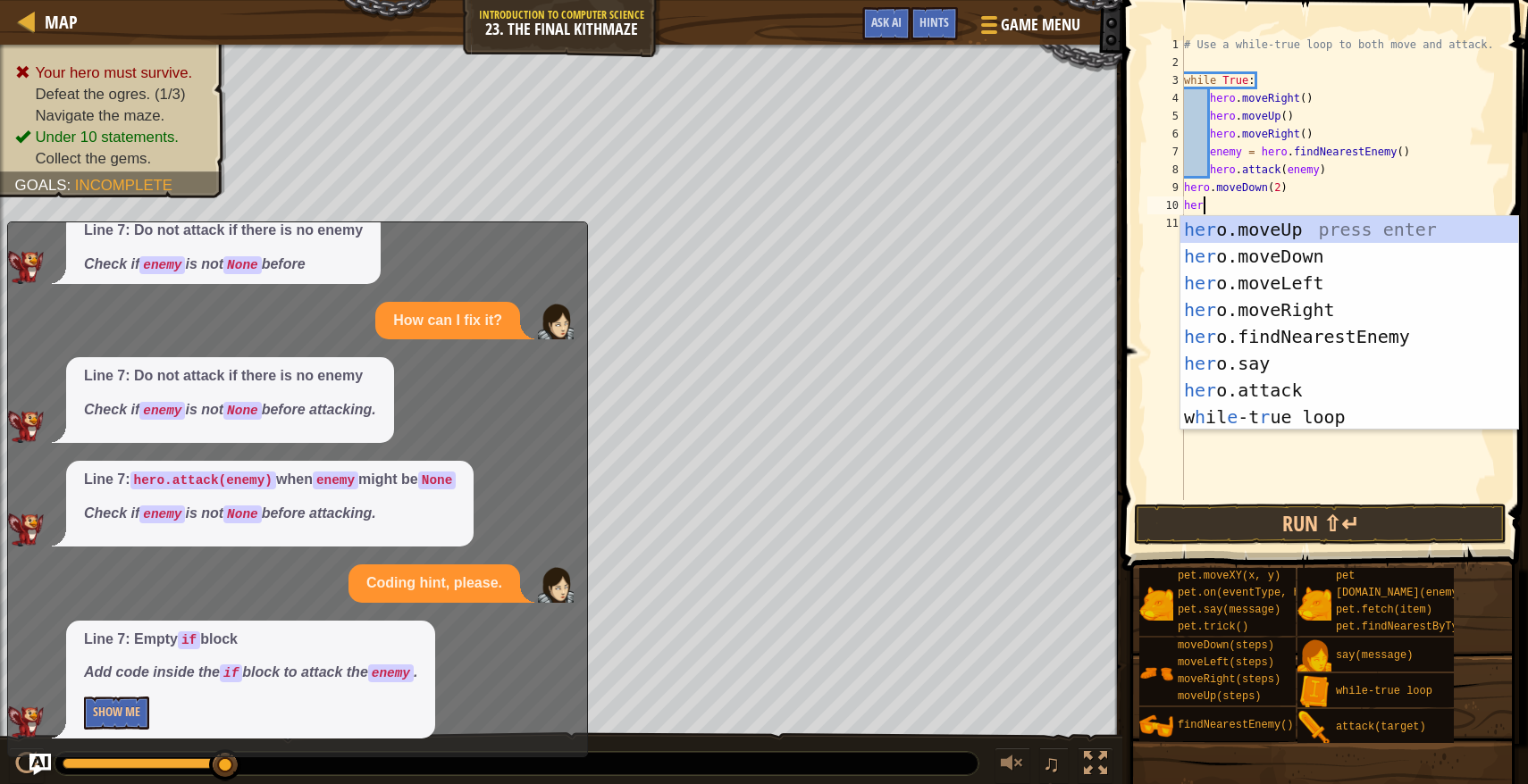
type textarea "hero"
click at [1255, 226] on div "hero .moveUp press enter hero .moveDown press enter hero .moveLeft press enter …" at bounding box center [1349, 350] width 338 height 268
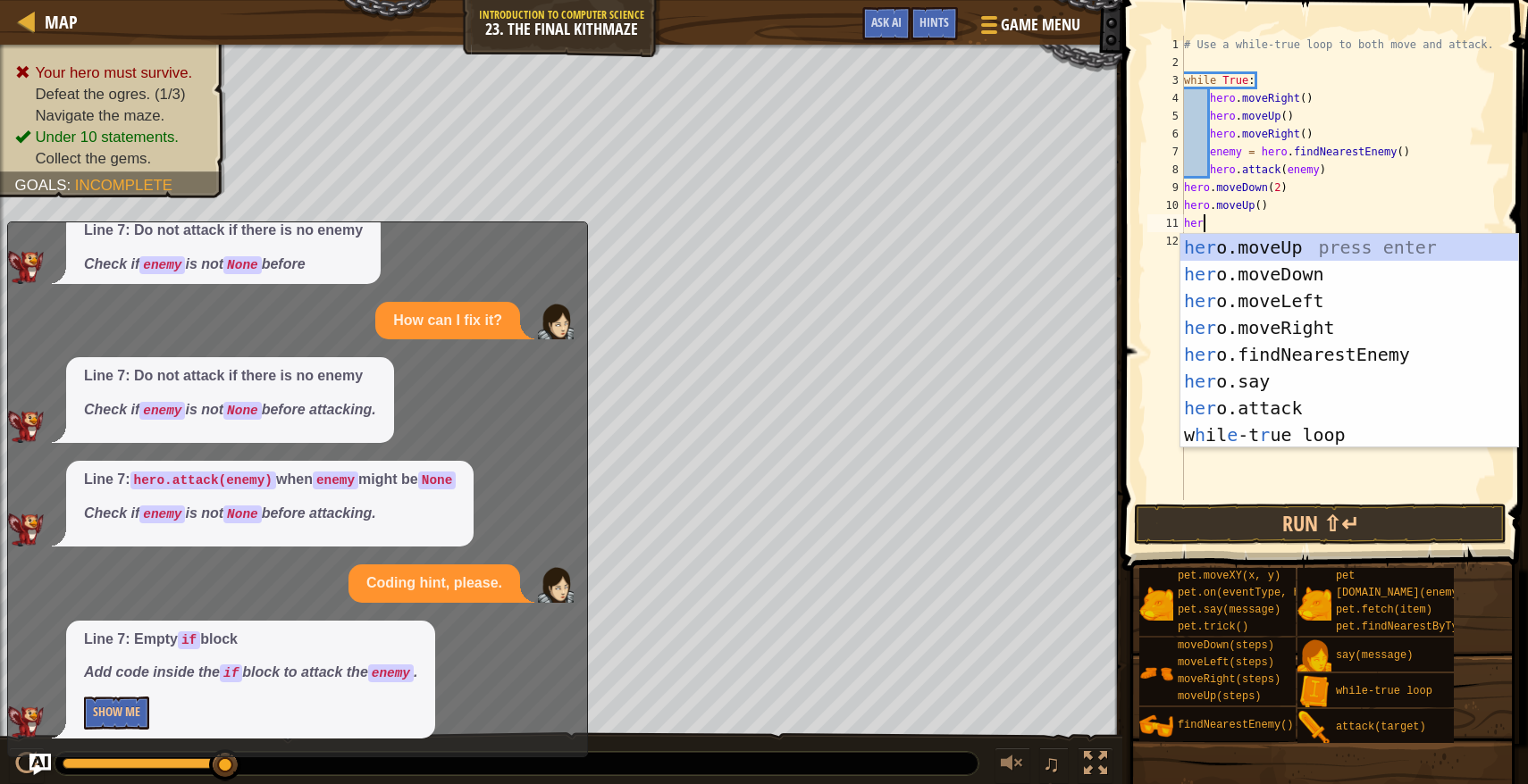
type textarea "hero"
click at [1235, 254] on div "hero .moveUp press enter hero .moveDown press enter hero .moveLeft press enter …" at bounding box center [1349, 368] width 338 height 268
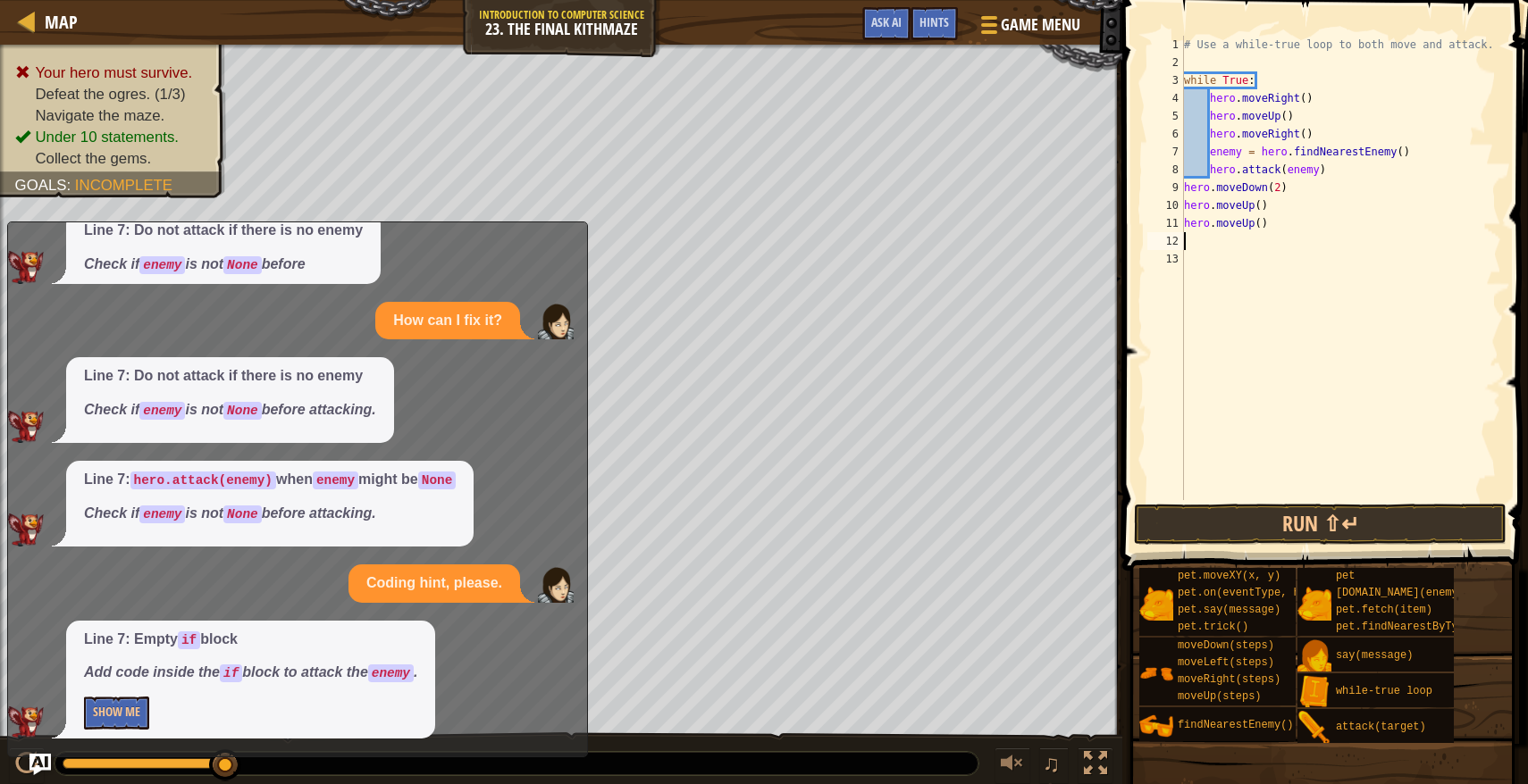
scroll to position [8, 0]
drag, startPoint x: 1271, startPoint y: 224, endPoint x: 1241, endPoint y: 229, distance: 30.4
click at [1241, 229] on div "# Use a while-true loop to both move and attack. while True : hero . moveRight …" at bounding box center [1341, 286] width 321 height 500
type textarea "hero.mover"
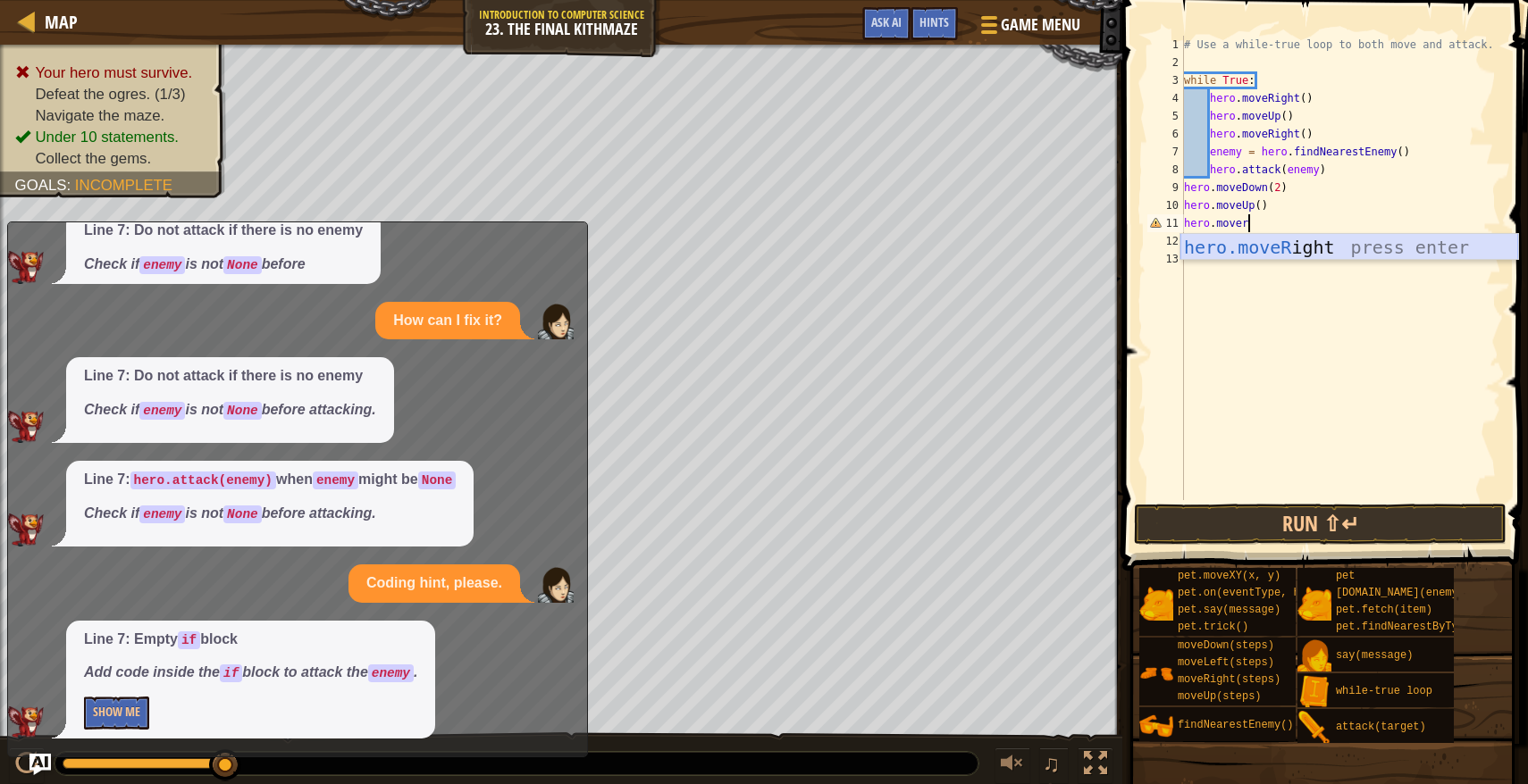
click at [1269, 254] on div "hero.moveR ight press enter" at bounding box center [1349, 275] width 338 height 81
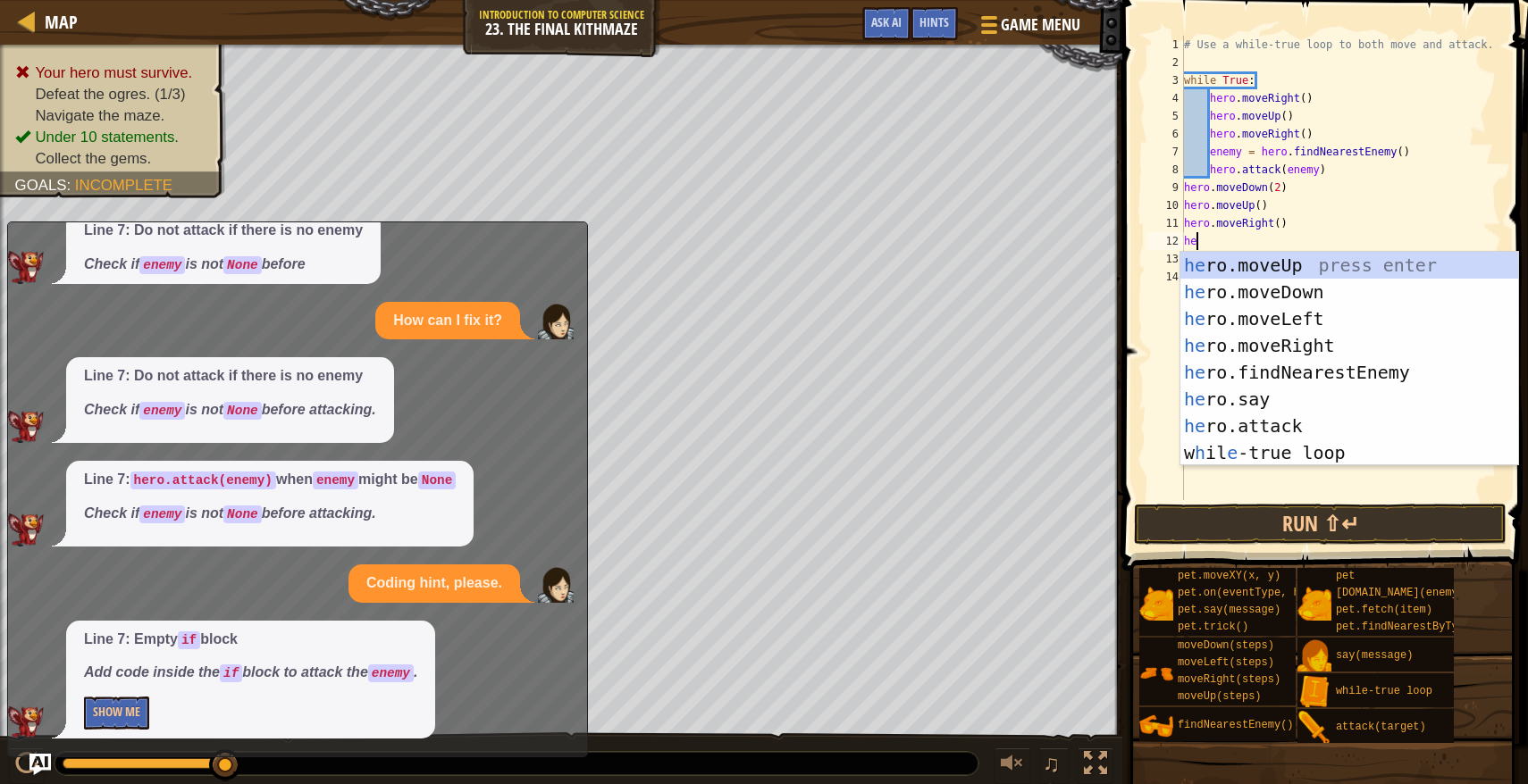
scroll to position [8, 0]
type textarea "h"
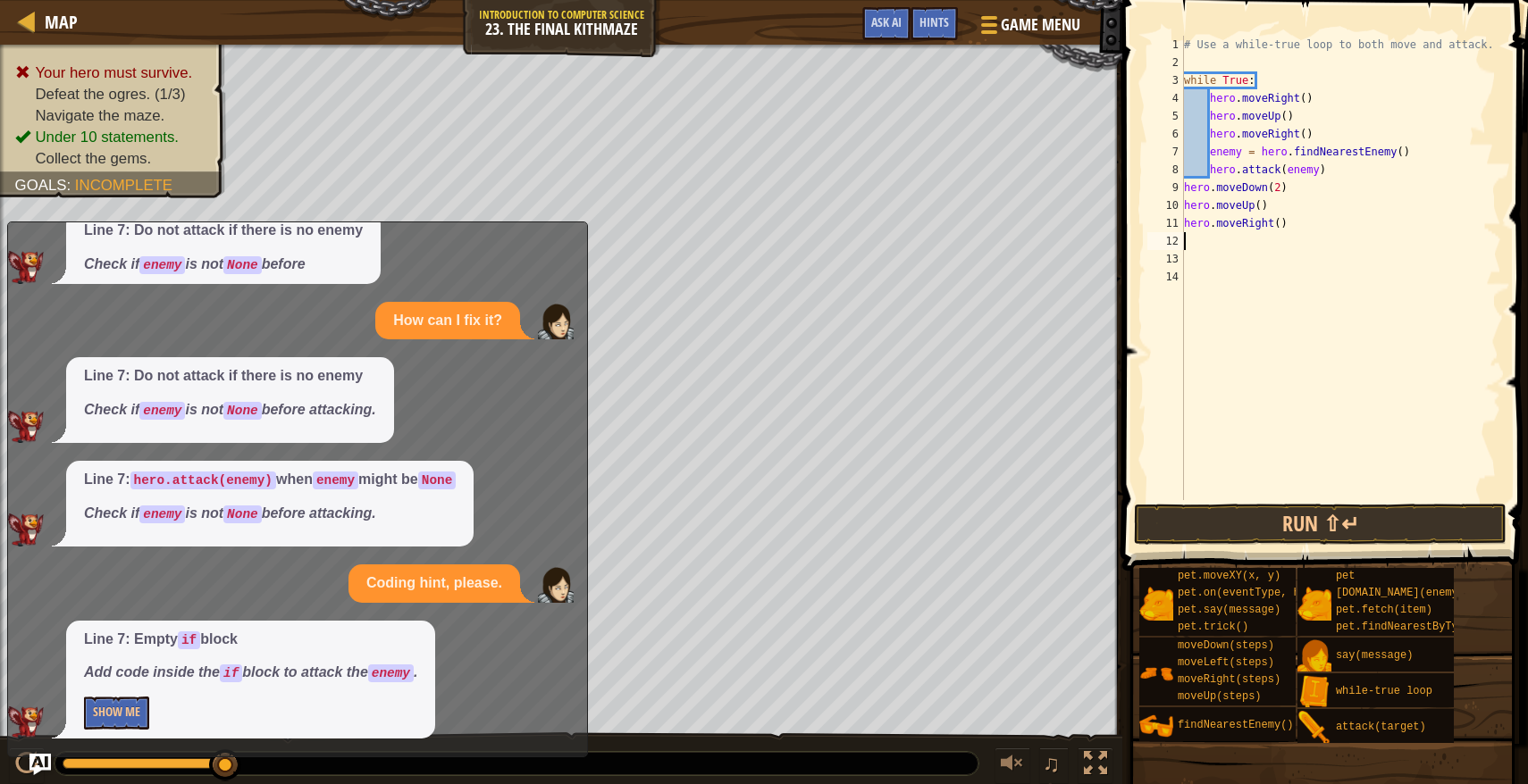
click at [1297, 193] on div "# Use a while-true loop to both move and attack. while True : hero . moveRight …" at bounding box center [1341, 286] width 321 height 500
type textarea "hero.moveDown(2)"
type textarea "while"
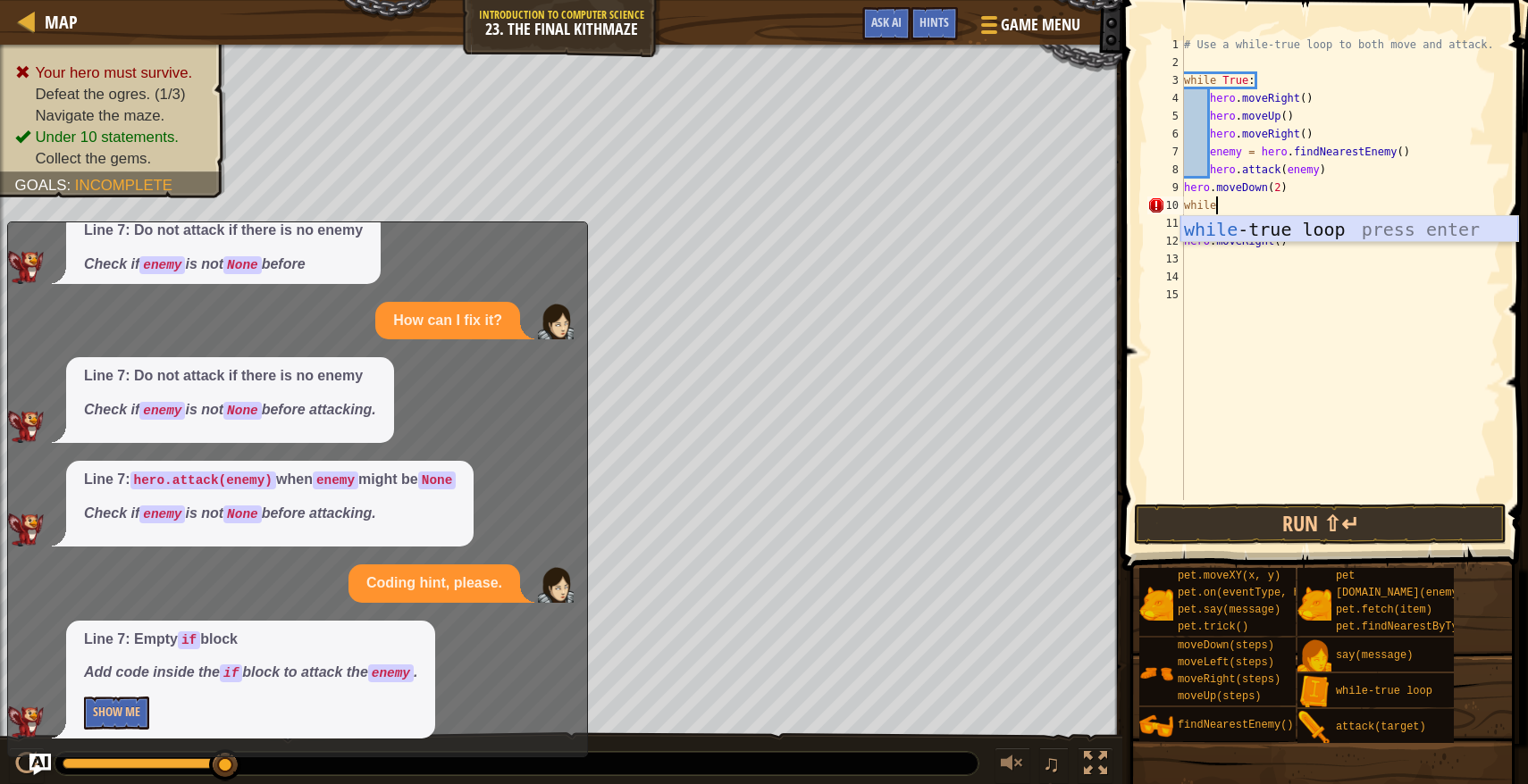
click at [1307, 232] on div "while -true loop press enter" at bounding box center [1349, 256] width 338 height 81
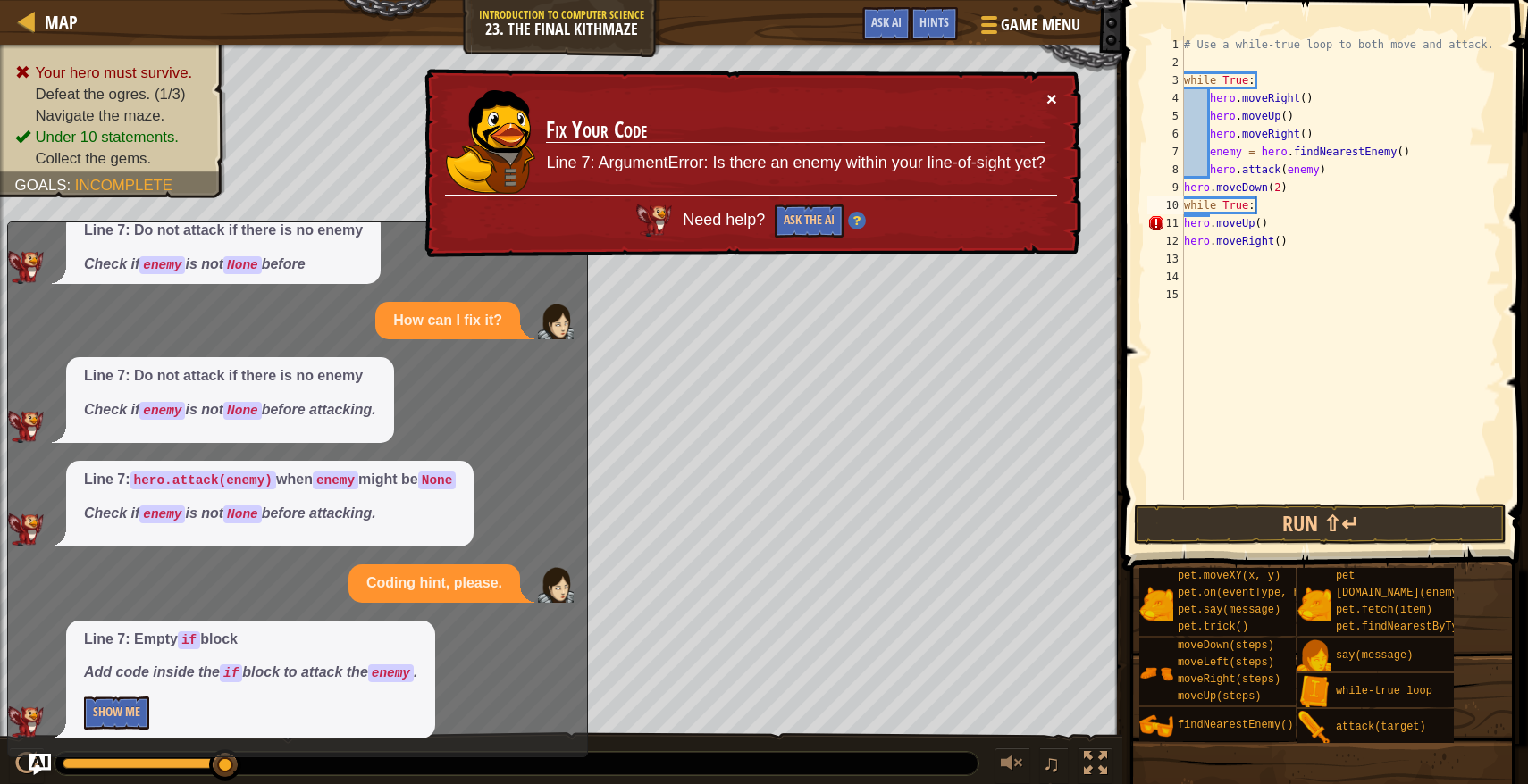
click at [1054, 100] on button "×" at bounding box center [1051, 98] width 11 height 19
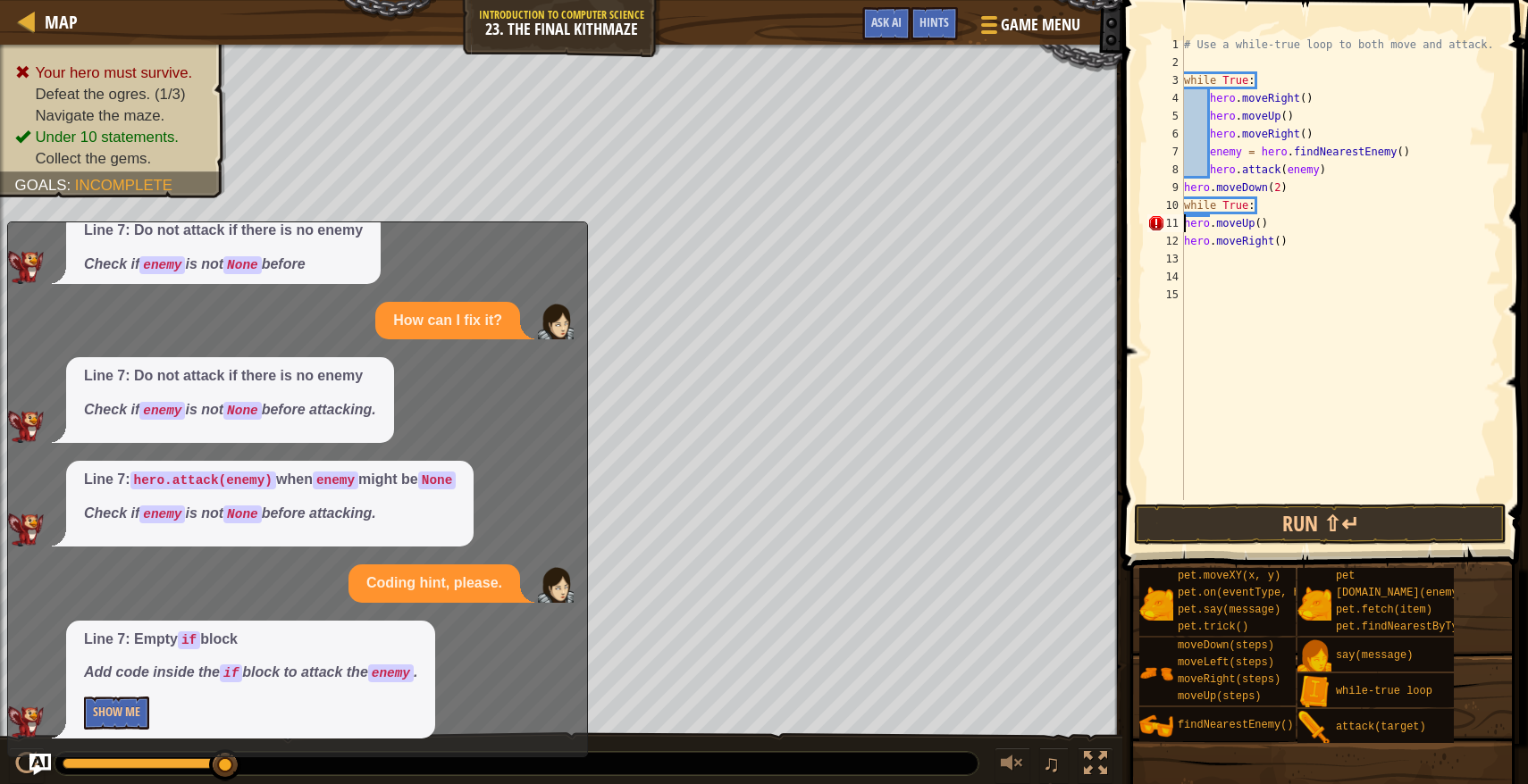
click at [1183, 227] on div "# Use a while-true loop to both move and attack. while True : hero . moveRight …" at bounding box center [1341, 286] width 321 height 500
click at [1183, 242] on div "12" at bounding box center [1164, 241] width 36 height 18
type textarea "hero.moveRight()"
click at [1309, 247] on div "# Use a while-true loop to both move and attack. while True : hero . moveRight …" at bounding box center [1341, 286] width 321 height 500
click at [1197, 265] on div "# Use a while-true loop to both move and attack. while True : hero . moveRight …" at bounding box center [1341, 286] width 321 height 500
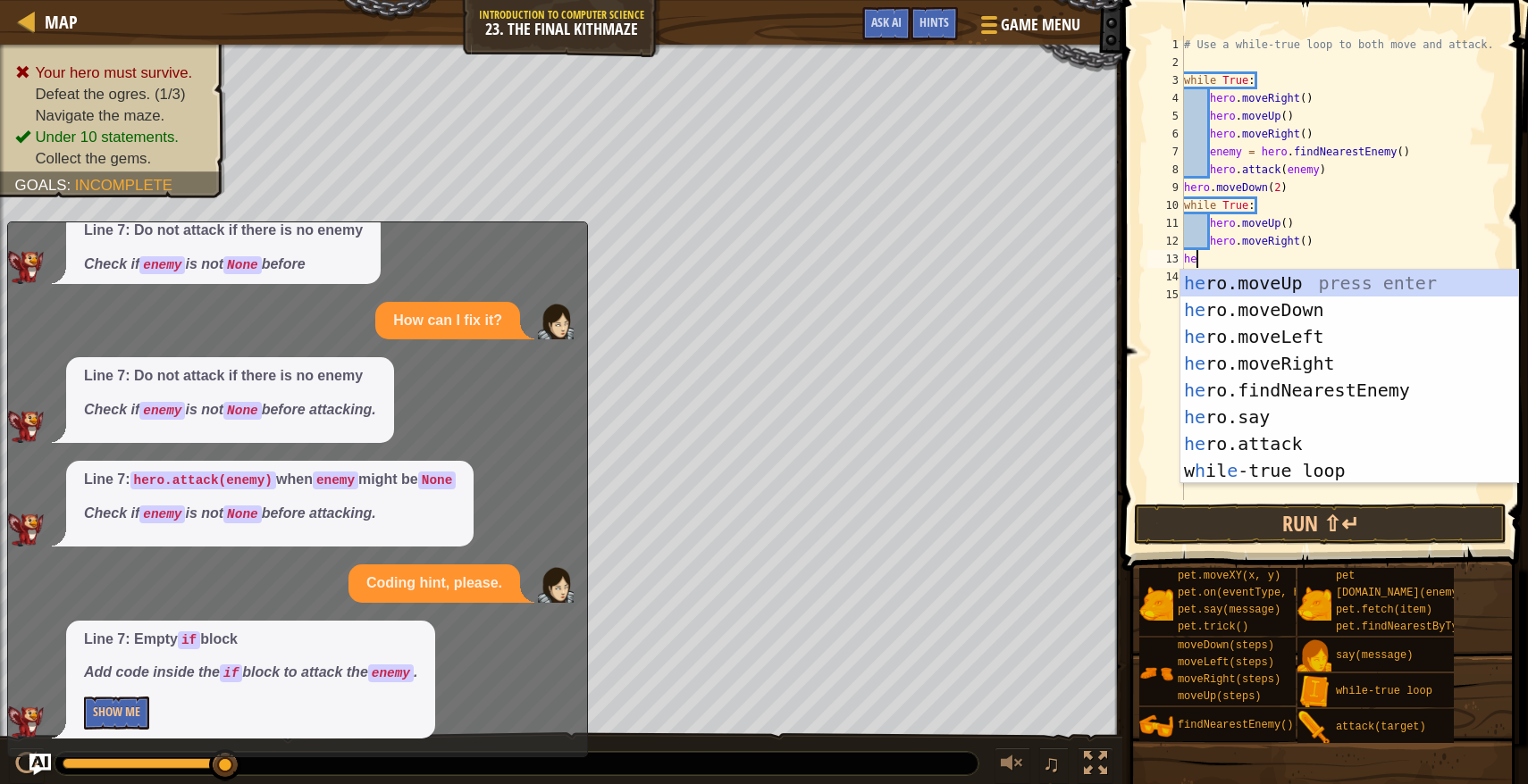
type textarea "hero"
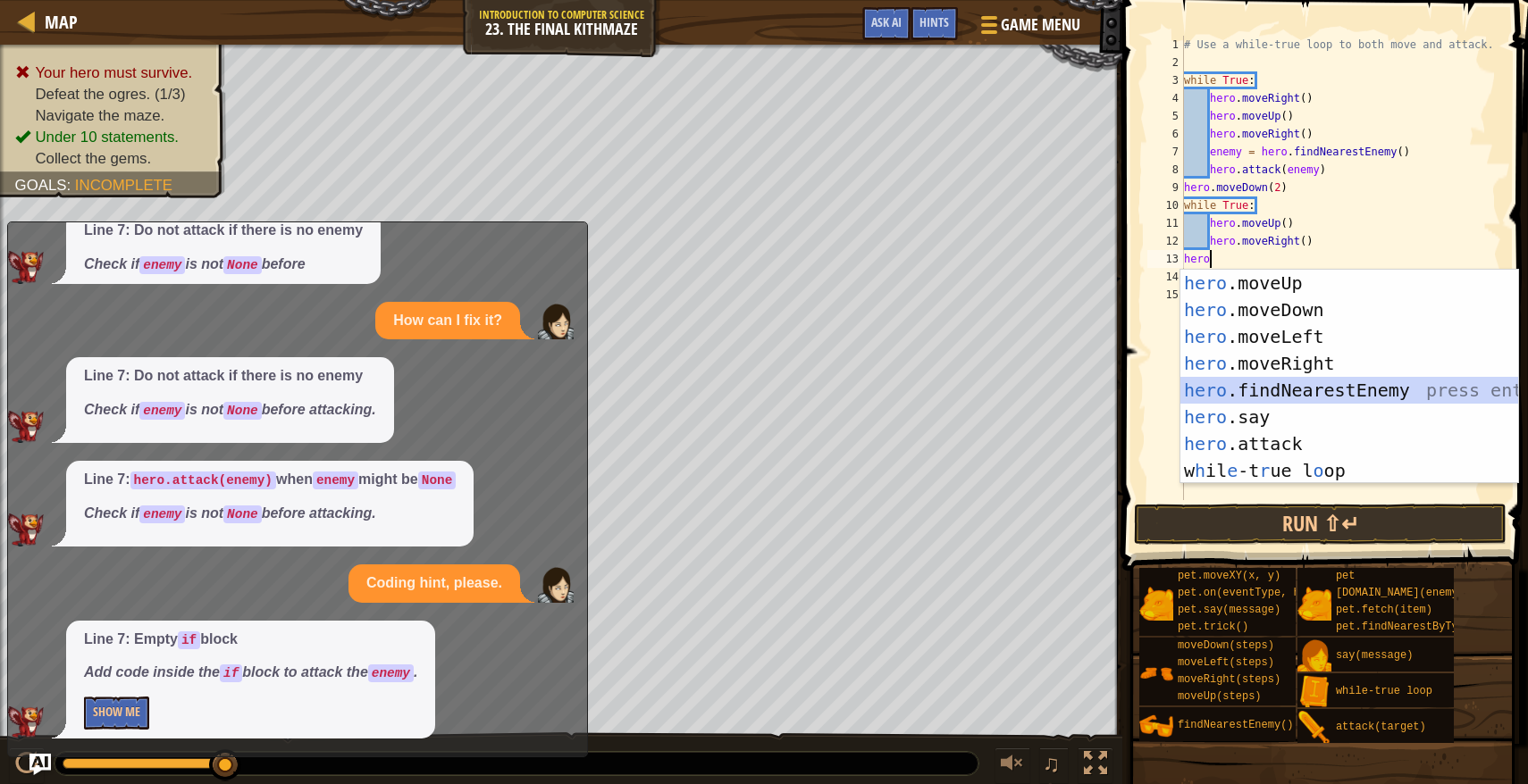
click at [1253, 395] on div "hero .moveUp press enter hero .moveDown press enter hero .moveLeft press enter …" at bounding box center [1349, 404] width 338 height 268
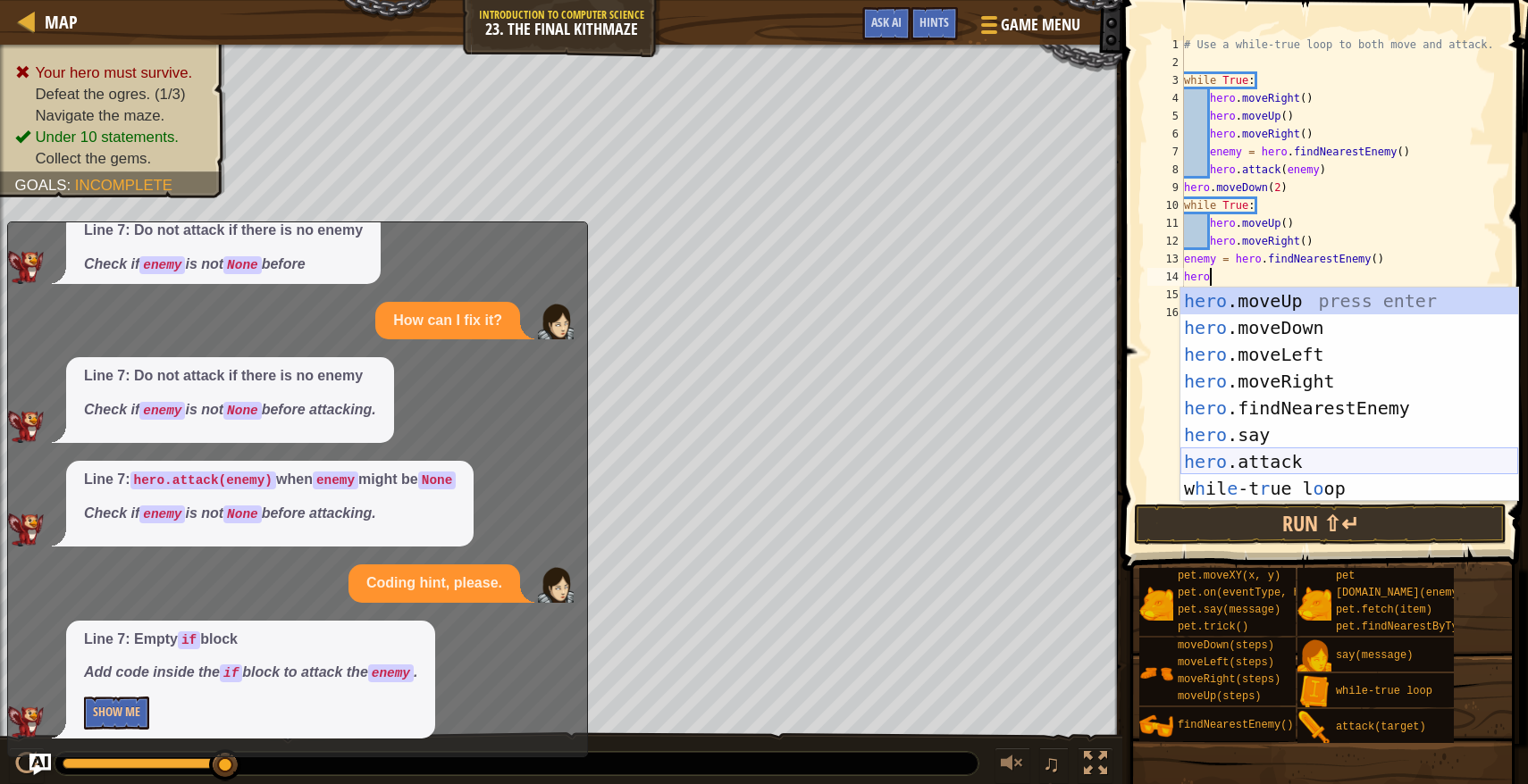
click at [1234, 471] on div "hero .moveUp press enter hero .moveDown press enter hero .moveLeft press enter …" at bounding box center [1349, 422] width 338 height 268
type textarea "hero.attack(enemy)"
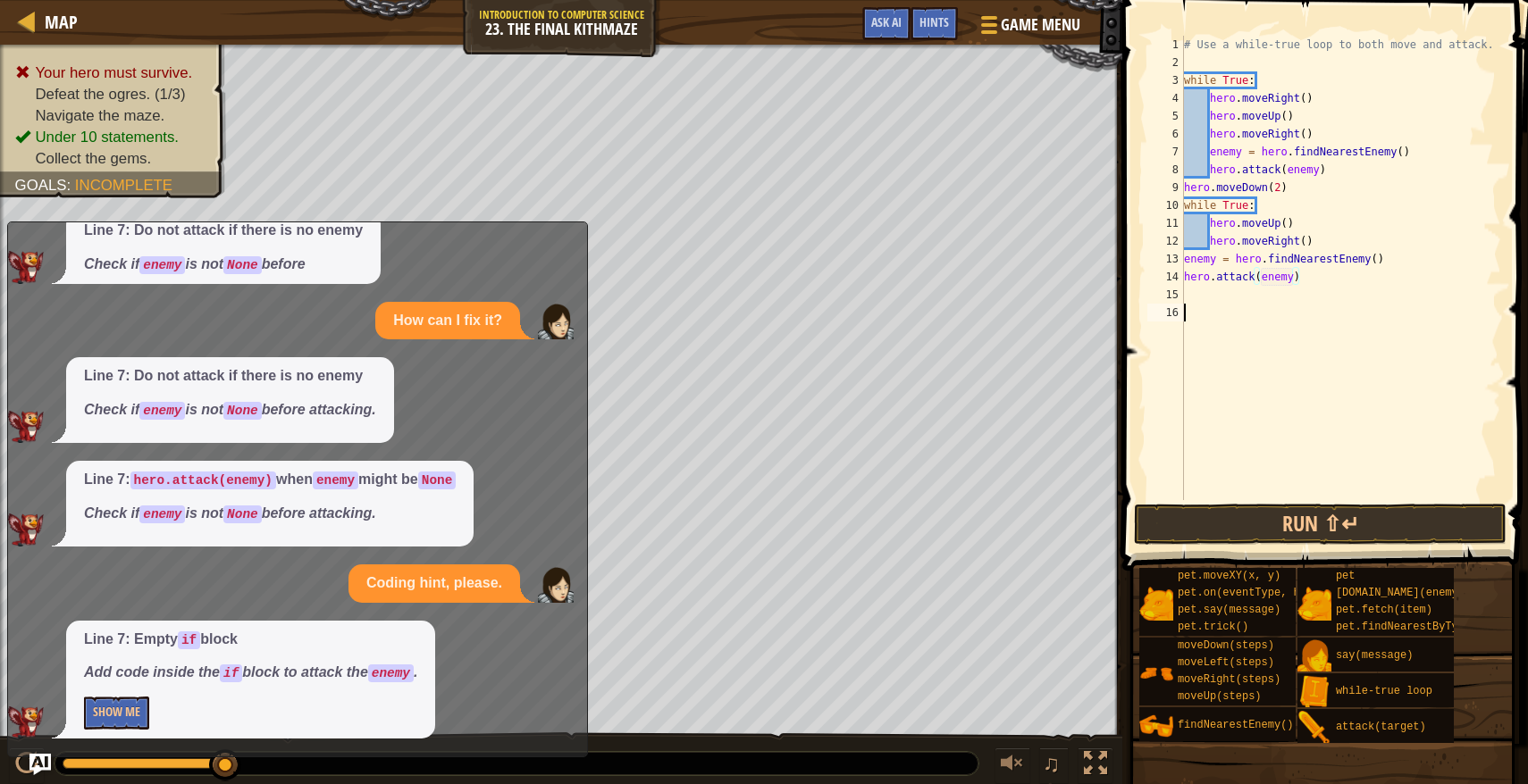
click at [1250, 303] on div "# Use a while-true loop to both move and attack. while True : hero . moveRight …" at bounding box center [1341, 286] width 321 height 500
click at [1219, 295] on div "# Use a while-true loop to both move and attack. while True : hero . moveRight …" at bounding box center [1341, 286] width 321 height 500
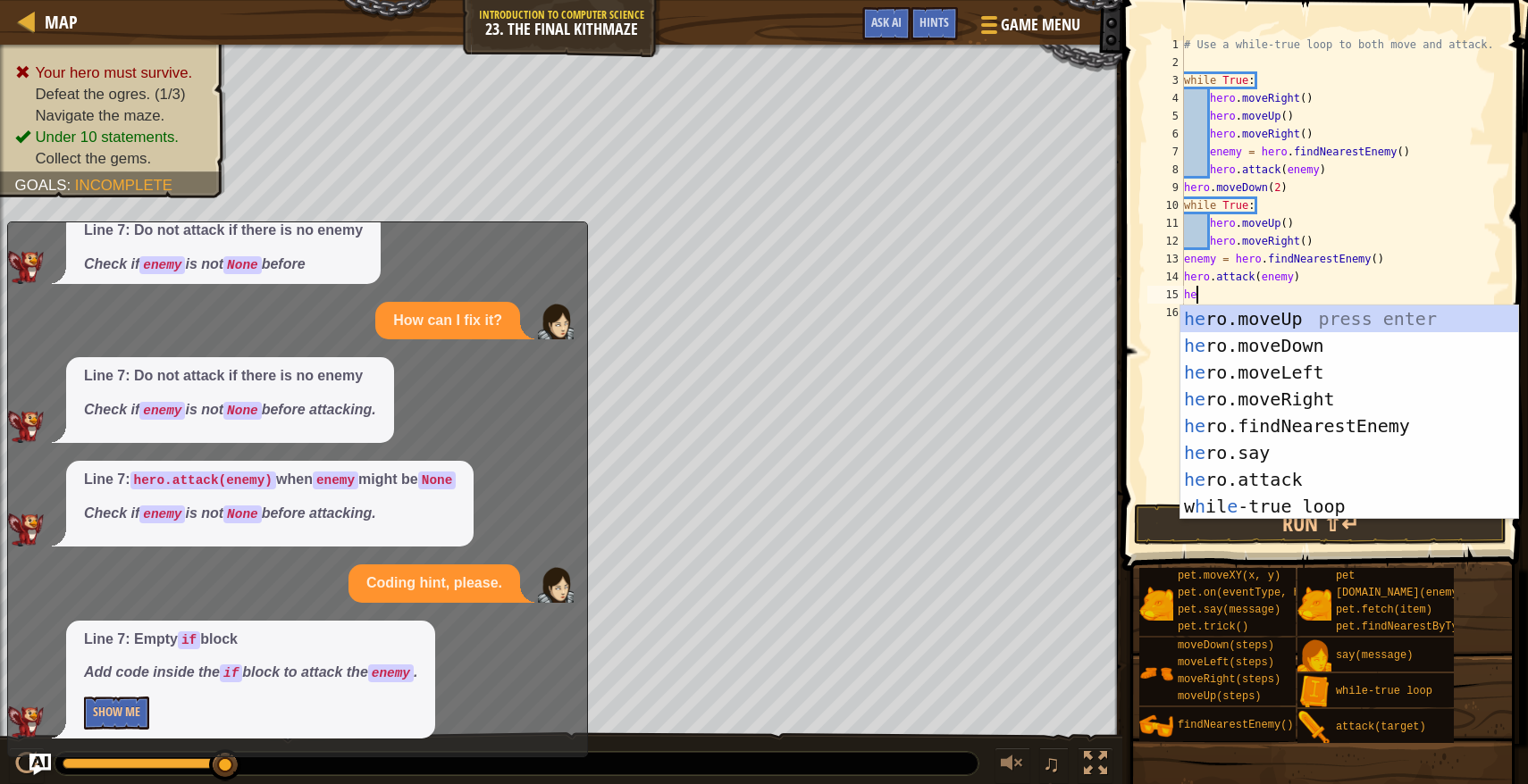
type textarea "hero"
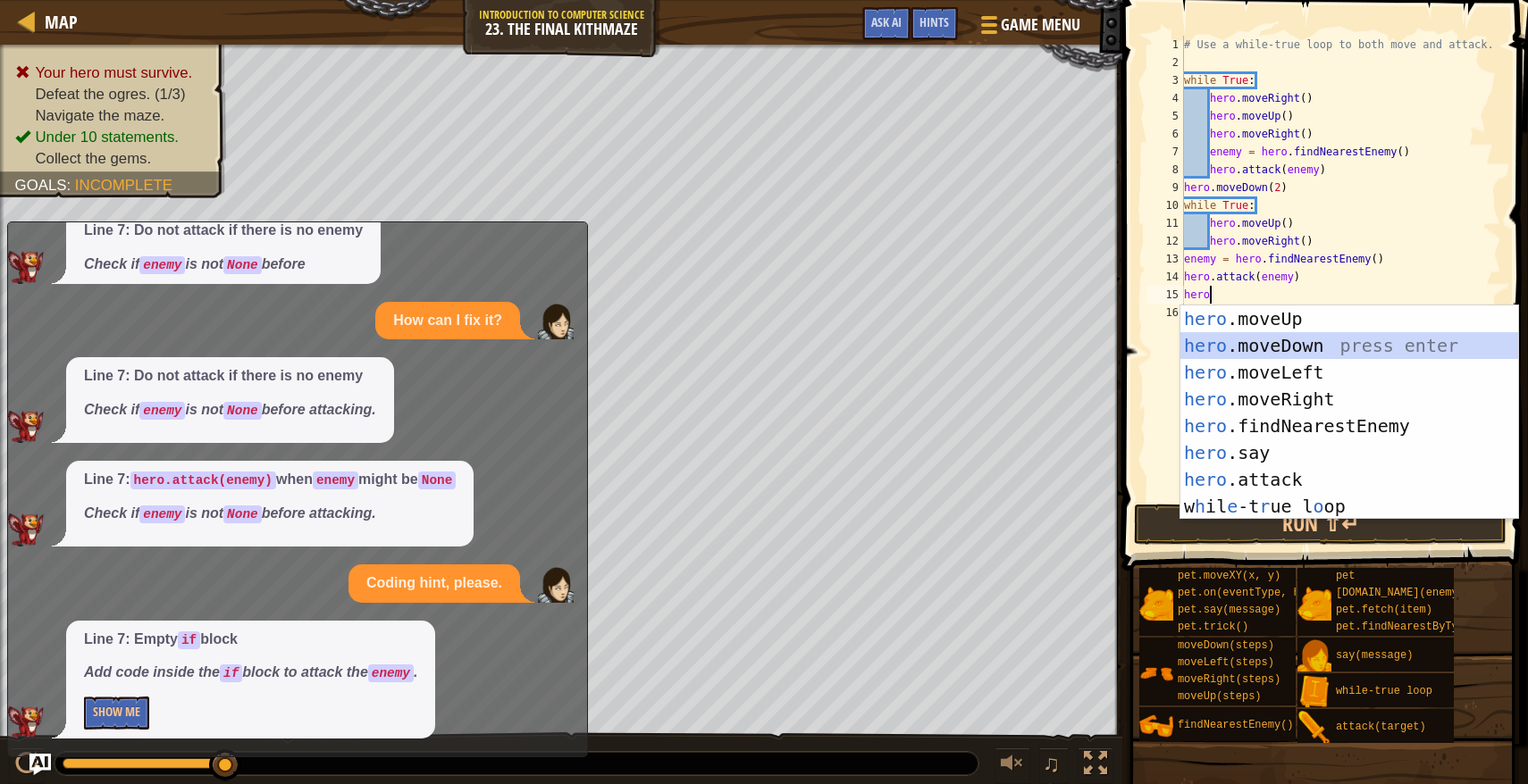
click at [1226, 344] on div "hero .moveUp press enter hero .moveDown press enter hero .moveLeft press enter …" at bounding box center [1349, 439] width 338 height 268
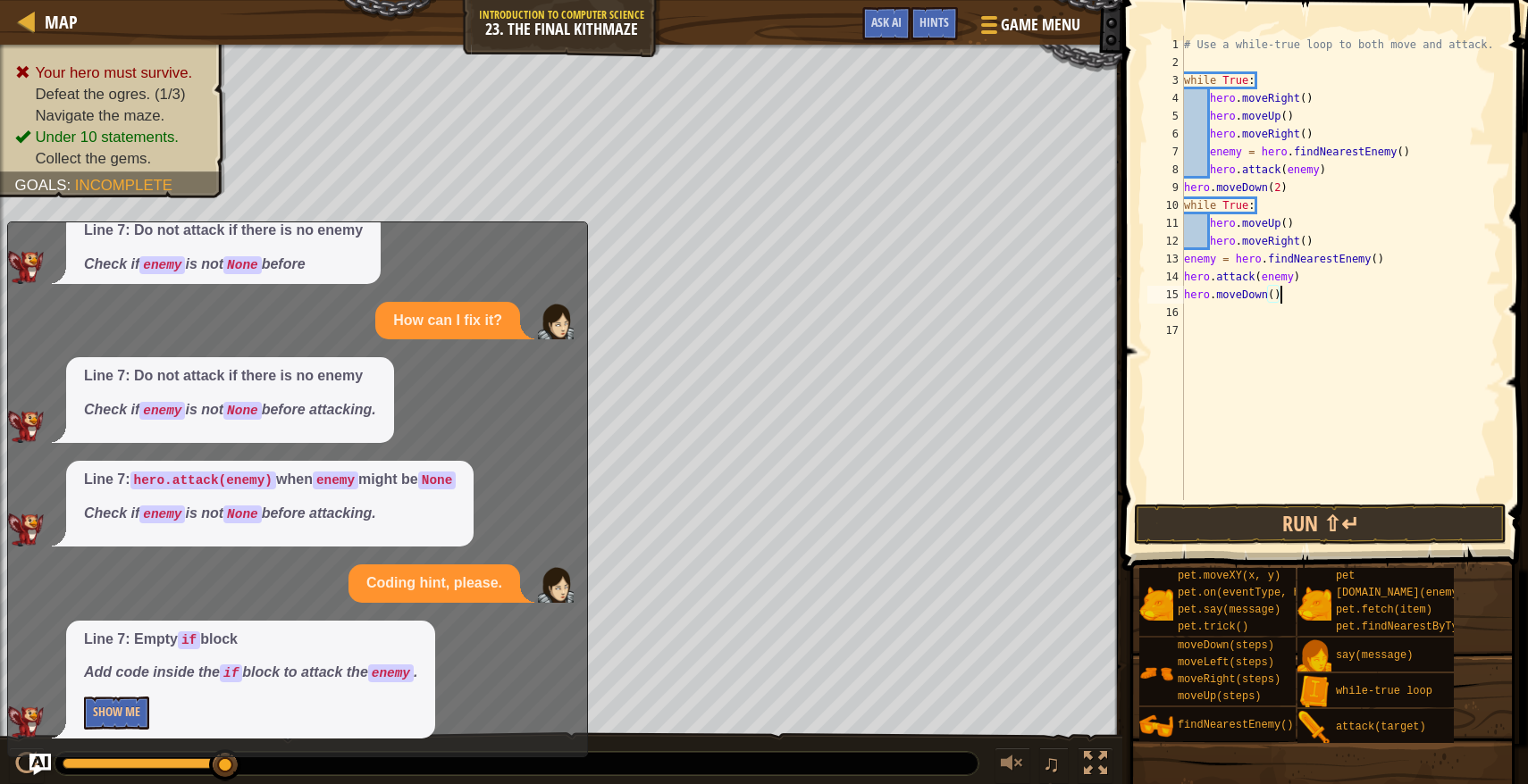
click at [1279, 298] on div "# Use a while-true loop to both move and attack. while True : hero . moveRight …" at bounding box center [1341, 286] width 321 height 500
click at [1276, 298] on div "# Use a while-true loop to both move and attack. while True : hero . moveRight …" at bounding box center [1341, 286] width 321 height 500
type textarea "hero.moveDown(2)"
click at [1236, 315] on div "# Use a while-true loop to both move and attack. while True : hero . moveRight …" at bounding box center [1341, 286] width 321 height 500
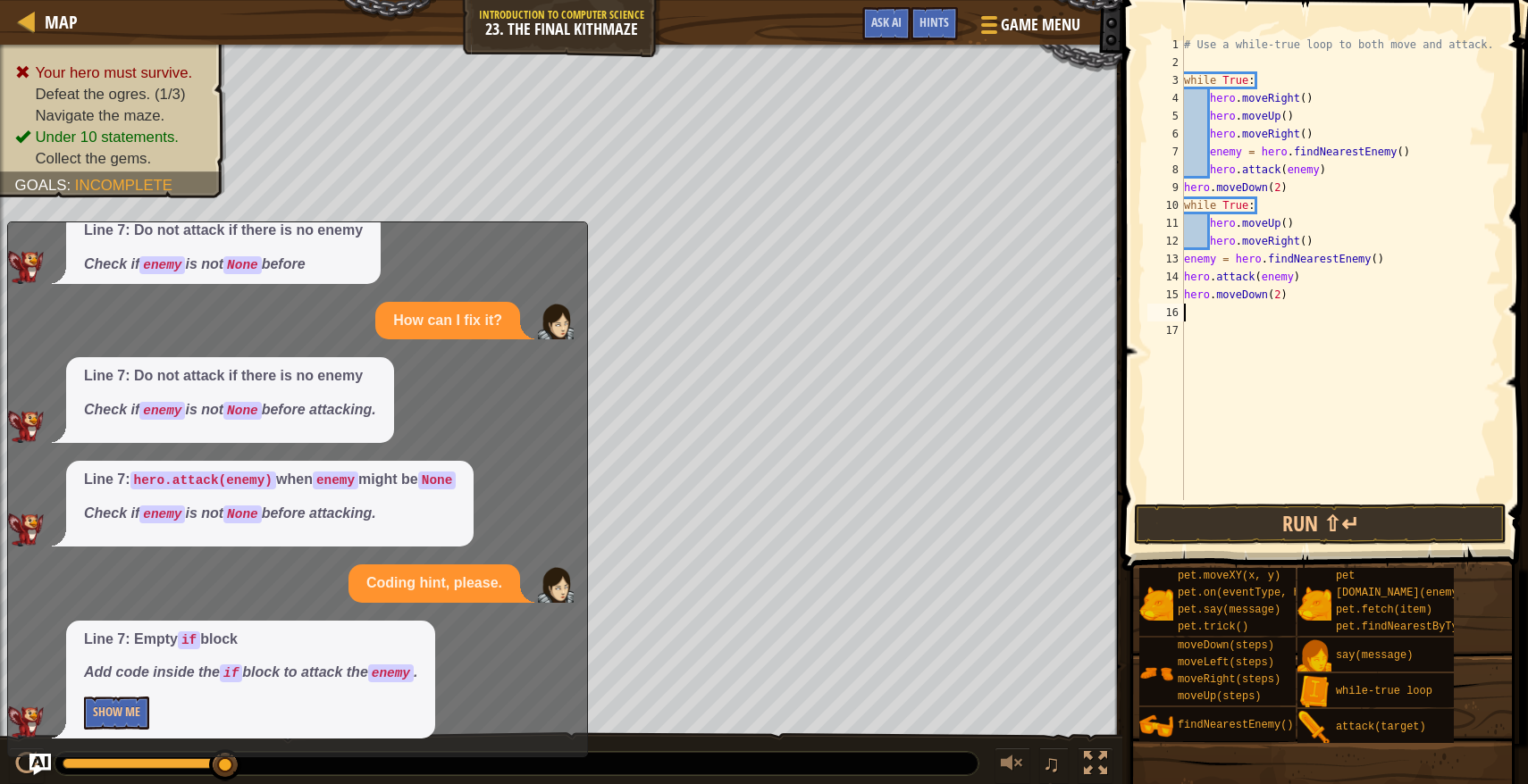
scroll to position [8, 0]
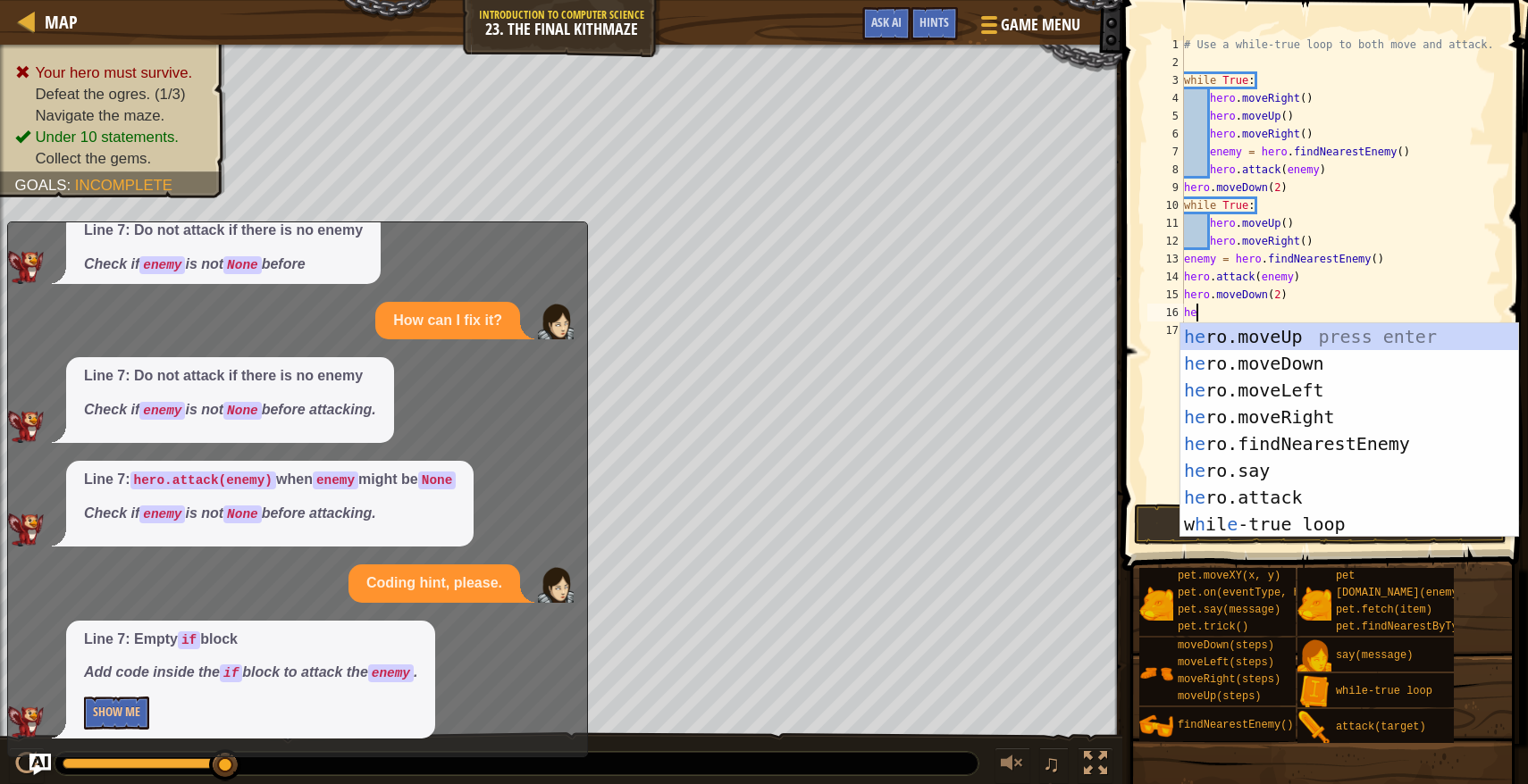
type textarea "hero"
click at [1242, 330] on div "hero .moveUp press enter hero .moveDown press enter hero .moveLeft press enter …" at bounding box center [1349, 457] width 338 height 268
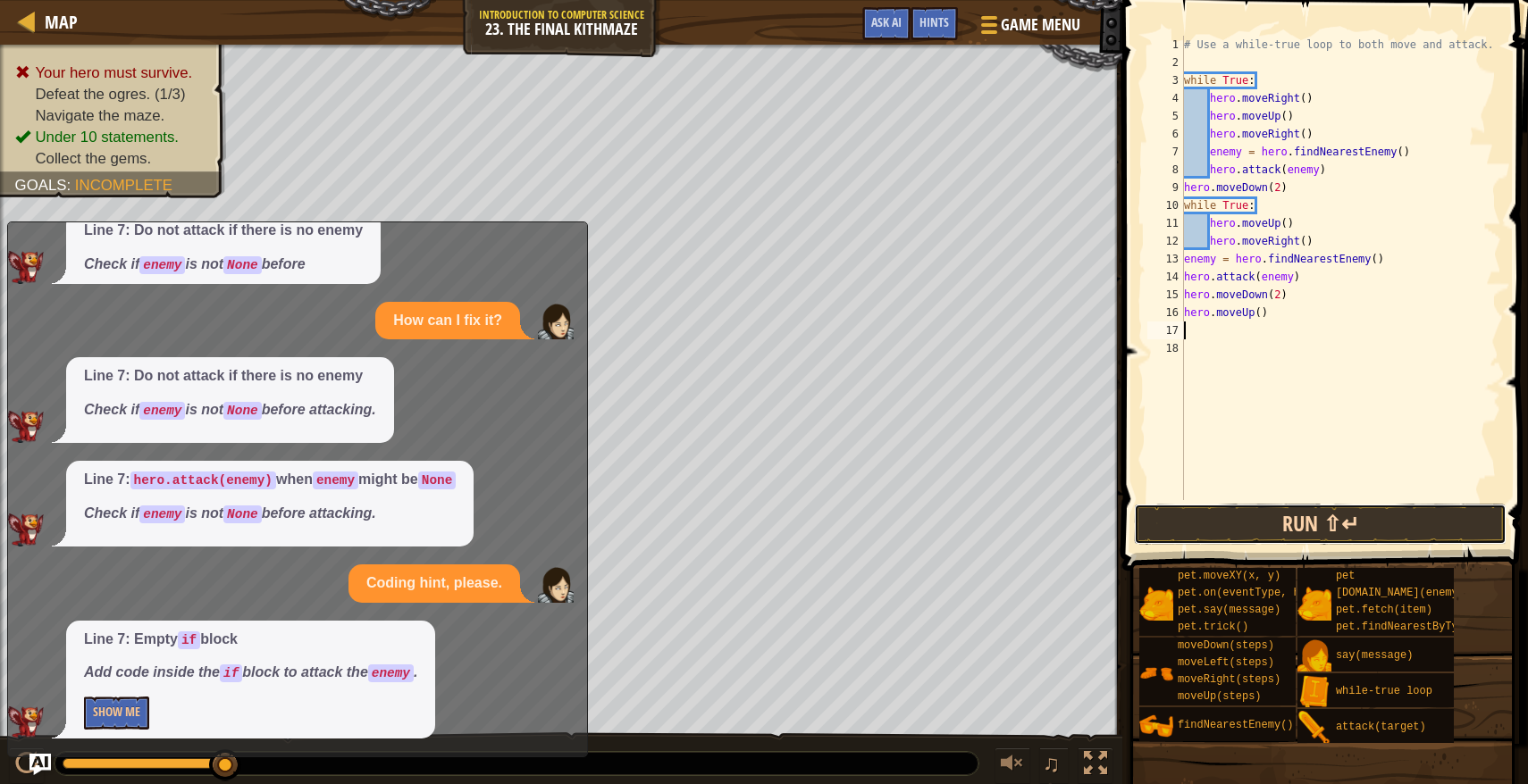
click at [1285, 532] on button "Run ⇧↵" at bounding box center [1320, 524] width 372 height 41
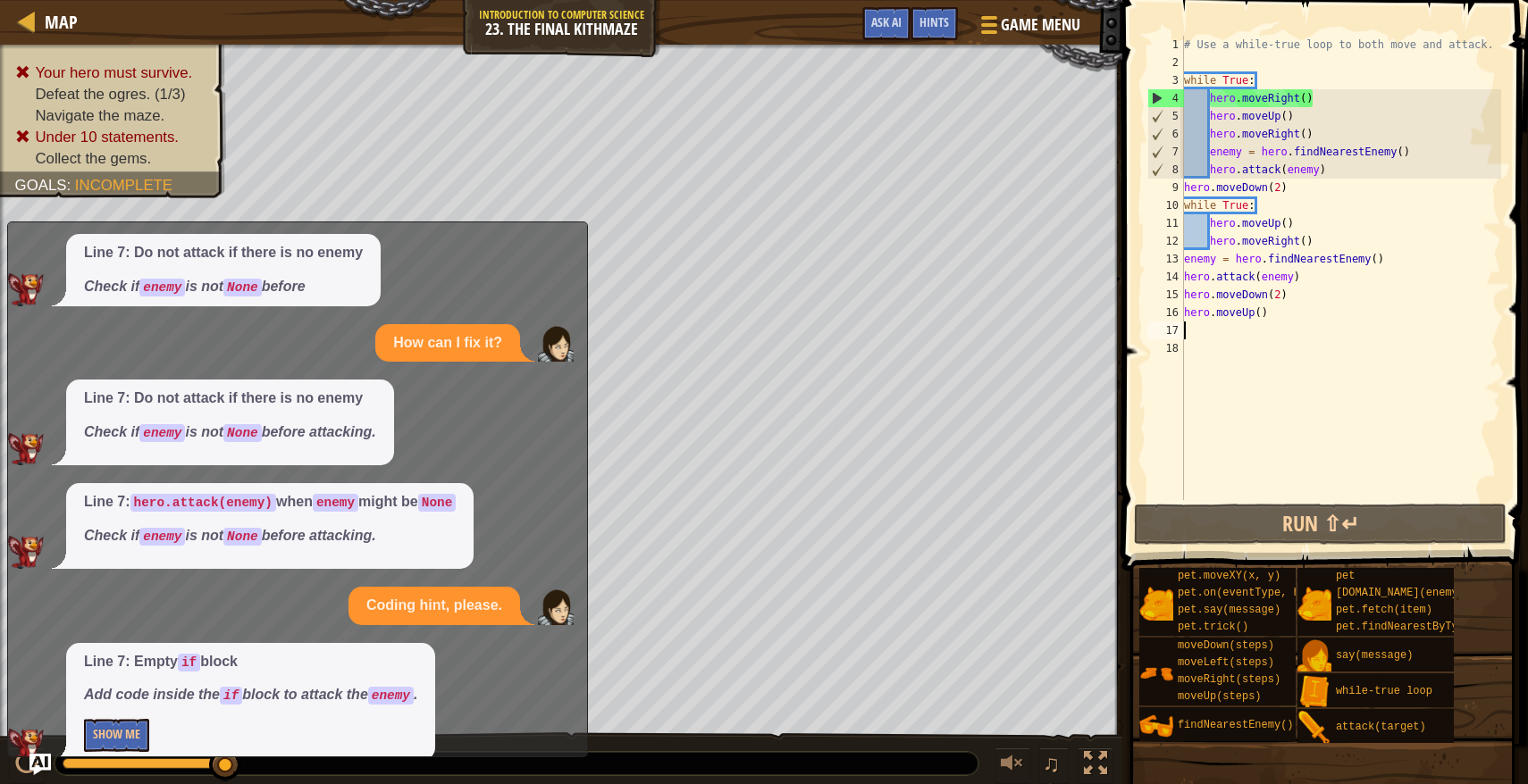
scroll to position [0, 0]
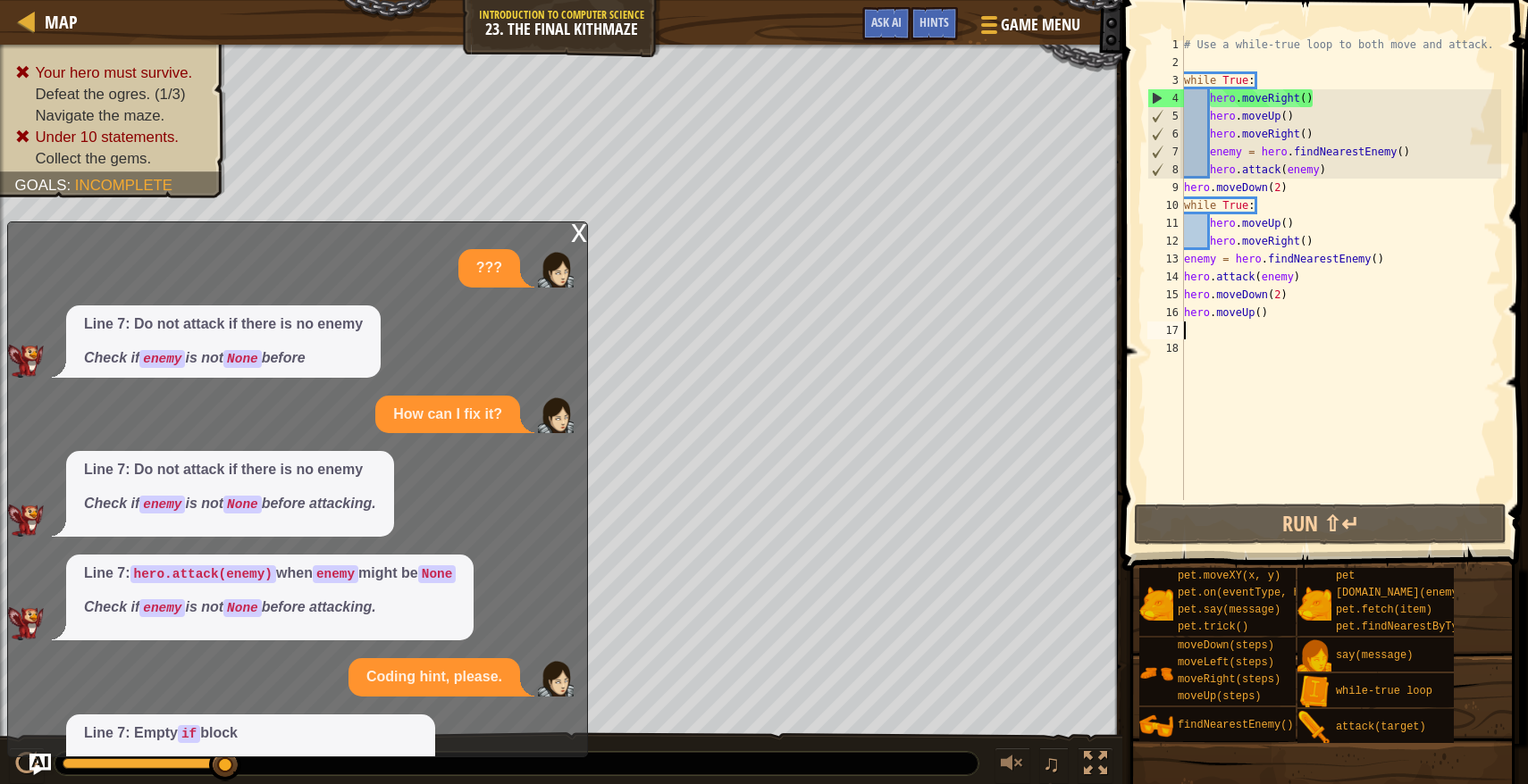
click at [579, 235] on div "x" at bounding box center [578, 231] width 16 height 18
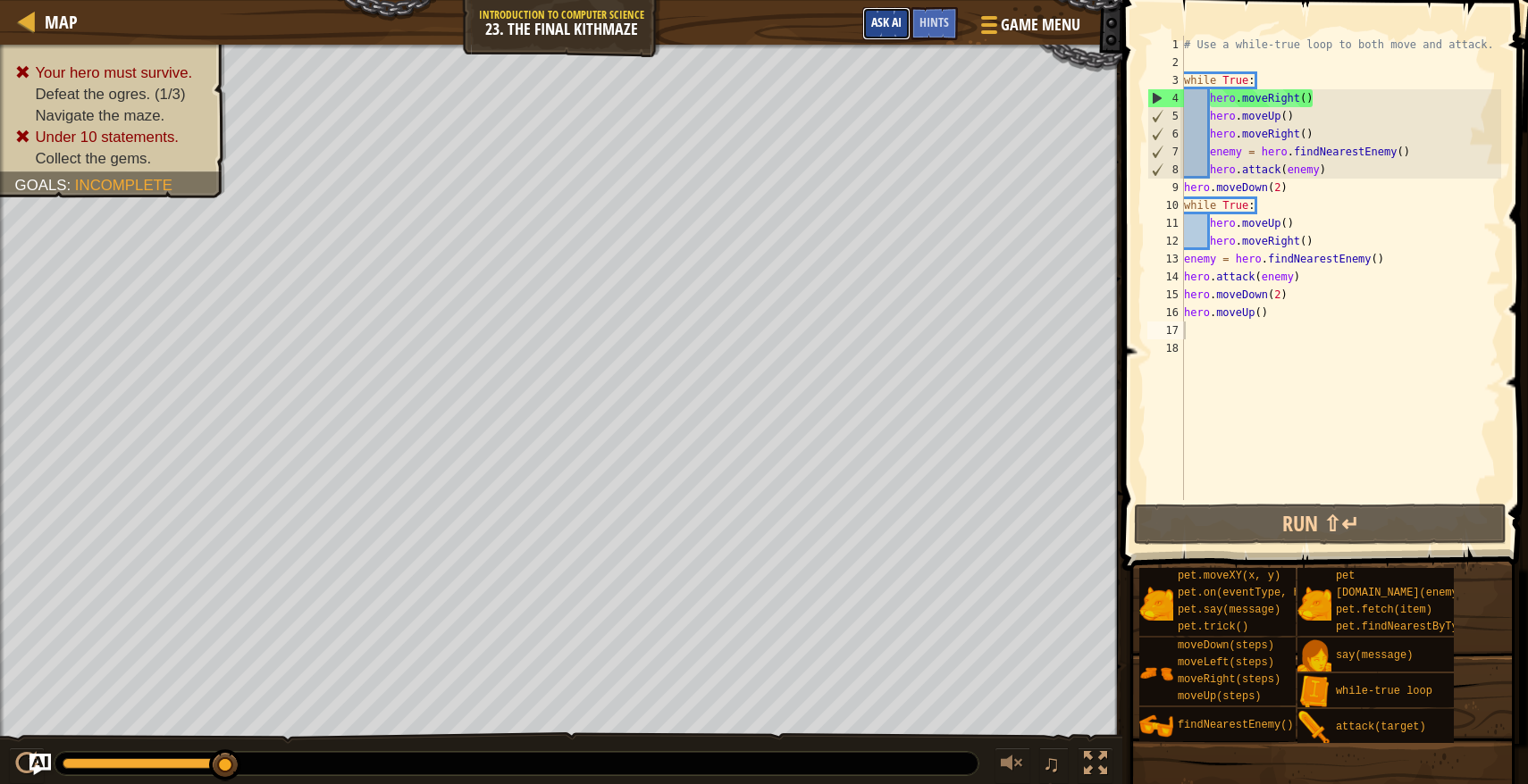
click at [898, 34] on button "Ask AI" at bounding box center [886, 24] width 48 height 33
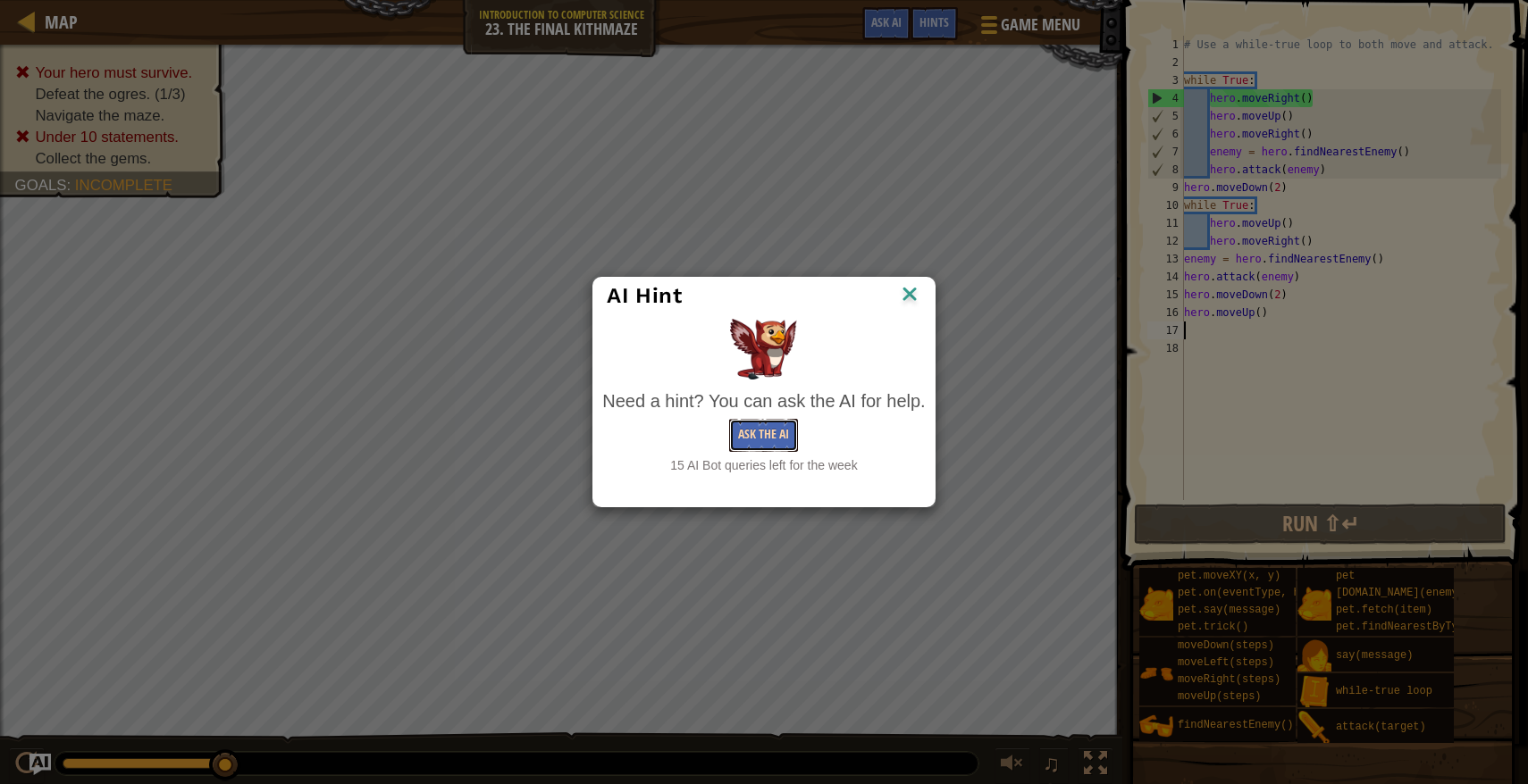
click at [775, 433] on button "Ask the AI" at bounding box center [764, 435] width 69 height 33
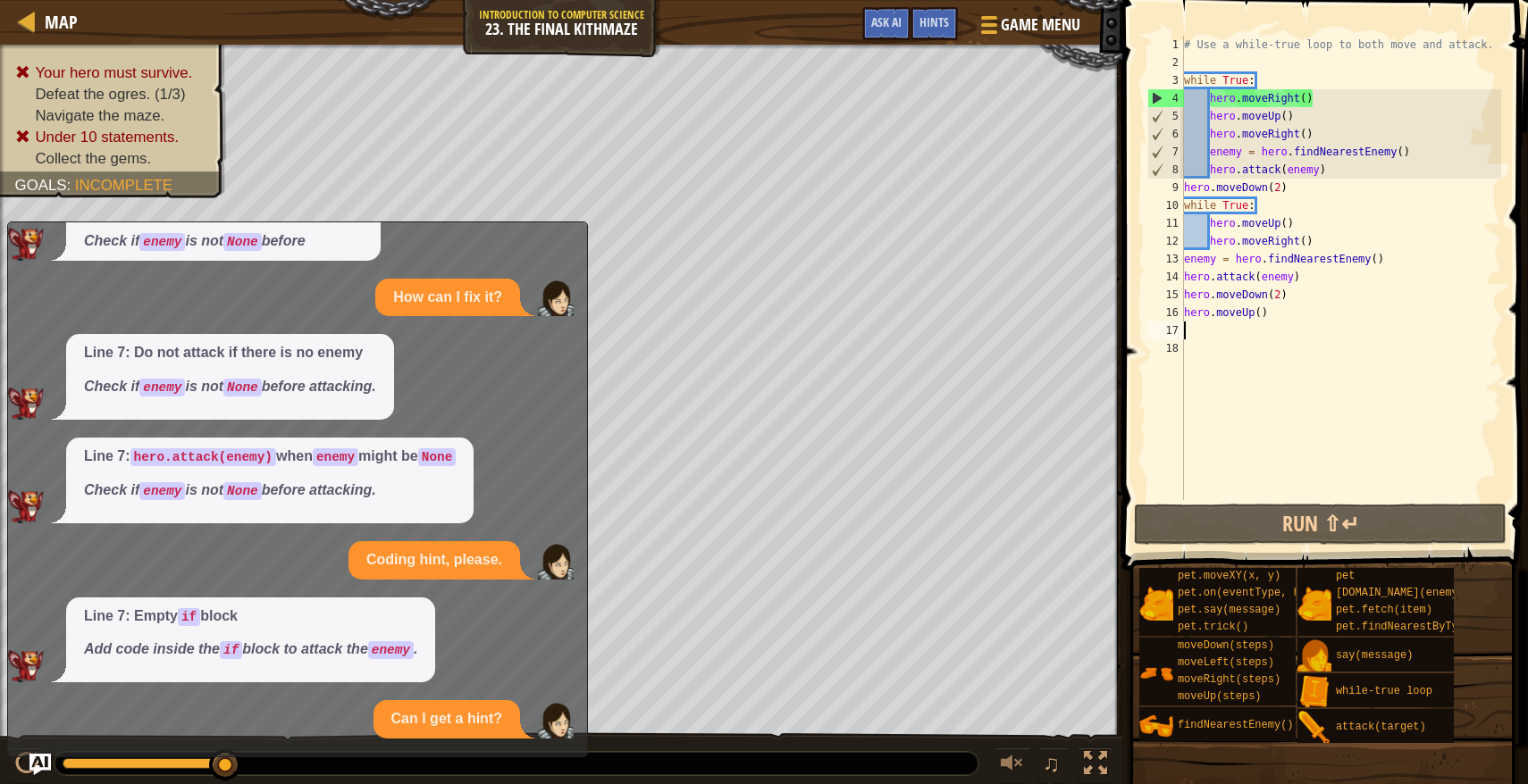
scroll to position [274, 0]
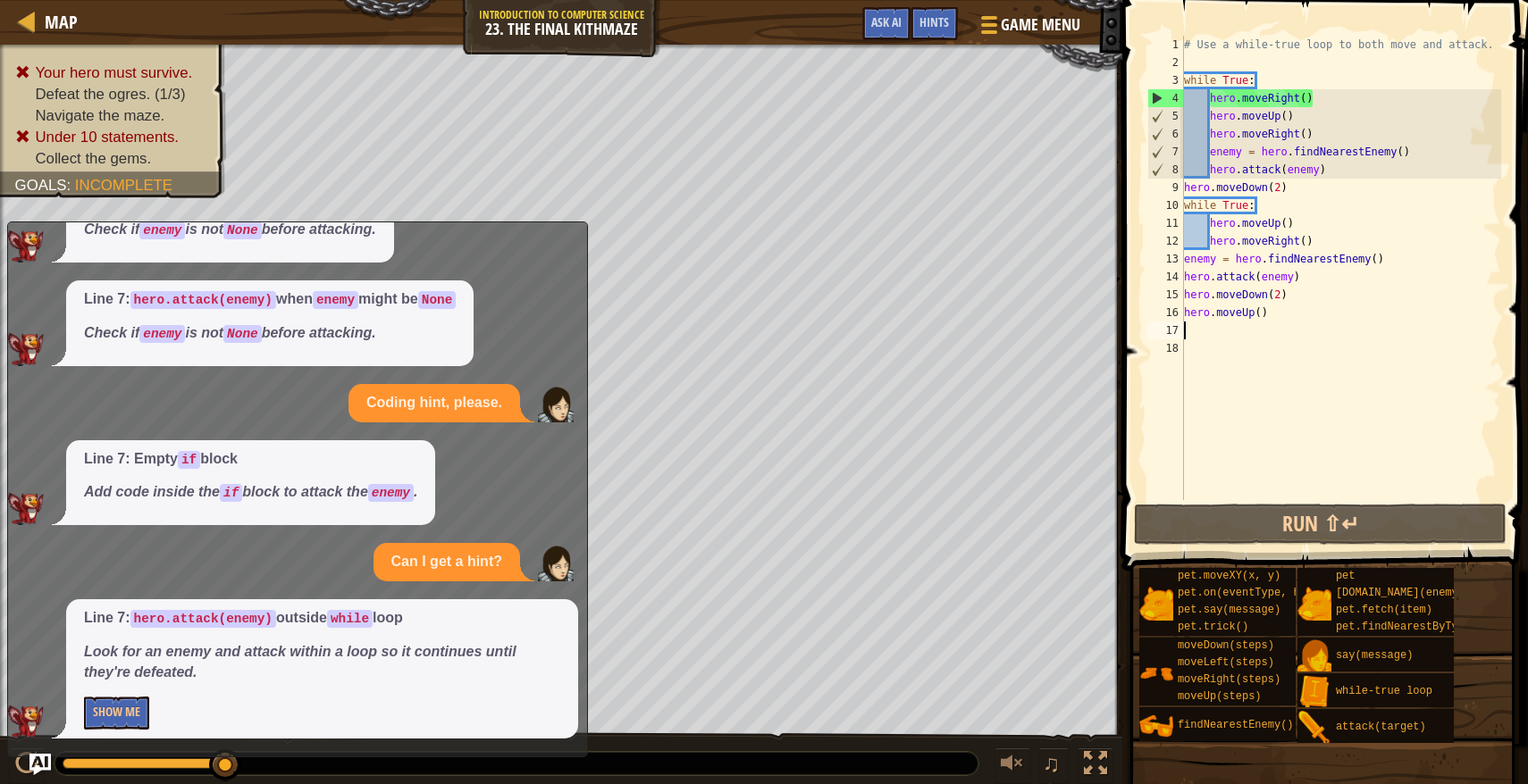
click at [1185, 275] on div "# Use a while-true loop to both move and attack. while True : hero . moveRight …" at bounding box center [1341, 286] width 321 height 500
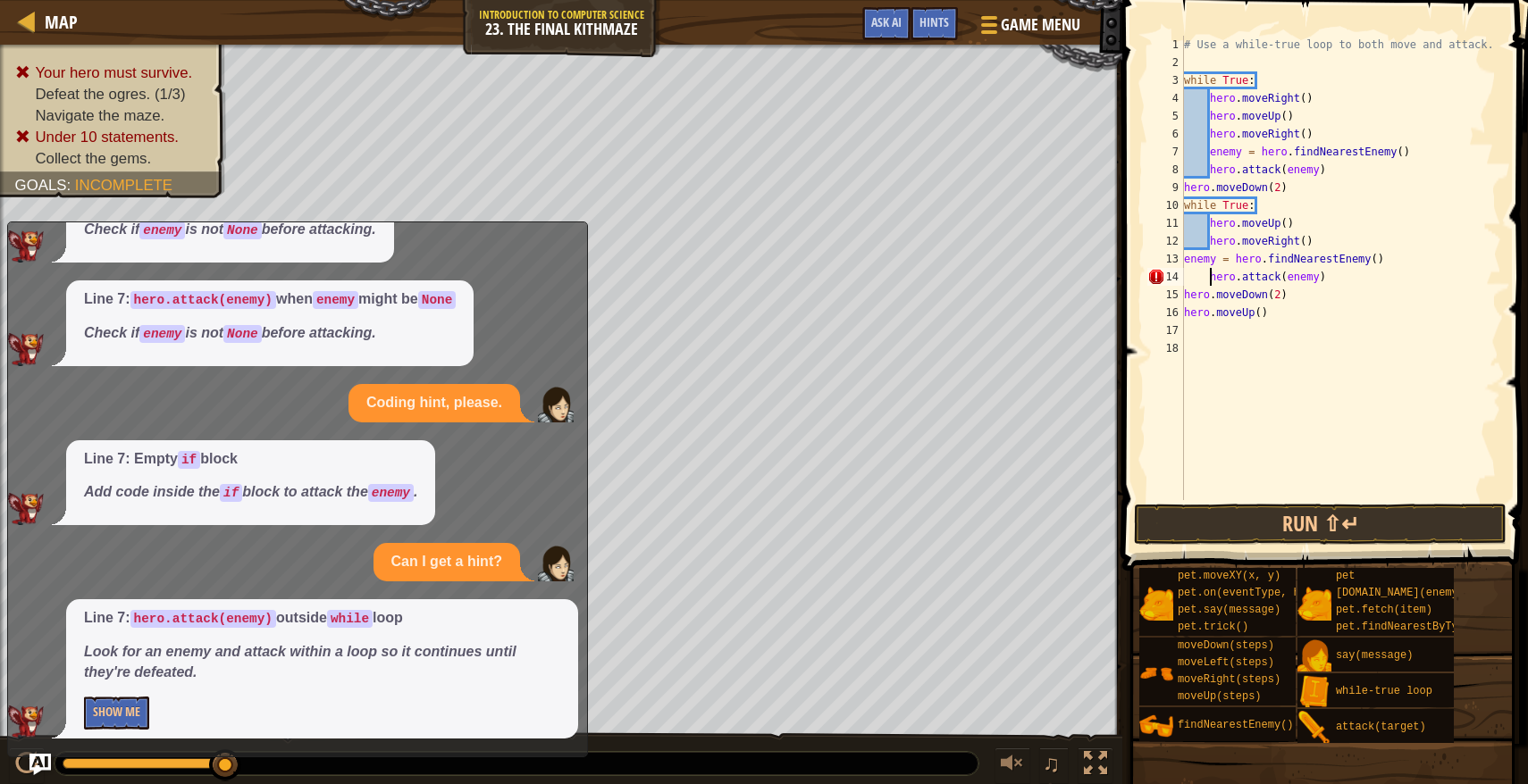
click at [1183, 257] on div "13" at bounding box center [1164, 259] width 36 height 18
type textarea "enemy = hero.findNearestEnemy()"
click at [1201, 358] on div "# Use a while-true loop to both move and attack. while True : hero . moveRight …" at bounding box center [1341, 286] width 321 height 500
click at [1203, 520] on button "Run ⇧↵" at bounding box center [1320, 524] width 372 height 41
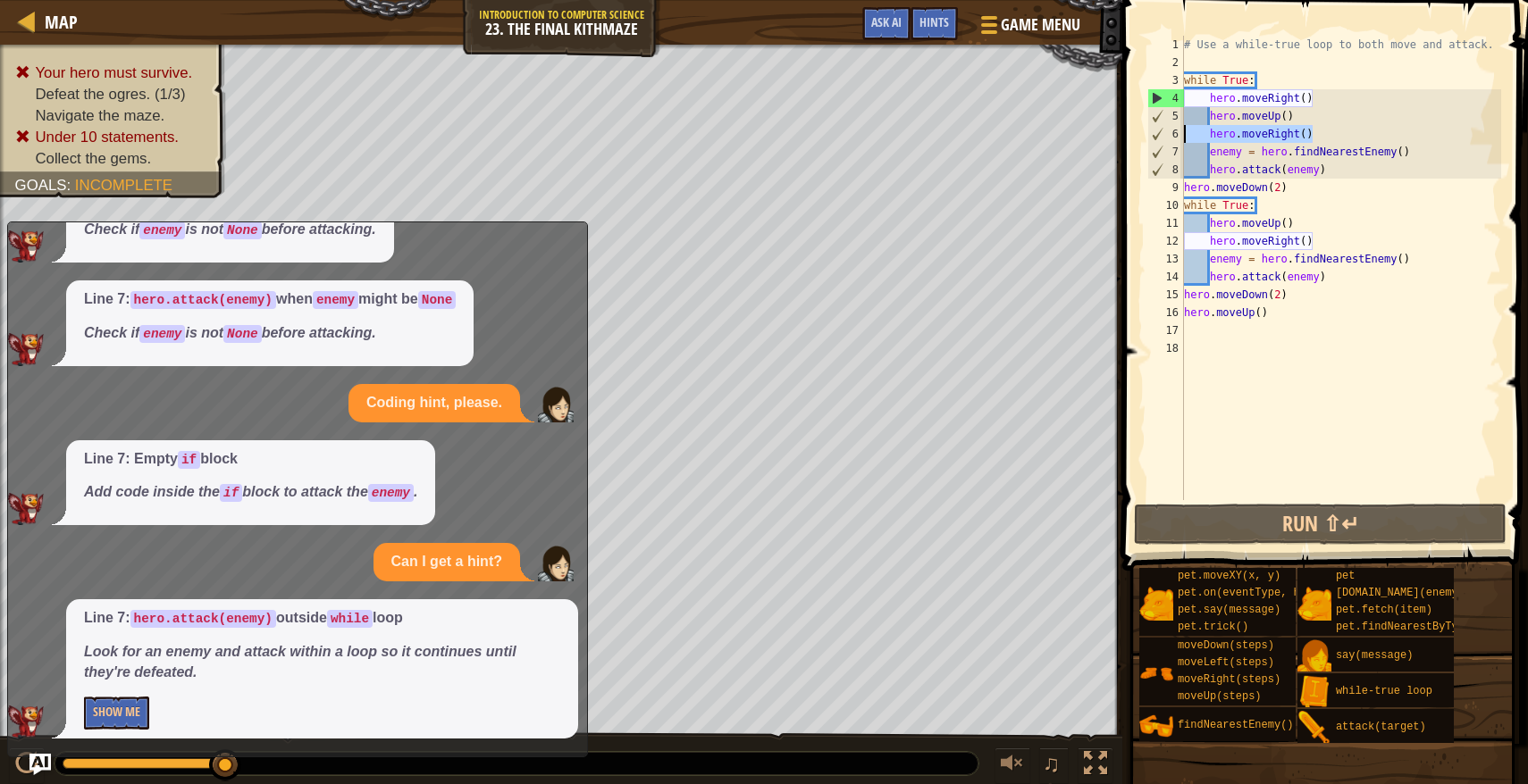
drag, startPoint x: 1317, startPoint y: 134, endPoint x: 1178, endPoint y: 142, distance: 139.2
click at [1178, 142] on div "1 2 3 4 5 6 7 8 9 10 11 12 13 14 15 16 17 18 # Use a while-true loop to both mo…" at bounding box center [1322, 268] width 358 height 465
type textarea "hero.moveRight()"
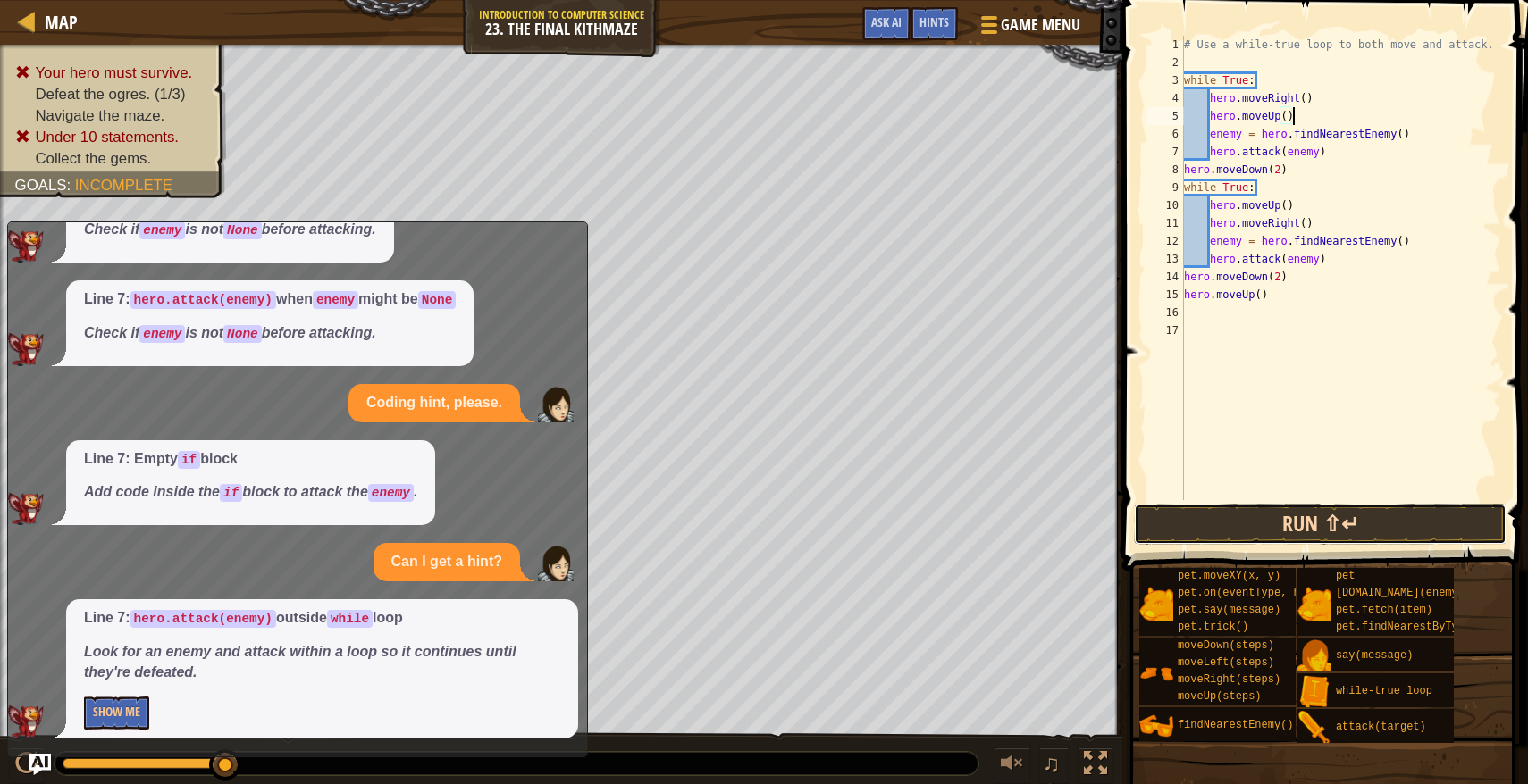
click at [1255, 523] on button "Run ⇧↵" at bounding box center [1320, 524] width 372 height 41
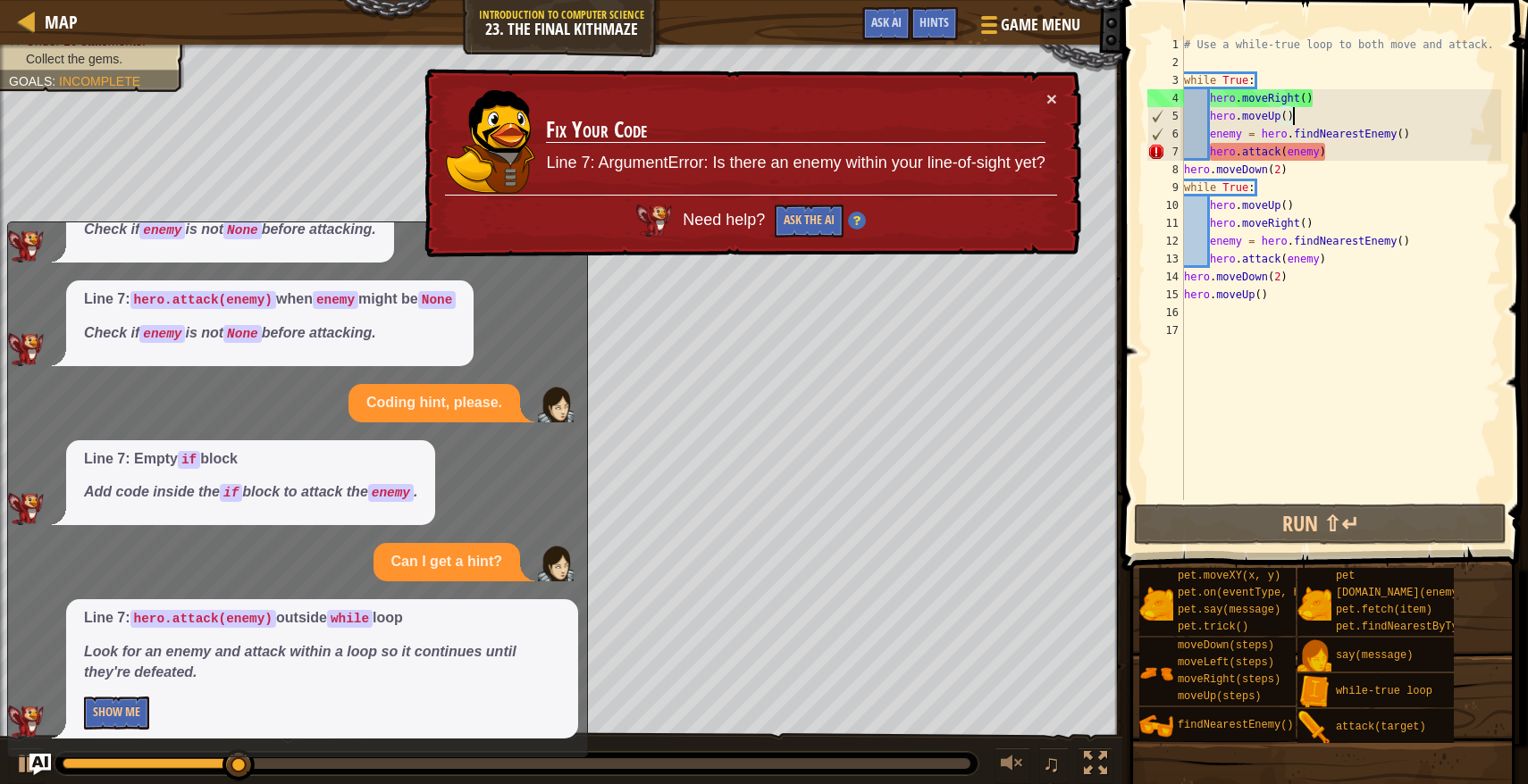
click at [1287, 122] on div "# Use a while-true loop to both move and attack. while True : hero . moveRight …" at bounding box center [1341, 286] width 321 height 500
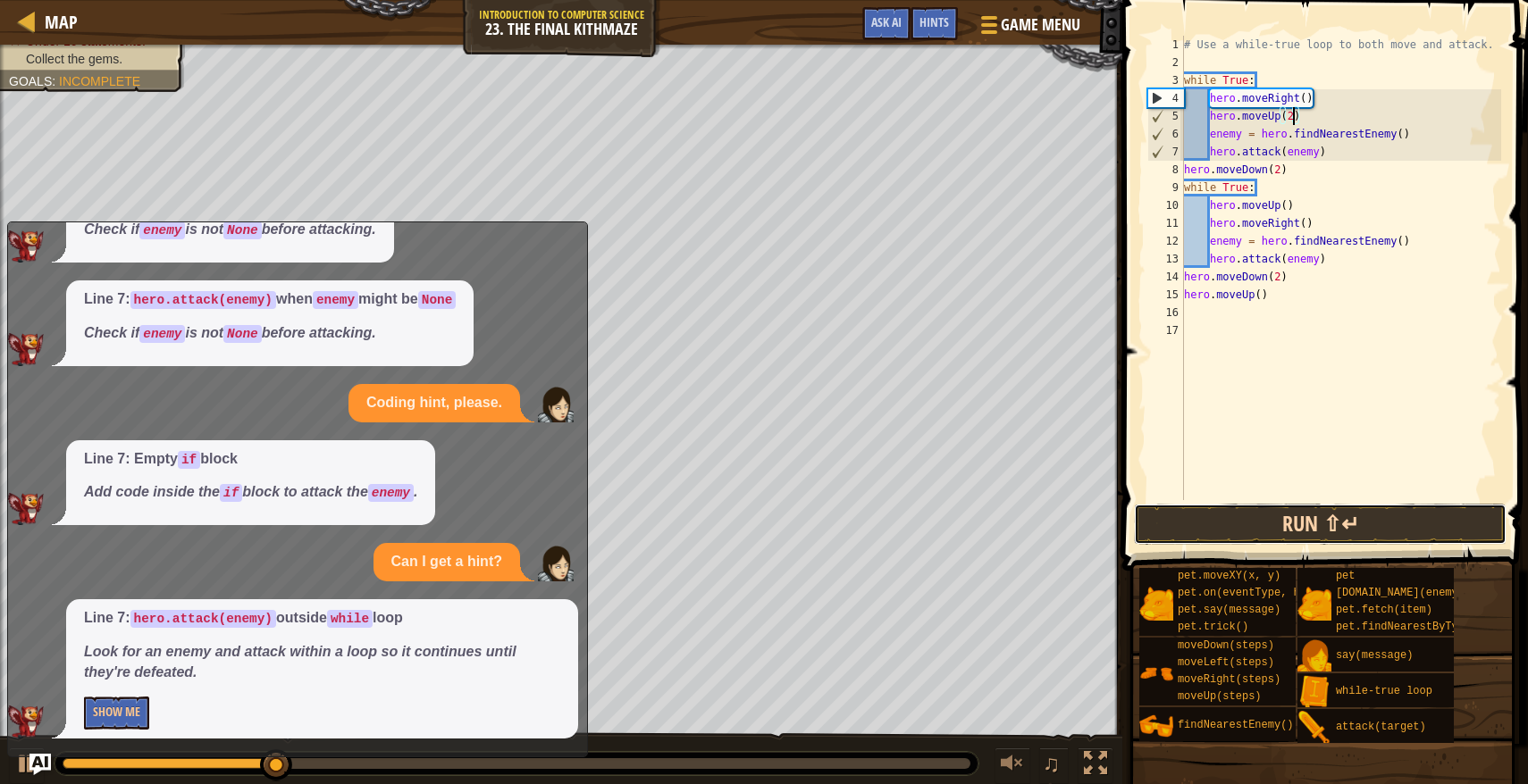
click at [1266, 518] on button "Run ⇧↵" at bounding box center [1320, 524] width 372 height 41
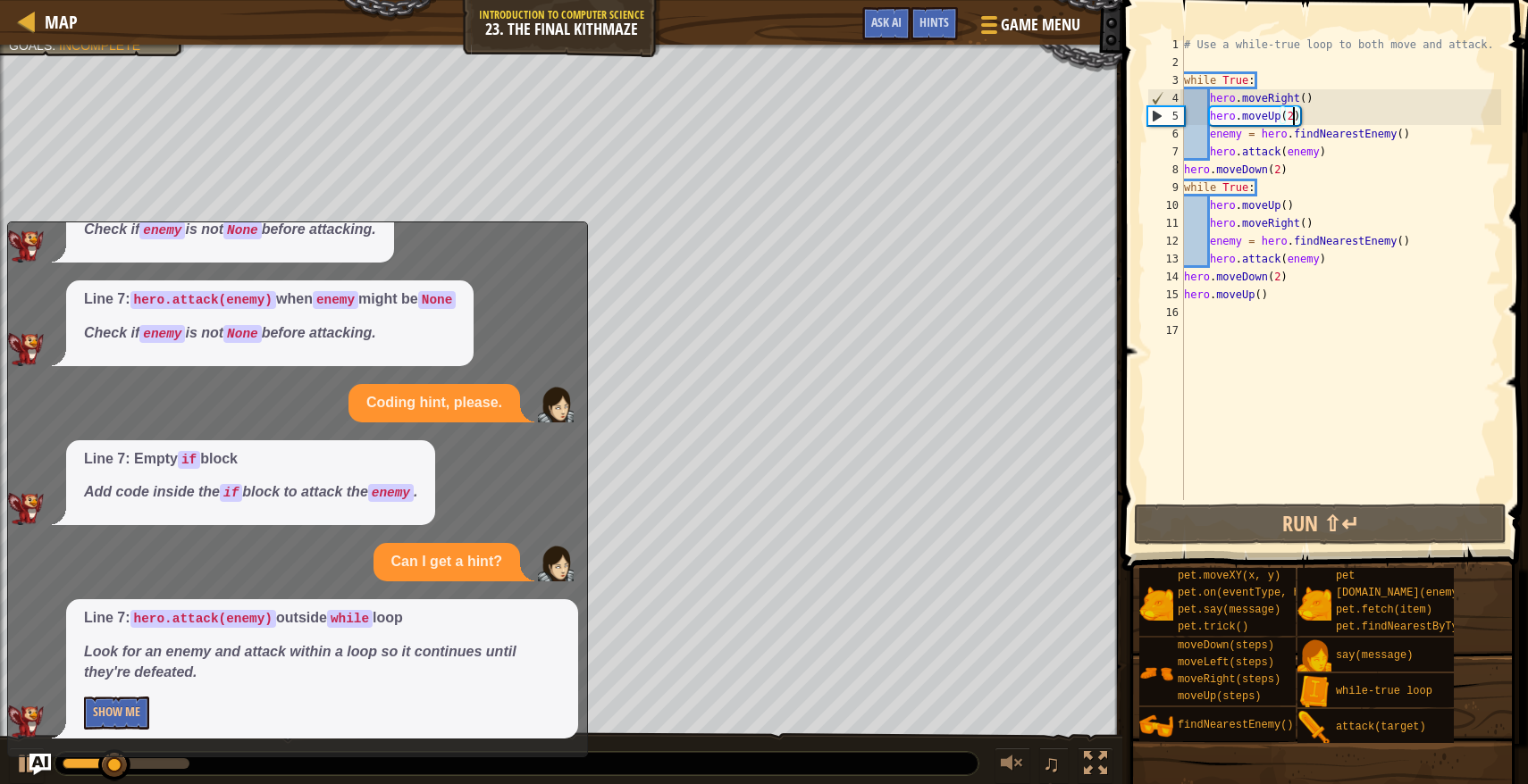
scroll to position [0, 0]
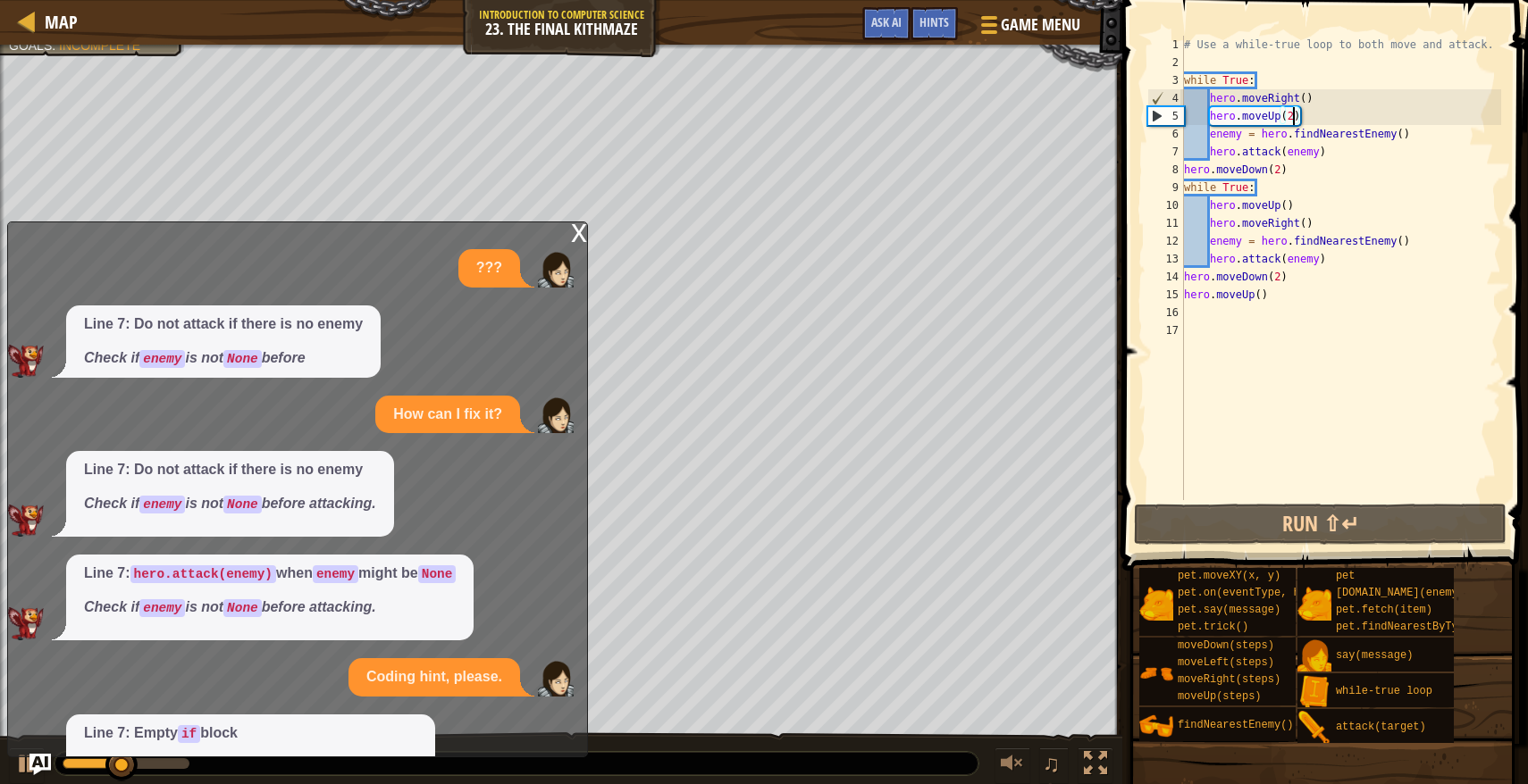
click at [585, 225] on div "x" at bounding box center [578, 231] width 16 height 18
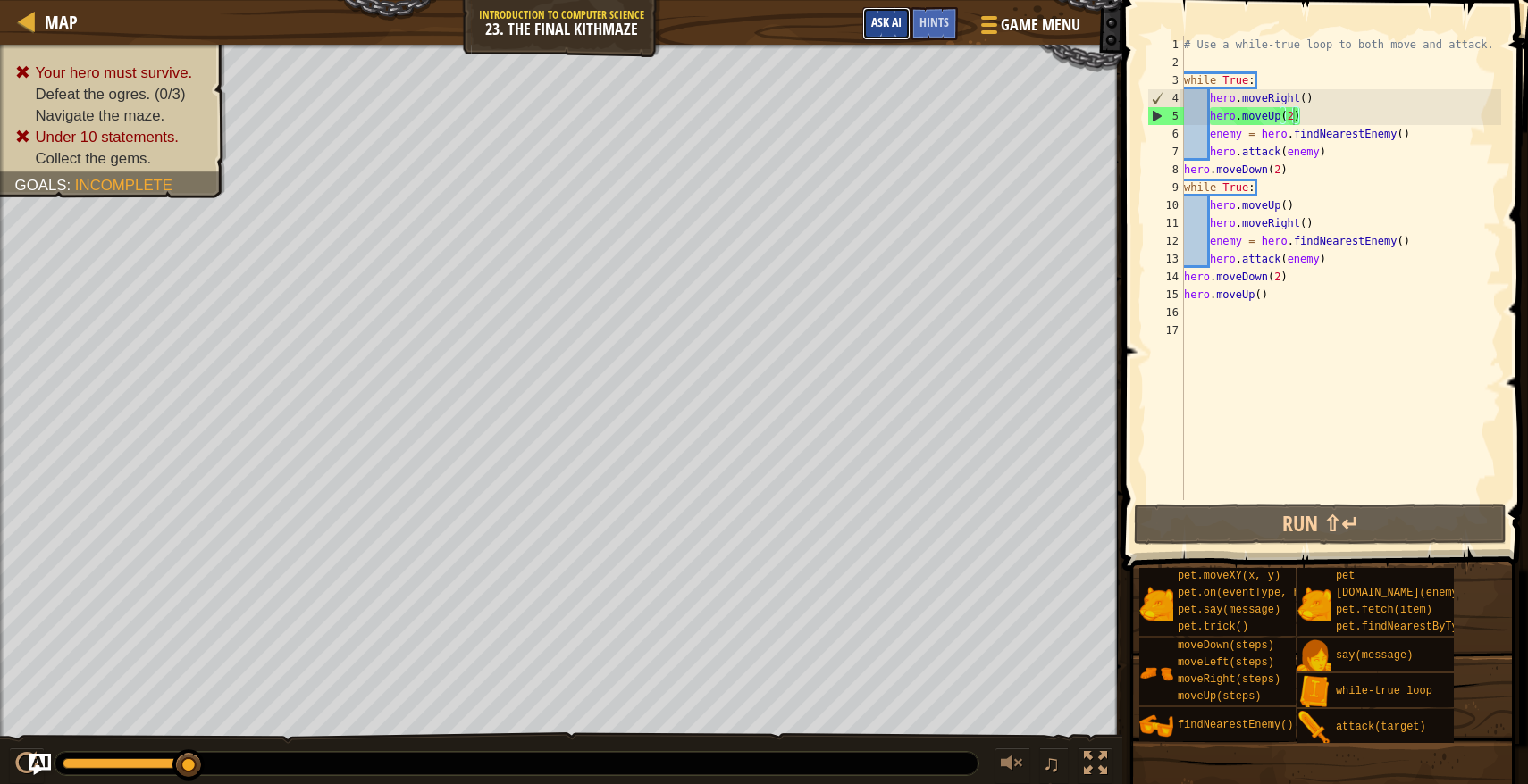
click at [887, 33] on button "Ask AI" at bounding box center [886, 24] width 48 height 33
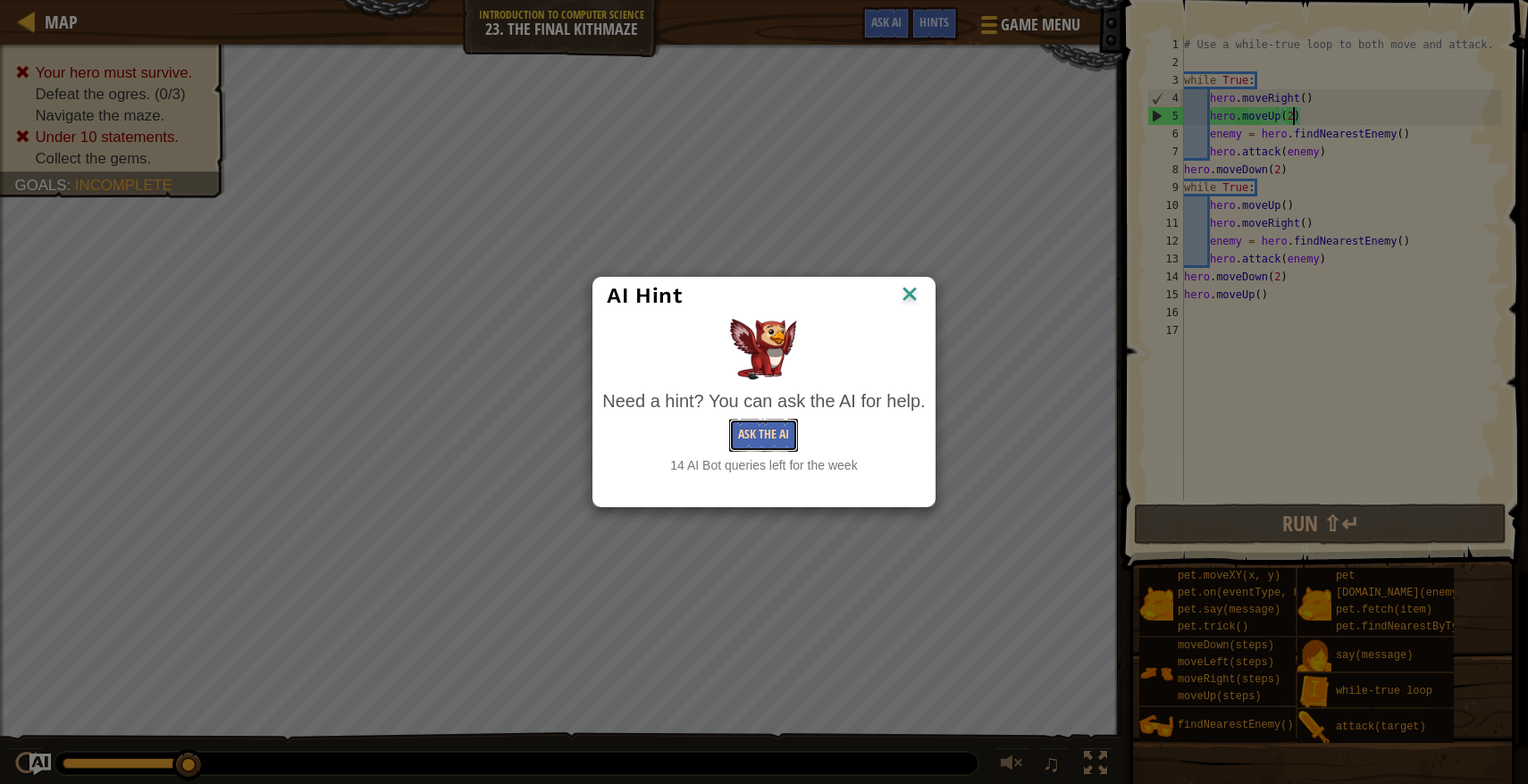
click at [778, 434] on button "Ask the AI" at bounding box center [764, 435] width 69 height 33
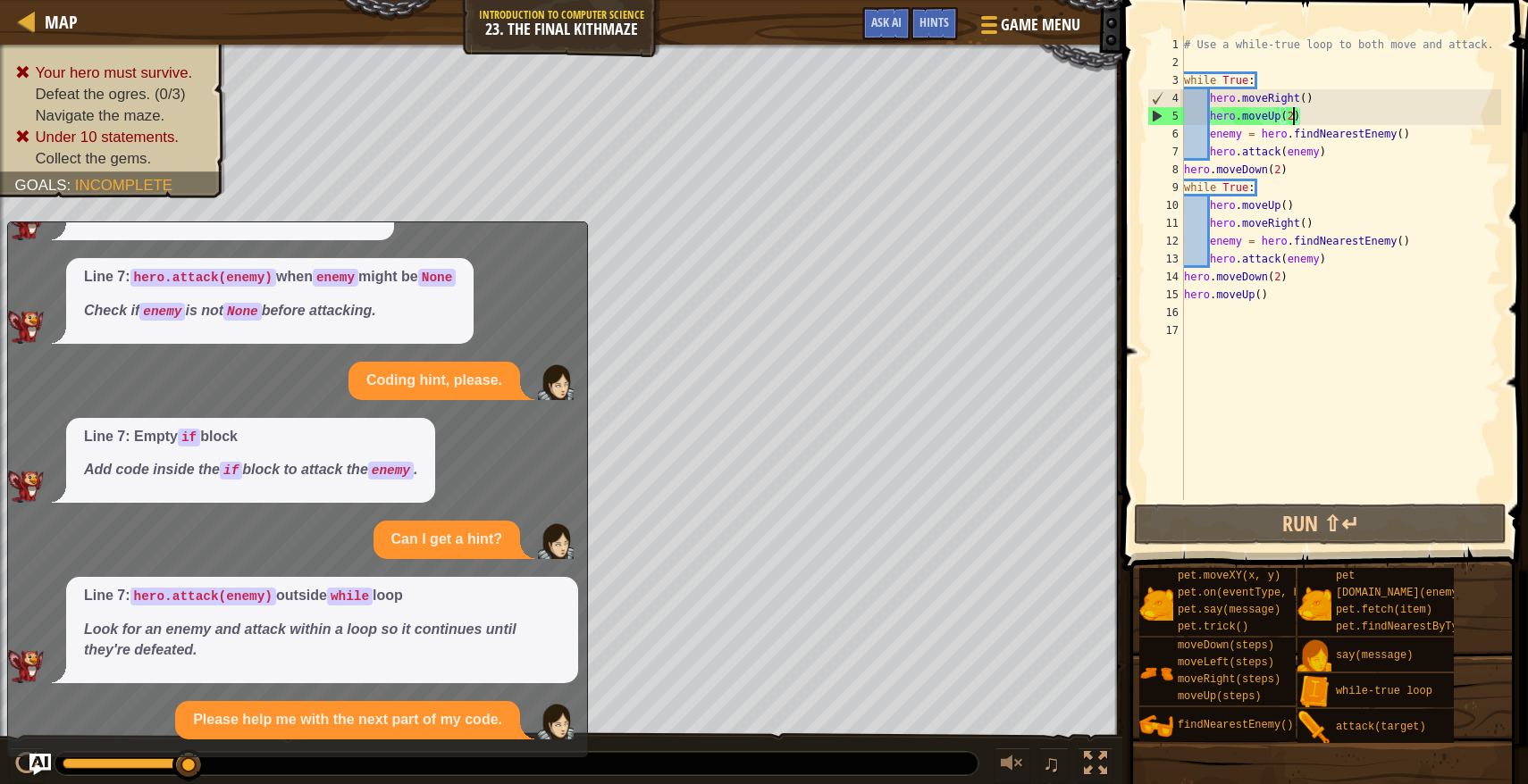
scroll to position [454, 0]
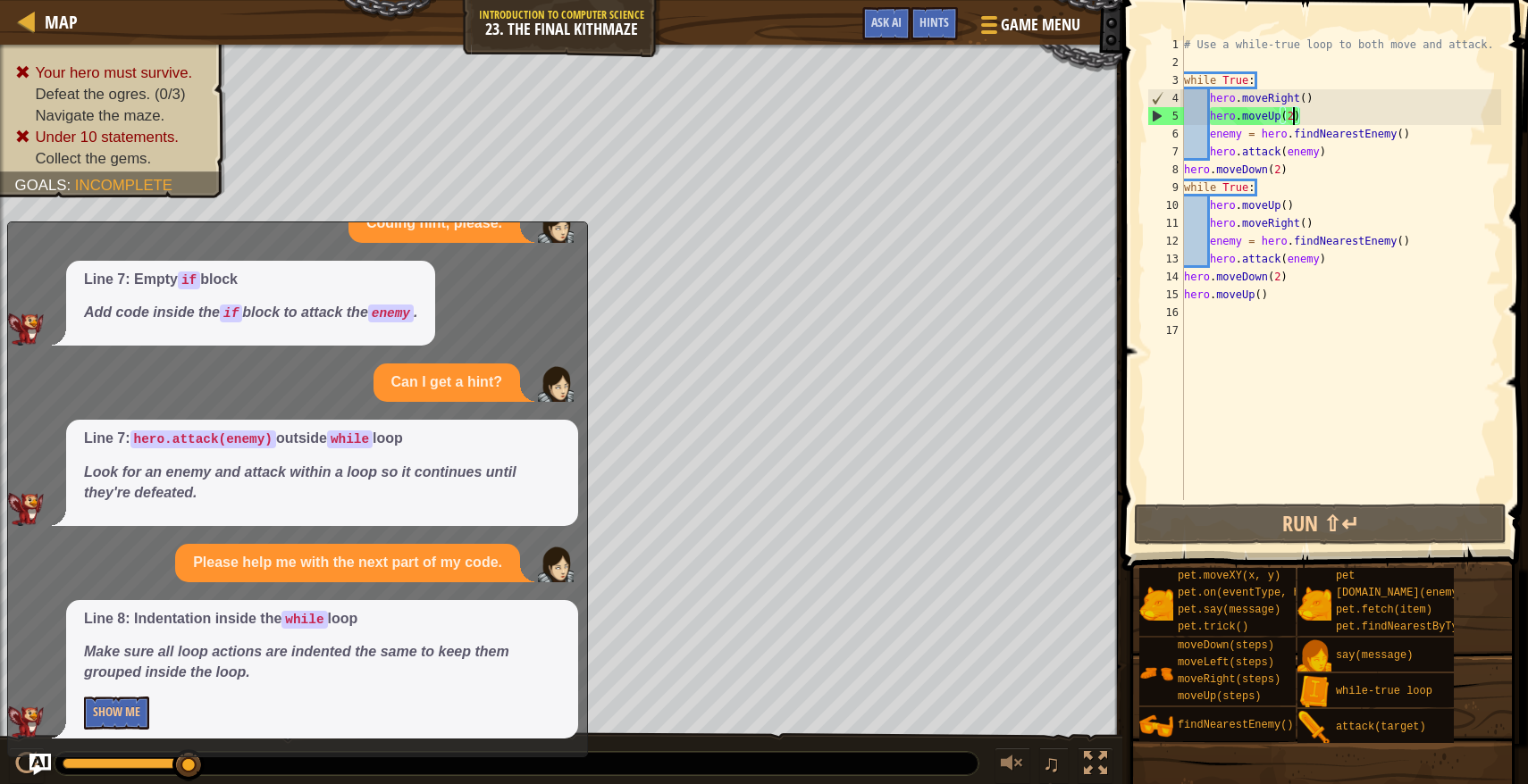
click at [1183, 167] on div "# Use a while-true loop to both move and attack. while True : hero . moveRight …" at bounding box center [1341, 286] width 321 height 500
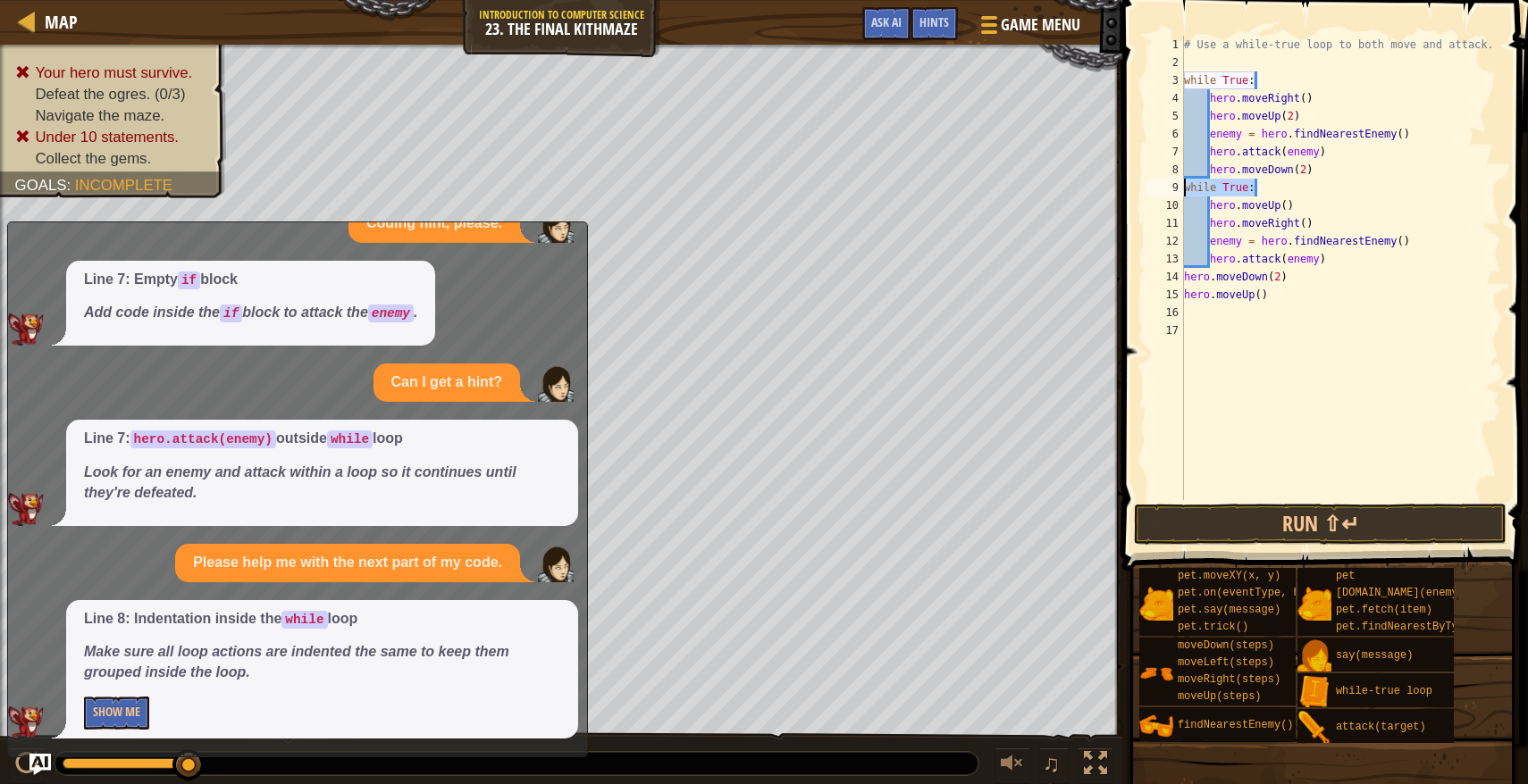
drag, startPoint x: 1261, startPoint y: 185, endPoint x: 1178, endPoint y: 194, distance: 83.5
click at [1178, 194] on div "hero.moveDown(2) 1 2 3 4 5 6 7 8 9 10 11 12 13 14 15 16 17 # Use a while-true l…" at bounding box center [1322, 268] width 358 height 465
type textarea "while True:"
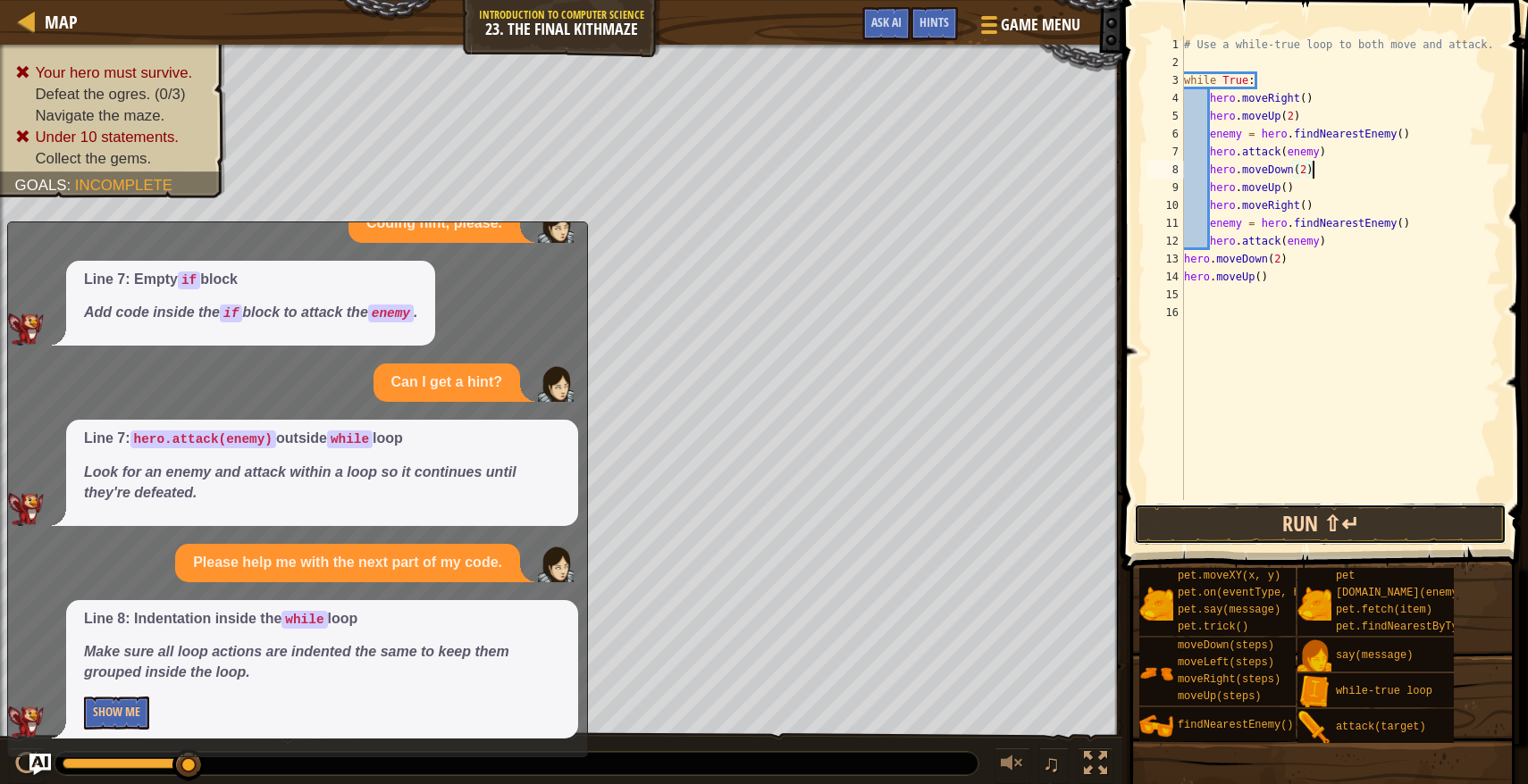
click at [1269, 523] on button "Run ⇧↵" at bounding box center [1320, 524] width 372 height 41
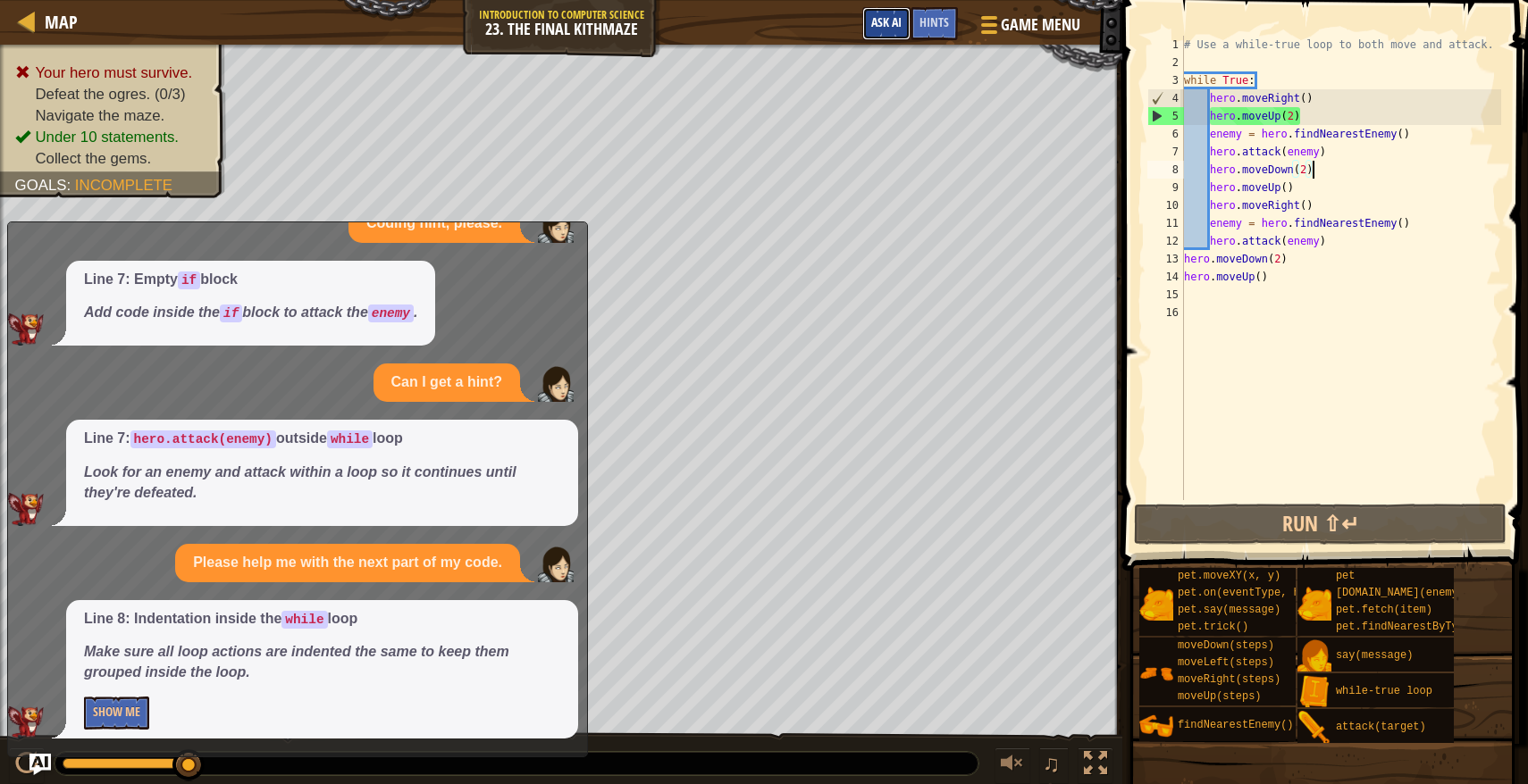
click at [891, 28] on span "Ask AI" at bounding box center [886, 22] width 31 height 17
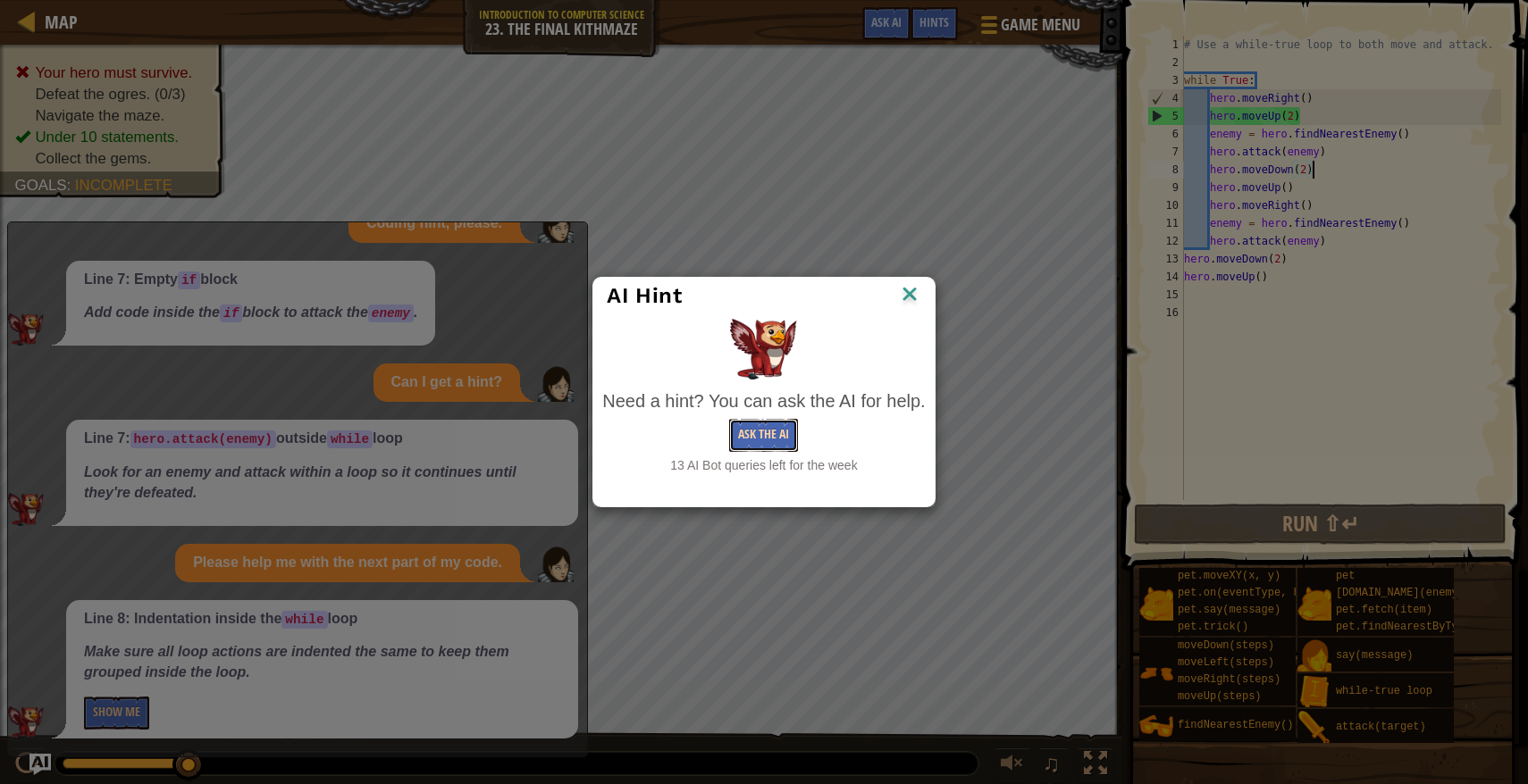
click at [746, 446] on button "Ask the AI" at bounding box center [764, 435] width 69 height 33
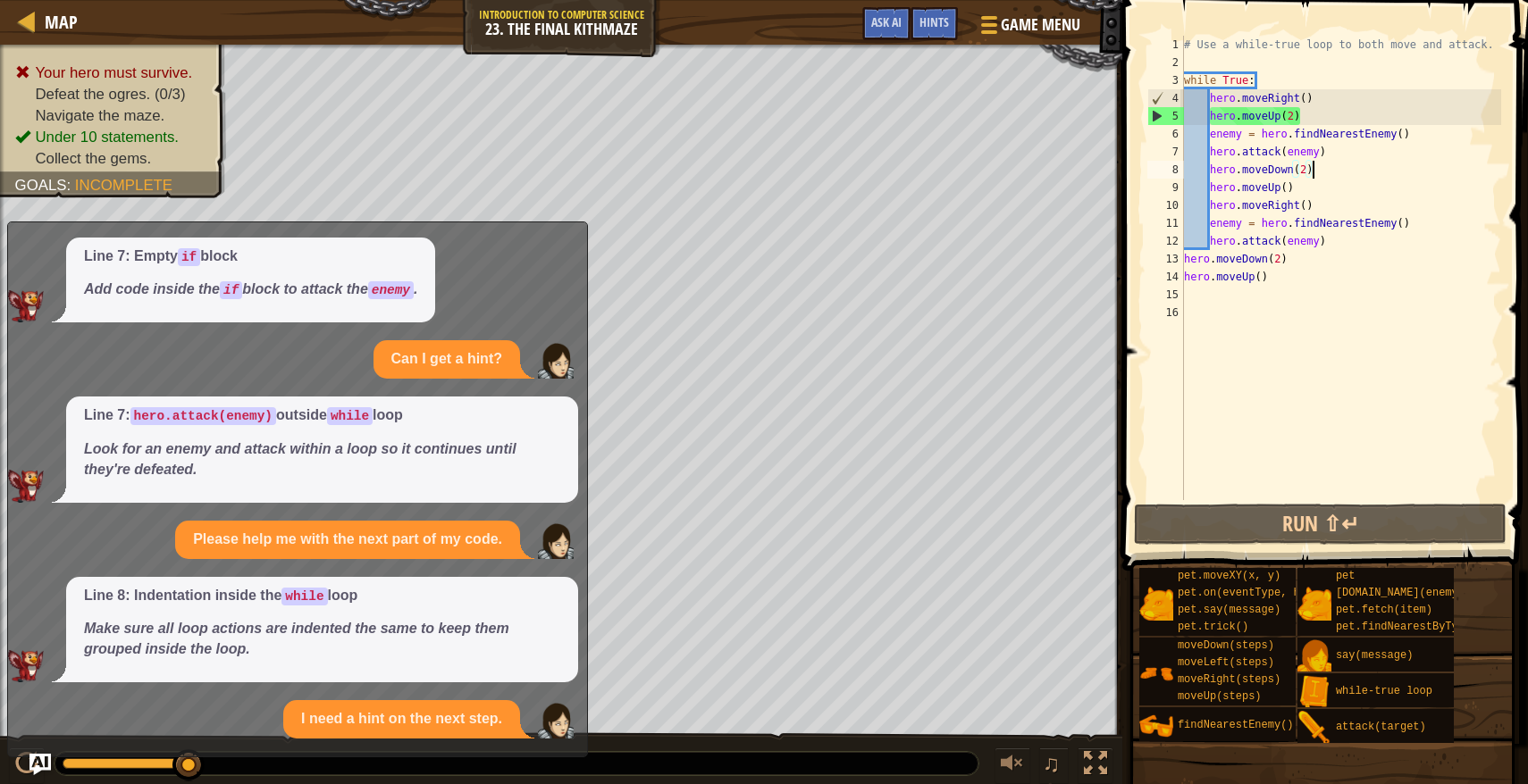
scroll to position [633, 0]
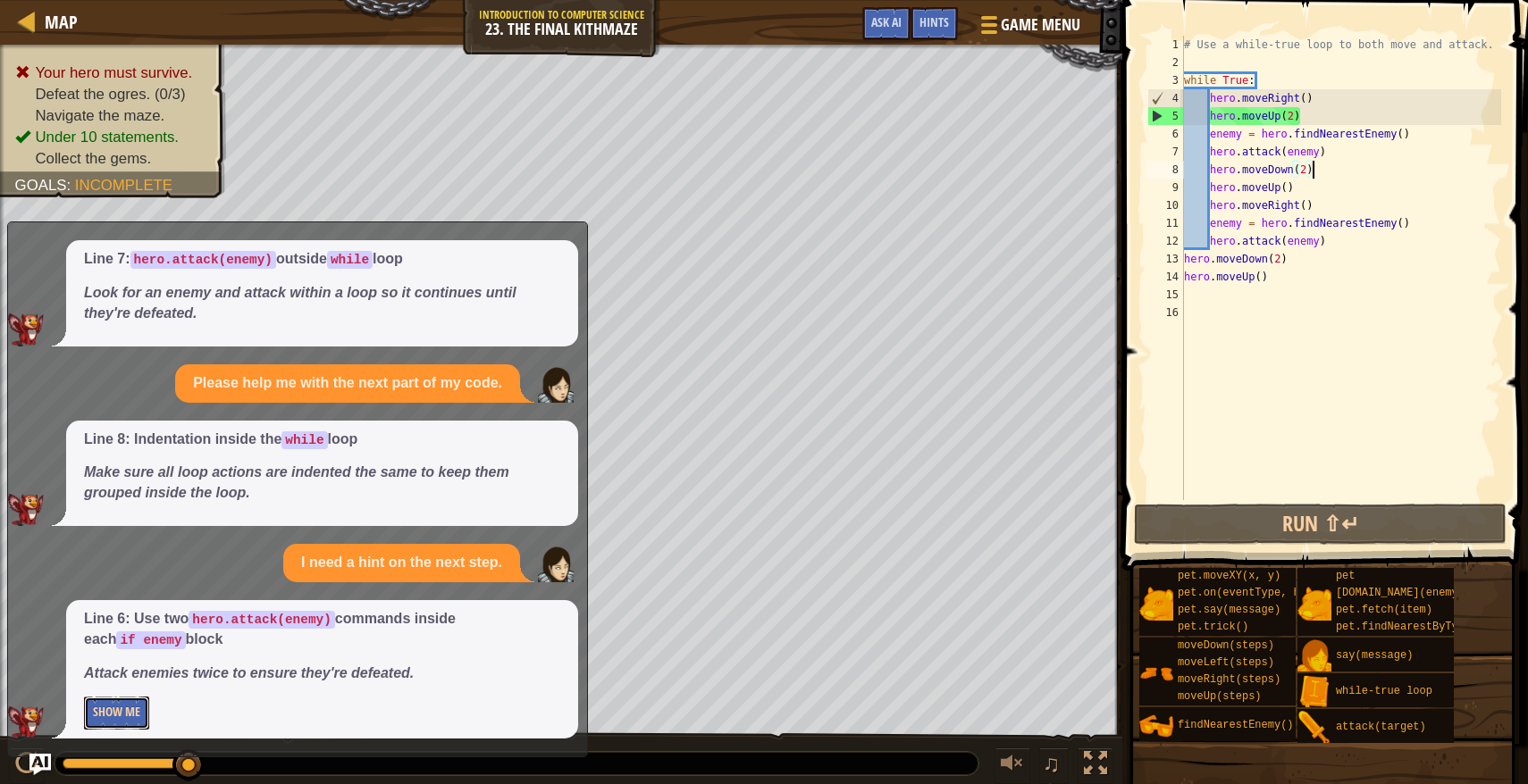
click at [106, 713] on button "Show Me" at bounding box center [116, 713] width 65 height 33
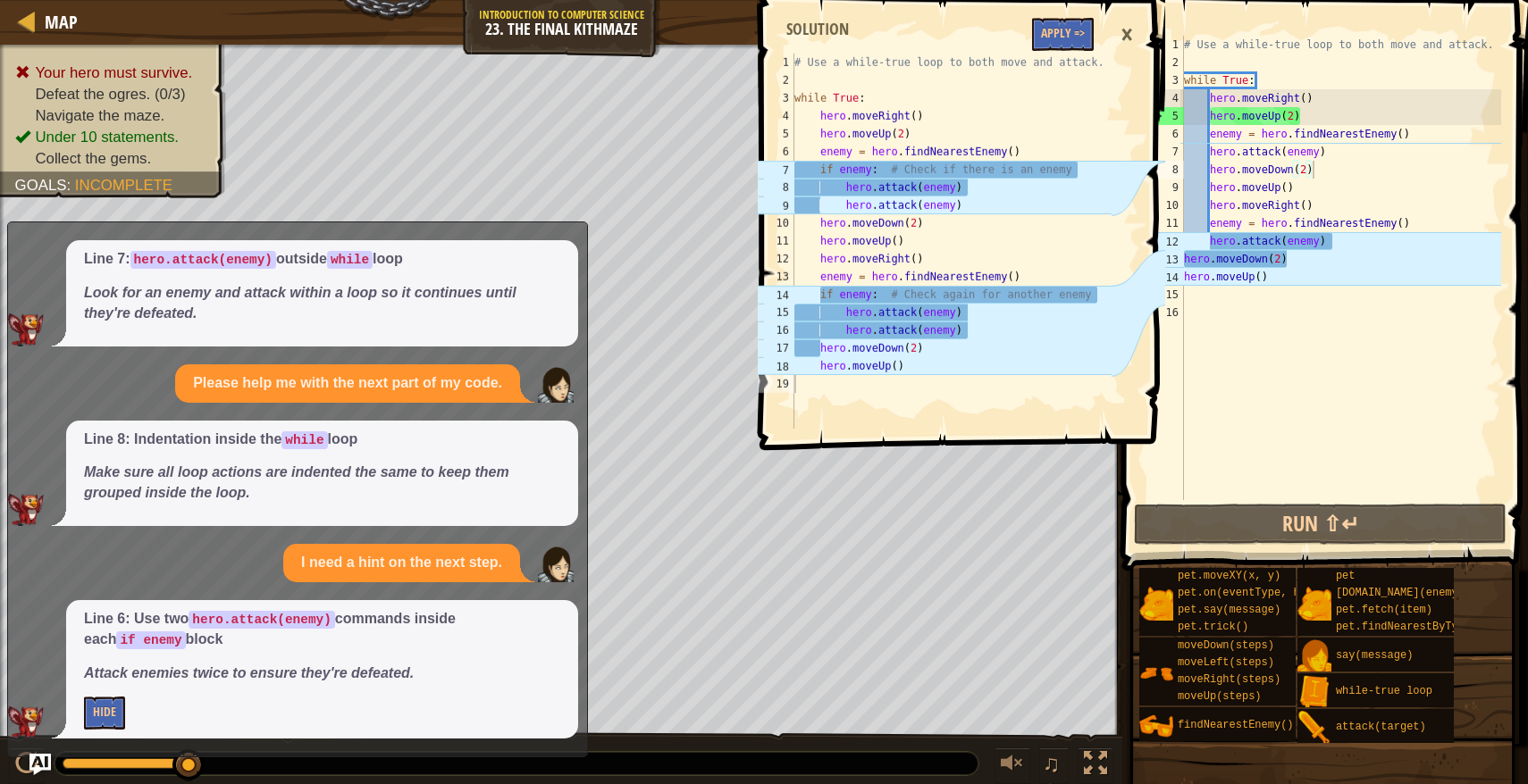
type textarea "hero.attack(enemy)"
click at [1338, 242] on div "# Use a while-true loop to both move and attack. while True : hero . moveRight …" at bounding box center [1341, 286] width 321 height 500
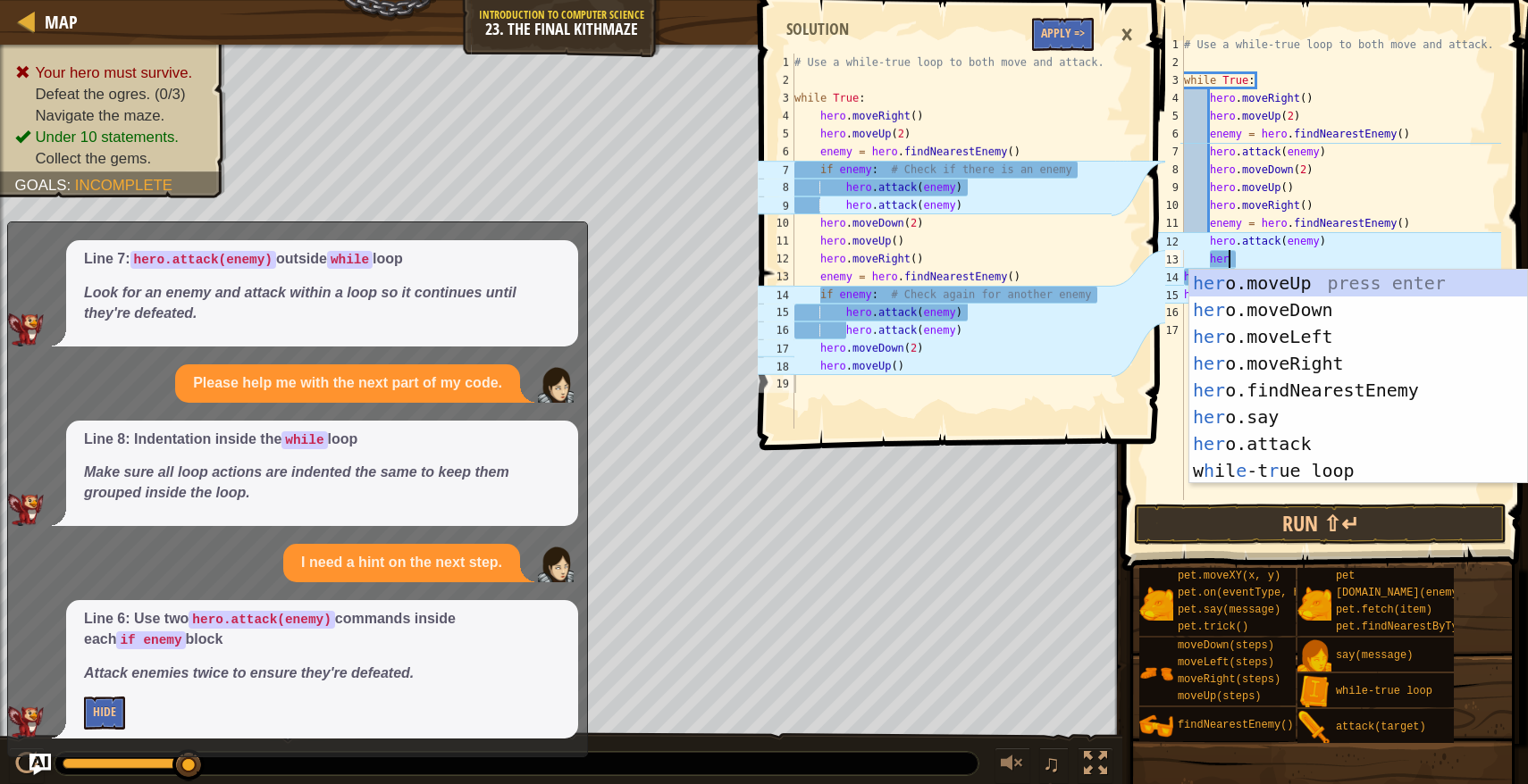
scroll to position [8, 4]
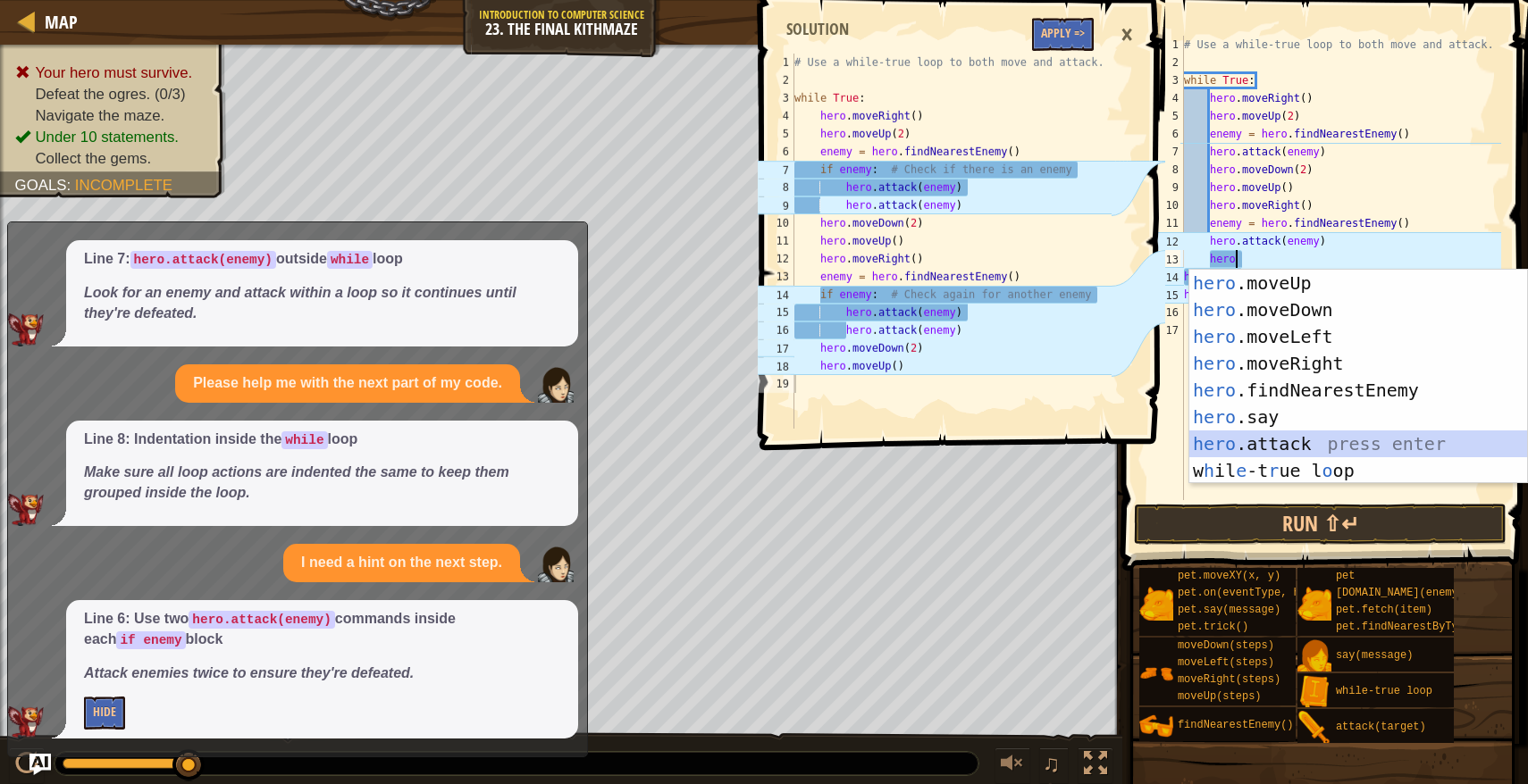
click at [1287, 437] on div "hero .moveUp press enter hero .moveDown press enter hero .moveLeft press enter …" at bounding box center [1358, 404] width 338 height 268
type textarea "hero.attack(enemy)"
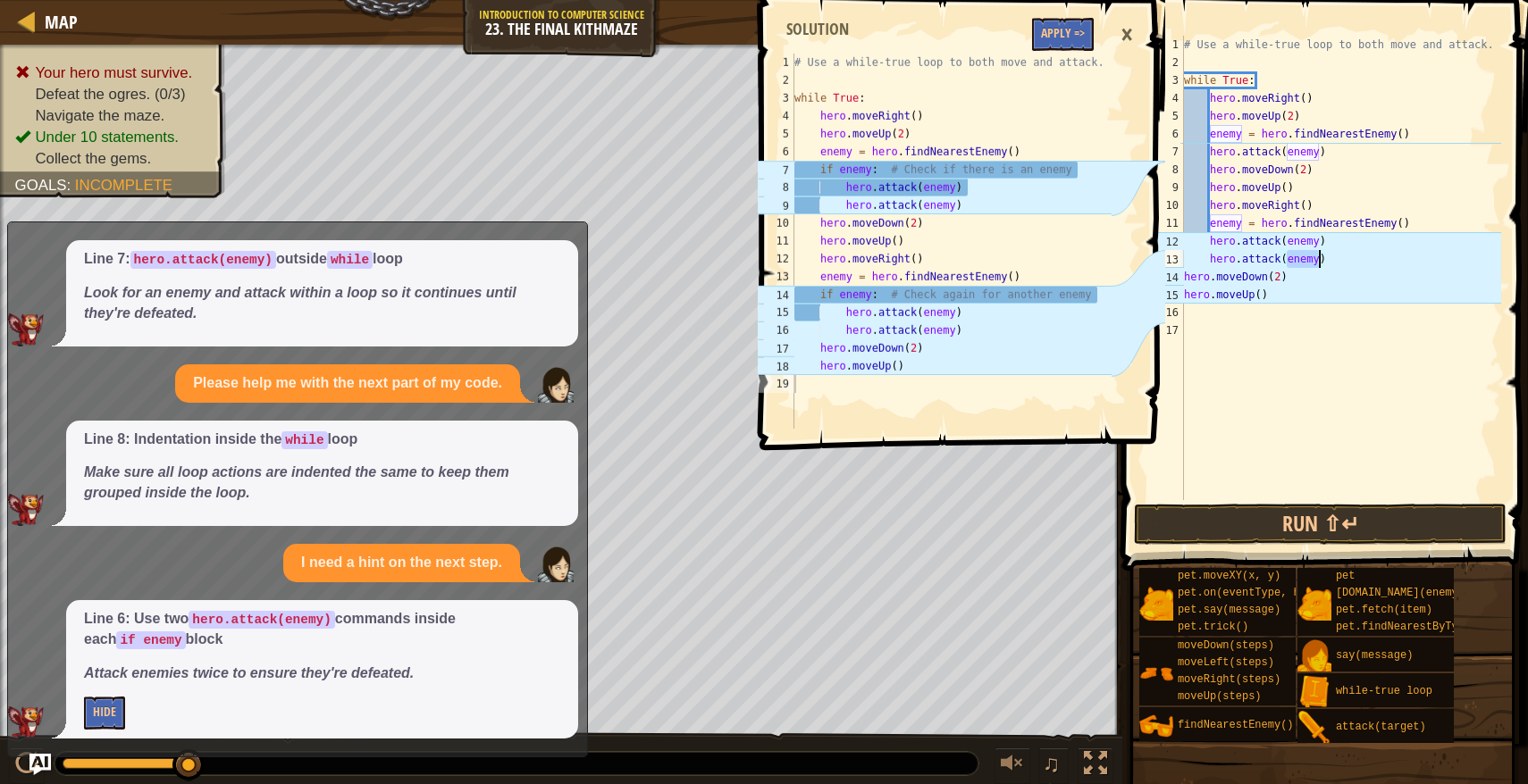
click at [1334, 262] on div "# Use a while-true loop to both move and attack. while True : hero . moveRight …" at bounding box center [1341, 286] width 321 height 500
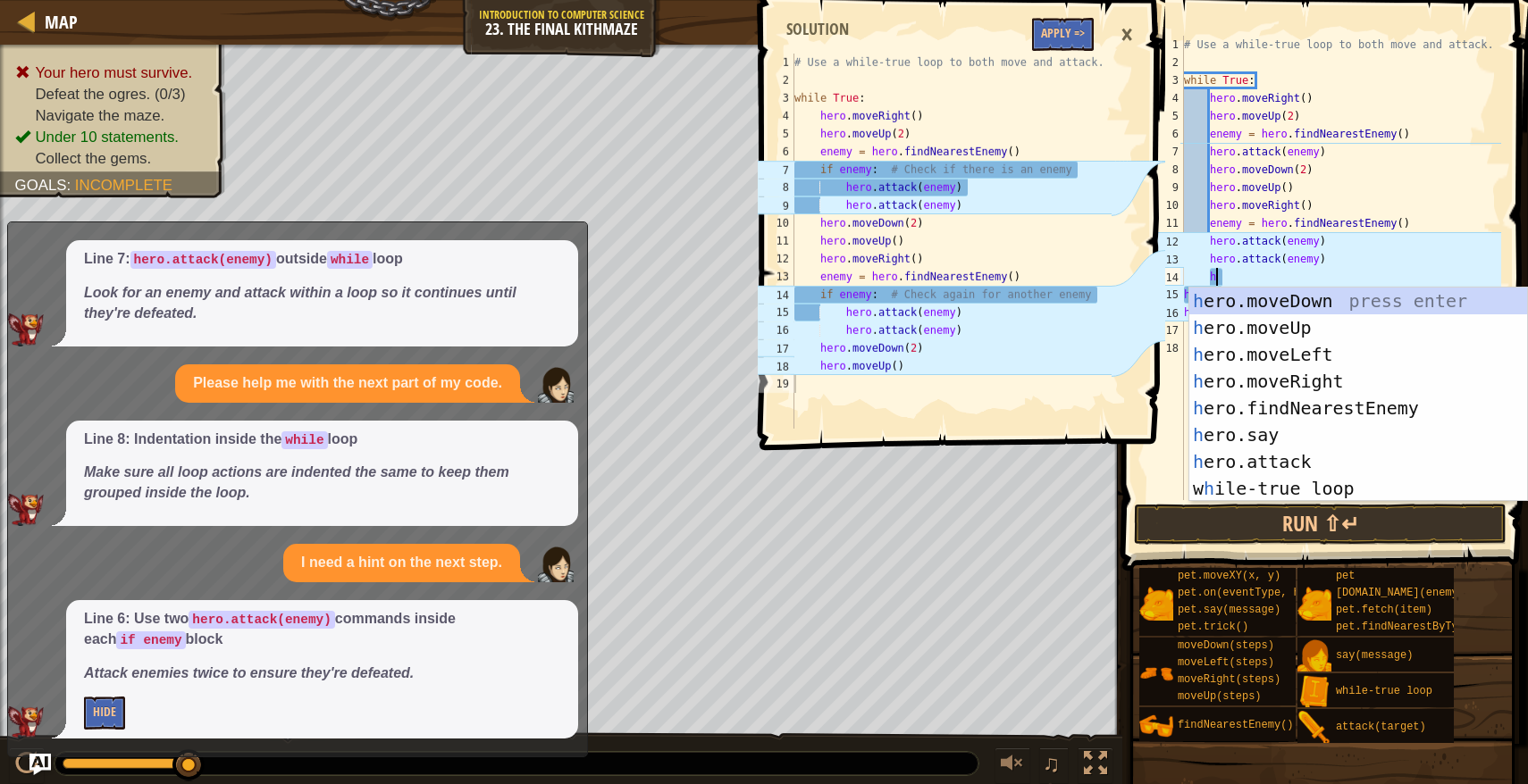
type textarea "hero"
click at [1336, 413] on div "hero .moveUp press enter hero .moveDown press enter hero .moveLeft press enter …" at bounding box center [1358, 422] width 338 height 268
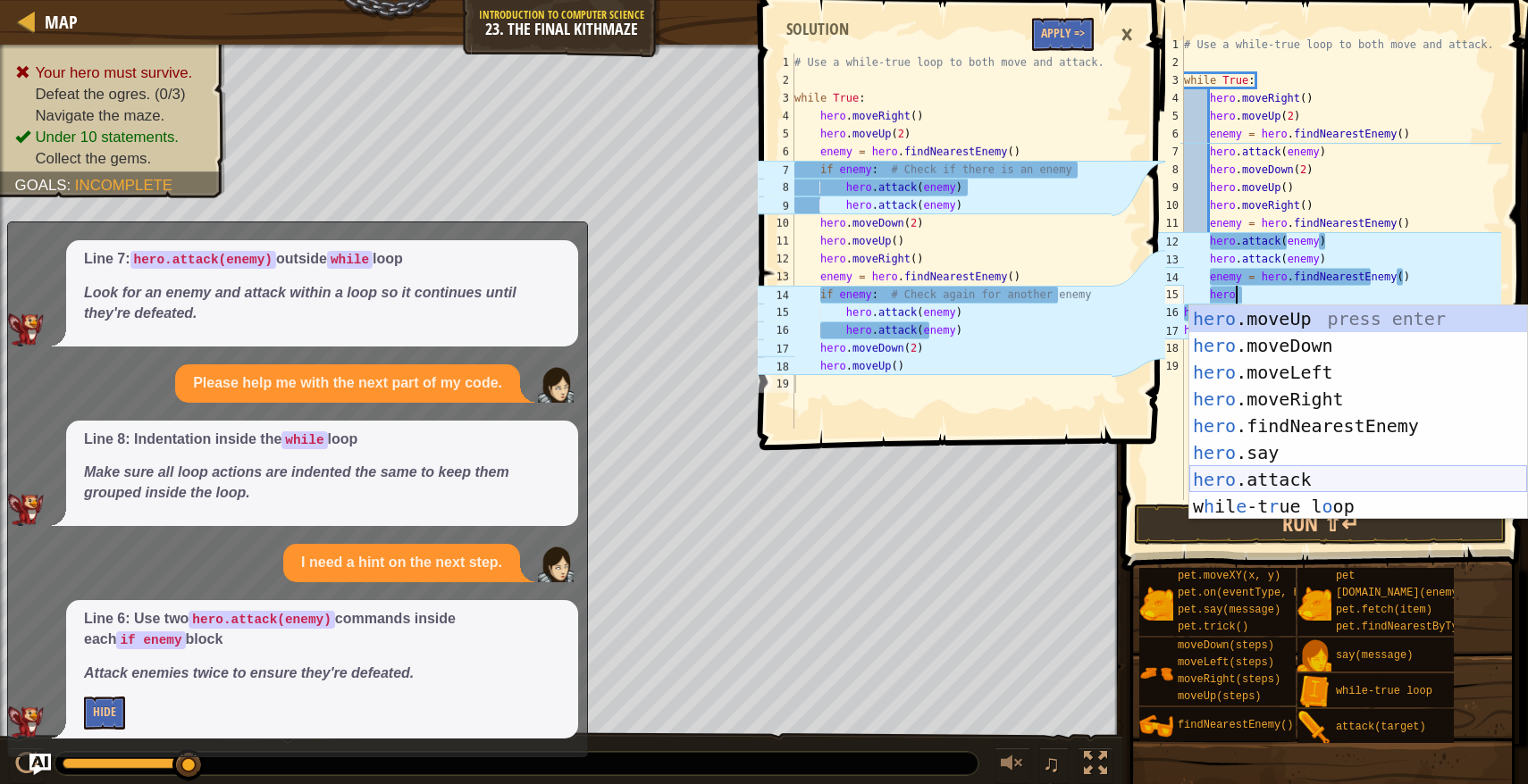
click at [1270, 474] on div "hero .moveUp press enter hero .moveDown press enter hero .moveLeft press enter …" at bounding box center [1358, 439] width 338 height 268
type textarea "hero.attack(enemy)"
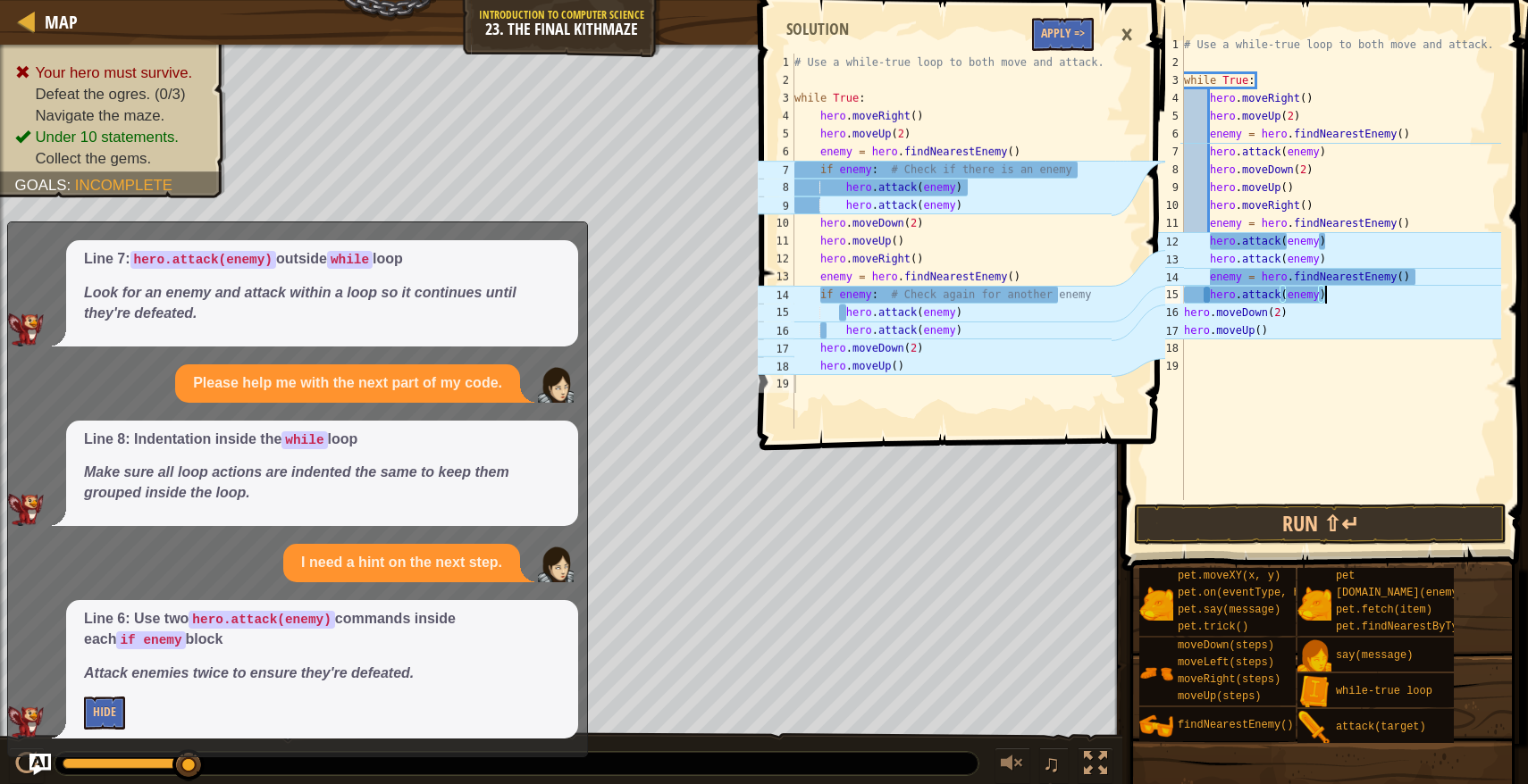
click at [1346, 298] on div "# Use a while-true loop to both move and attack. while True : hero . moveRight …" at bounding box center [1341, 286] width 321 height 500
click at [1333, 297] on div "# Use a while-true loop to both move and attack. while True : hero . moveRight …" at bounding box center [1341, 286] width 321 height 500
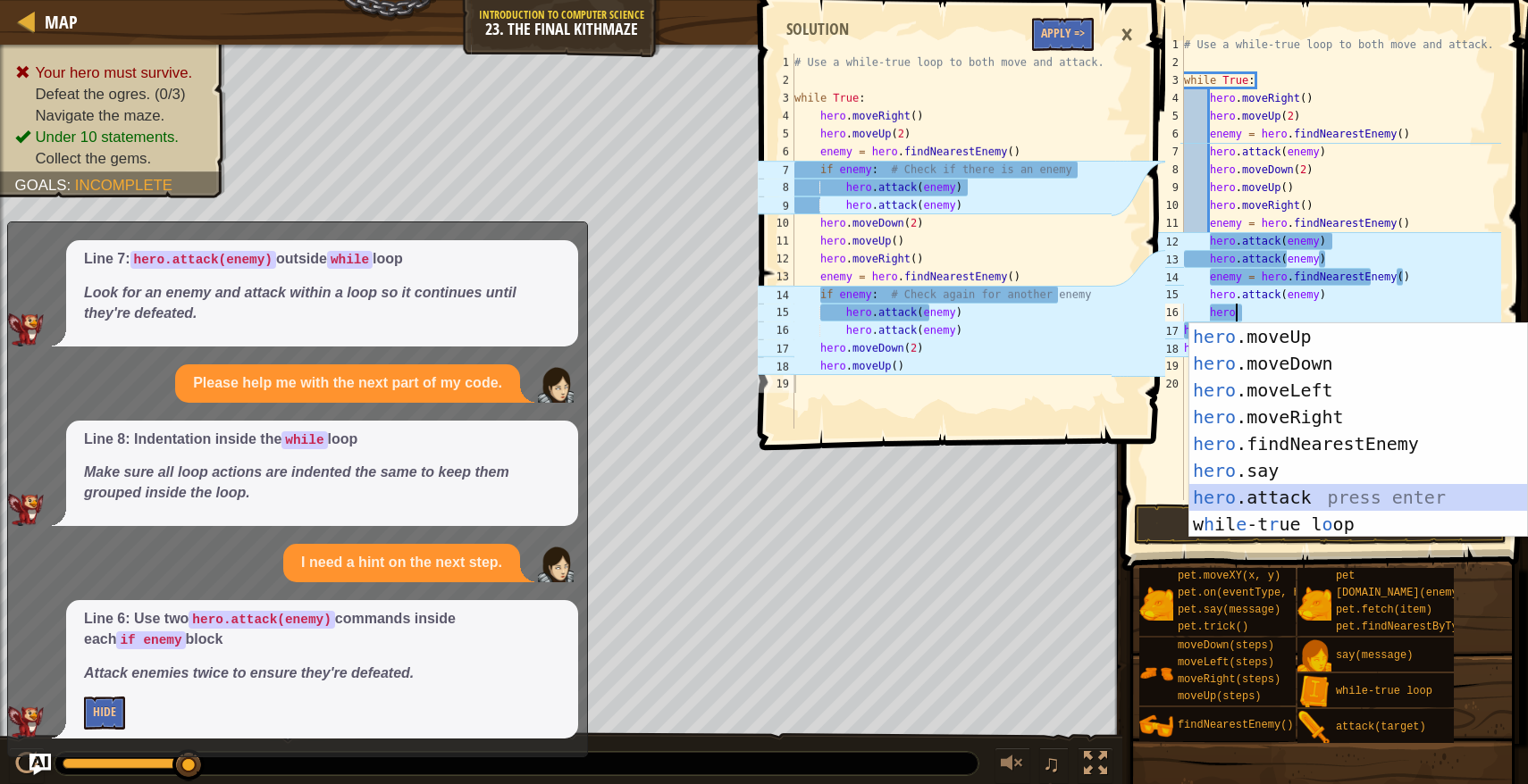
click at [1336, 507] on div "hero .moveUp press enter hero .moveDown press enter hero .moveLeft press enter …" at bounding box center [1358, 457] width 338 height 268
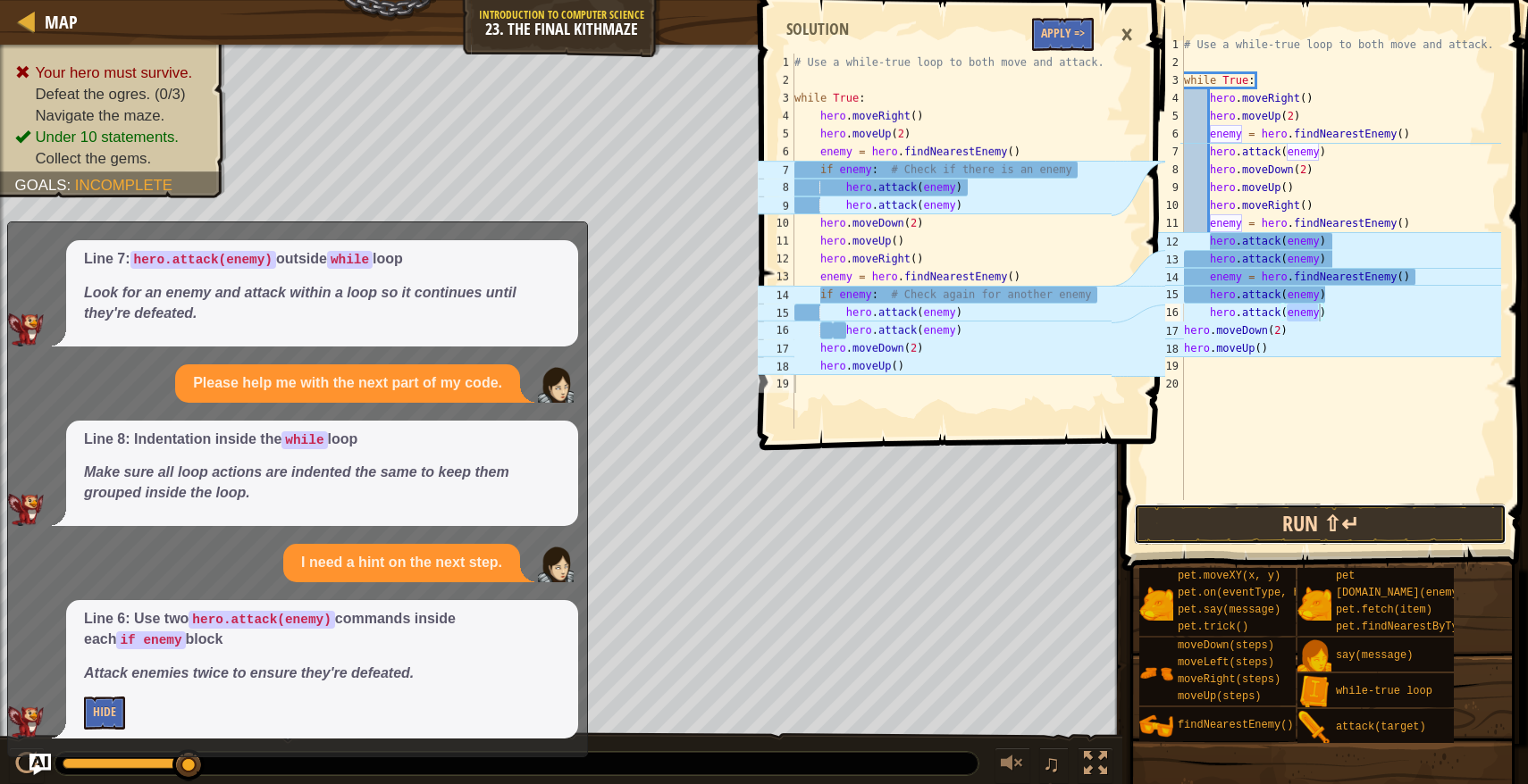
click at [1280, 513] on button "Run ⇧↵" at bounding box center [1320, 524] width 372 height 41
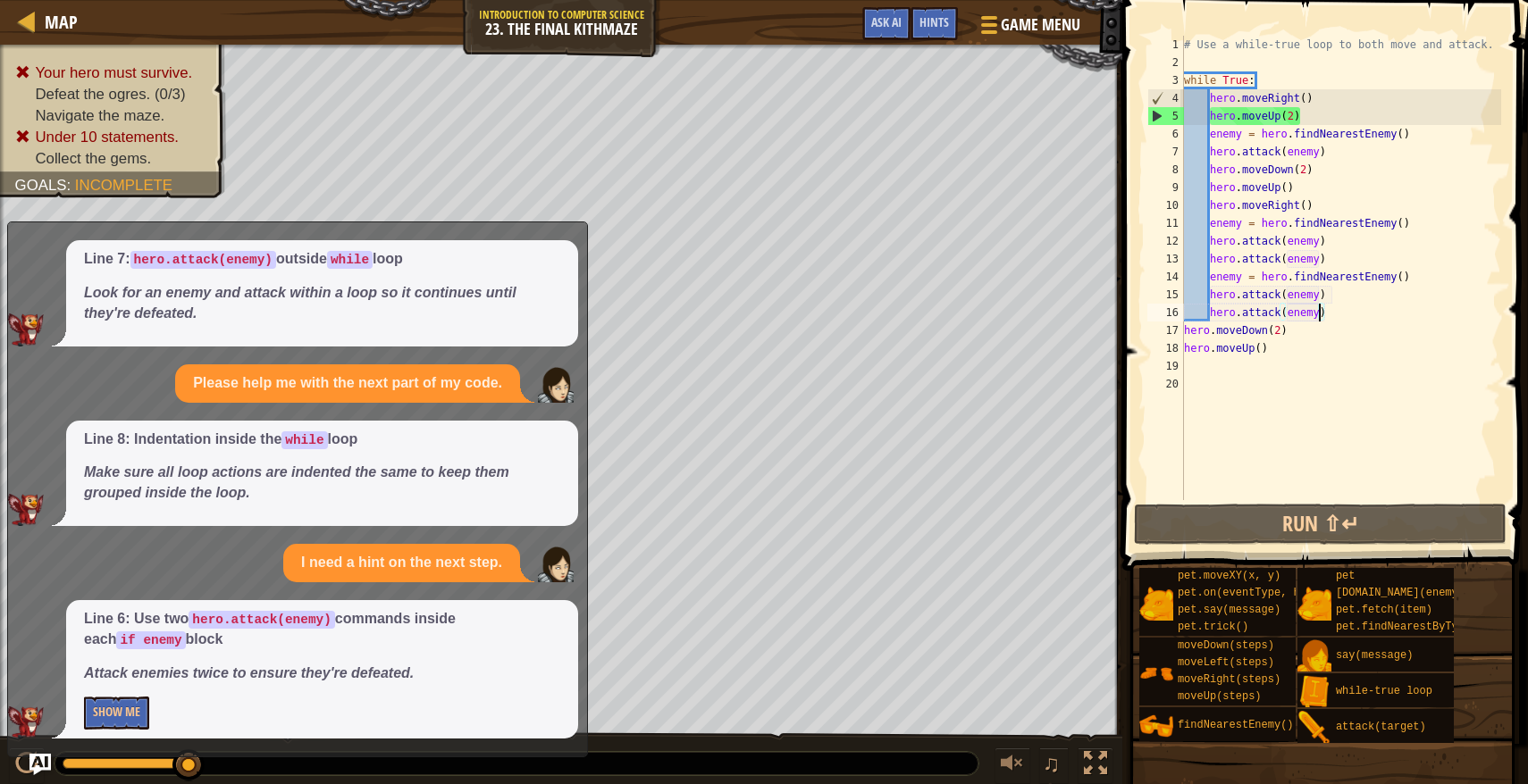
scroll to position [0, 0]
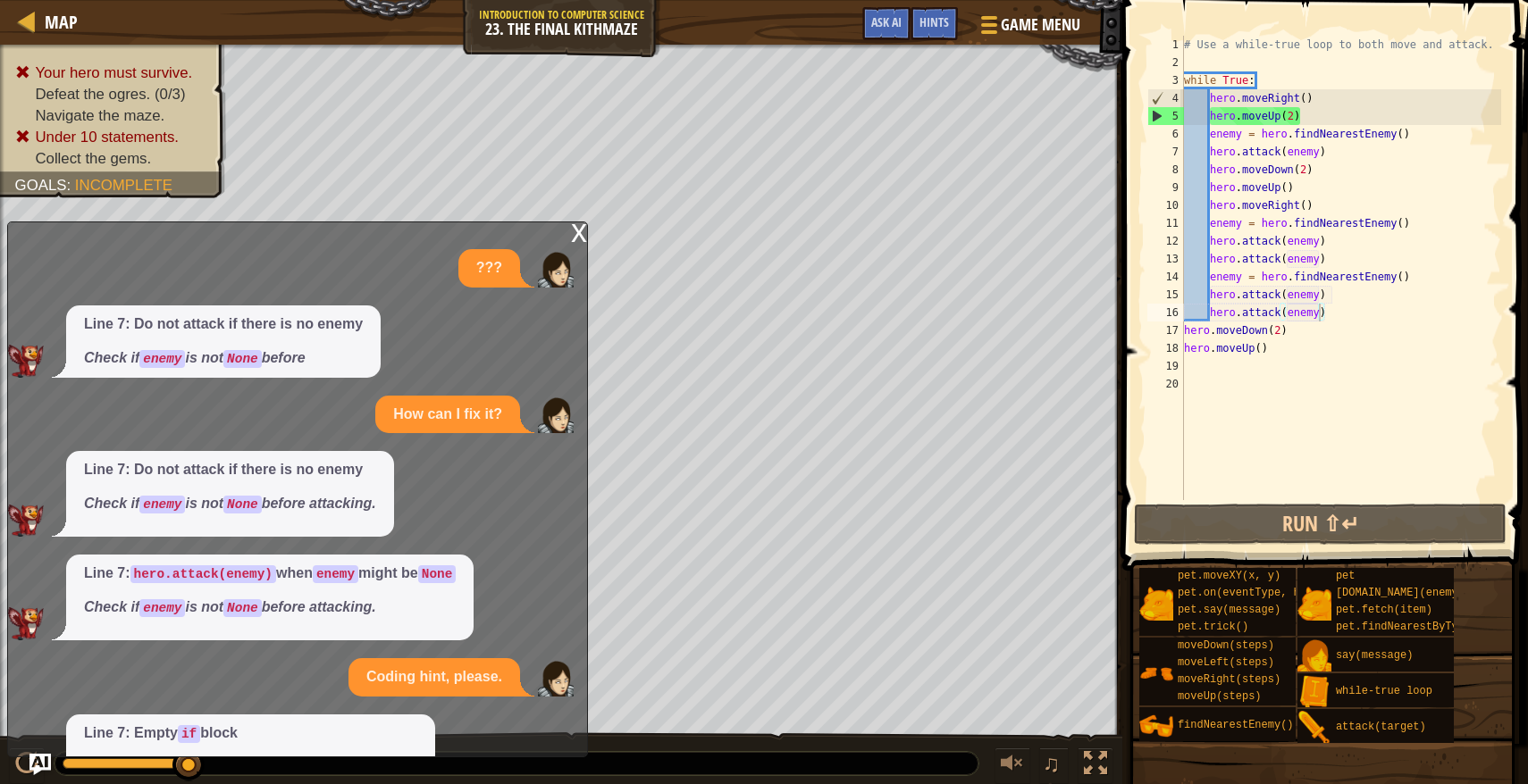
click at [578, 228] on div "x" at bounding box center [578, 231] width 16 height 18
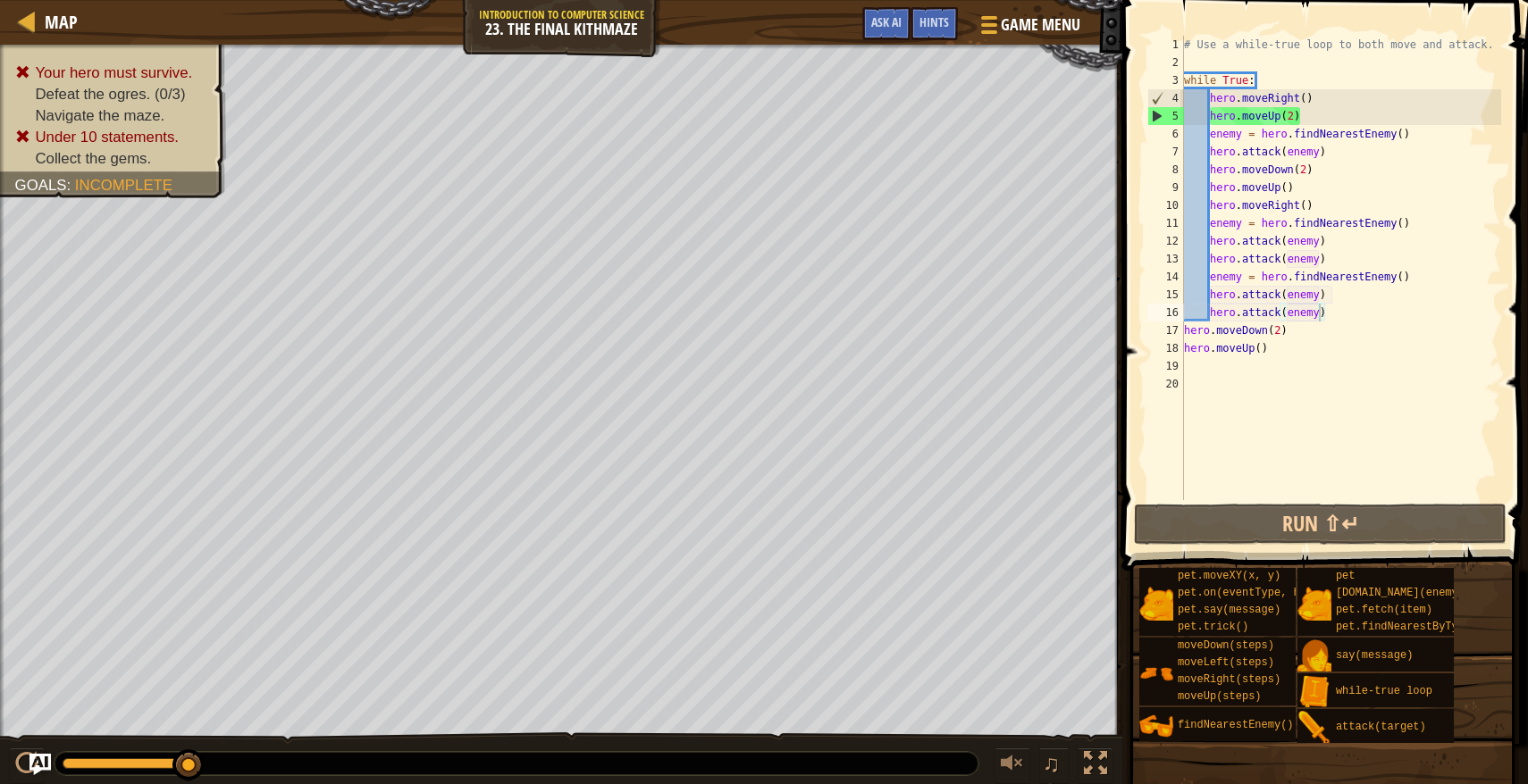
type textarea "hero.moveUp()"
drag, startPoint x: 1305, startPoint y: 187, endPoint x: 1204, endPoint y: 190, distance: 101.0
click at [1204, 190] on div "# Use a while-true loop to both move and attack. while True : hero . moveRight …" at bounding box center [1341, 286] width 321 height 500
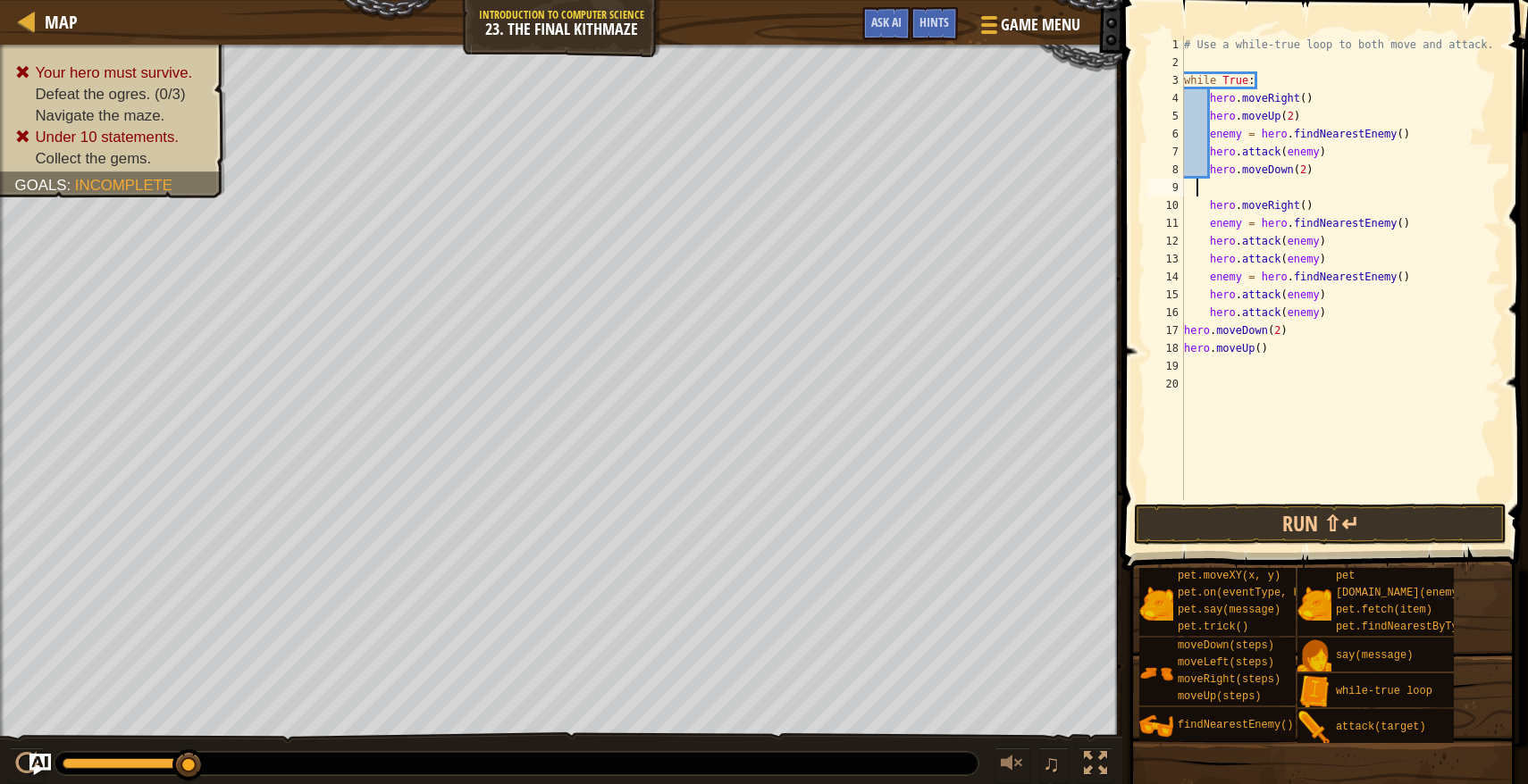
scroll to position [8, 0]
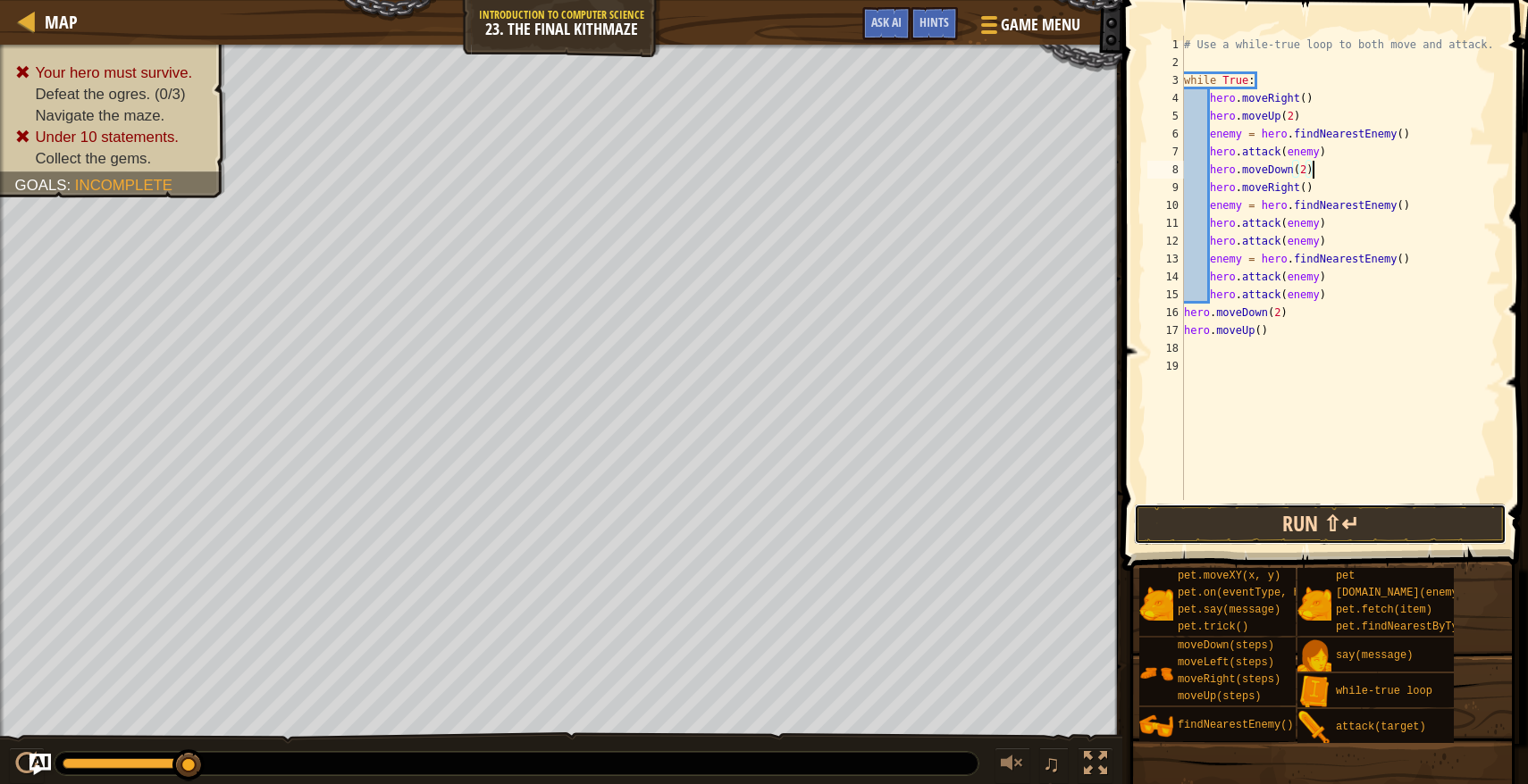
click at [1257, 520] on button "Run ⇧↵" at bounding box center [1320, 524] width 372 height 41
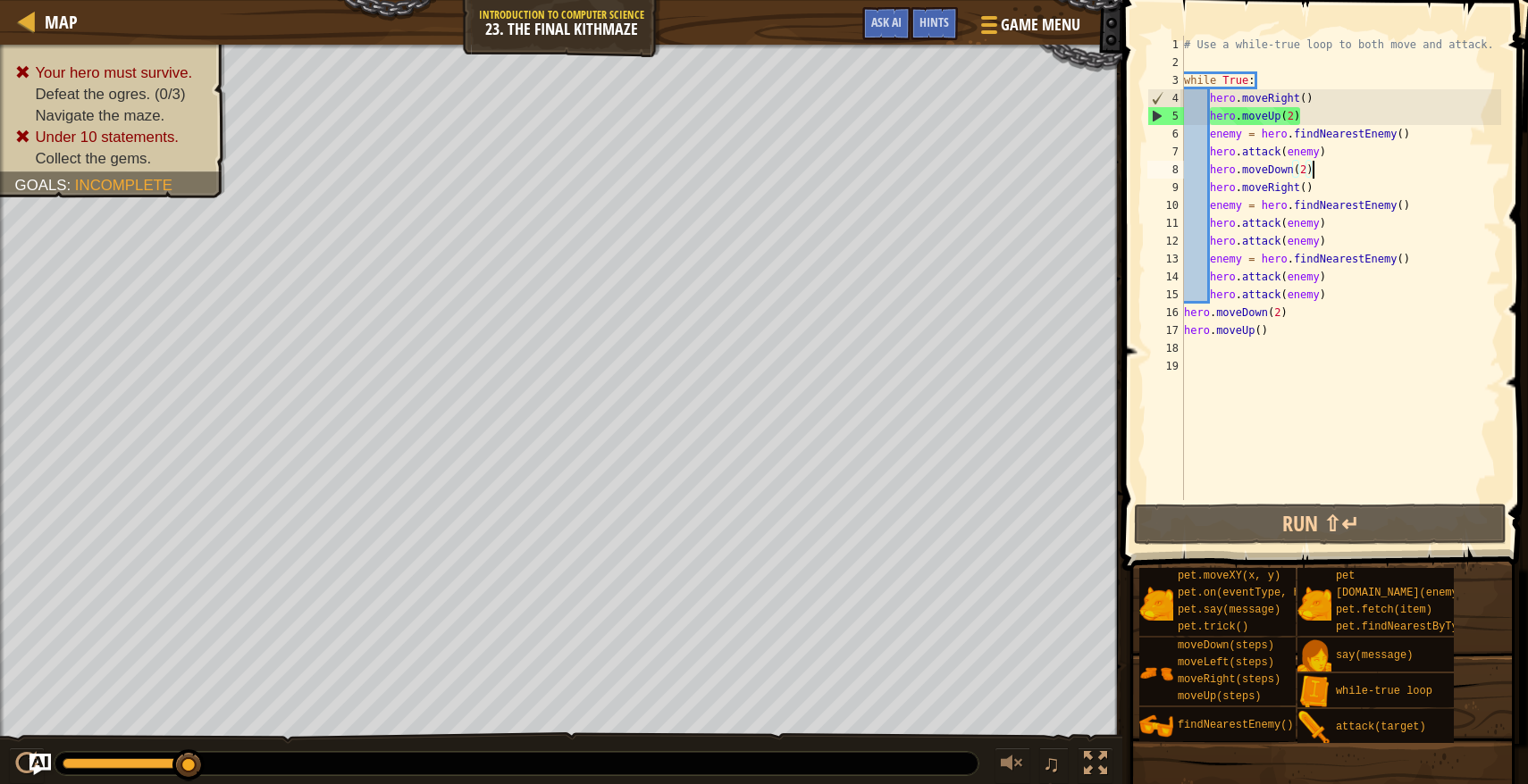
click at [1340, 171] on div "# Use a while-true loop to both move and attack. while True : hero . moveRight …" at bounding box center [1341, 286] width 321 height 500
click at [893, 15] on span "Ask AI" at bounding box center [886, 22] width 31 height 17
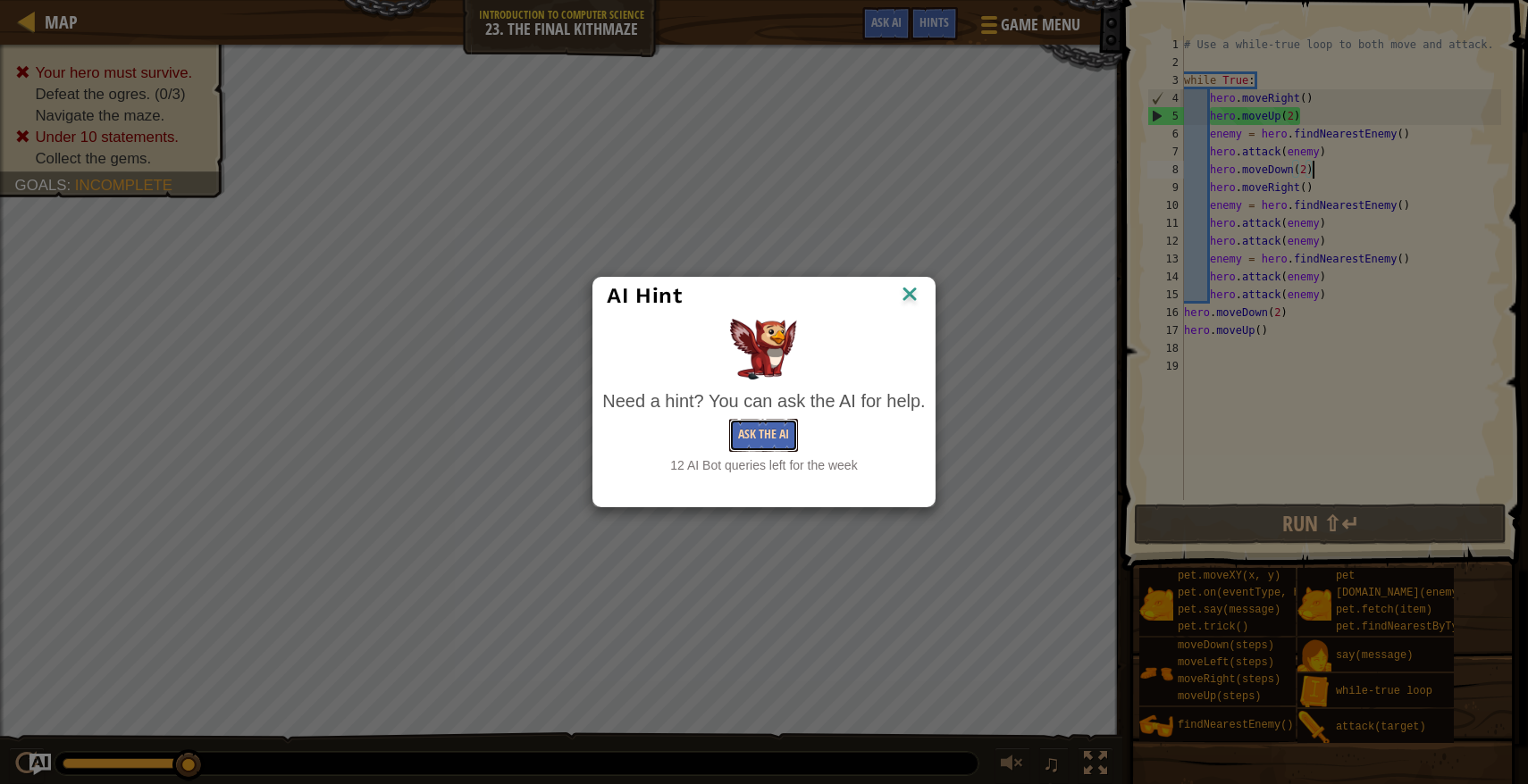
click at [767, 420] on button "Ask the AI" at bounding box center [764, 435] width 69 height 33
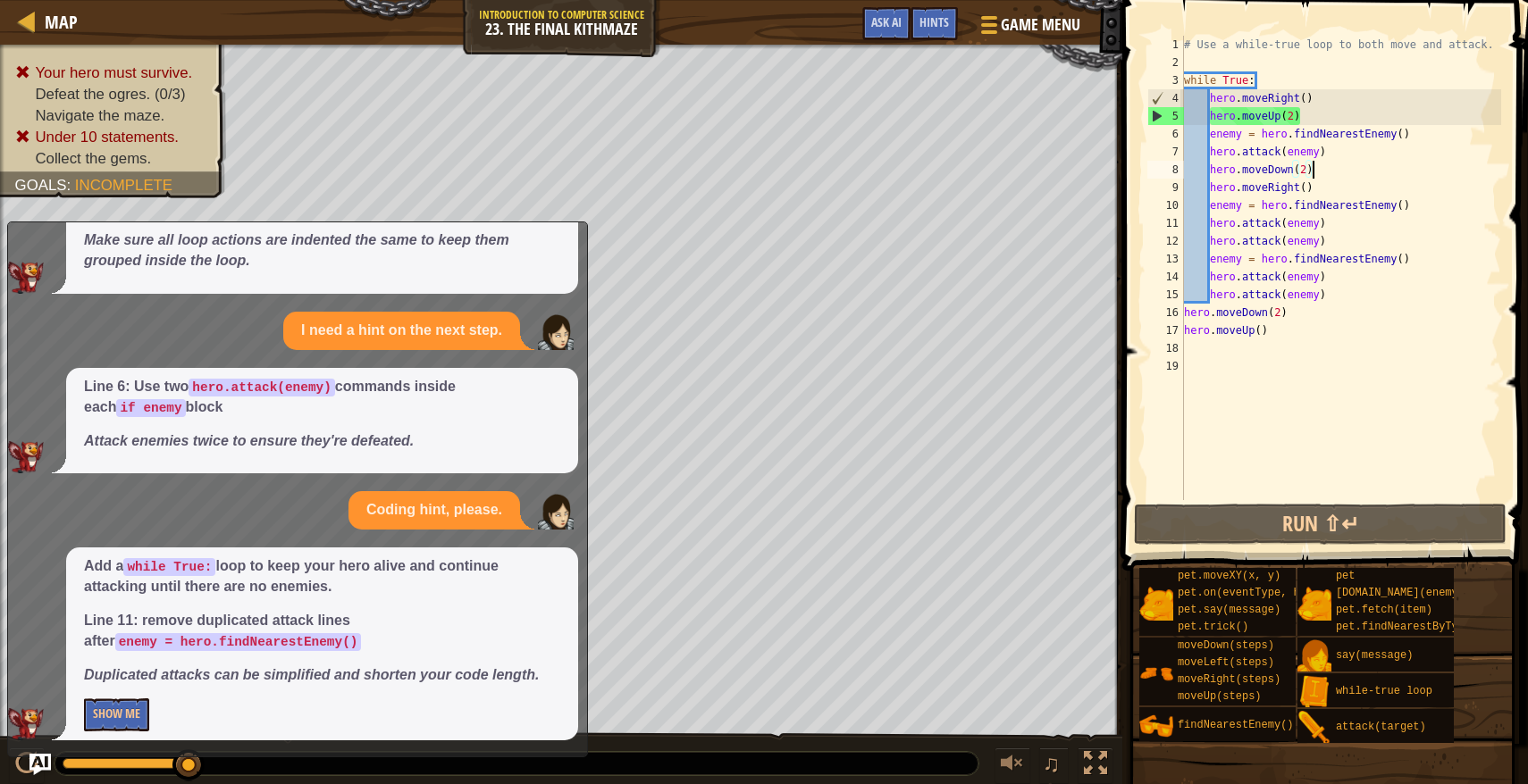
scroll to position [867, 0]
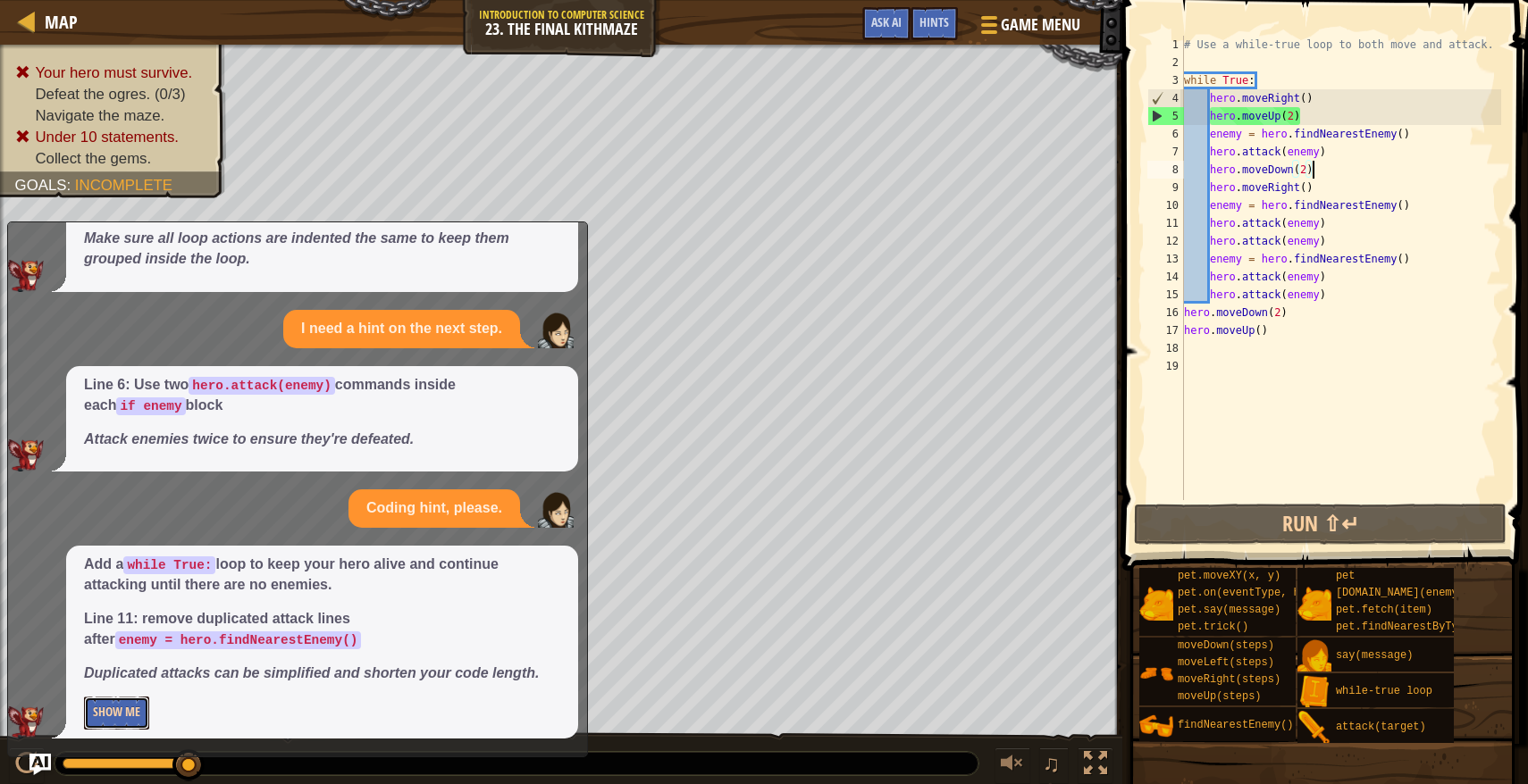
click at [134, 719] on button "Show Me" at bounding box center [116, 713] width 65 height 33
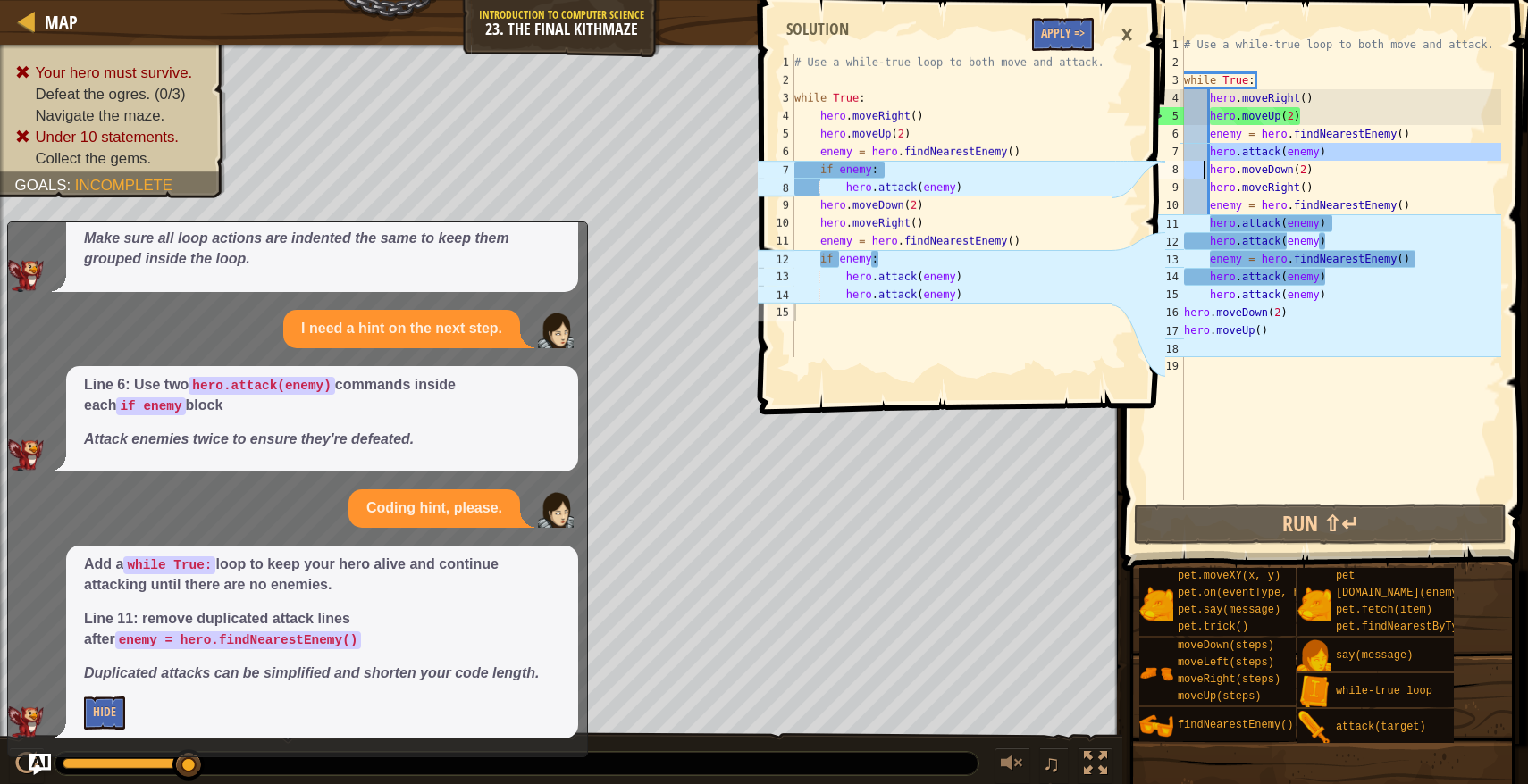
drag, startPoint x: 1209, startPoint y: 154, endPoint x: 1204, endPoint y: 162, distance: 9.4
click at [1204, 162] on div "# Use a while-true loop to both move and attack. while True : hero . moveRight …" at bounding box center [1341, 286] width 321 height 500
click at [1214, 153] on div "# Use a while-true loop to both move and attack. while True : hero . moveRight …" at bounding box center [1341, 286] width 321 height 500
click at [1211, 151] on div "# Use a while-true loop to both move and attack. while True : hero . moveRight …" at bounding box center [1341, 286] width 321 height 500
click at [1417, 129] on div "# Use a while-true loop to both move and attack. while True : hero . moveRight …" at bounding box center [1341, 286] width 321 height 500
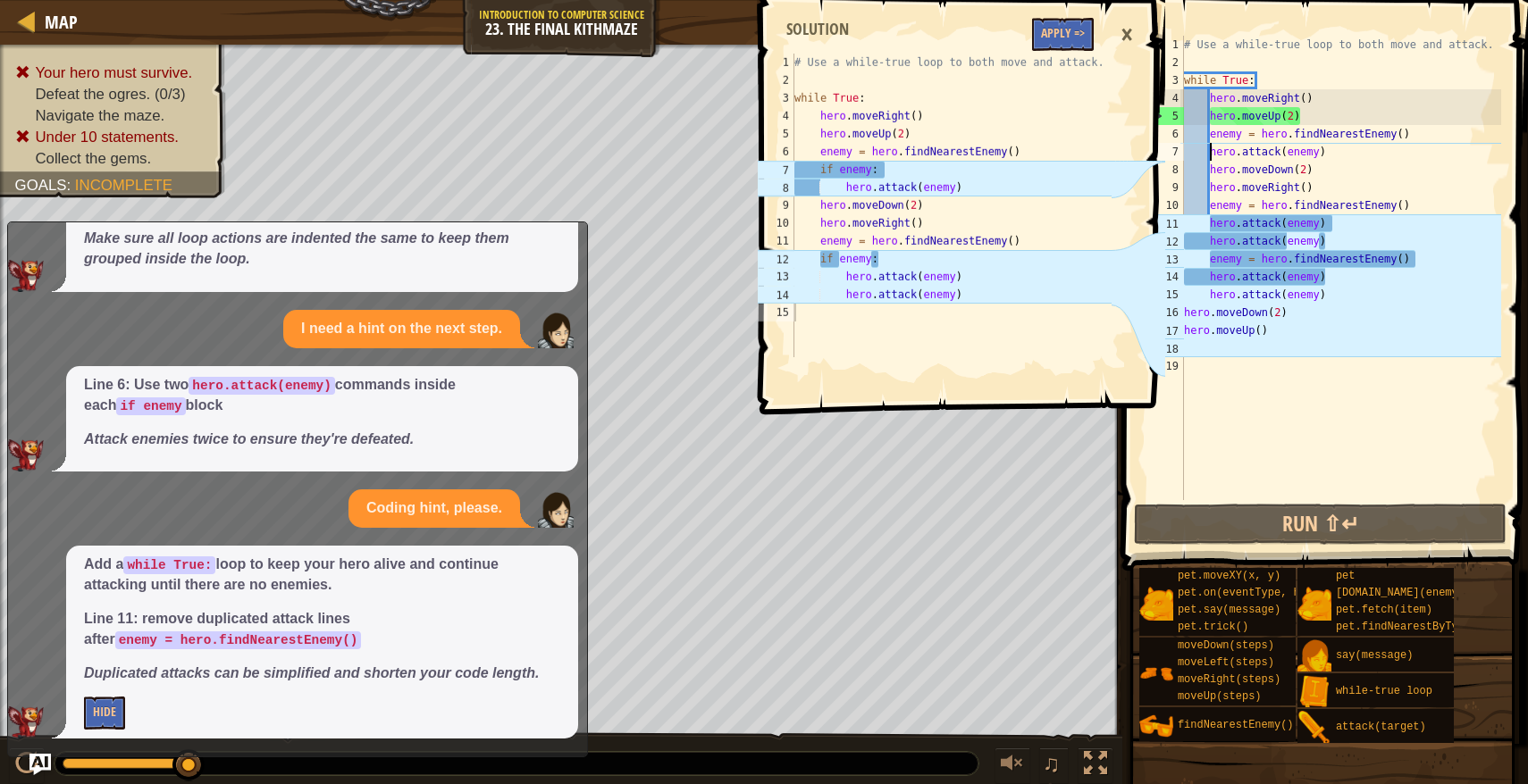
type textarea "enemy = hero.findNearestEnemy()"
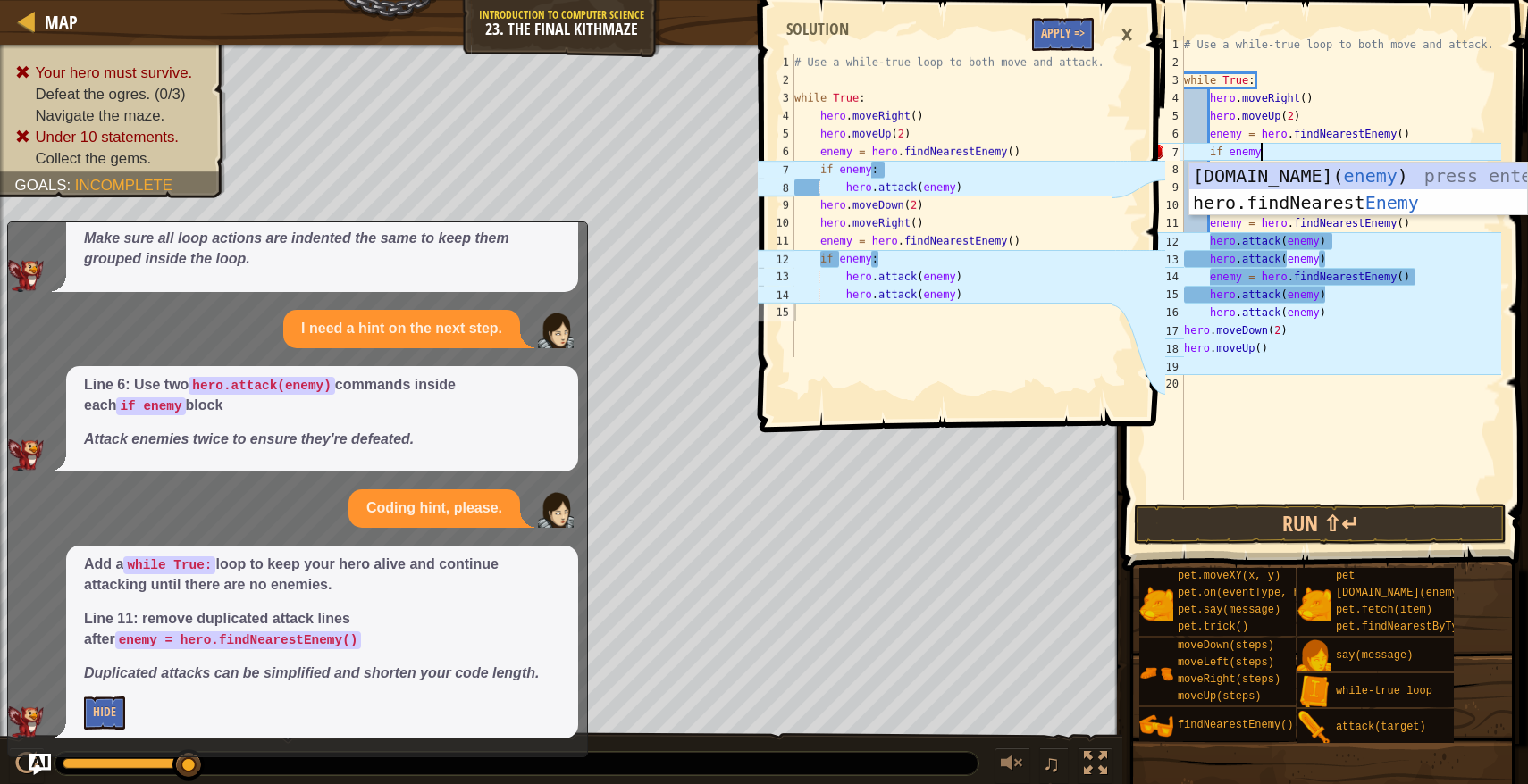
scroll to position [8, 6]
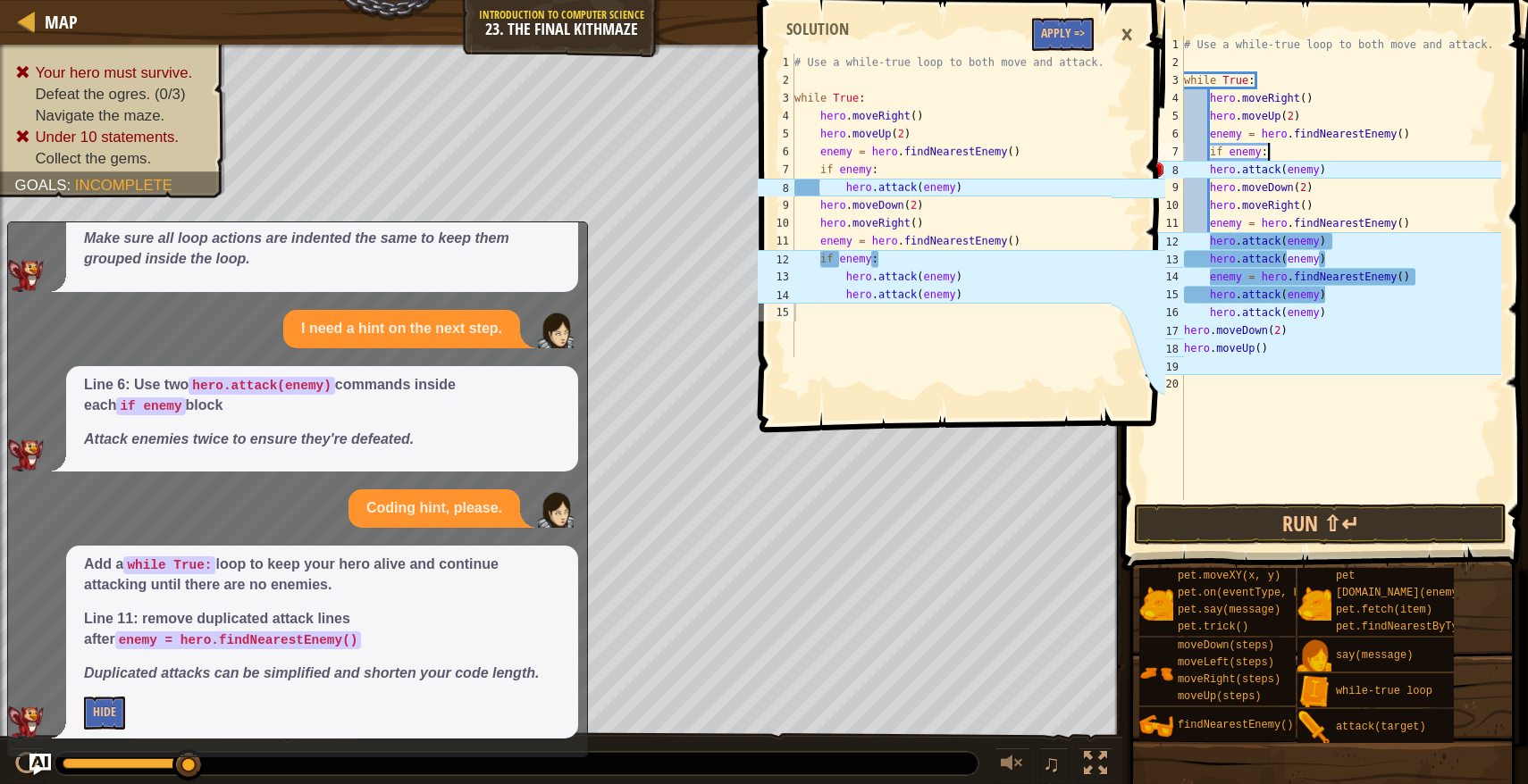
click at [1209, 195] on div "# Use a while-true loop to both move and attack. while True : hero . moveRight …" at bounding box center [1341, 286] width 321 height 500
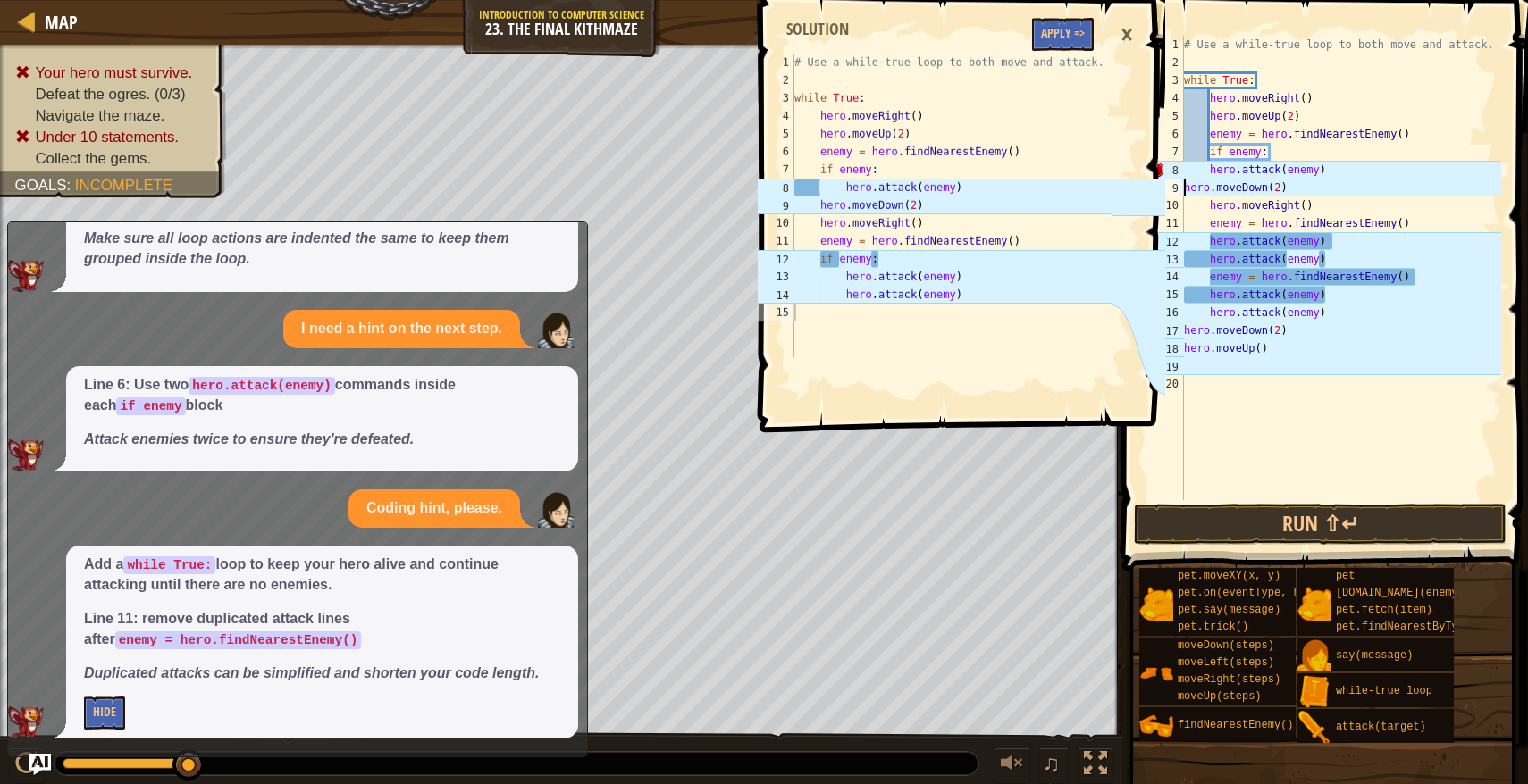
click at [1212, 206] on div "# Use a while-true loop to both move and attack. while True : hero . moveRight …" at bounding box center [1341, 286] width 321 height 500
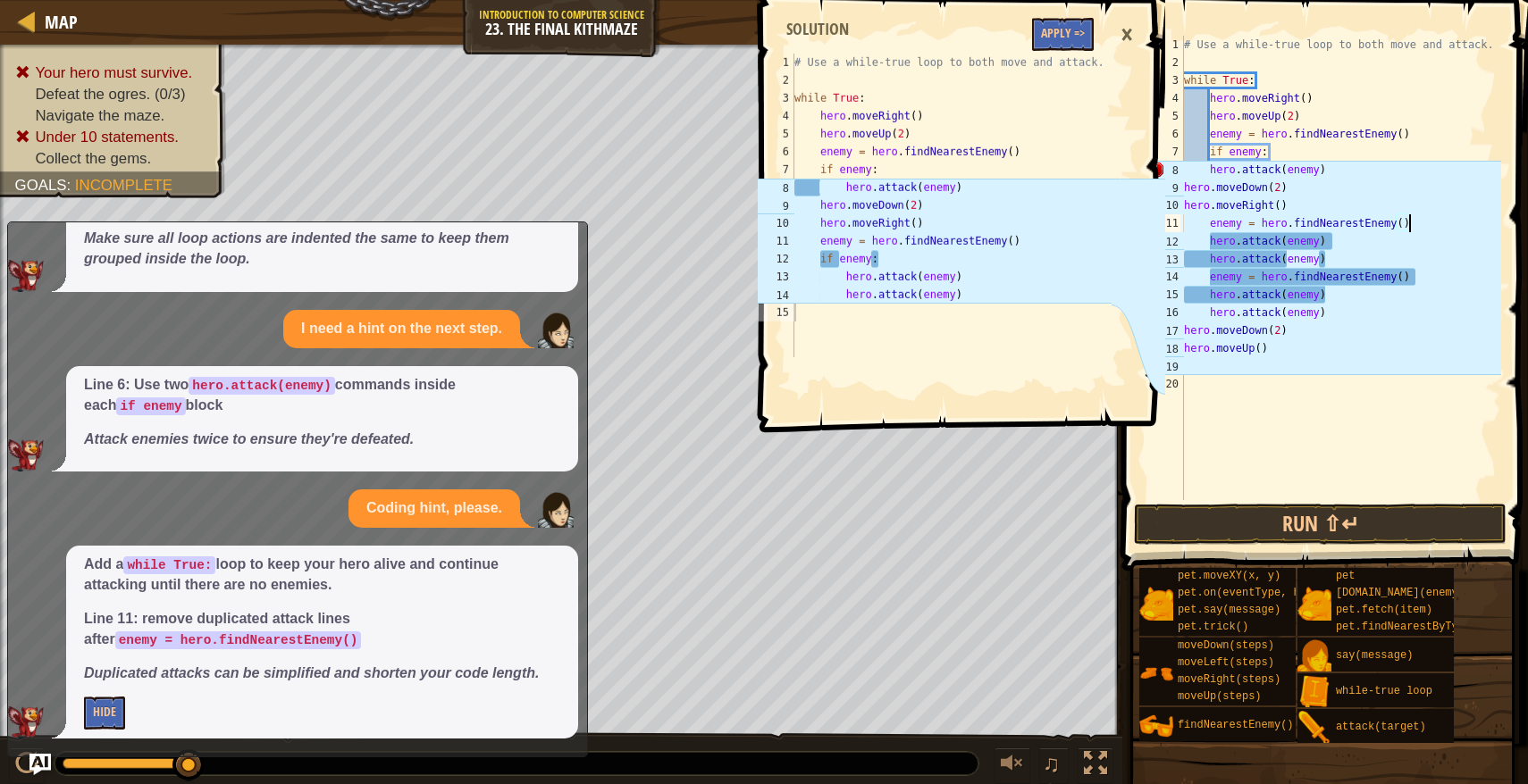
click at [1416, 229] on div "# Use a while-true loop to both move and attack. while True : hero . moveRight …" at bounding box center [1341, 286] width 321 height 500
type textarea "enemy = hero.findNearestEnemy()"
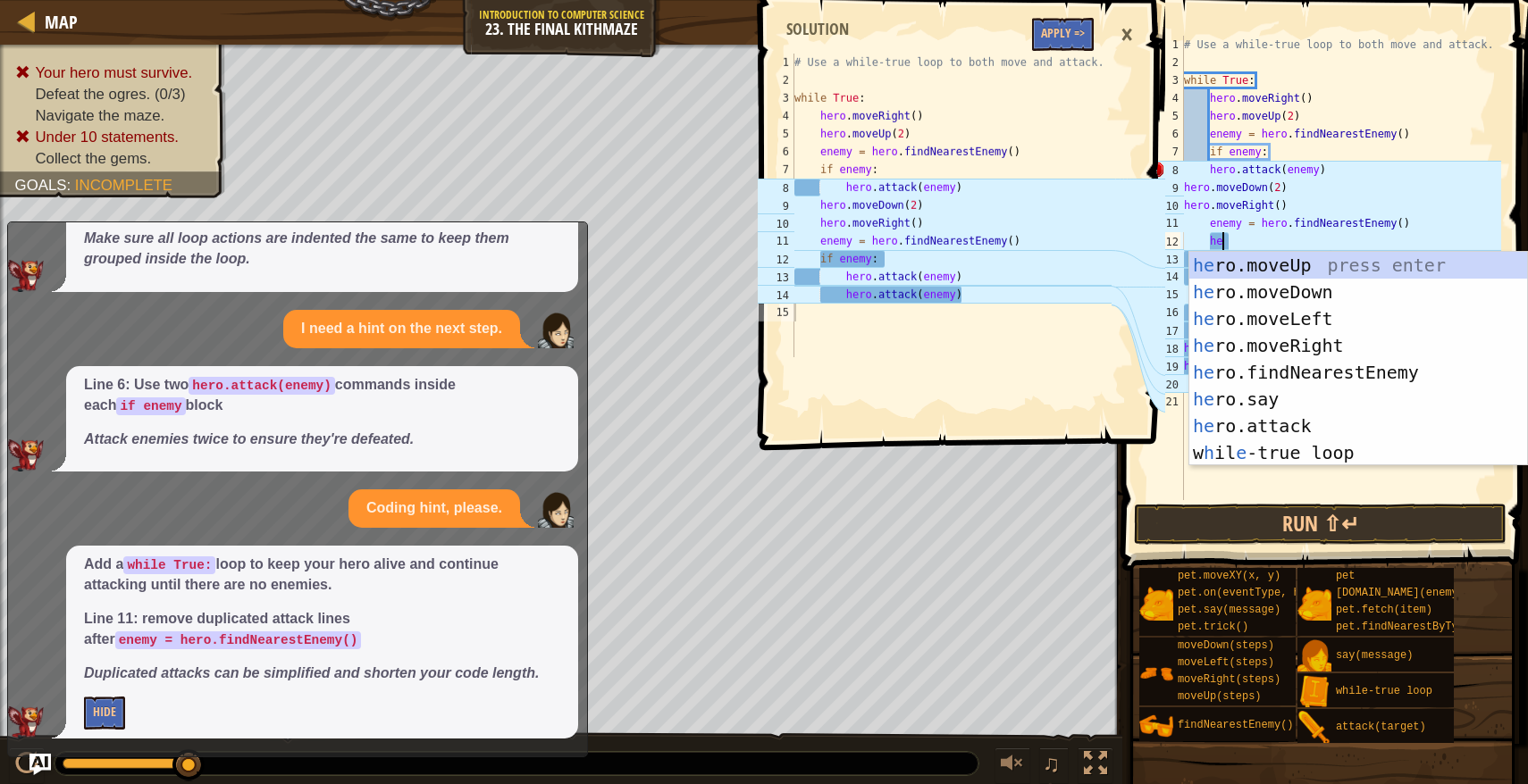
type textarea "h"
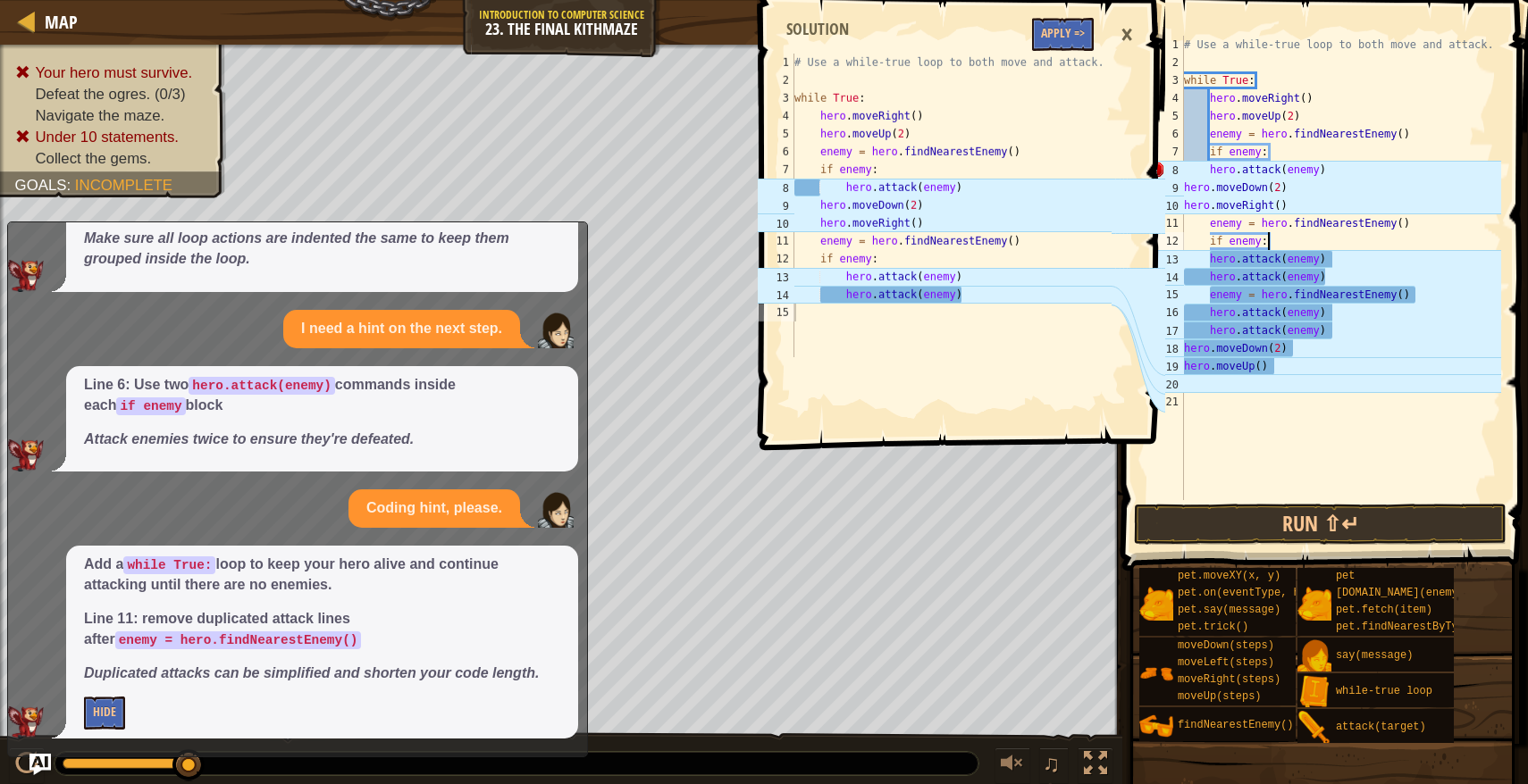
scroll to position [8, 6]
click at [1341, 518] on button "Run ⇧↵" at bounding box center [1320, 524] width 372 height 41
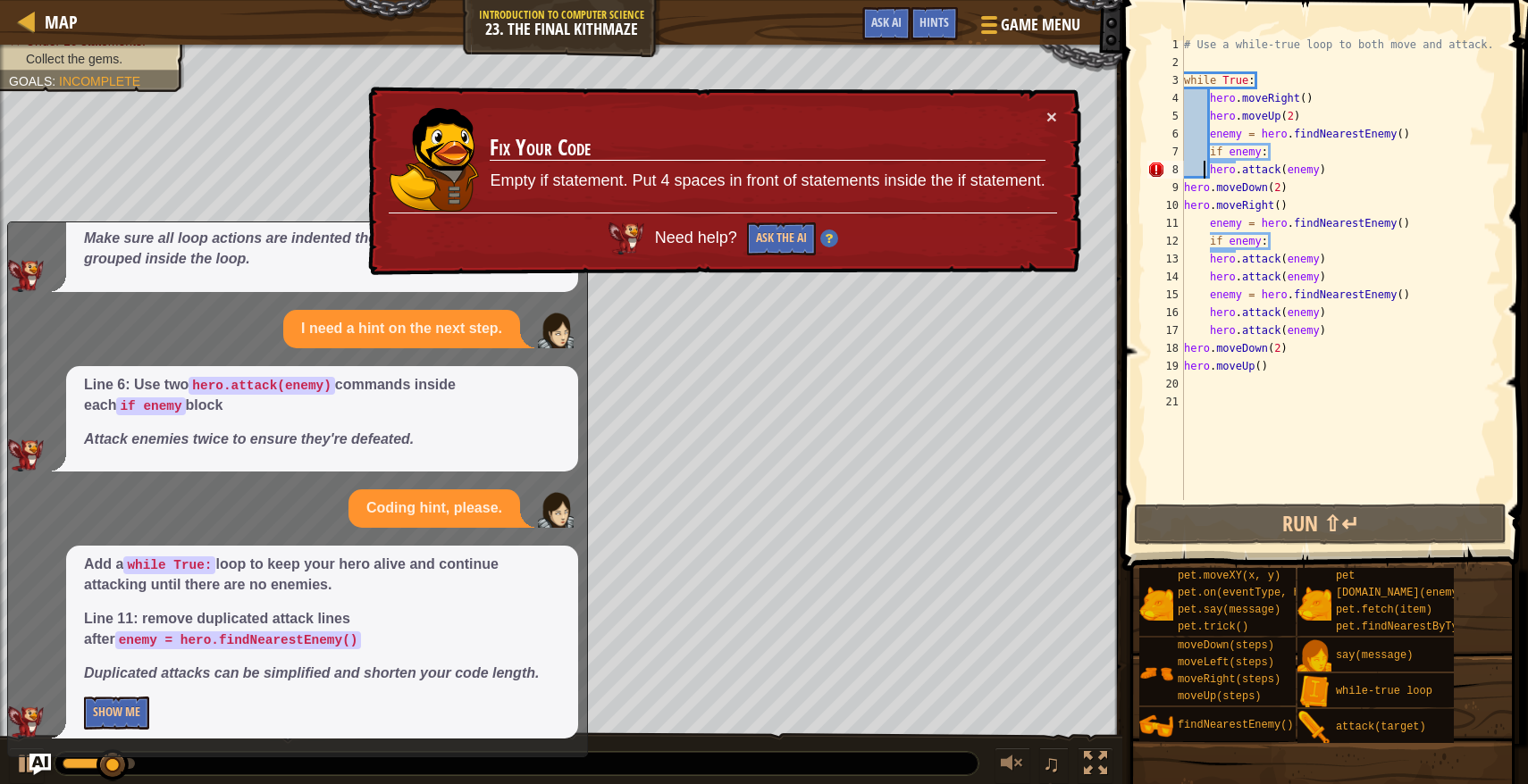
click at [1205, 175] on div "# Use a while-true loop to both move and attack. while True : hero . moveRight …" at bounding box center [1341, 286] width 321 height 500
click at [1211, 174] on div "# Use a while-true loop to both move and attack. while True : hero . moveRight …" at bounding box center [1341, 286] width 321 height 500
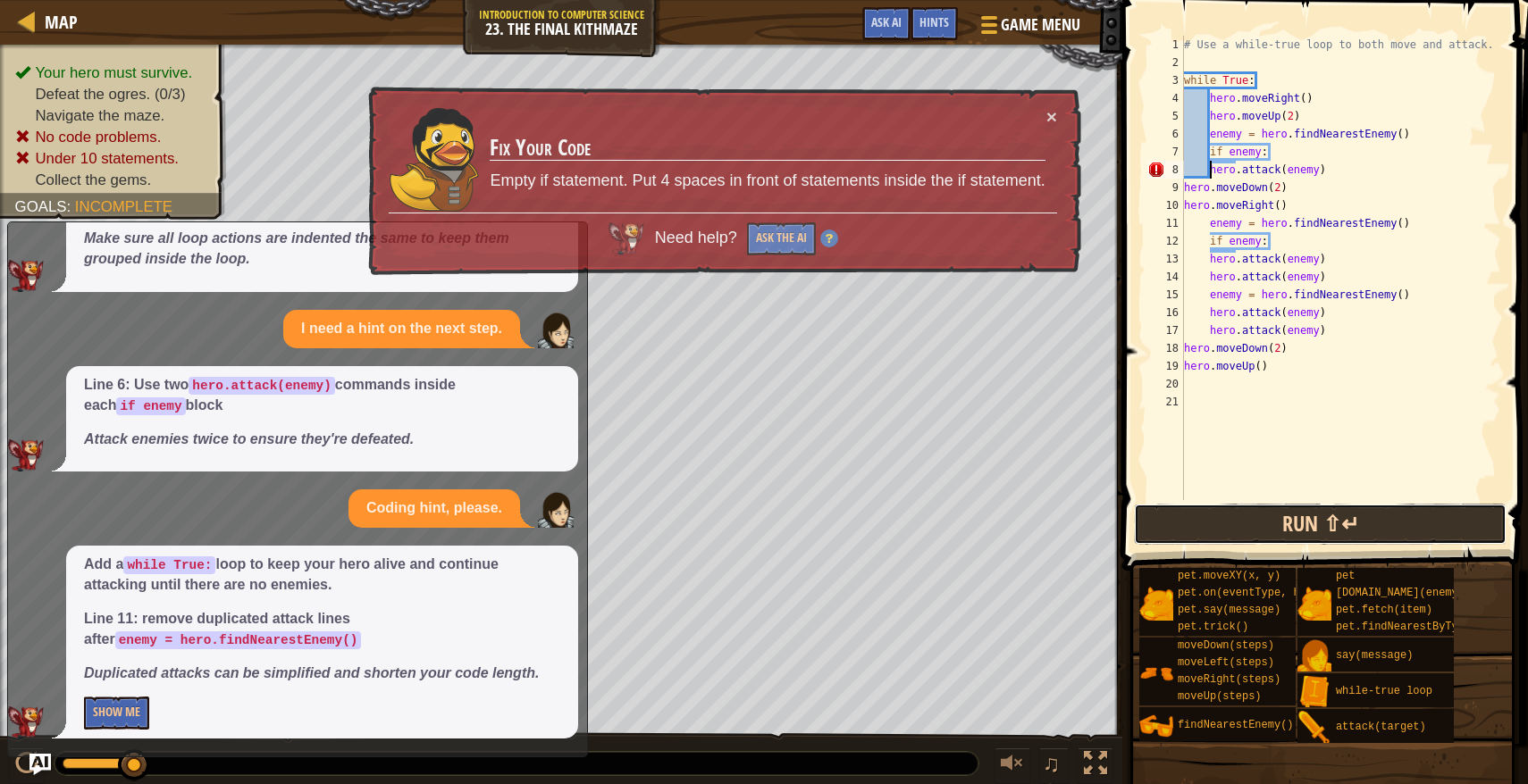
click at [1243, 521] on button "Run ⇧↵" at bounding box center [1320, 524] width 372 height 41
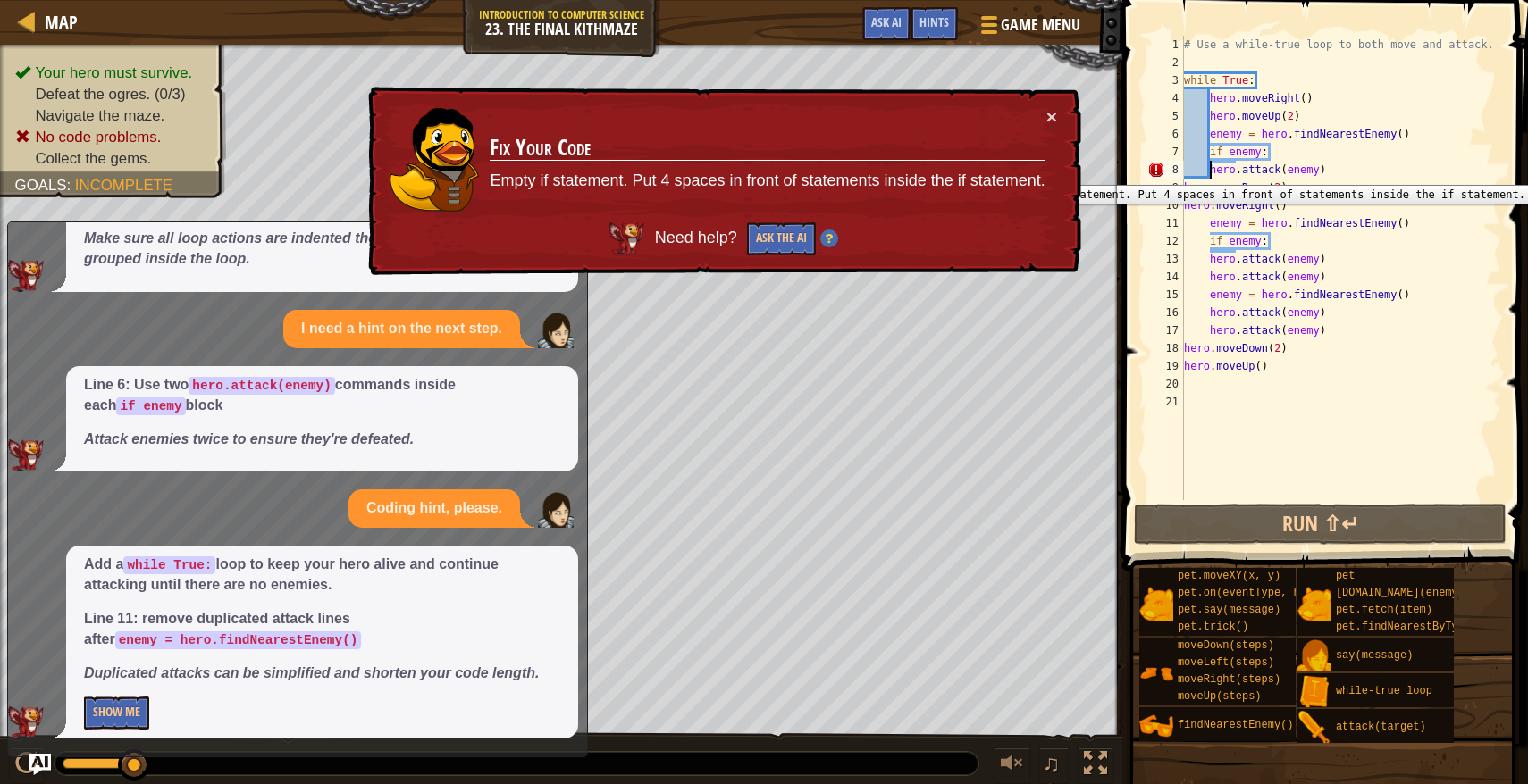
click at [1162, 170] on div "8" at bounding box center [1164, 169] width 36 height 18
click at [776, 241] on button "Ask the AI" at bounding box center [780, 239] width 69 height 33
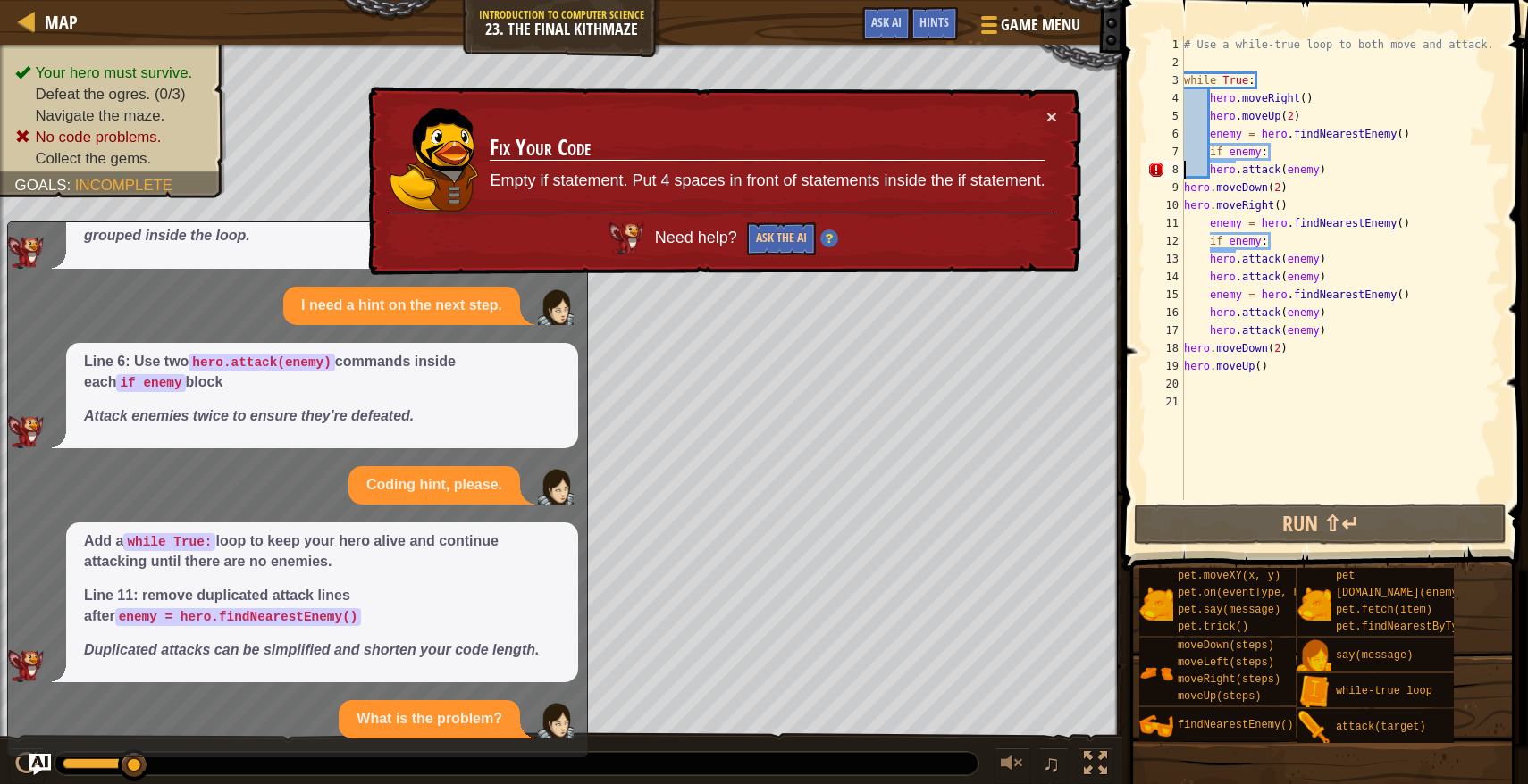
scroll to position [1014, 0]
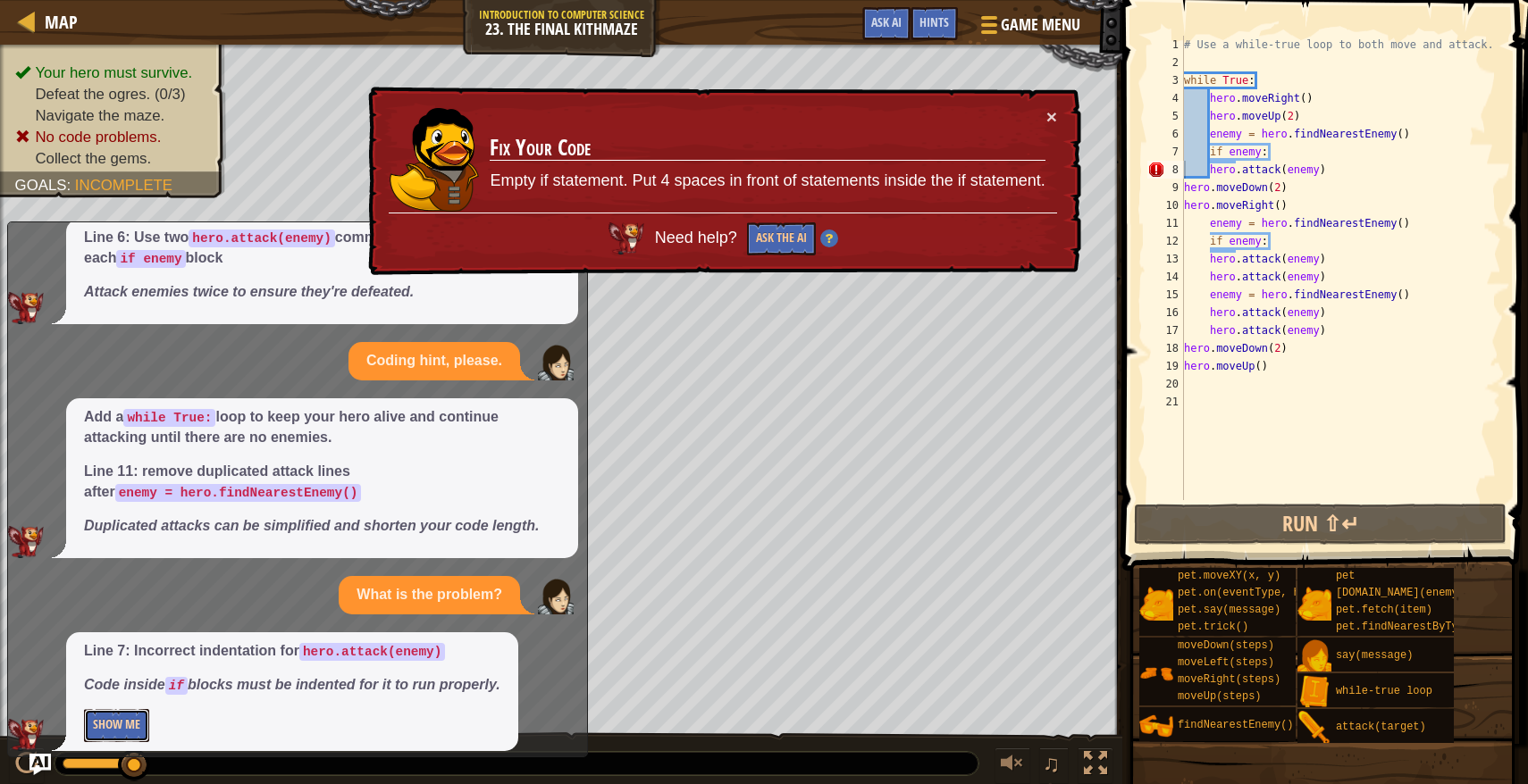
click at [134, 735] on button "Show Me" at bounding box center [116, 726] width 65 height 33
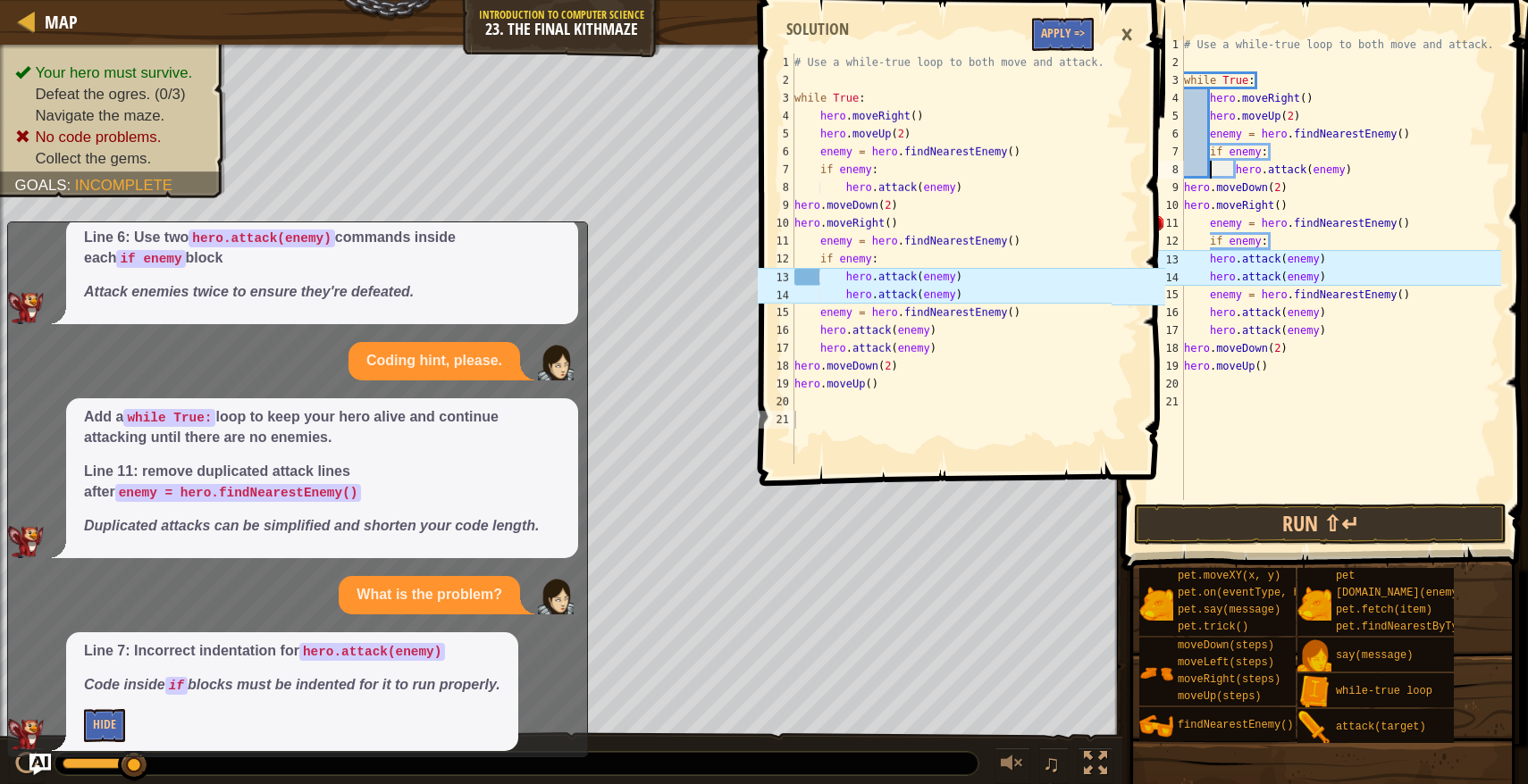
click at [1211, 268] on div "# Use a while-true loop to both move and attack. while True : hero . moveRight …" at bounding box center [1341, 286] width 321 height 500
click at [1202, 263] on div "# Use a while-true loop to both move and attack. while True : hero . moveRight …" at bounding box center [1341, 286] width 321 height 500
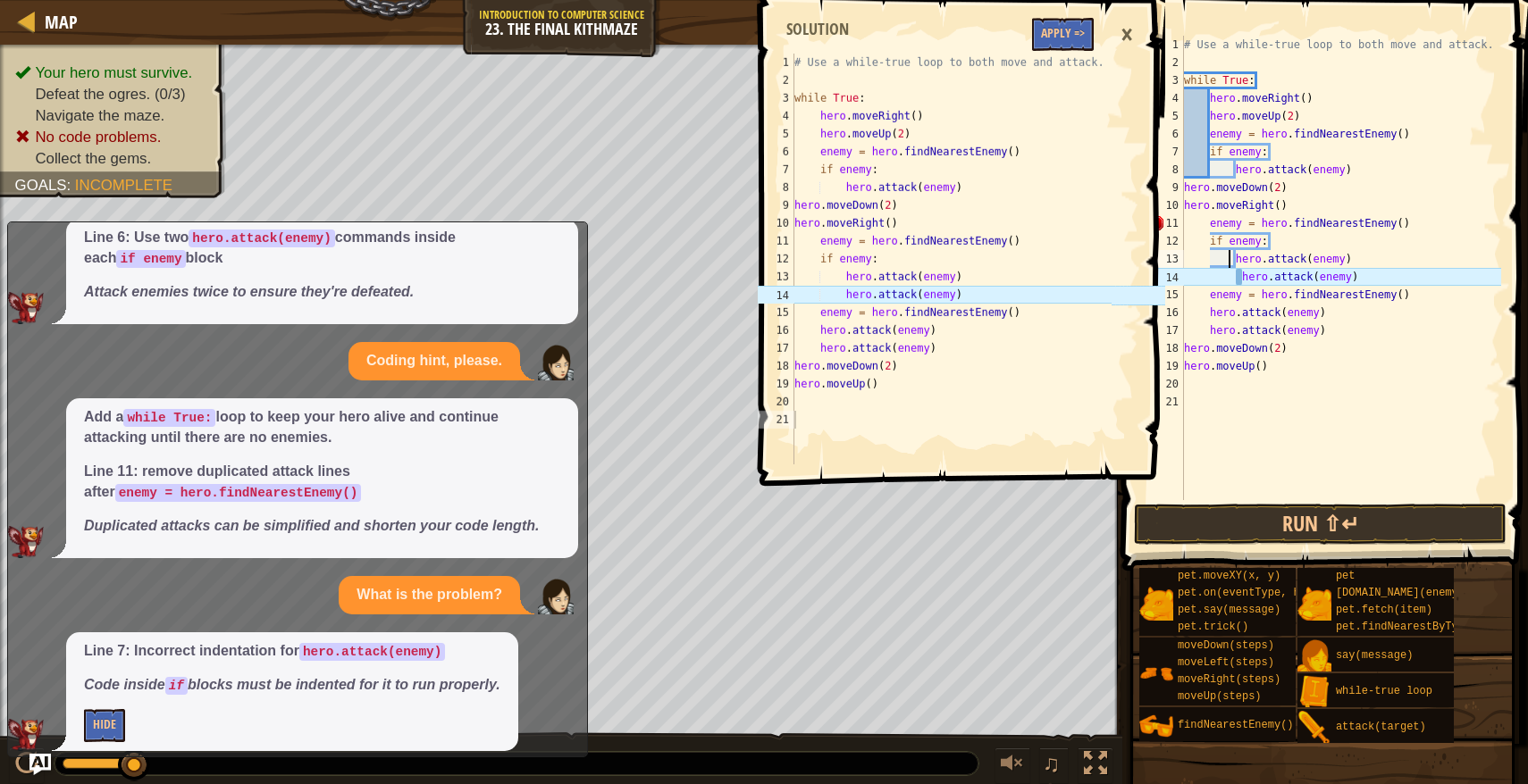
click at [1227, 275] on div "# Use a while-true loop to both move and attack. while True : hero . moveRight …" at bounding box center [1341, 286] width 321 height 500
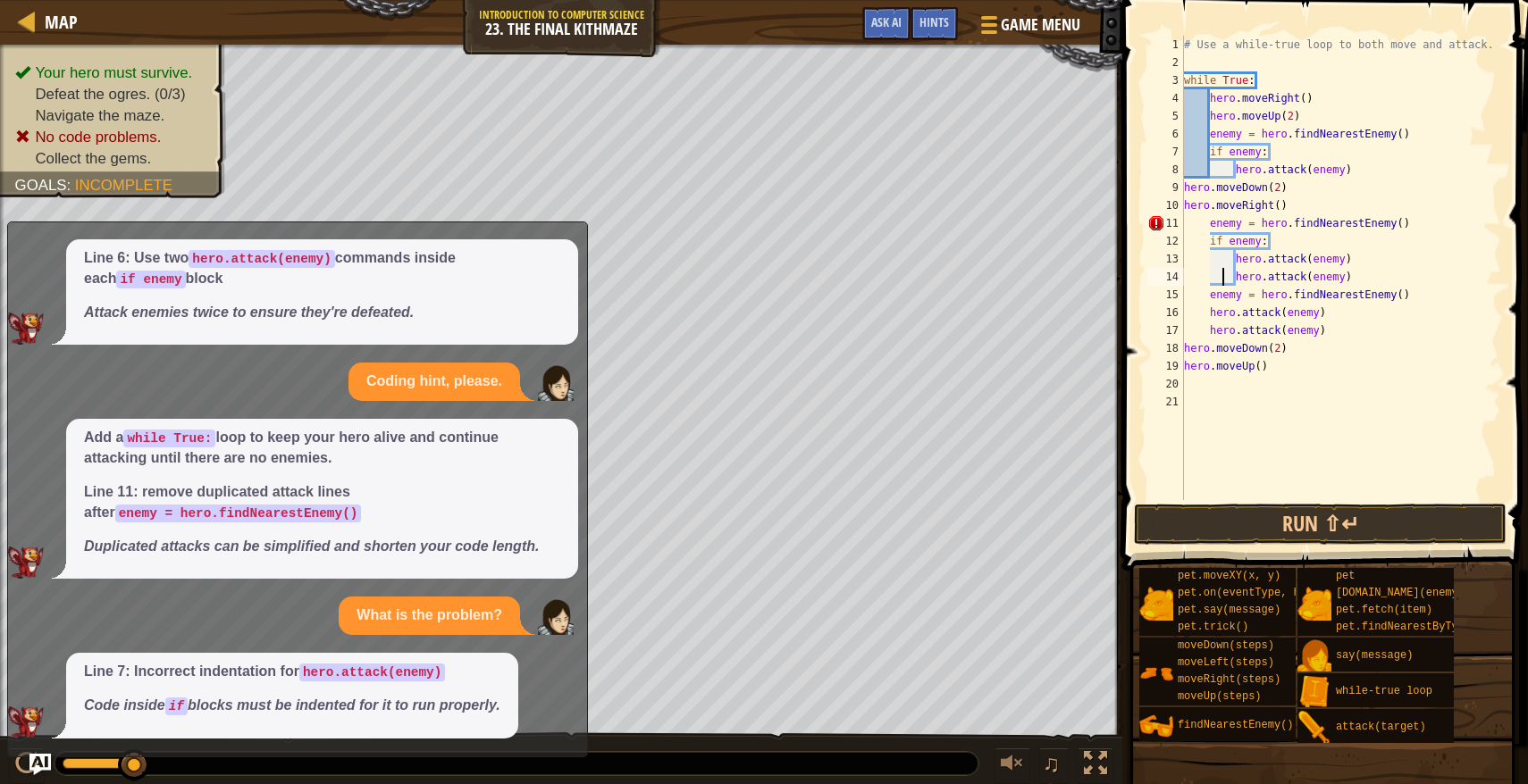
scroll to position [994, 0]
click at [1249, 529] on button "Run ⇧↵" at bounding box center [1320, 524] width 372 height 41
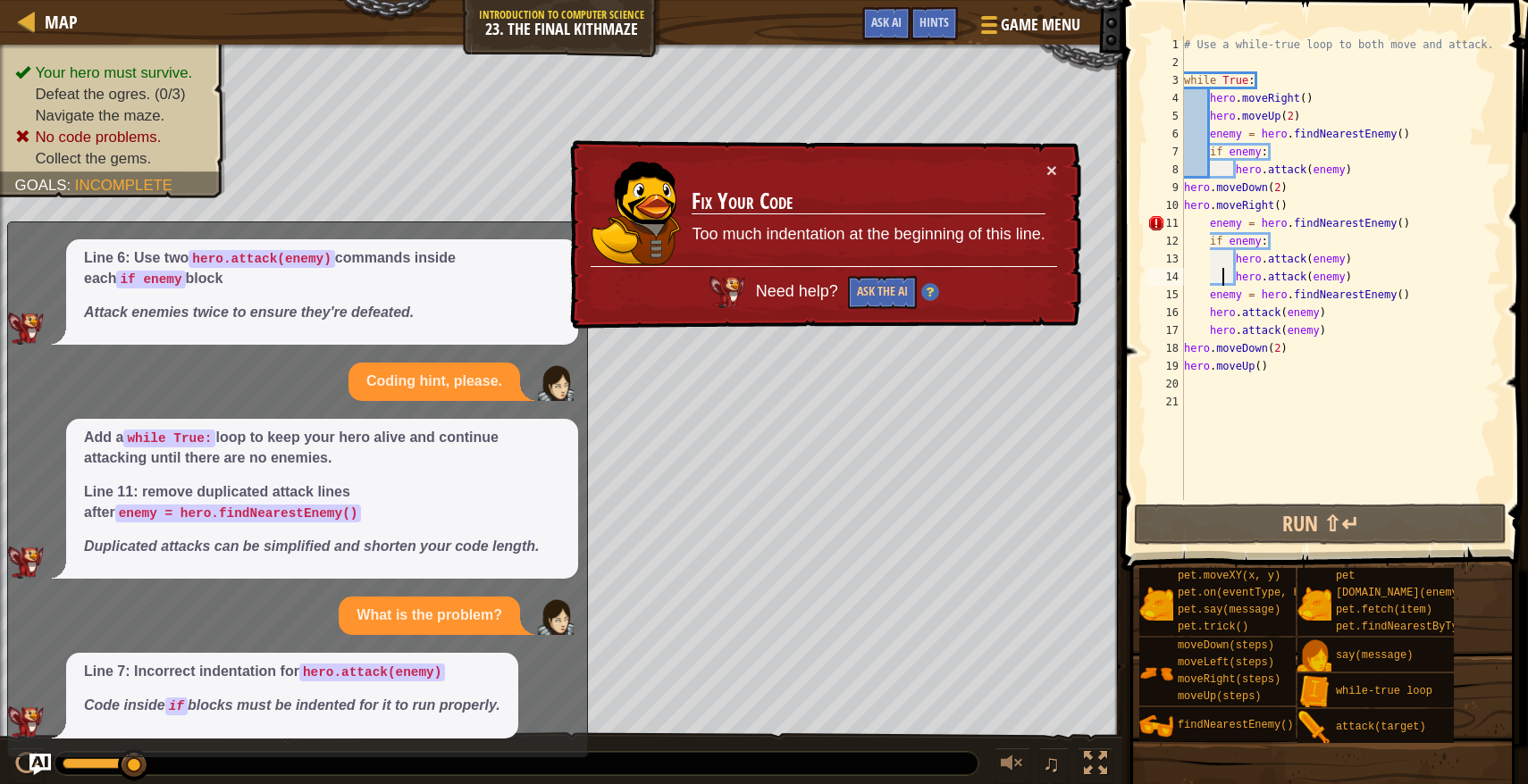
click at [1204, 222] on div "# Use a while-true loop to both move and attack. while True : hero . moveRight …" at bounding box center [1341, 286] width 321 height 500
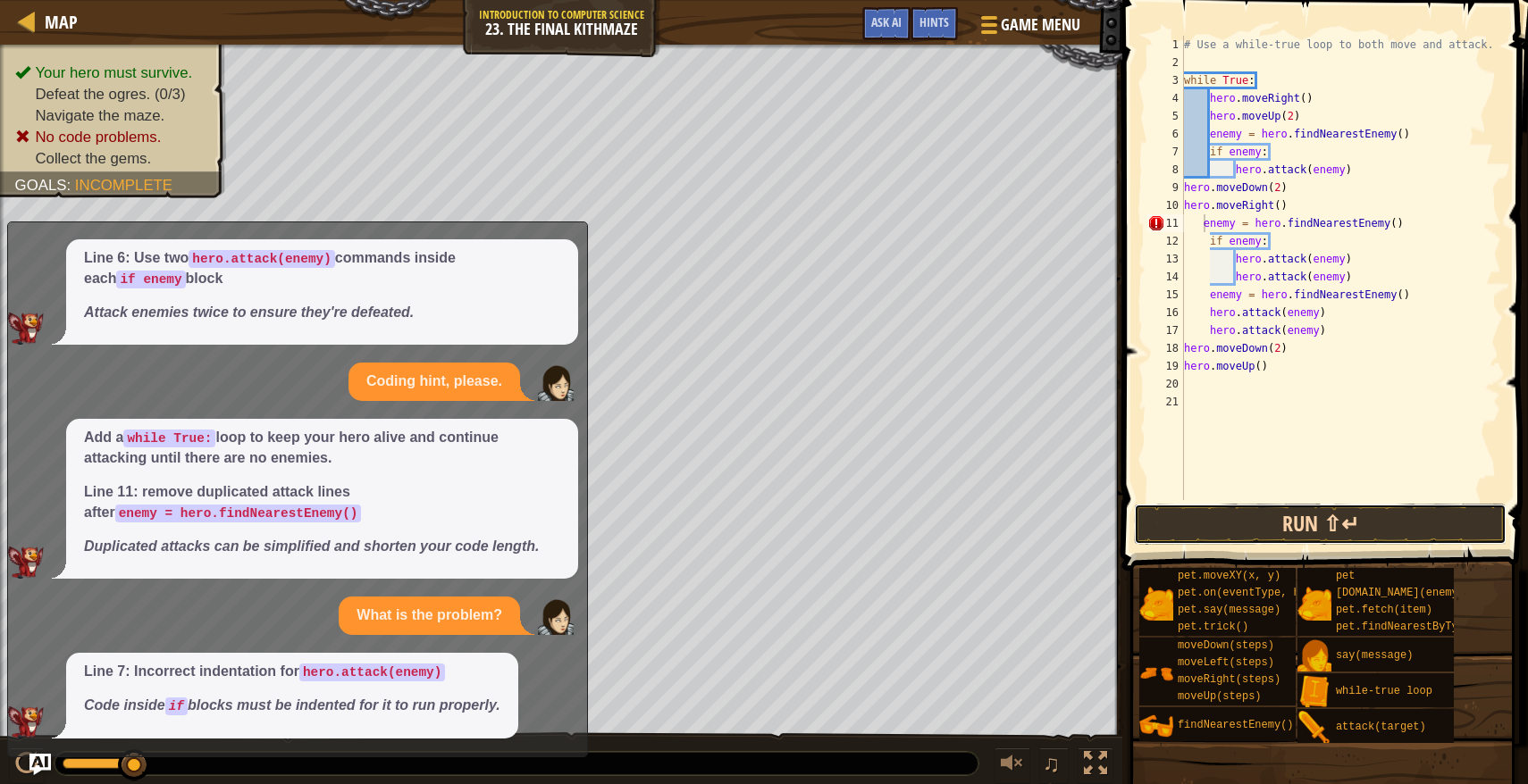
click at [1256, 539] on button "Run ⇧↵" at bounding box center [1320, 524] width 372 height 41
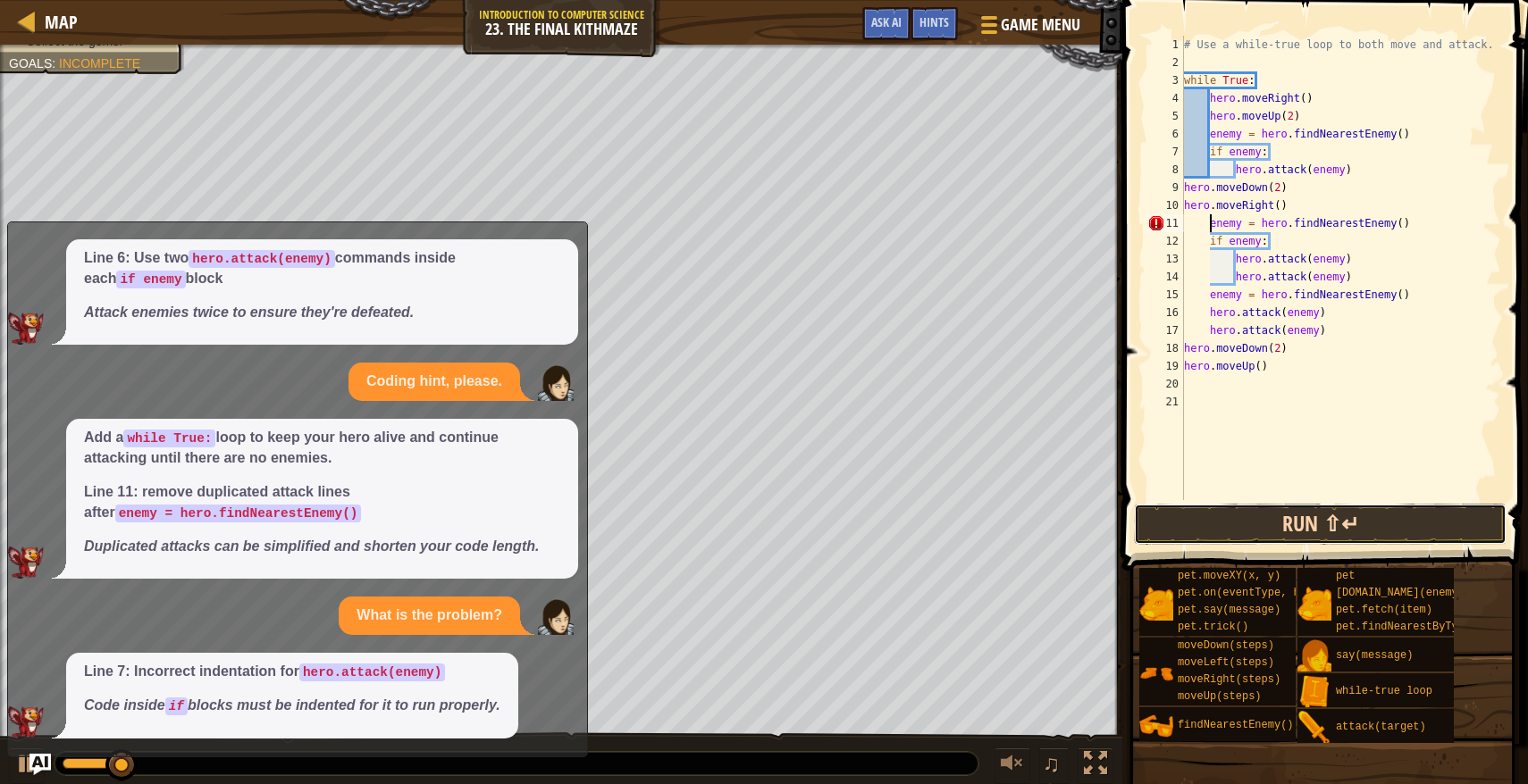
click at [1269, 528] on button "Run ⇧↵" at bounding box center [1320, 524] width 372 height 41
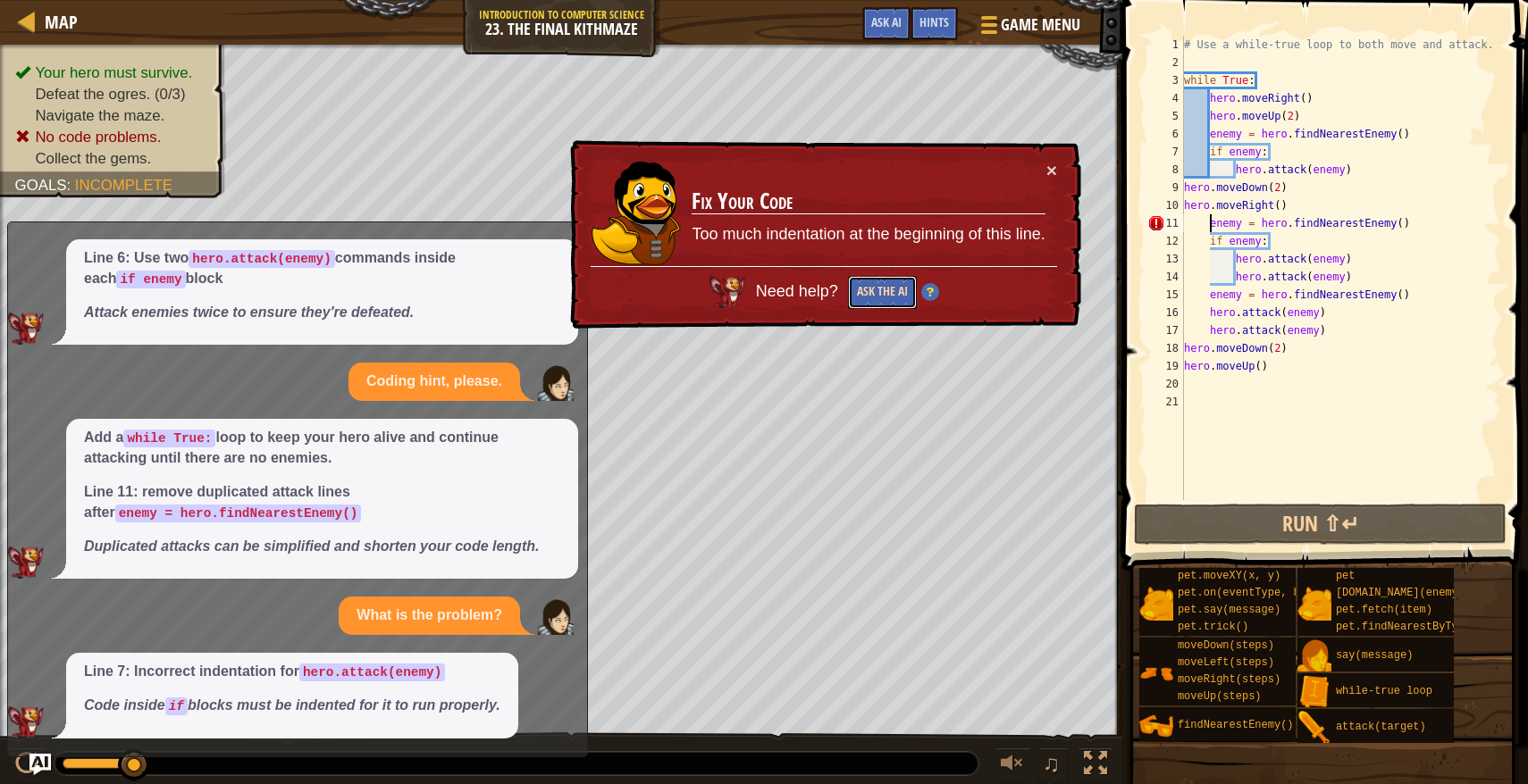
click at [892, 294] on button "Ask the AI" at bounding box center [881, 293] width 70 height 33
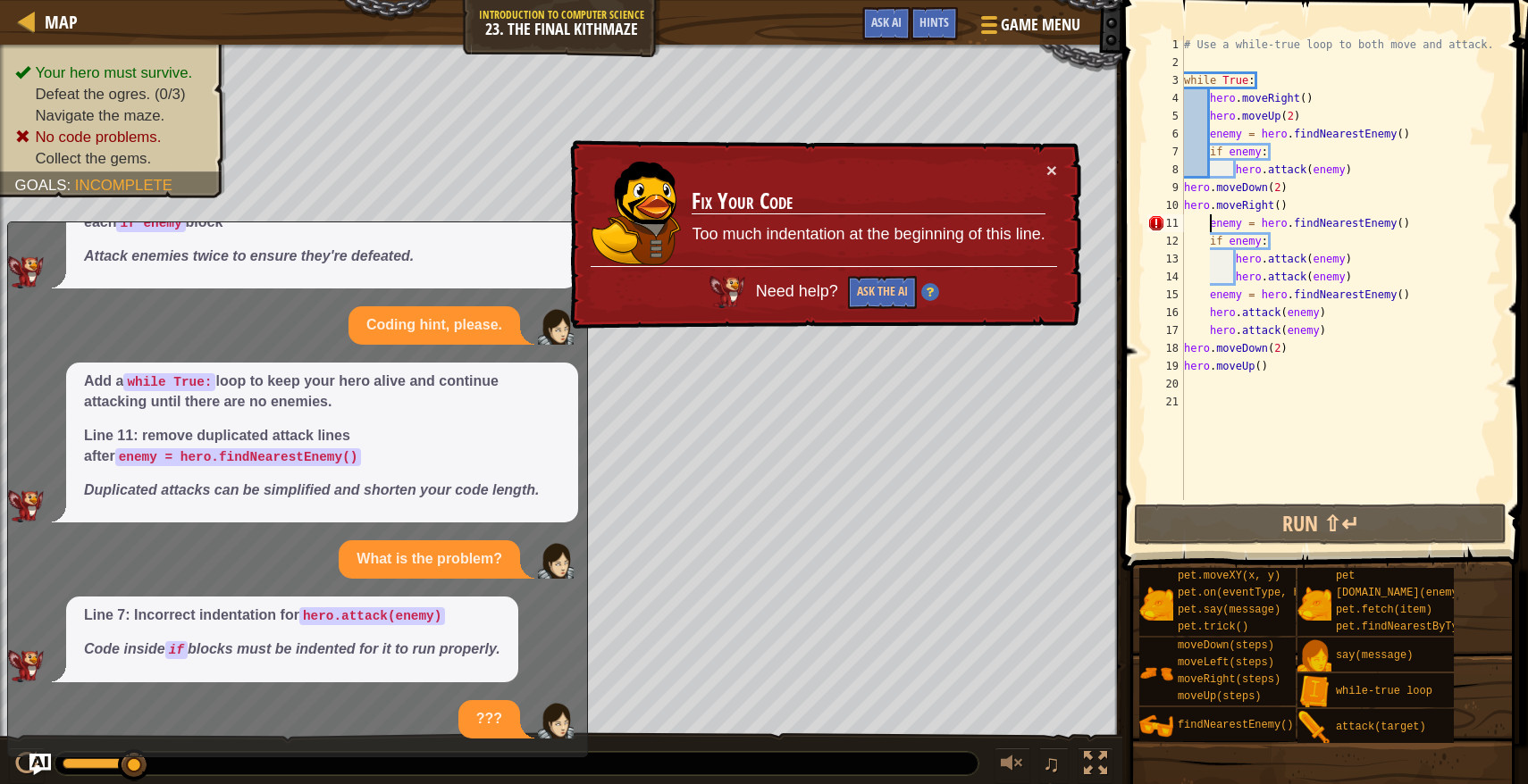
scroll to position [1187, 0]
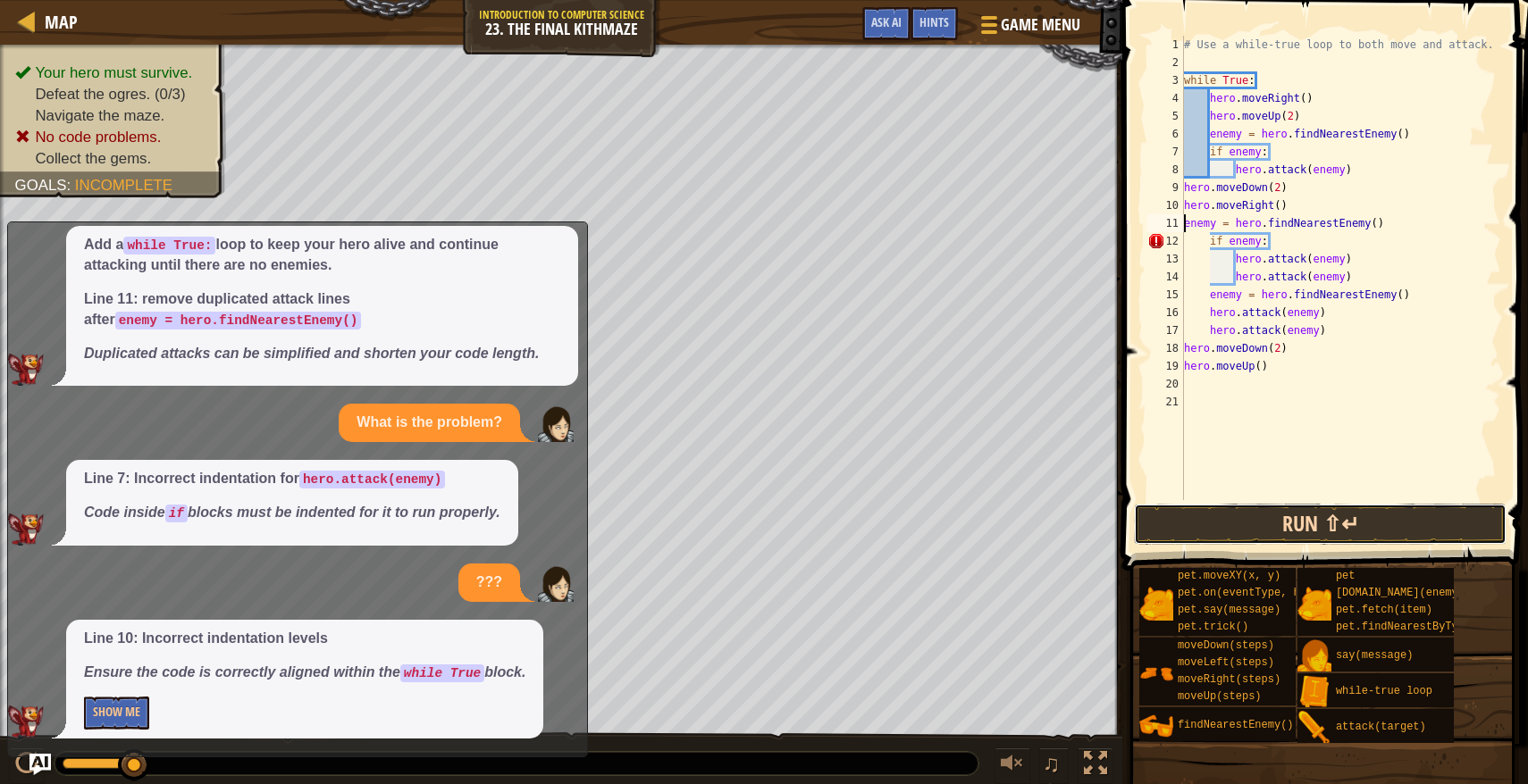
click at [1273, 522] on button "Run ⇧↵" at bounding box center [1320, 524] width 372 height 41
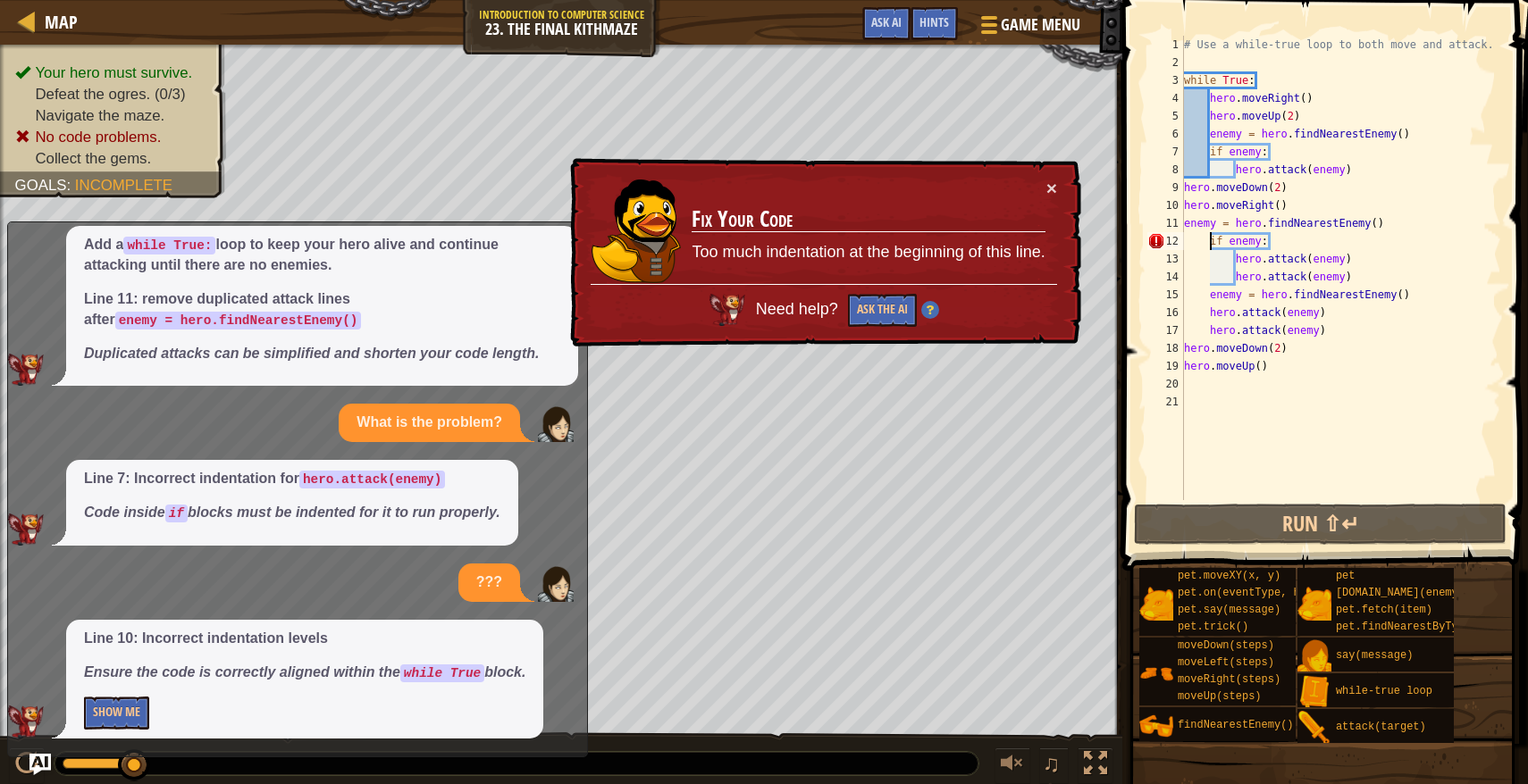
click at [1211, 237] on div "# Use a while-true loop to both move and attack. while True : hero . moveRight …" at bounding box center [1341, 286] width 321 height 500
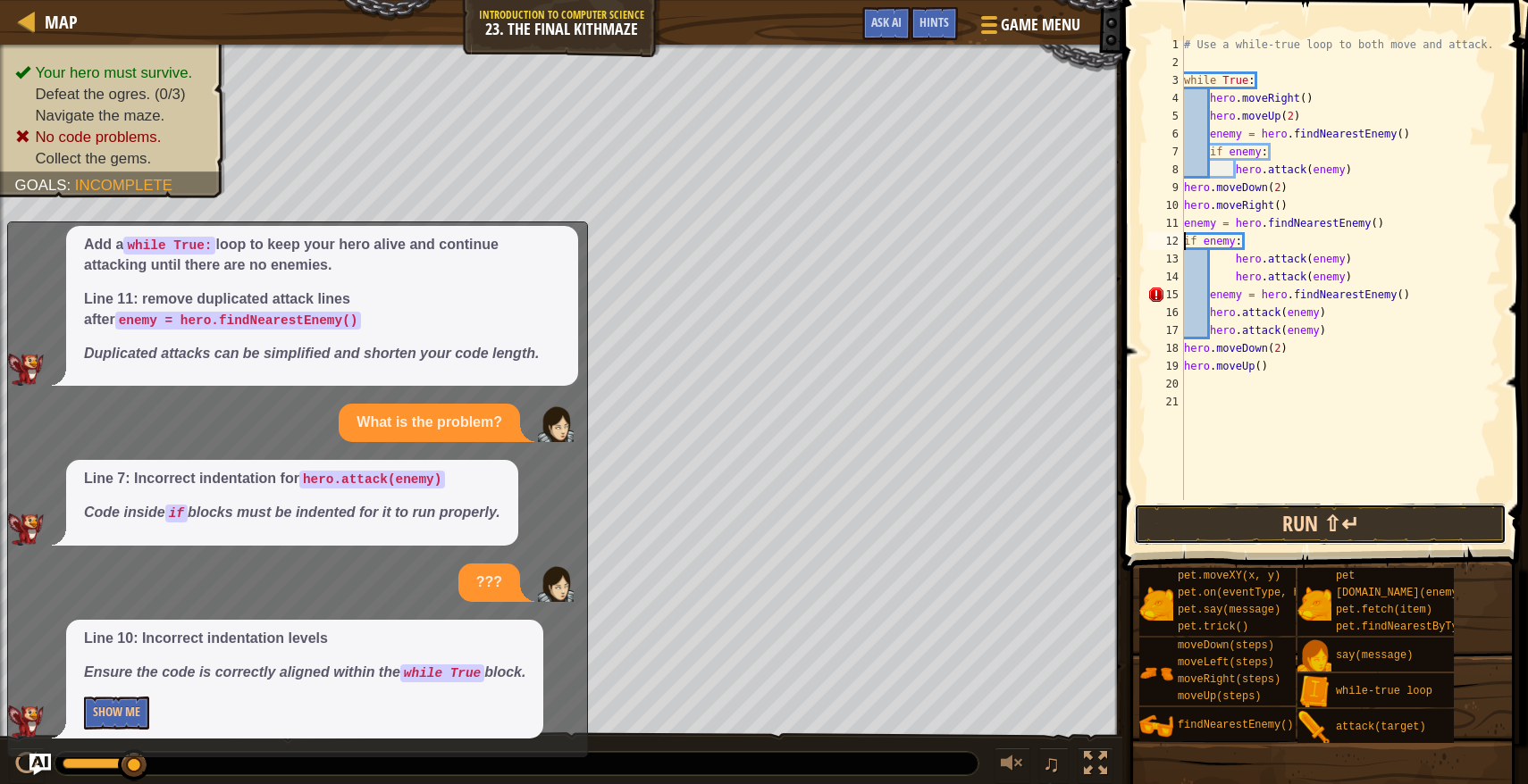
click at [1264, 529] on button "Run ⇧↵" at bounding box center [1320, 524] width 372 height 41
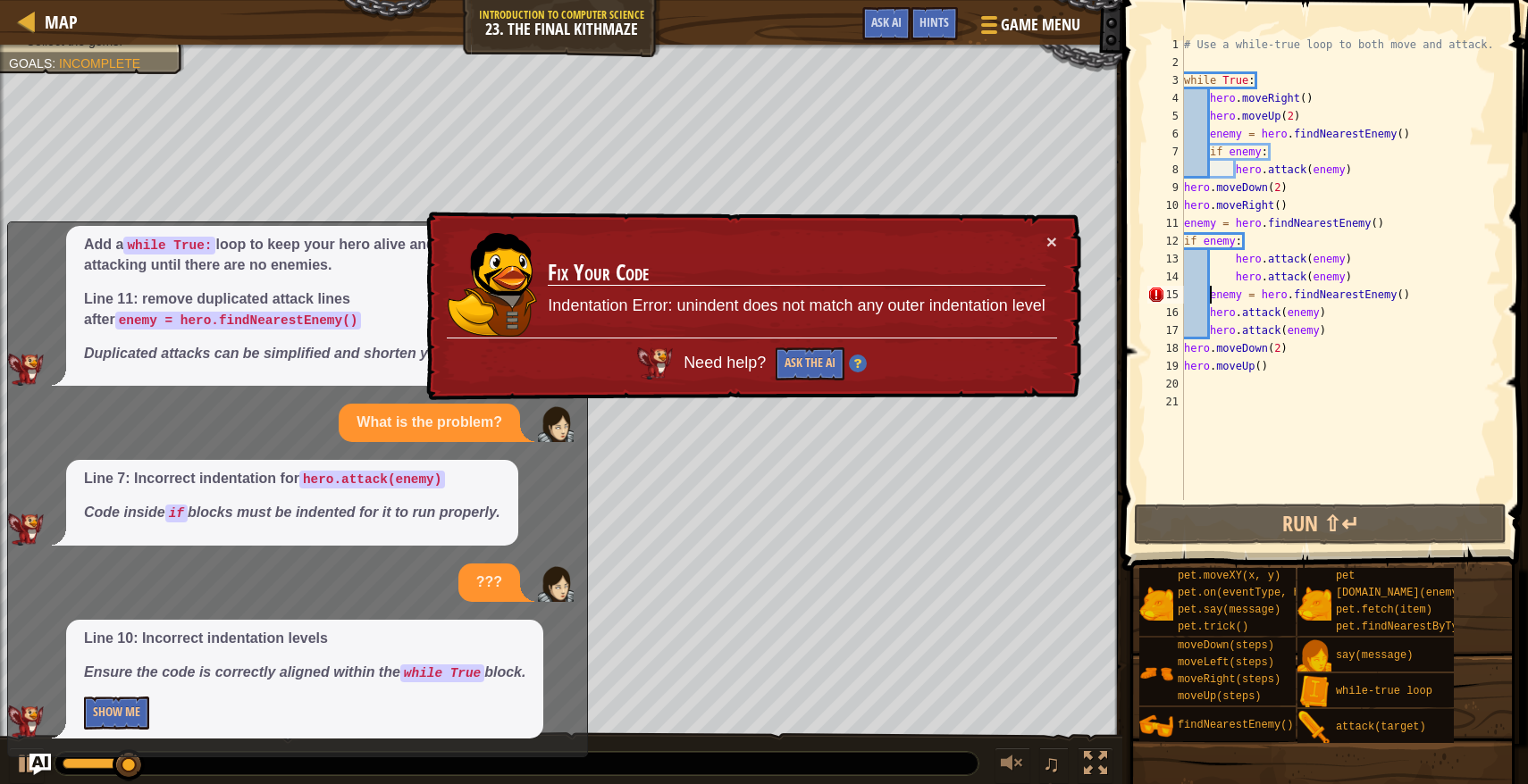
click at [1207, 290] on div "# Use a while-true loop to both move and attack. while True : hero . moveRight …" at bounding box center [1341, 286] width 321 height 500
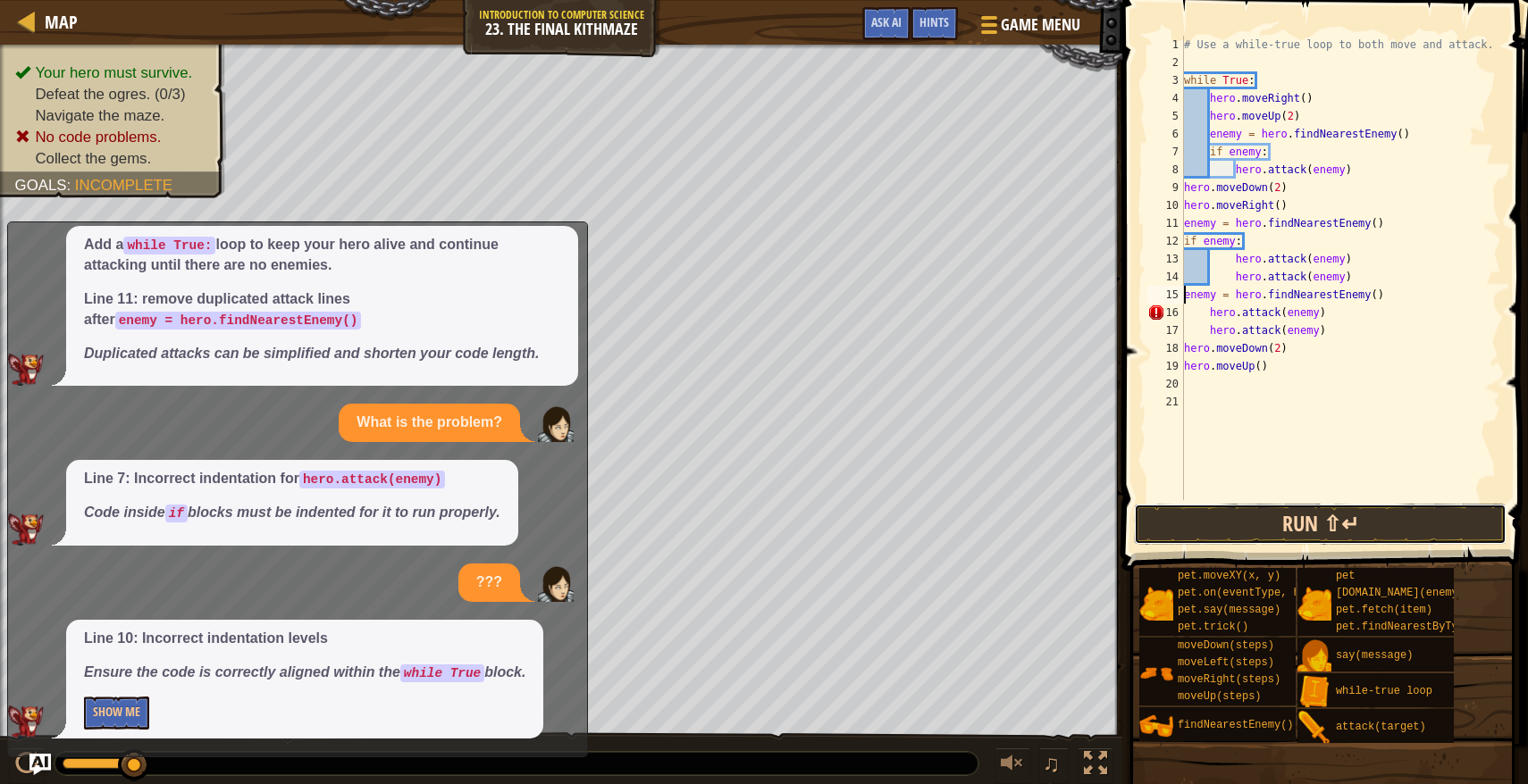
click at [1237, 533] on button "Run ⇧↵" at bounding box center [1320, 524] width 372 height 41
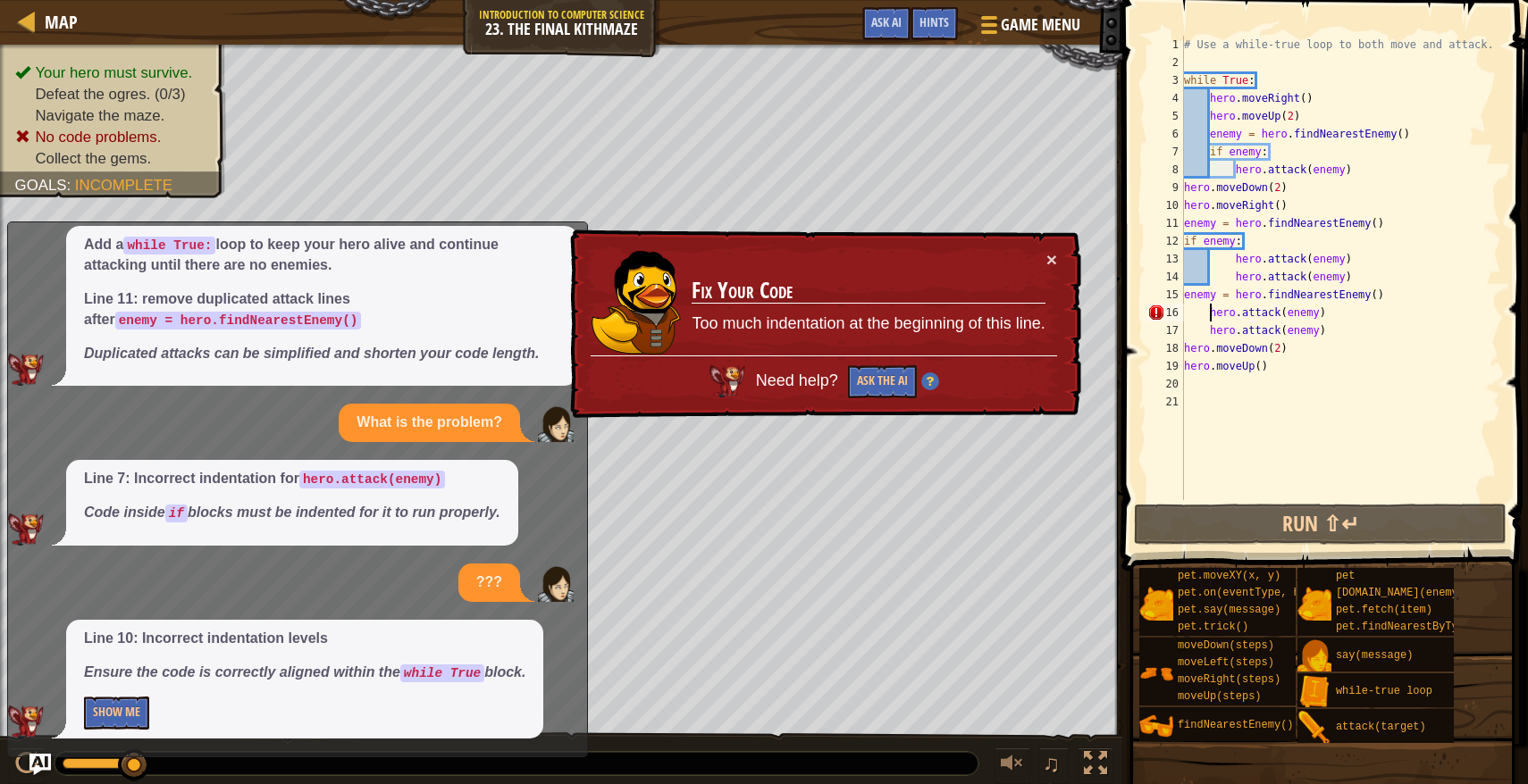
click at [1210, 318] on div "# Use a while-true loop to both move and attack. while True : hero . moveRight …" at bounding box center [1341, 286] width 321 height 500
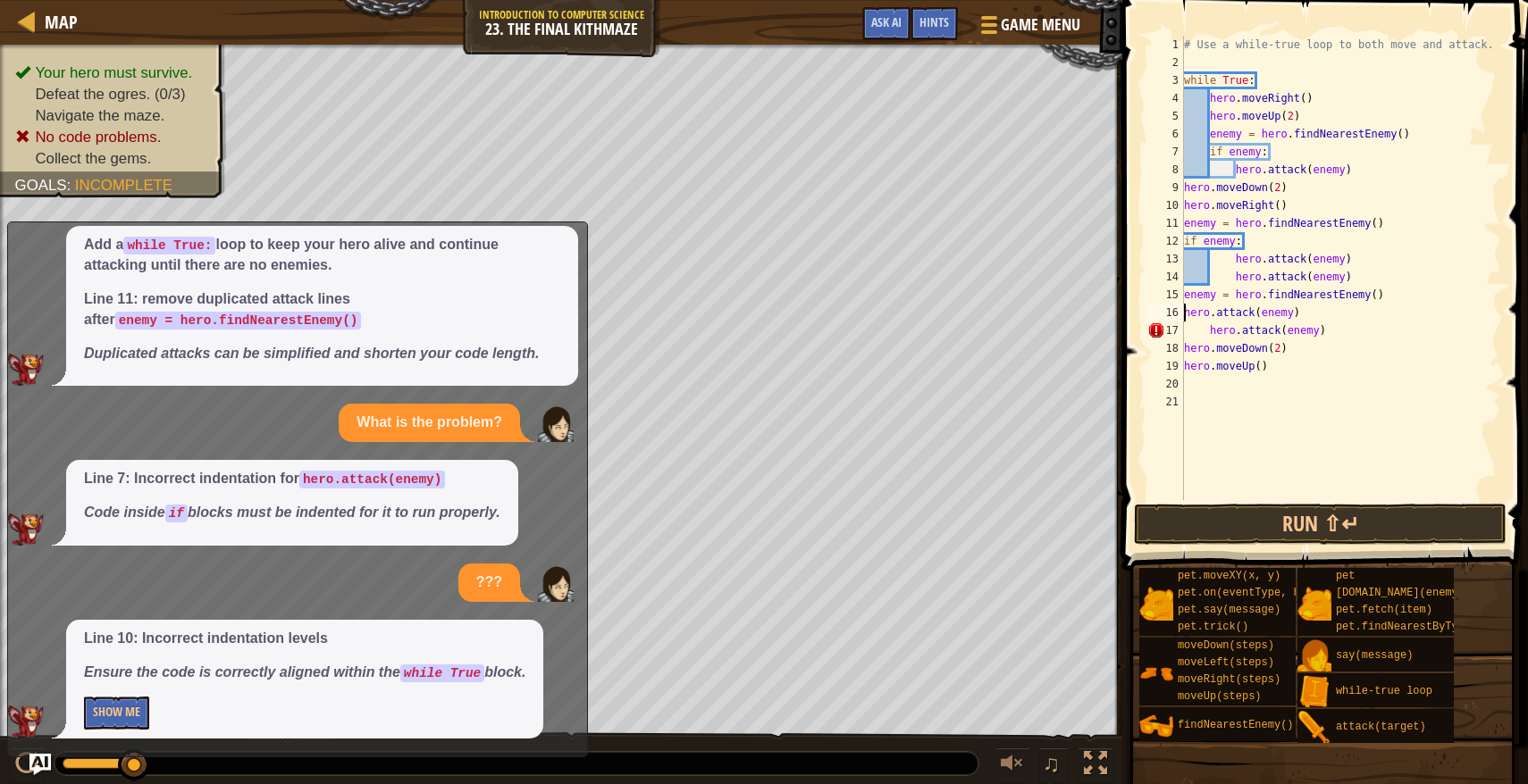
click at [1210, 327] on div "# Use a while-true loop to both move and attack. while True : hero . moveRight …" at bounding box center [1341, 286] width 321 height 500
click at [1239, 522] on button "Run ⇧↵" at bounding box center [1320, 524] width 372 height 41
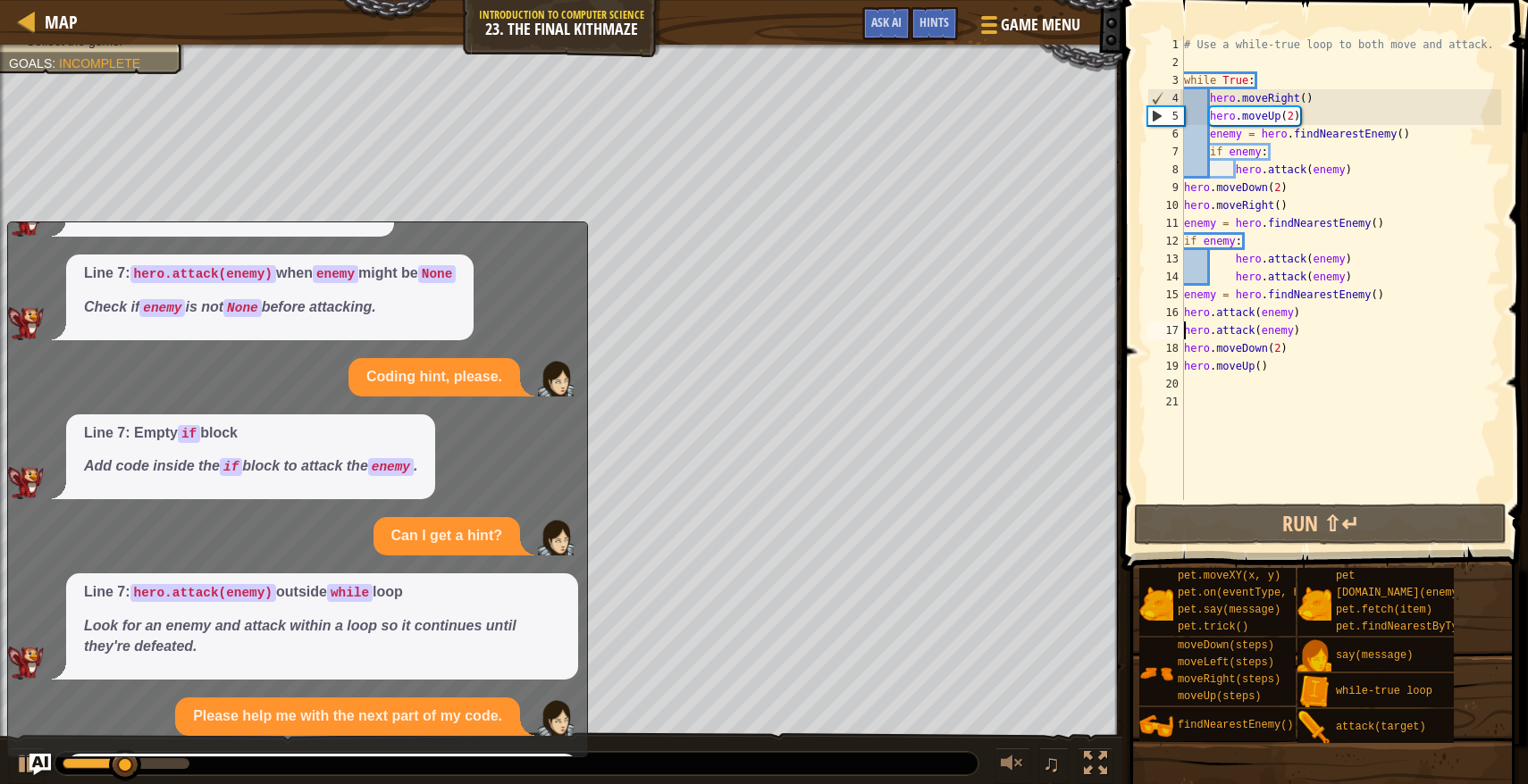
scroll to position [0, 0]
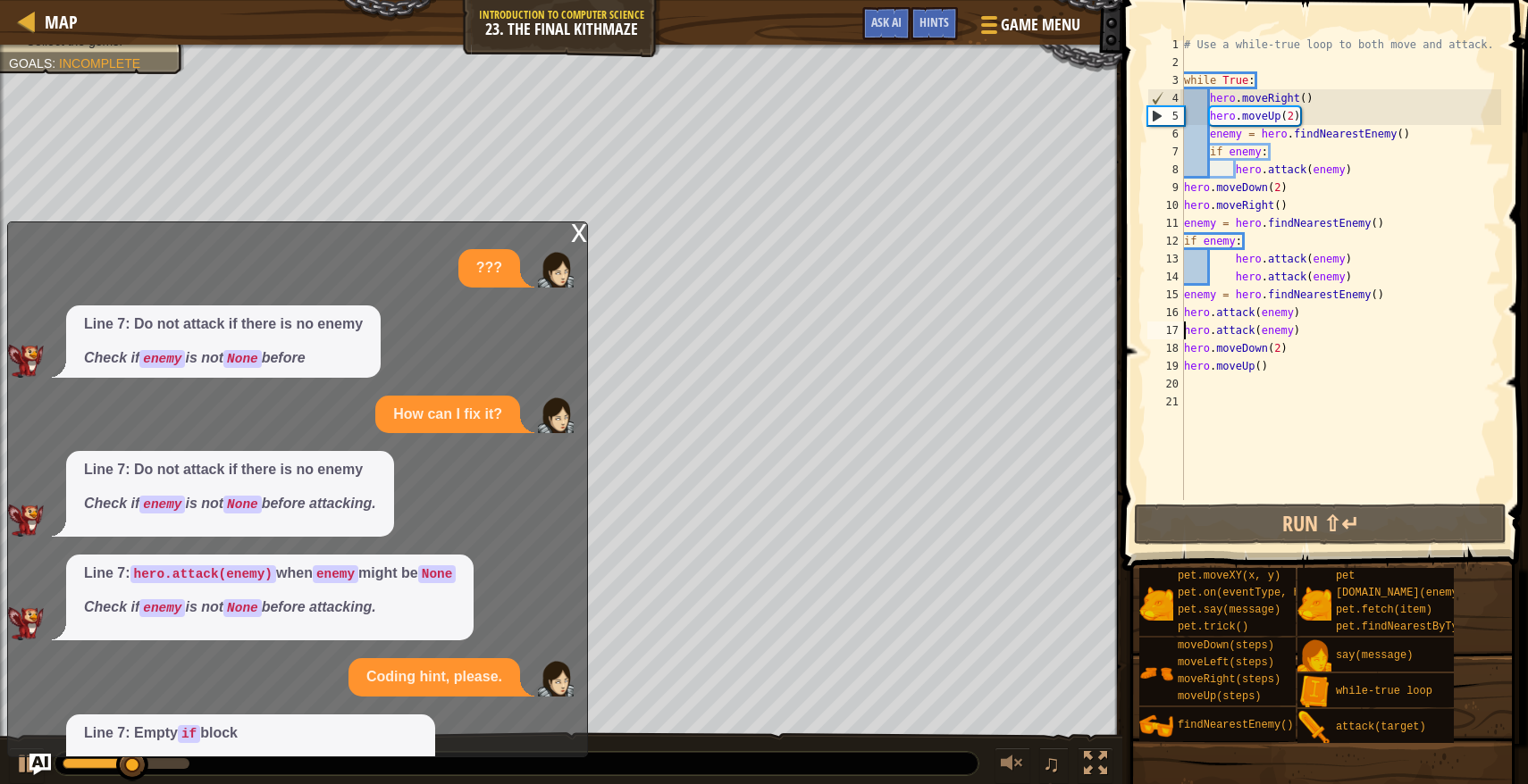
click at [570, 227] on div "x" at bounding box center [578, 231] width 16 height 18
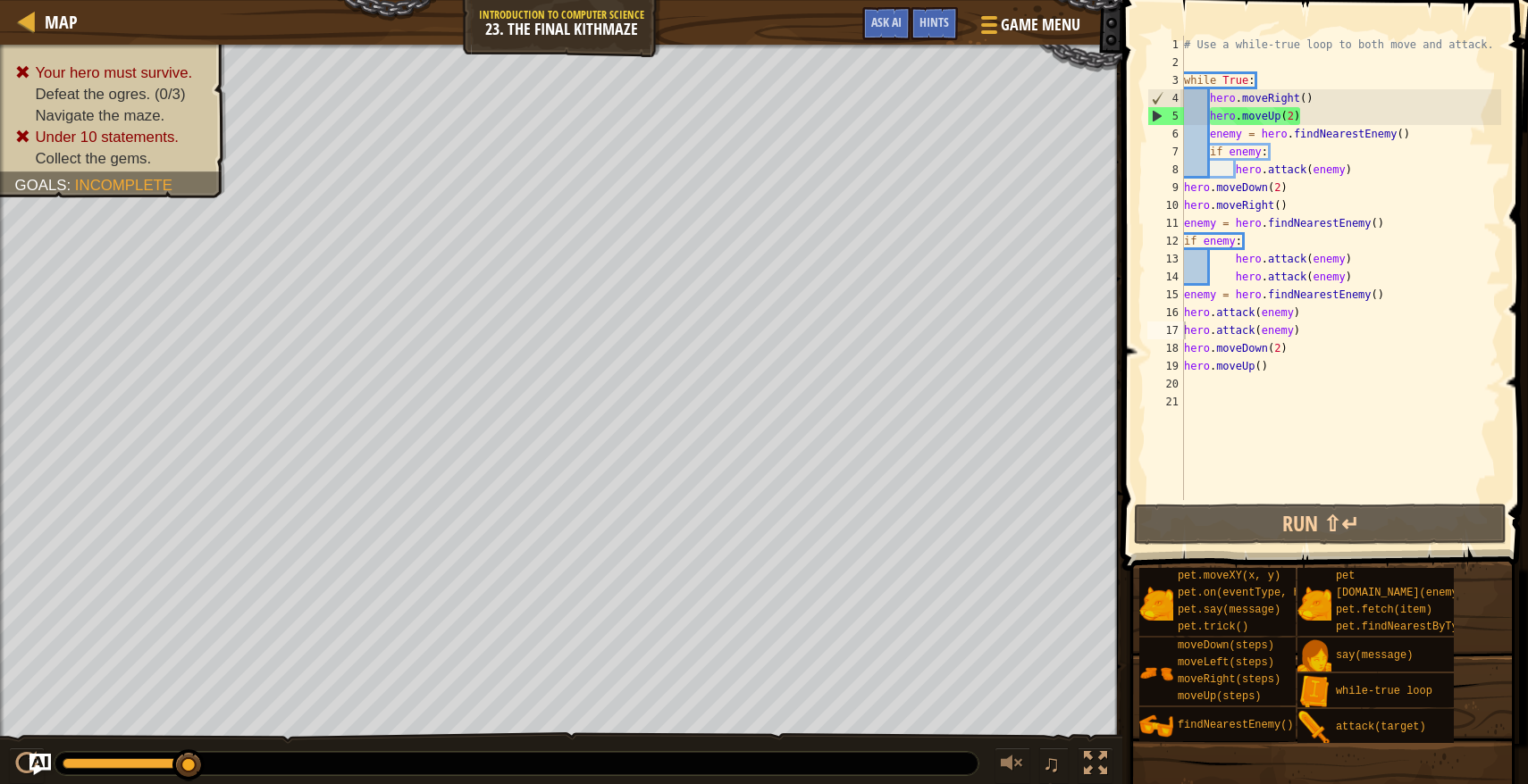
click at [1294, 118] on div "# Use a while-true loop to both move and attack. while True : hero . moveRight …" at bounding box center [1341, 286] width 321 height 500
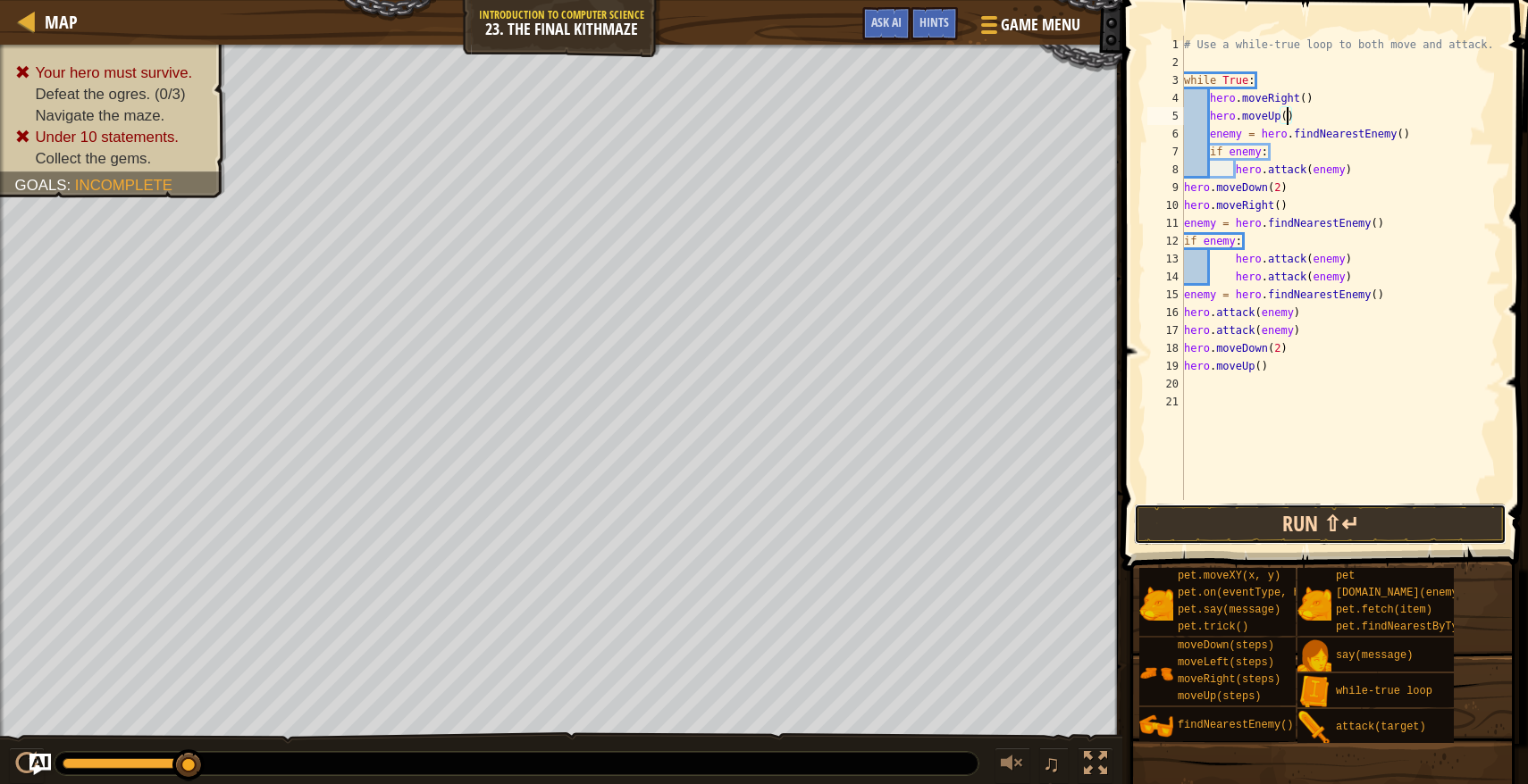
click at [1327, 519] on button "Run ⇧↵" at bounding box center [1320, 524] width 372 height 41
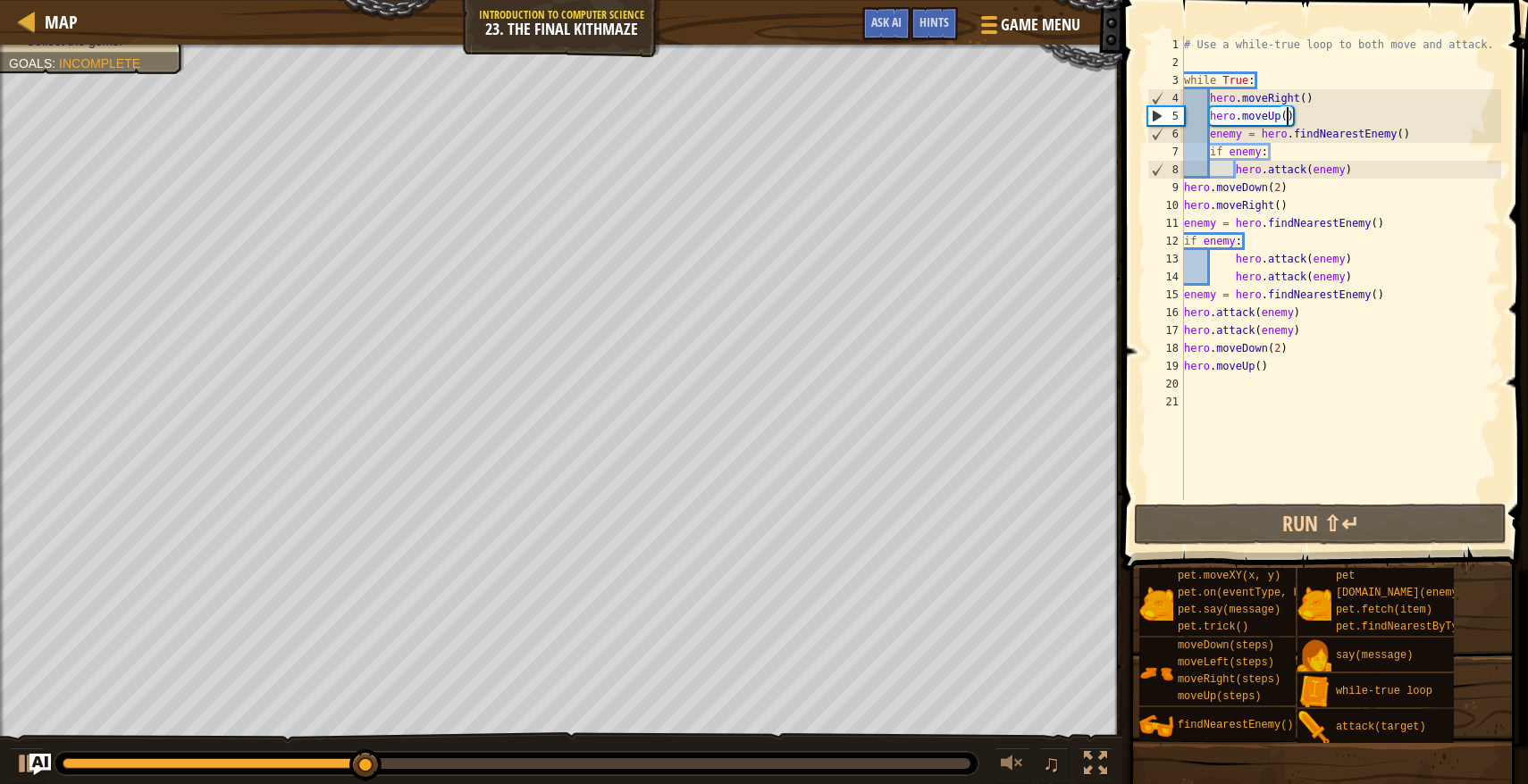
click at [1313, 125] on div "# Use a while-true loop to both move and attack. while True : hero . moveRight …" at bounding box center [1341, 286] width 321 height 500
click at [1212, 139] on div "# Use a while-true loop to both move and attack. while True : hero . moveRight …" at bounding box center [1341, 286] width 321 height 500
drag, startPoint x: 1259, startPoint y: 78, endPoint x: 1170, endPoint y: 74, distance: 89.1
click at [1170, 74] on div "enemy = hero.findNearestEnemy() 1 2 3 4 5 6 7 8 9 10 11 12 13 14 15 16 17 18 19…" at bounding box center [1322, 268] width 358 height 465
type textarea "while True:"
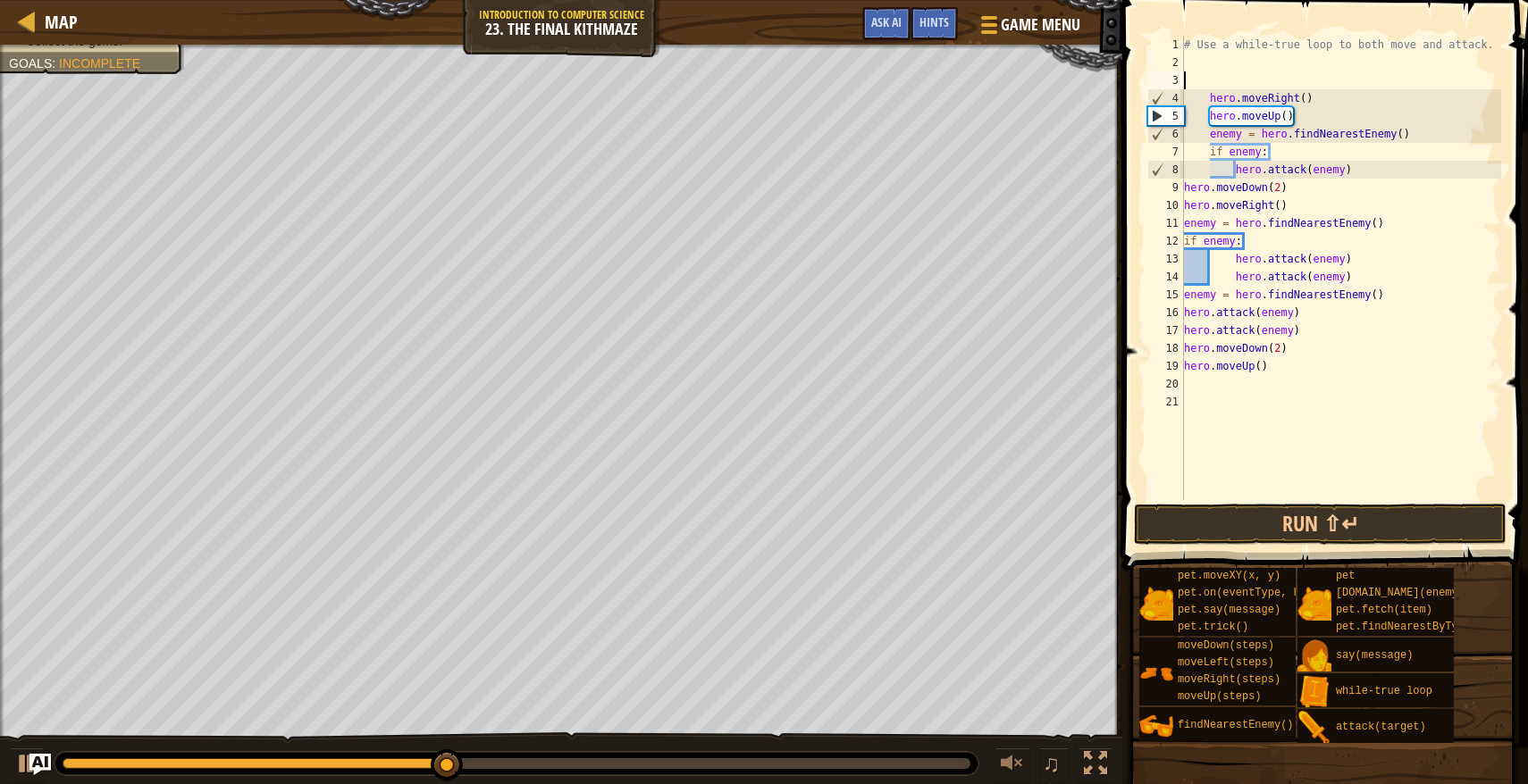
scroll to position [8, 0]
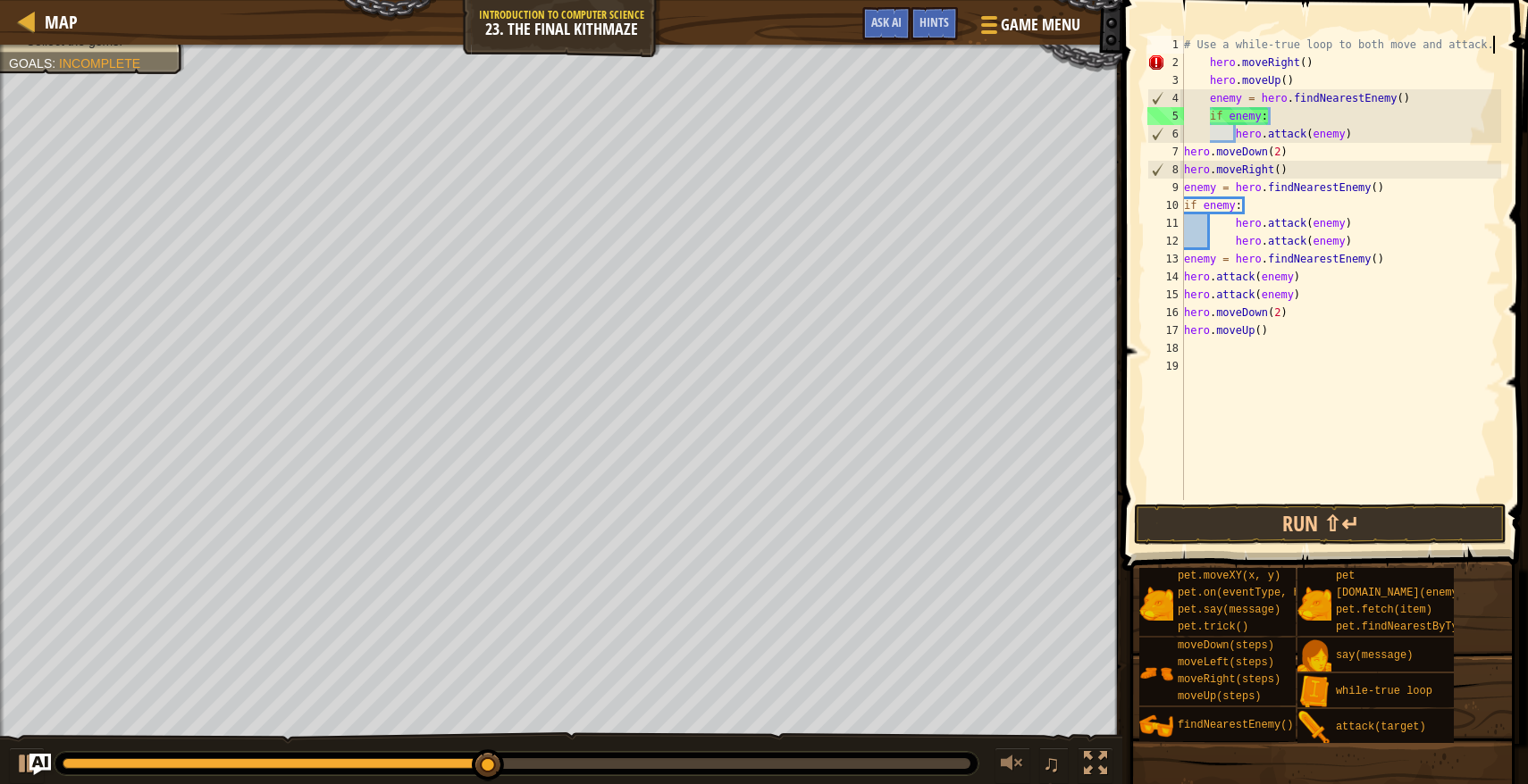
click at [1207, 62] on div "# Use a while-true loop to both move and attack. hero . moveRight ( ) hero . mo…" at bounding box center [1341, 286] width 321 height 500
click at [1212, 83] on div "# Use a while-true loop to both move and attack. hero . moveRight ( ) hero . mo…" at bounding box center [1341, 286] width 321 height 500
click at [1338, 545] on span at bounding box center [1326, 259] width 420 height 623
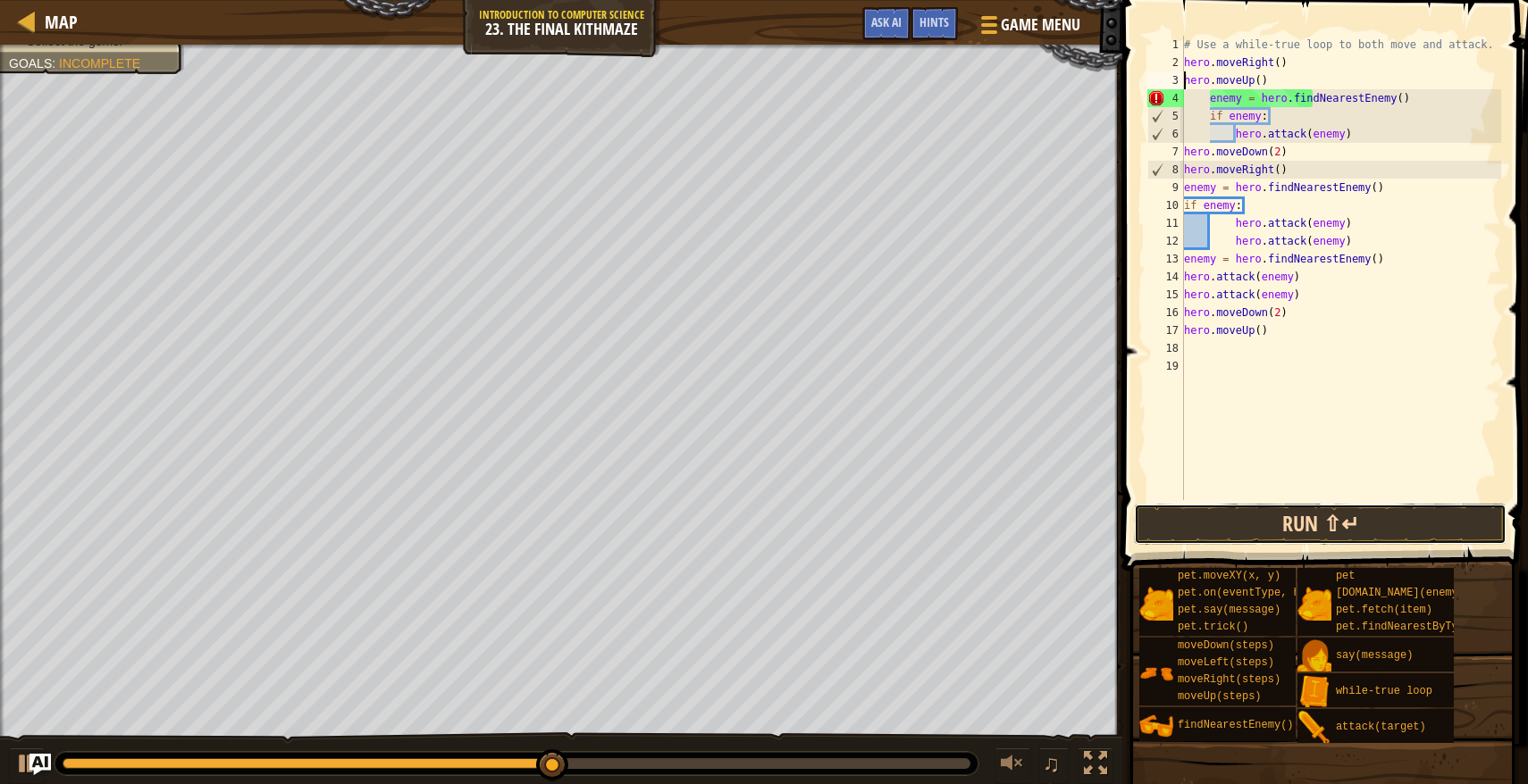
click at [1329, 536] on button "Run ⇧↵" at bounding box center [1320, 524] width 372 height 41
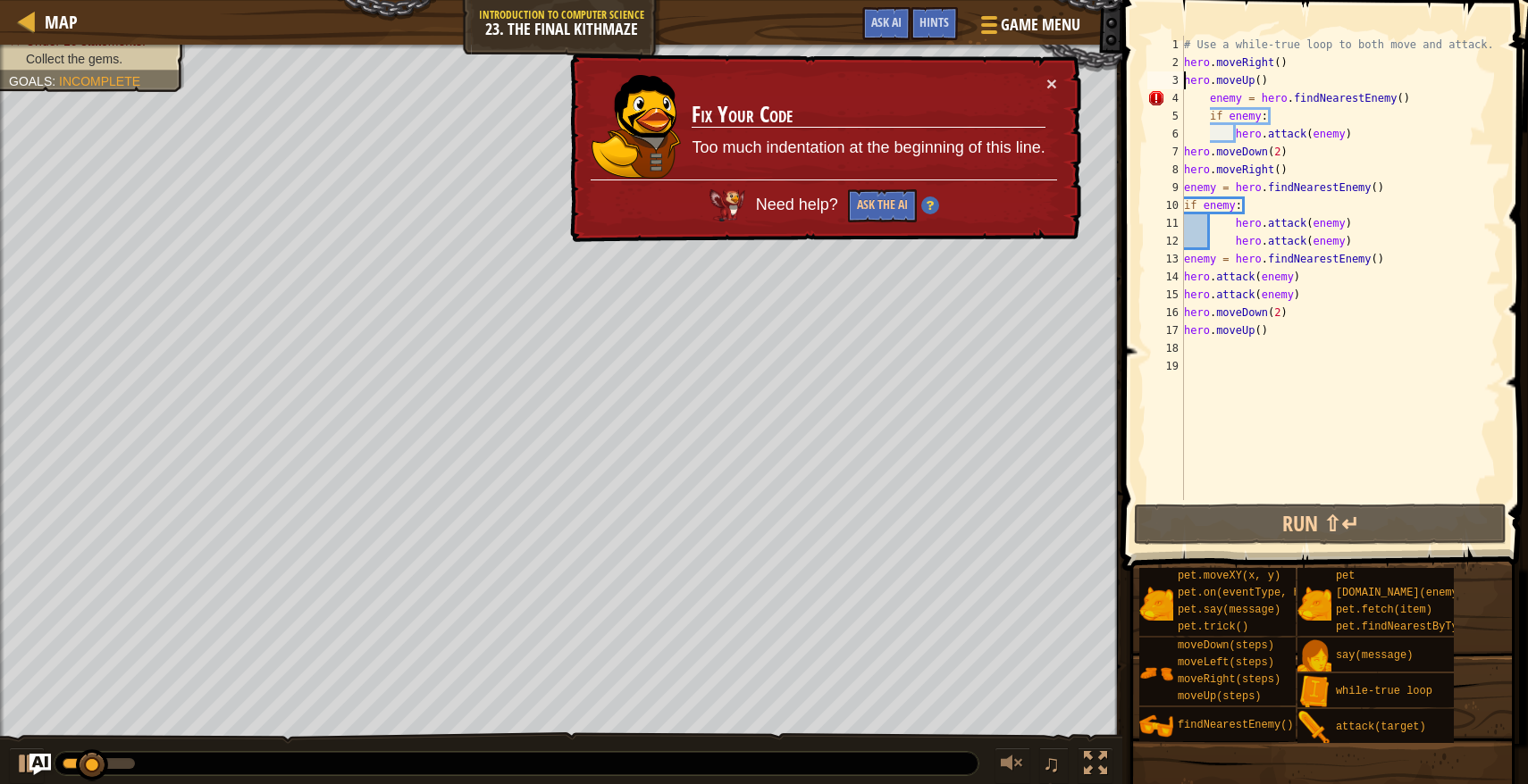
click at [1209, 101] on div "# Use a while-true loop to both move and attack. hero . moveRight ( ) hero . mo…" at bounding box center [1341, 286] width 321 height 500
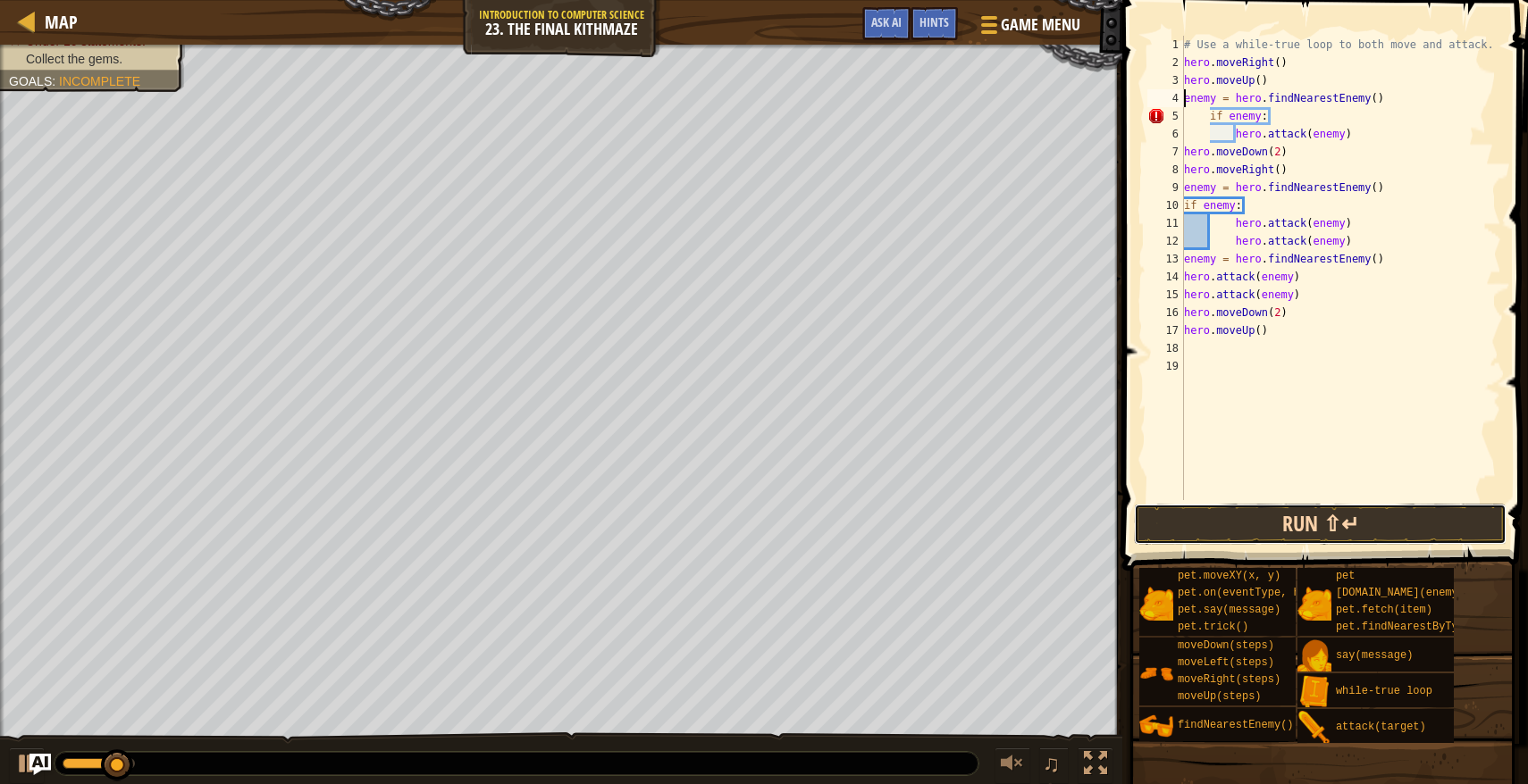
click at [1270, 517] on button "Run ⇧↵" at bounding box center [1320, 524] width 372 height 41
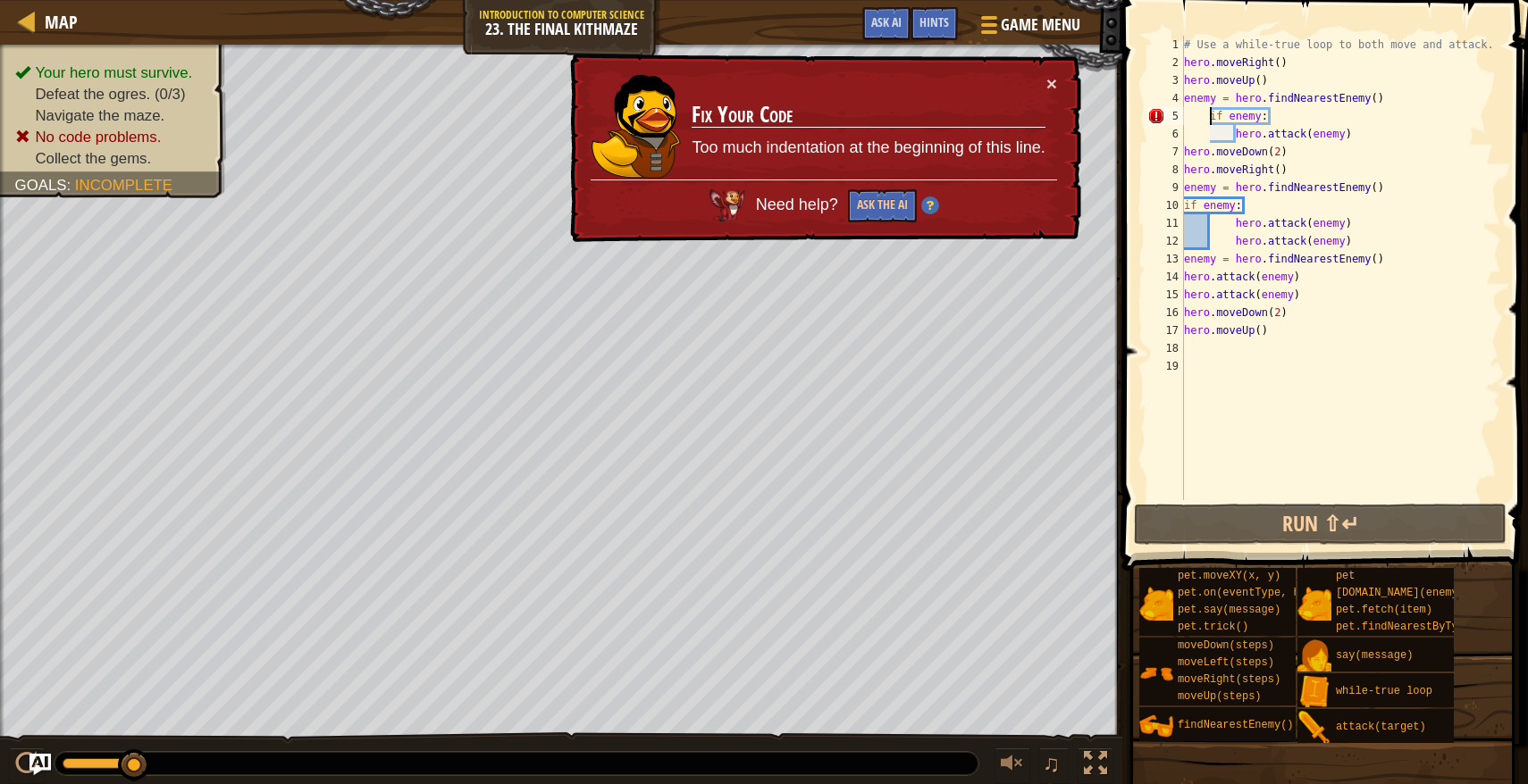
click at [1210, 110] on div "# Use a while-true loop to both move and attack. hero . moveRight ( ) hero . mo…" at bounding box center [1341, 286] width 321 height 500
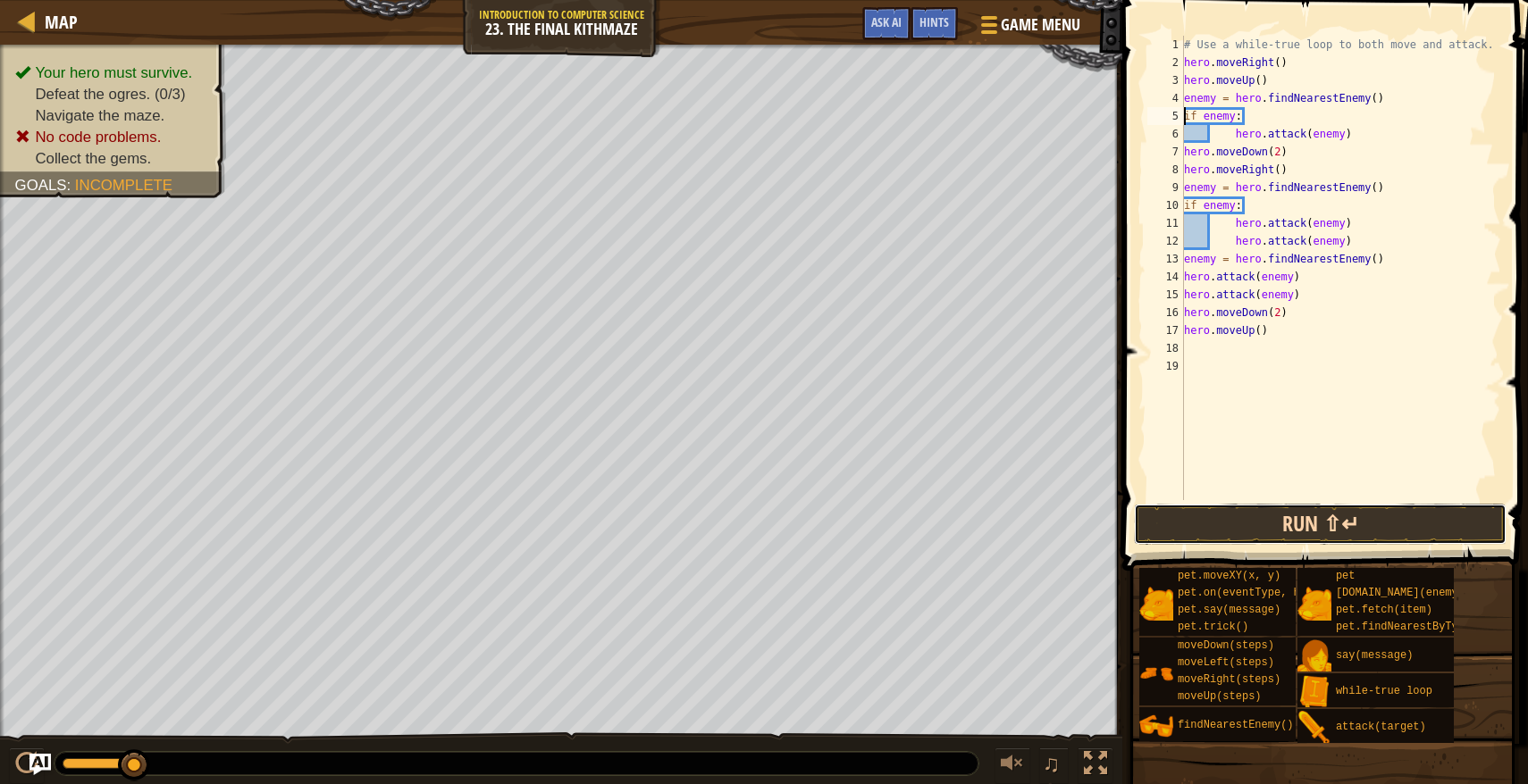
click at [1254, 520] on button "Run ⇧↵" at bounding box center [1320, 524] width 372 height 41
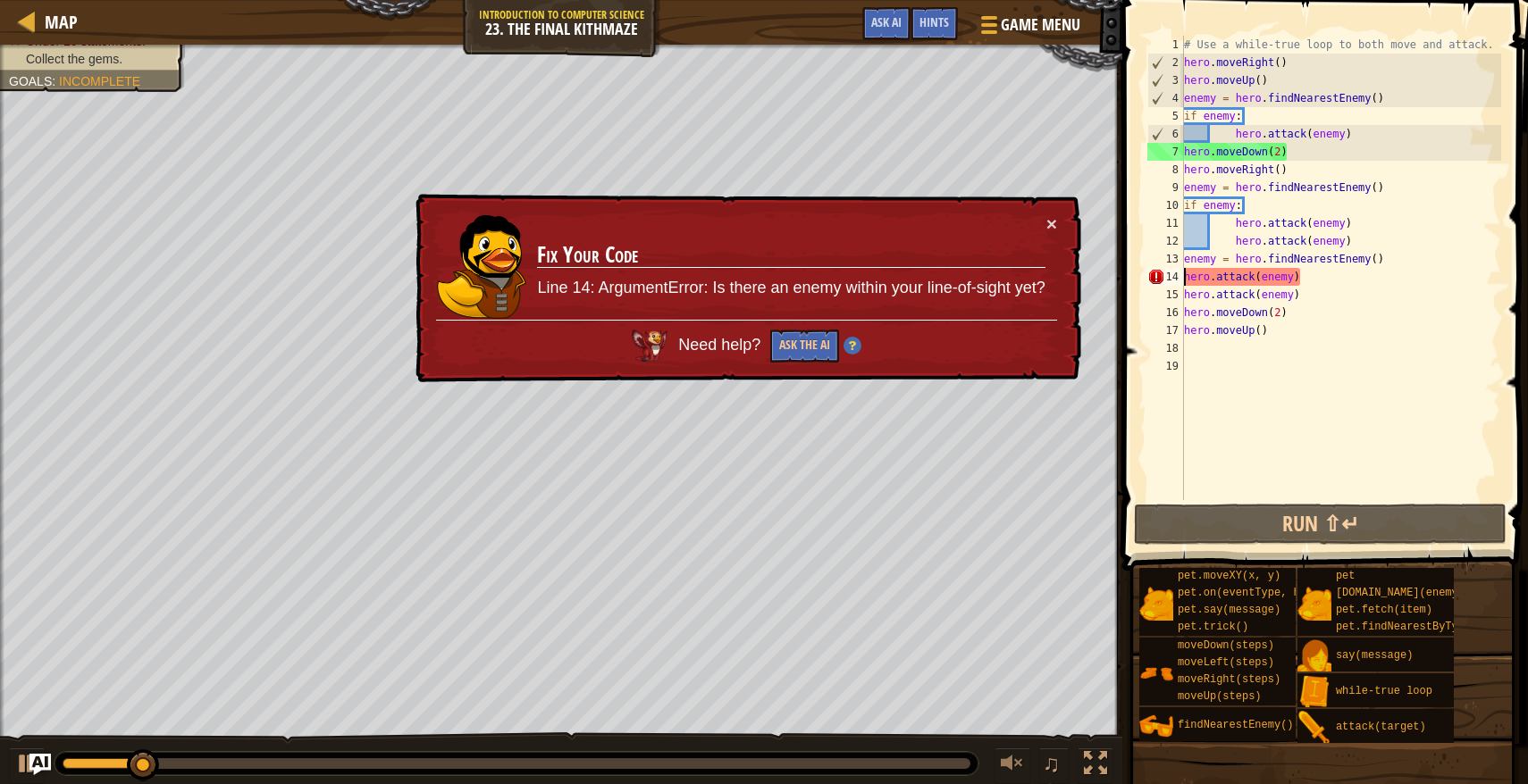
click at [1183, 279] on div "# Use a while-true loop to both move and attack. hero . moveRight ( ) hero . mo…" at bounding box center [1341, 286] width 321 height 500
type textarea "hero.attack(enemy)"
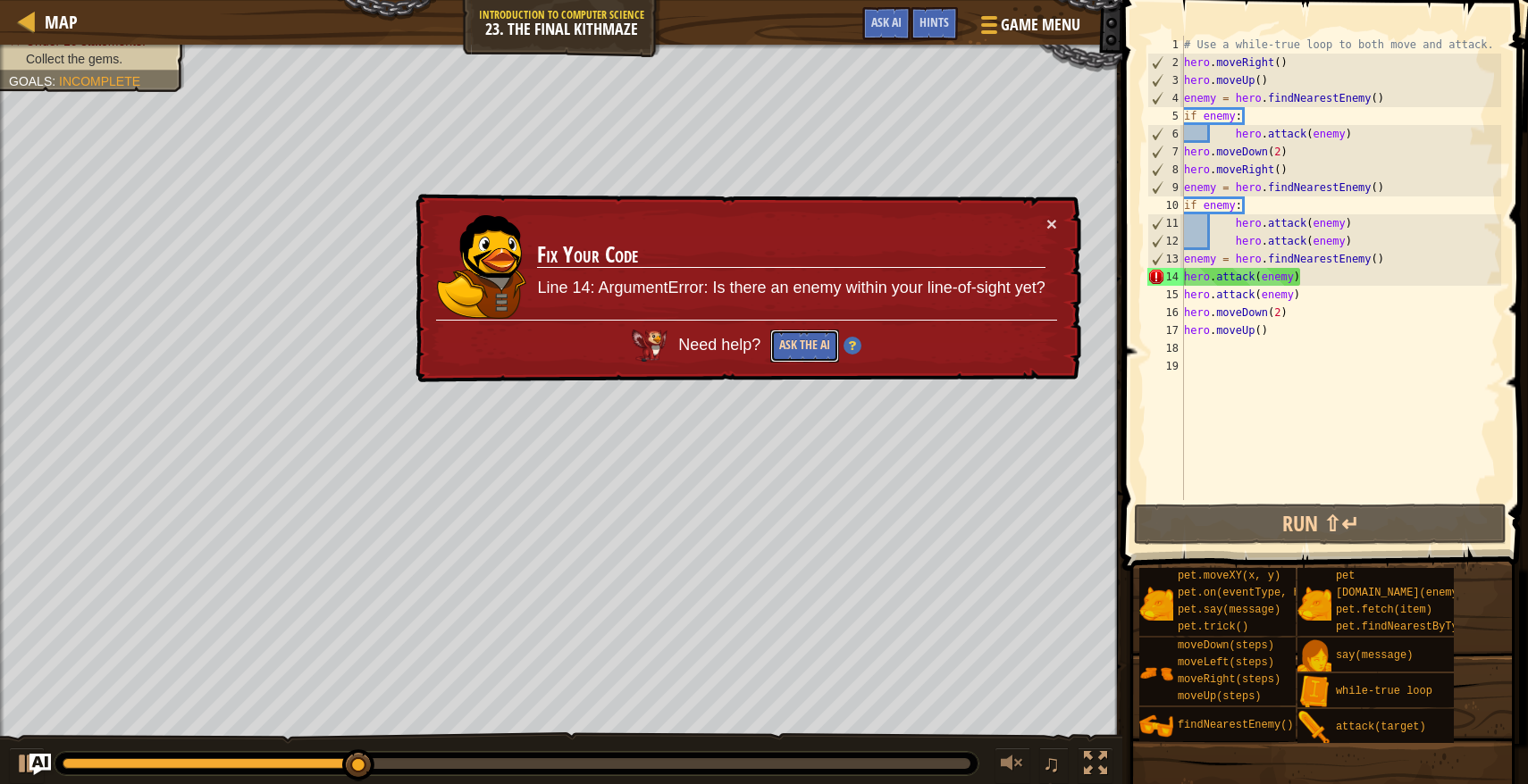
click at [806, 349] on button "Ask the AI" at bounding box center [805, 347] width 69 height 33
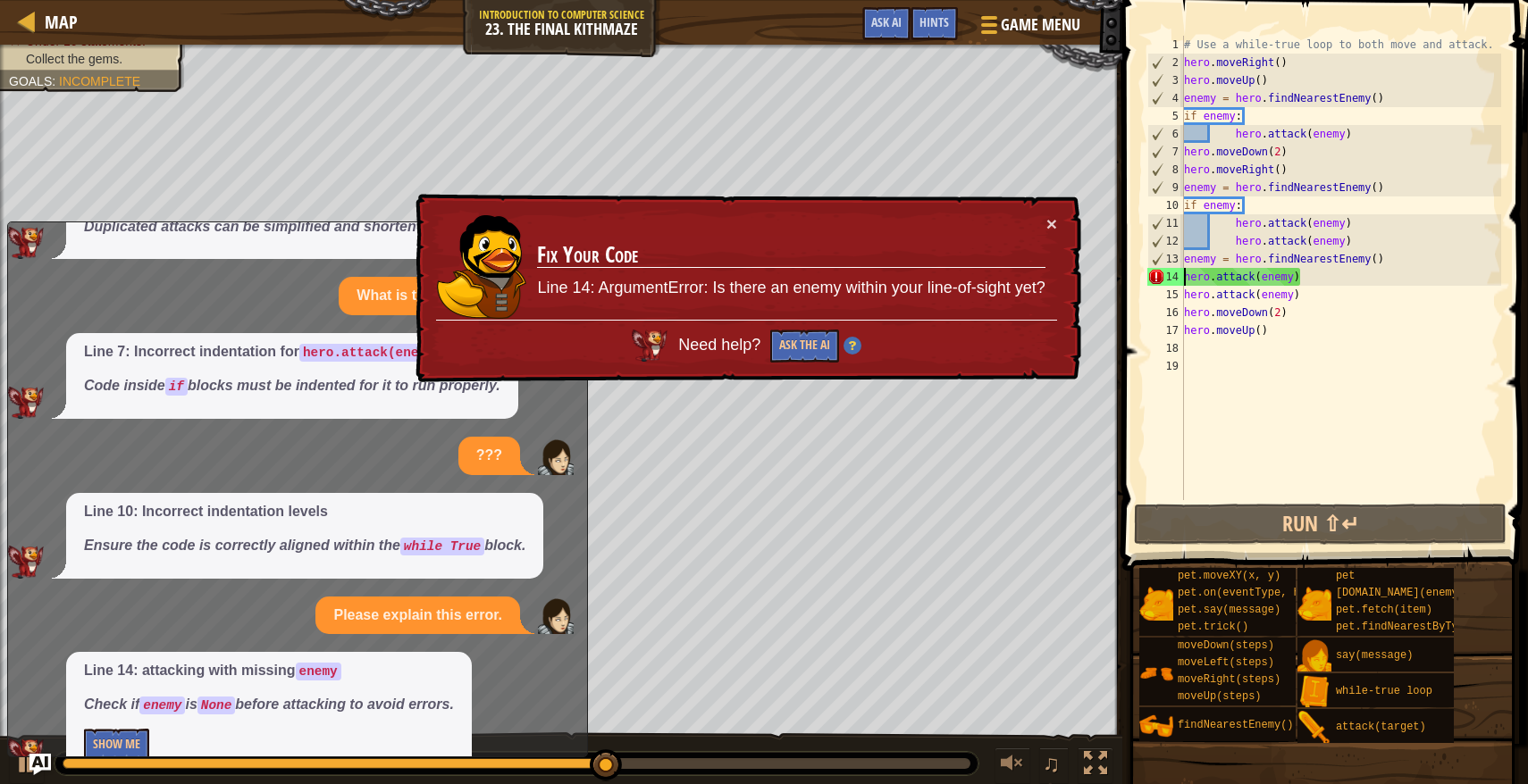
scroll to position [1345, 0]
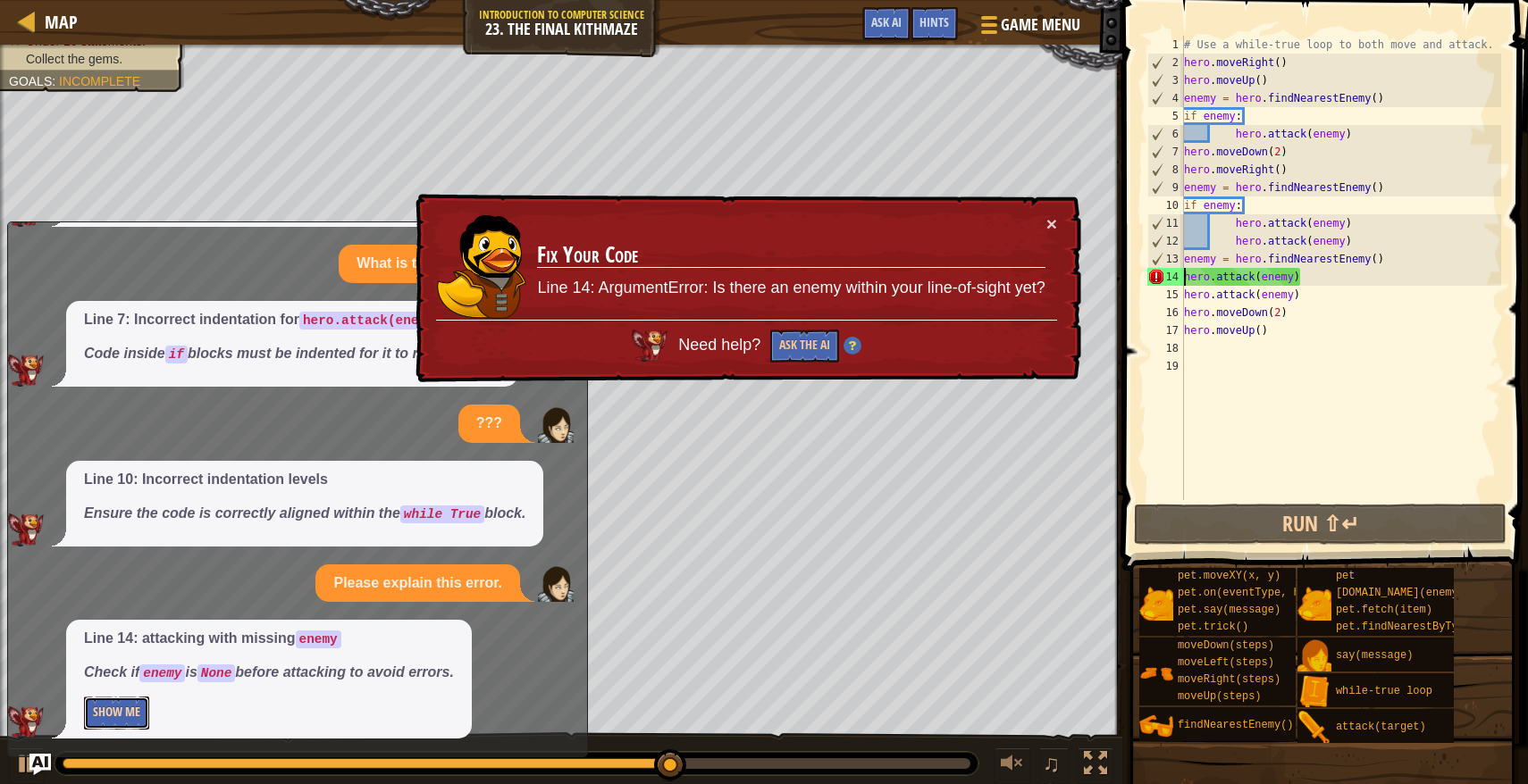
click at [133, 713] on button "Show Me" at bounding box center [116, 713] width 65 height 33
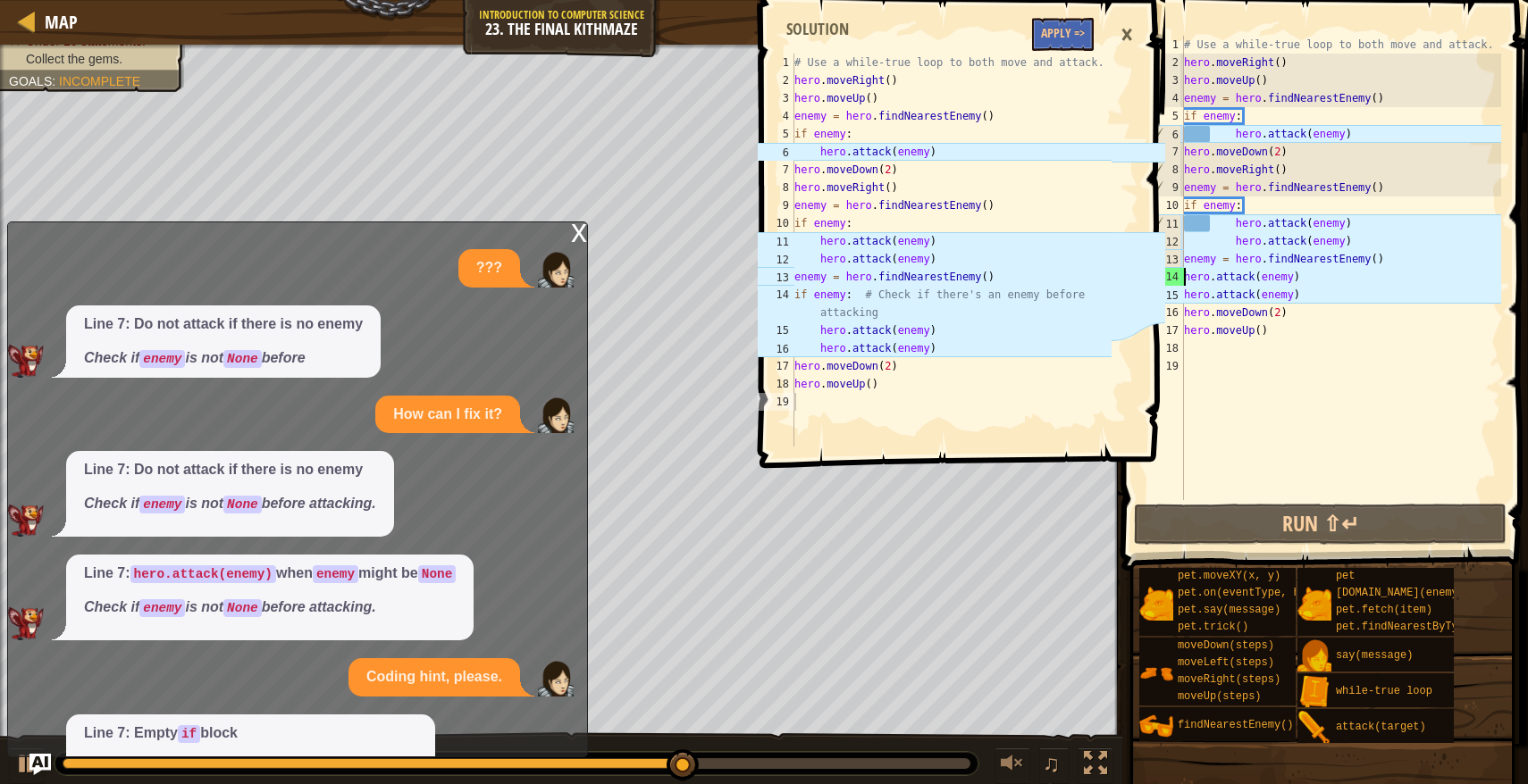
scroll to position [1345, 0]
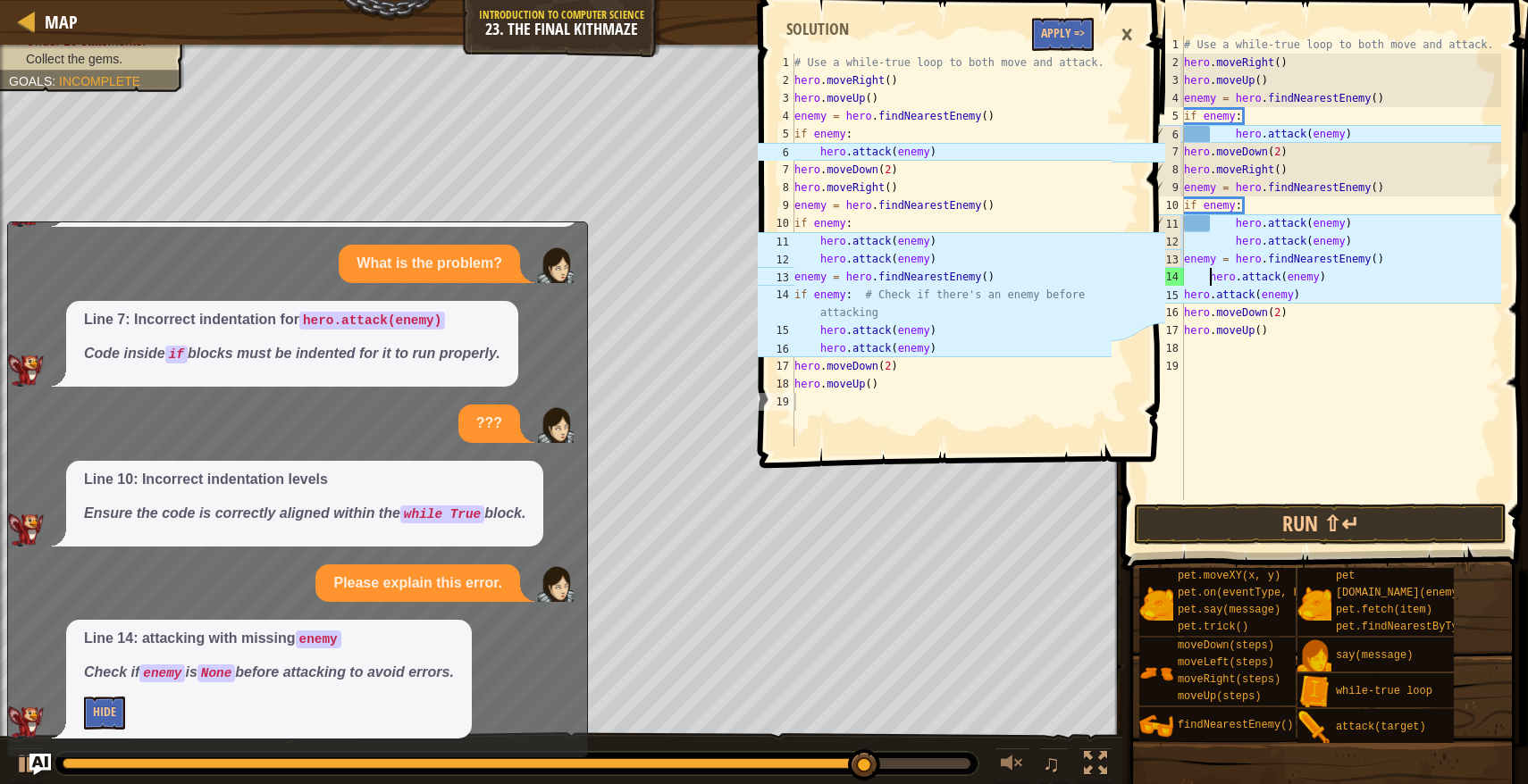
click at [1182, 300] on div "15" at bounding box center [1164, 294] width 36 height 18
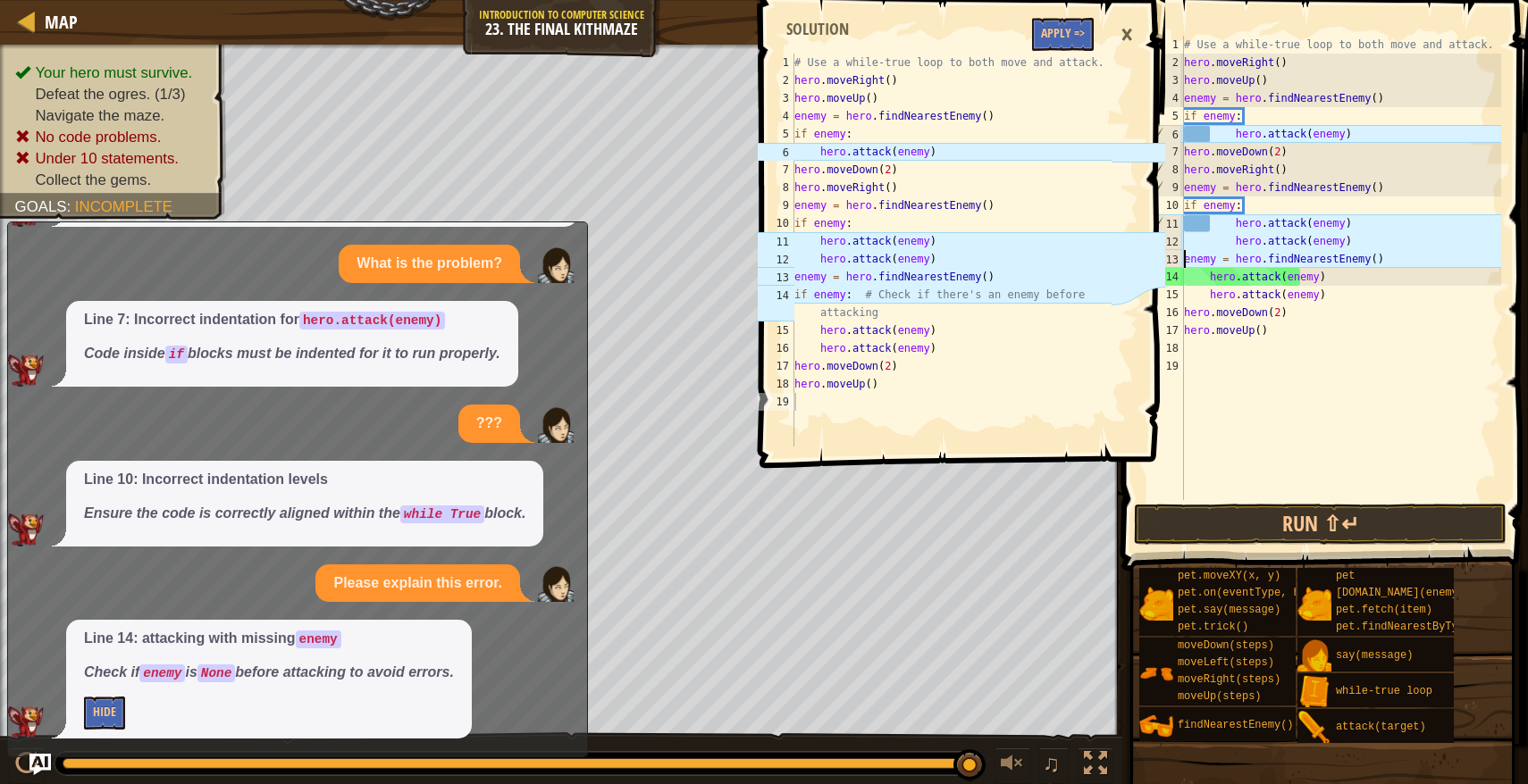
click at [1183, 256] on div "# Use a while-true loop to both move and attack. hero . moveRight ( ) hero . mo…" at bounding box center [1341, 286] width 321 height 500
click at [1393, 273] on div "# Use a while-true loop to both move and attack. hero . moveRight ( ) hero . mo…" at bounding box center [1341, 286] width 321 height 500
click at [1393, 264] on div "# Use a while-true loop to both move and attack. hero . moveRight ( ) hero . mo…" at bounding box center [1341, 286] width 321 height 500
type textarea "enemy = hero.findNearestEnemy()"
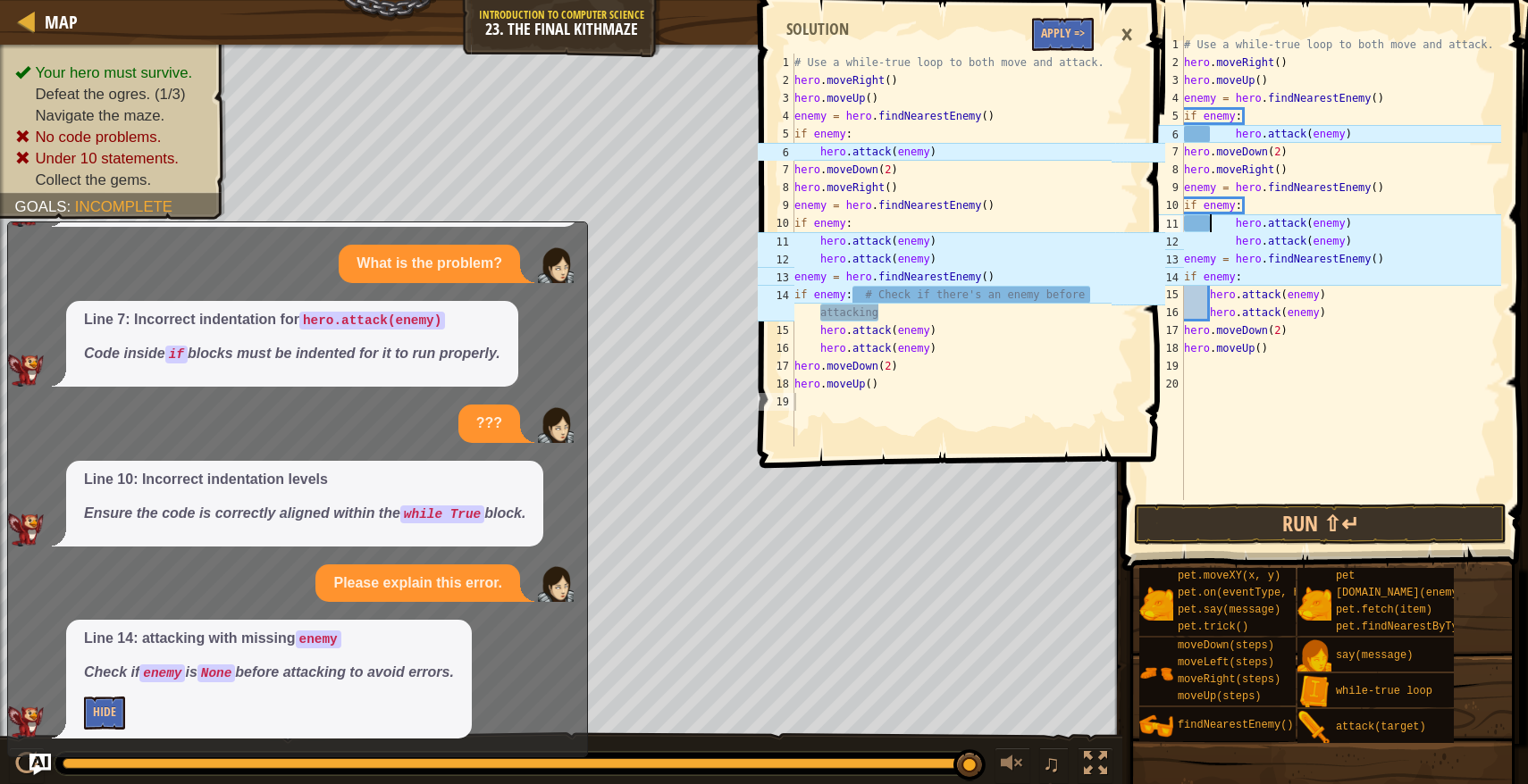
click at [1207, 222] on div "# Use a while-true loop to both move and attack. hero . moveRight ( ) hero . mo…" at bounding box center [1341, 286] width 321 height 500
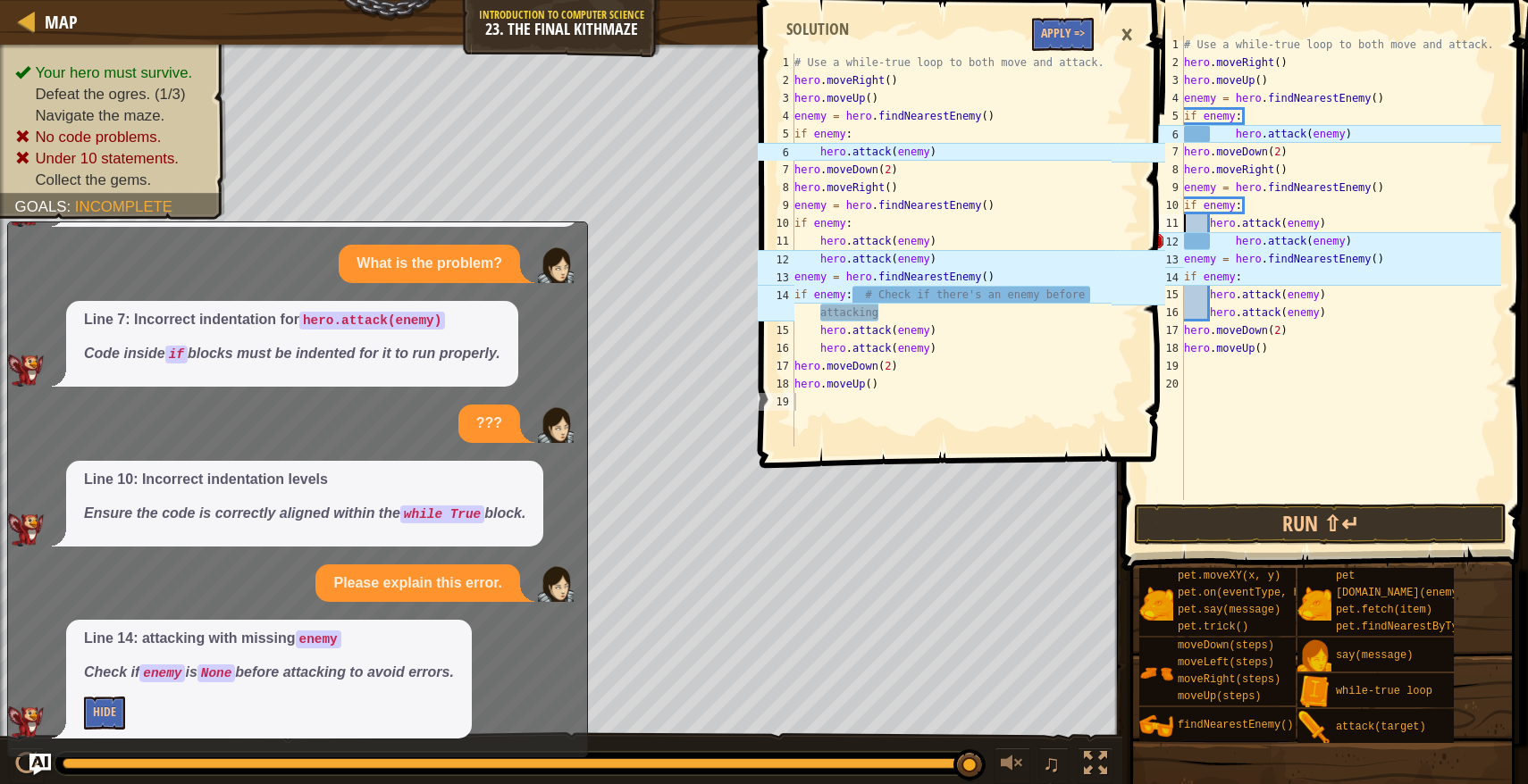
click at [1215, 247] on div "# Use a while-true loop to both move and attack. hero . moveRight ( ) hero . mo…" at bounding box center [1341, 286] width 321 height 500
click at [1254, 532] on button "Run ⇧↵" at bounding box center [1320, 524] width 372 height 41
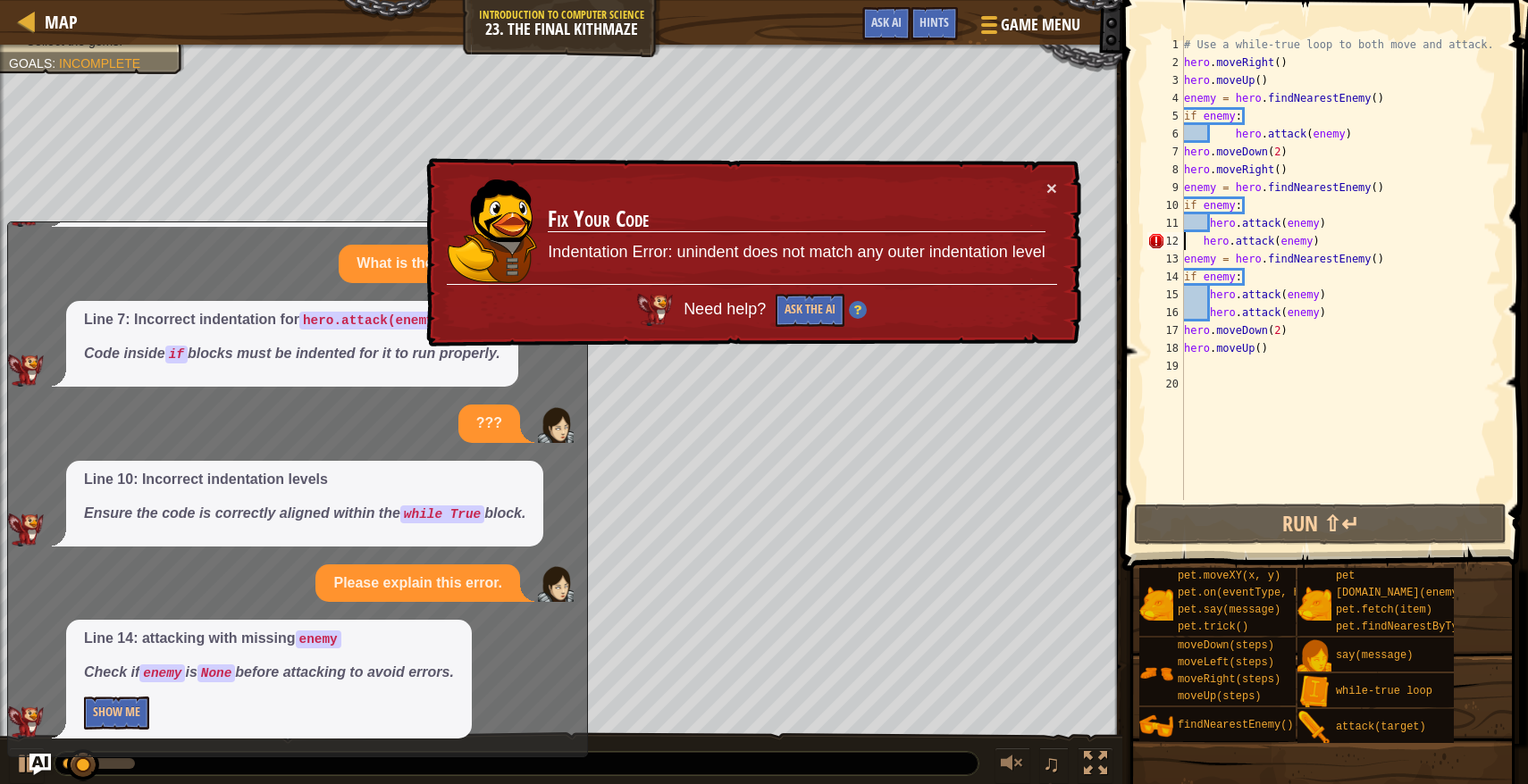
click at [1205, 239] on div "# Use a while-true loop to both move and attack. hero . moveRight ( ) hero . mo…" at bounding box center [1341, 286] width 321 height 500
type textarea "hero.attack(enemy)"
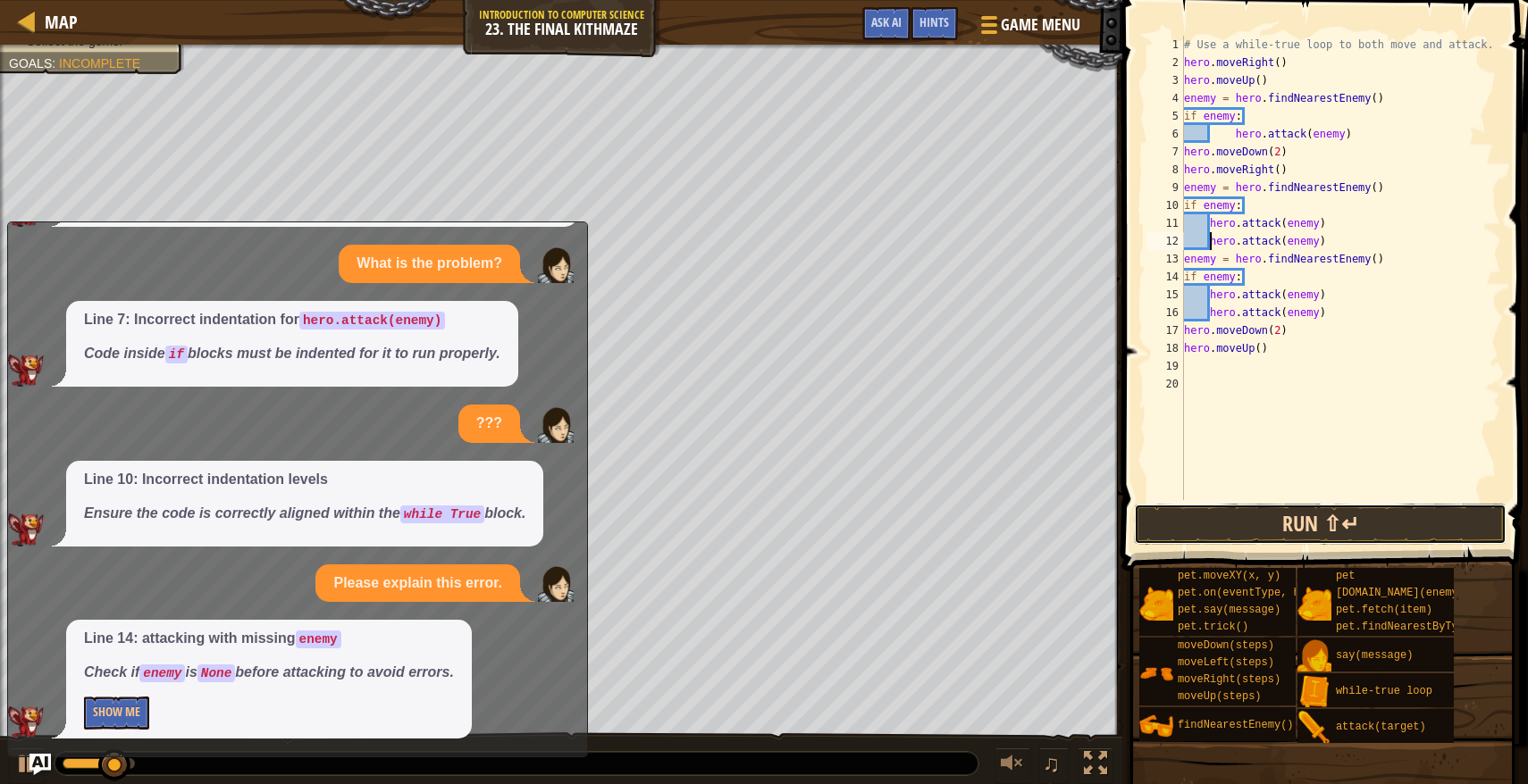
click at [1287, 532] on button "Run ⇧↵" at bounding box center [1320, 524] width 372 height 41
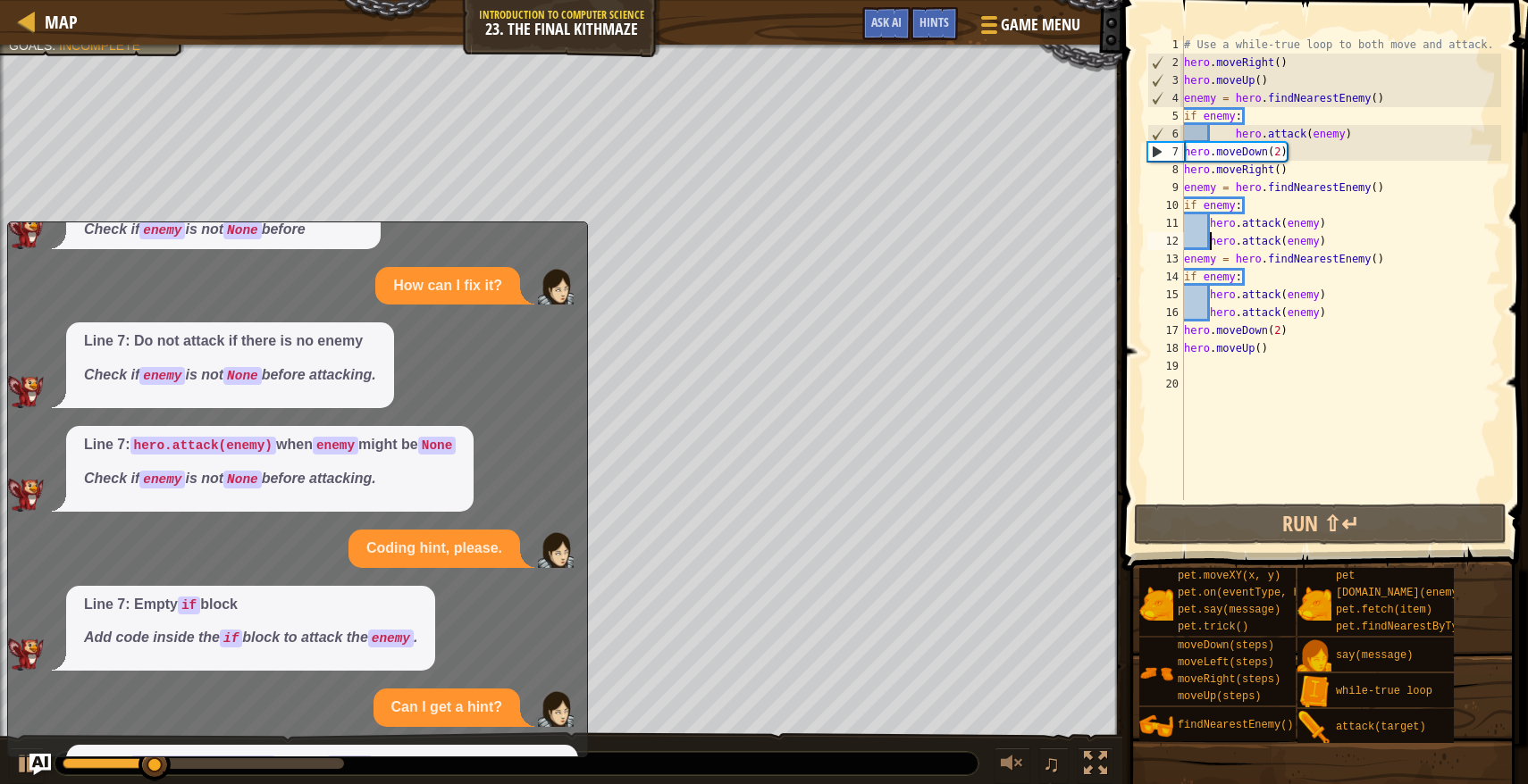
scroll to position [0, 0]
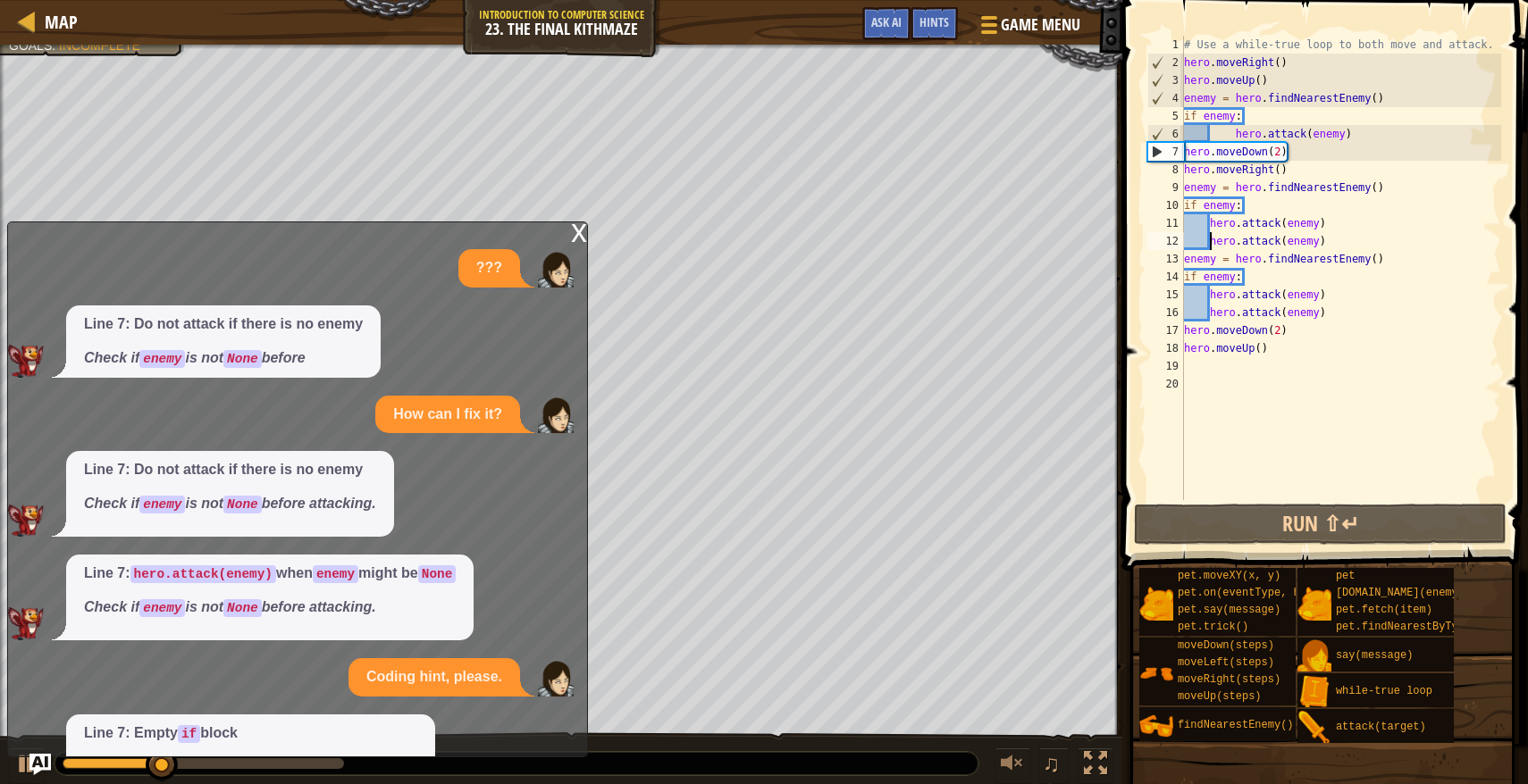
click at [576, 231] on div "x" at bounding box center [578, 231] width 16 height 18
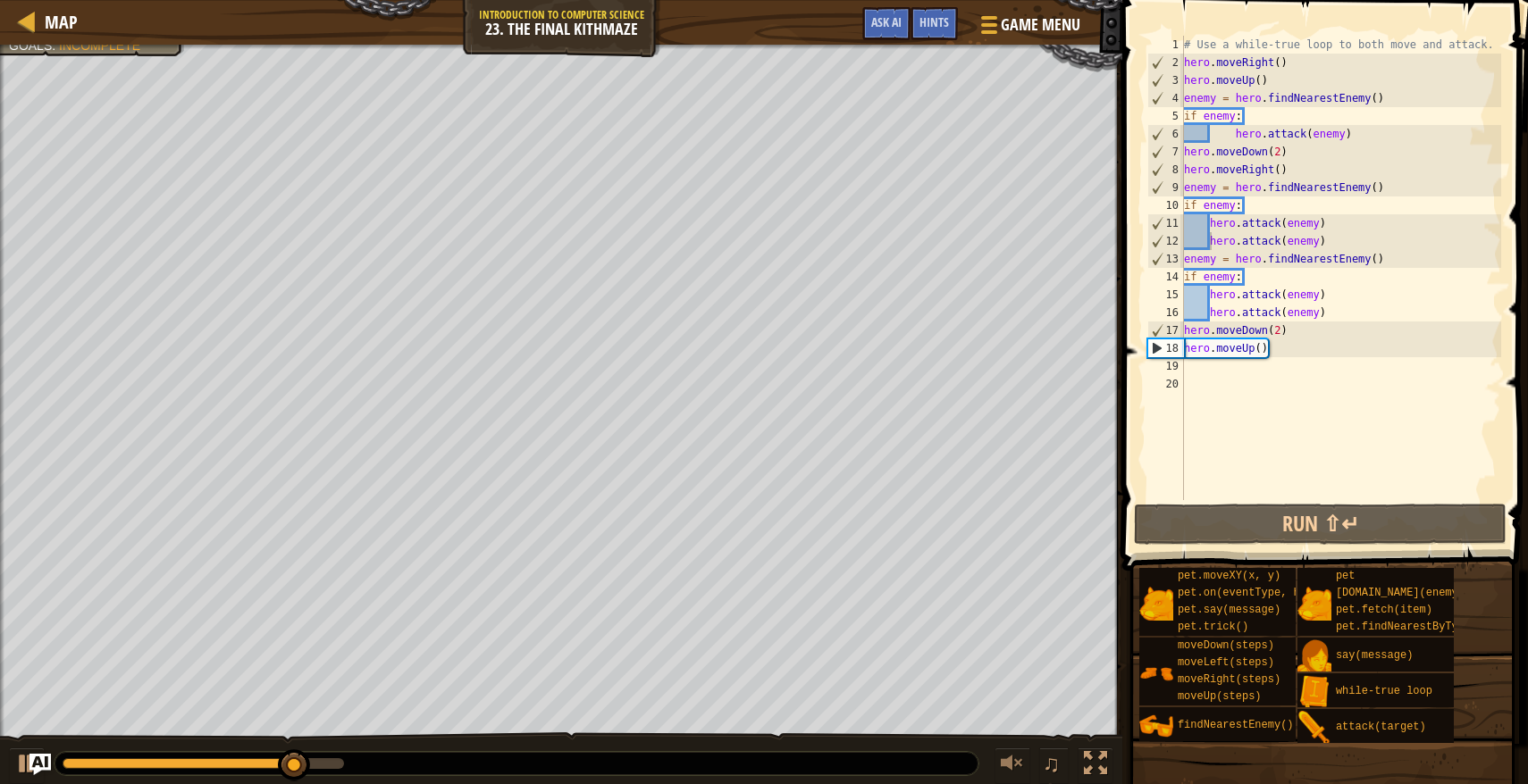
click at [1202, 366] on div "# Use a while-true loop to both move and attack. hero . moveRight ( ) hero . mo…" at bounding box center [1341, 286] width 321 height 500
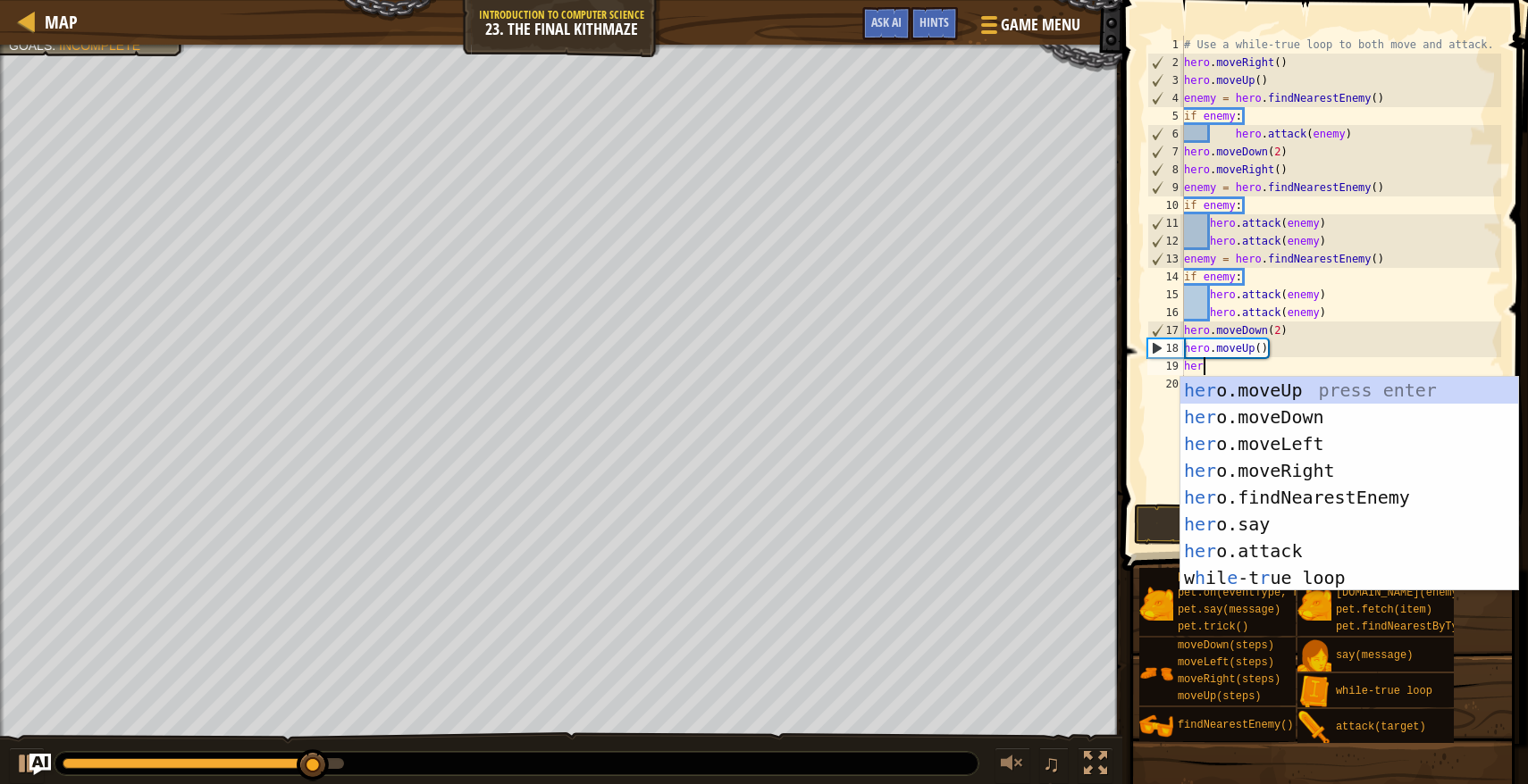
type textarea "hero"
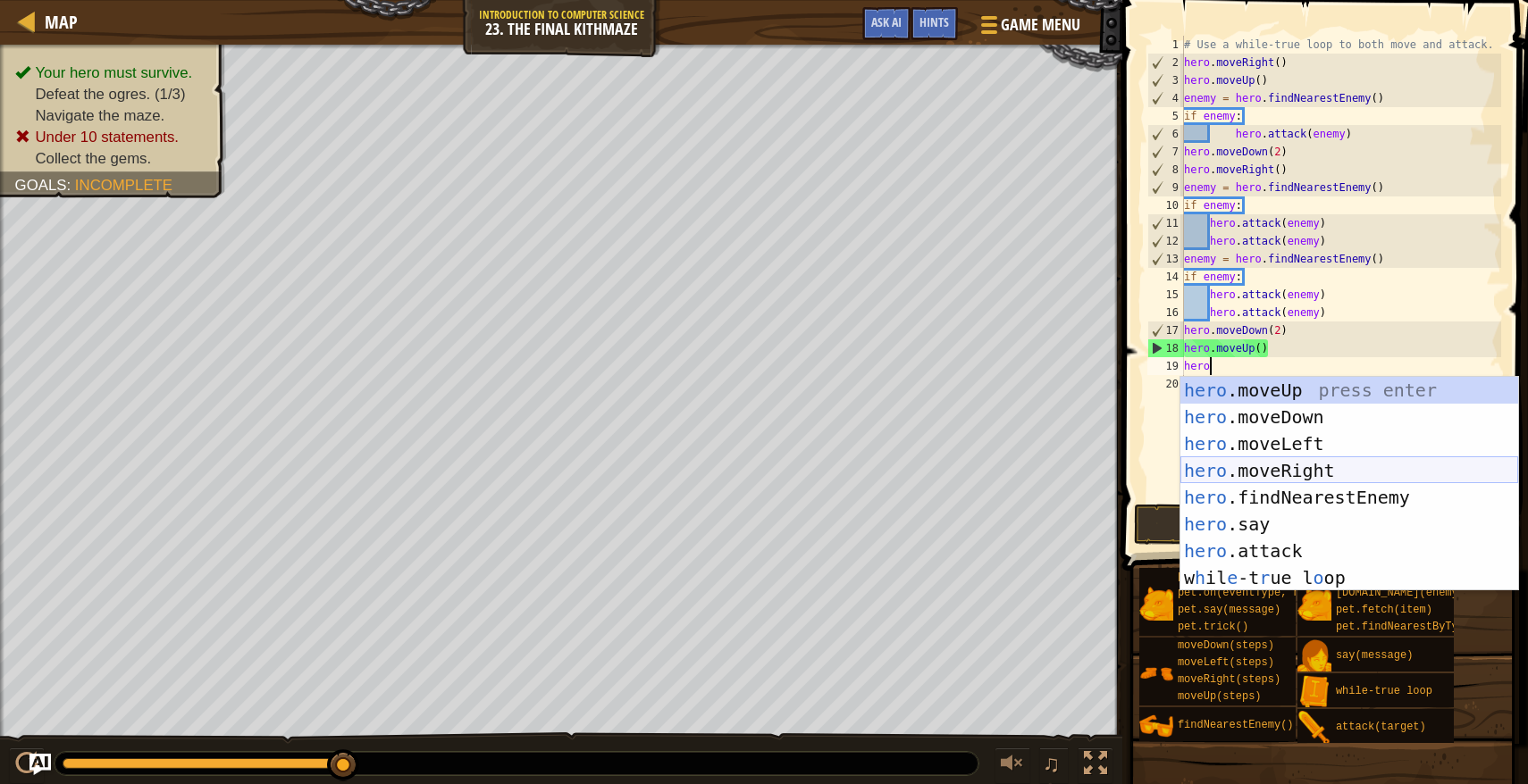
click at [1284, 463] on div "hero .moveUp press enter hero .moveDown press enter hero .moveLeft press enter …" at bounding box center [1349, 511] width 338 height 268
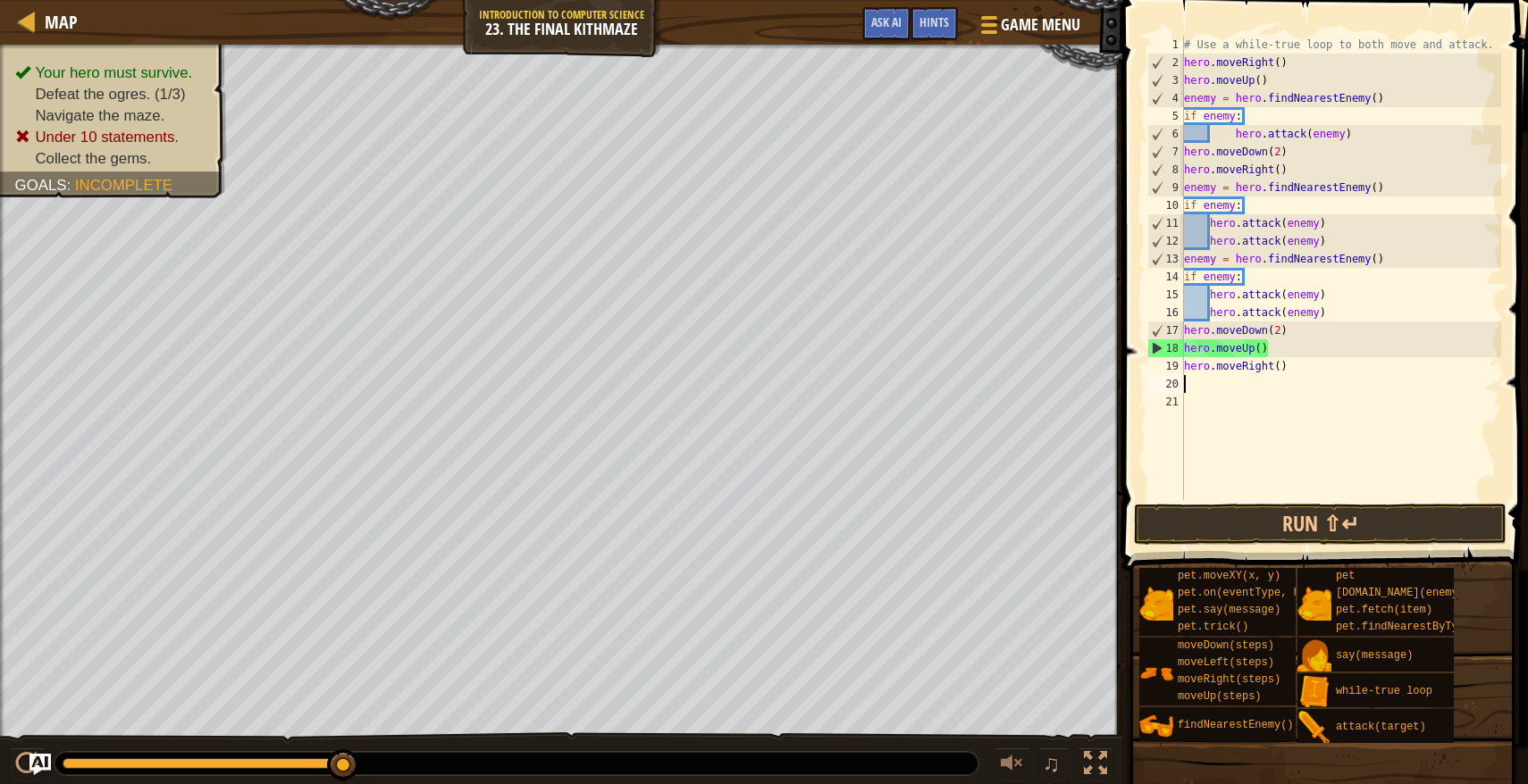
scroll to position [8, 0]
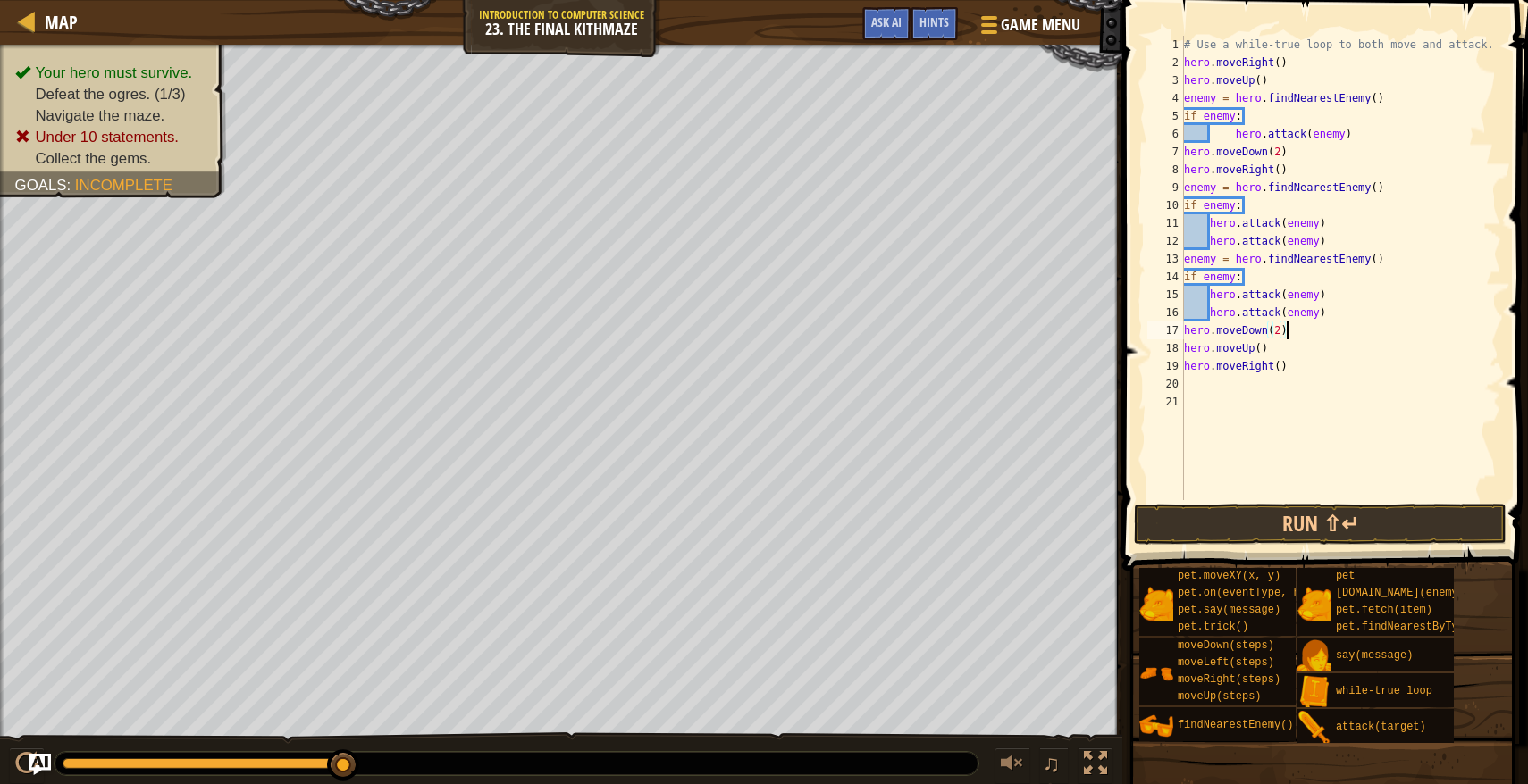
click at [1298, 335] on div "# Use a while-true loop to both move and attack. hero . moveRight ( ) hero . mo…" at bounding box center [1341, 286] width 321 height 500
type textarea "hero.moveDown(2)"
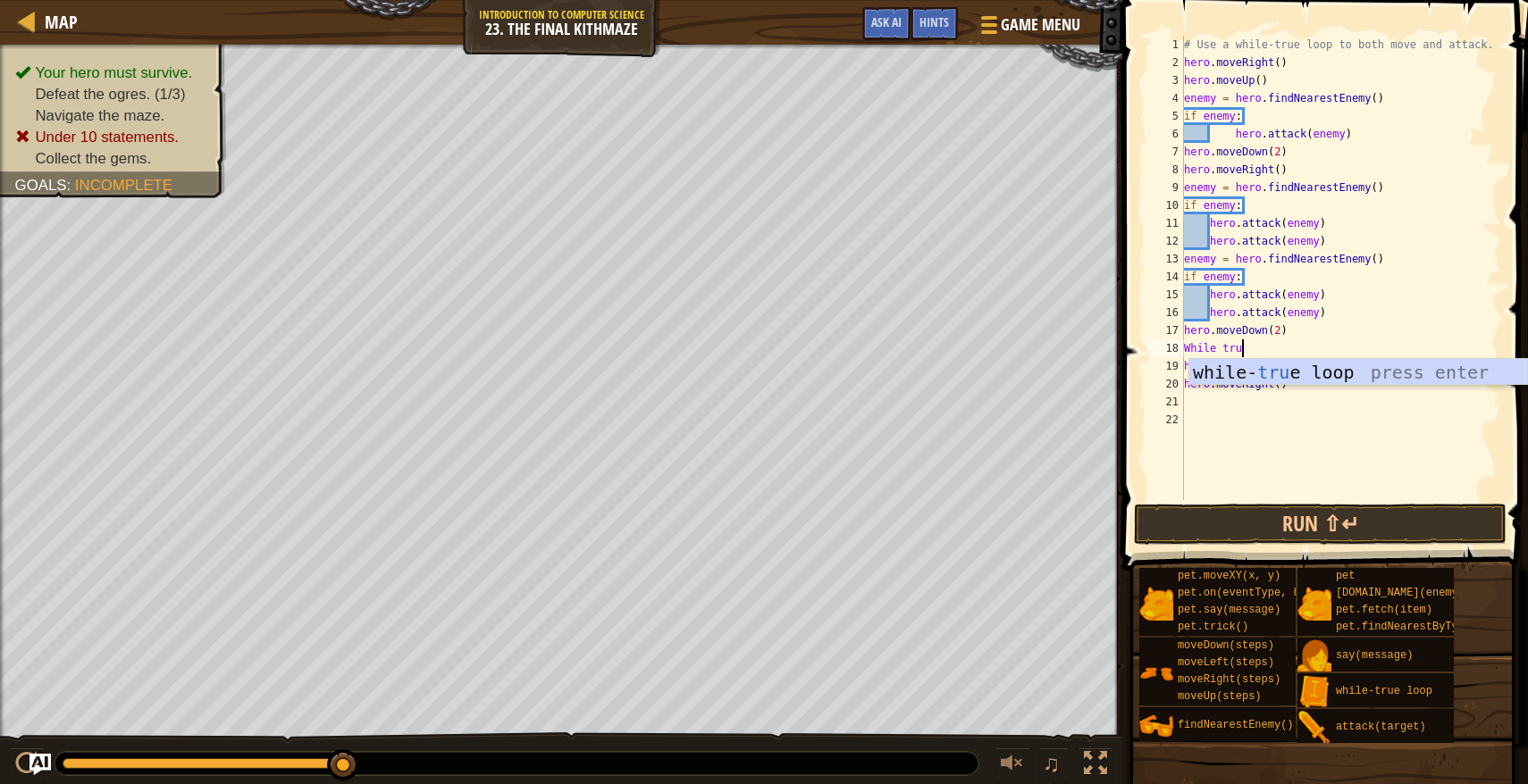
type textarea "While true"
click at [1314, 378] on div "while- true loop press enter" at bounding box center [1358, 400] width 338 height 81
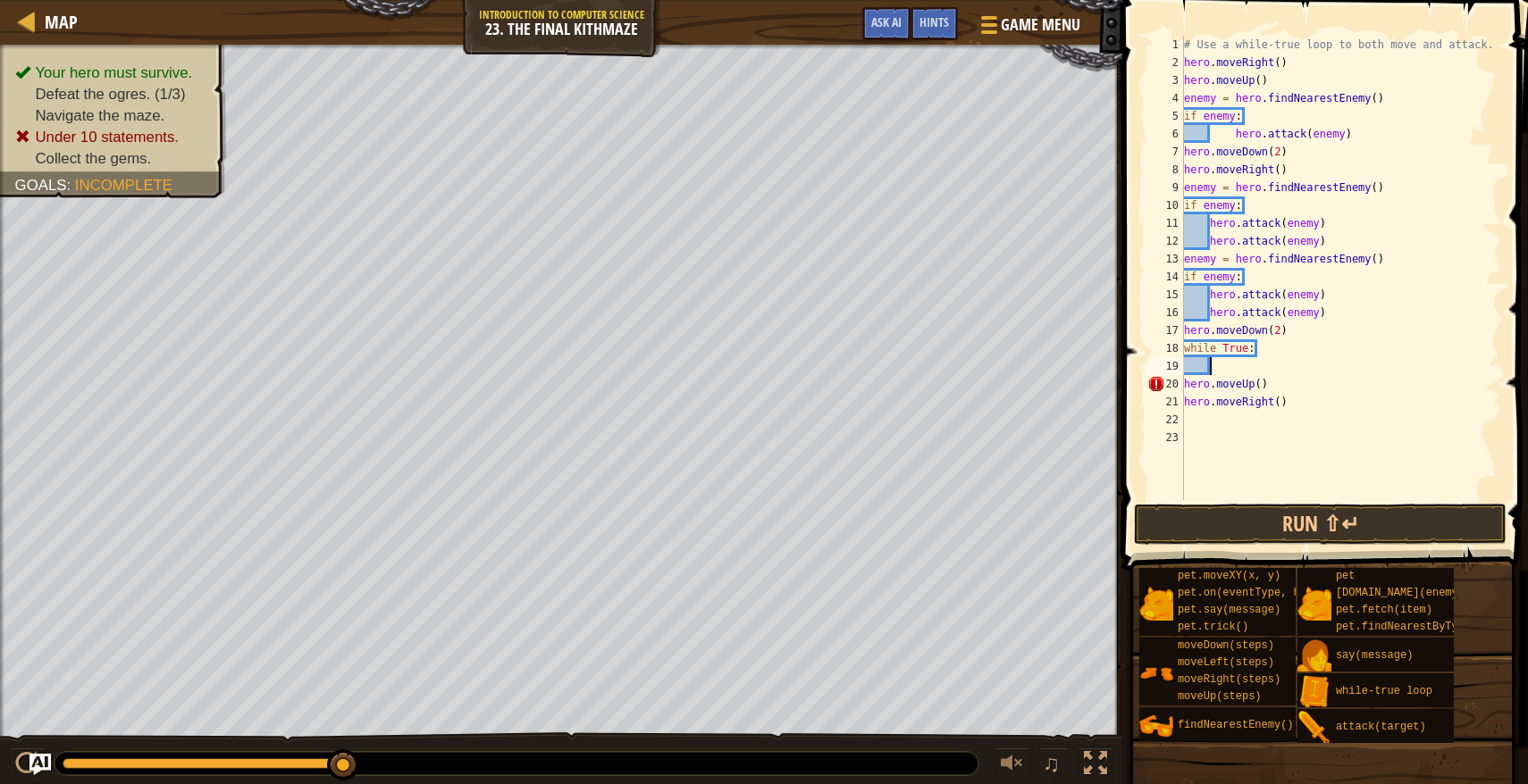
scroll to position [8, 0]
click at [1185, 368] on div "# Use a while-true loop to both move and attack. hero . moveRight ( ) hero . mo…" at bounding box center [1341, 286] width 321 height 500
click at [1187, 384] on div "# Use a while-true loop to both move and attack. hero . moveRight ( ) hero . mo…" at bounding box center [1341, 286] width 321 height 500
click at [1185, 386] on div "# Use a while-true loop to both move and attack. hero . moveRight ( ) hero . mo…" at bounding box center [1341, 286] width 321 height 500
type textarea "hero.moveRight()"
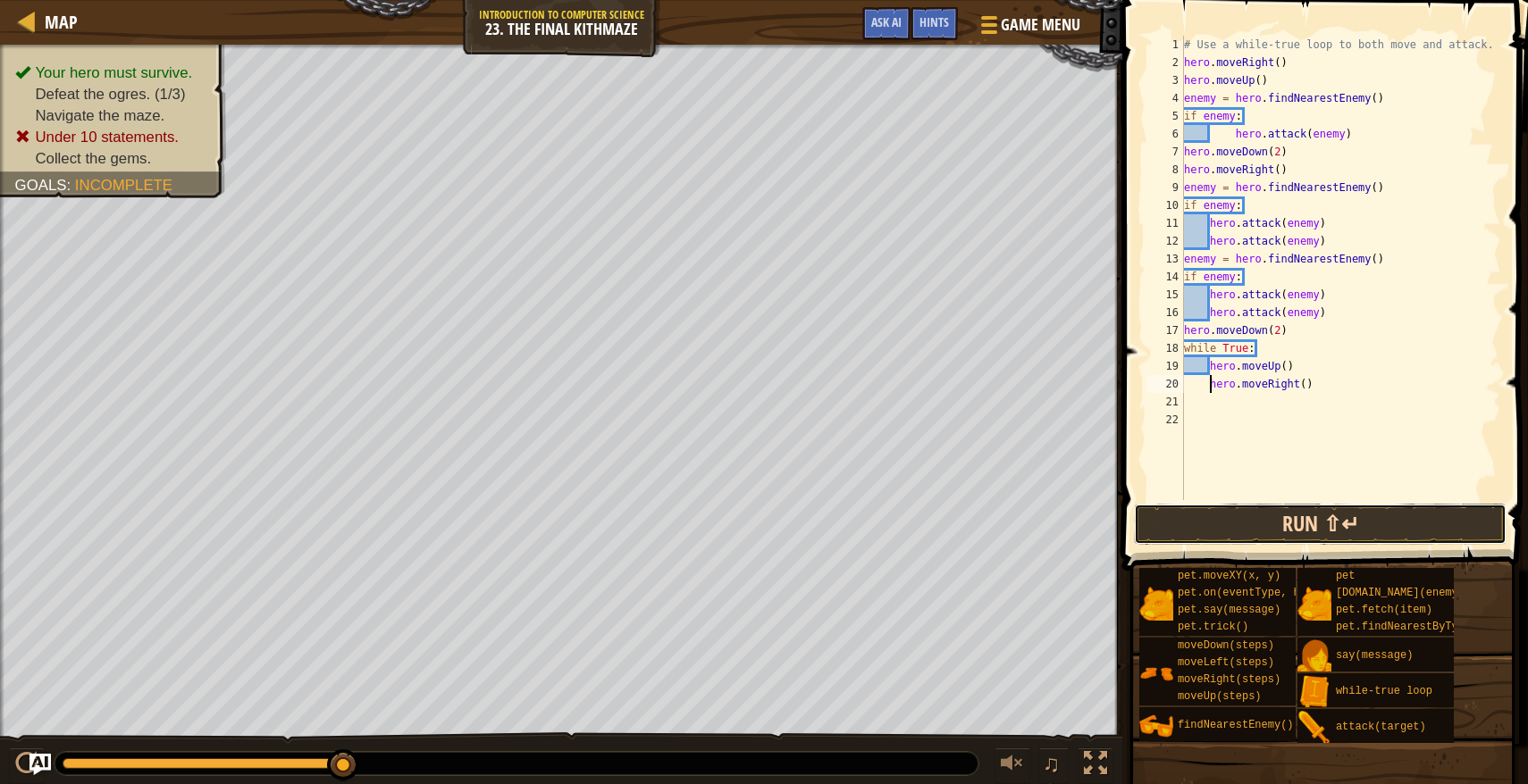
click at [1220, 522] on button "Run ⇧↵" at bounding box center [1320, 524] width 372 height 41
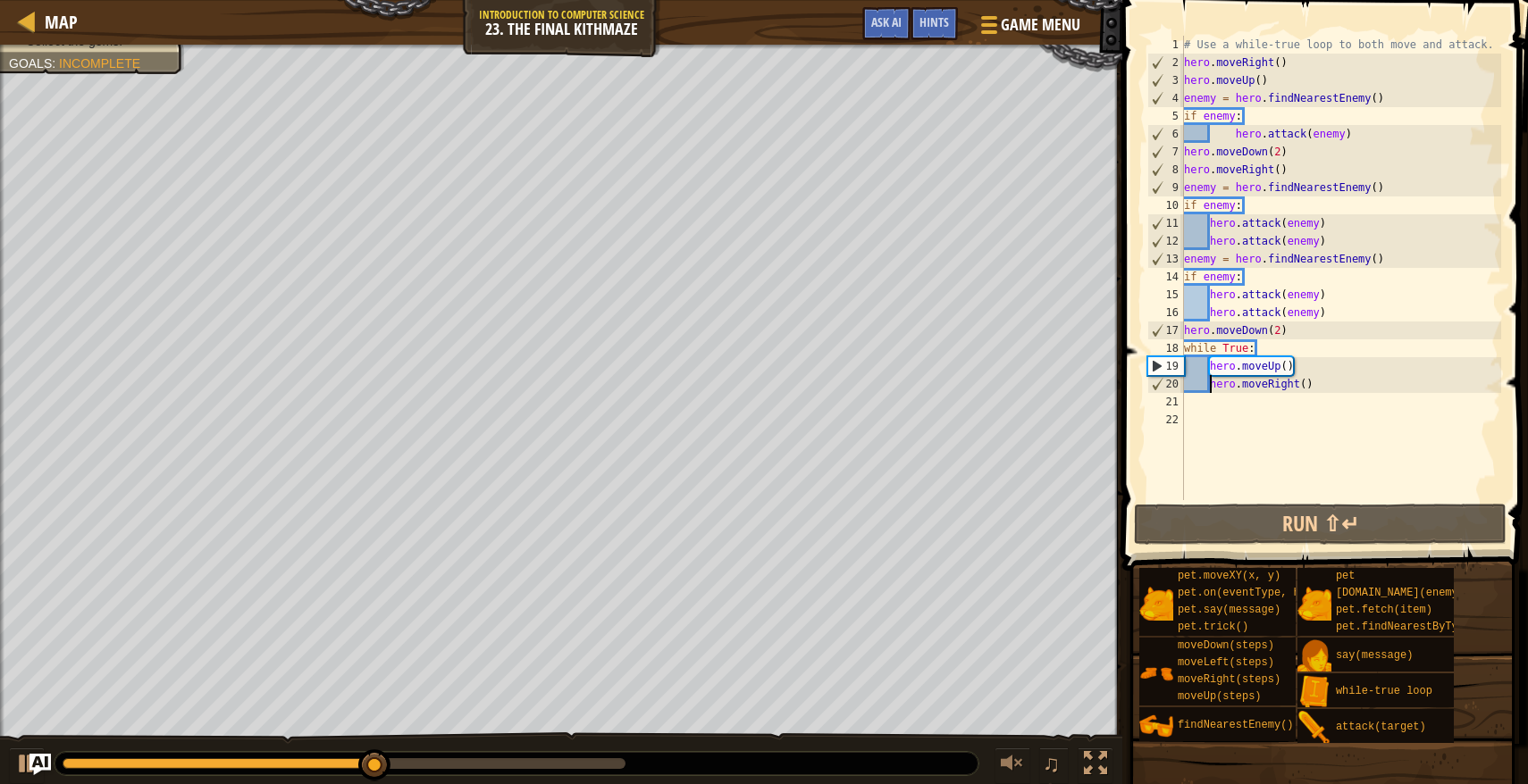
click at [1205, 409] on div "# Use a while-true loop to both move and attack. hero . moveRight ( ) hero . mo…" at bounding box center [1341, 286] width 321 height 500
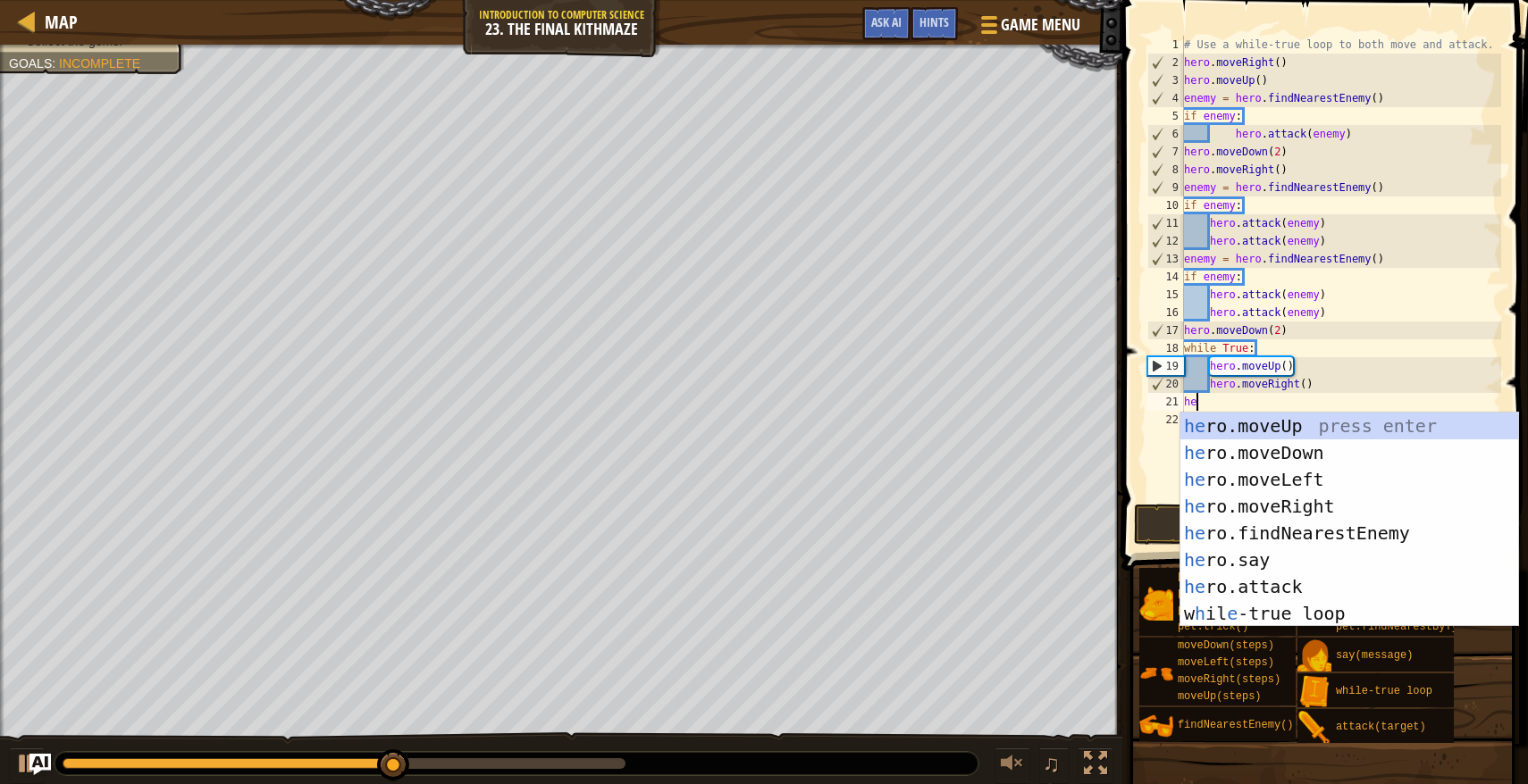
type textarea "hero"
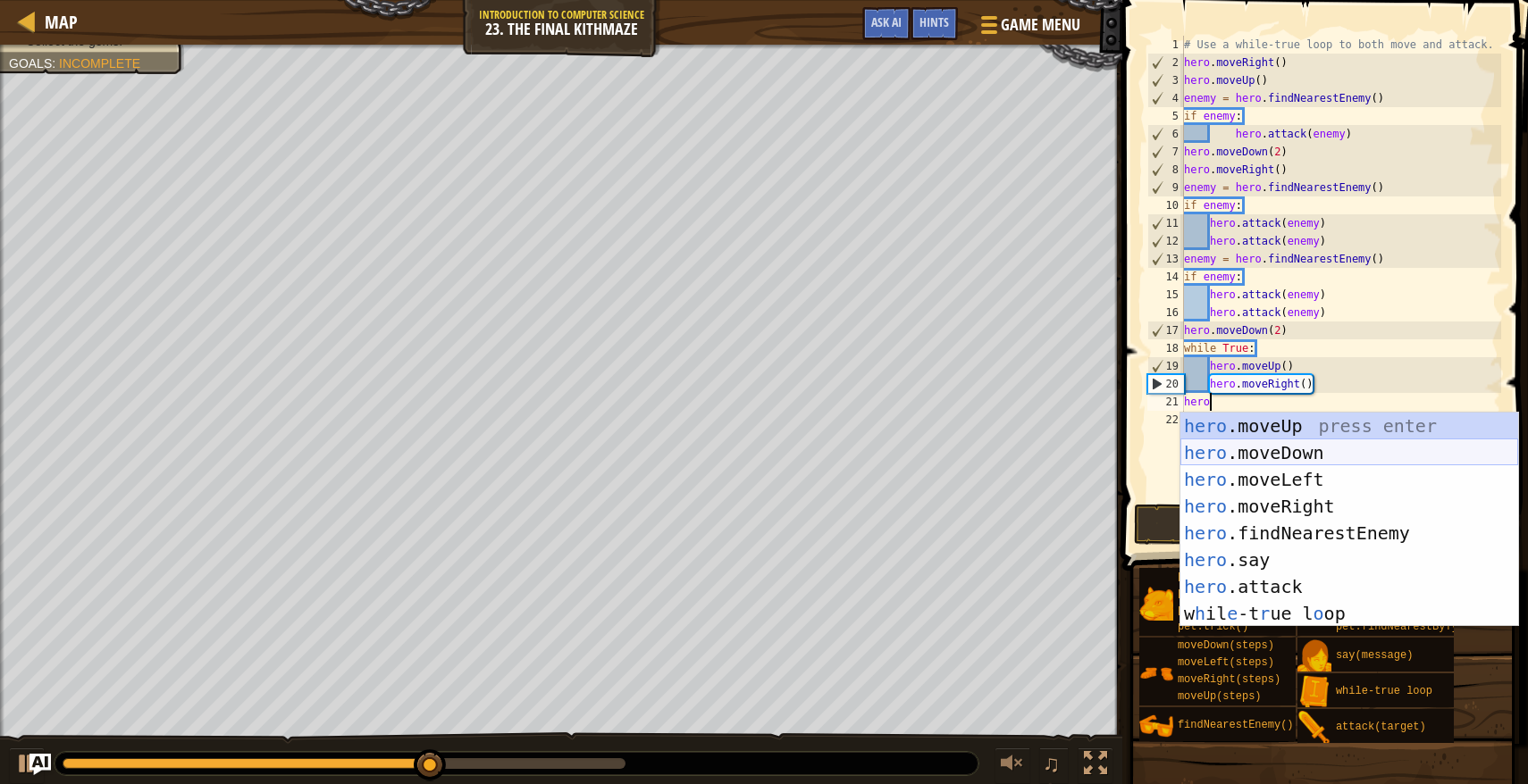
click at [1229, 453] on div "hero .moveUp press enter hero .moveDown press enter hero .moveLeft press enter …" at bounding box center [1349, 547] width 338 height 268
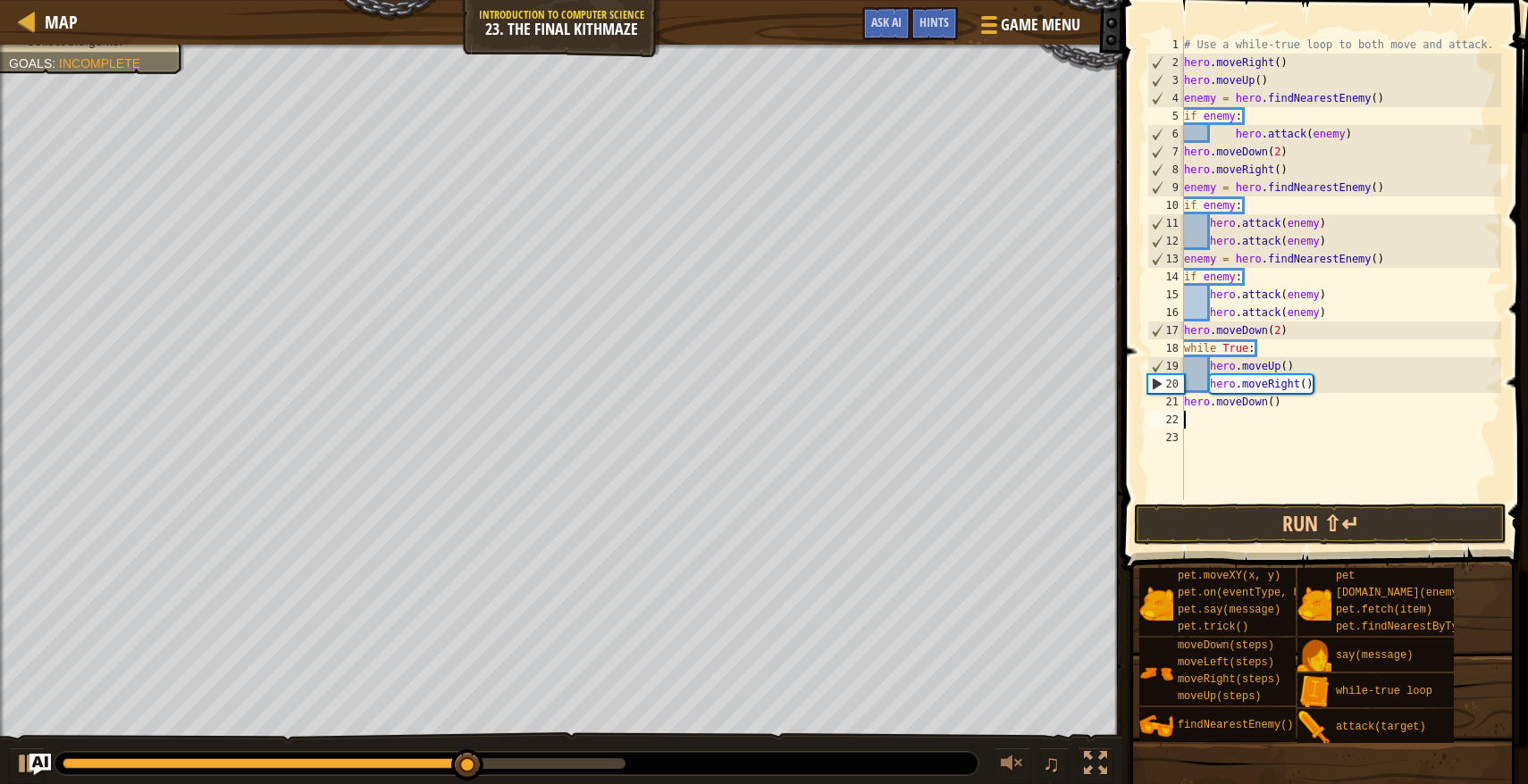
click at [1273, 407] on div "# Use a while-true loop to both move and attack. hero . moveRight ( ) hero . mo…" at bounding box center [1341, 286] width 321 height 500
type textarea "hero.moveDown()"
drag, startPoint x: 1287, startPoint y: 403, endPoint x: 1177, endPoint y: 398, distance: 110.1
click at [1177, 398] on div "hero.moveDown() 1 2 3 4 5 6 7 8 9 10 11 12 13 14 15 16 17 18 19 20 21 22 23 # U…" at bounding box center [1322, 268] width 358 height 465
drag, startPoint x: 1262, startPoint y: 351, endPoint x: 1157, endPoint y: 352, distance: 105.0
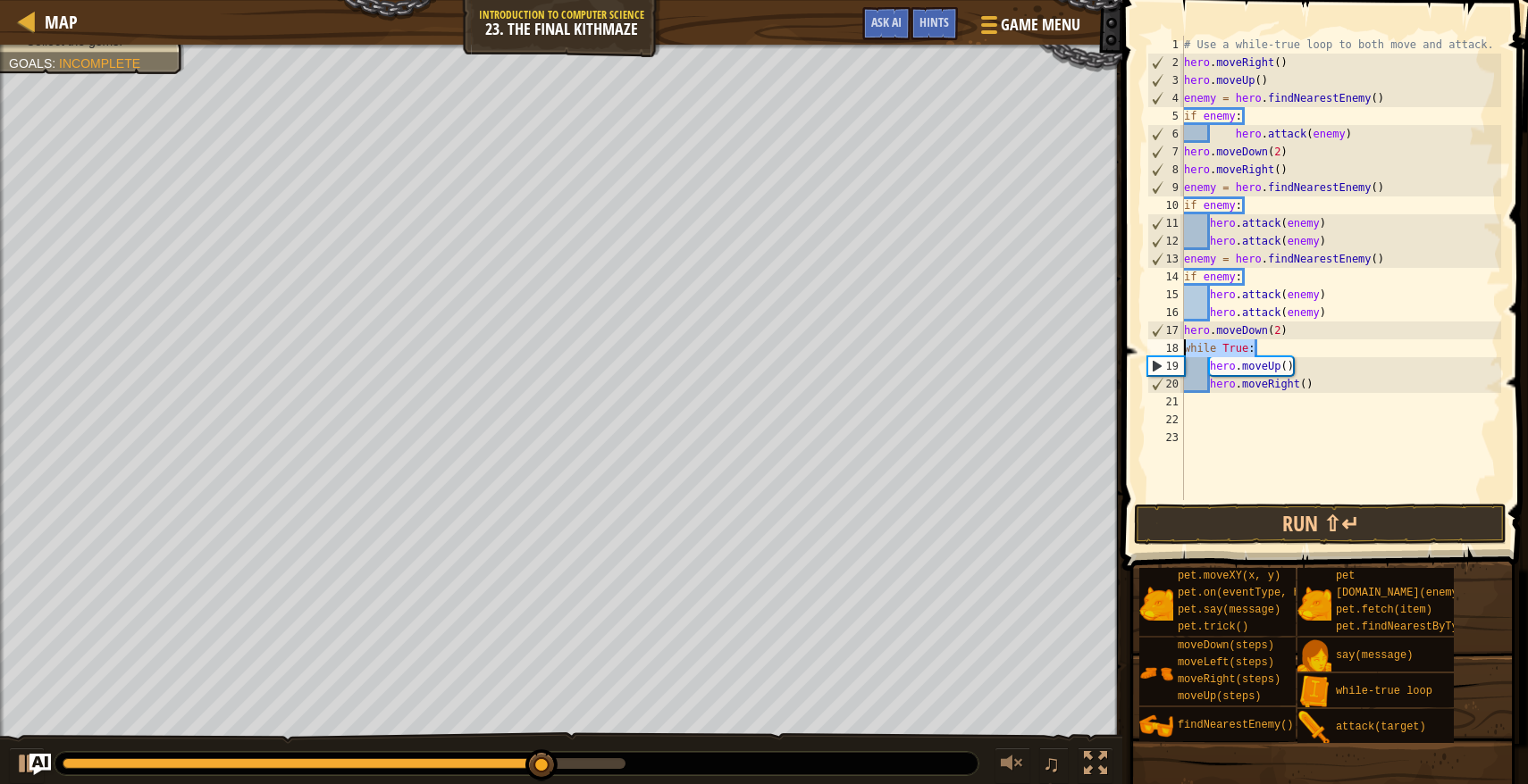
click at [1157, 352] on div "1 2 3 4 5 6 7 8 9 10 11 12 13 14 15 16 17 18 19 20 21 22 23 # Use a while-true …" at bounding box center [1322, 268] width 358 height 465
type textarea "while True:"
click at [1184, 329] on div "# Use a while-true loop to both move and attack. hero . moveRight ( ) hero . mo…" at bounding box center [1341, 286] width 321 height 500
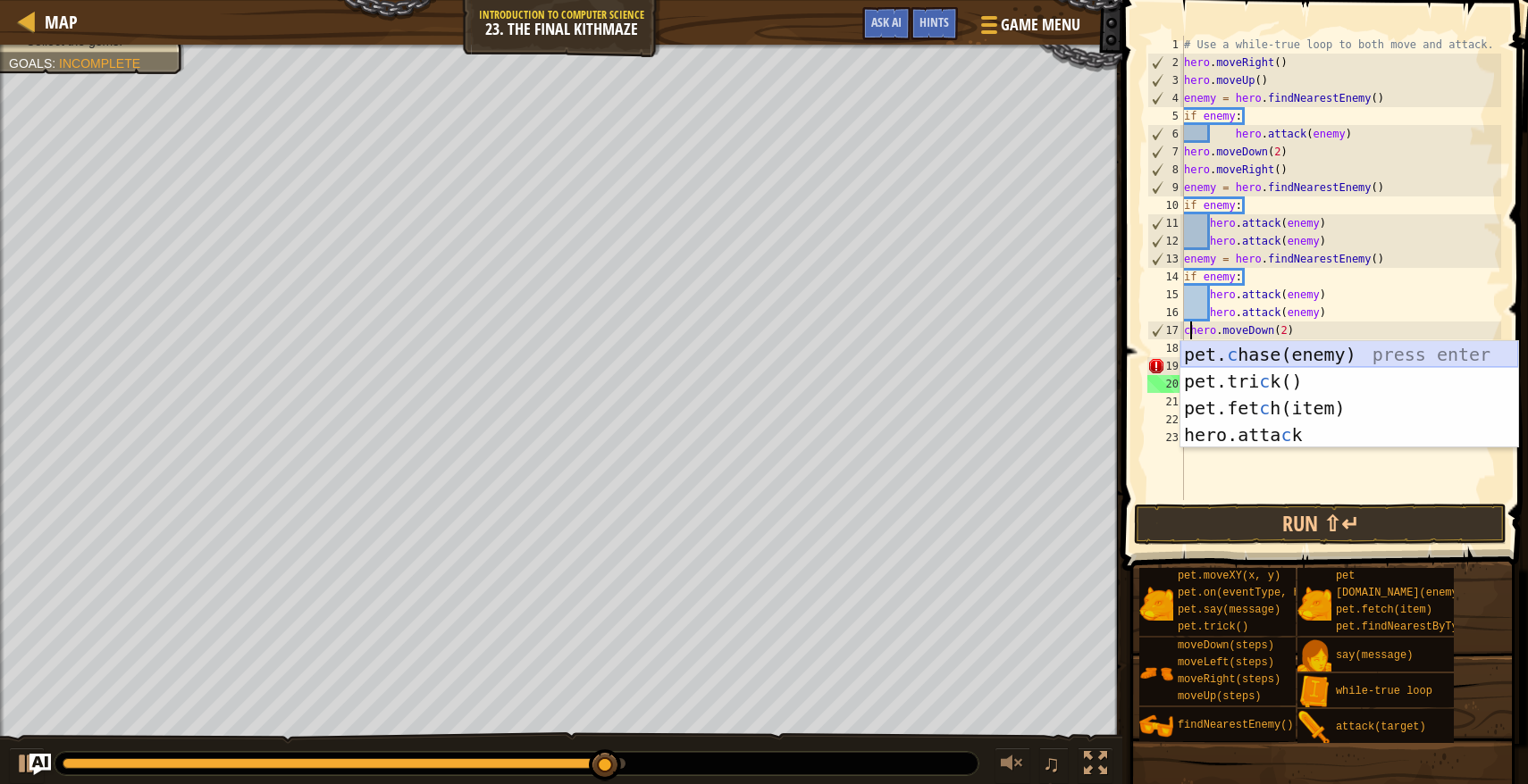
scroll to position [8, 1]
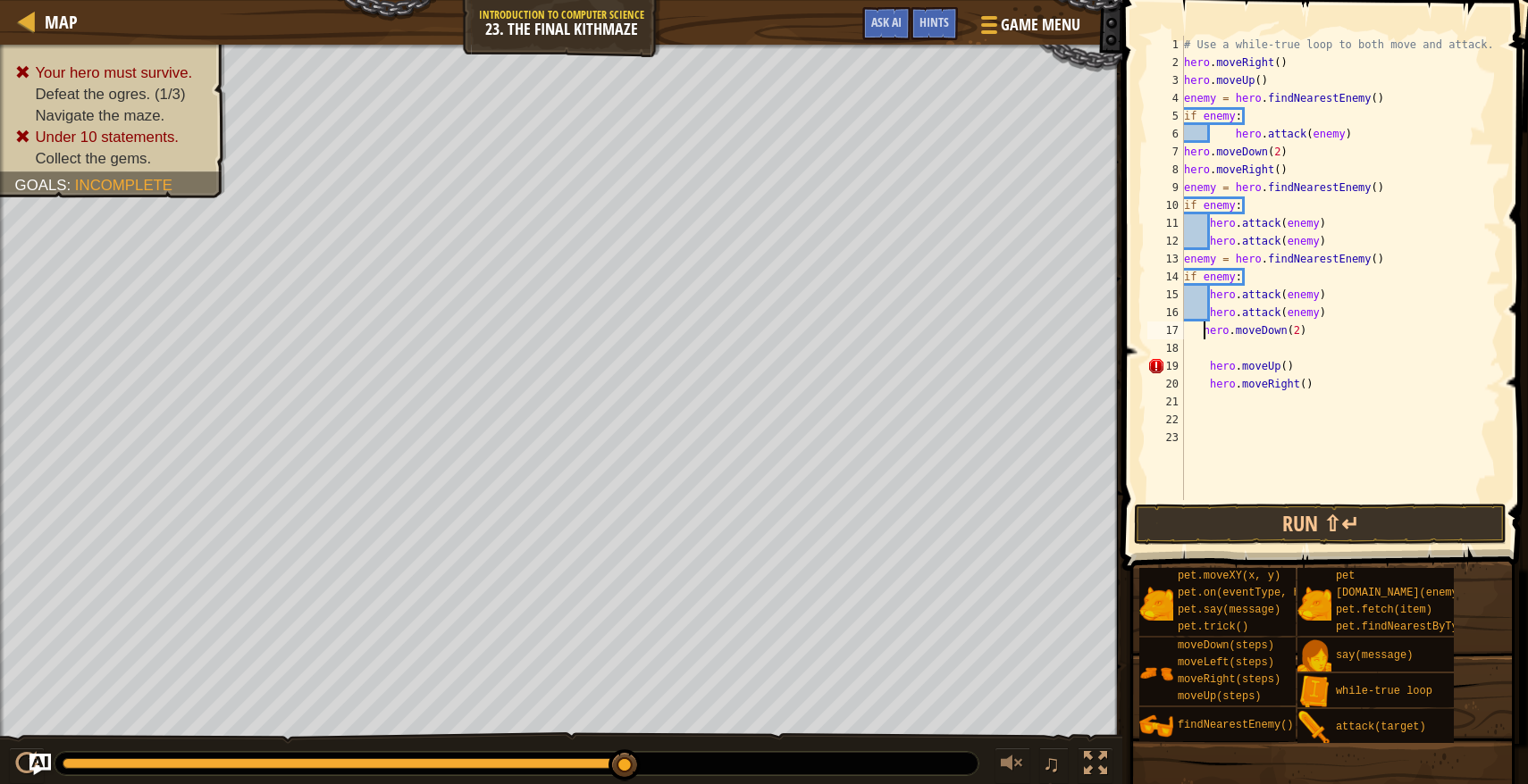
type textarea "hero.moveDown(2)"
click at [1199, 354] on div "# Use a while-true loop to both move and attack. hero . moveRight ( ) hero . mo…" at bounding box center [1341, 286] width 321 height 500
click at [1254, 535] on button "Run ⇧↵" at bounding box center [1320, 524] width 372 height 41
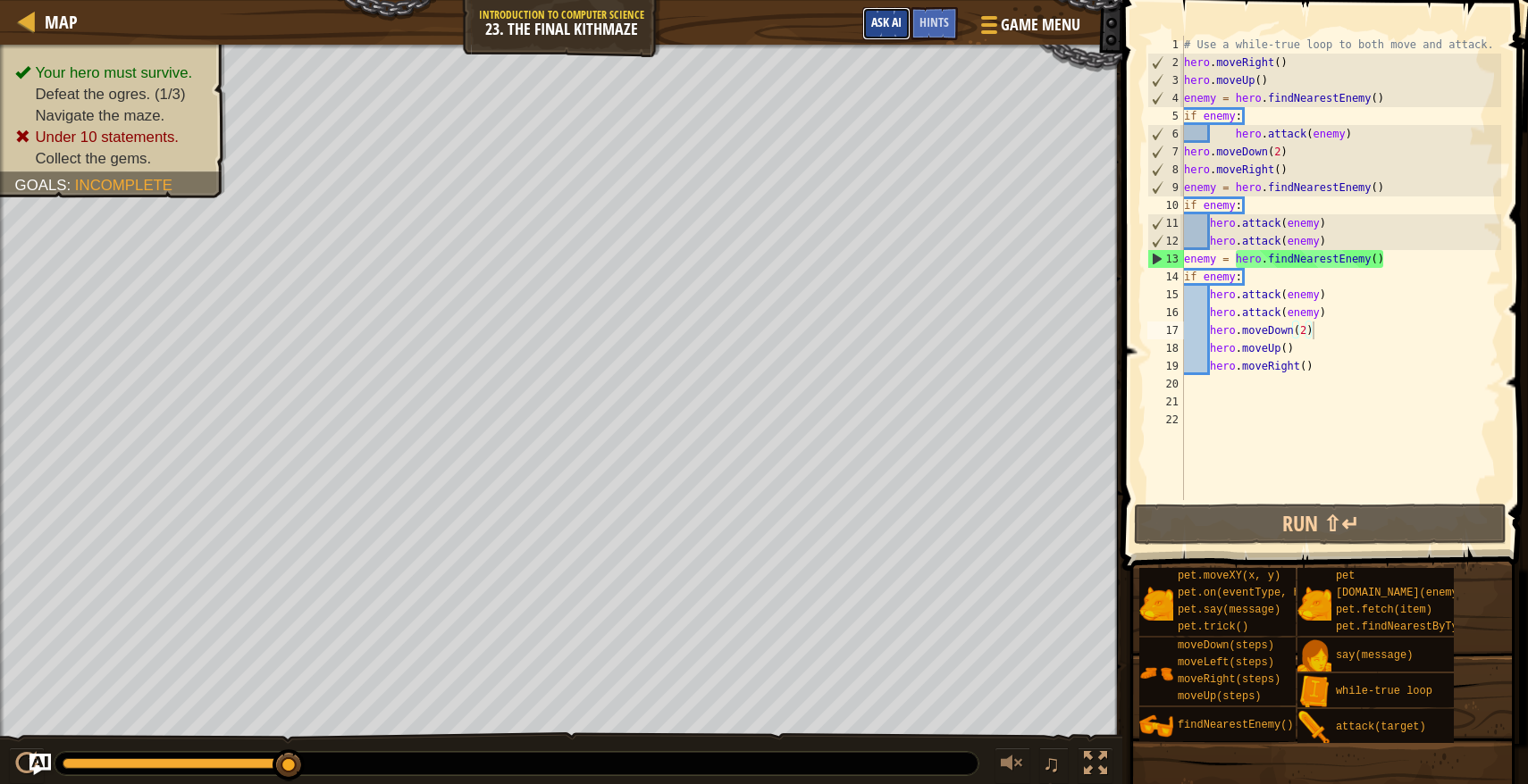
click at [886, 17] on span "Ask AI" at bounding box center [886, 22] width 31 height 17
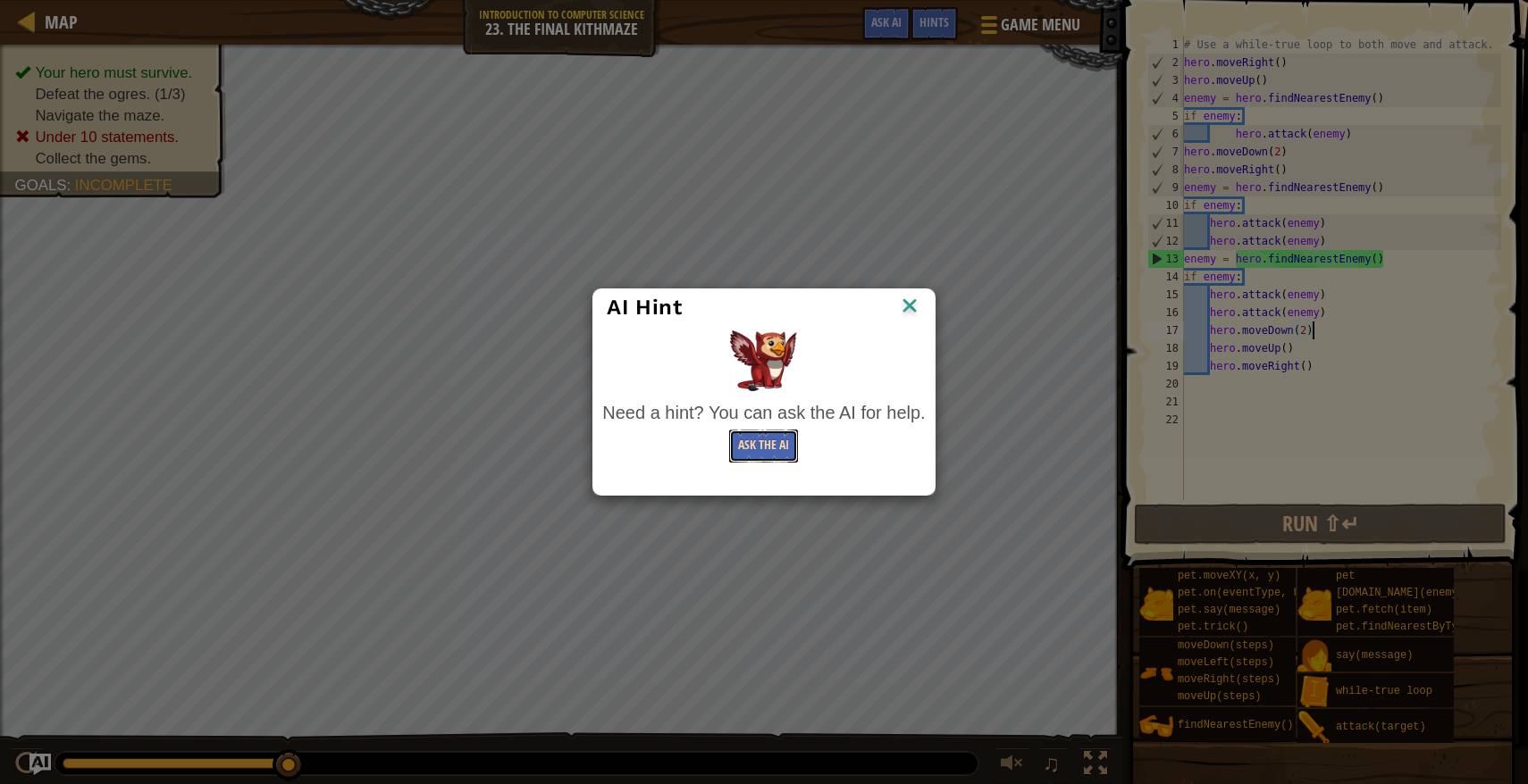
click at [789, 445] on button "Ask the AI" at bounding box center [764, 446] width 69 height 33
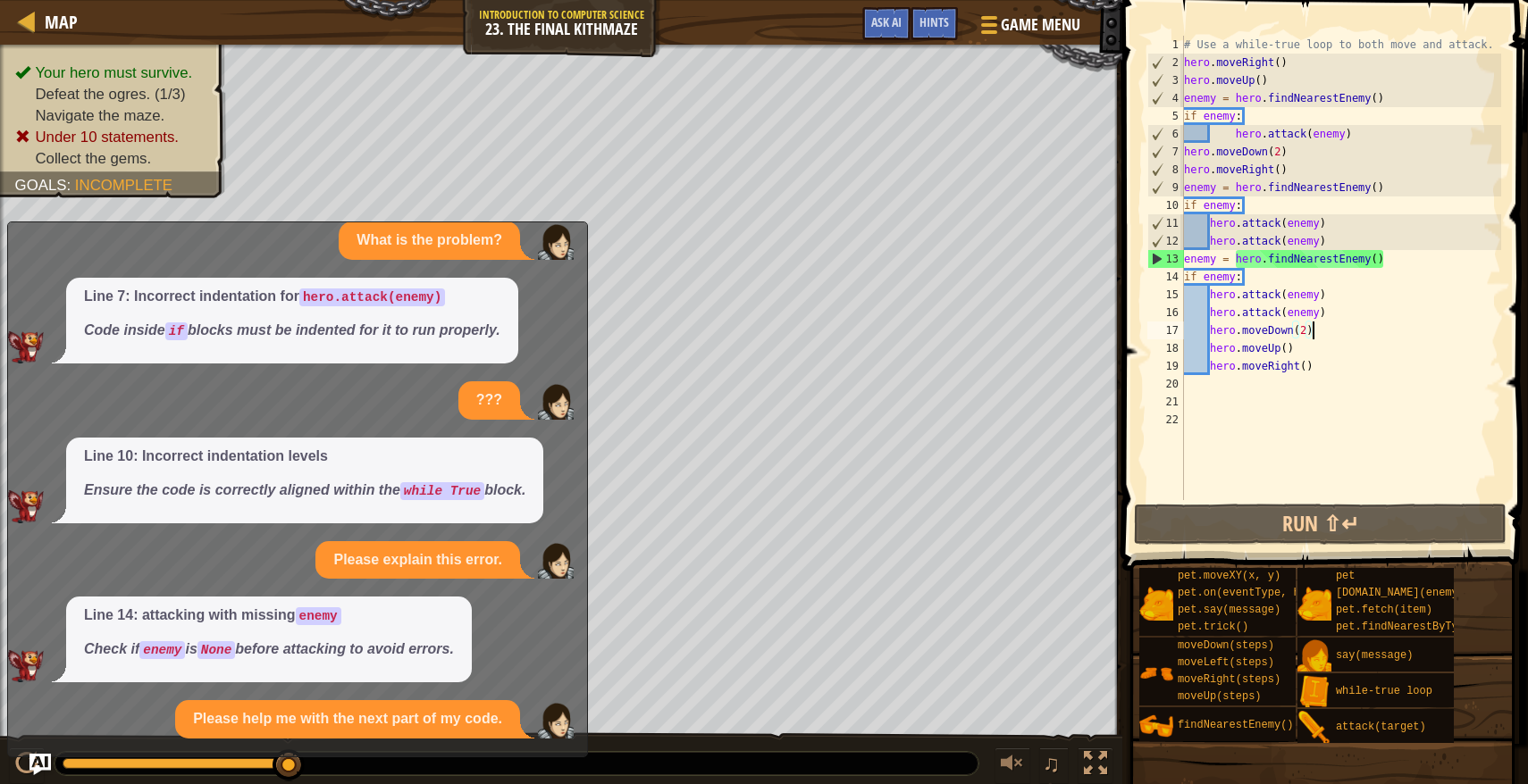
scroll to position [1546, 0]
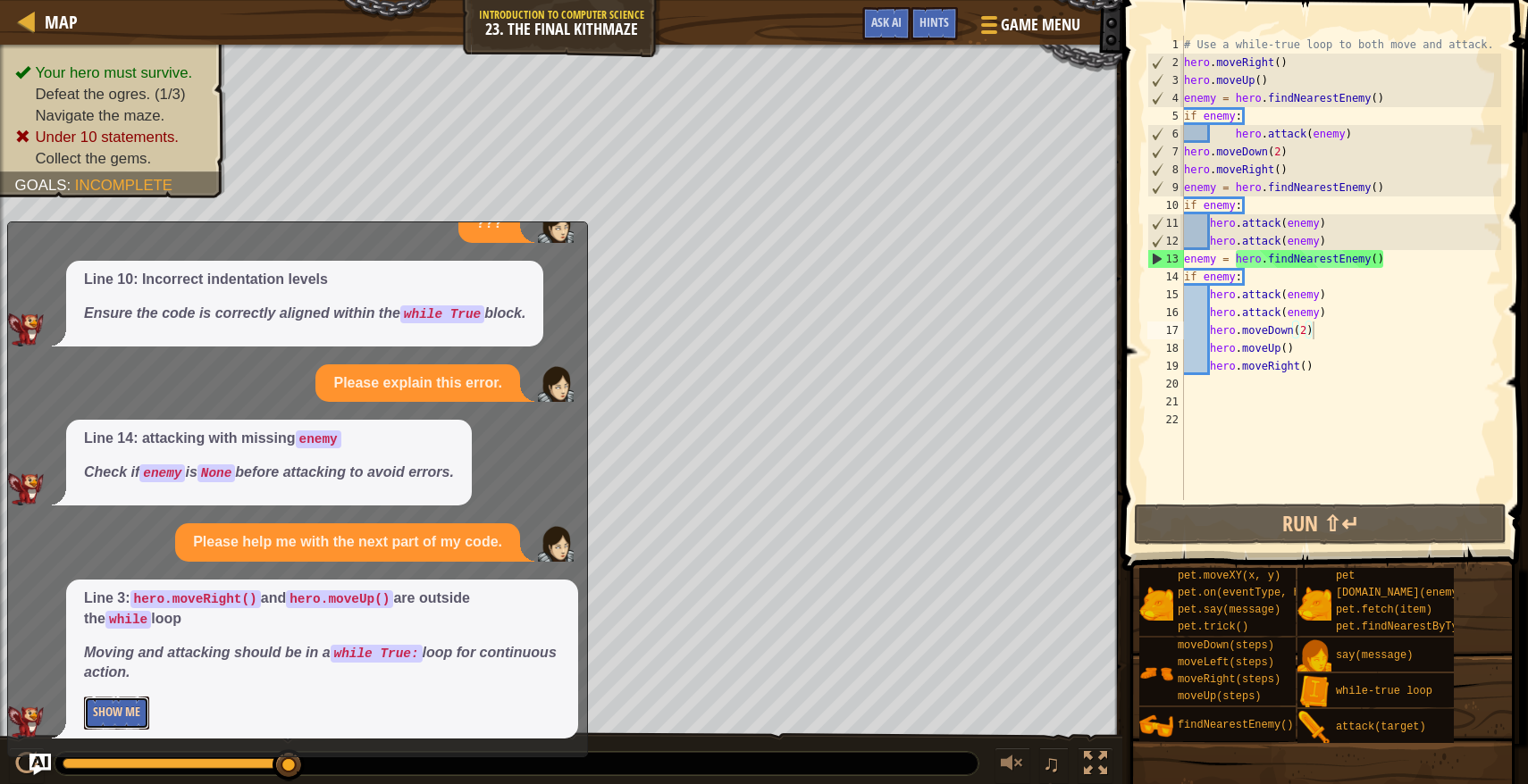
click at [121, 719] on button "Show Me" at bounding box center [116, 713] width 65 height 33
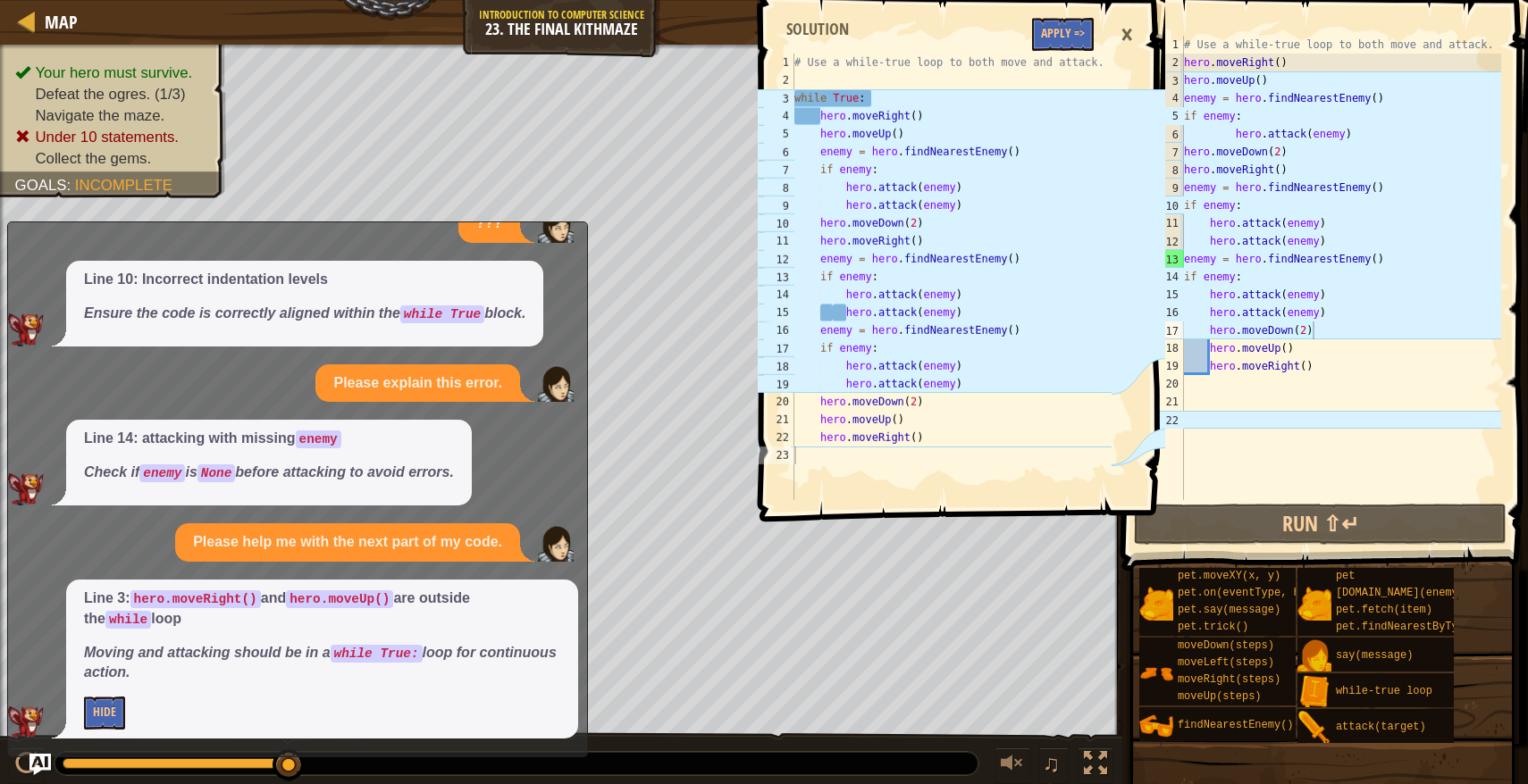
type textarea "# Use a while-true loop to both move and attack."
click at [1493, 47] on div "# Use a while-true loop to both move and attack. hero . moveRight ( ) hero . mo…" at bounding box center [1341, 286] width 321 height 500
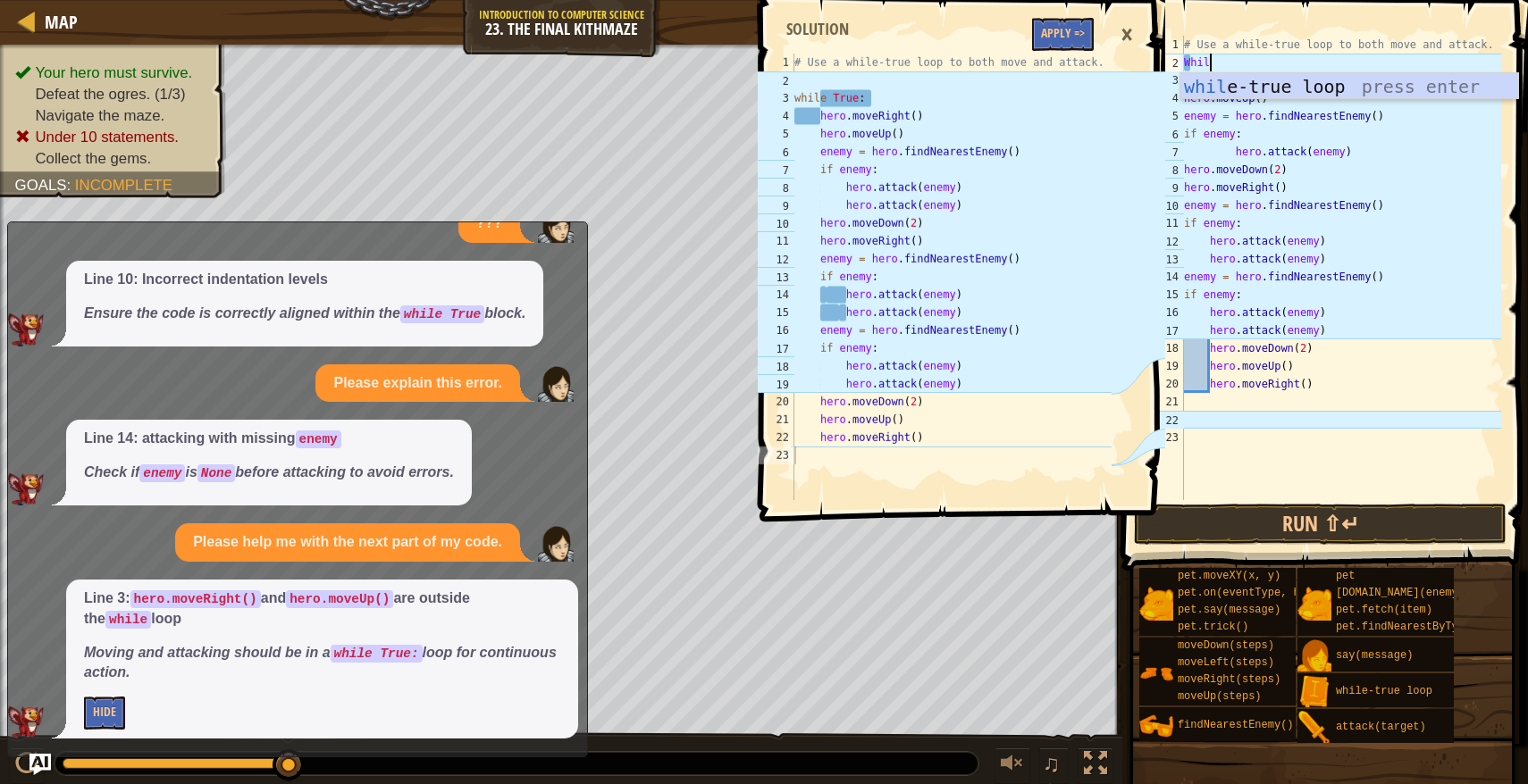
scroll to position [8, 2]
type textarea "While"
click at [1392, 85] on div "while -true loop press enter" at bounding box center [1349, 113] width 338 height 81
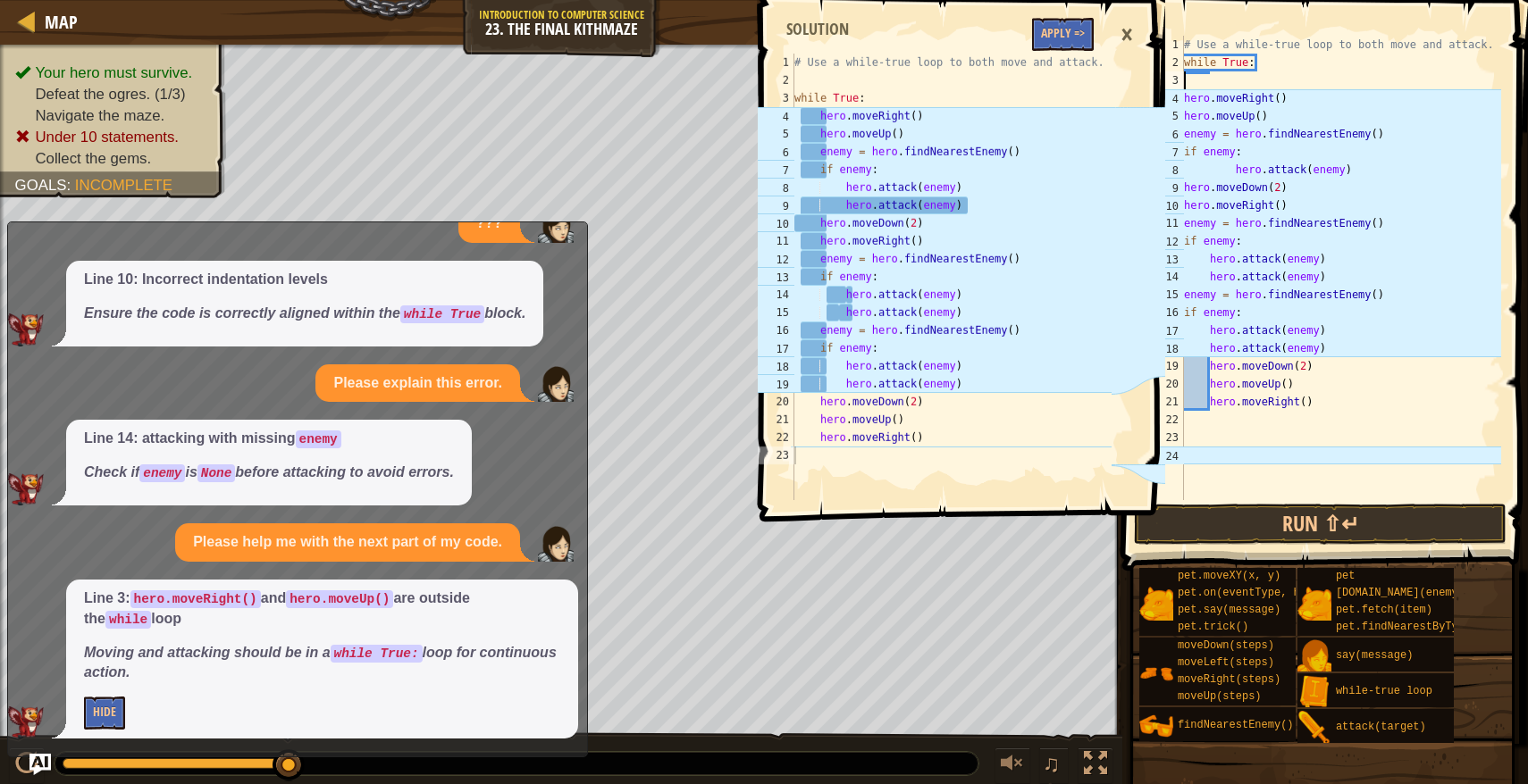
scroll to position [8, 0]
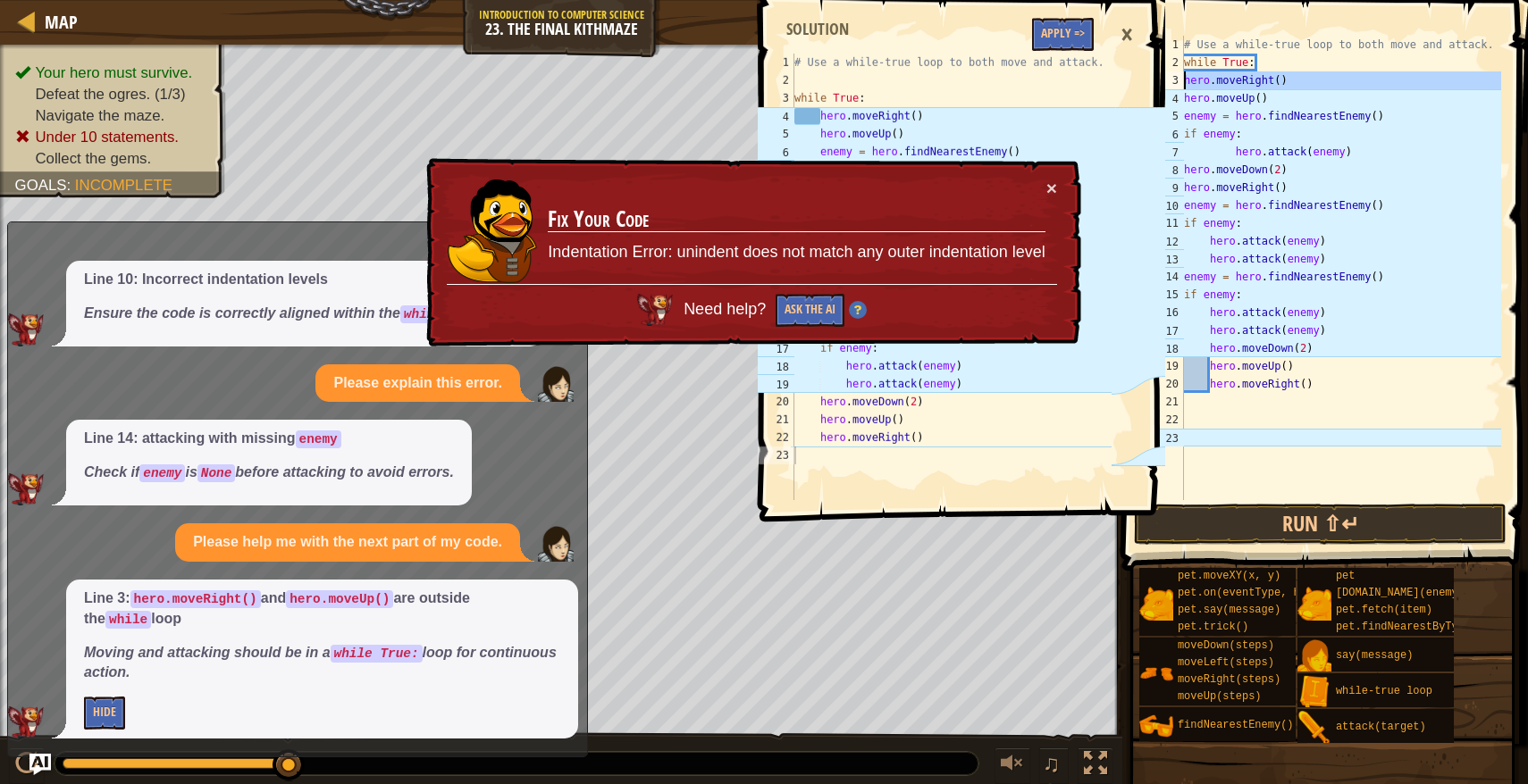
click at [1181, 78] on div "3" at bounding box center [1164, 81] width 36 height 18
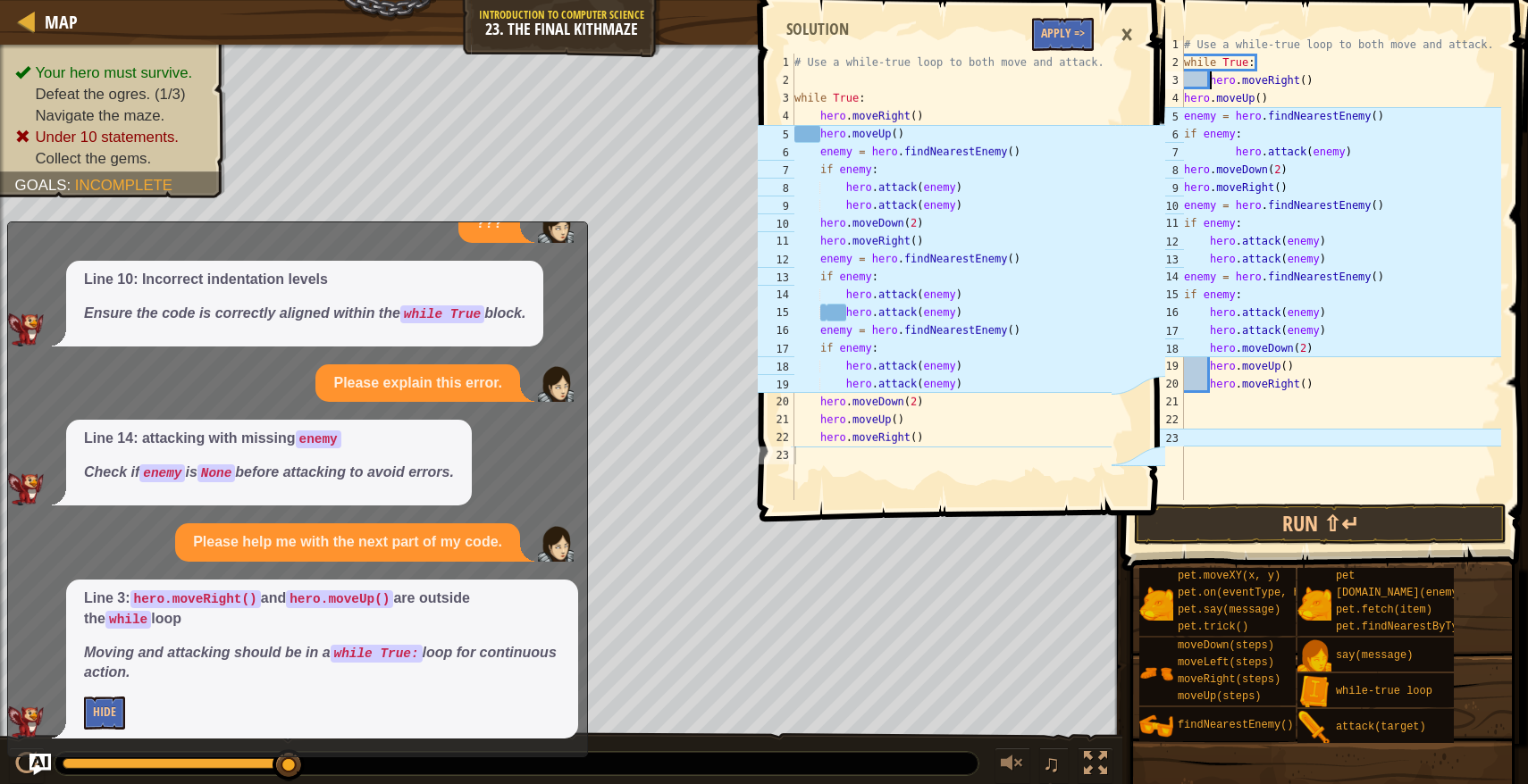
click at [1184, 95] on div "# Use a while-true loop to both move and attack. while True : hero . moveRight …" at bounding box center [1341, 286] width 321 height 500
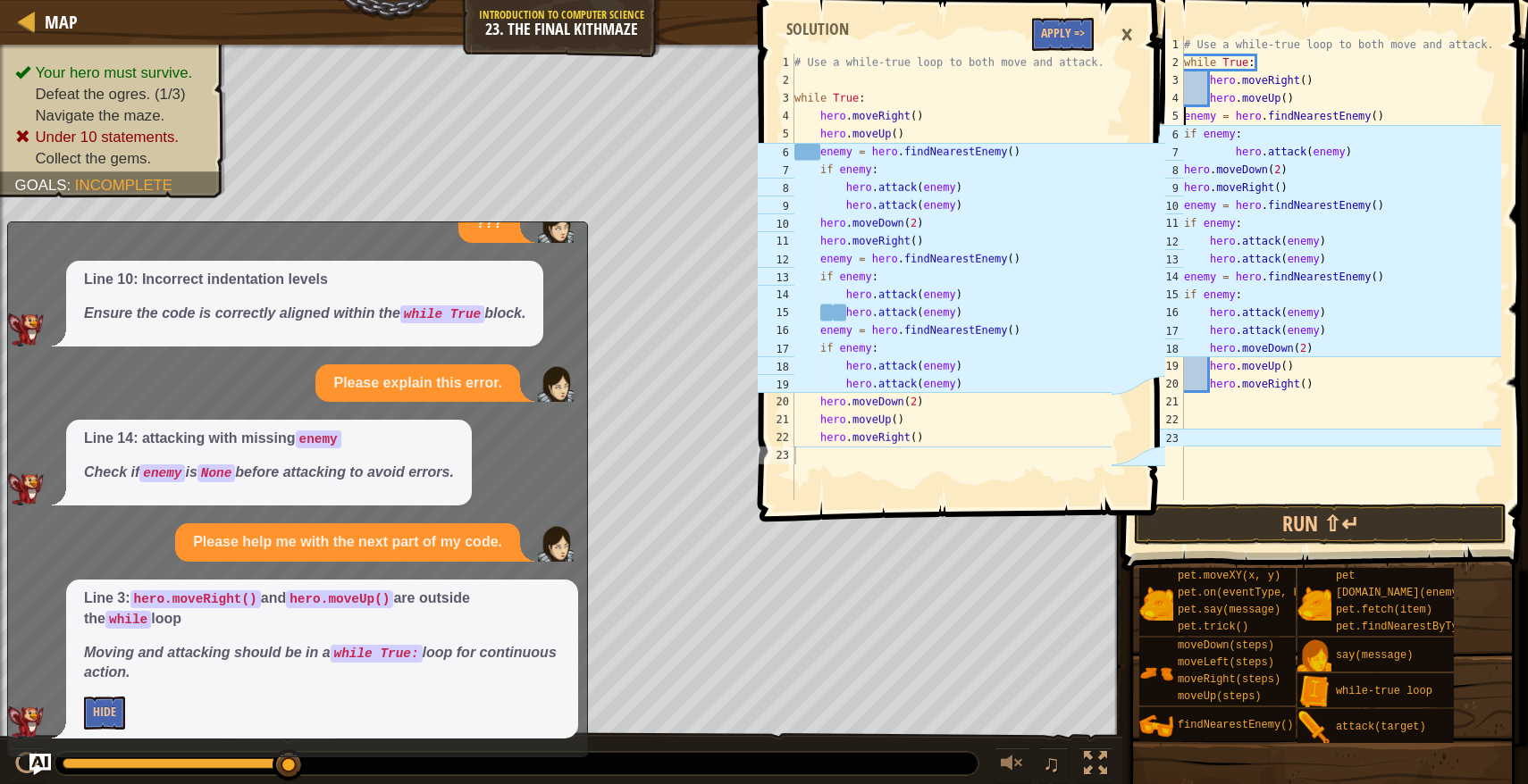
click at [1184, 123] on div "# Use a while-true loop to both move and attack. while True : hero . moveRight …" at bounding box center [1341, 286] width 321 height 500
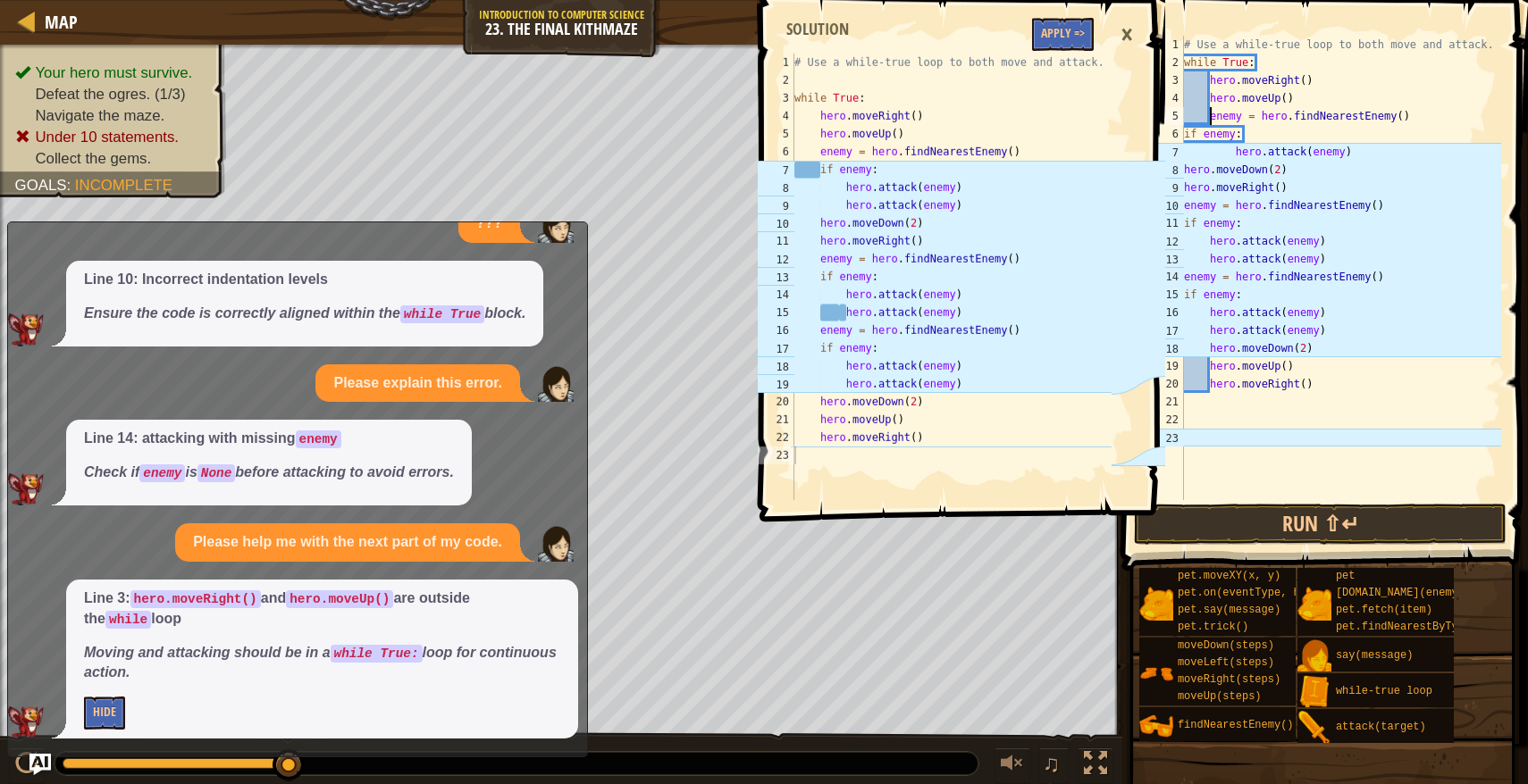
click at [1185, 136] on div "# Use a while-true loop to both move and attack. while True : hero . moveRight …" at bounding box center [1341, 286] width 321 height 500
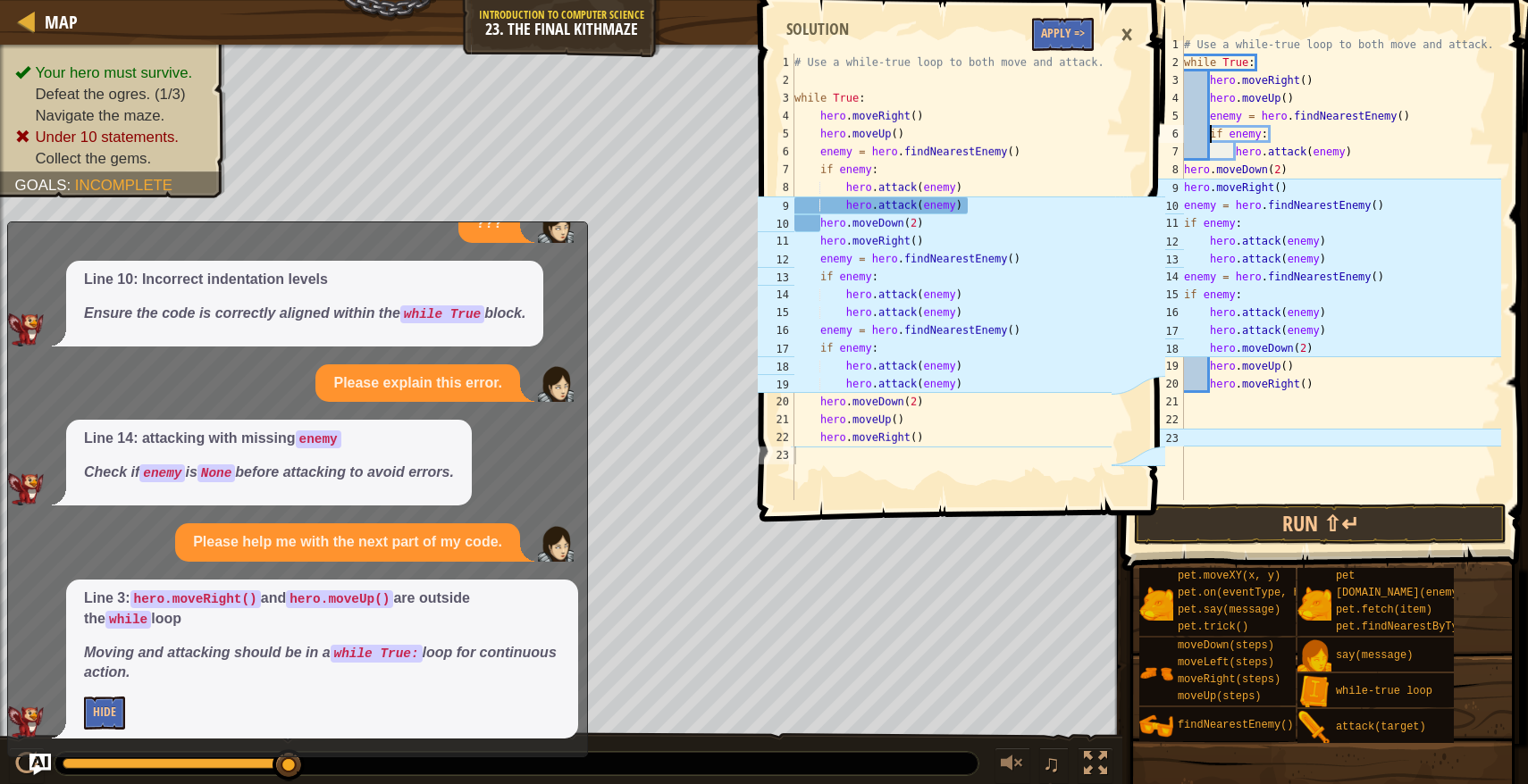
click at [1358, 155] on div "# Use a while-true loop to both move and attack. while True : hero . moveRight …" at bounding box center [1341, 286] width 321 height 500
type textarea "hero.attack(enemy)"
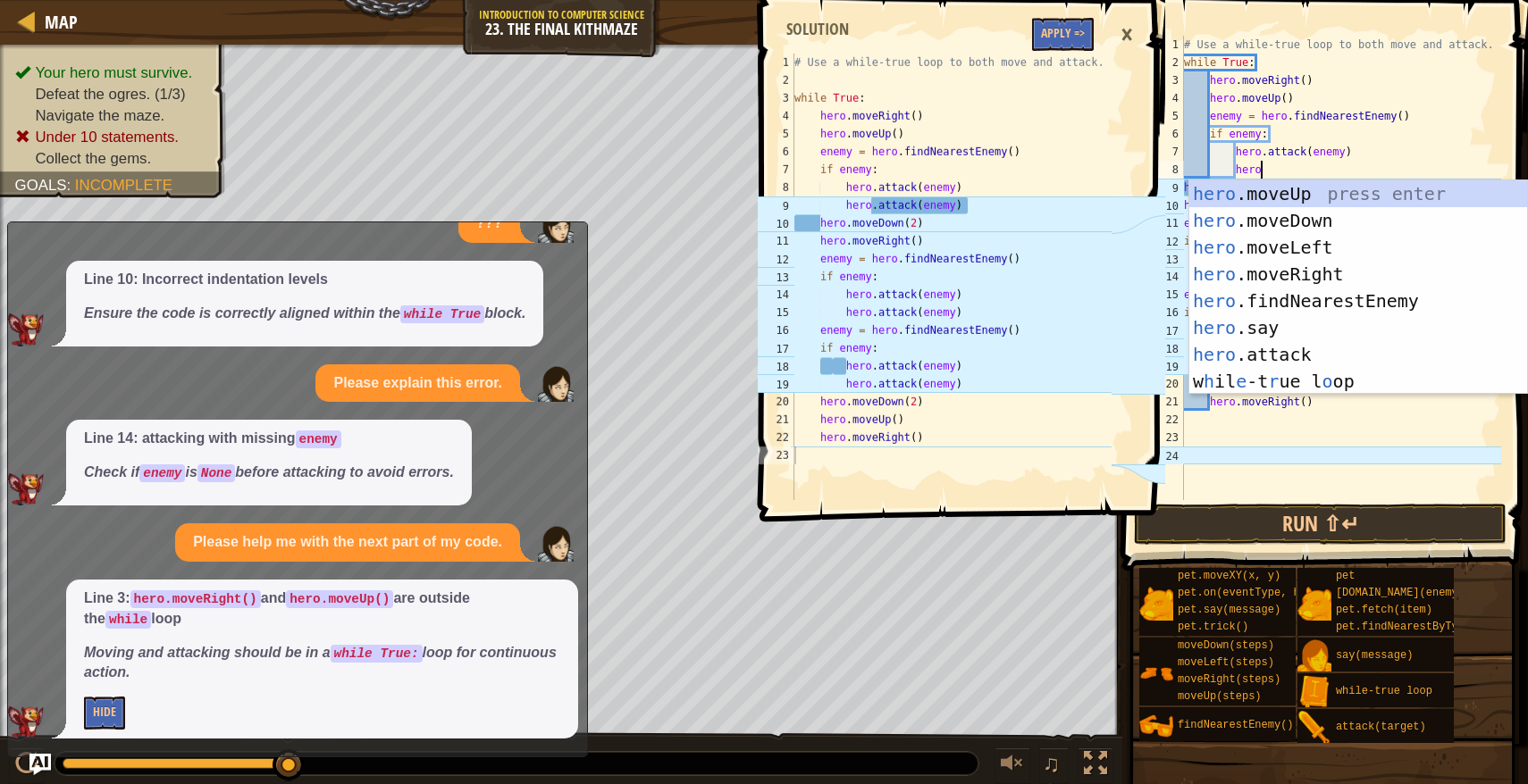
scroll to position [8, 5]
click at [1394, 349] on div "hero .moveUp press enter hero .moveDown press enter hero .moveLeft press enter …" at bounding box center [1358, 314] width 338 height 268
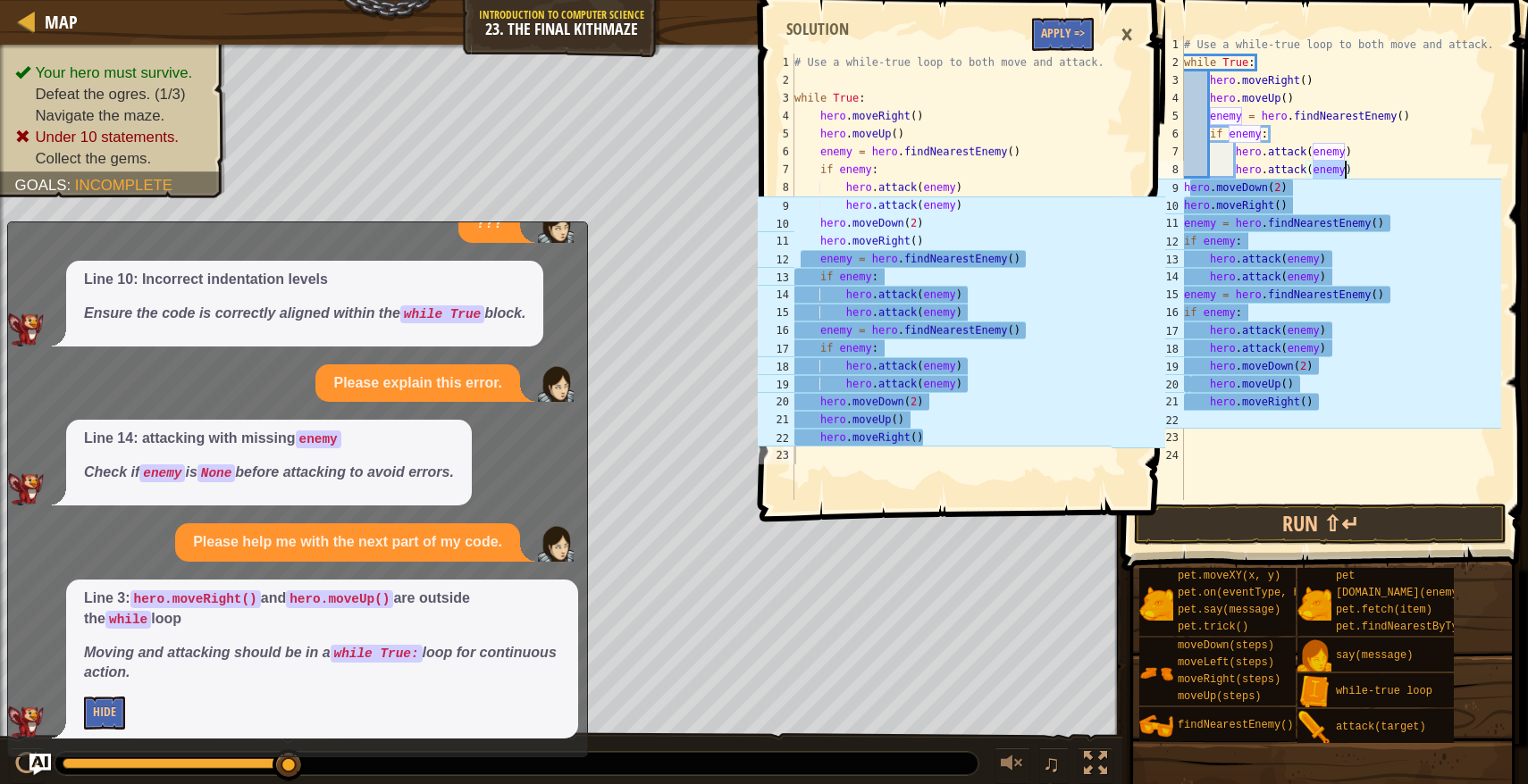
click at [1359, 167] on div "# Use a while-true loop to both move and attack. while True : hero . moveRight …" at bounding box center [1341, 286] width 321 height 500
click at [1187, 228] on div "# Use a while-true loop to both move and attack. while True : hero . moveRight …" at bounding box center [1341, 286] width 321 height 500
click at [1186, 226] on div "# Use a while-true loop to both move and attack. while True : hero . moveRight …" at bounding box center [1341, 286] width 321 height 500
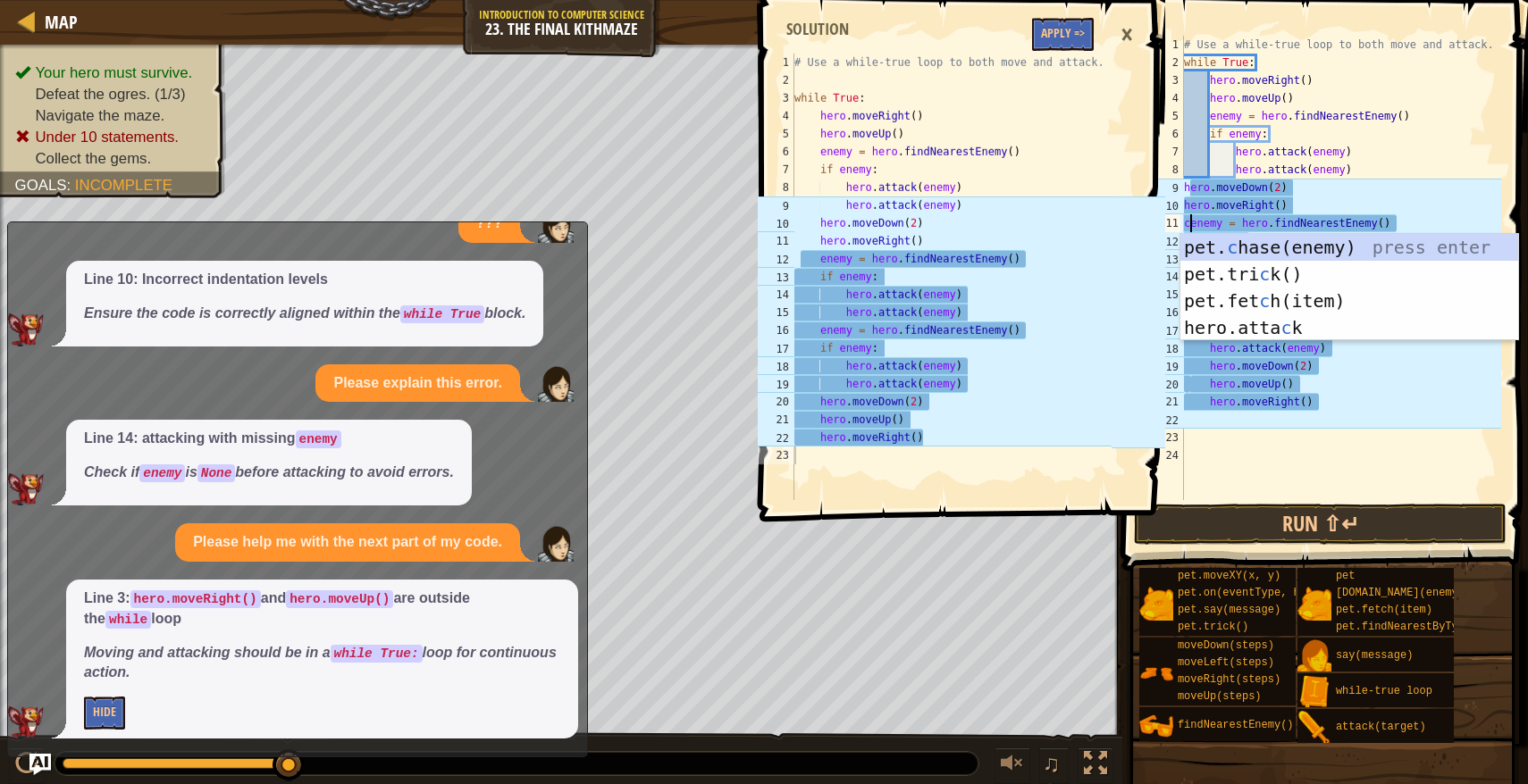
scroll to position [8, 1]
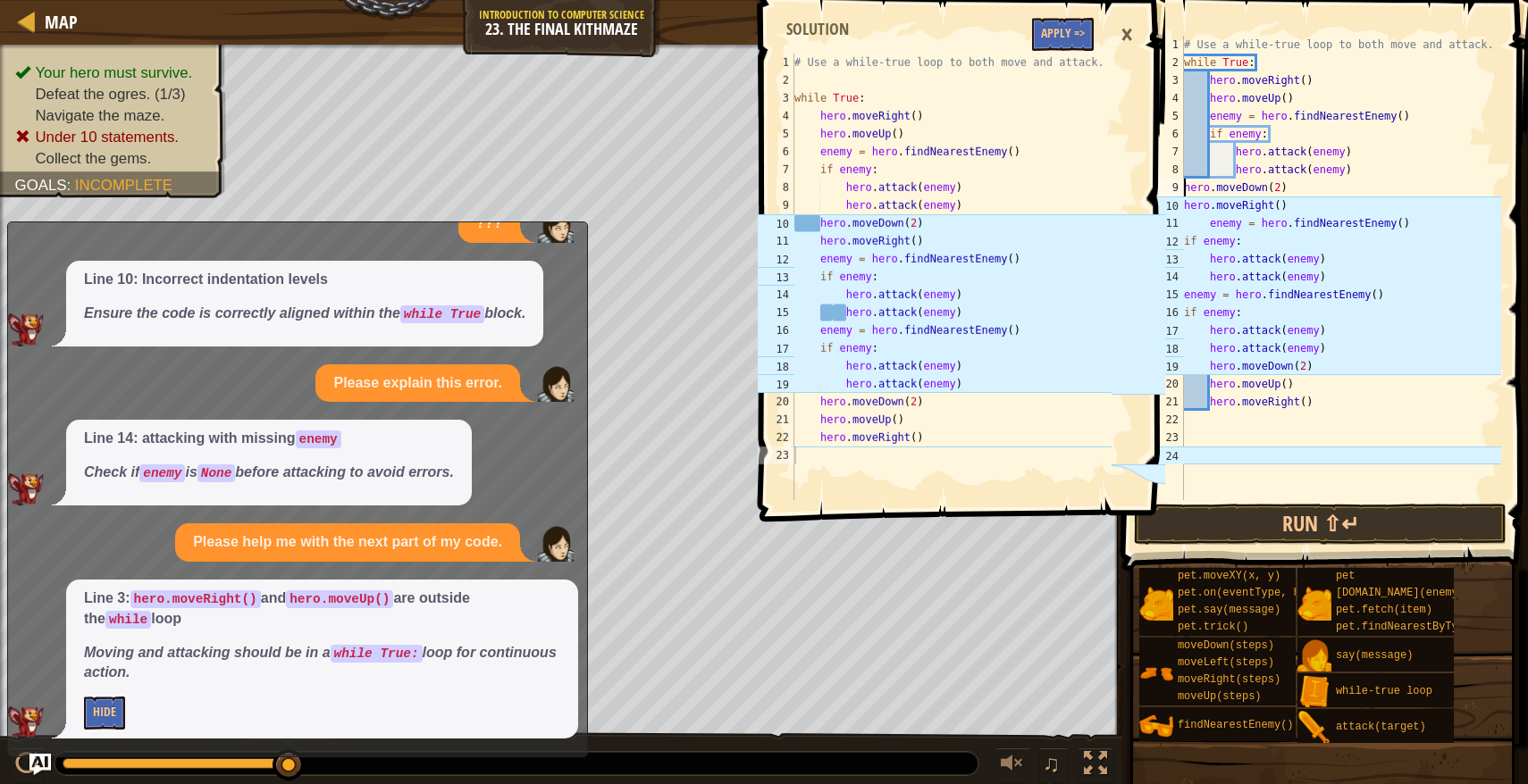
click at [1183, 184] on div "# Use a while-true loop to both move and attack. while True : hero . moveRight …" at bounding box center [1341, 286] width 321 height 500
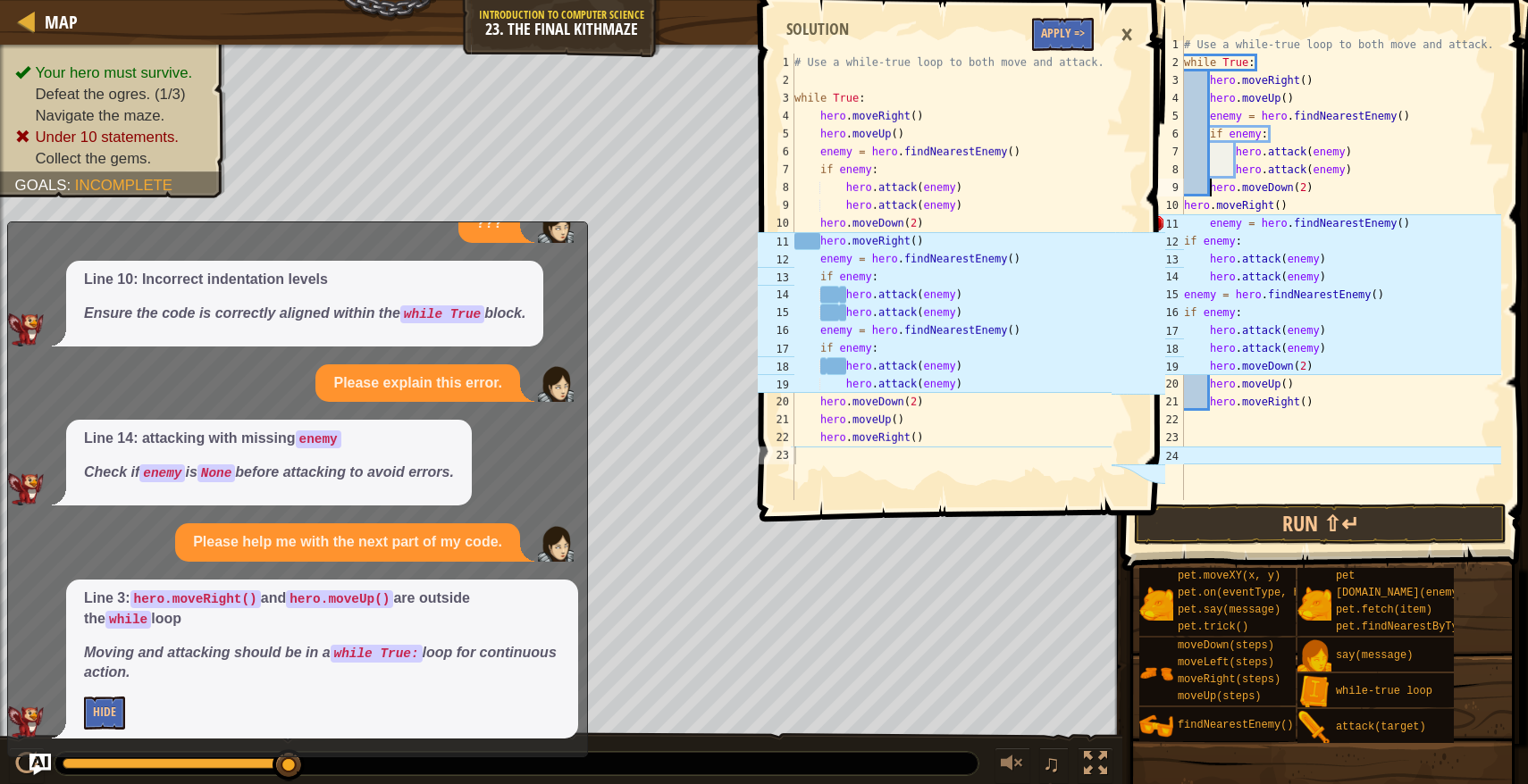
click at [1184, 209] on div "# Use a while-true loop to both move and attack. while True : hero . moveRight …" at bounding box center [1341, 286] width 321 height 500
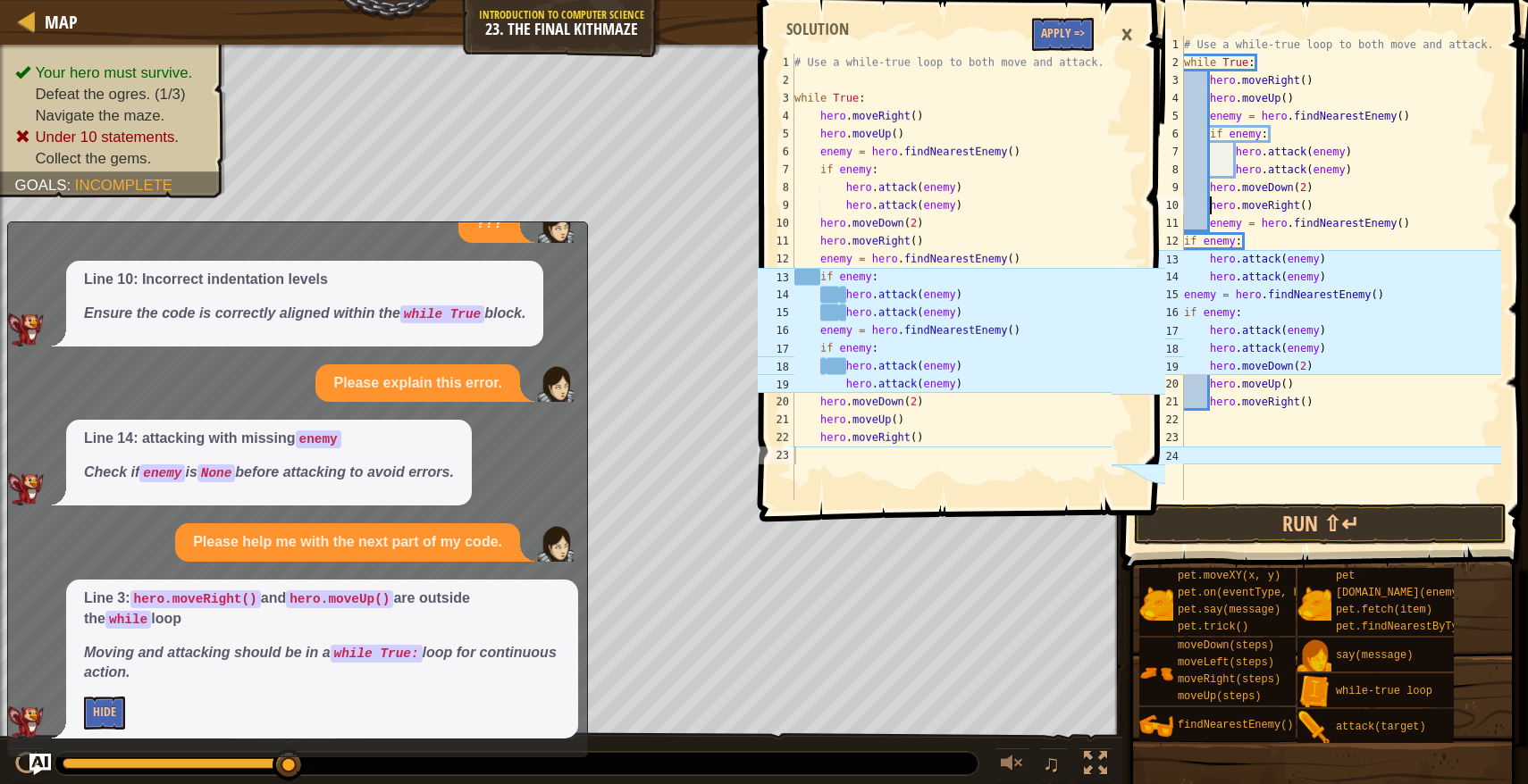
click at [1184, 245] on div "# Use a while-true loop to both move and attack. while True : hero . moveRight …" at bounding box center [1341, 286] width 321 height 500
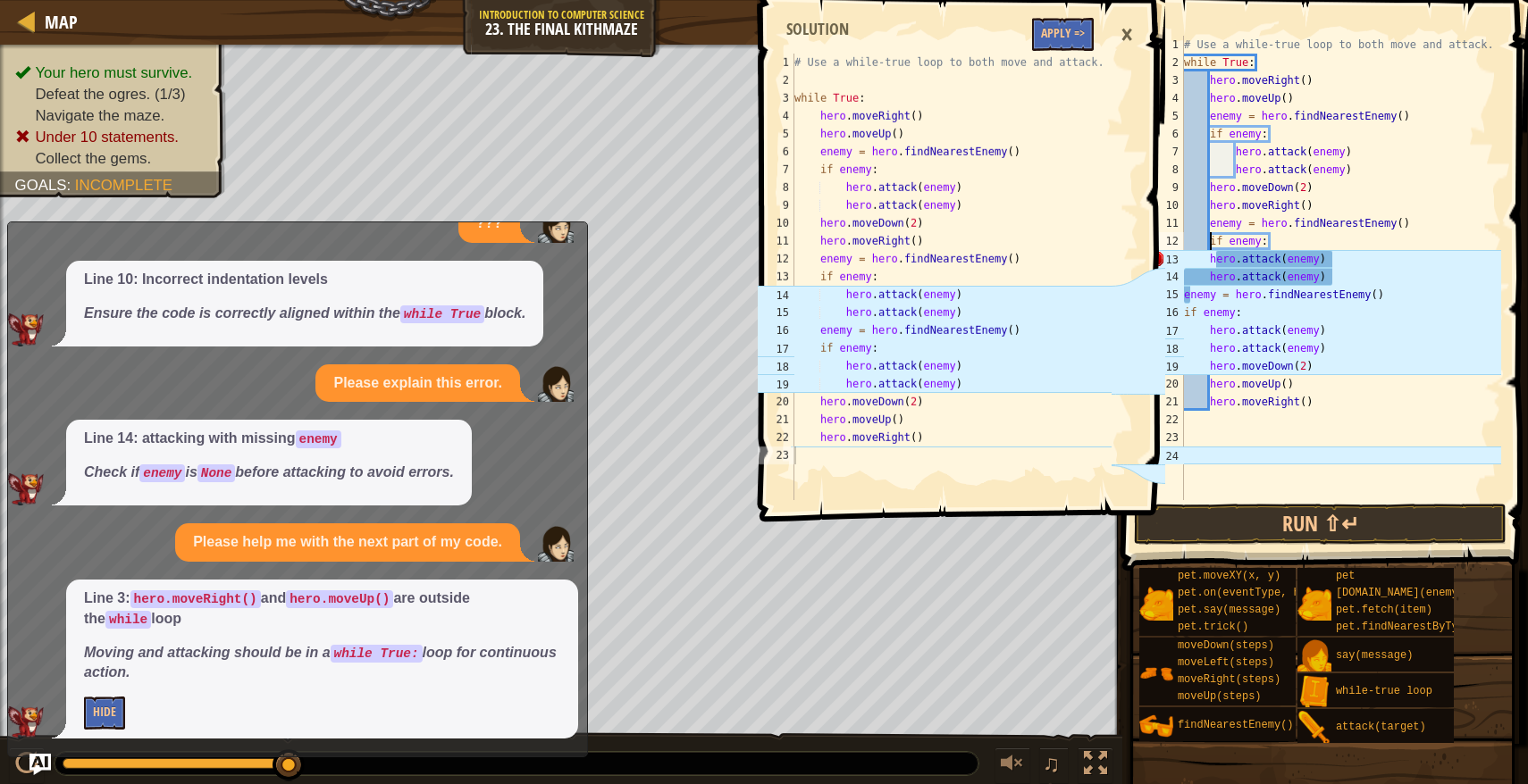
click at [1205, 264] on div "# Use a while-true loop to both move and attack. while True : hero . moveRight …" at bounding box center [1341, 286] width 321 height 500
click at [1211, 260] on div "# Use a while-true loop to both move and attack. while True : hero . moveRight …" at bounding box center [1341, 286] width 321 height 500
click at [1251, 516] on button "Run ⇧↵" at bounding box center [1320, 524] width 372 height 41
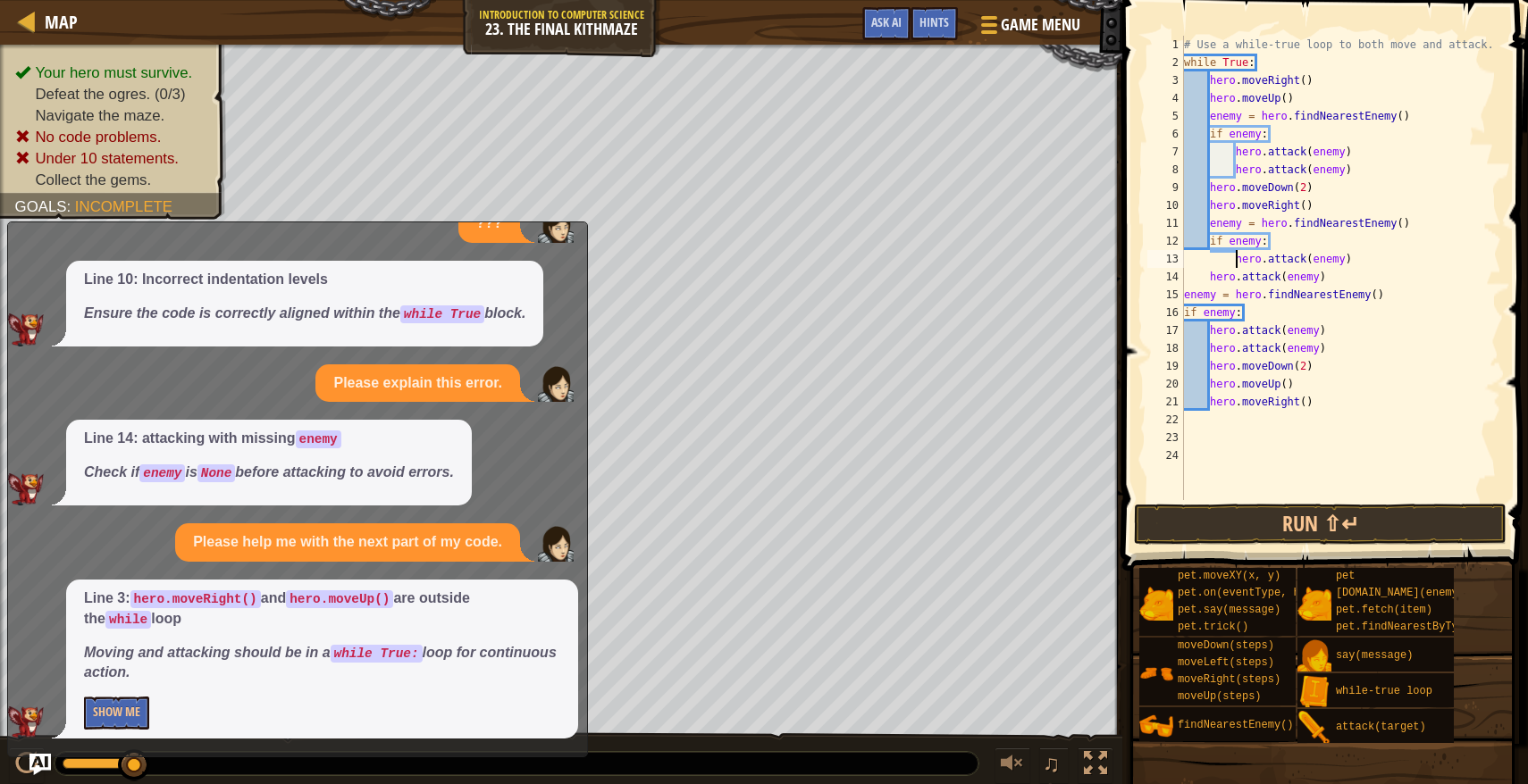
click at [1205, 282] on div "# Use a while-true loop to both move and attack. while True : hero . moveRight …" at bounding box center [1341, 286] width 321 height 500
click at [1281, 516] on button "Run ⇧↵" at bounding box center [1320, 524] width 372 height 41
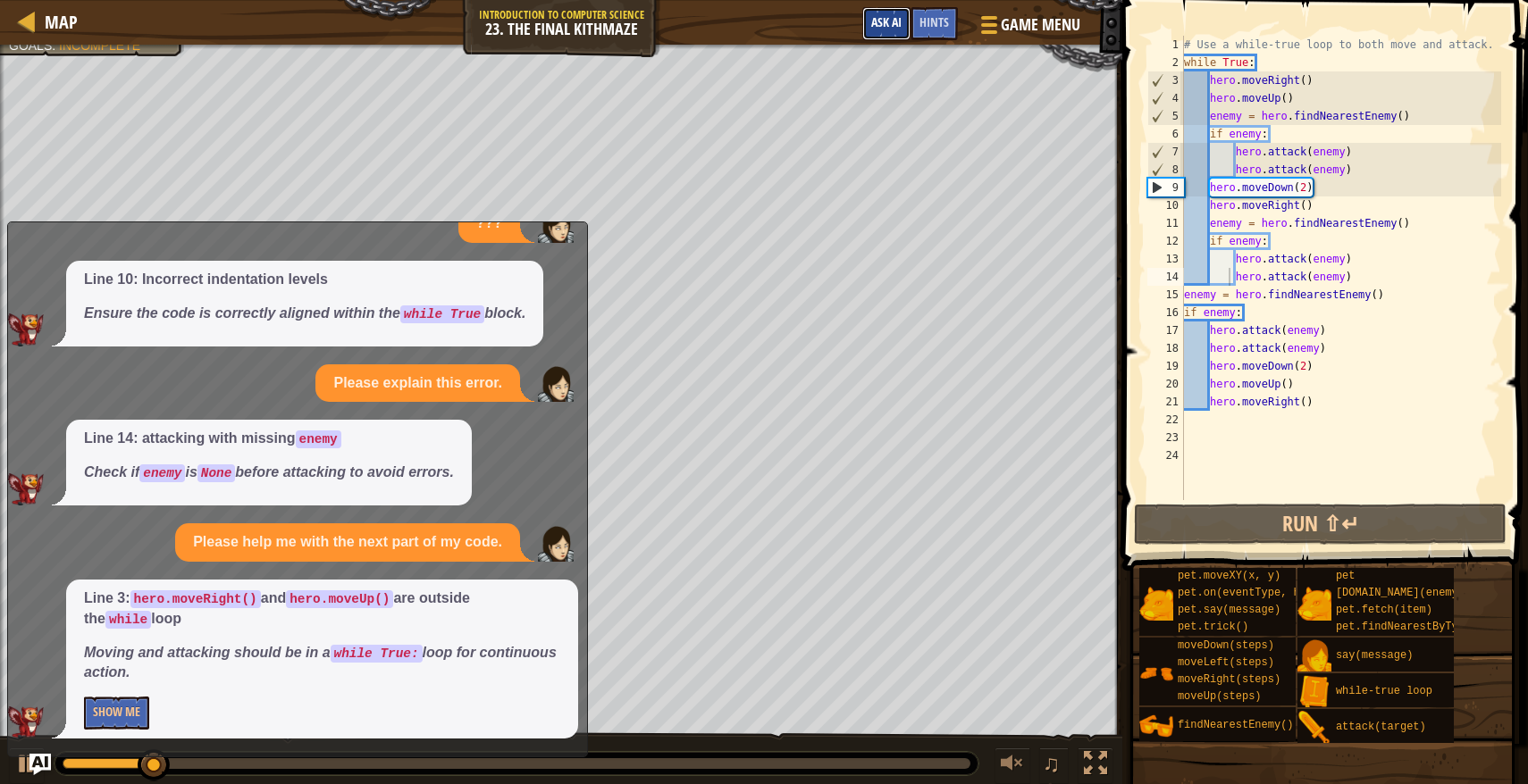
click at [896, 28] on span "Ask AI" at bounding box center [886, 22] width 31 height 17
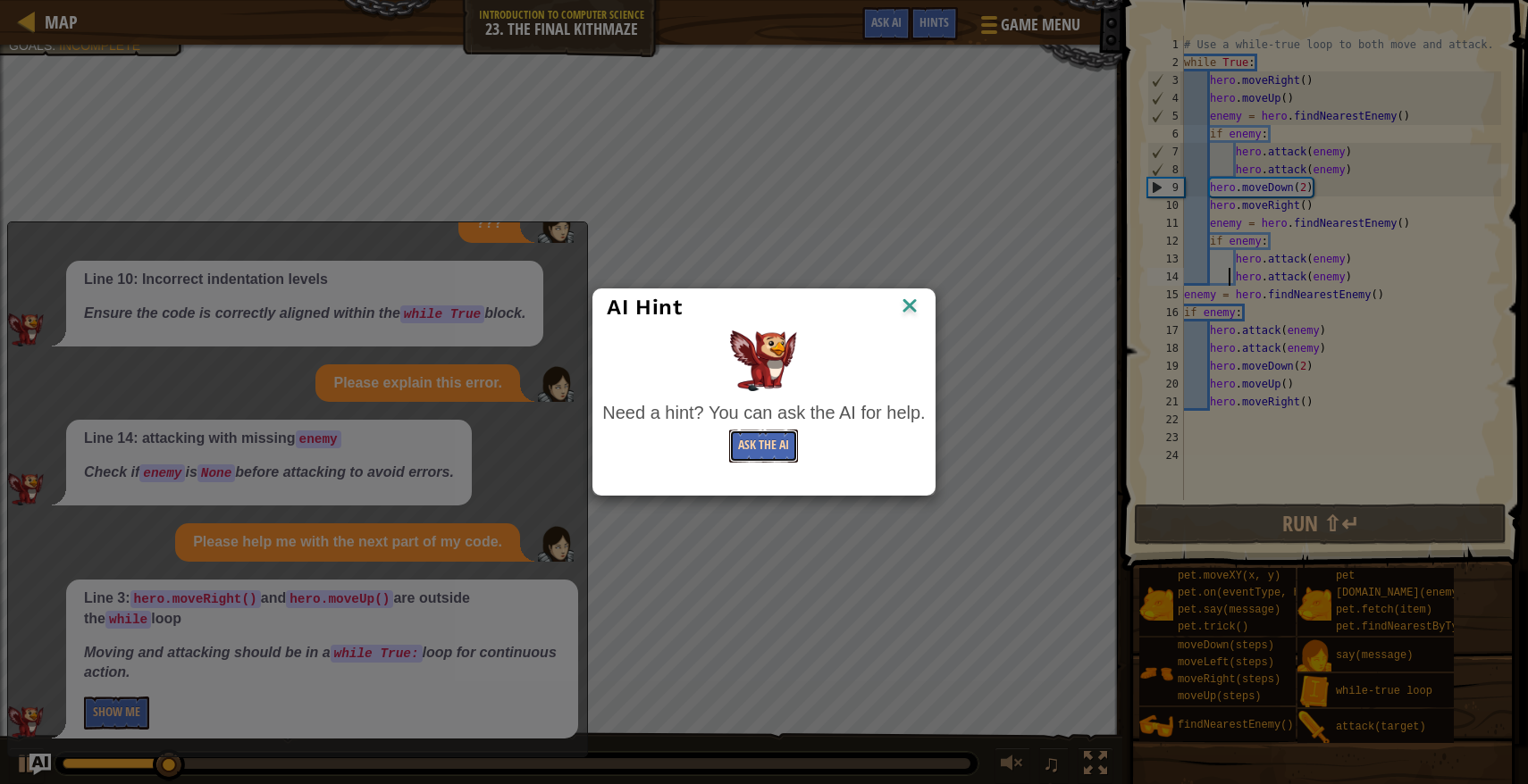
click at [766, 461] on button "Ask the AI" at bounding box center [764, 446] width 69 height 33
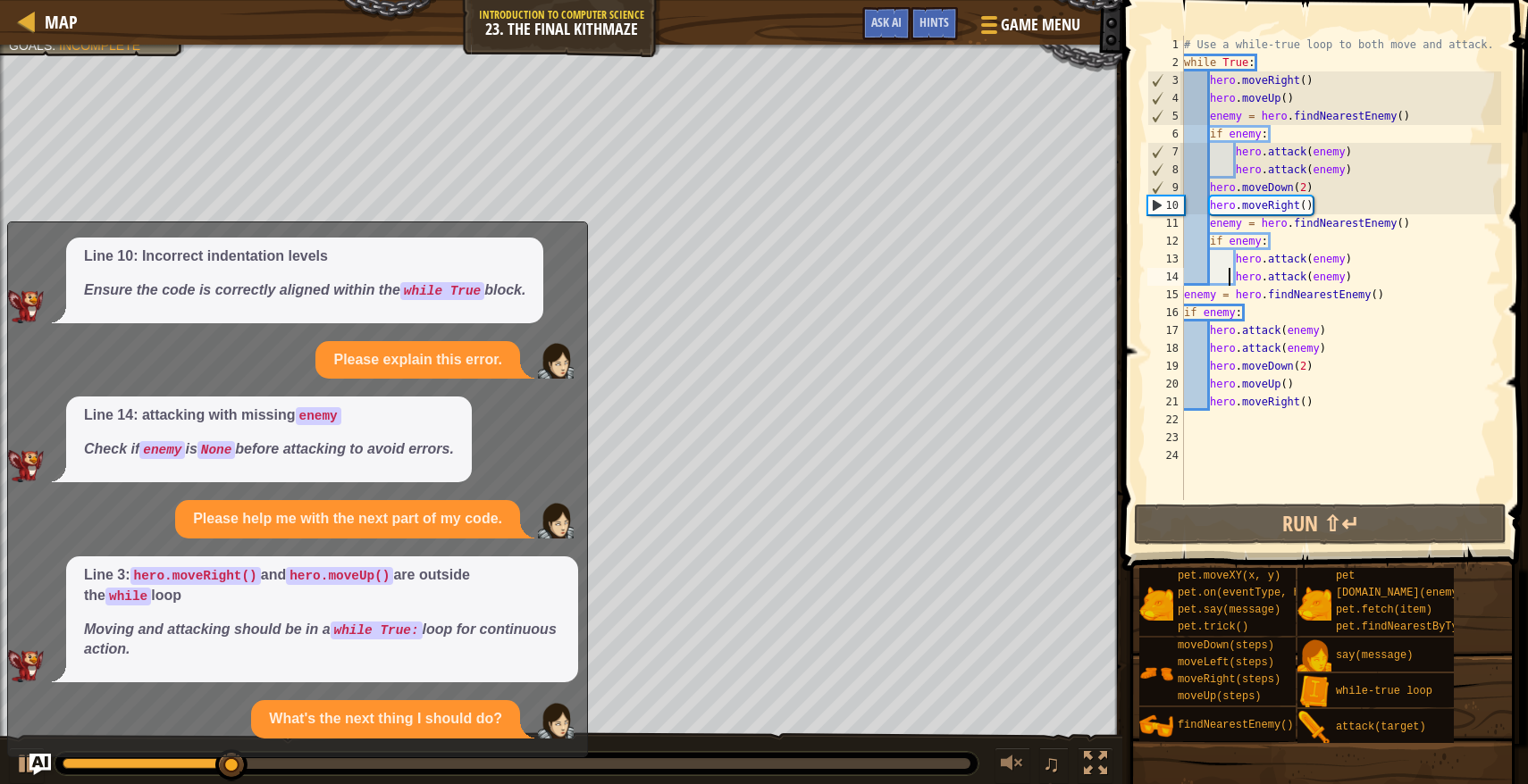
scroll to position [1747, 0]
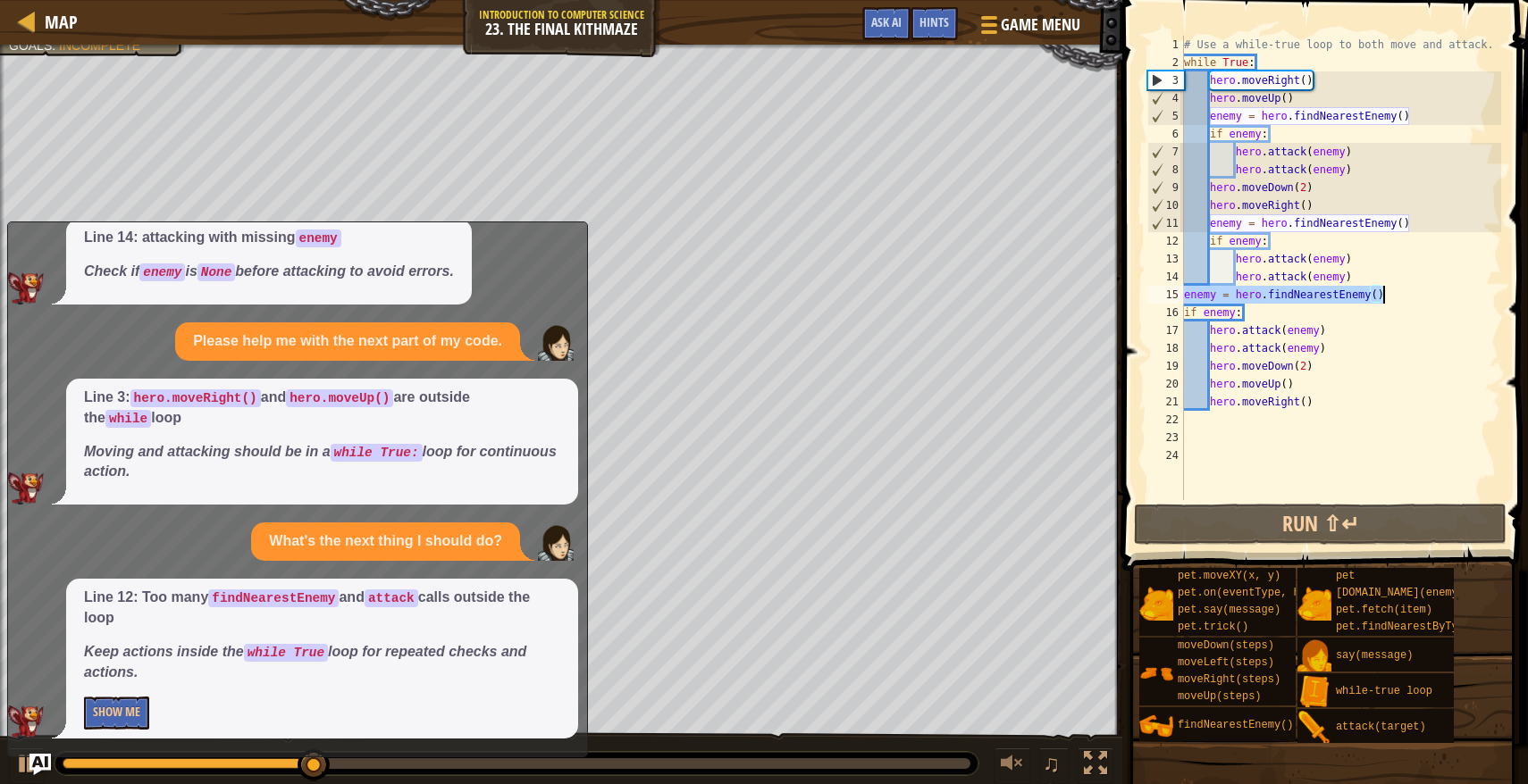
drag, startPoint x: 1185, startPoint y: 296, endPoint x: 1384, endPoint y: 295, distance: 199.0
click at [1384, 295] on div "# Use a while-true loop to both move and attack. while True : hero . moveRight …" at bounding box center [1341, 286] width 321 height 500
type textarea "enemy = hero.findNearestEnemy()"
click at [159, 703] on p "Show Me" at bounding box center [321, 713] width 476 height 33
click at [135, 713] on button "Show Me" at bounding box center [116, 713] width 65 height 33
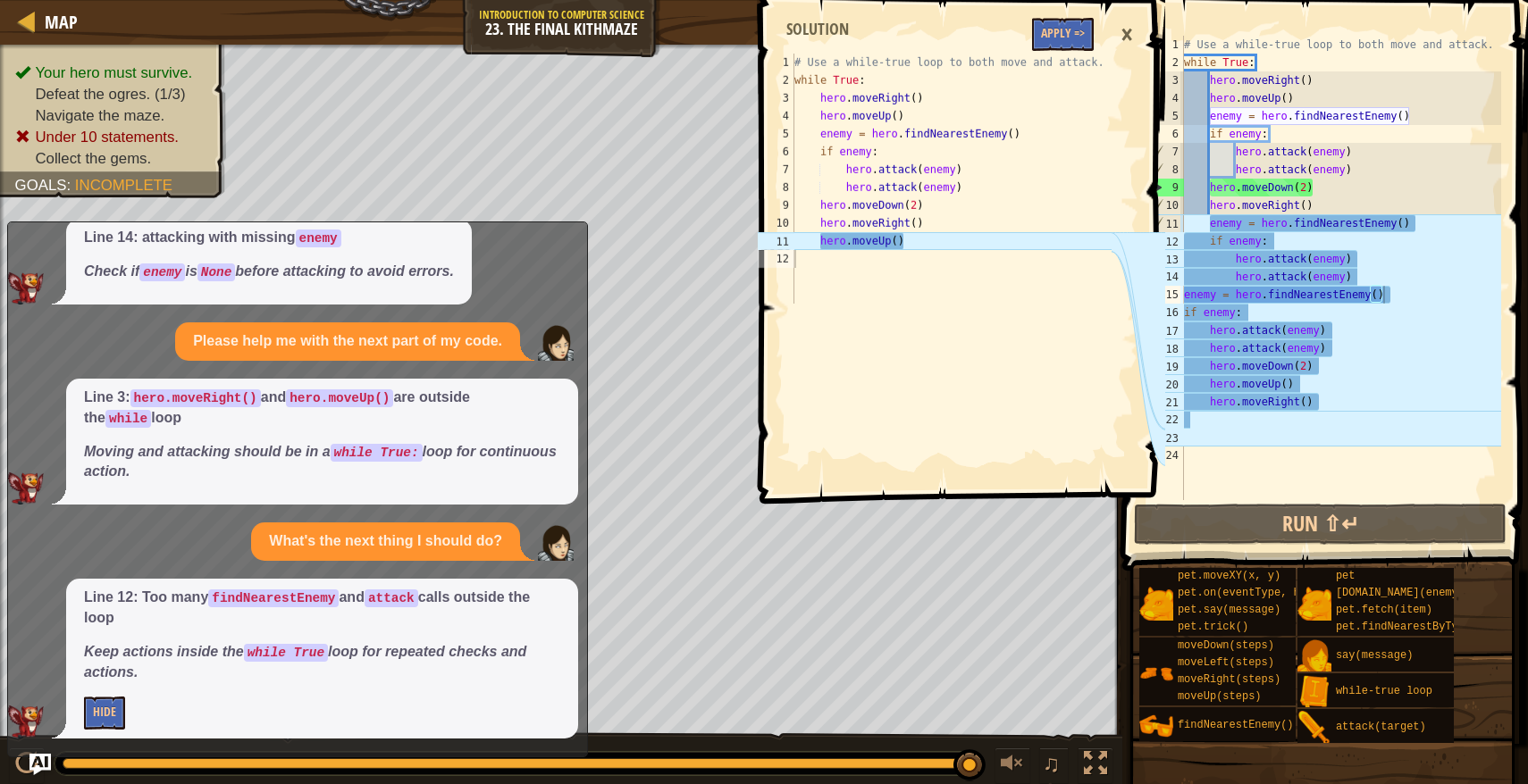
click at [1039, 311] on span at bounding box center [963, 226] width 420 height 556
click at [1061, 30] on button "Apply =>" at bounding box center [1062, 34] width 62 height 33
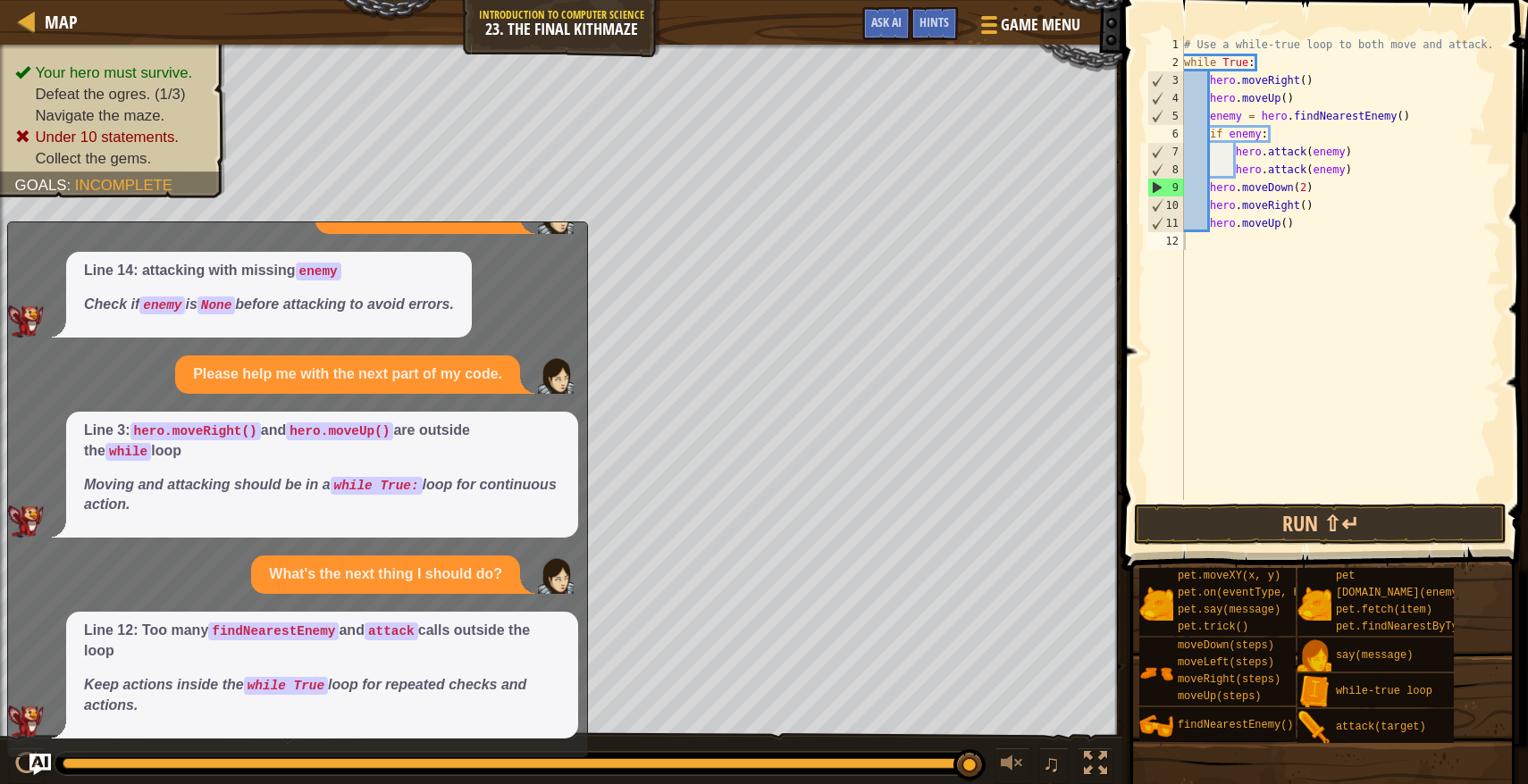
scroll to position [1714, 0]
click at [1247, 530] on button "Run ⇧↵" at bounding box center [1320, 524] width 372 height 41
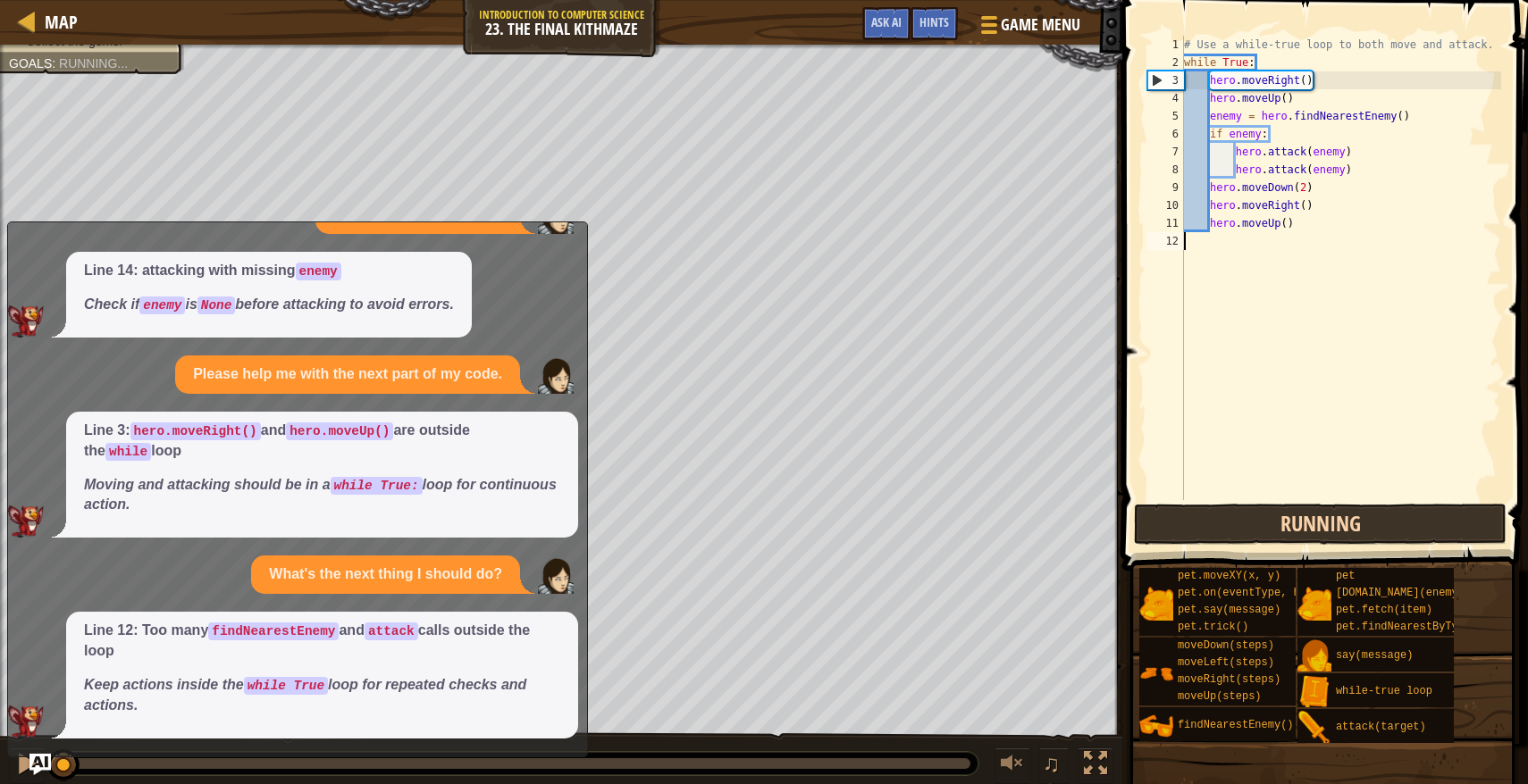
scroll to position [8, 0]
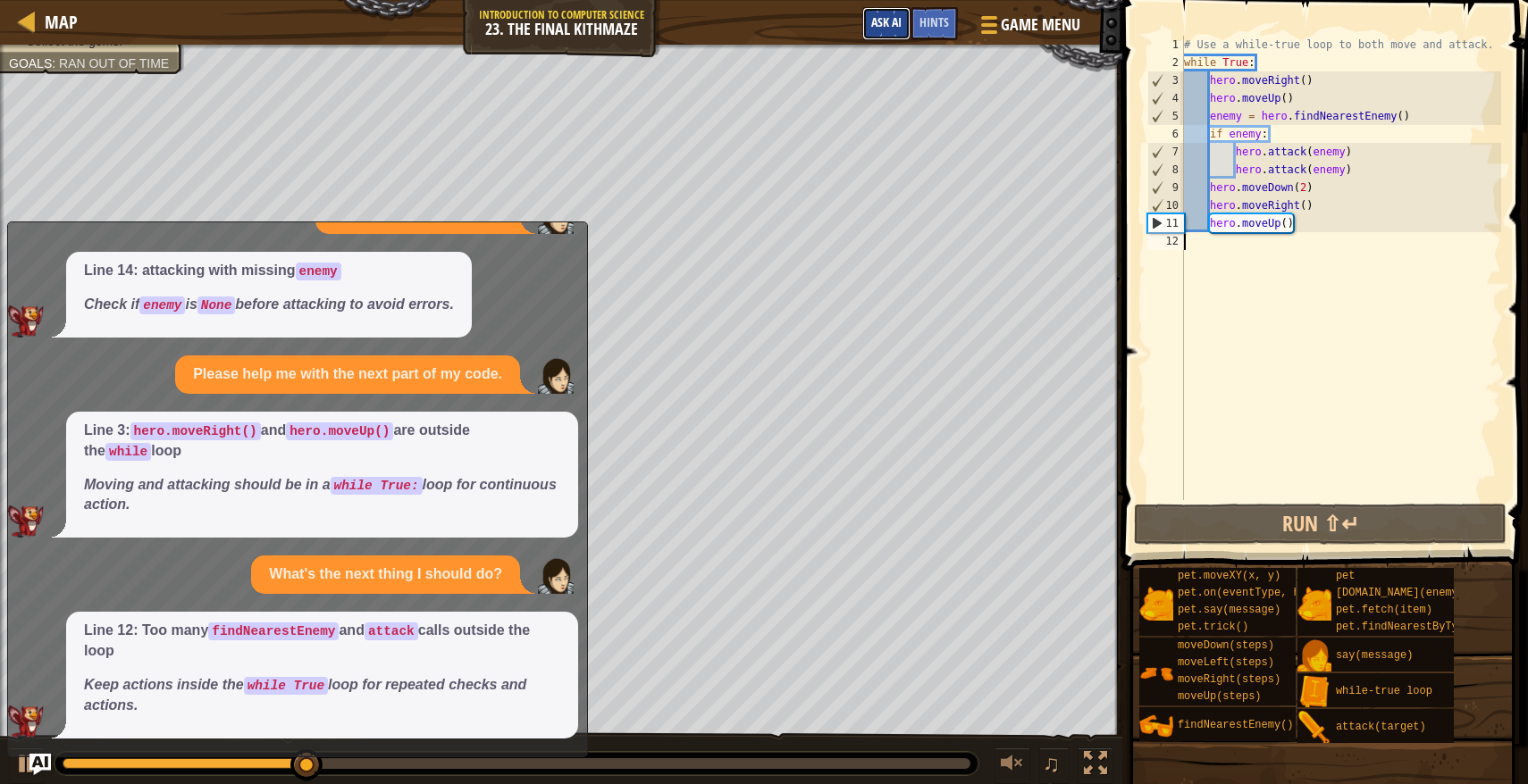
click at [891, 21] on span "Ask AI" at bounding box center [886, 22] width 31 height 17
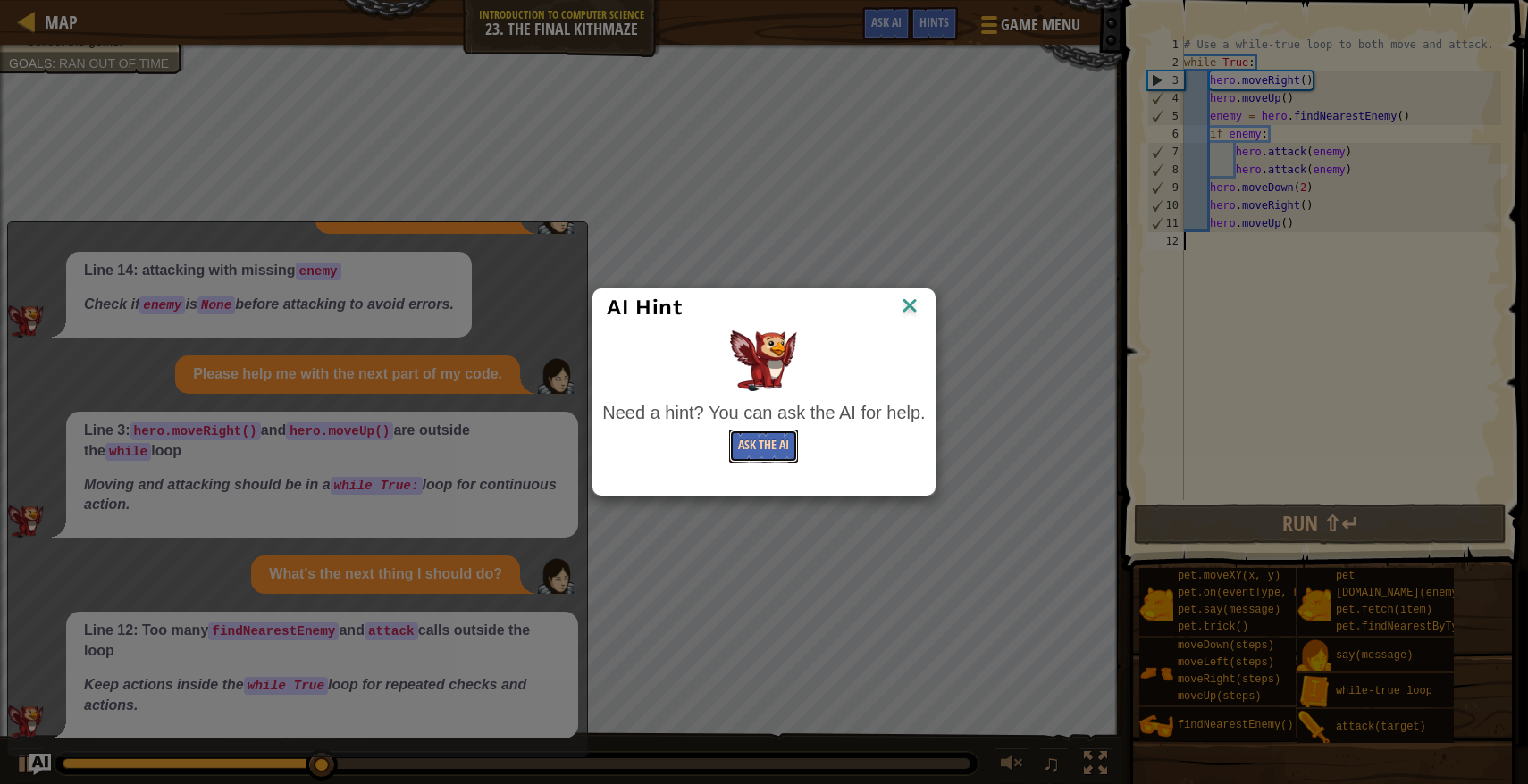
click at [750, 459] on button "Ask the AI" at bounding box center [764, 446] width 69 height 33
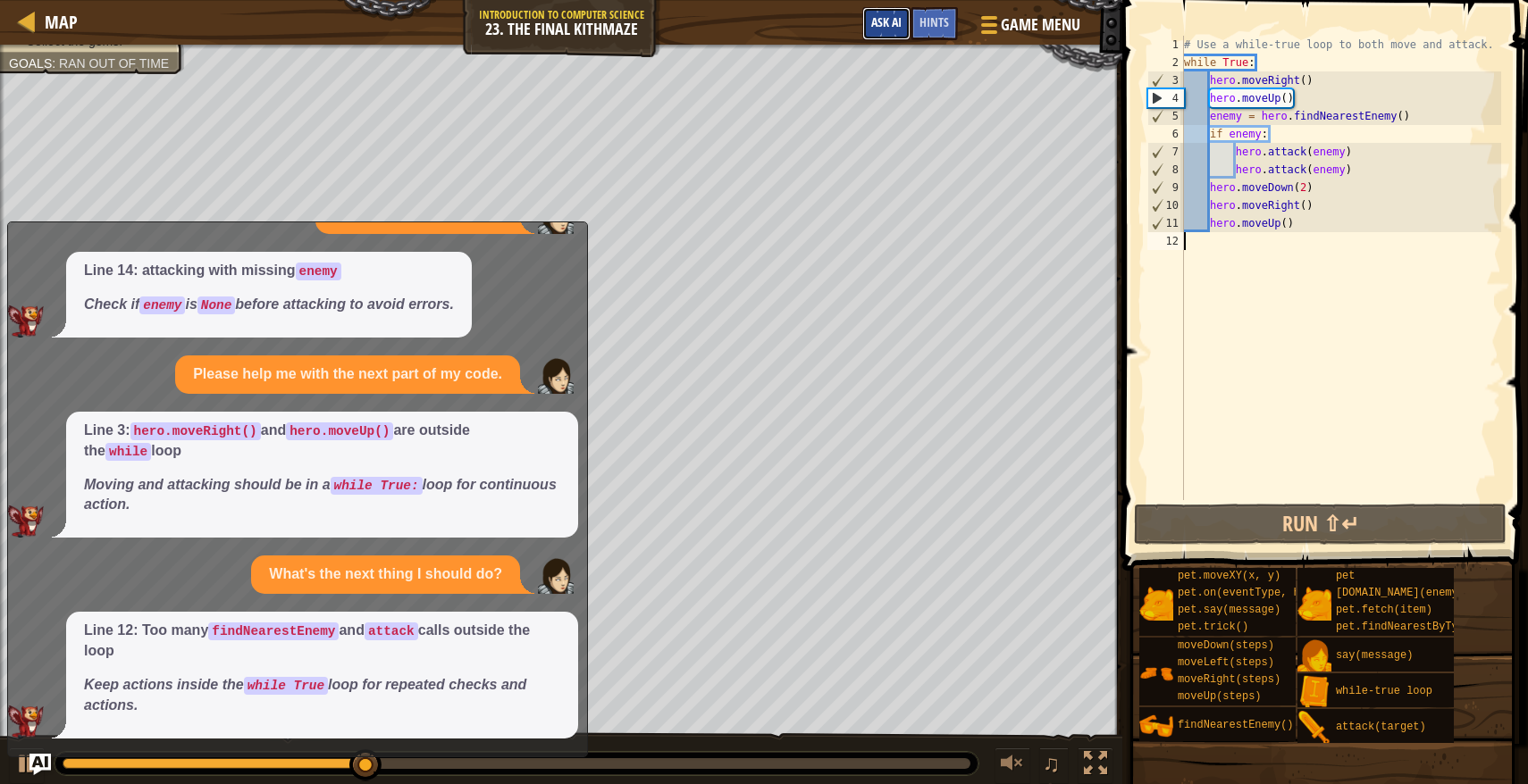
click at [888, 23] on span "Ask AI" at bounding box center [886, 22] width 31 height 17
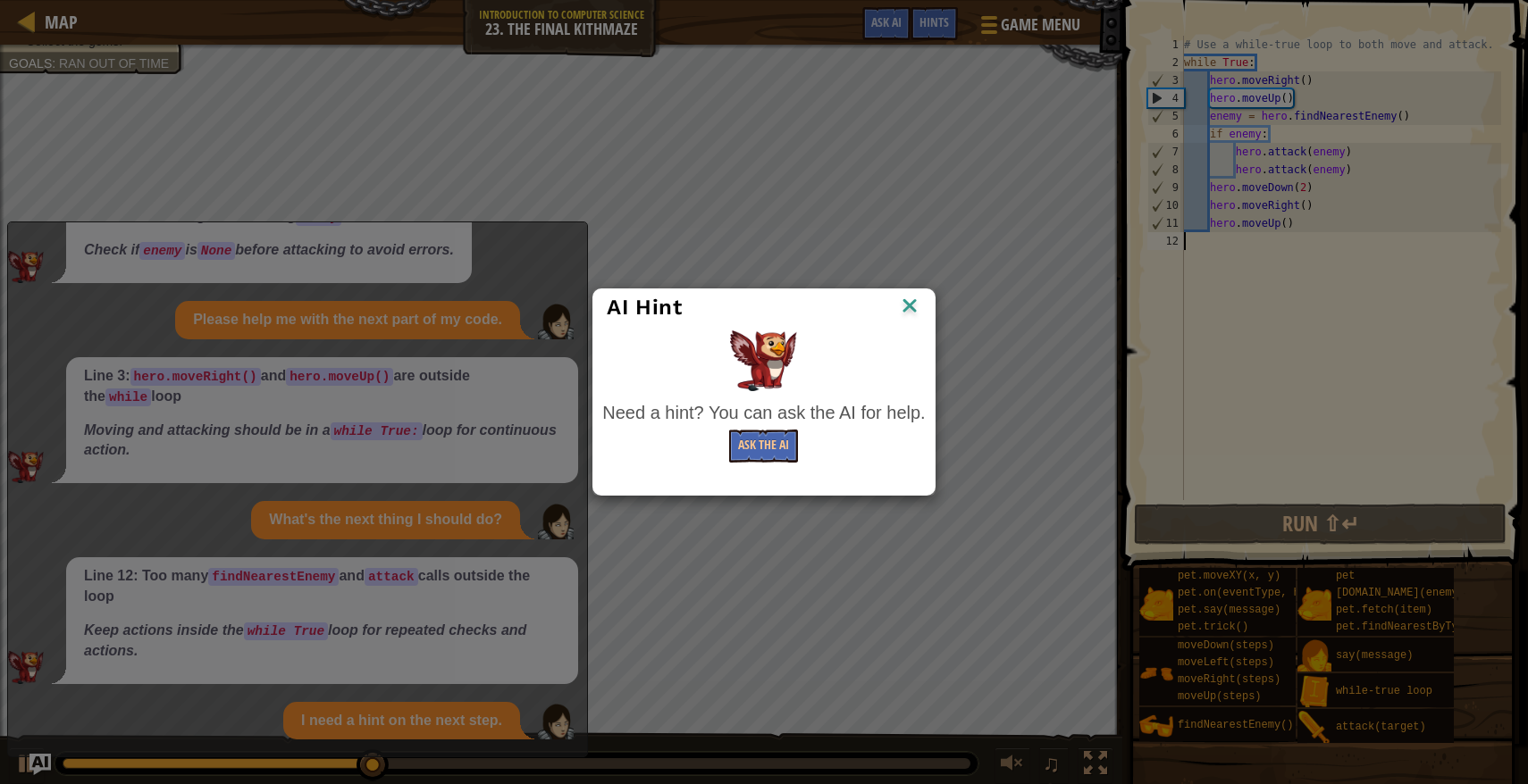
scroll to position [1769, 0]
click at [766, 447] on button "Ask the AI" at bounding box center [764, 446] width 69 height 33
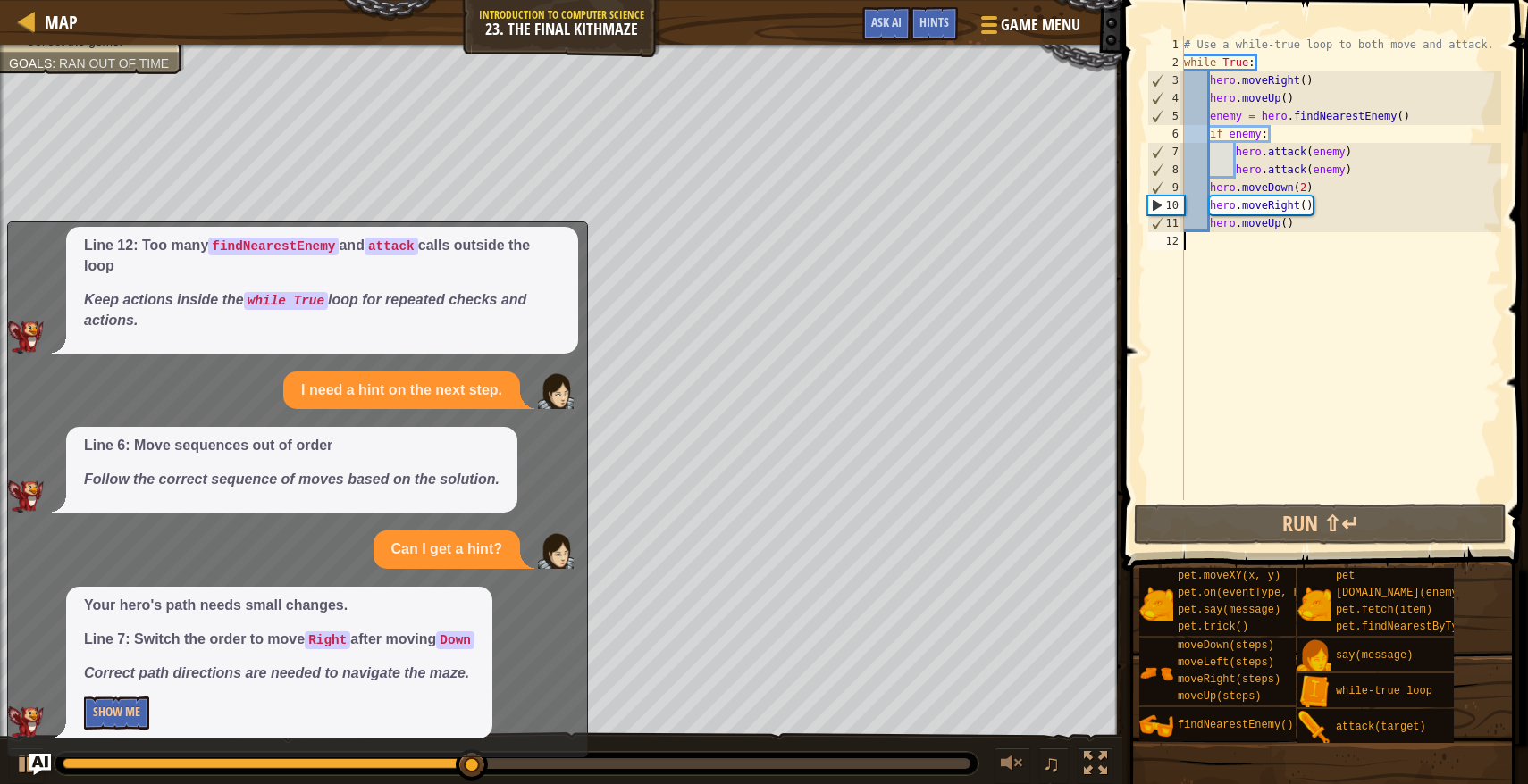
scroll to position [2100, 0]
click at [113, 723] on button "Show Me" at bounding box center [116, 713] width 65 height 33
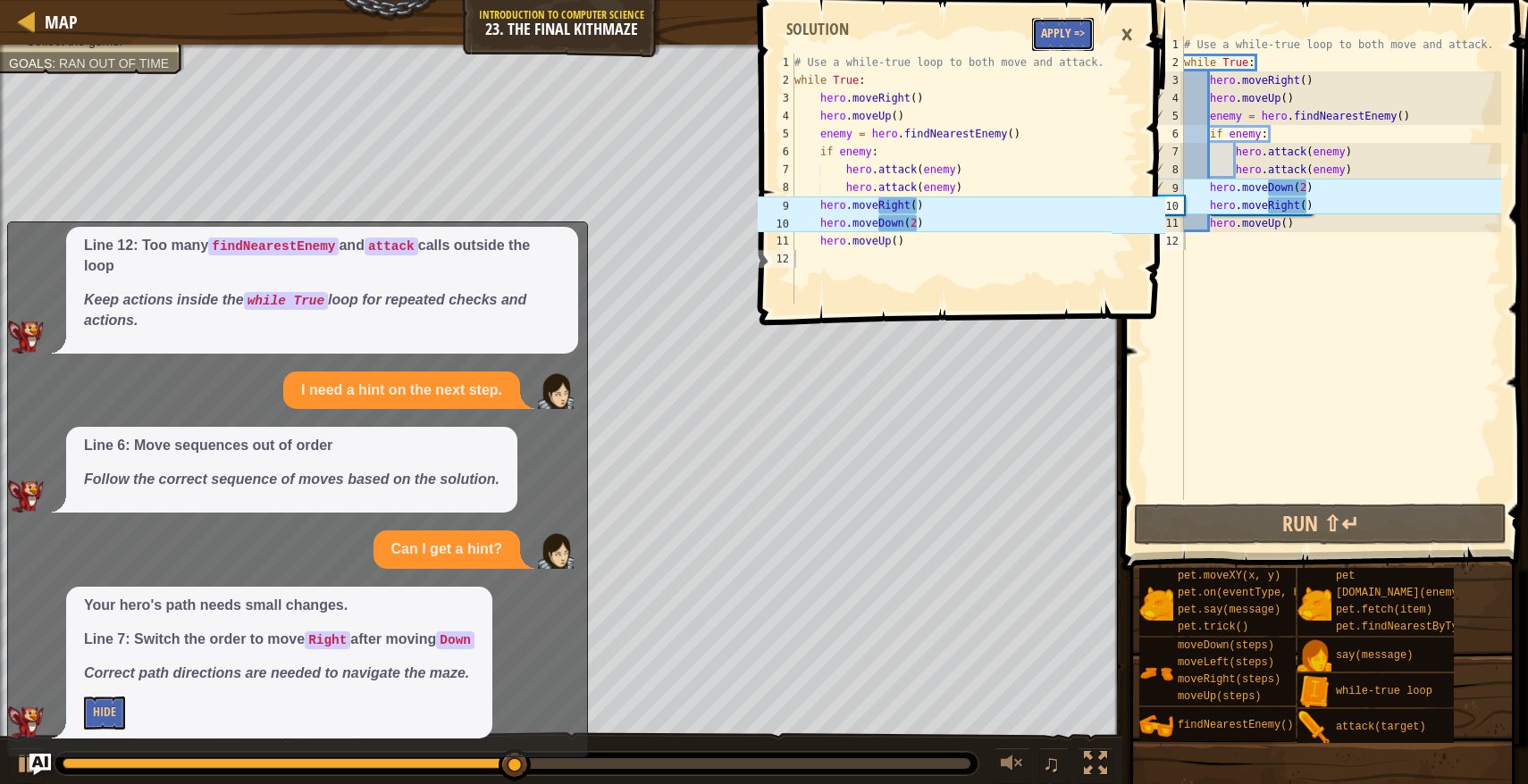
click at [1074, 28] on button "Apply =>" at bounding box center [1062, 34] width 62 height 33
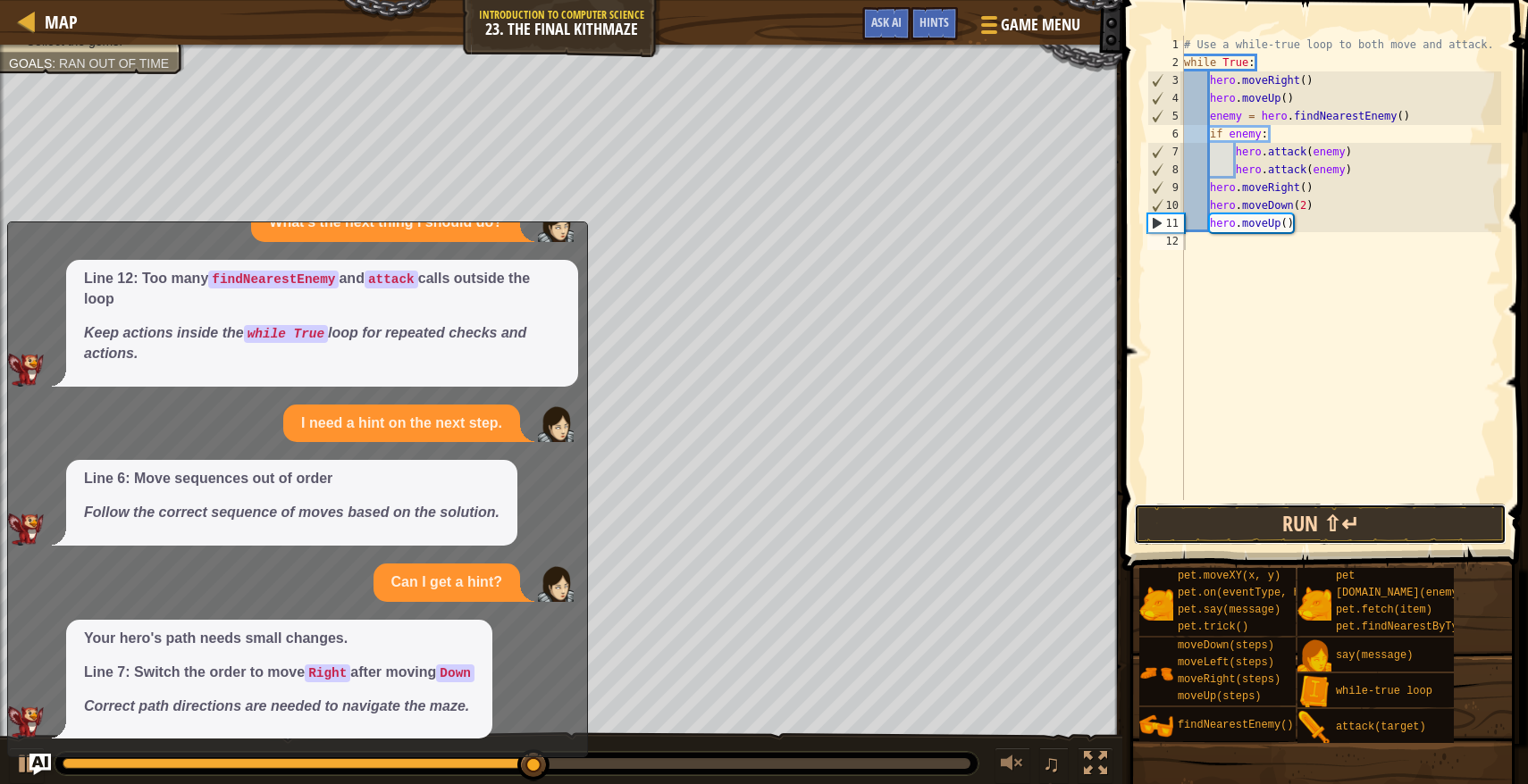
click at [1269, 513] on button "Run ⇧↵" at bounding box center [1320, 524] width 372 height 41
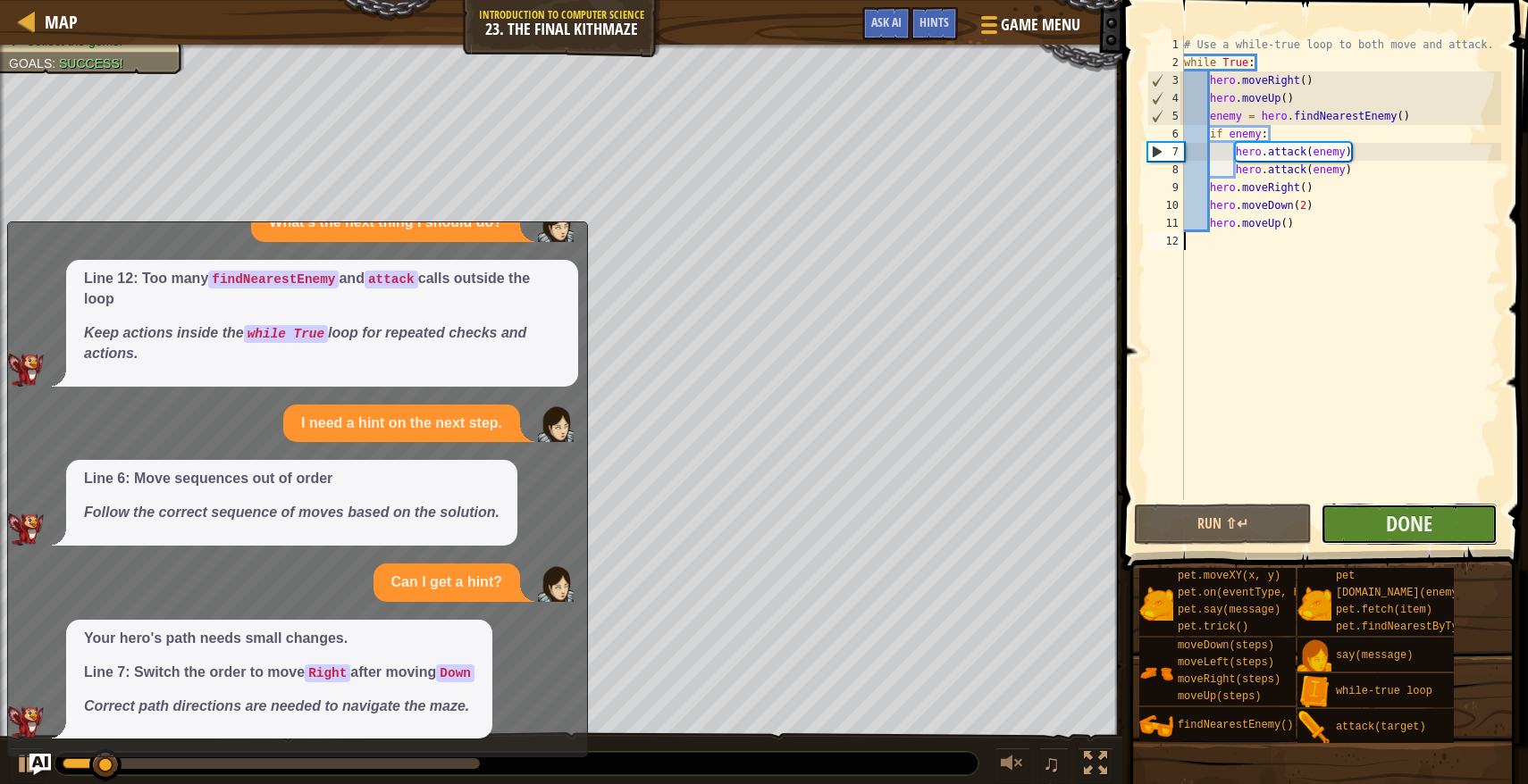
click at [1345, 522] on button "Done" at bounding box center [1409, 524] width 177 height 41
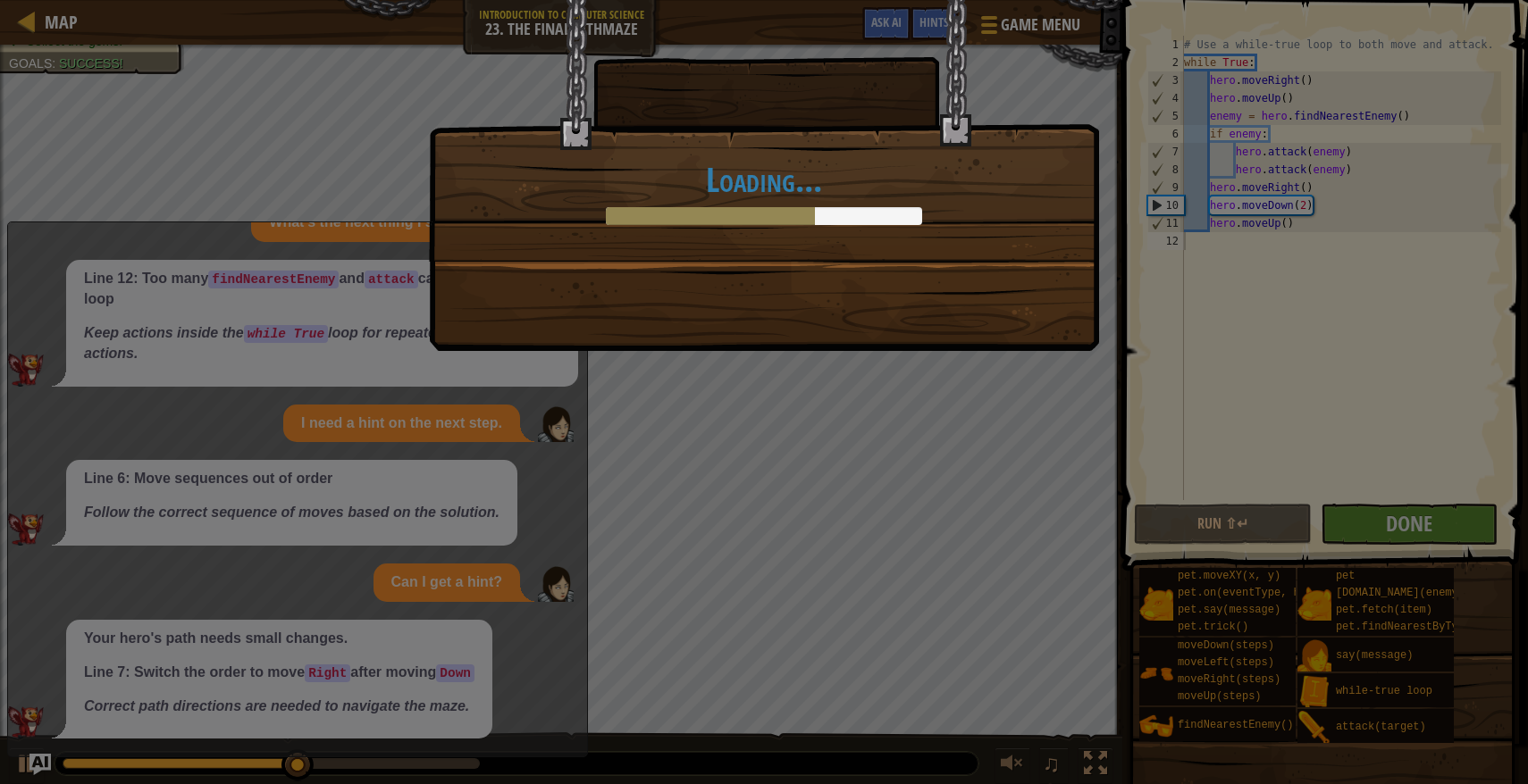
click at [895, 213] on div at bounding box center [764, 216] width 316 height 18
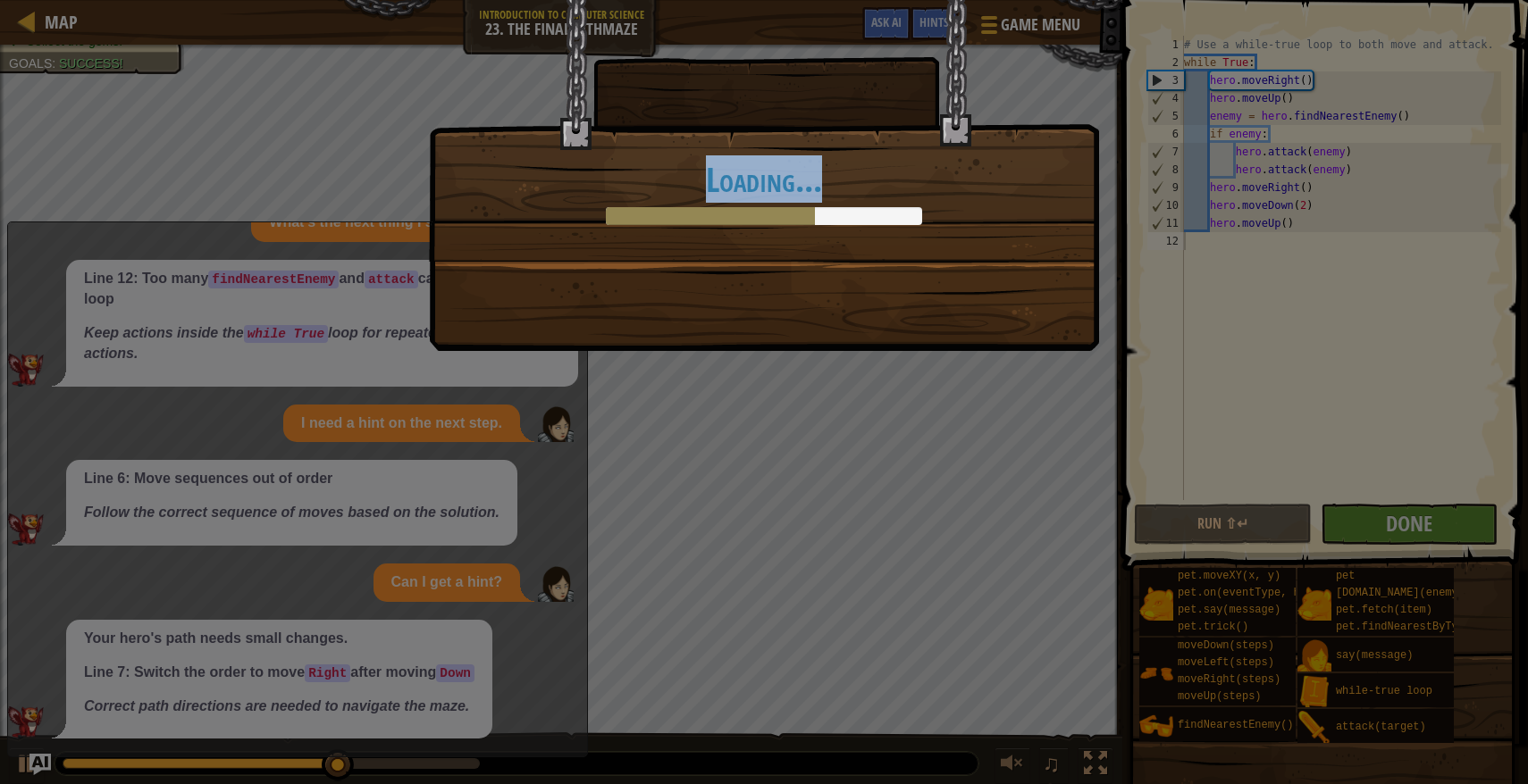
drag, startPoint x: 954, startPoint y: 115, endPoint x: 944, endPoint y: 238, distance: 123.4
click at [944, 238] on div "Loading..." at bounding box center [764, 130] width 668 height 261
click at [897, 229] on div "Loading..." at bounding box center [764, 130] width 668 height 261
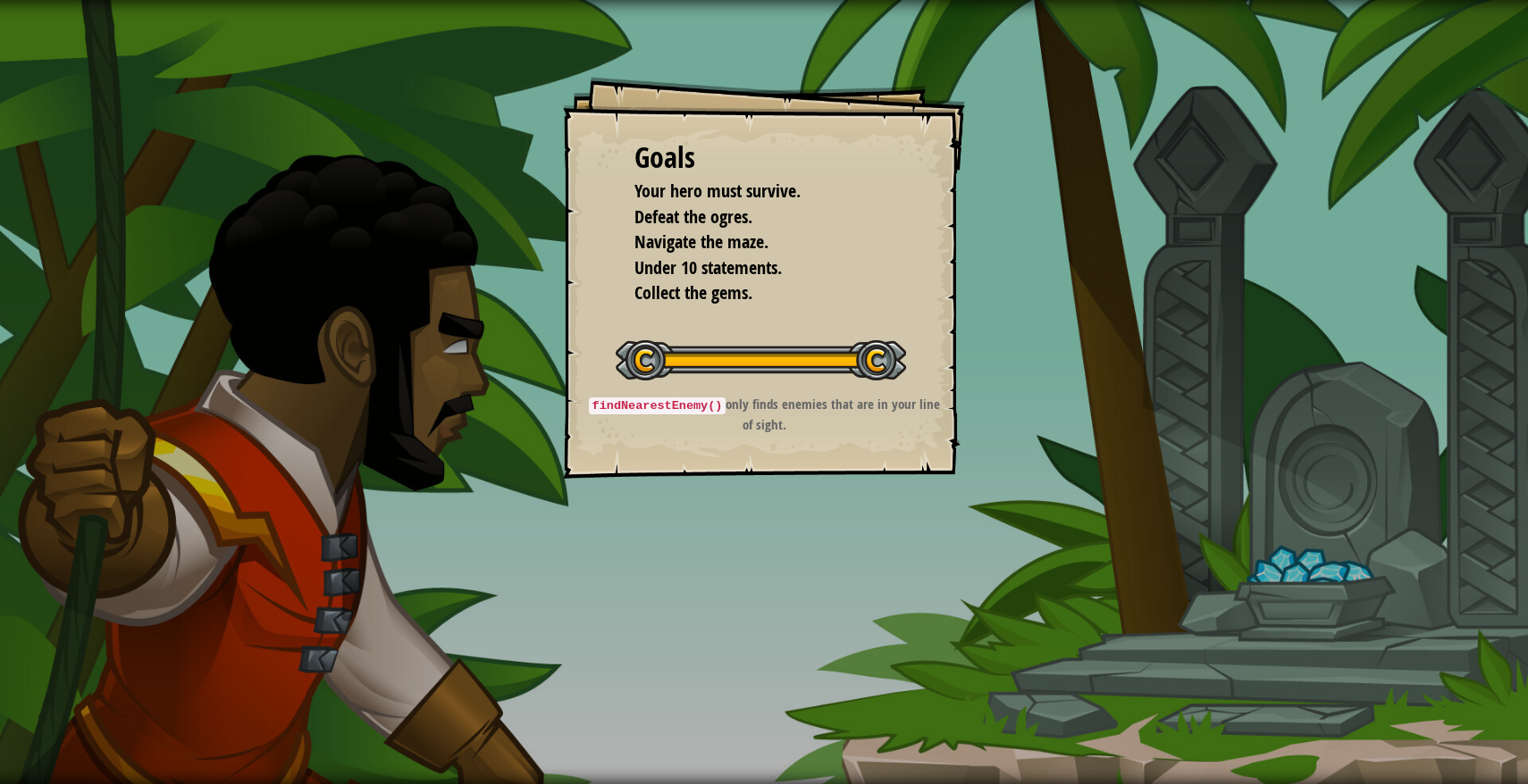
drag, startPoint x: 784, startPoint y: 355, endPoint x: 753, endPoint y: 371, distance: 34.9
click at [760, 369] on div at bounding box center [761, 359] width 291 height 40
click at [845, 439] on div "findNearestEnemy() only finds enemies that are in your line of sight." at bounding box center [764, 419] width 359 height 48
drag, startPoint x: 845, startPoint y: 439, endPoint x: 860, endPoint y: 439, distance: 15.0
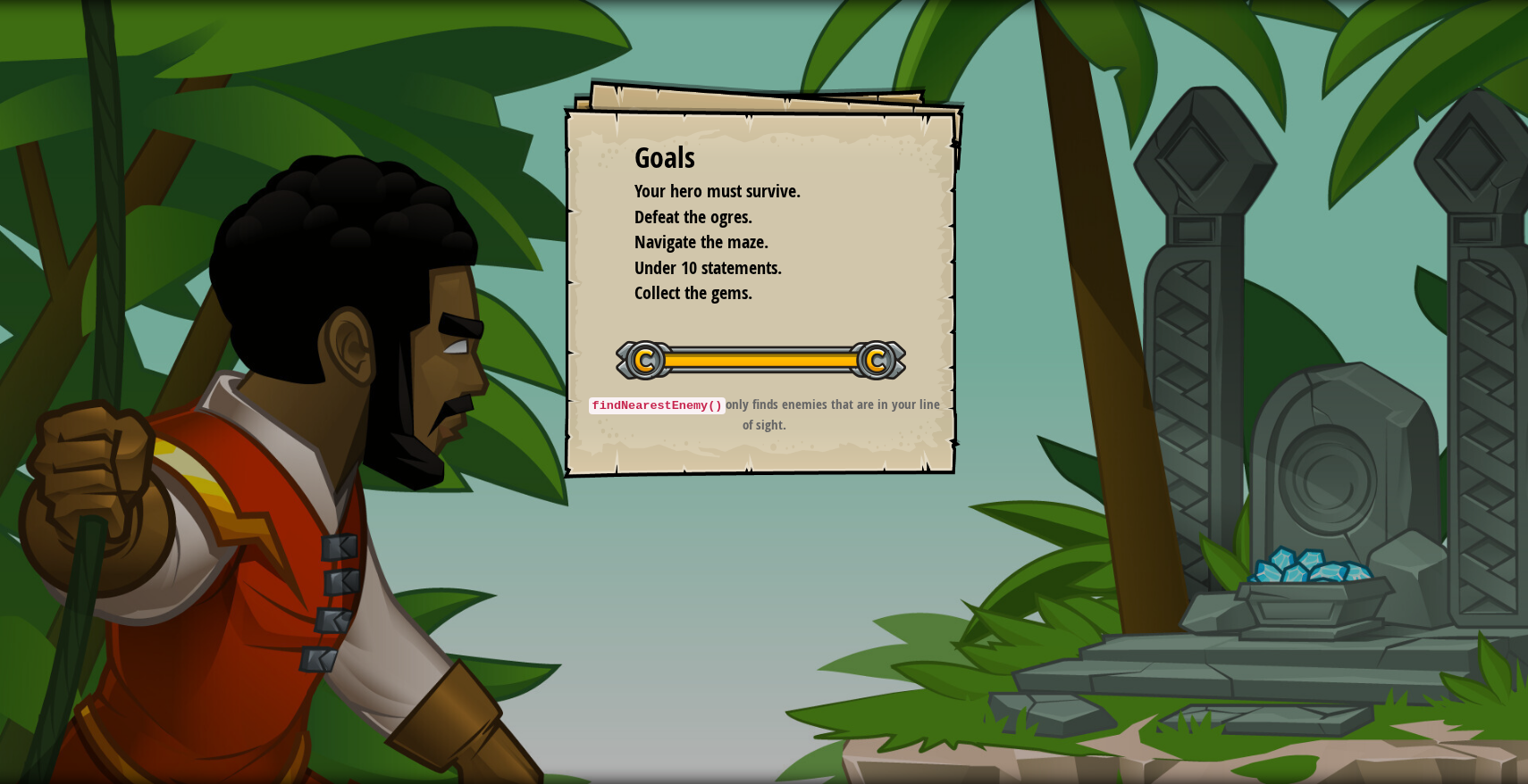
click at [860, 439] on div "findNearestEnemy() only finds enemies that are in your line of sight." at bounding box center [764, 419] width 359 height 48
click at [859, 439] on div "findNearestEnemy() only finds enemies that are in your line of sight." at bounding box center [764, 419] width 359 height 48
click at [856, 438] on div "findNearestEnemy() only finds enemies that are in your line of sight." at bounding box center [764, 419] width 359 height 48
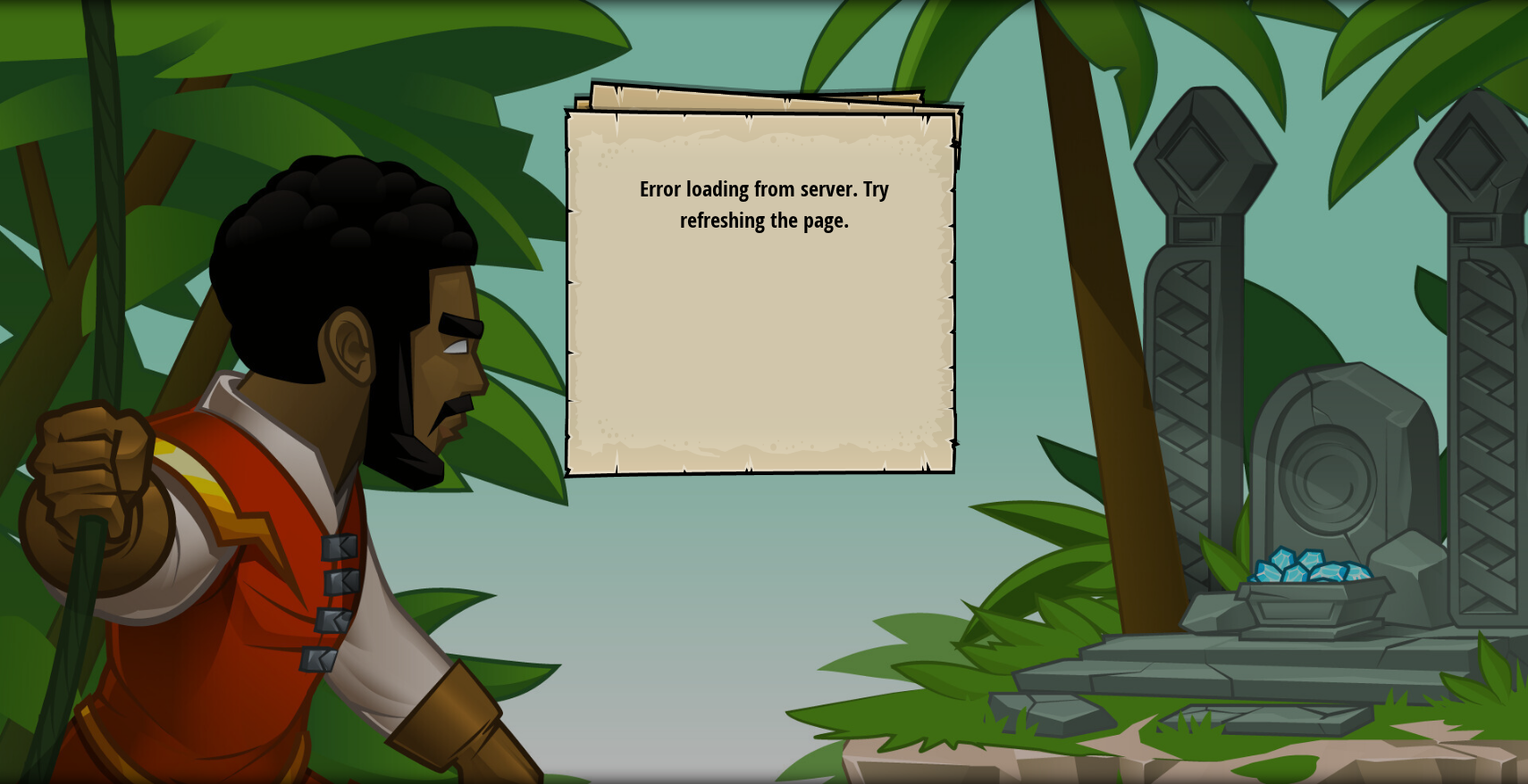
click at [1176, 117] on div "Goals Your hero must survive. Defeat the ogres. Navigate the maze. Under 10 sta…" at bounding box center [764, 392] width 1528 height 784
